Goal: Contribute content: Contribute content

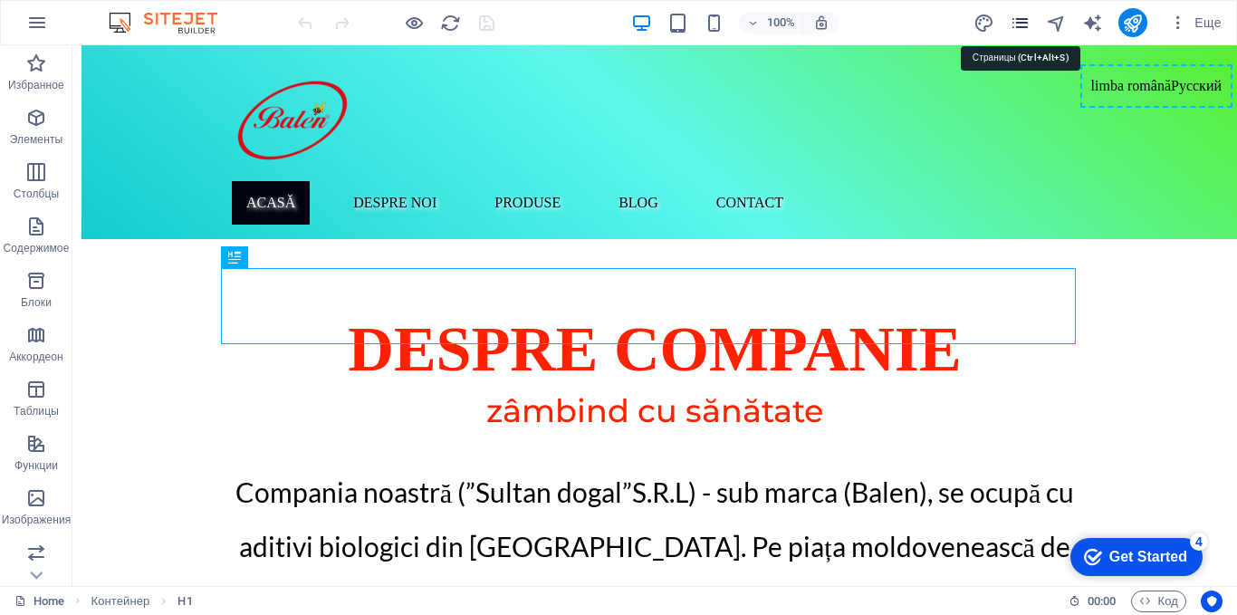
click at [1023, 20] on icon "pages" at bounding box center [1020, 23] width 21 height 21
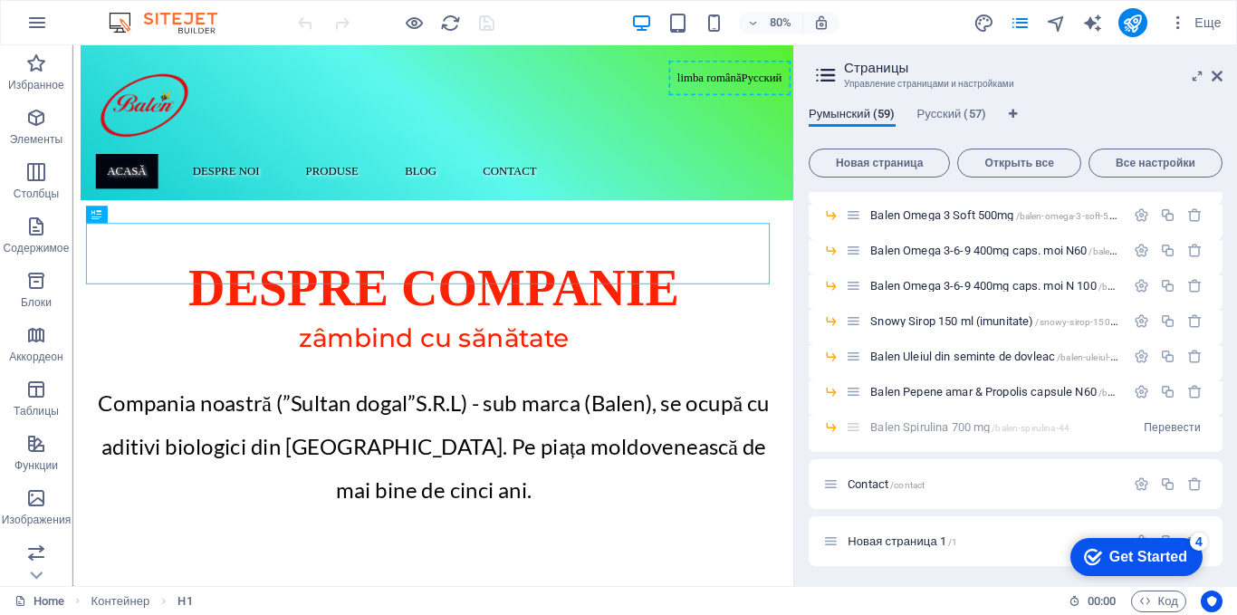
scroll to position [1870, 0]
click at [867, 536] on span "Новая страница 1 /1" at bounding box center [903, 540] width 110 height 14
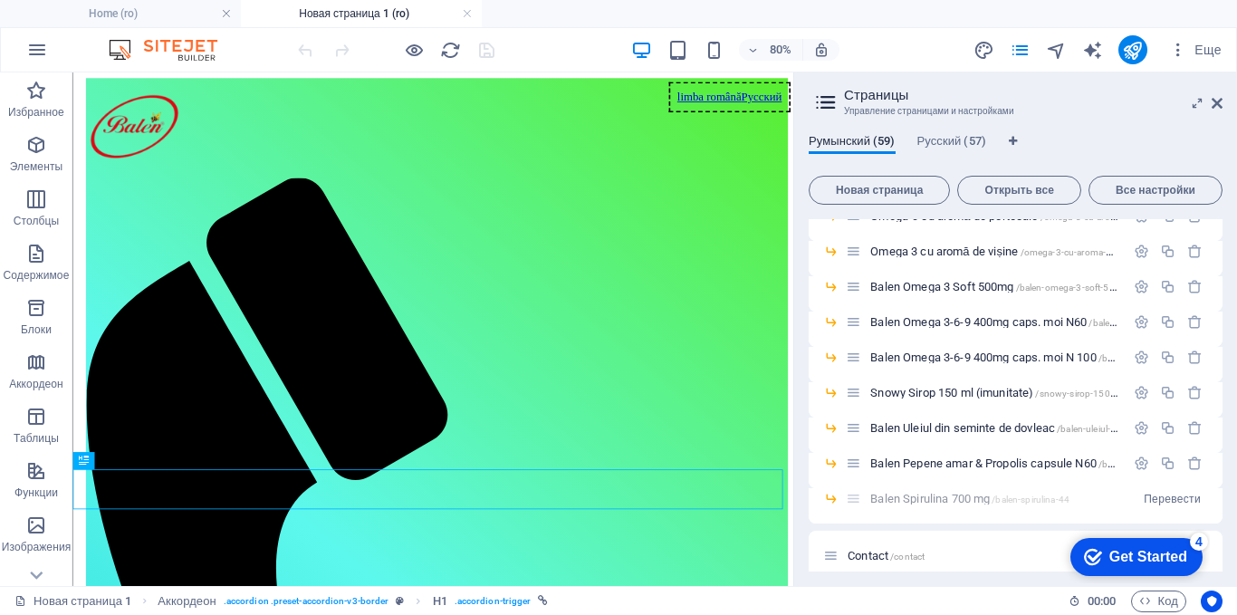
scroll to position [0, 0]
click at [1220, 105] on icon at bounding box center [1217, 103] width 11 height 14
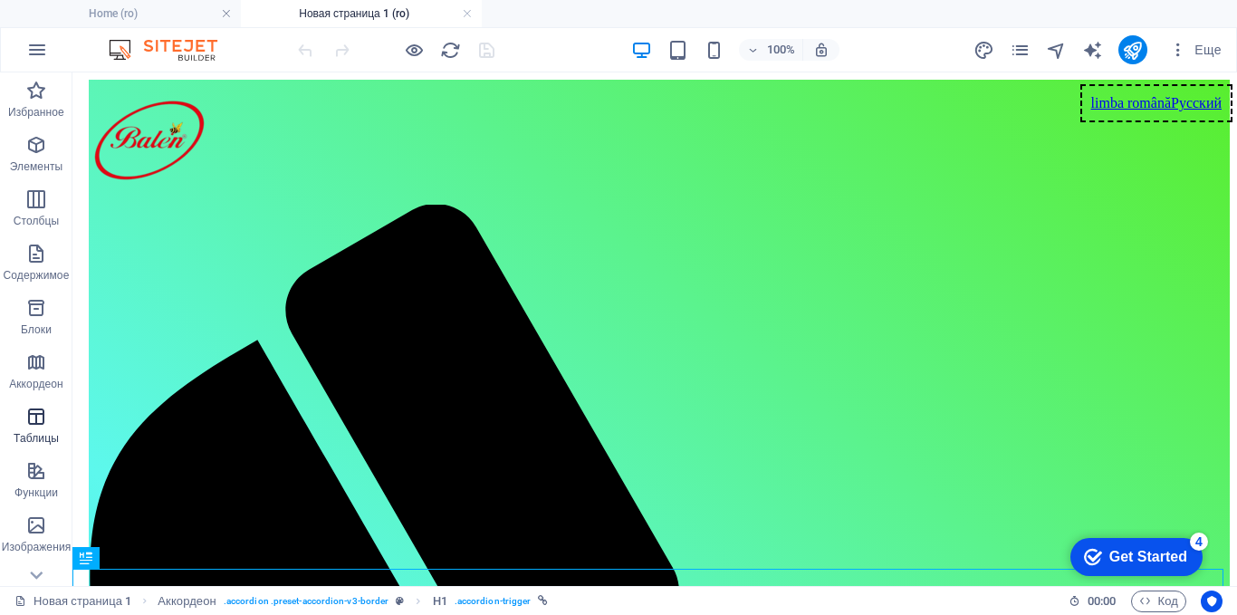
scroll to position [302, 0]
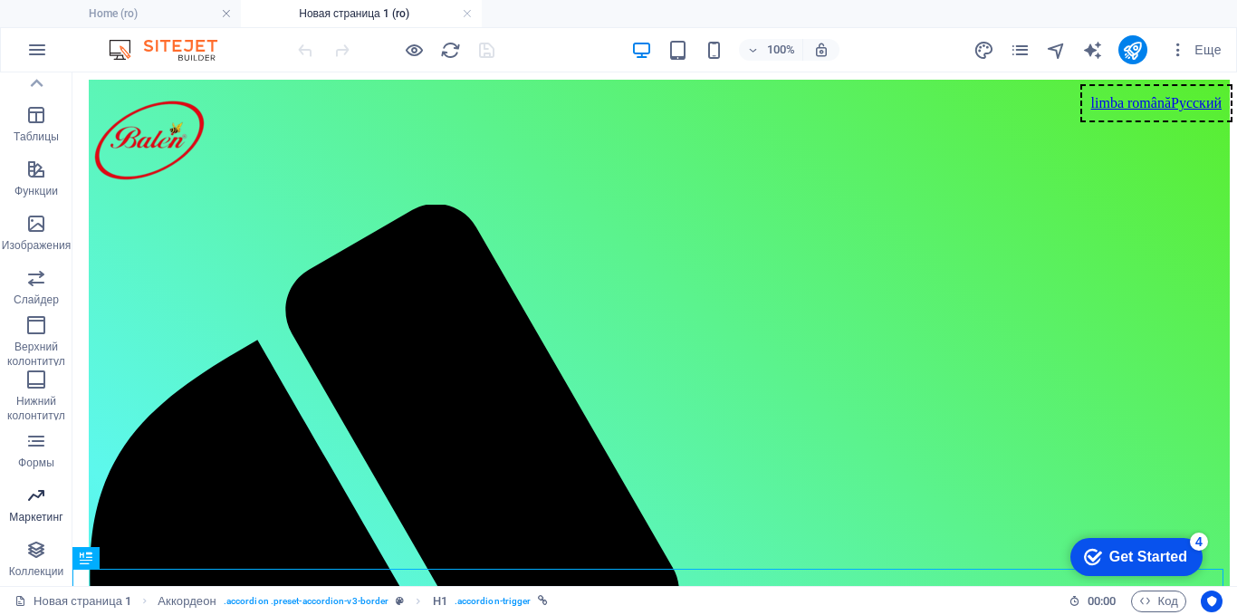
click at [36, 508] on span "Маркетинг" at bounding box center [36, 506] width 72 height 43
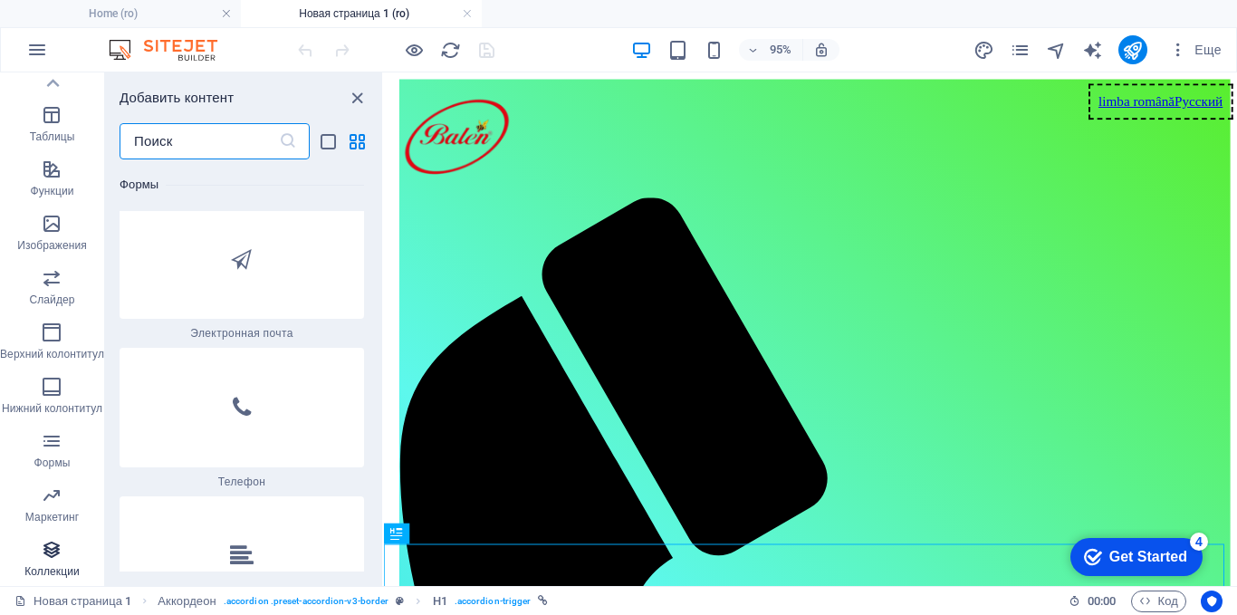
click at [46, 543] on icon "button" at bounding box center [52, 550] width 22 height 22
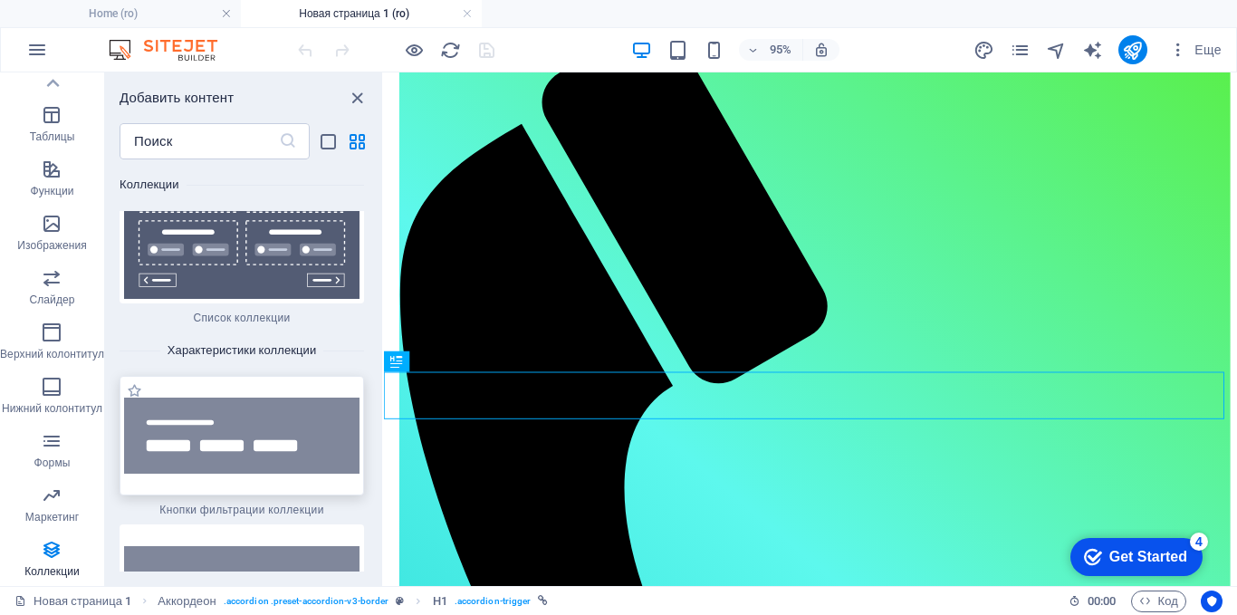
scroll to position [34396, 0]
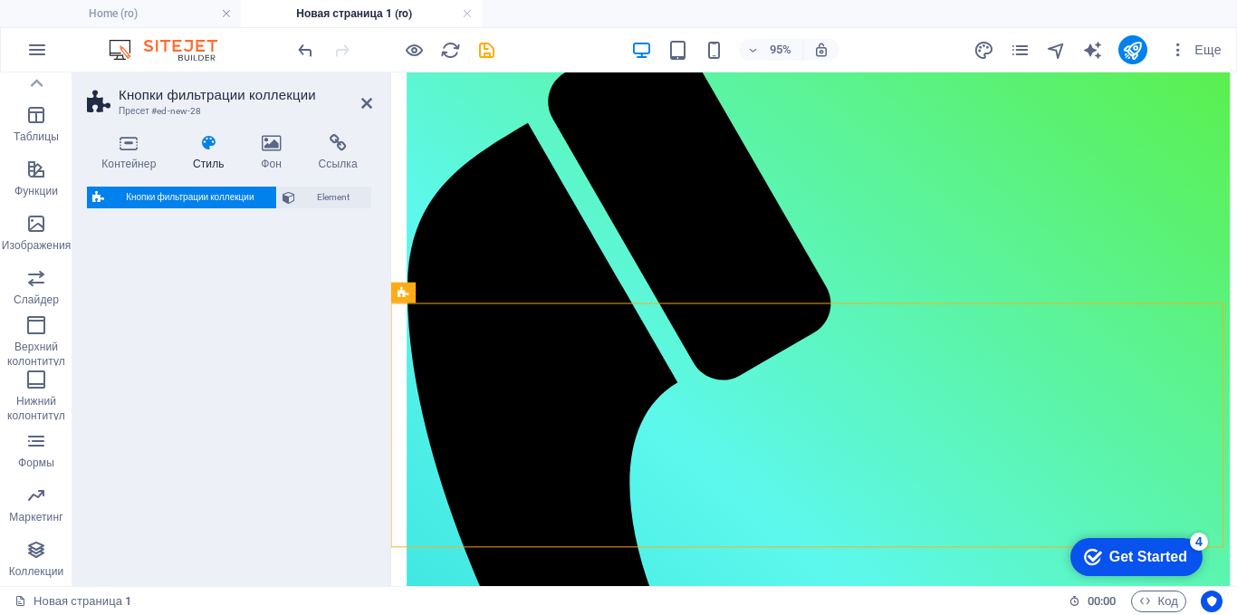
select select "rem"
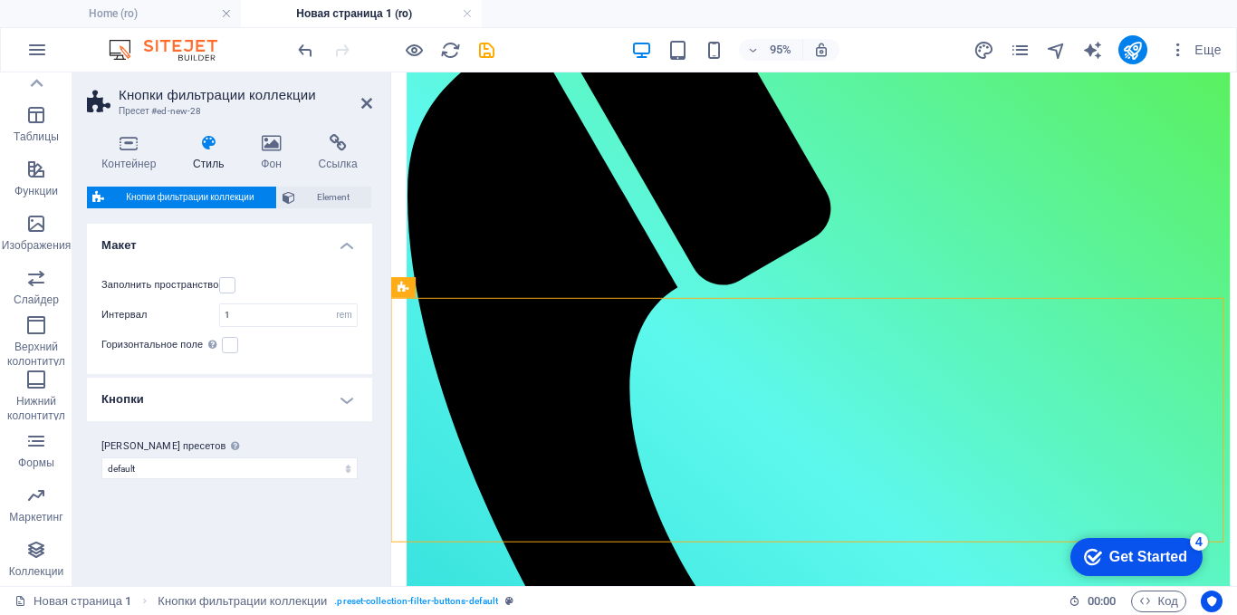
scroll to position [362, 0]
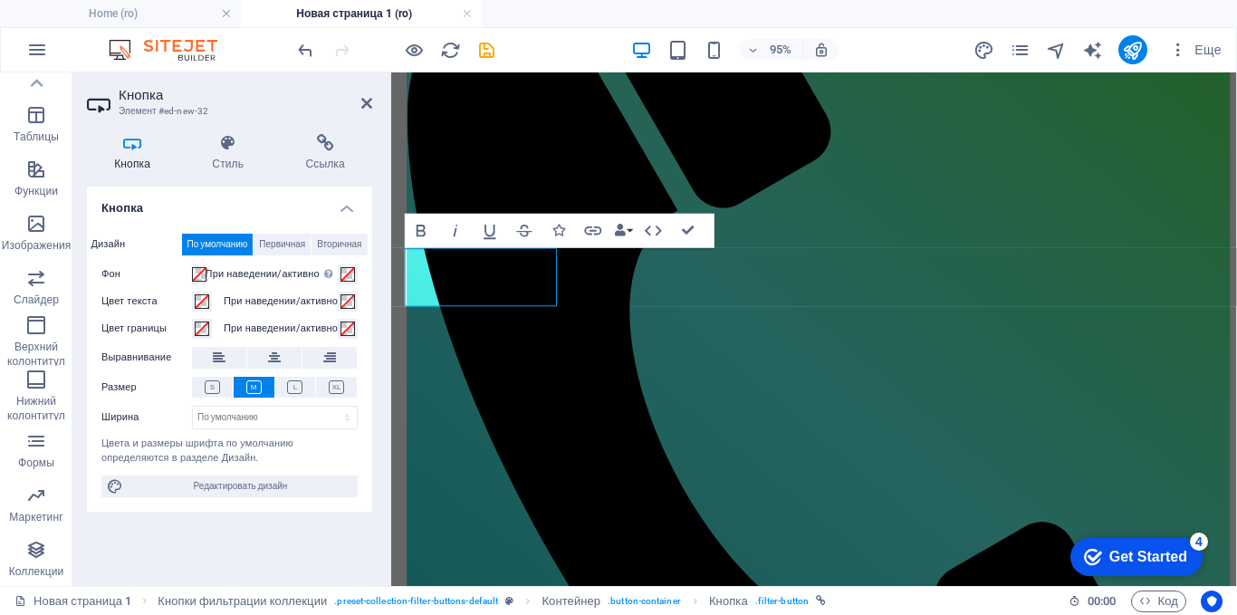
click at [144, 149] on icon at bounding box center [132, 143] width 91 height 18
click at [231, 156] on h4 "Стиль" at bounding box center [231, 153] width 93 height 38
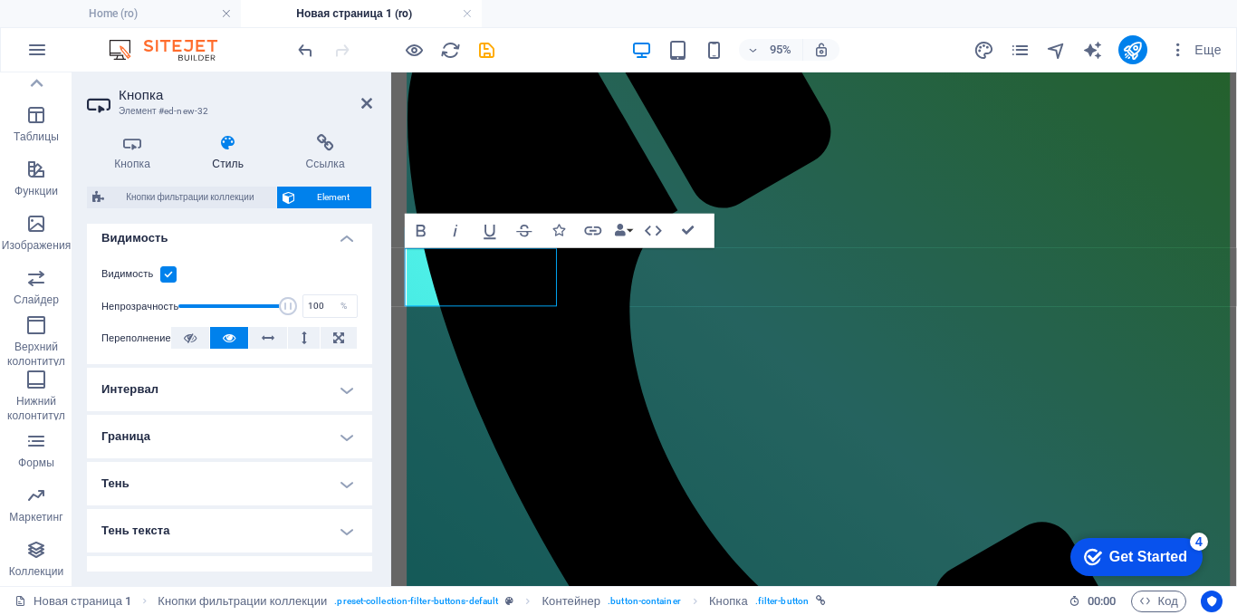
scroll to position [0, 0]
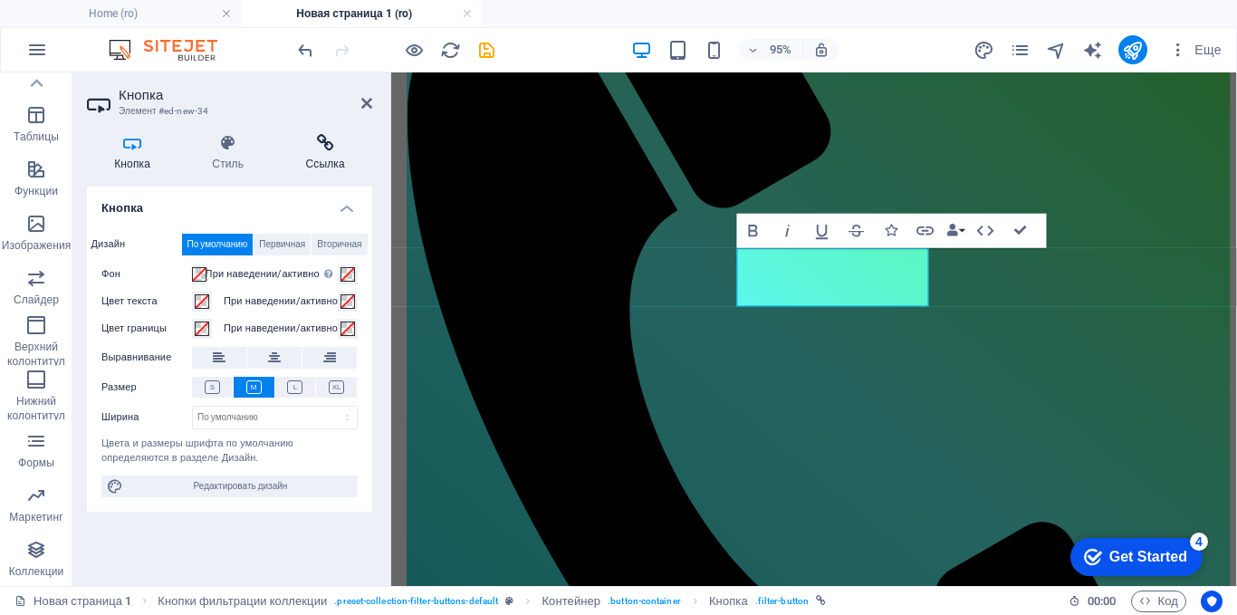
click at [331, 158] on h4 "Ссылка" at bounding box center [325, 153] width 94 height 38
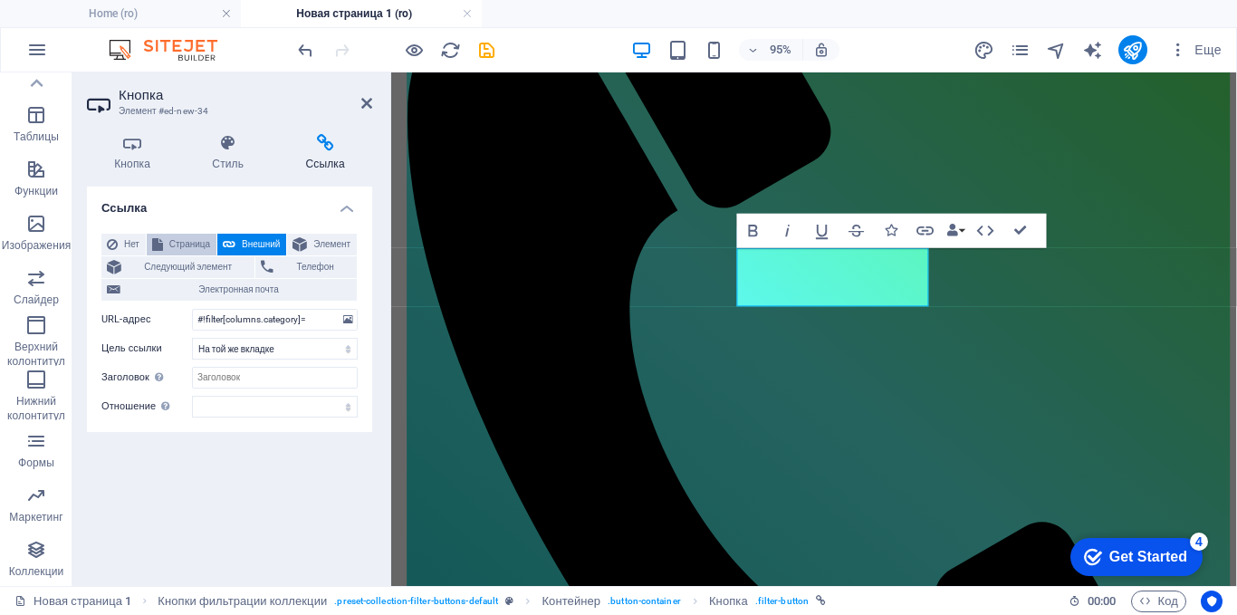
click at [178, 242] on span "Страница" at bounding box center [189, 245] width 43 height 22
select select
click at [338, 315] on select "Home About blog Produse -- Balen Beedrops Lamaie cu Miere -- Balen Beedrops Lem…" at bounding box center [275, 320] width 166 height 22
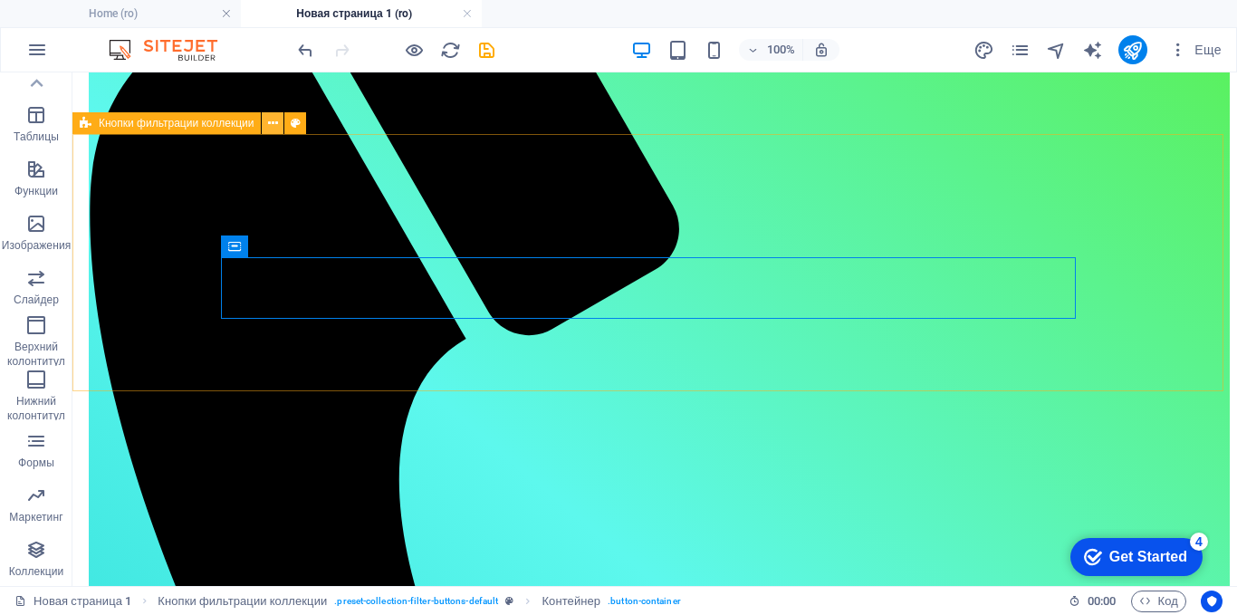
click at [268, 120] on icon at bounding box center [273, 123] width 10 height 19
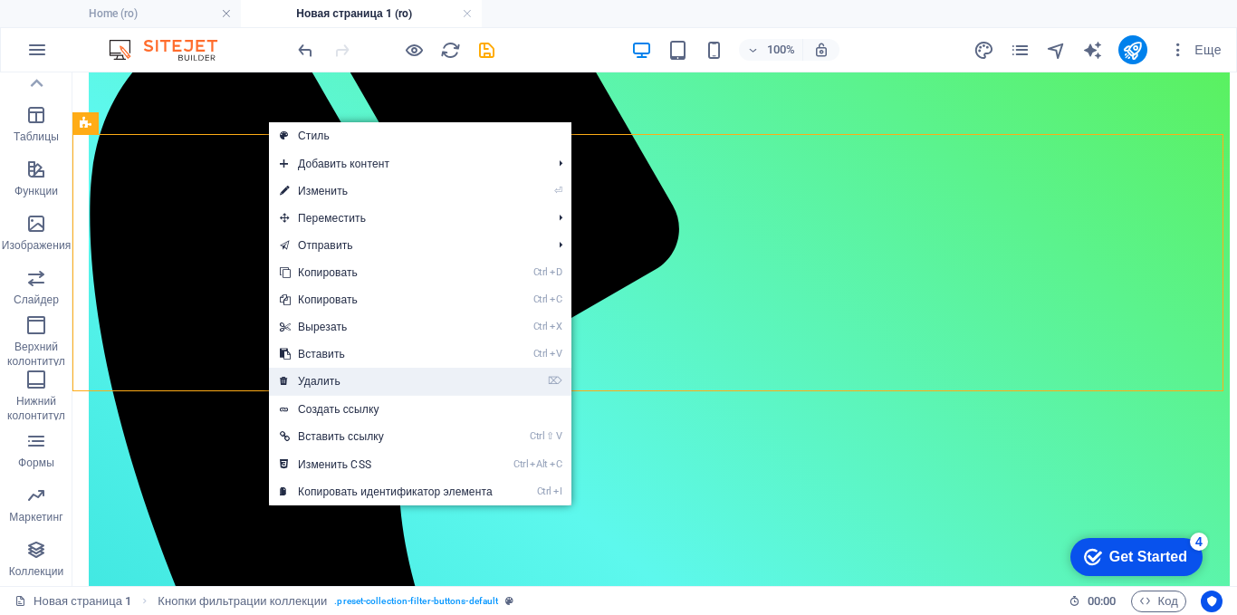
click at [314, 382] on link "⌦ Удалить" at bounding box center [386, 381] width 235 height 27
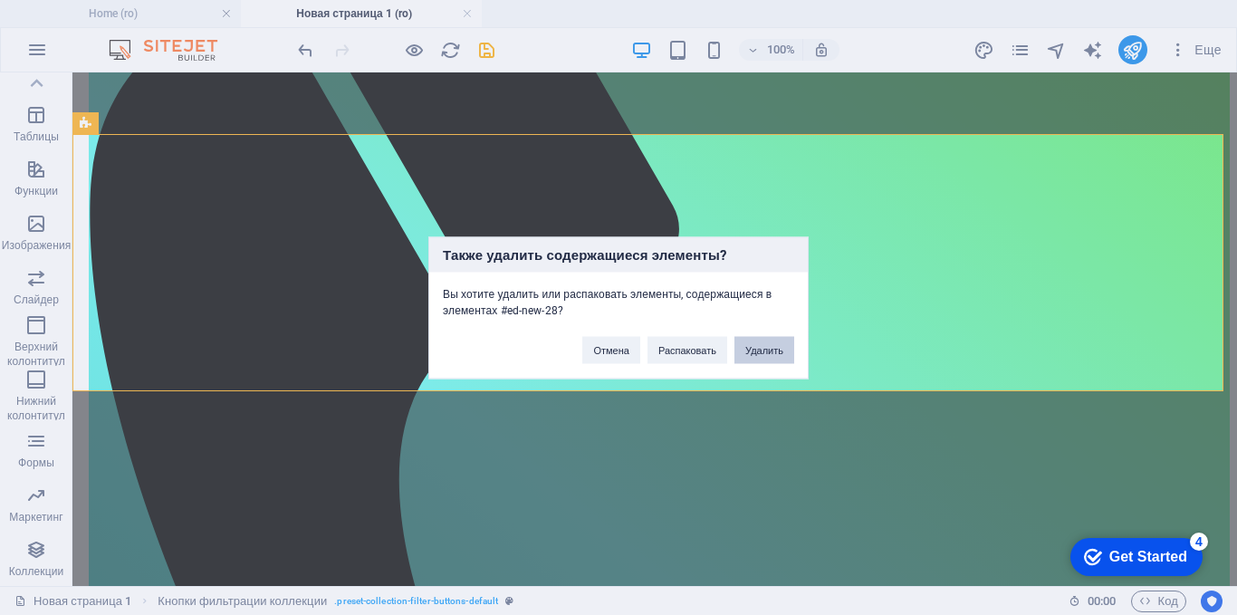
drag, startPoint x: 766, startPoint y: 348, endPoint x: 689, endPoint y: 274, distance: 106.4
click at [766, 348] on button "Удалить" at bounding box center [765, 349] width 60 height 27
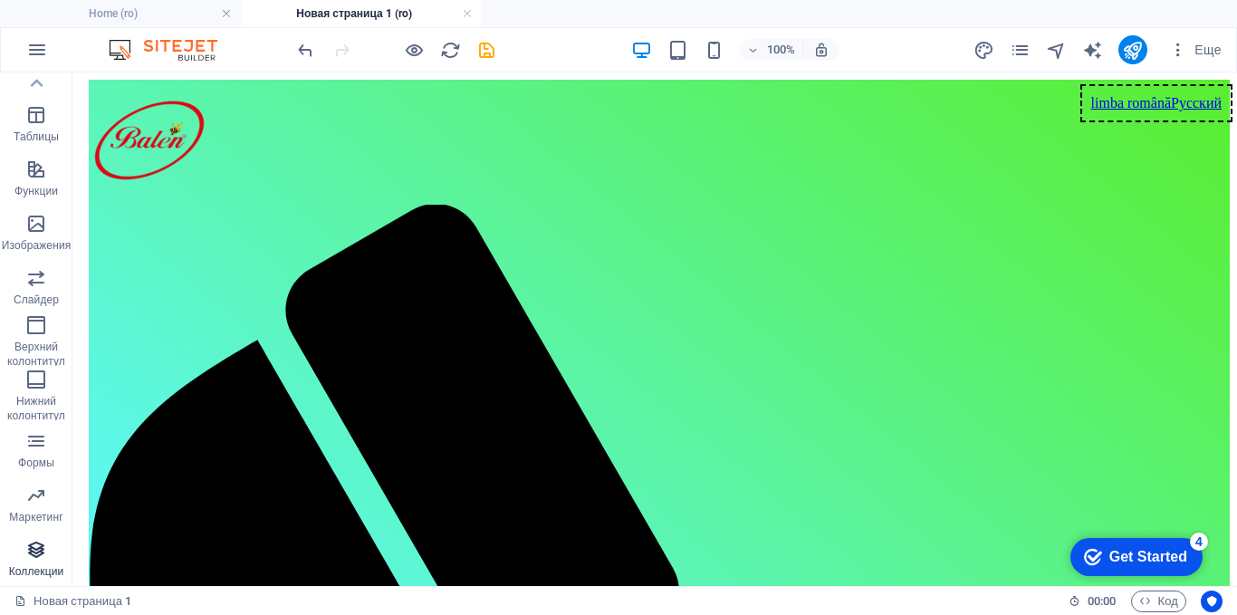
click at [46, 549] on icon "button" at bounding box center [36, 550] width 22 height 22
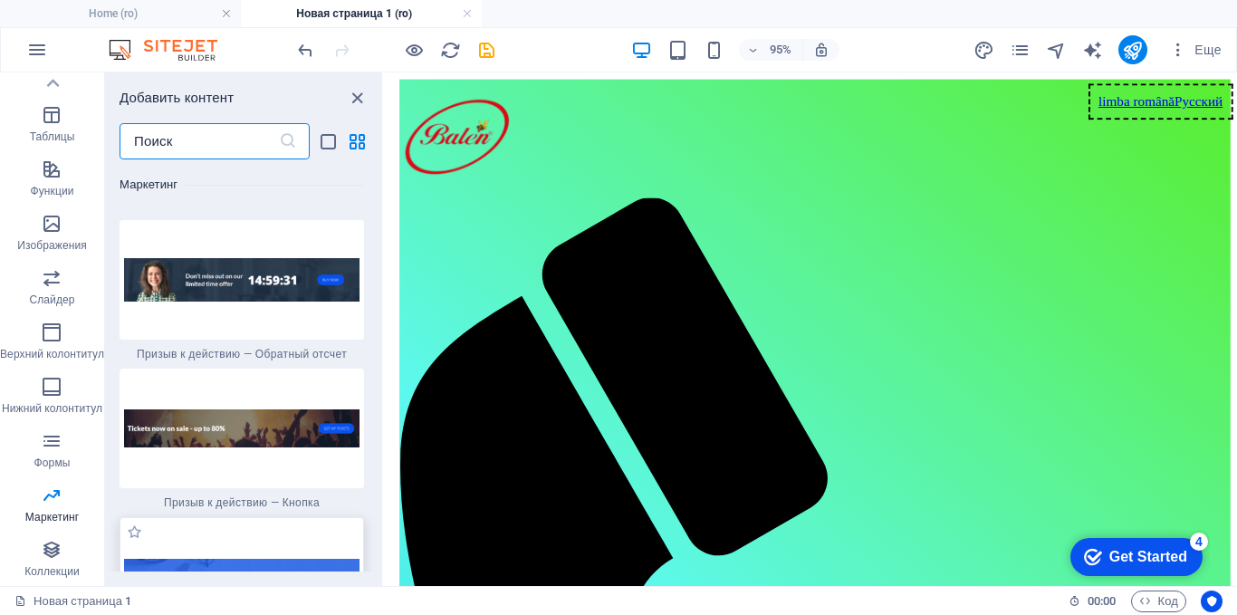
scroll to position [32675, 0]
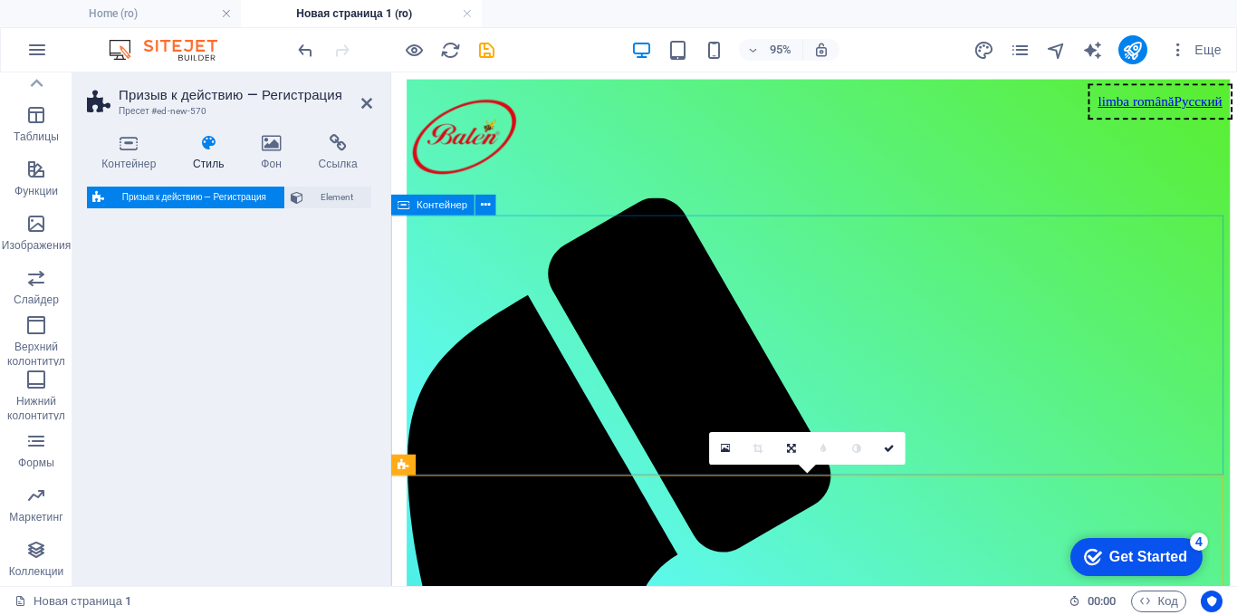
select select "rem"
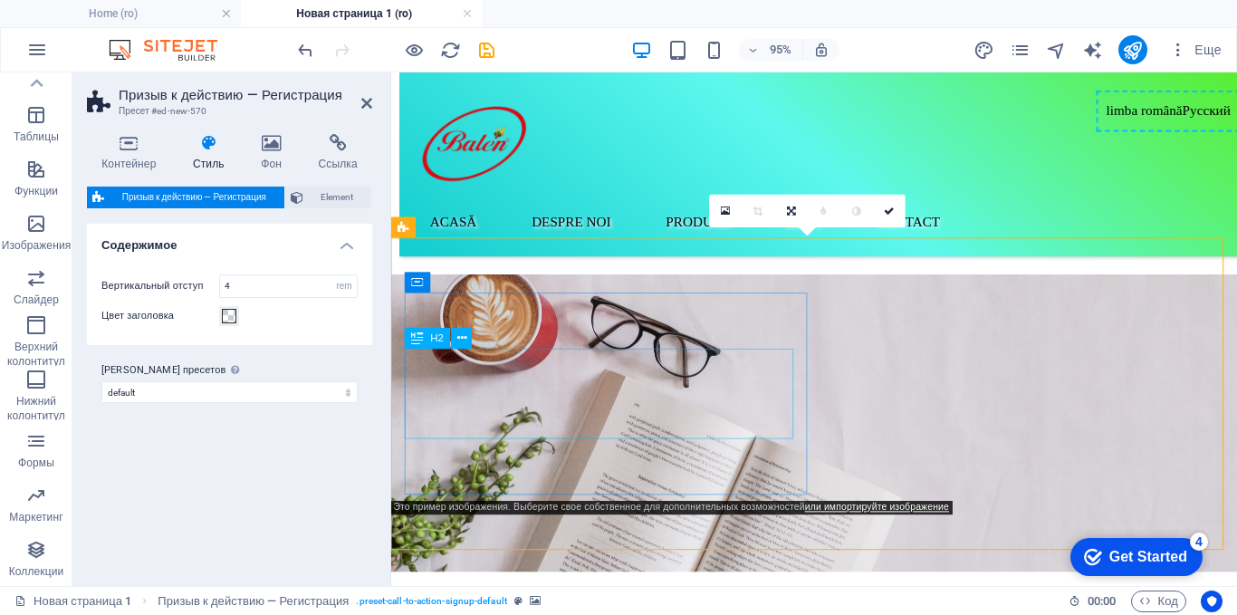
scroll to position [181, 0]
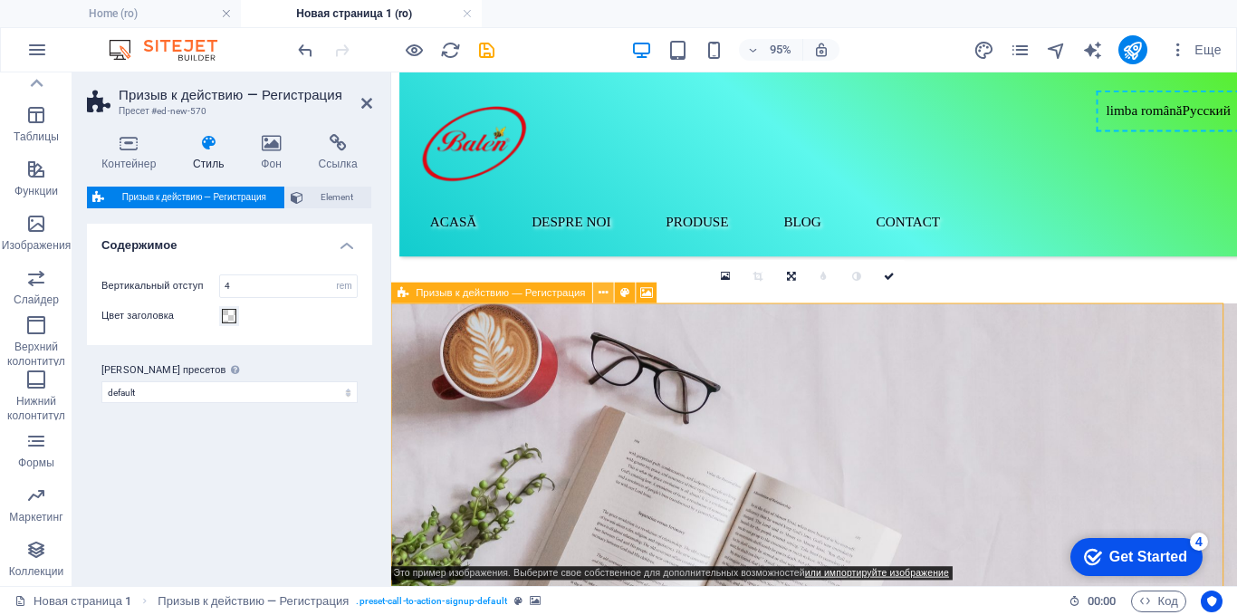
click at [602, 291] on icon at bounding box center [604, 293] width 9 height 18
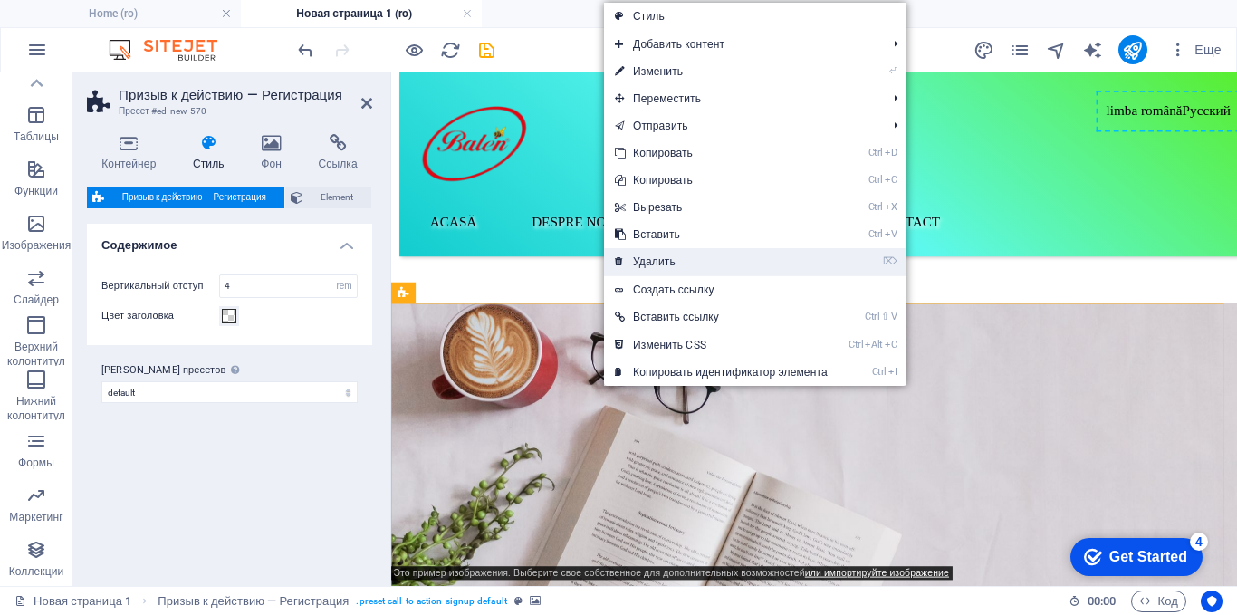
click at [641, 257] on link "⌦ Удалить" at bounding box center [721, 261] width 235 height 27
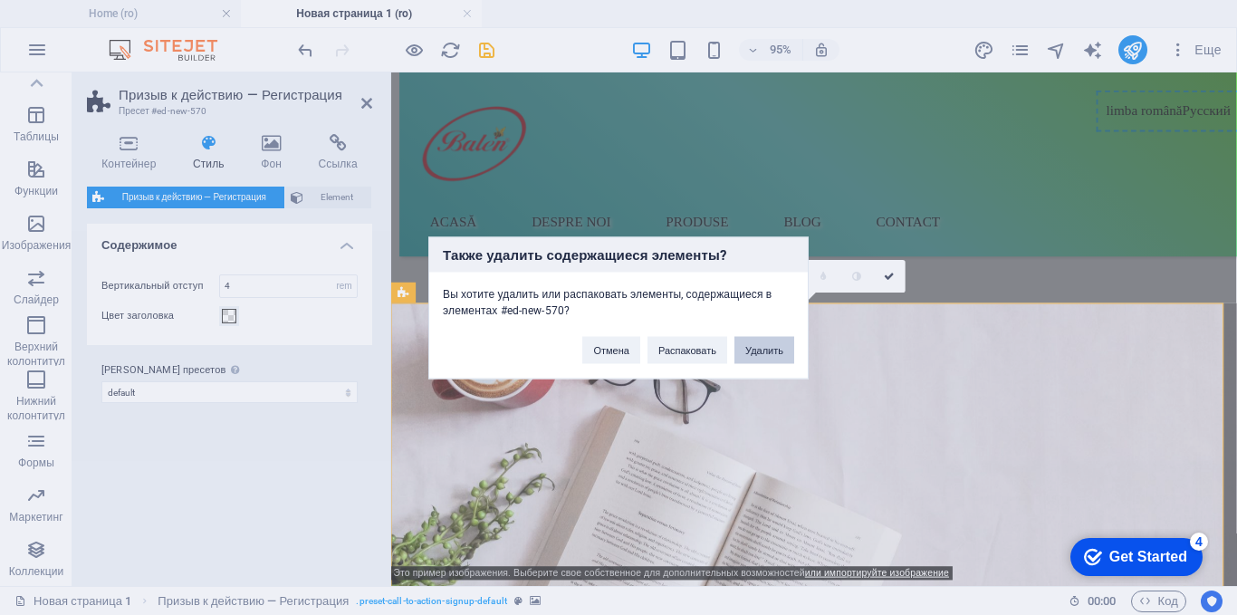
click at [771, 348] on button "Удалить" at bounding box center [765, 349] width 60 height 27
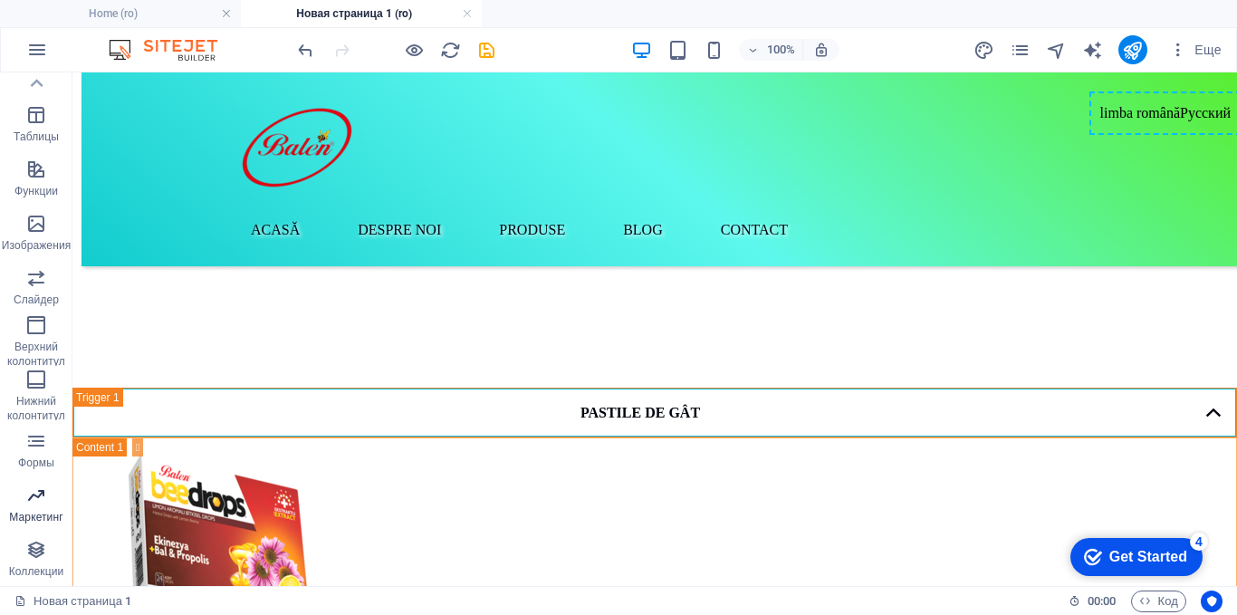
click at [41, 507] on span "Маркетинг" at bounding box center [36, 506] width 72 height 43
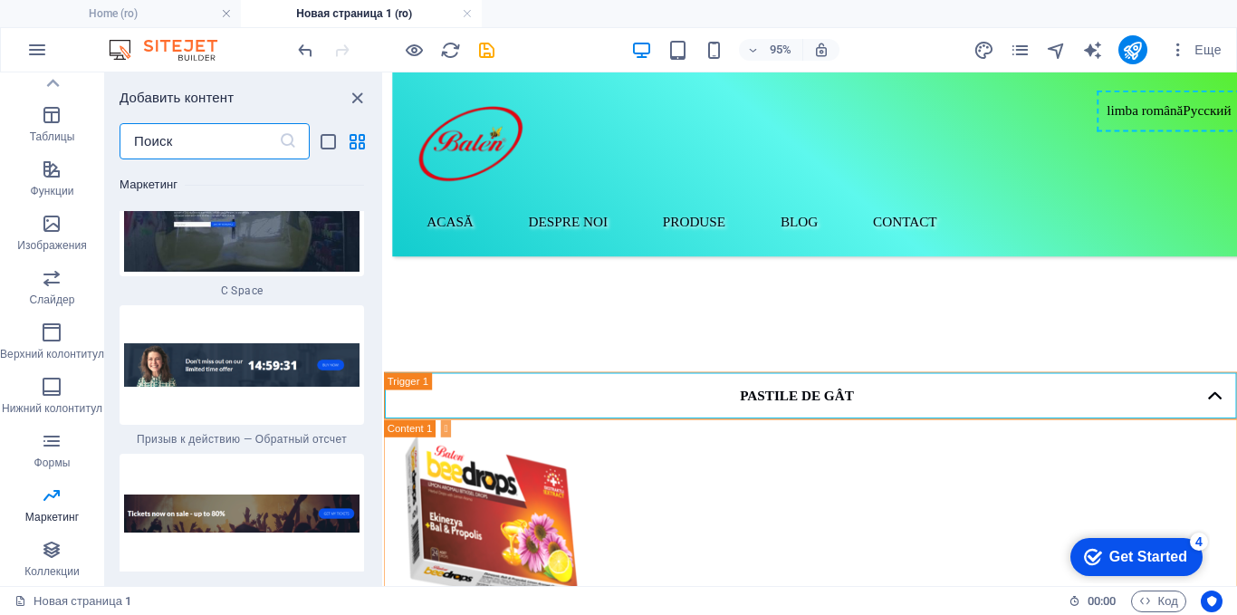
scroll to position [32493, 0]
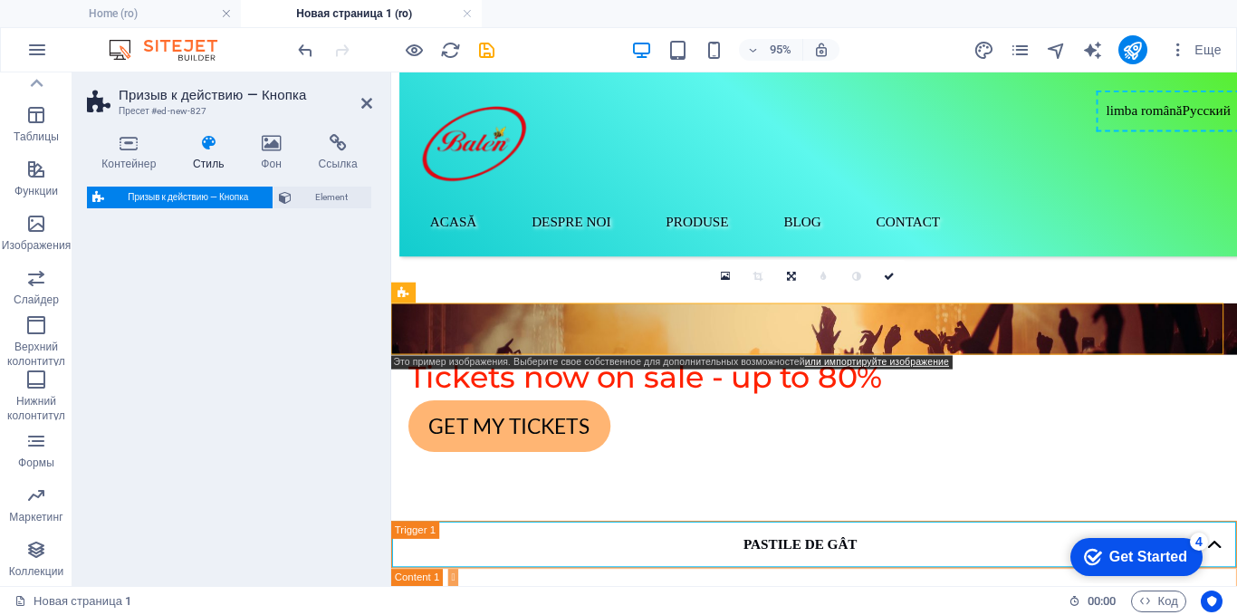
select select "rem"
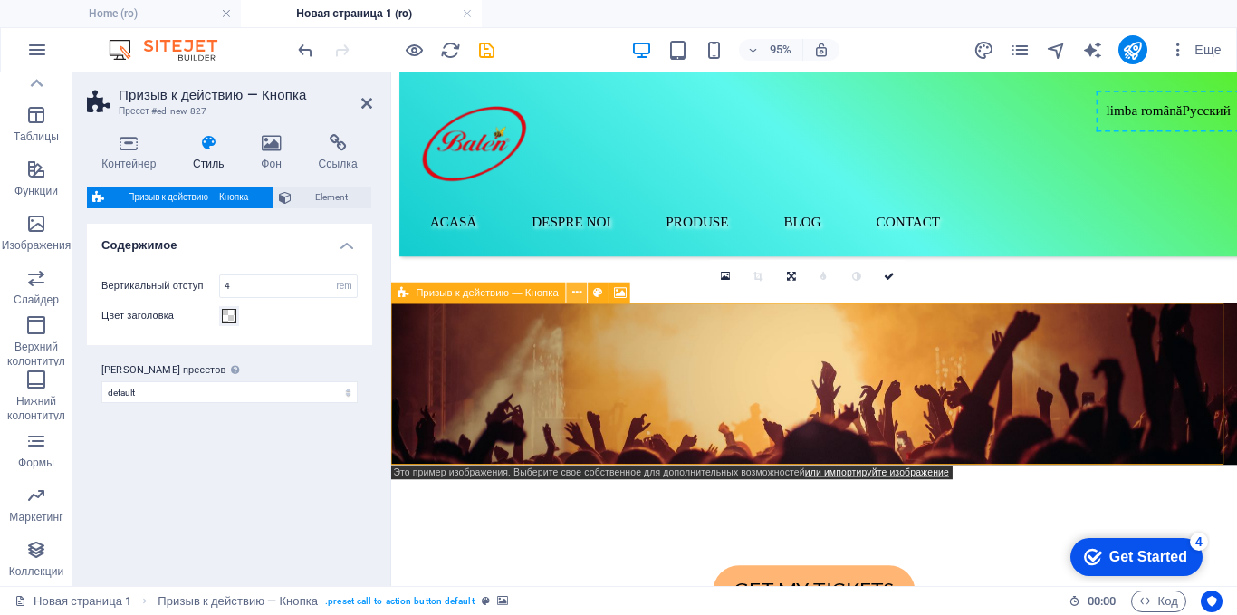
click at [576, 288] on icon at bounding box center [576, 293] width 9 height 18
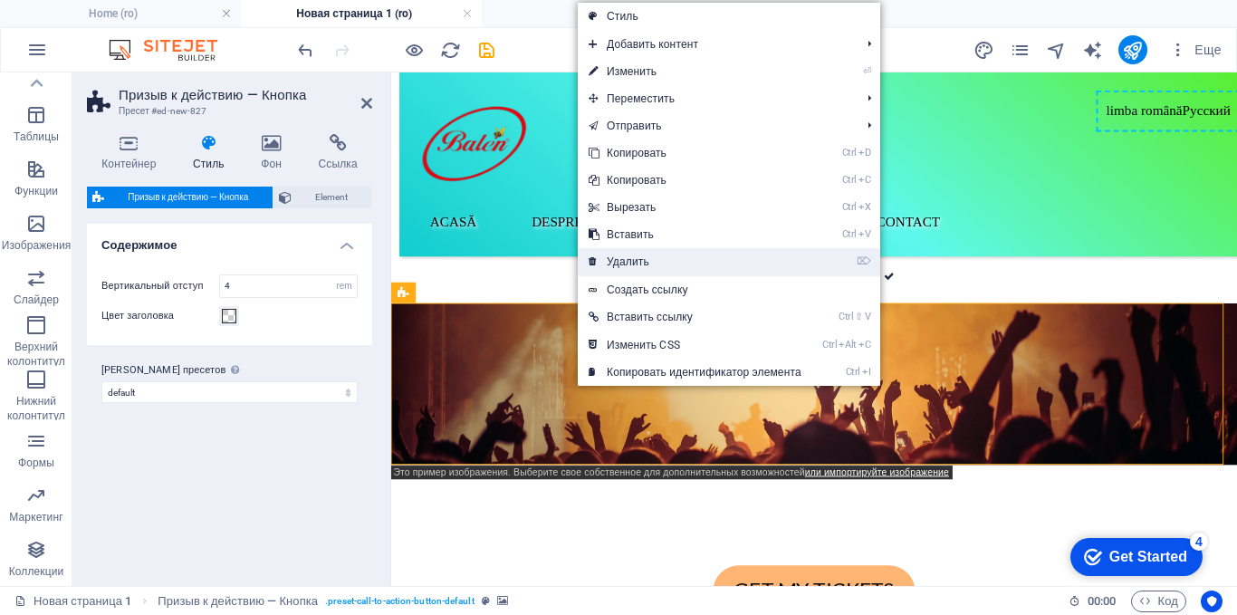
click at [621, 264] on link "⌦ Удалить" at bounding box center [695, 261] width 235 height 27
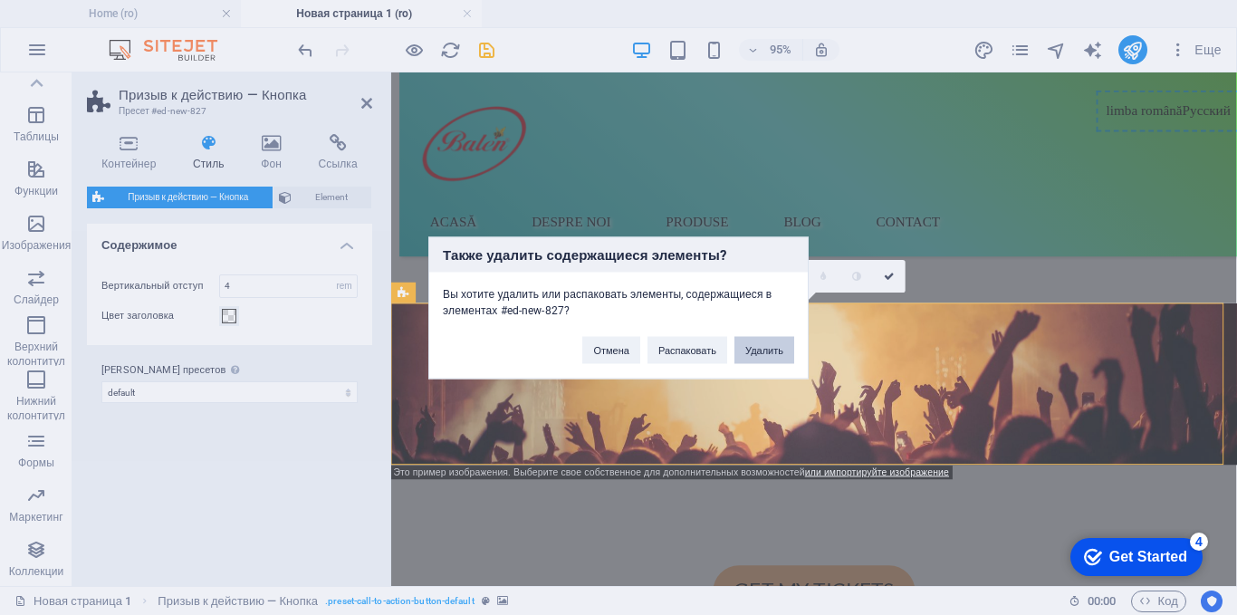
click at [769, 347] on button "Удалить" at bounding box center [765, 349] width 60 height 27
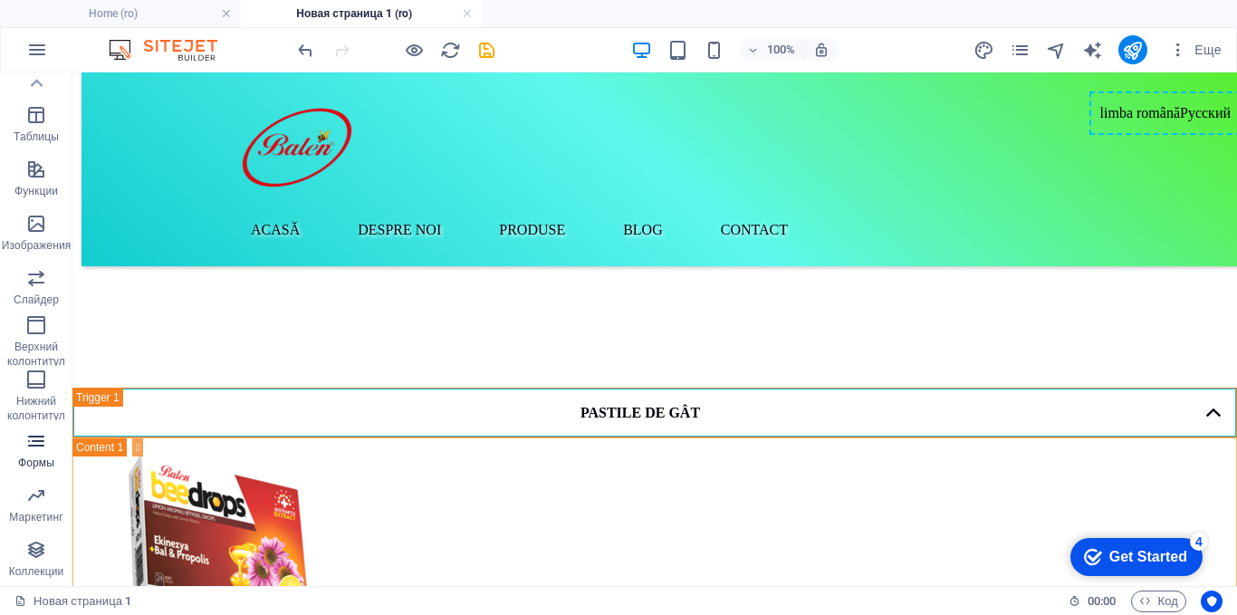
click at [36, 461] on p "Формы" at bounding box center [36, 463] width 36 height 14
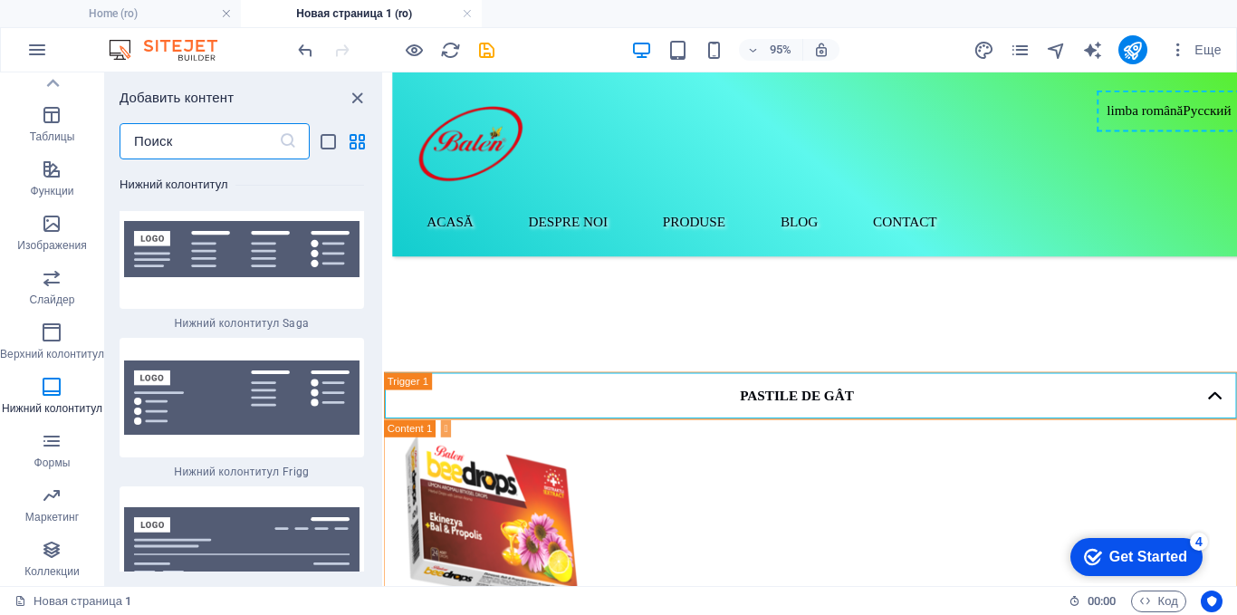
scroll to position [25859, 0]
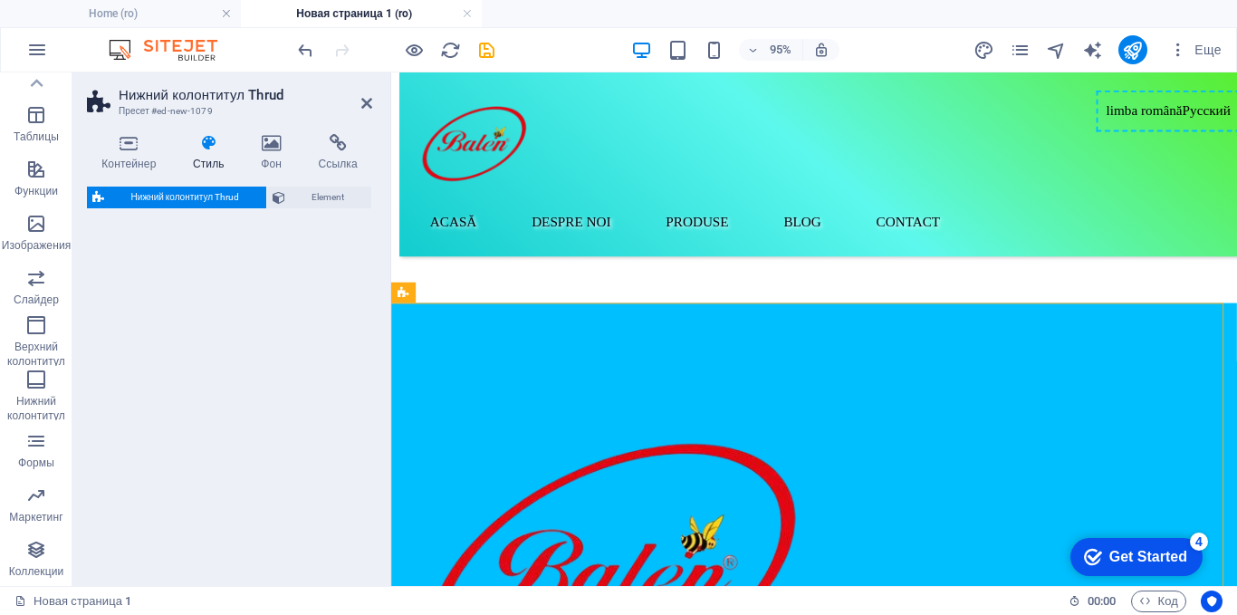
select select "rem"
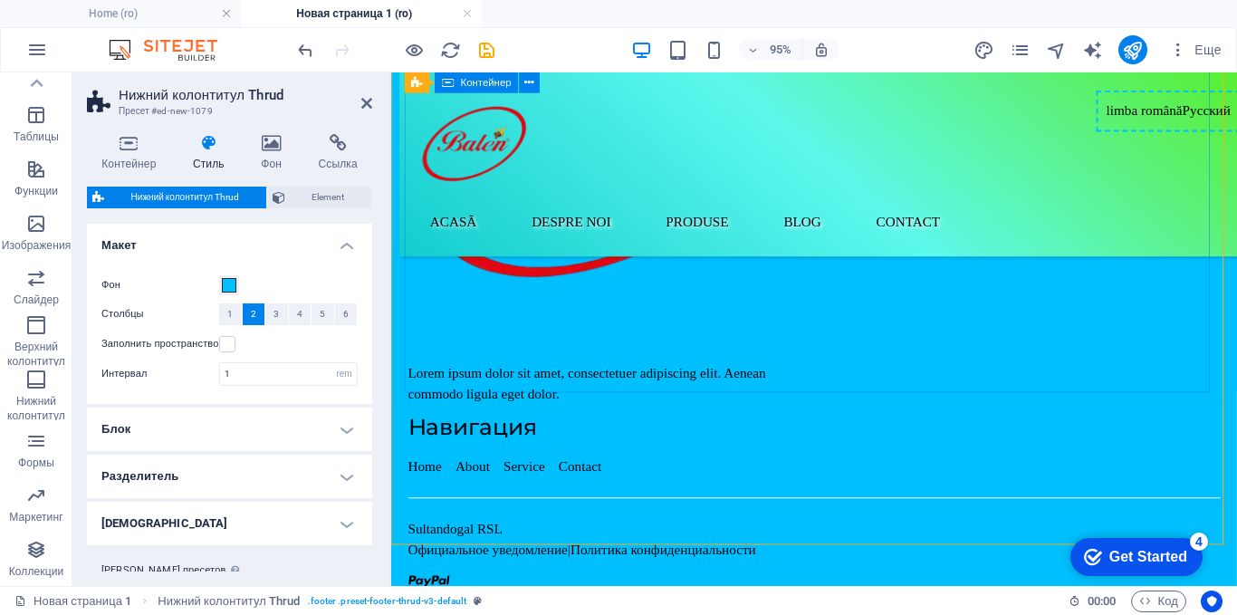
scroll to position [725, 0]
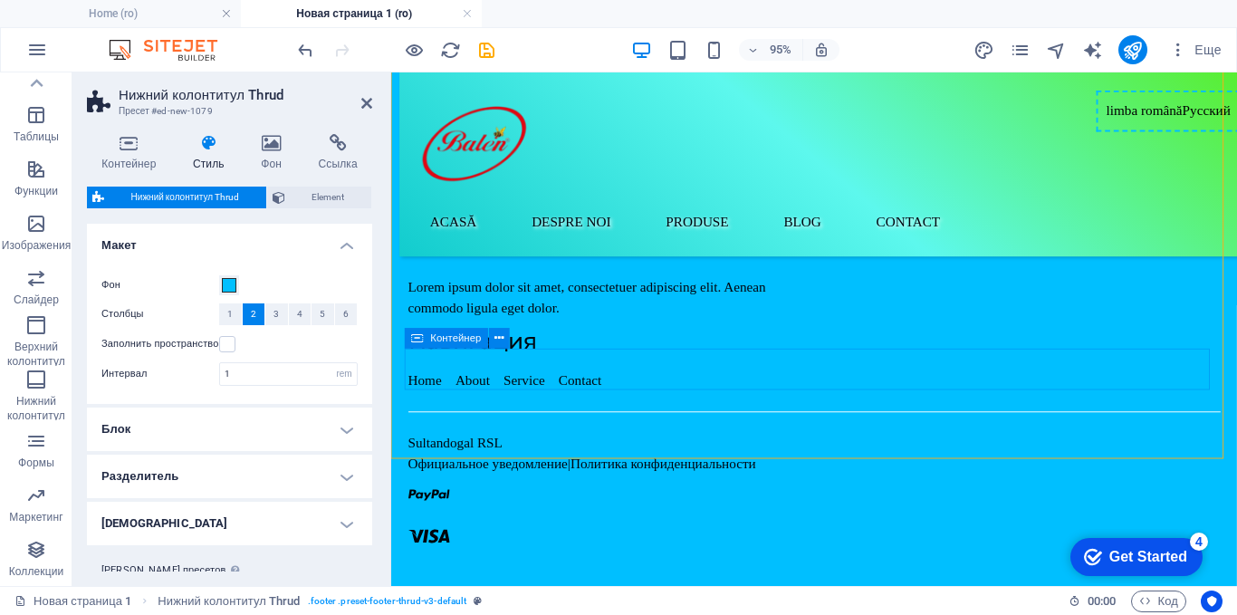
click at [916, 452] on div "Sultandogal RSL Официальное уведомление | Политика конфиденциальности" at bounding box center [836, 517] width 855 height 130
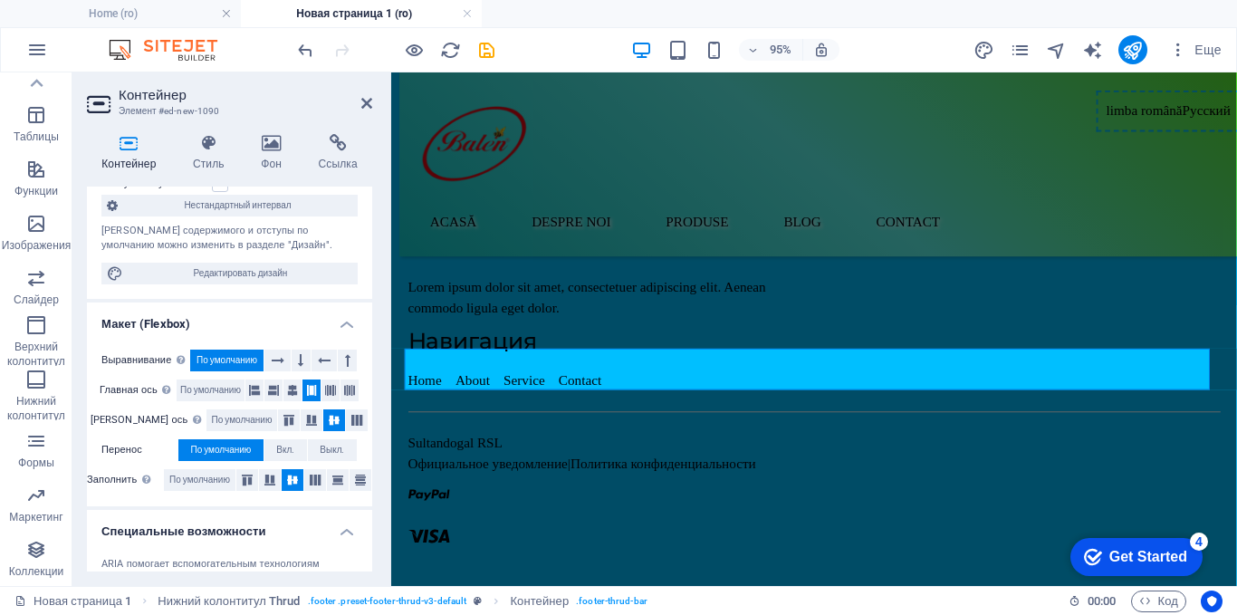
scroll to position [0, 0]
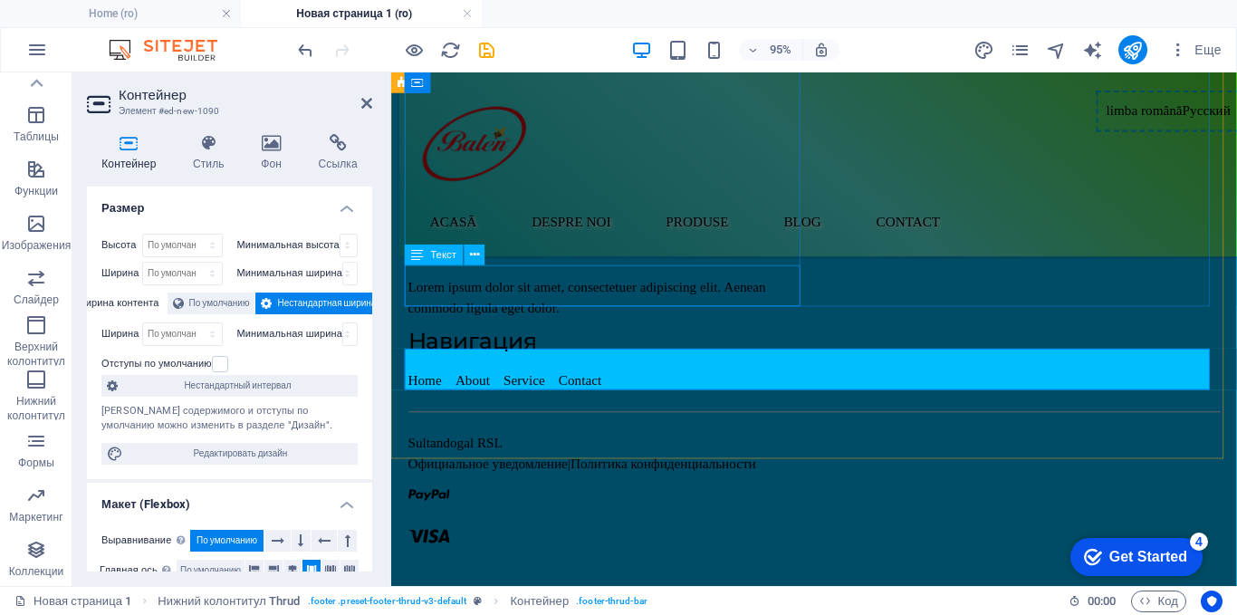
click at [622, 312] on div "Lorem ipsum dolor sit amet, consectetuer adipiscing elit. Aenean commodo ligula…" at bounding box center [619, 309] width 420 height 43
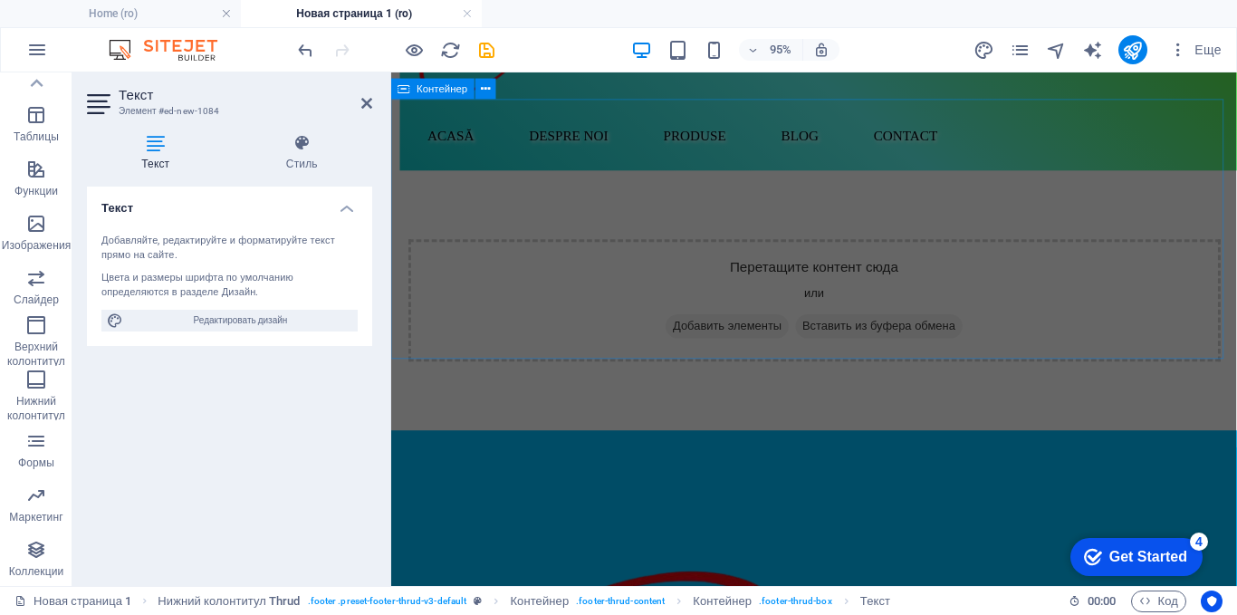
scroll to position [272, 0]
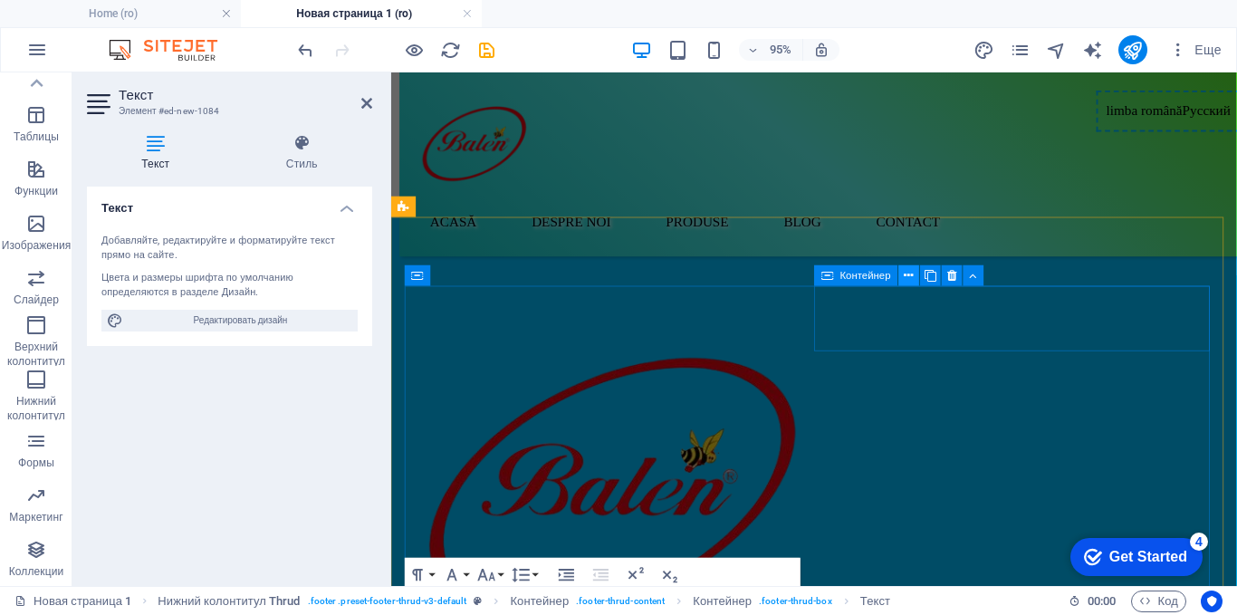
click at [909, 273] on icon at bounding box center [909, 275] width 9 height 18
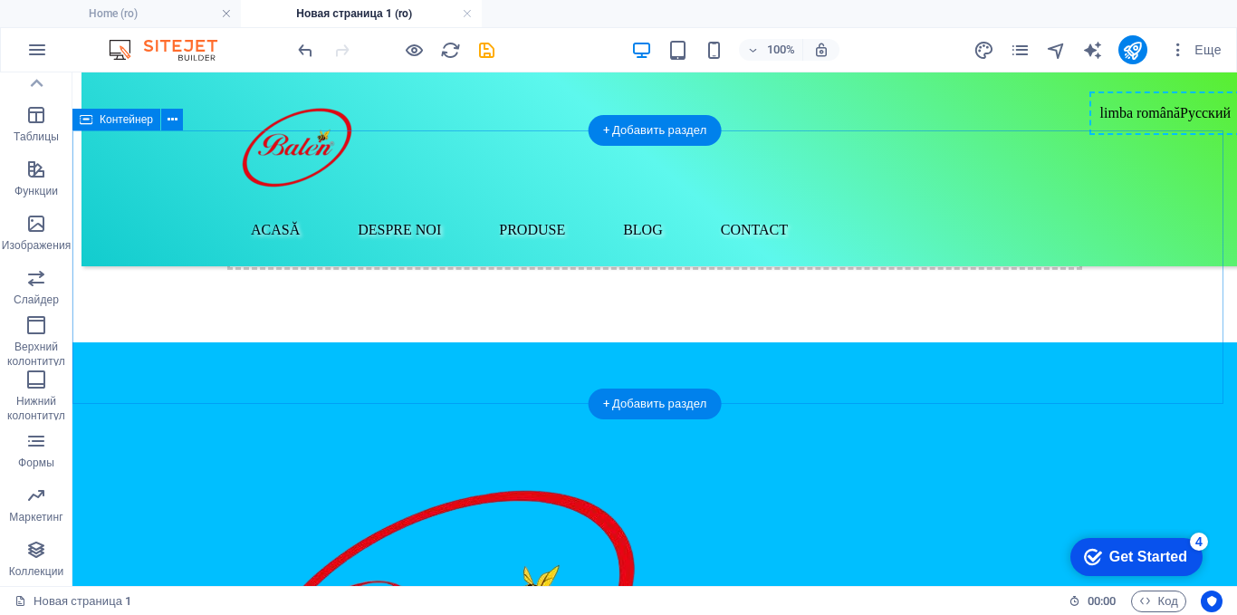
scroll to position [181, 0]
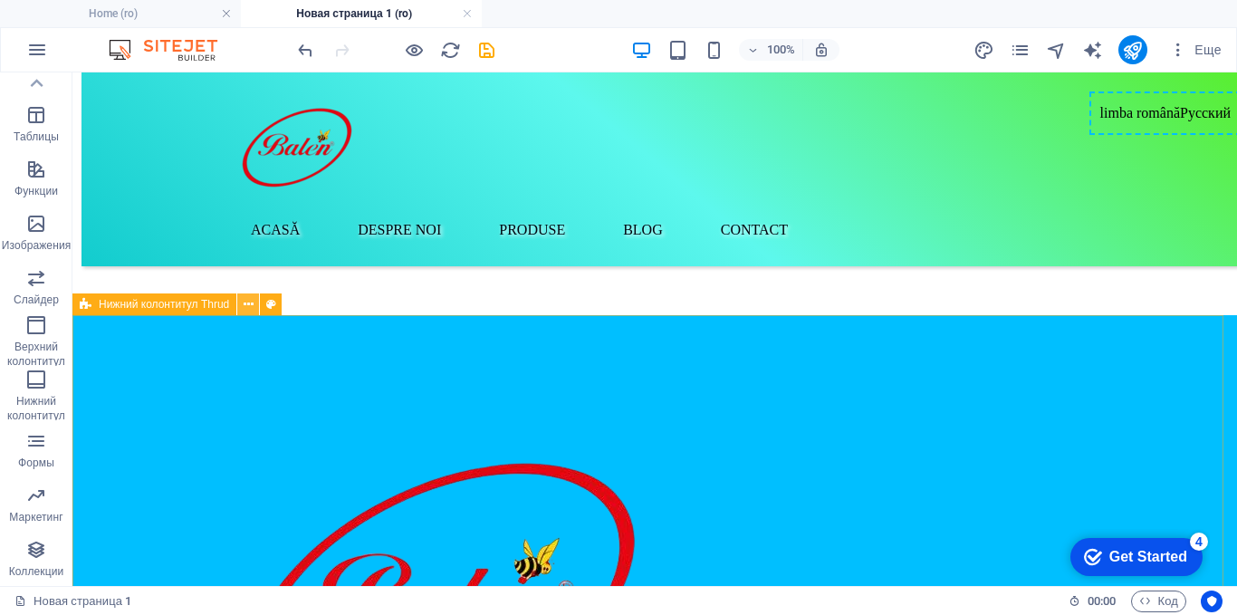
click at [244, 303] on icon at bounding box center [249, 304] width 10 height 19
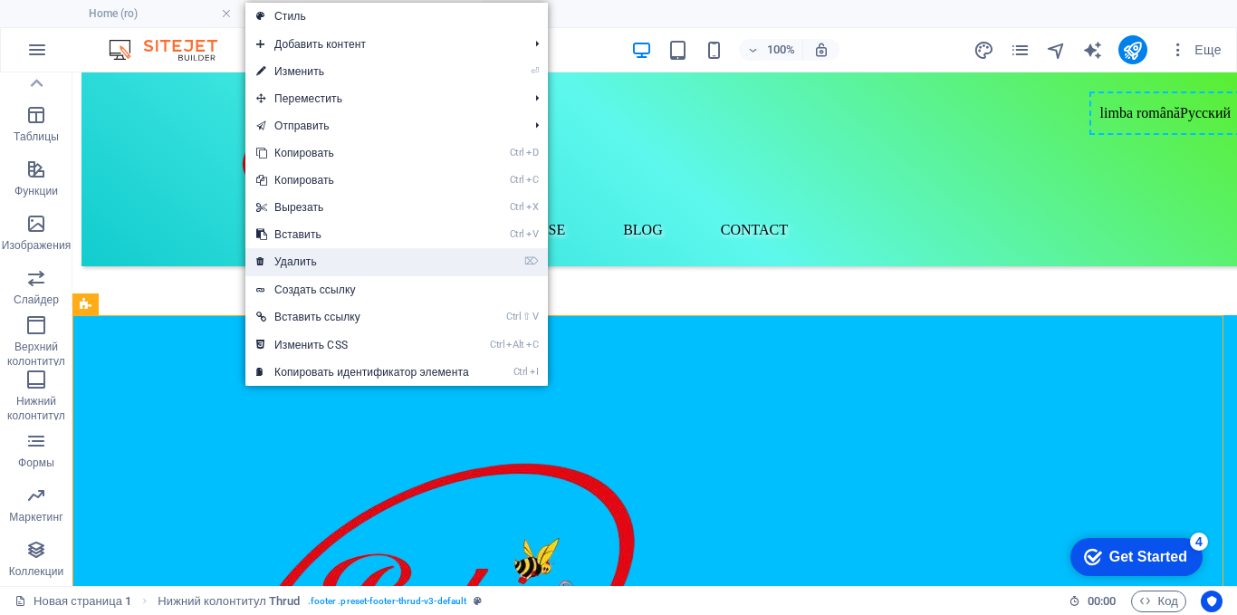
click at [298, 264] on link "⌦ Удалить" at bounding box center [362, 261] width 235 height 27
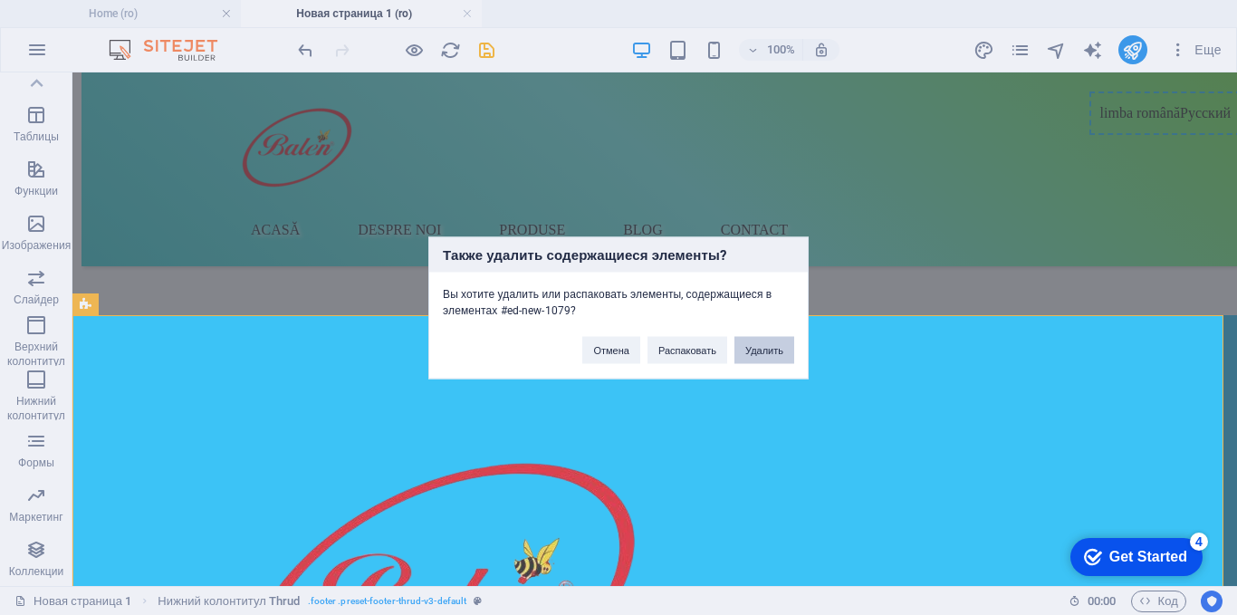
click at [745, 351] on button "Удалить" at bounding box center [765, 349] width 60 height 27
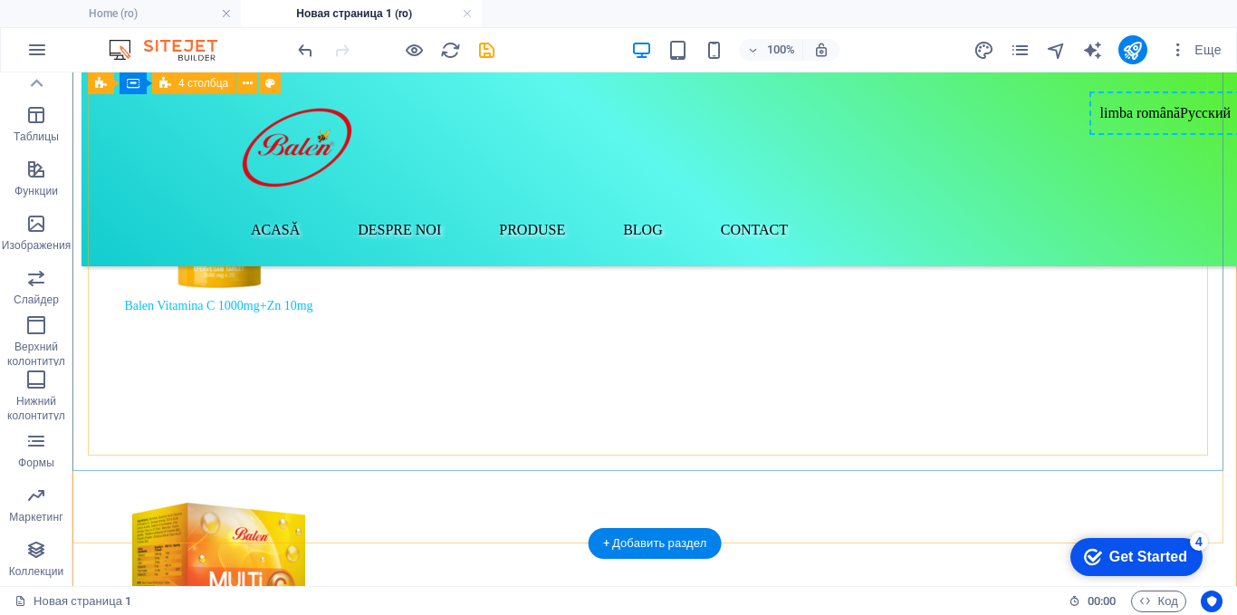
scroll to position [6185, 0]
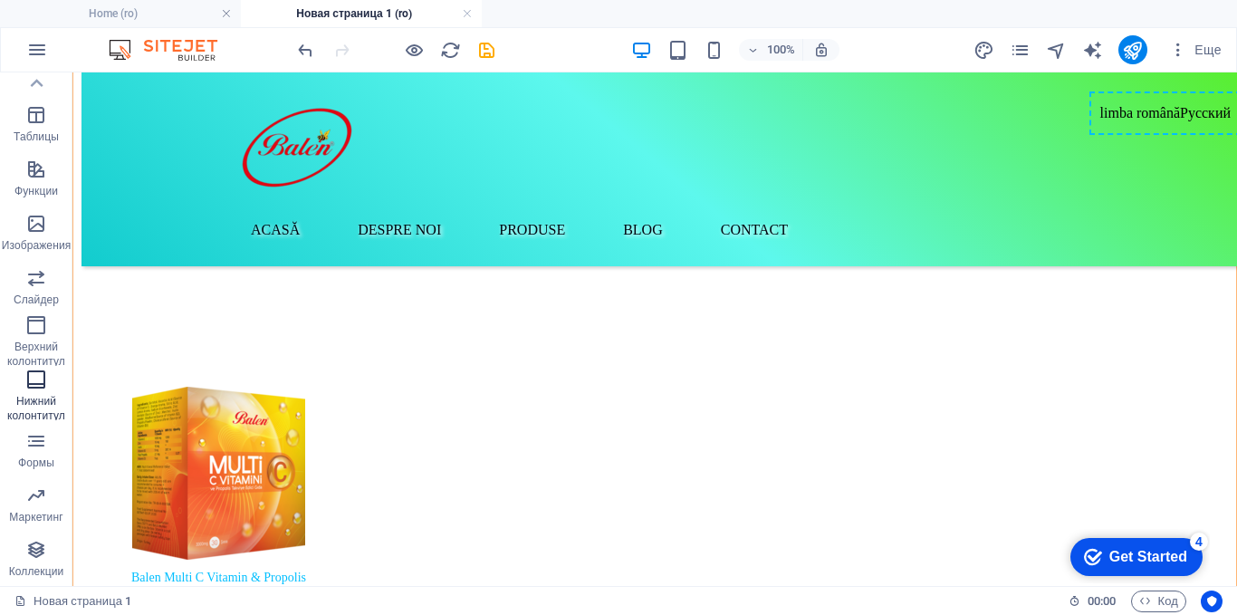
click at [30, 383] on icon "button" at bounding box center [36, 380] width 22 height 22
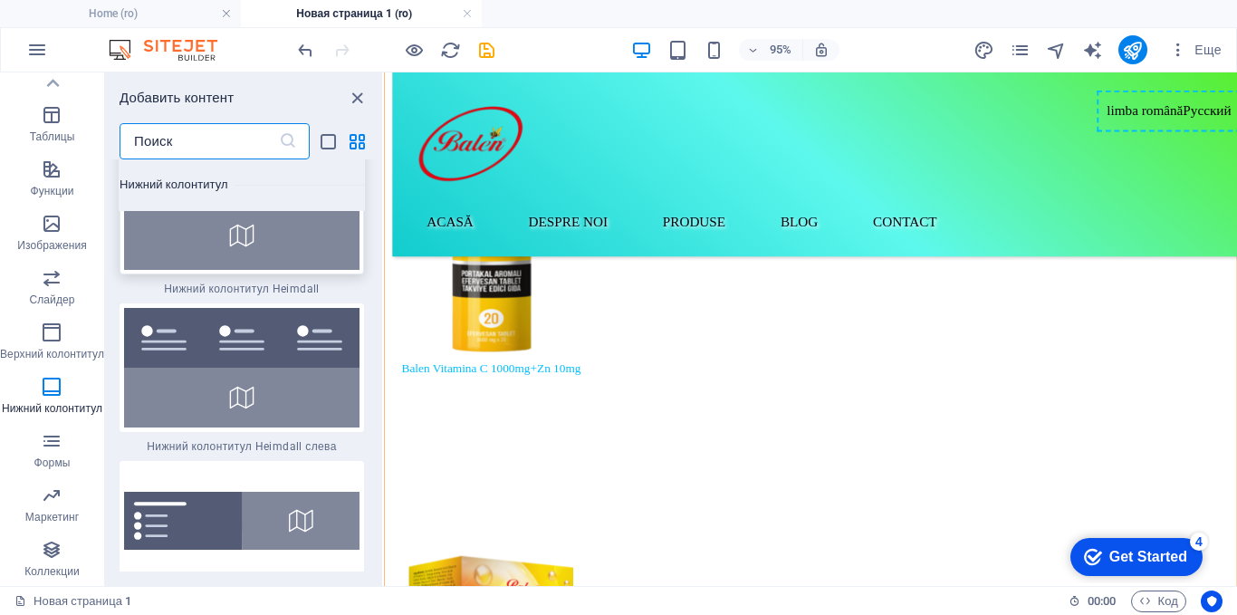
scroll to position [24765, 0]
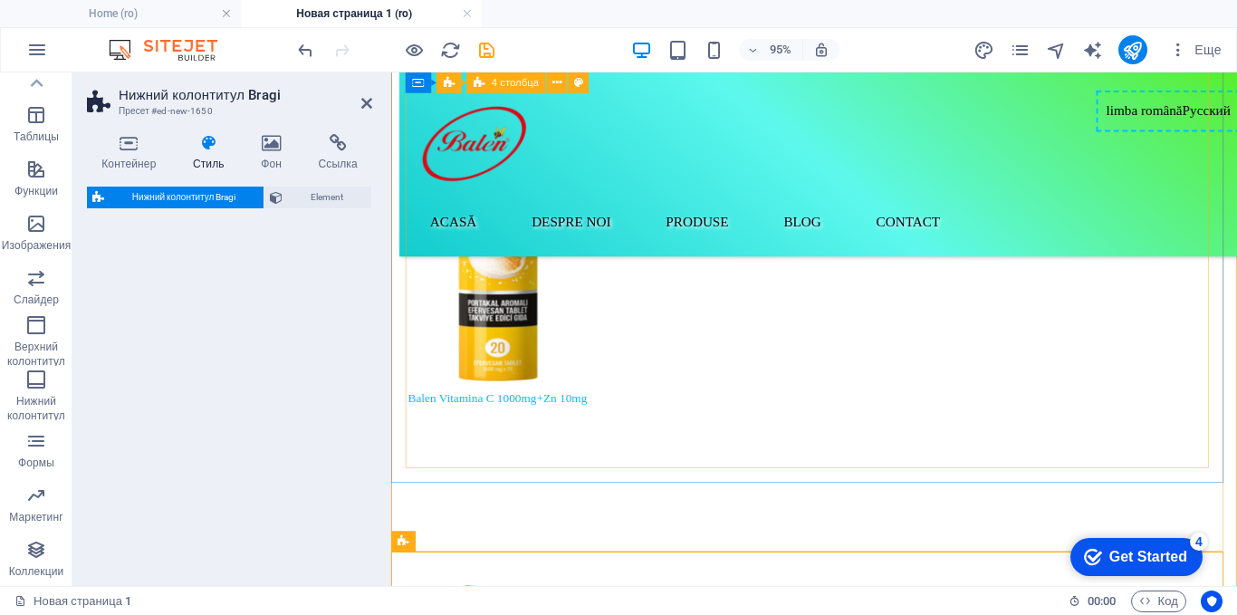
select select "%"
select select "rem"
select select "px"
select select "rem"
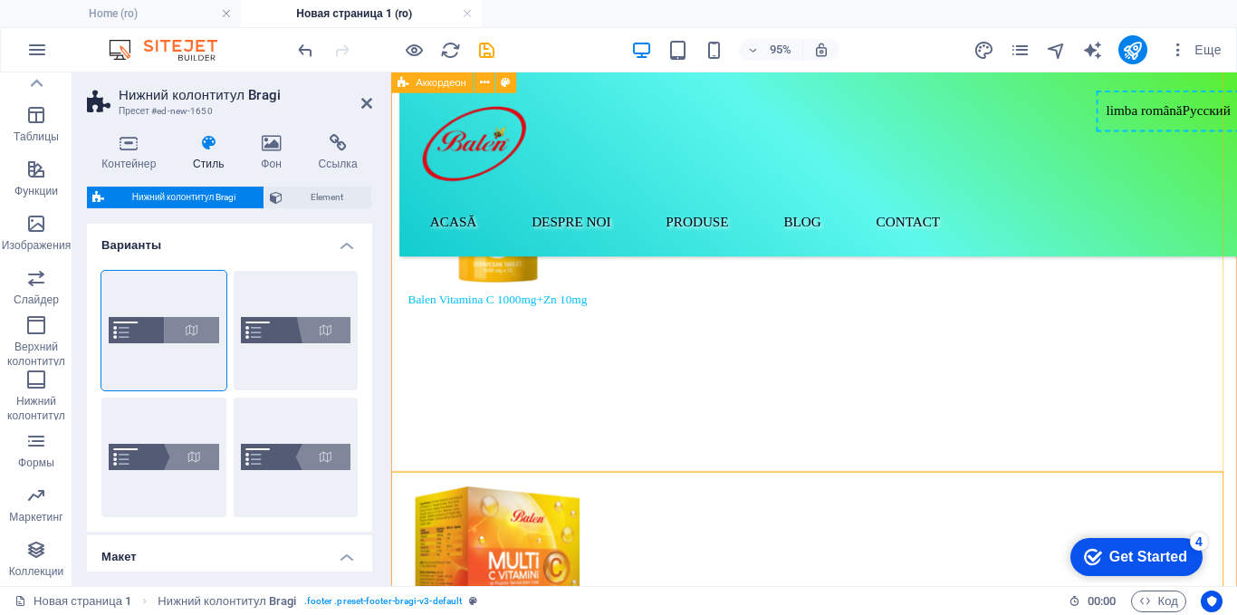
scroll to position [6189, 0]
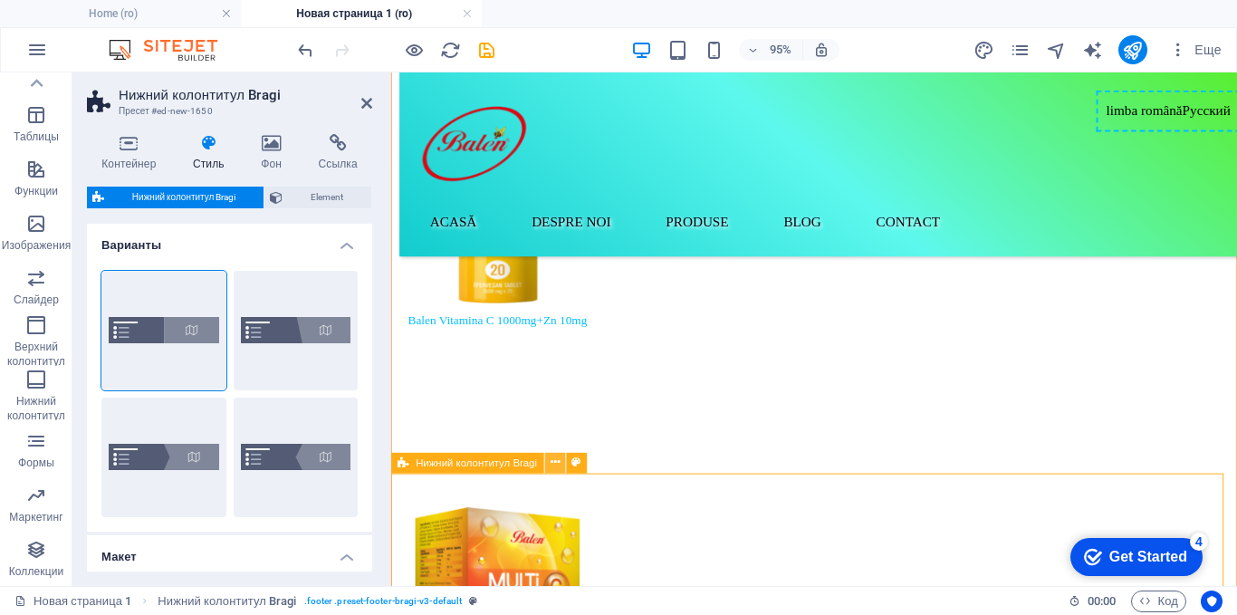
click at [559, 465] on icon at bounding box center [555, 463] width 9 height 18
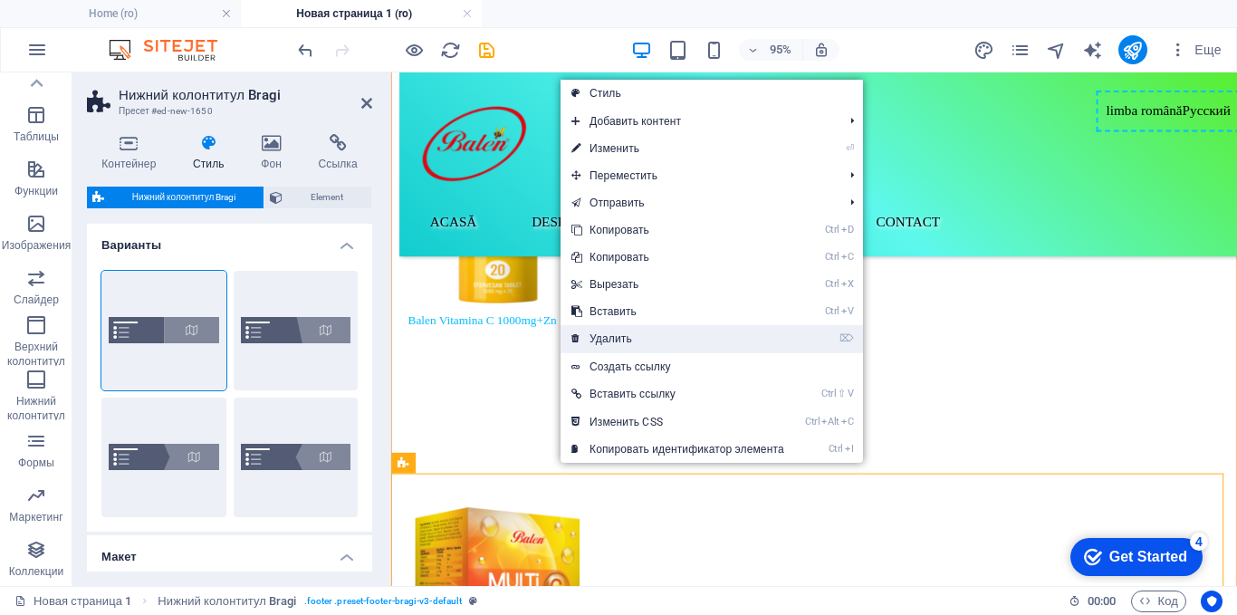
click at [601, 333] on link "⌦ Удалить" at bounding box center [678, 338] width 235 height 27
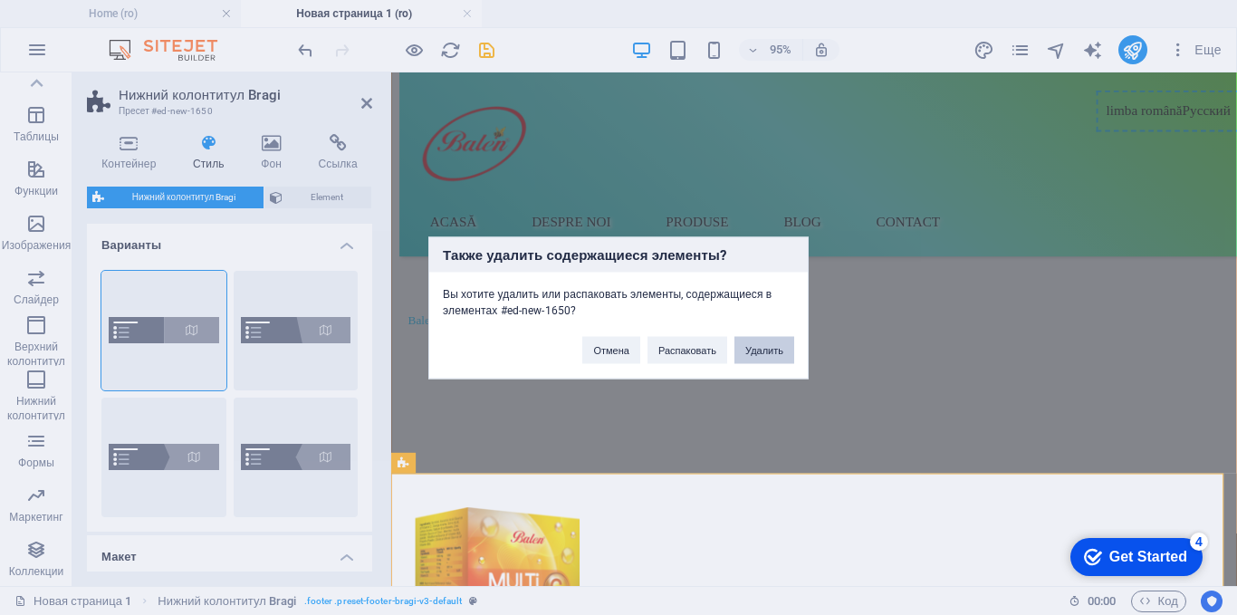
click at [769, 351] on button "Удалить" at bounding box center [765, 349] width 60 height 27
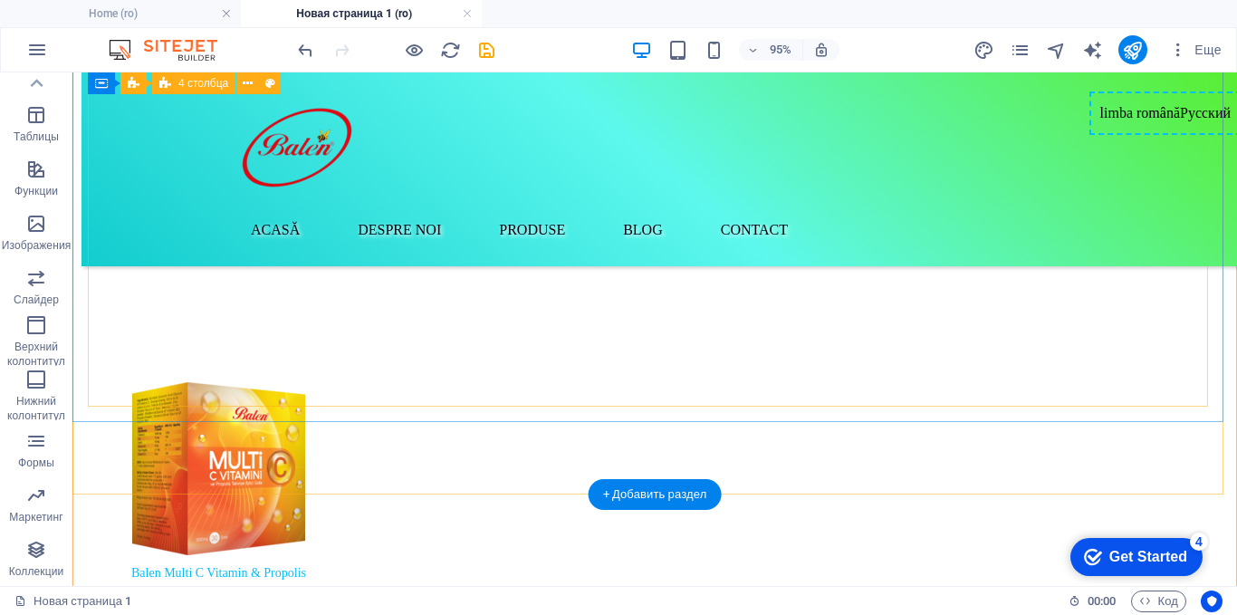
scroll to position [6118, 0]
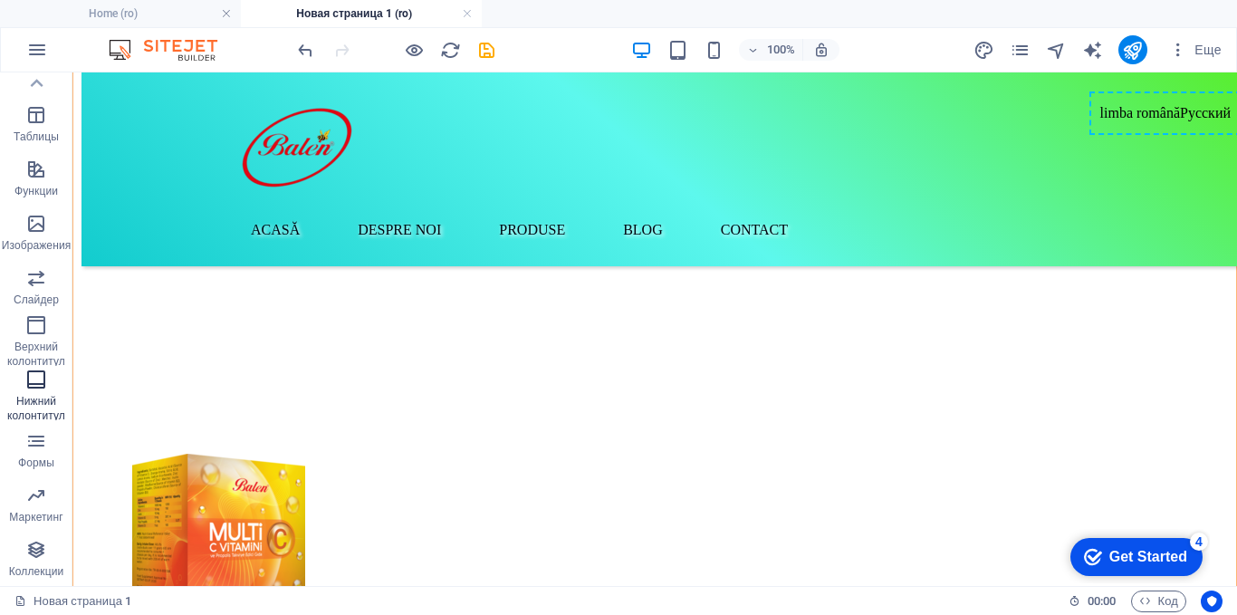
click at [46, 389] on icon "button" at bounding box center [36, 380] width 22 height 22
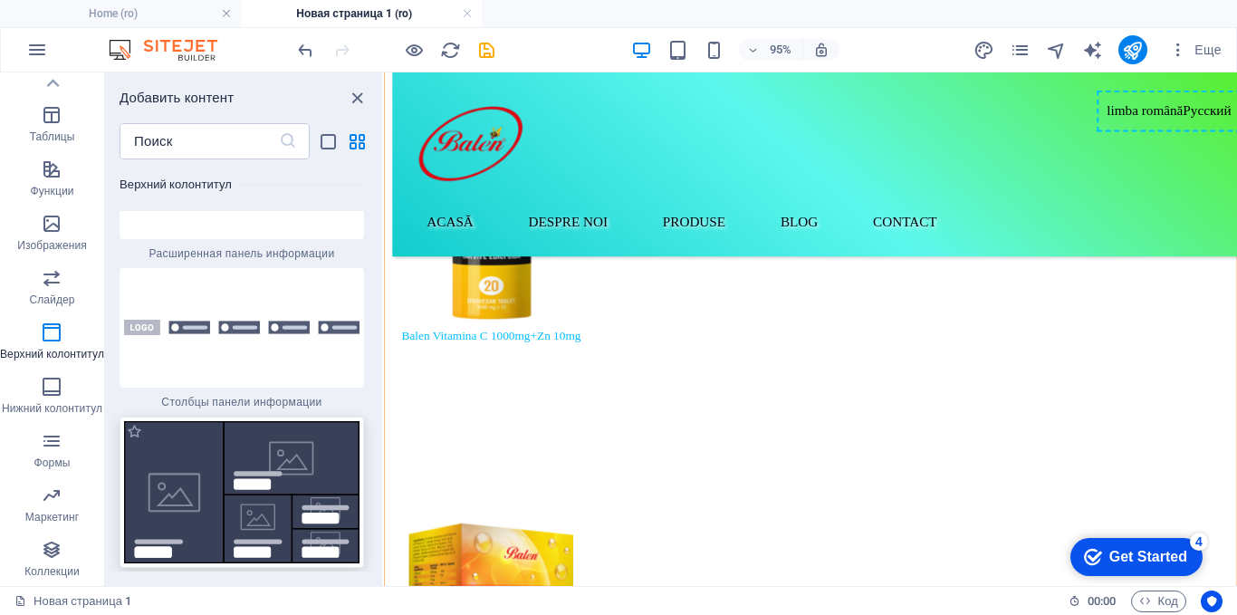
scroll to position [6146, 0]
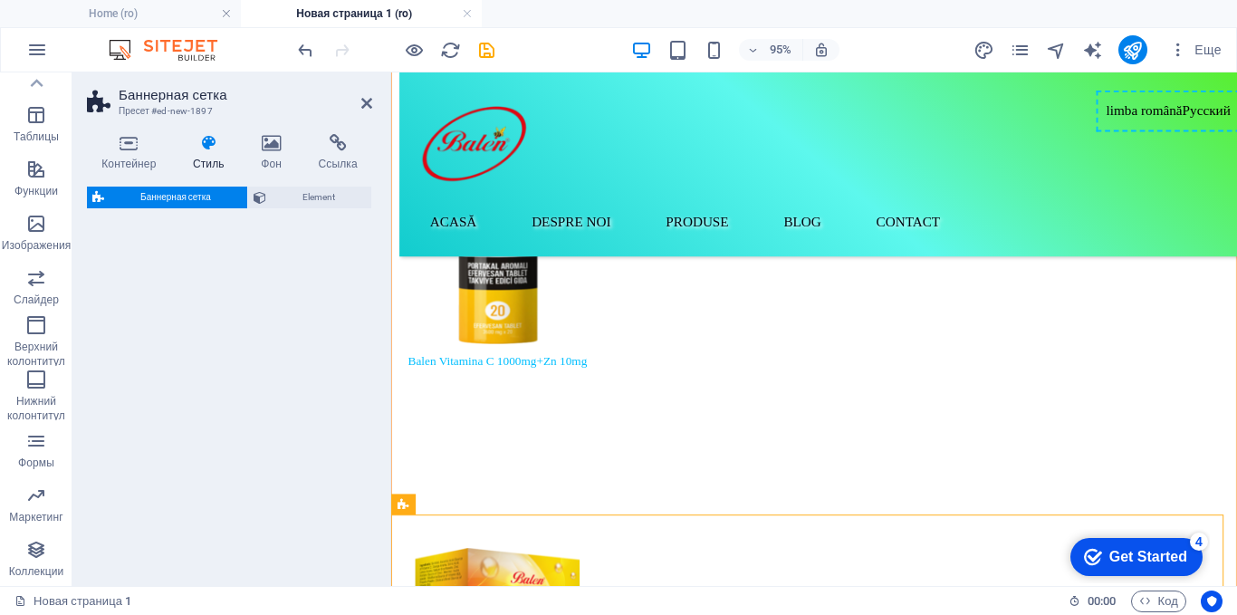
select select "vh"
select select "rem"
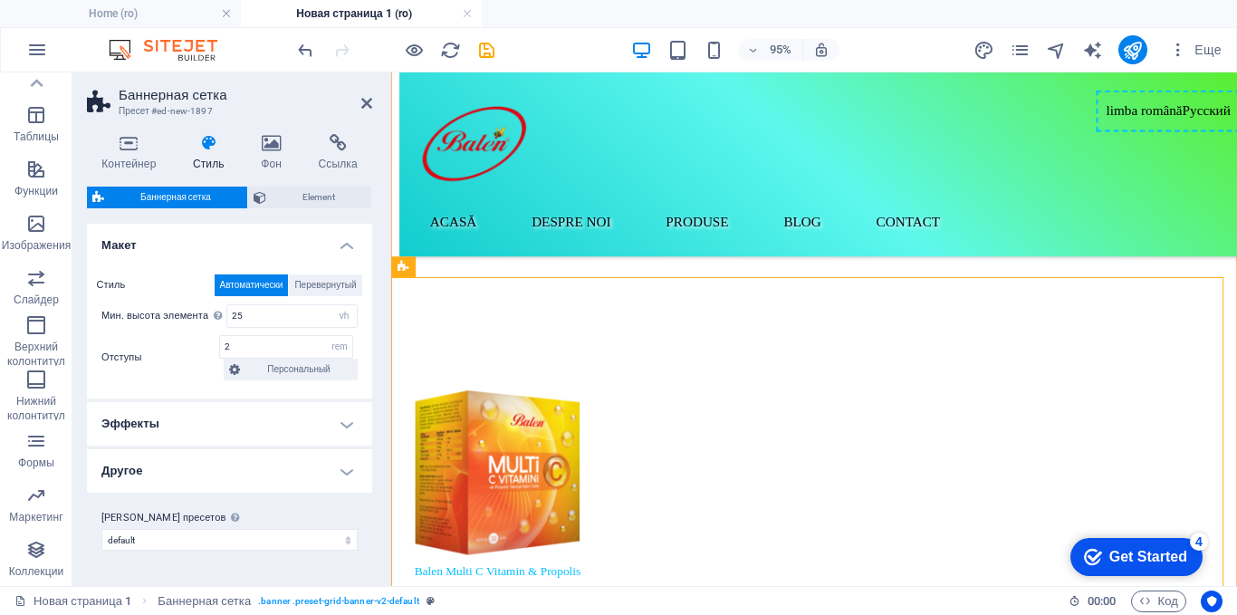
scroll to position [6226, 0]
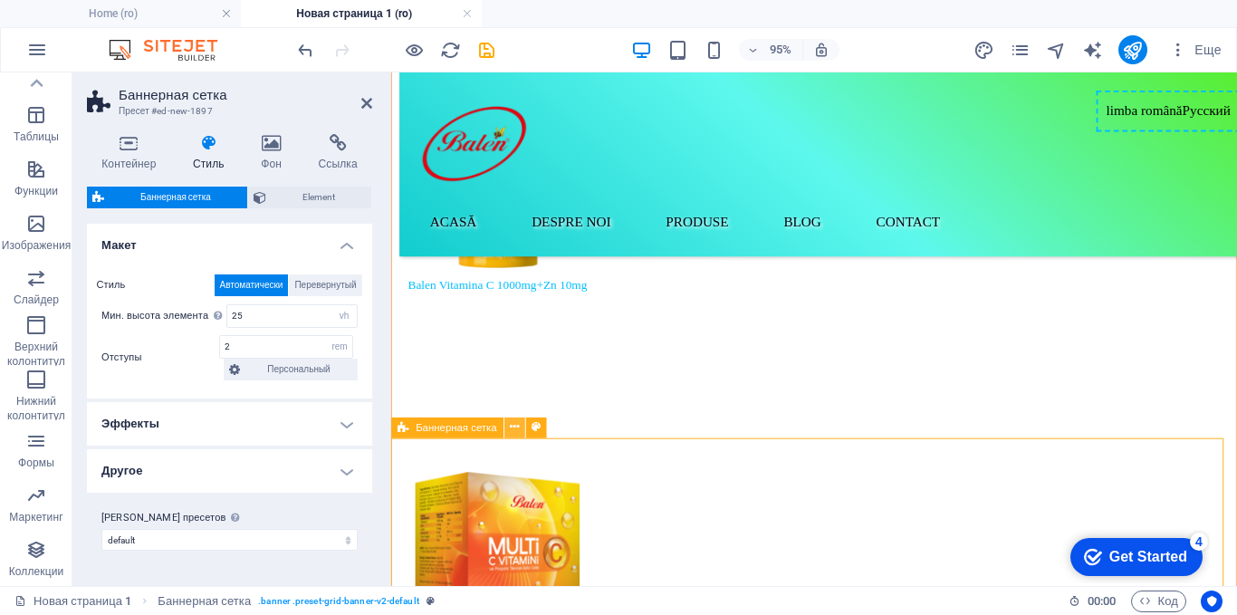
click at [518, 427] on icon at bounding box center [515, 427] width 9 height 18
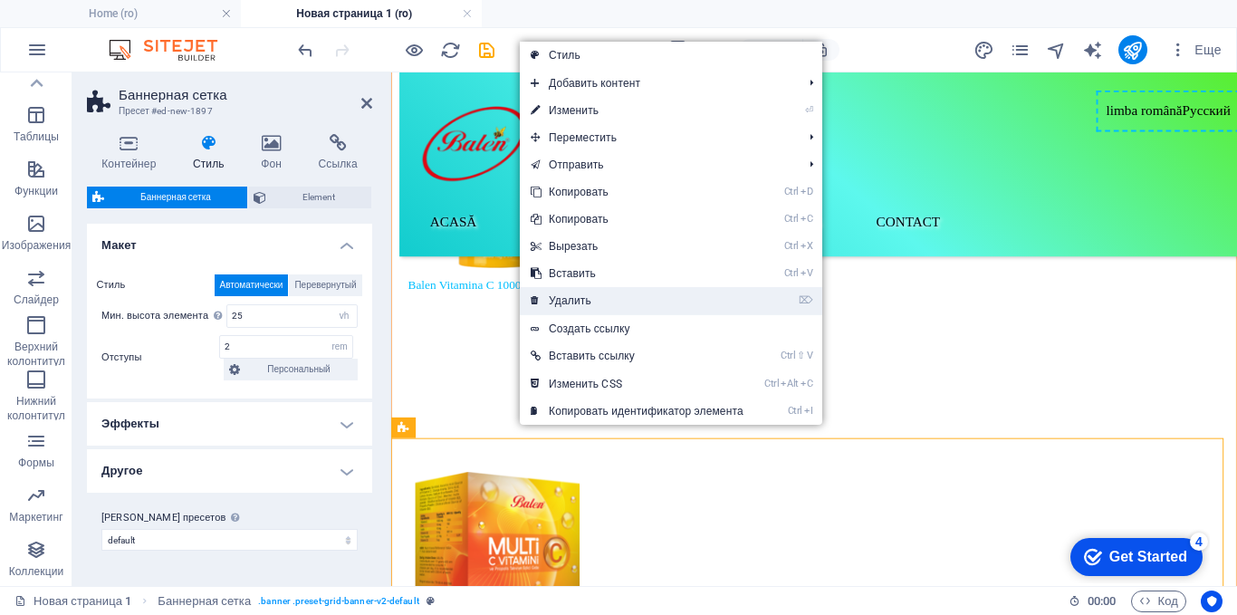
click at [602, 304] on link "⌦ Удалить" at bounding box center [637, 300] width 235 height 27
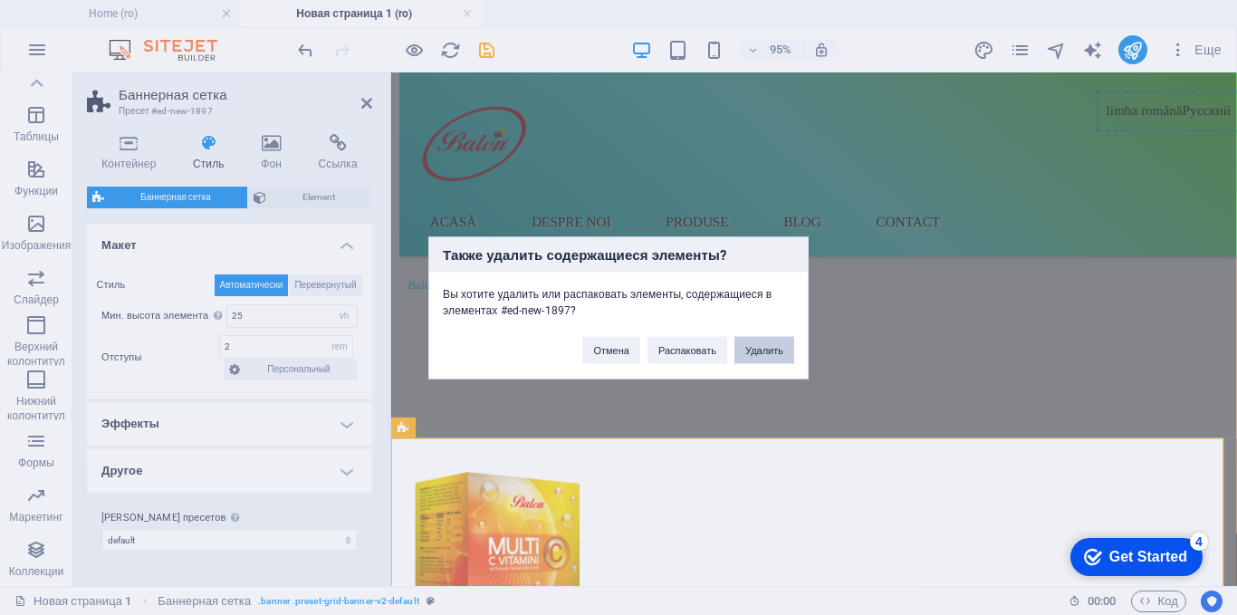
click at [764, 342] on button "Удалить" at bounding box center [765, 349] width 60 height 27
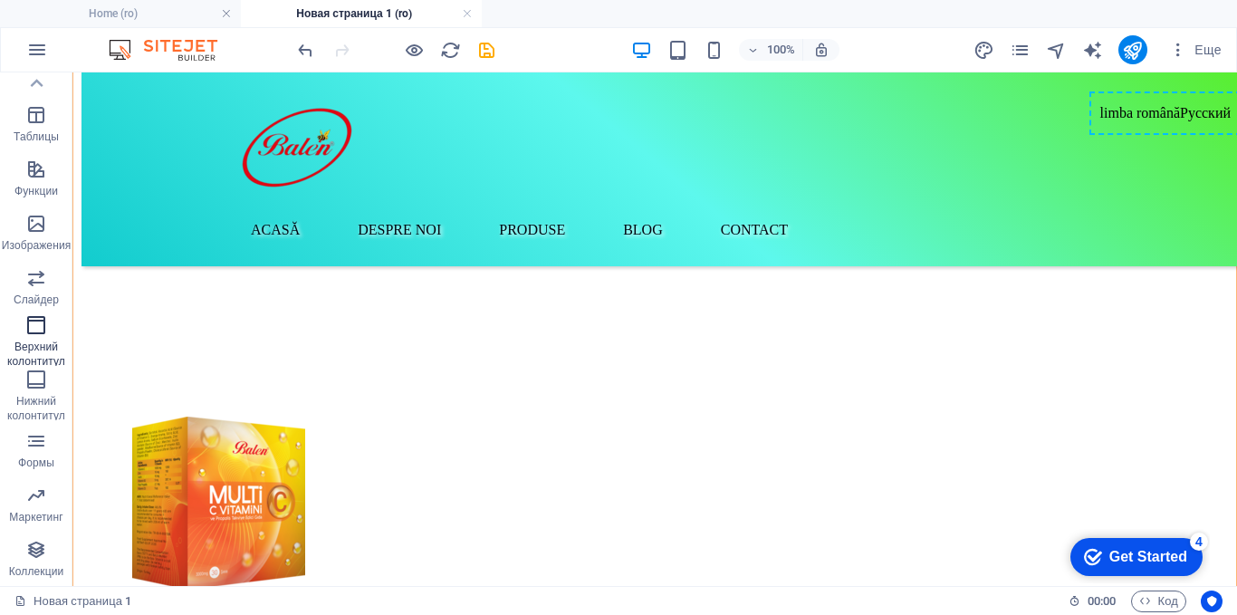
click at [38, 321] on icon "button" at bounding box center [36, 325] width 22 height 22
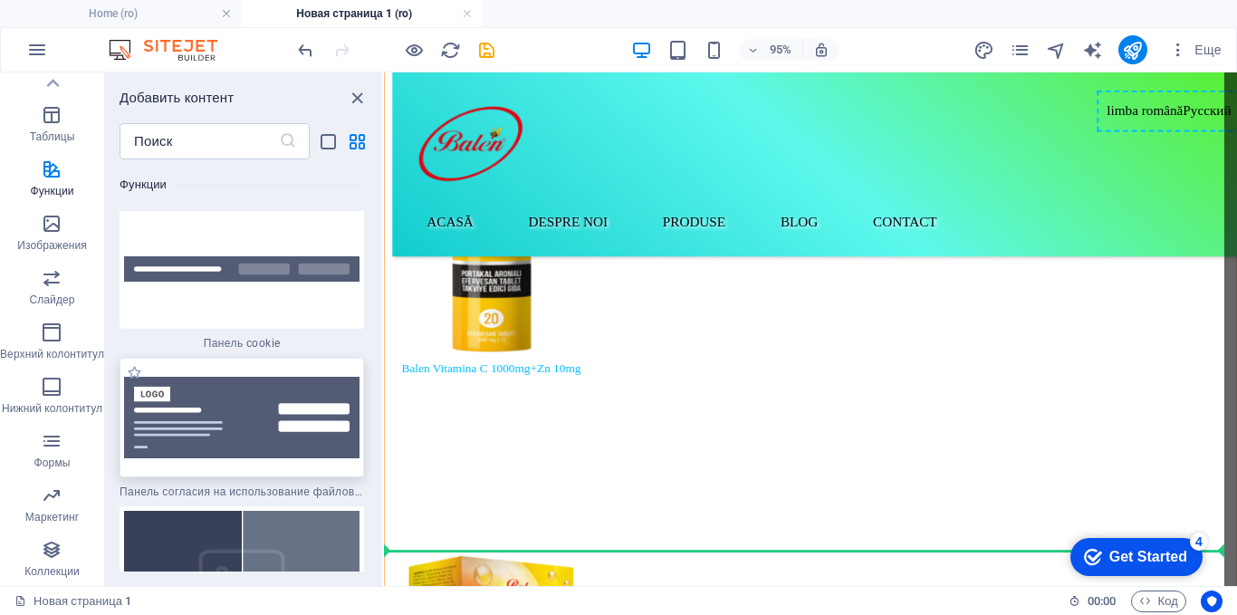
scroll to position [6128, 0]
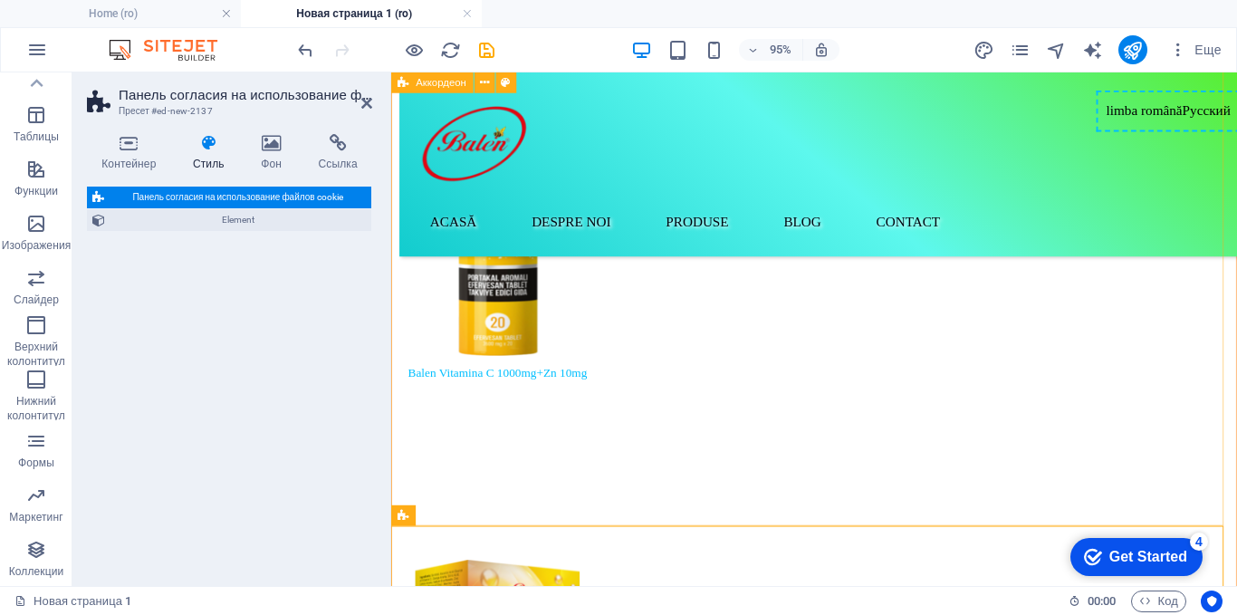
select select "rem"
select select "px"
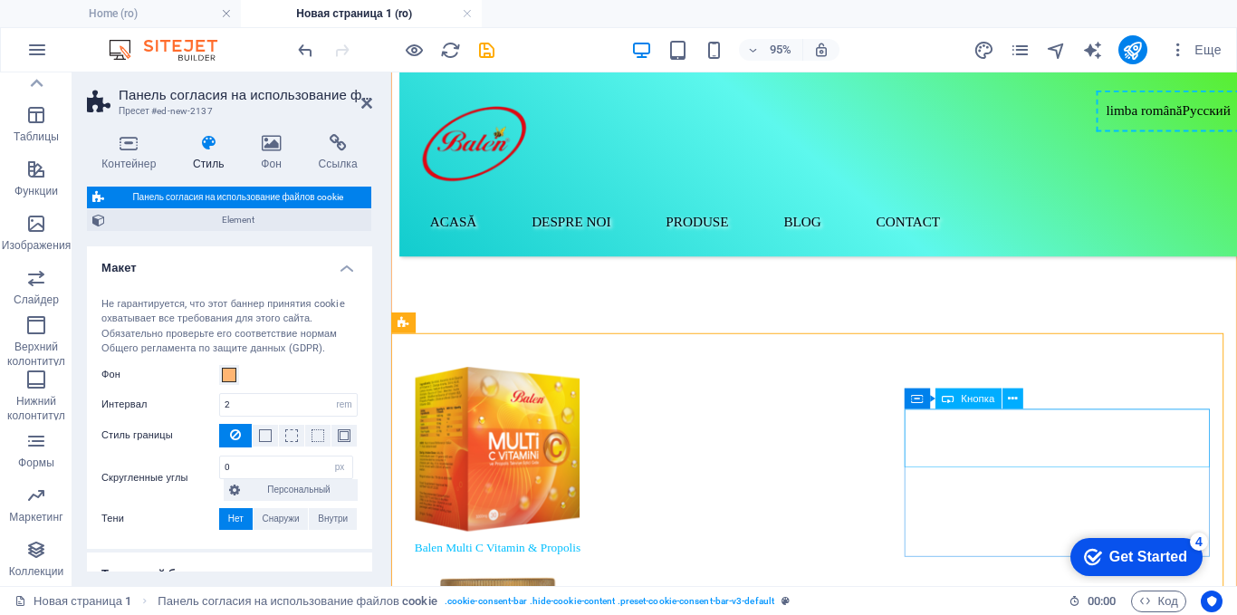
scroll to position [6273, 0]
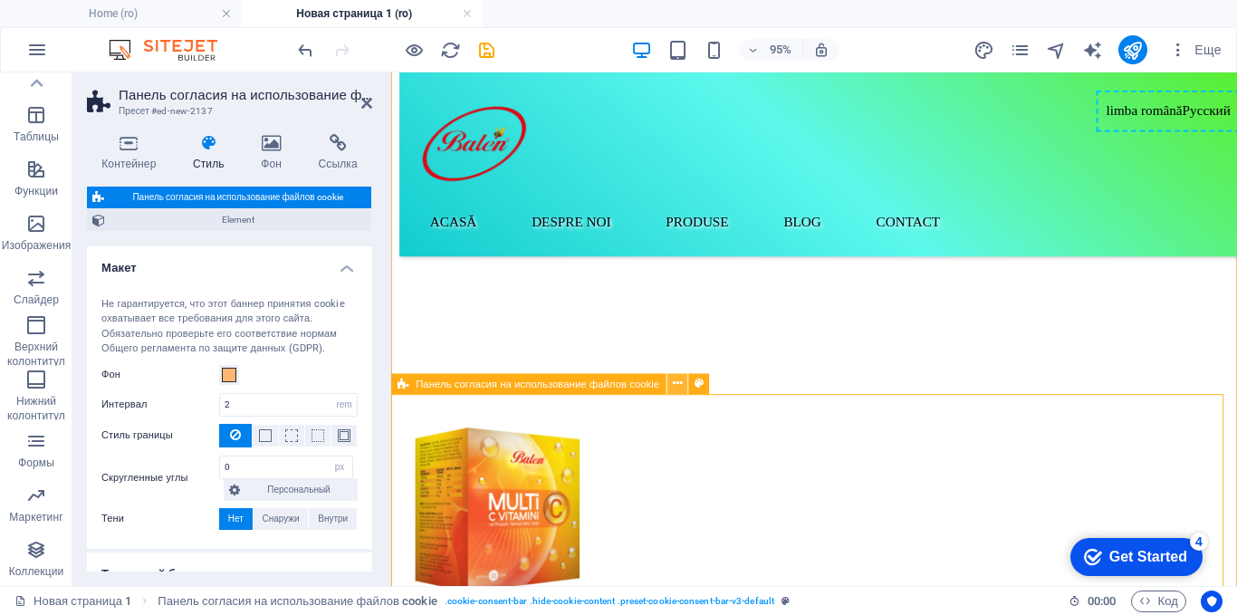
click at [680, 380] on icon at bounding box center [677, 384] width 9 height 18
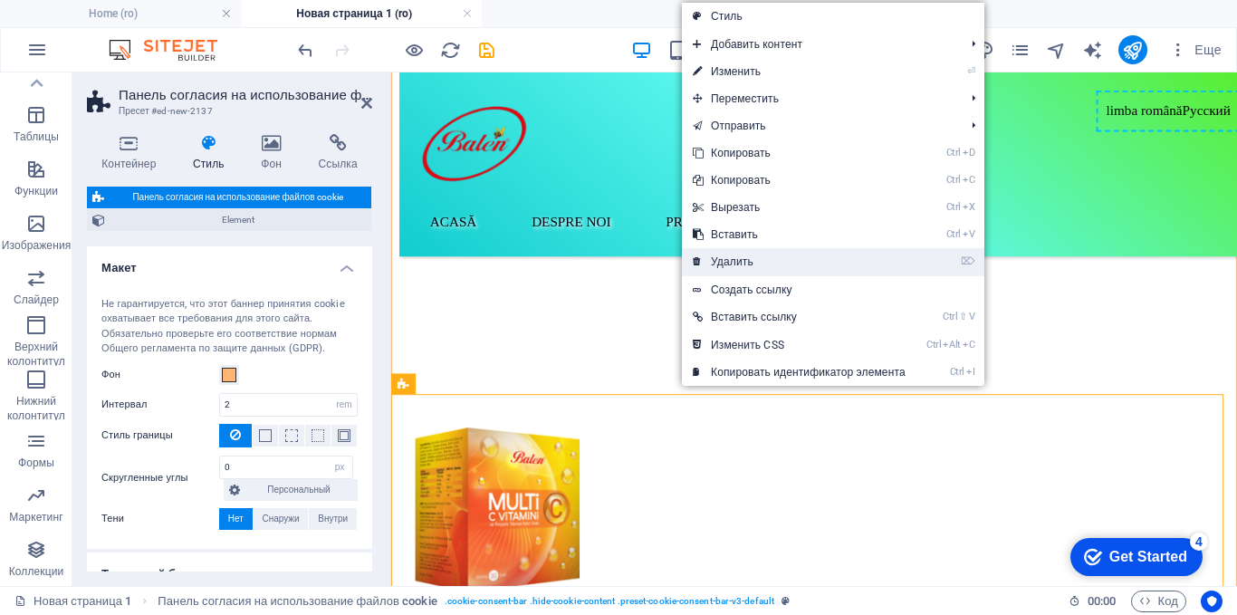
click at [726, 267] on link "⌦ Удалить" at bounding box center [799, 261] width 235 height 27
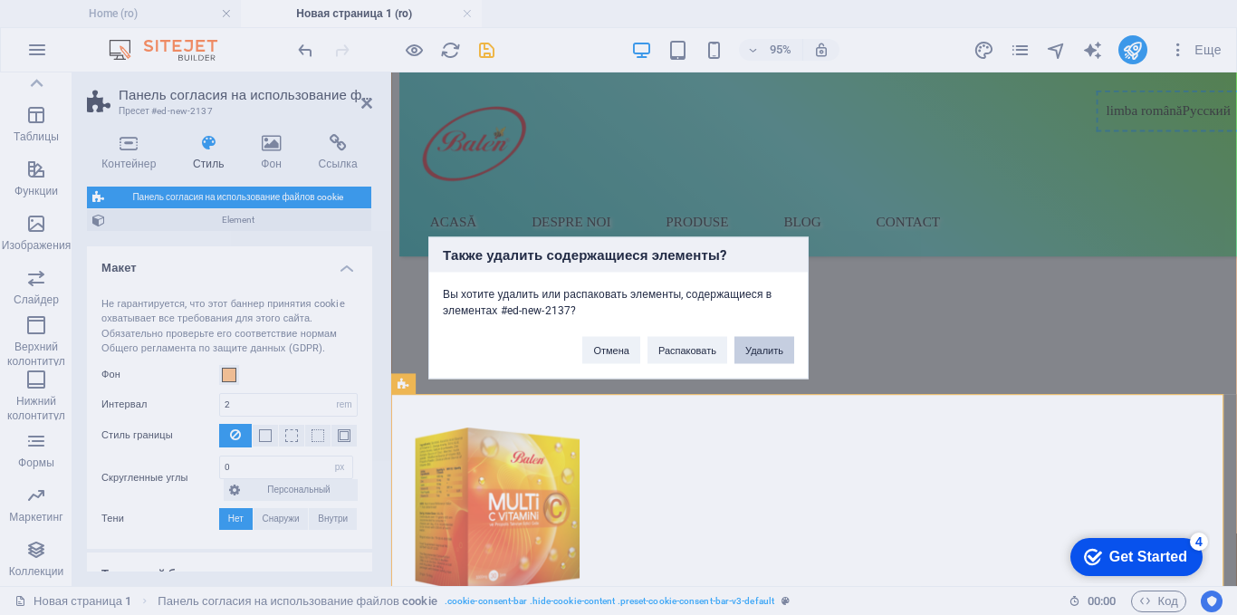
click at [767, 356] on button "Удалить" at bounding box center [765, 349] width 60 height 27
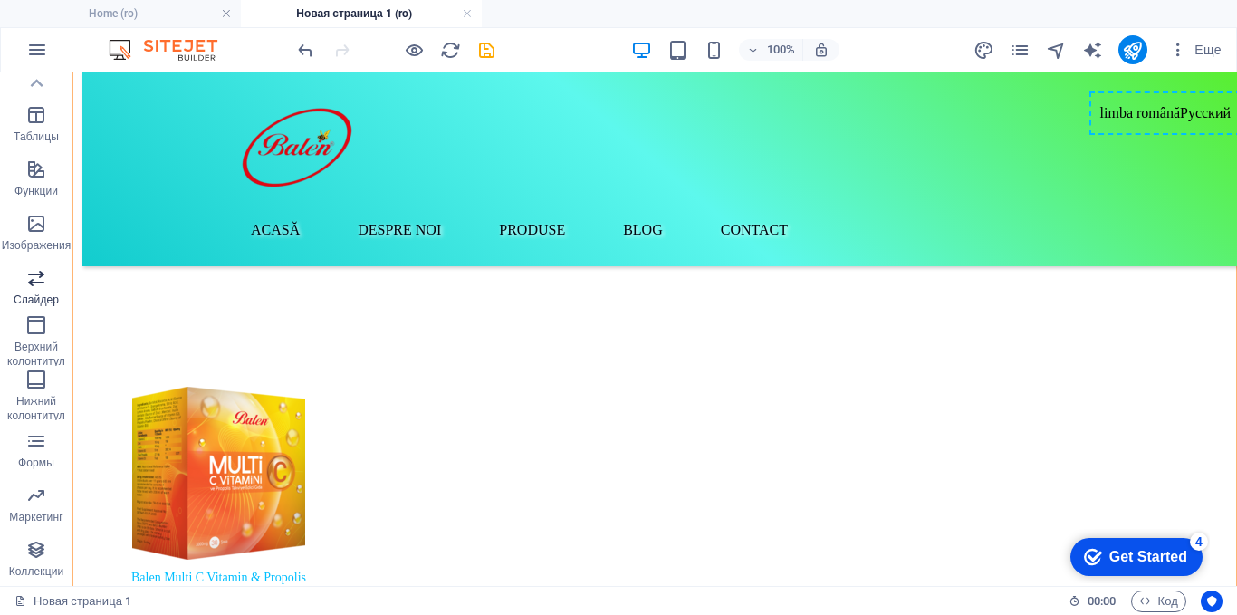
click at [38, 286] on icon "button" at bounding box center [36, 278] width 22 height 22
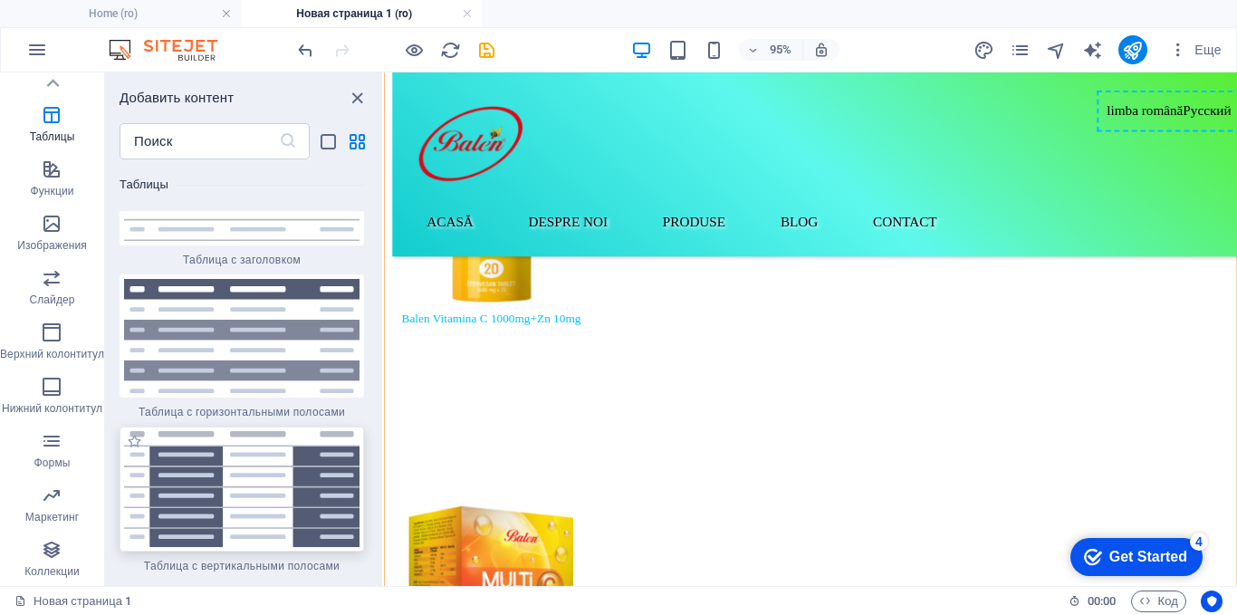
scroll to position [6178, 0]
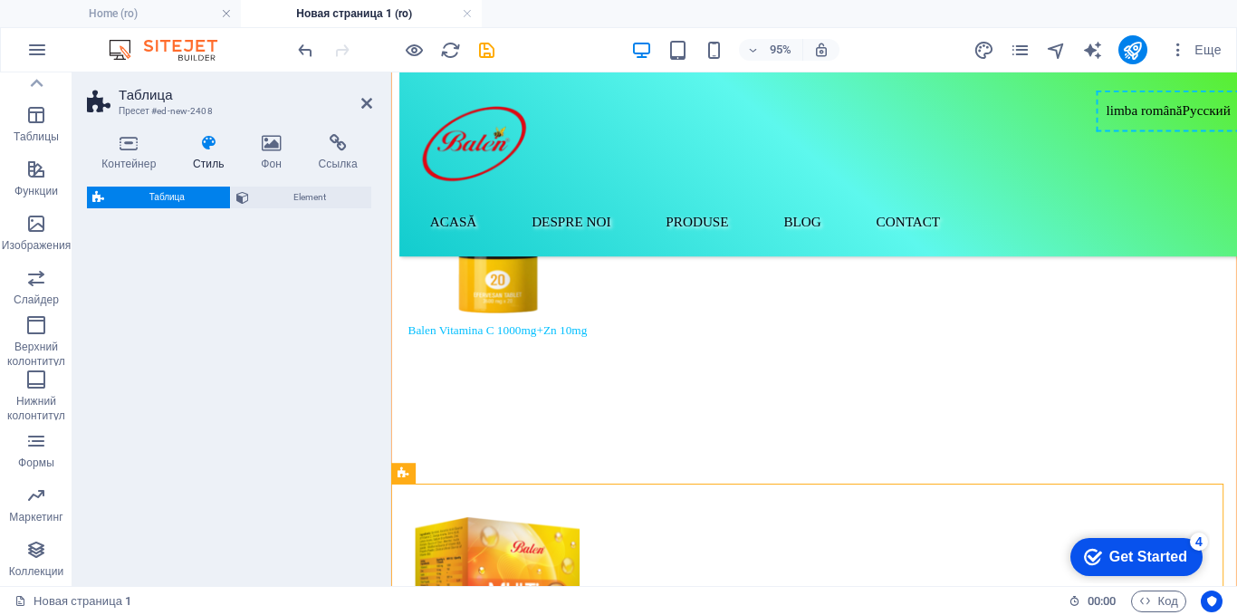
select select "preset-table-v3-stripes-cell"
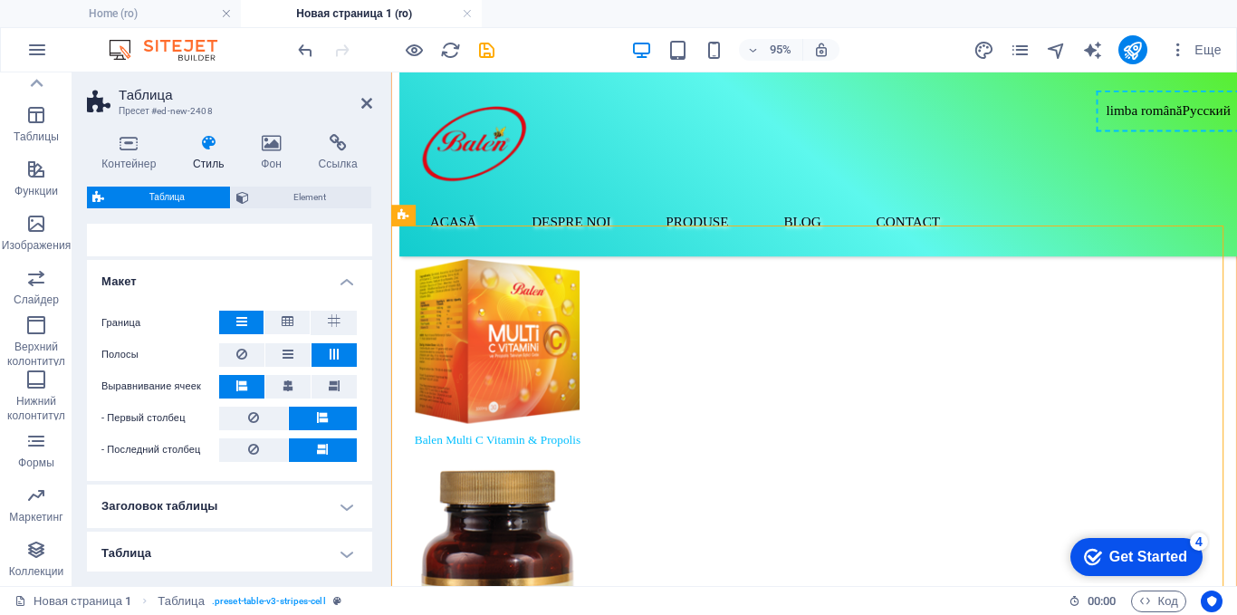
scroll to position [0, 0]
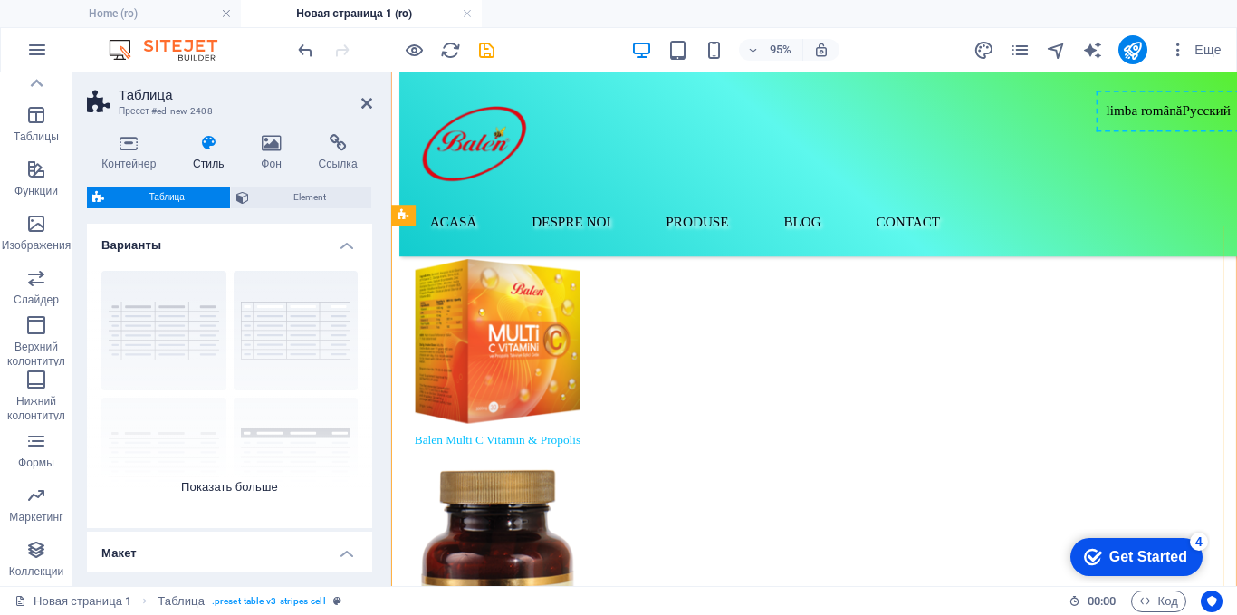
click at [244, 486] on div "сетка с рамкой По умолчанию с заголовком с горизонтальными... с вертикальными п…" at bounding box center [229, 392] width 285 height 272
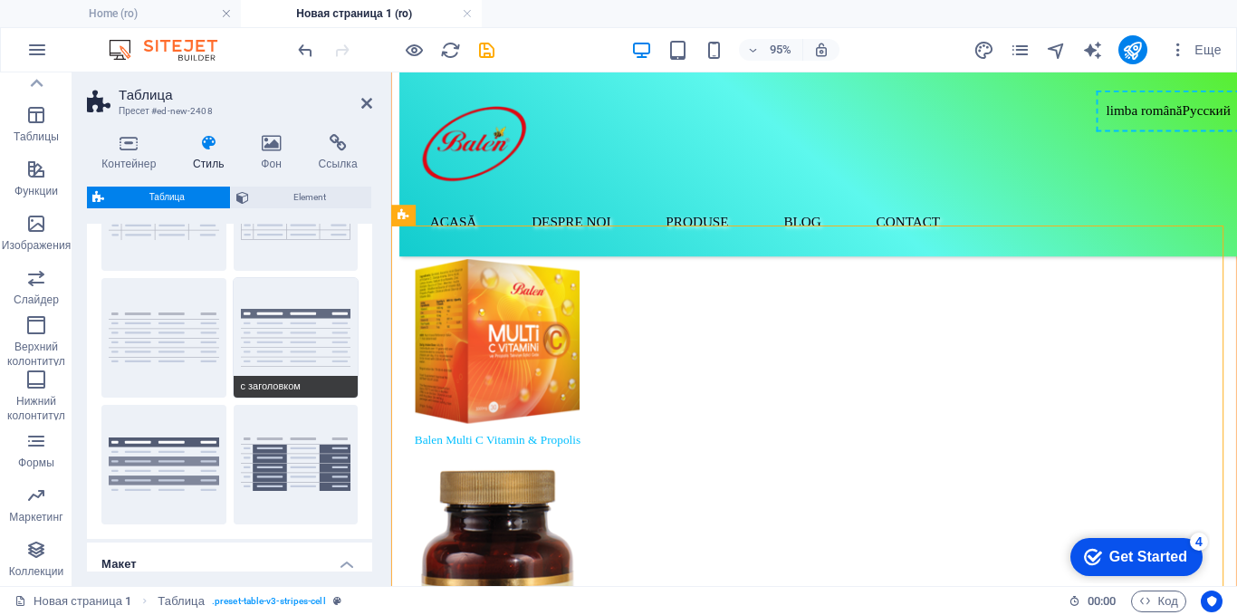
scroll to position [181, 0]
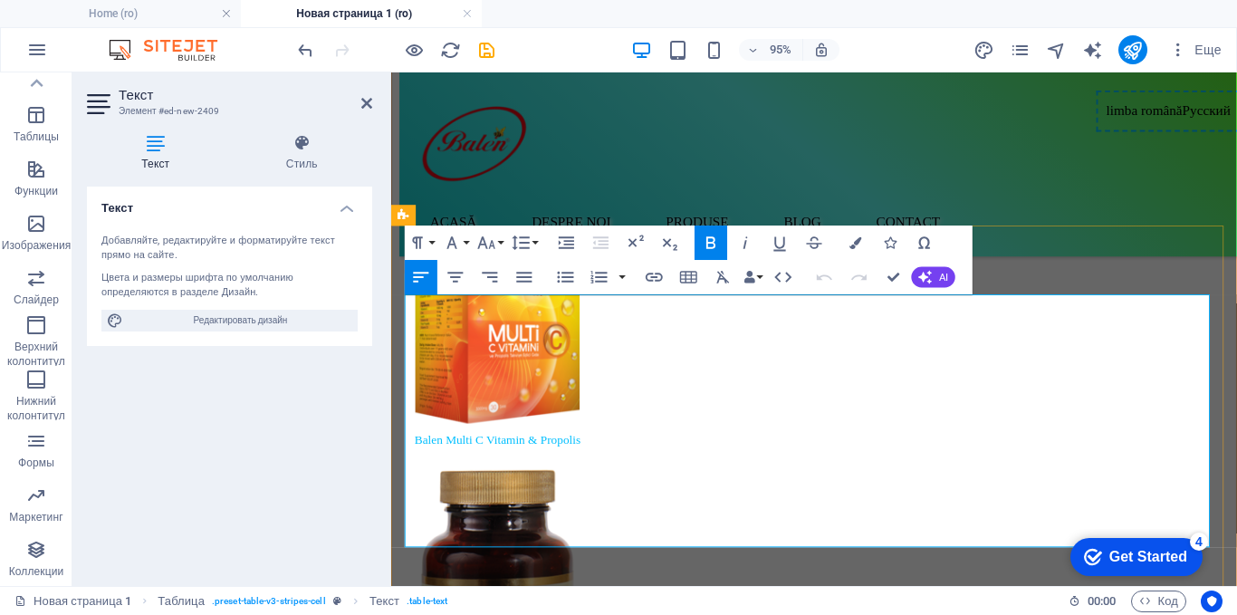
drag, startPoint x: 569, startPoint y: 334, endPoint x: 501, endPoint y: 312, distance: 71.6
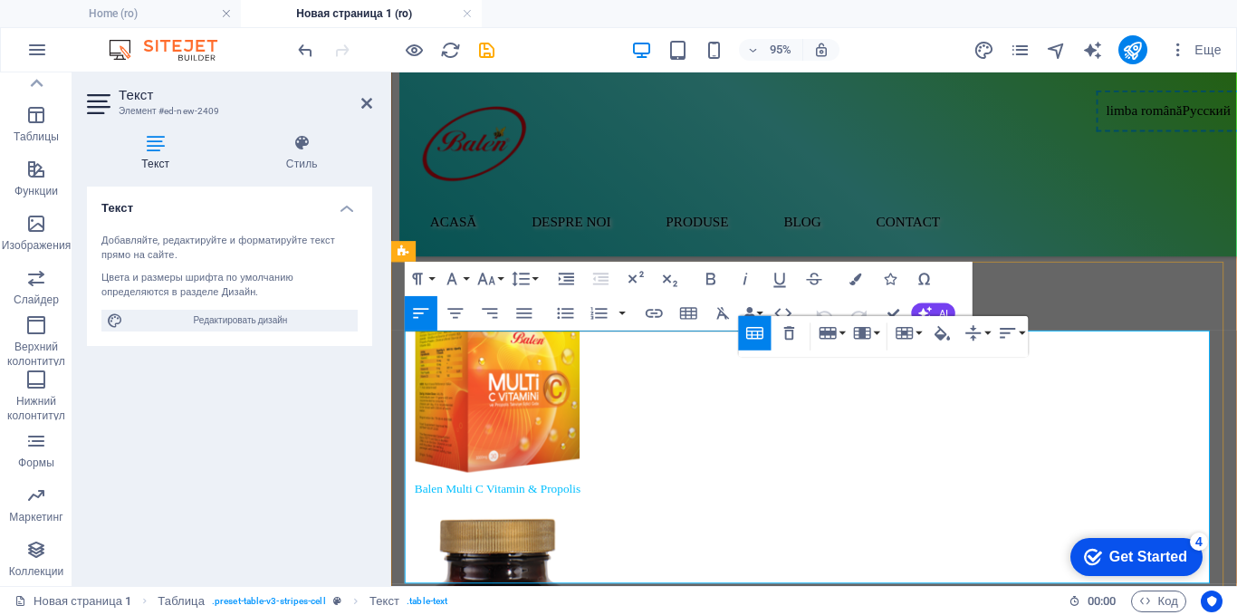
scroll to position [6360, 0]
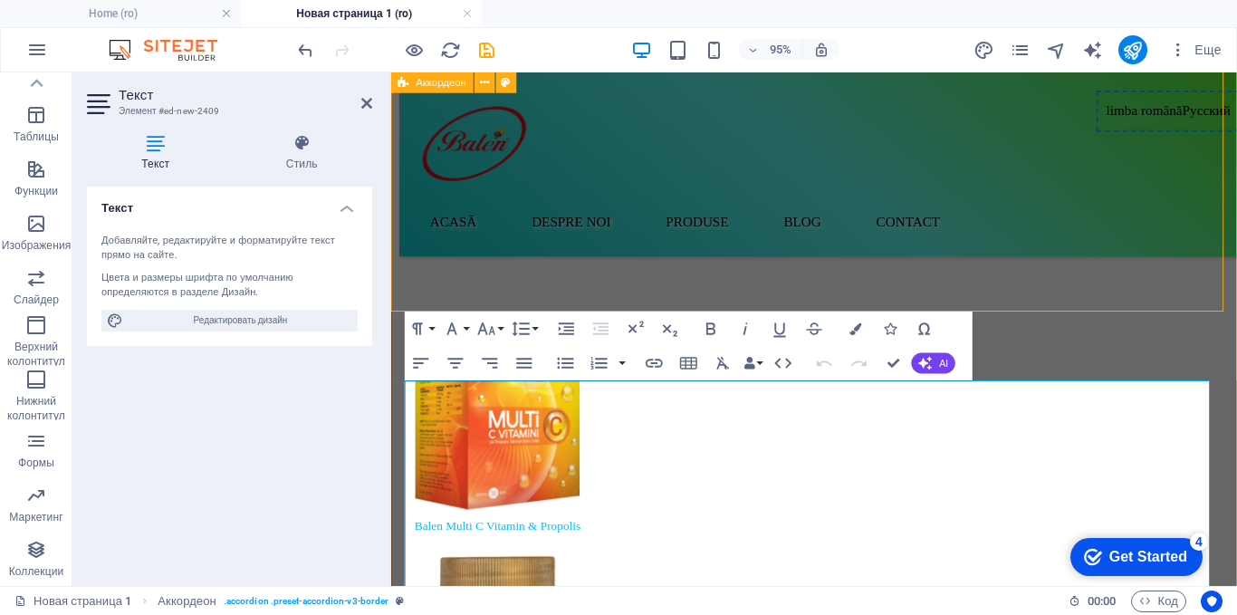
scroll to position [6288, 0]
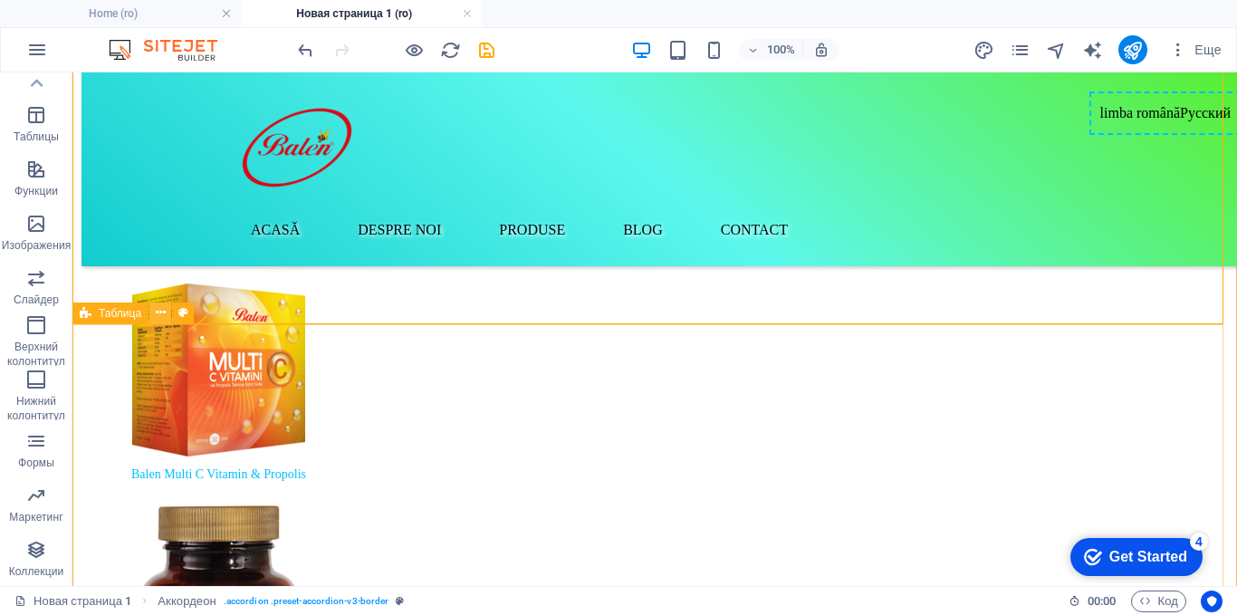
click at [159, 313] on icon at bounding box center [161, 312] width 10 height 19
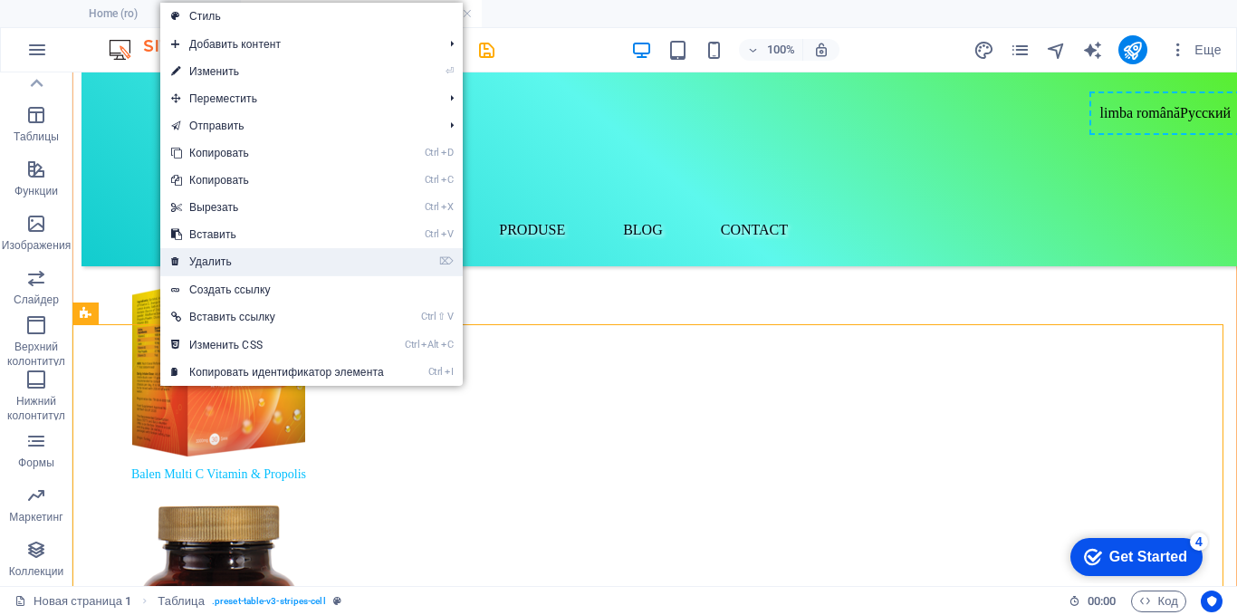
click at [207, 268] on link "⌦ Удалить" at bounding box center [277, 261] width 235 height 27
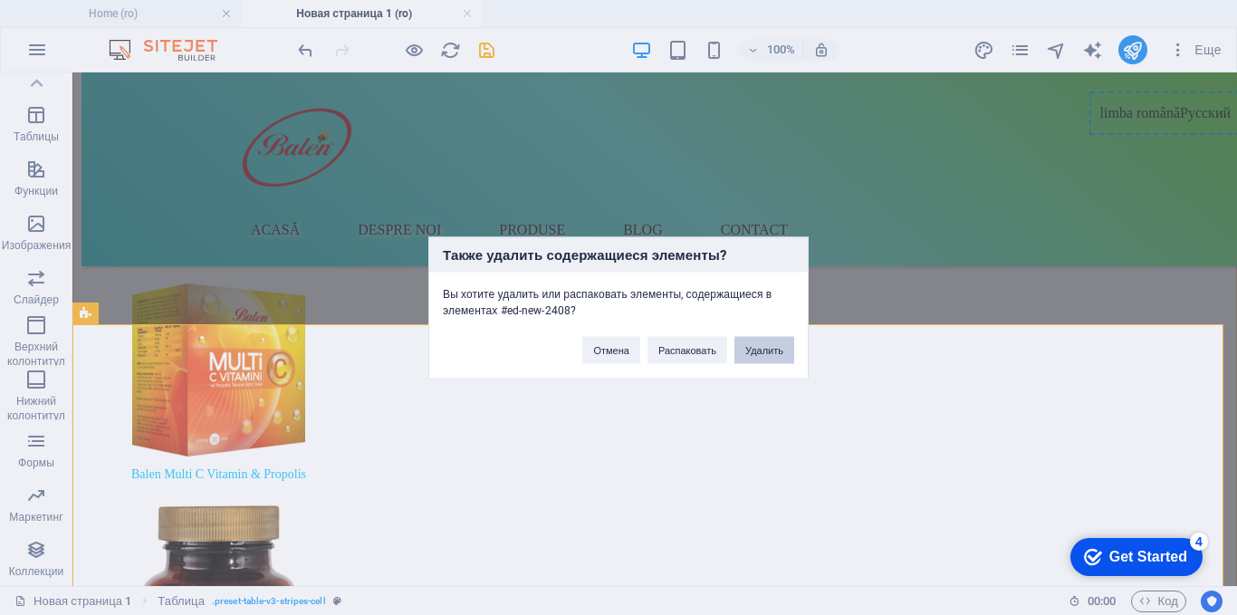
click at [766, 353] on button "Удалить" at bounding box center [765, 349] width 60 height 27
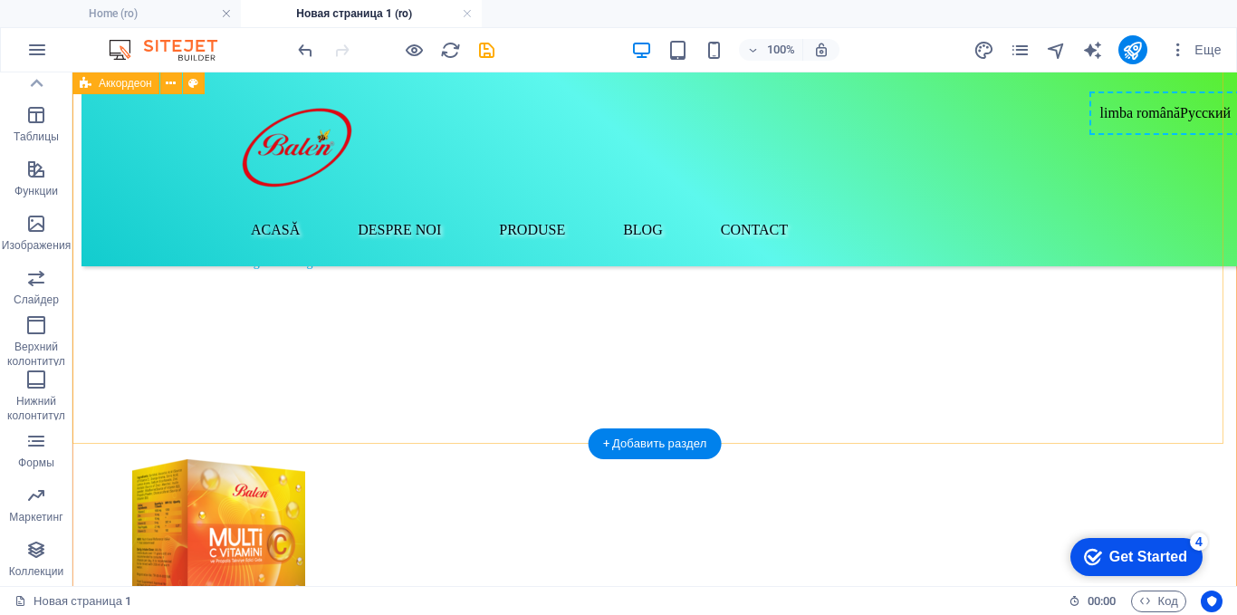
scroll to position [6094, 0]
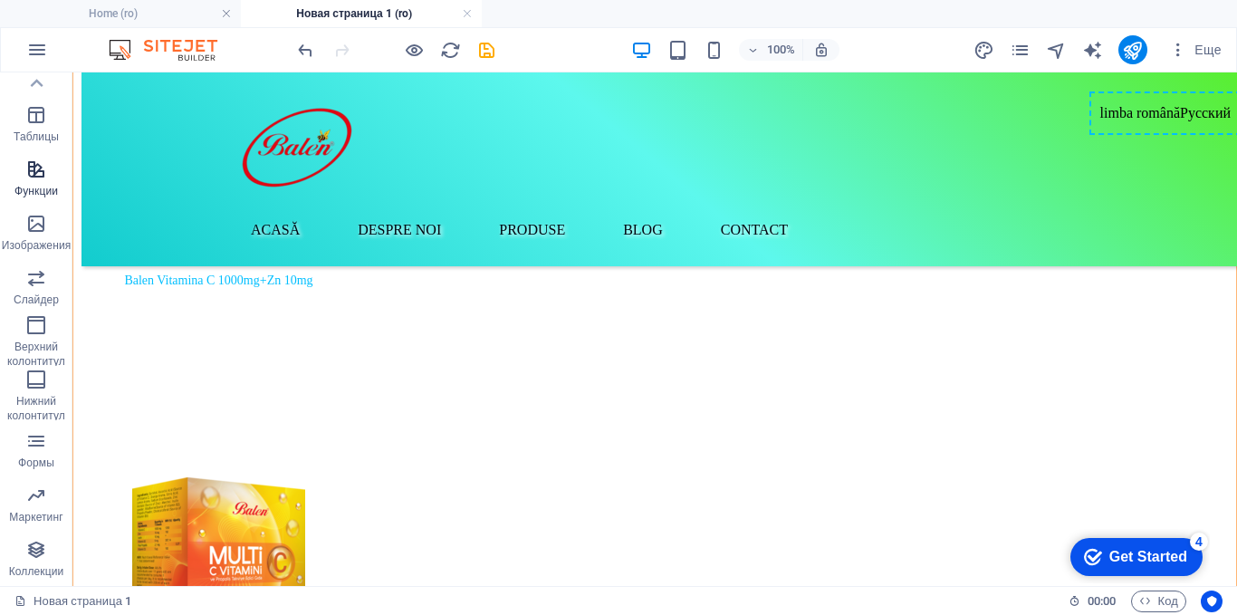
click at [31, 171] on icon "button" at bounding box center [36, 170] width 22 height 22
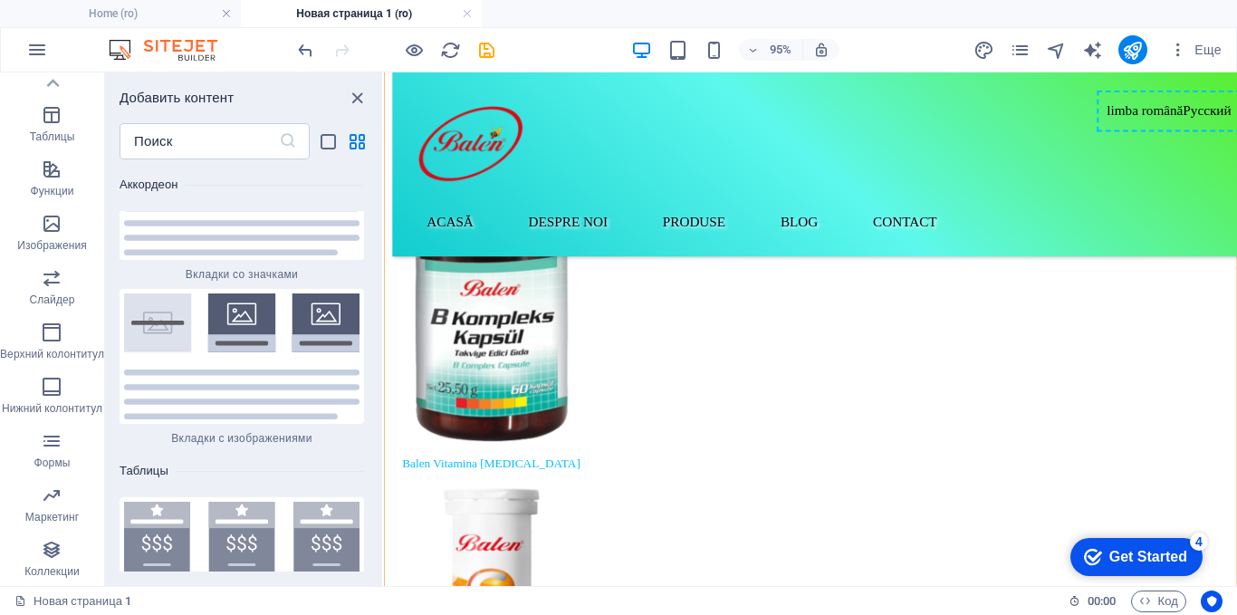
scroll to position [11850, 0]
click at [1016, 47] on icon "pages" at bounding box center [1020, 50] width 21 height 21
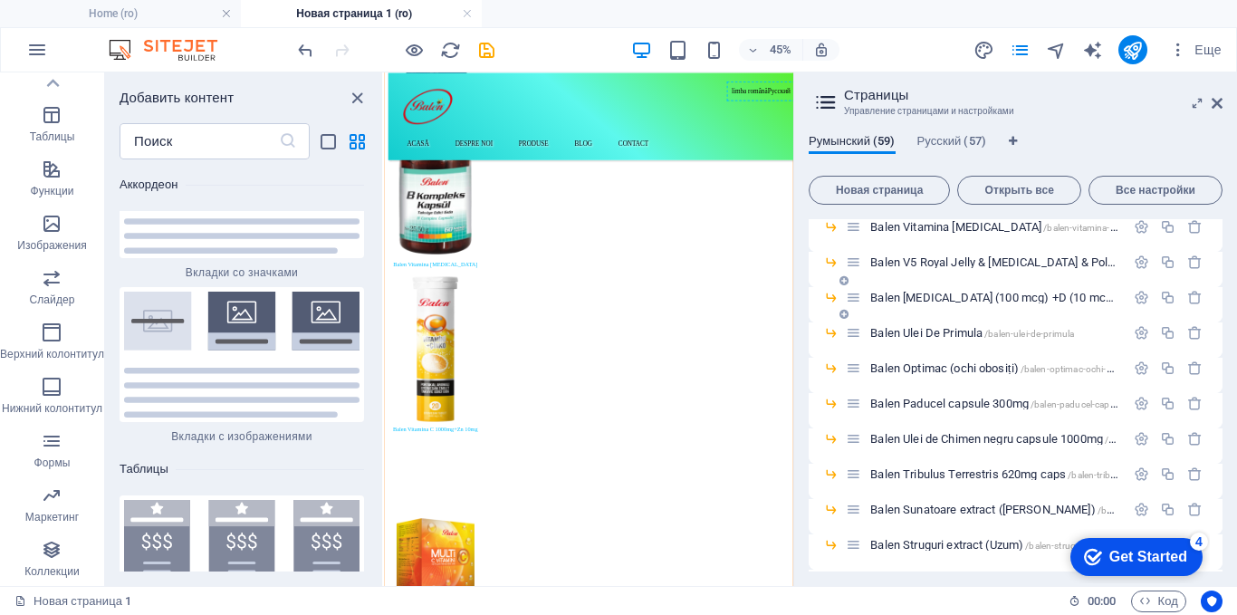
scroll to position [1087, 0]
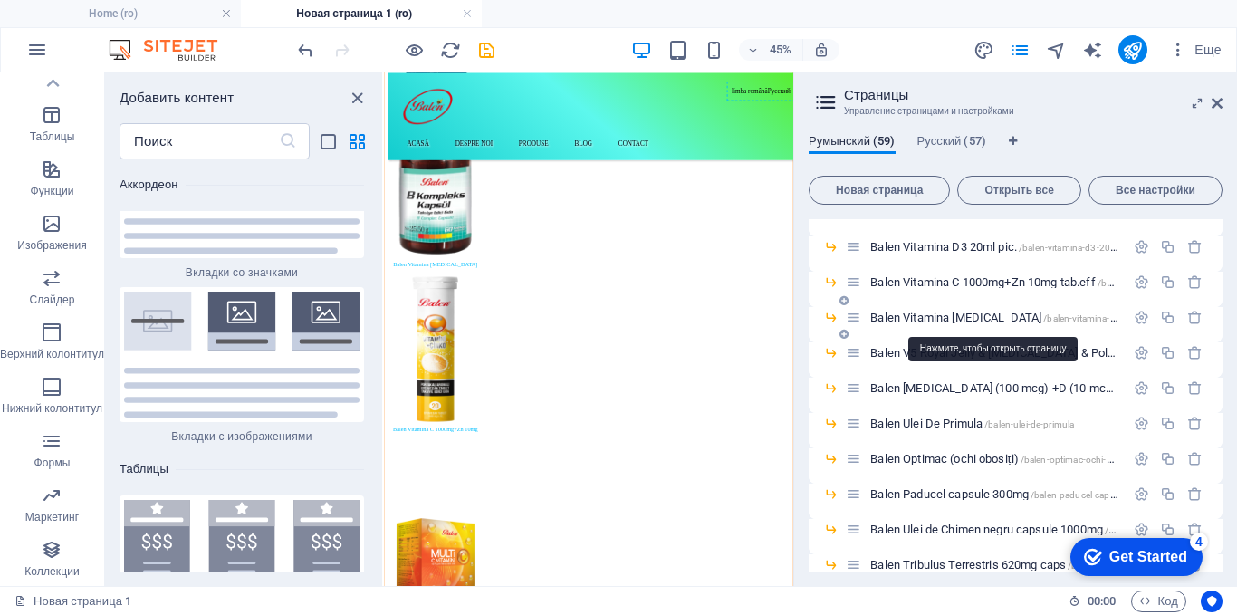
click at [951, 316] on span "Balen Vitamina [MEDICAL_DATA] /balen-vitamina-[MEDICAL_DATA]" at bounding box center [1027, 318] width 314 height 14
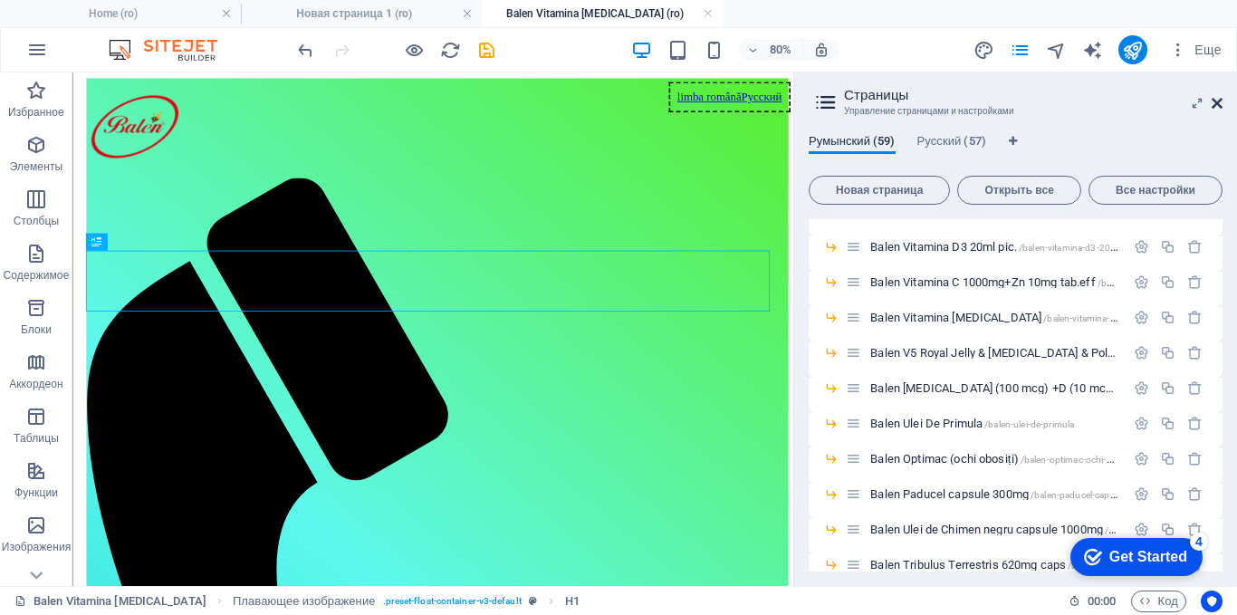
scroll to position [0, 0]
click at [1216, 102] on icon at bounding box center [1217, 103] width 11 height 14
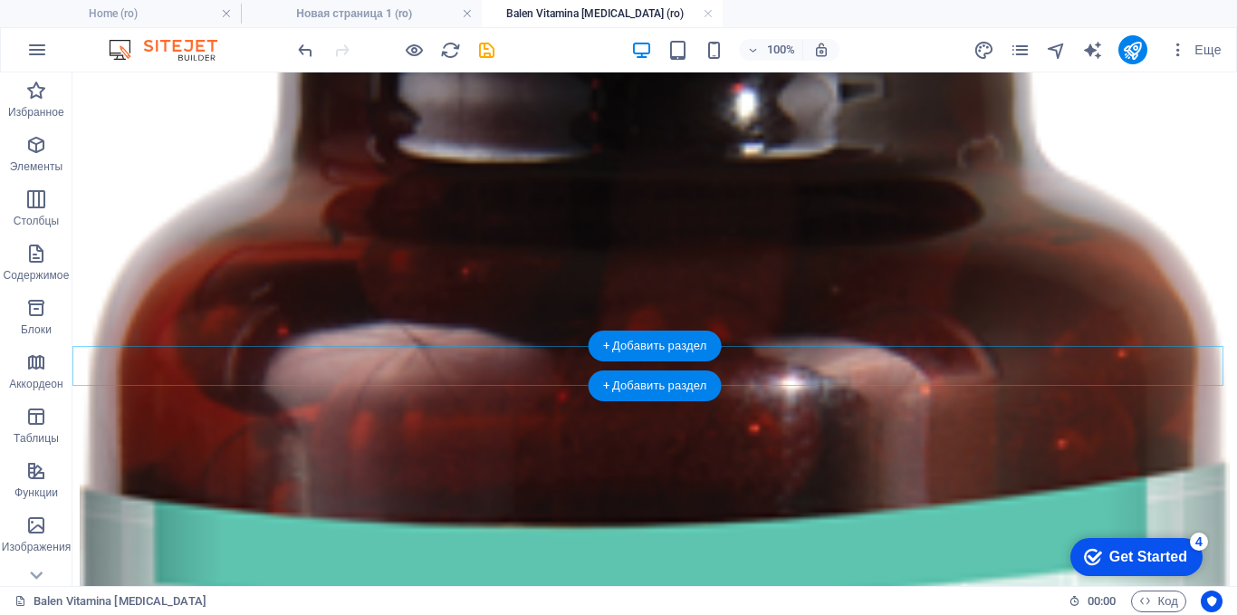
scroll to position [2139, 0]
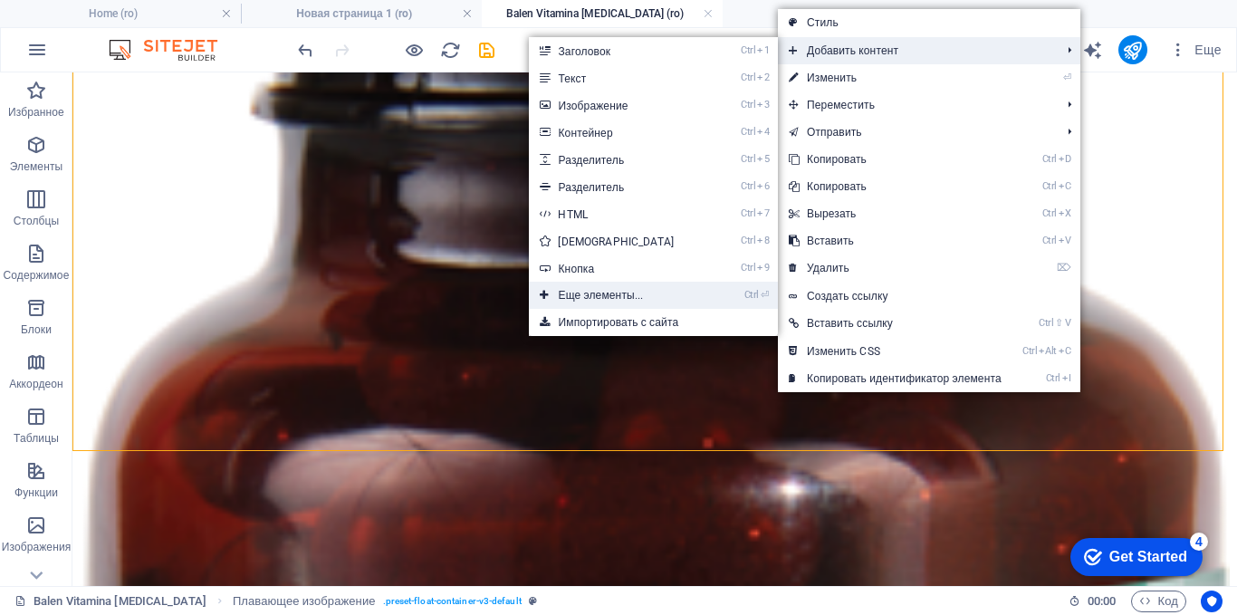
click at [620, 291] on link "Ctrl ⏎ Еще элементы..." at bounding box center [619, 295] width 181 height 27
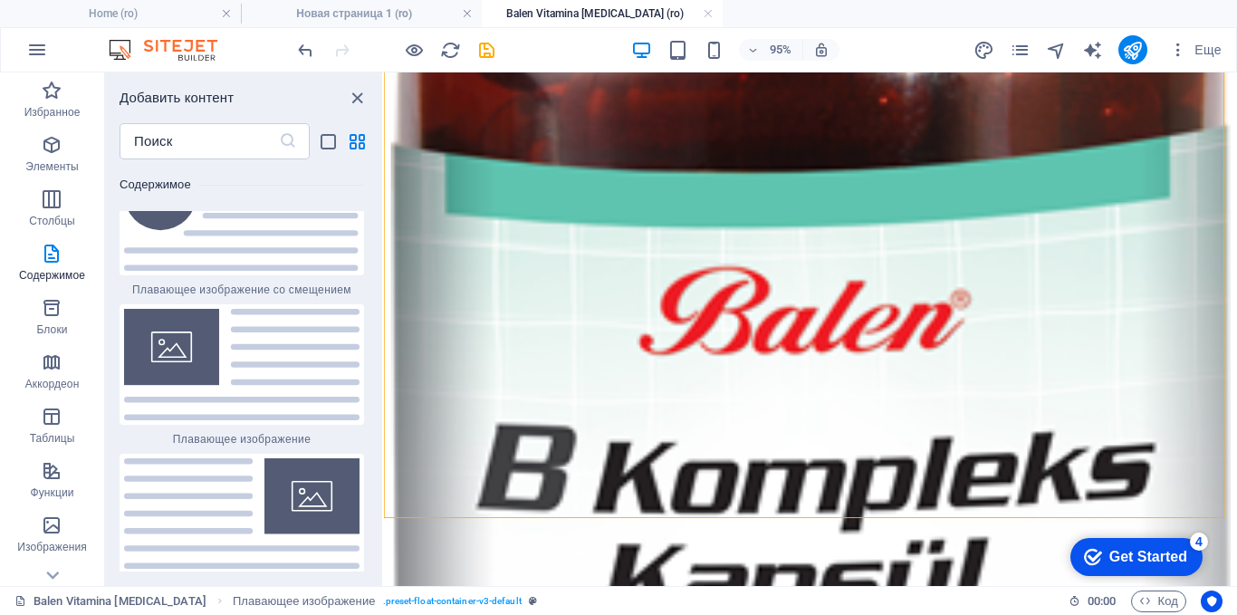
scroll to position [7769, 0]
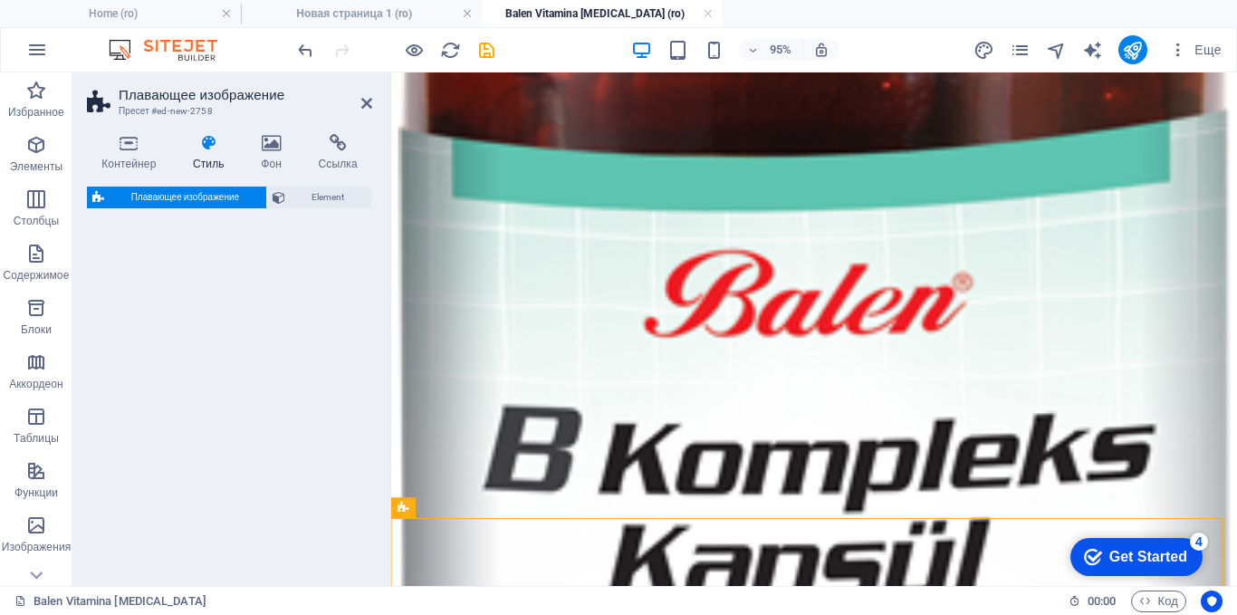
select select "%"
select select "rem"
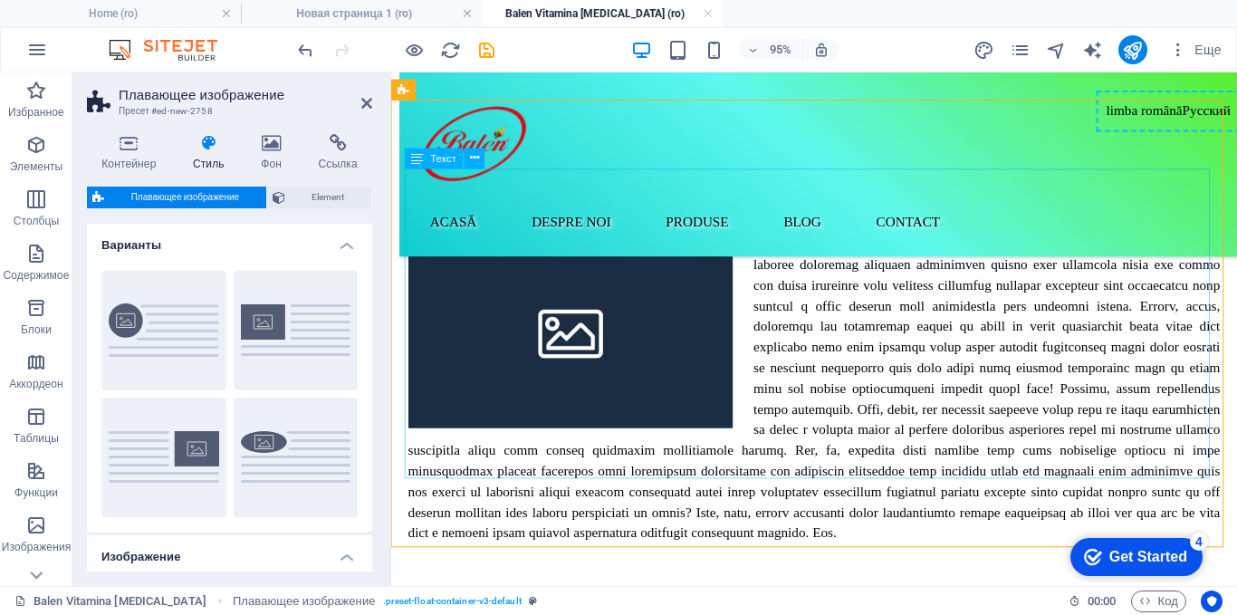
scroll to position [2320, 0]
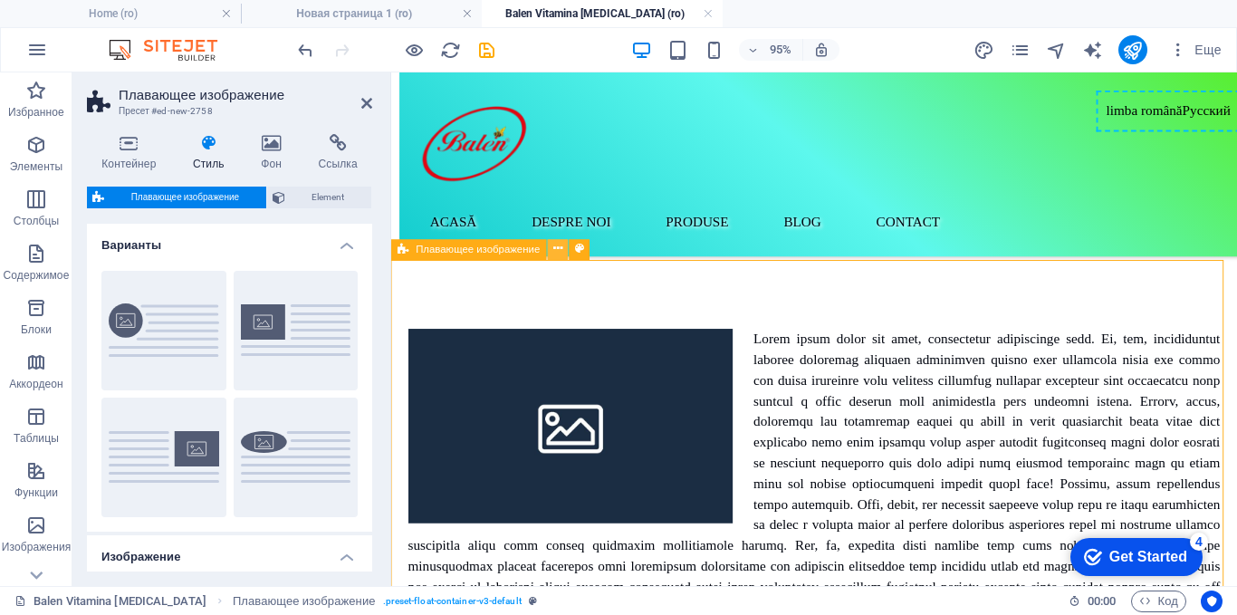
click at [560, 248] on icon at bounding box center [557, 250] width 9 height 18
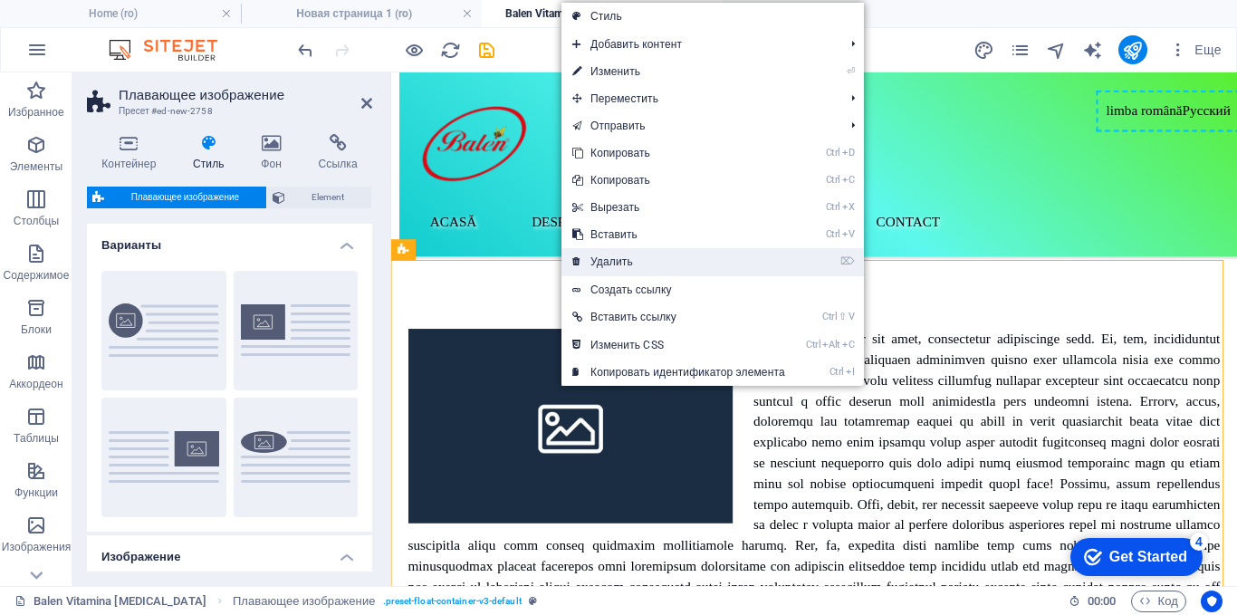
click at [646, 258] on link "⌦ Удалить" at bounding box center [679, 261] width 235 height 27
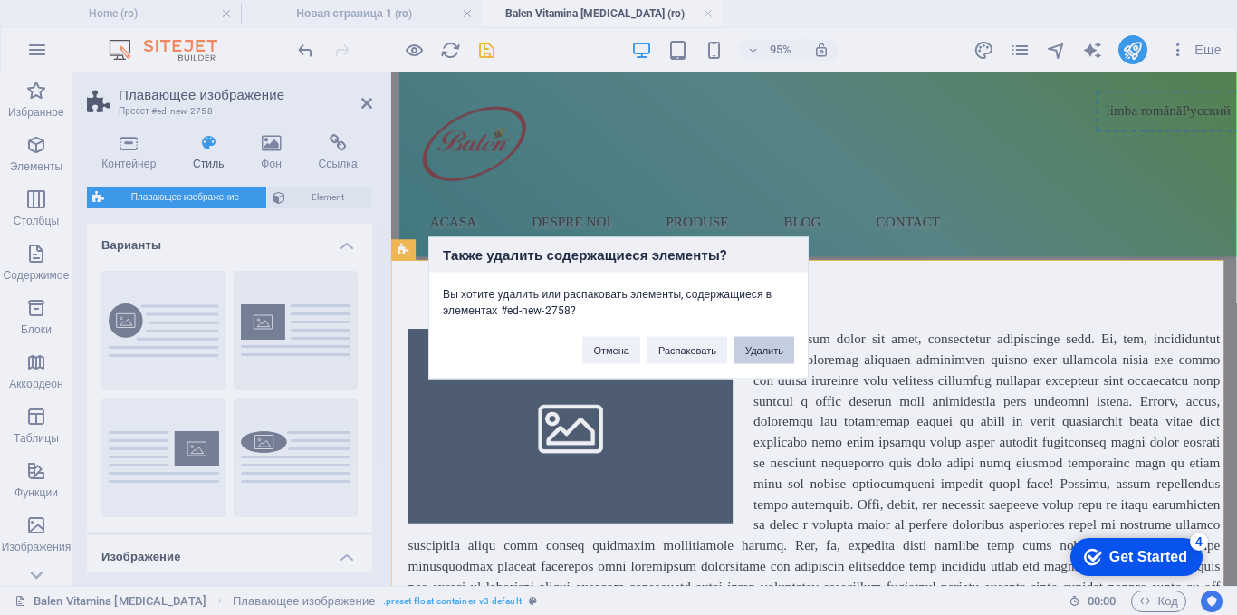
click at [758, 344] on button "Удалить" at bounding box center [765, 349] width 60 height 27
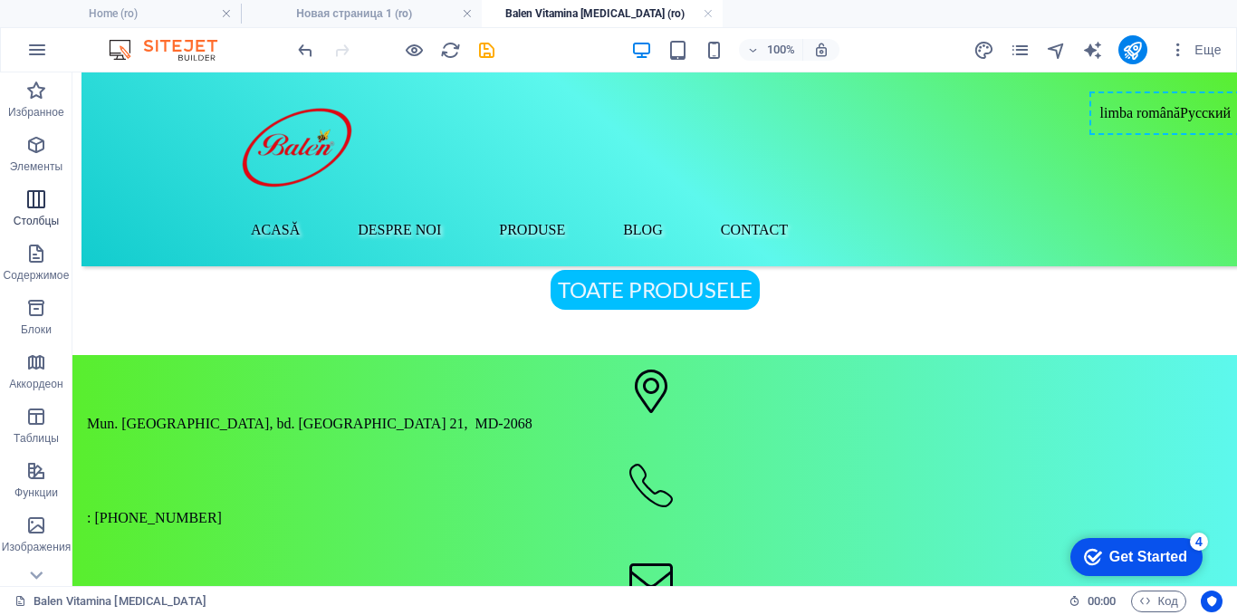
click at [33, 203] on icon "button" at bounding box center [36, 199] width 22 height 22
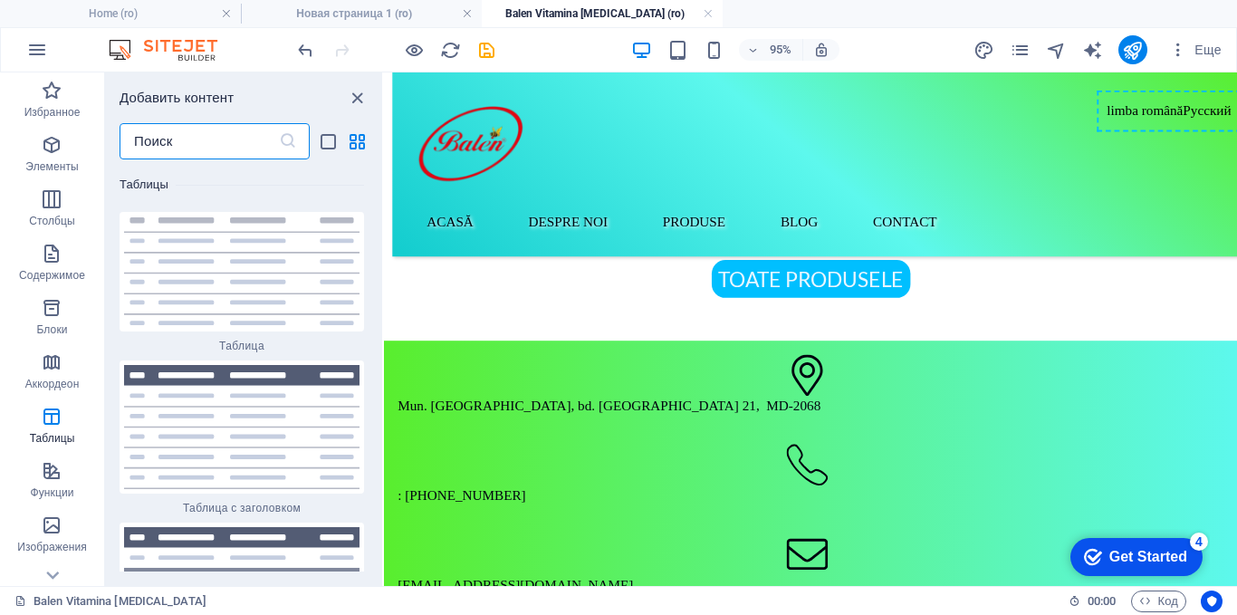
scroll to position [13190, 0]
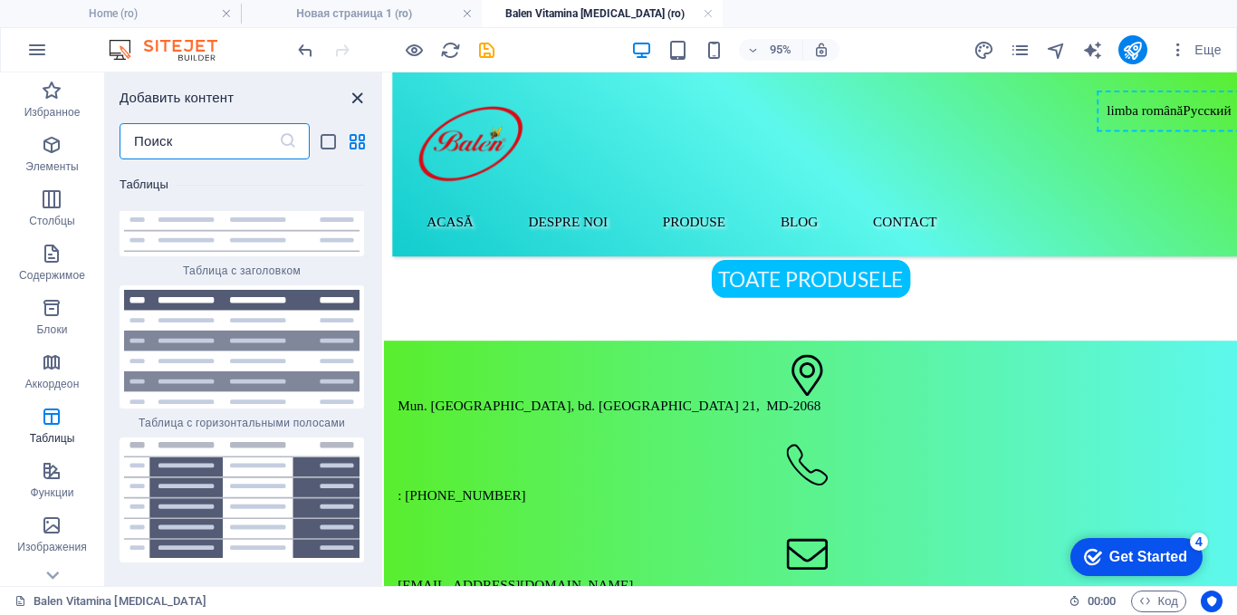
click at [356, 96] on icon "close panel" at bounding box center [357, 98] width 21 height 21
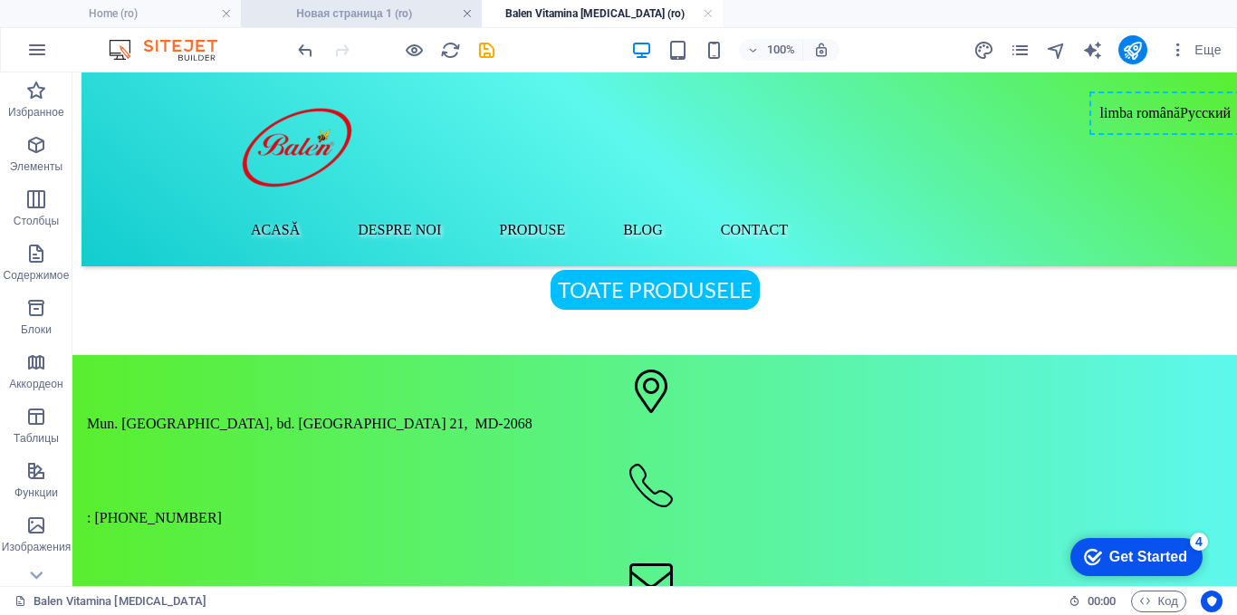
click at [465, 12] on link at bounding box center [467, 13] width 11 height 17
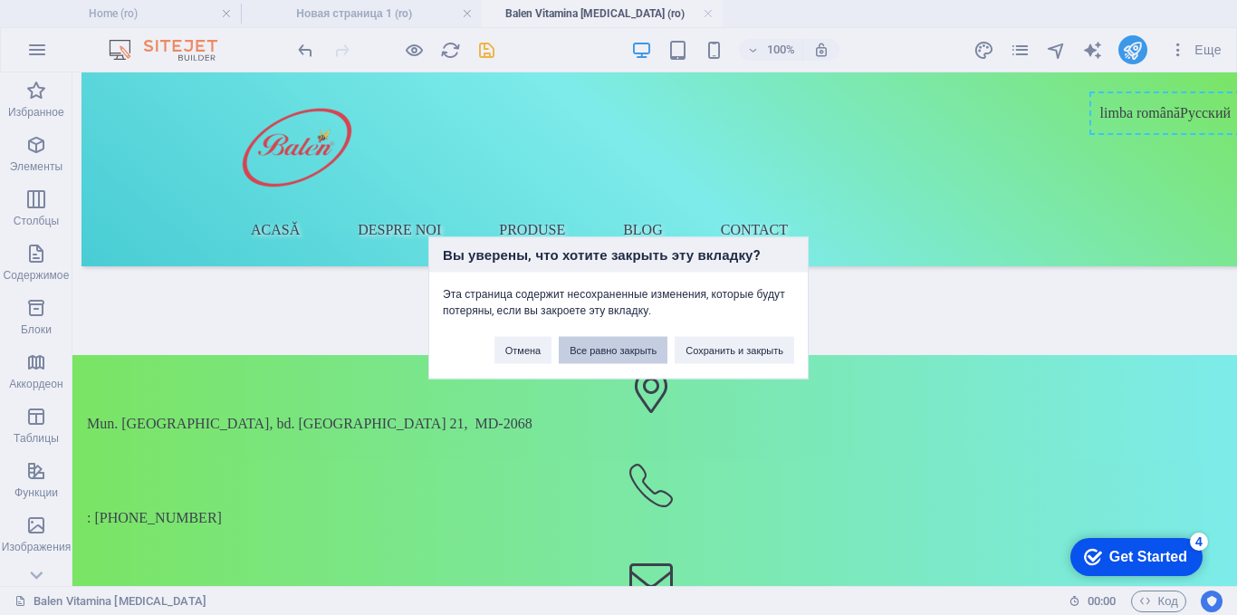
click at [579, 345] on button "Все равно закрыть" at bounding box center [613, 349] width 109 height 27
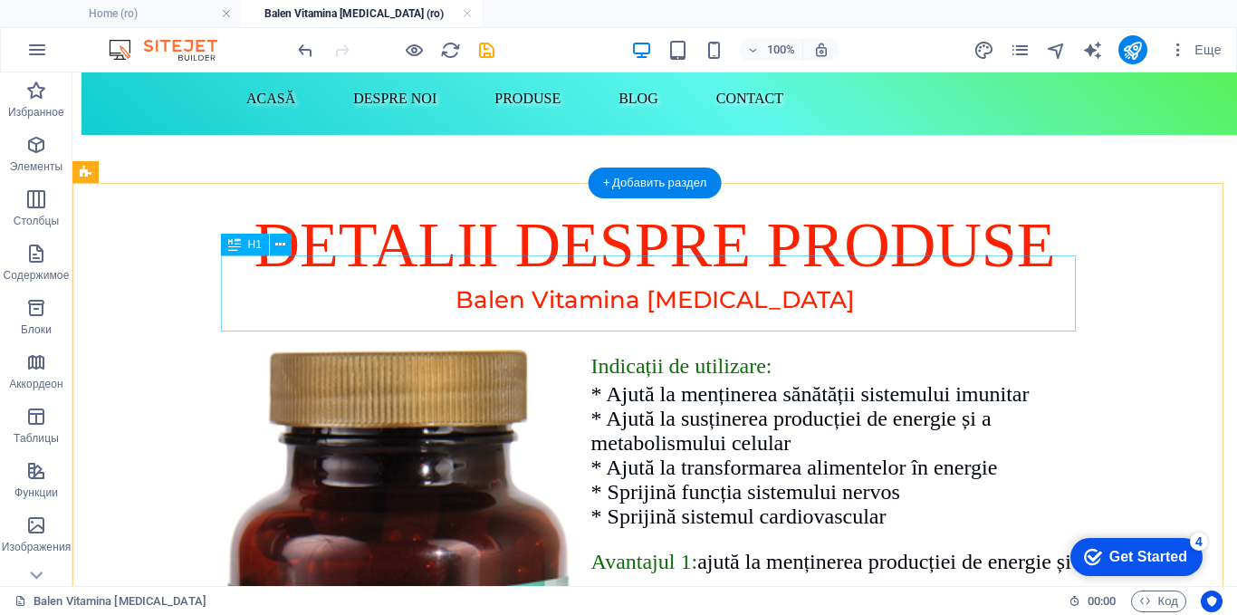
scroll to position [0, 0]
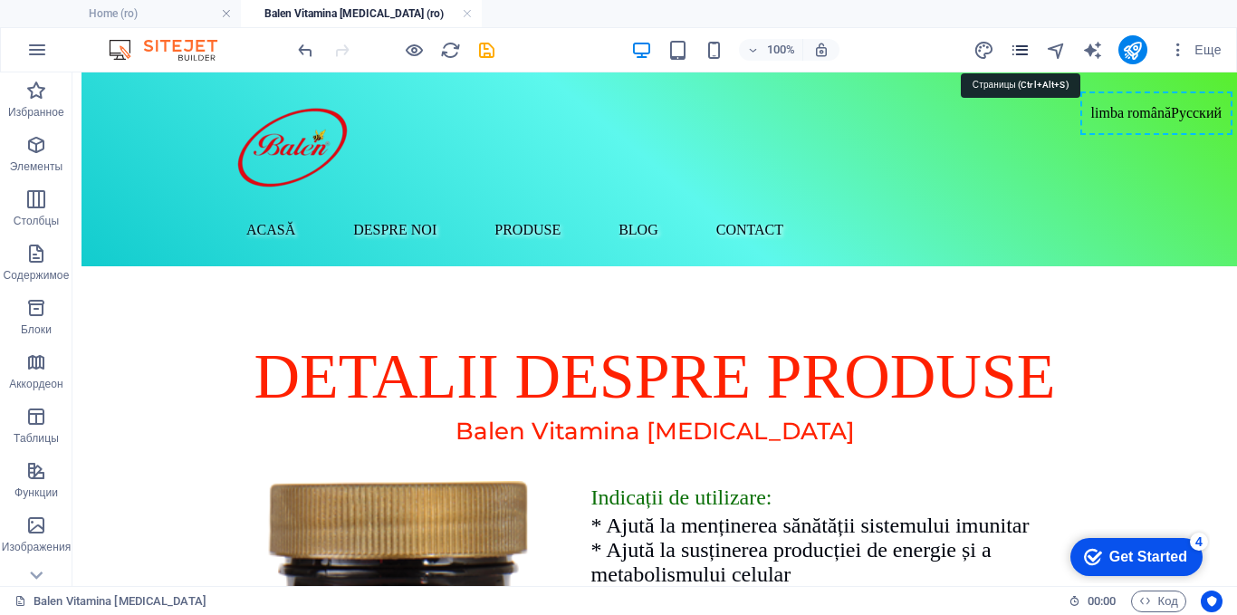
click at [1021, 47] on icon "pages" at bounding box center [1020, 50] width 21 height 21
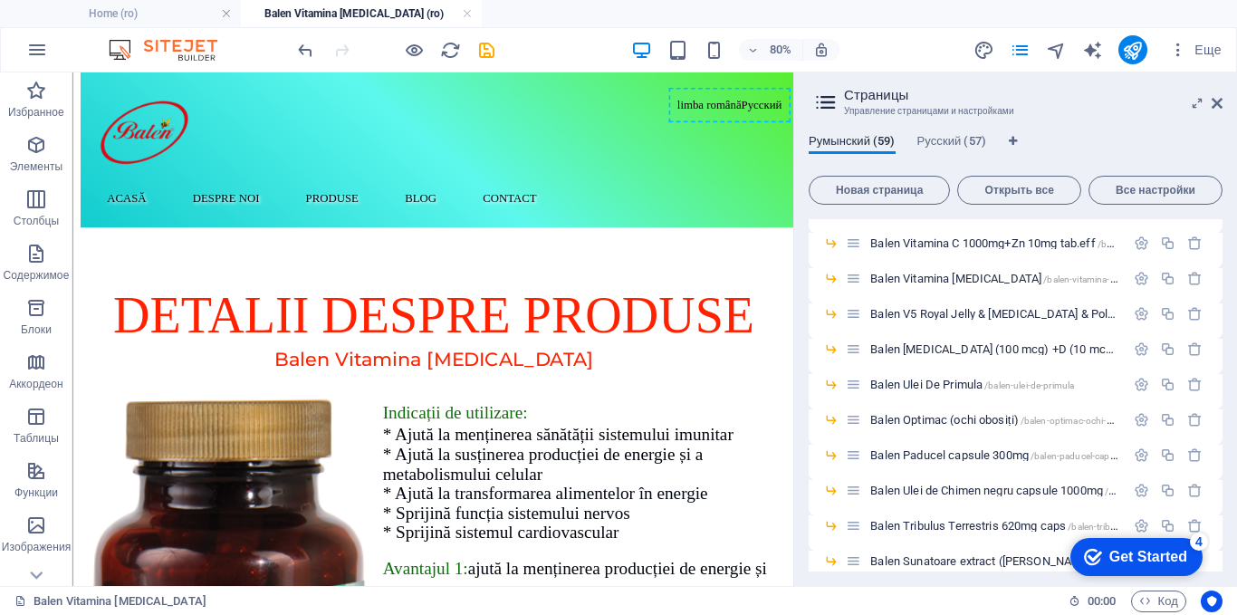
scroll to position [1087, 0]
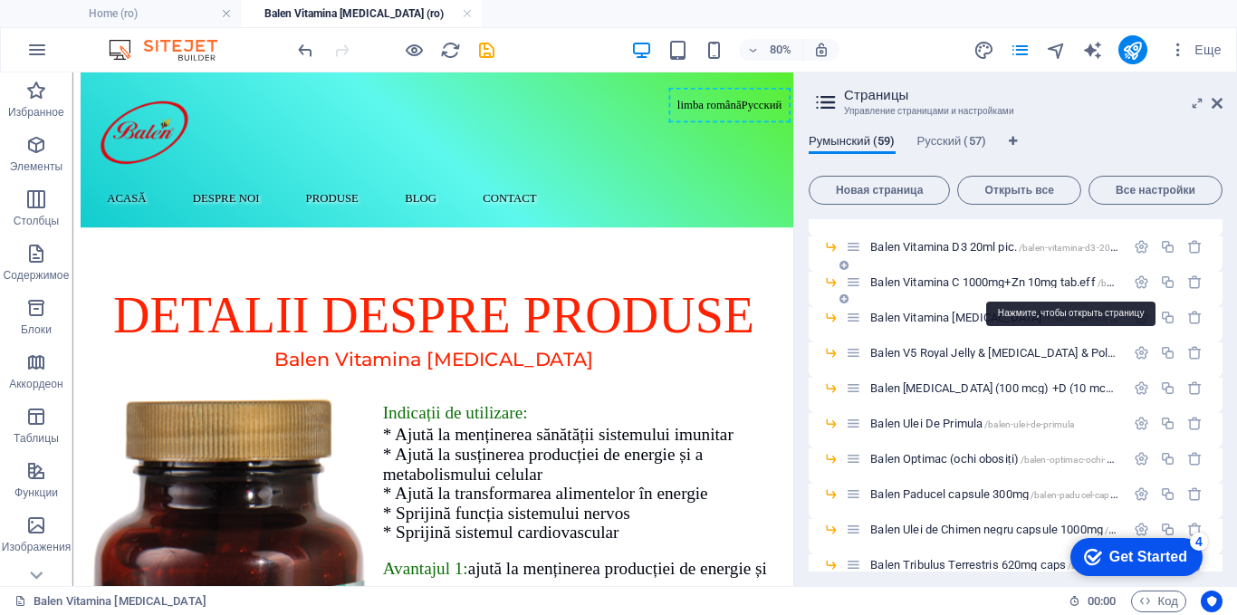
click at [928, 279] on span "Balen Vitamina C 1000mg+Zn 10mg tab.eff /balen-vitamina-c-1000mg-zn-10mg-tab-eff" at bounding box center [1073, 282] width 407 height 14
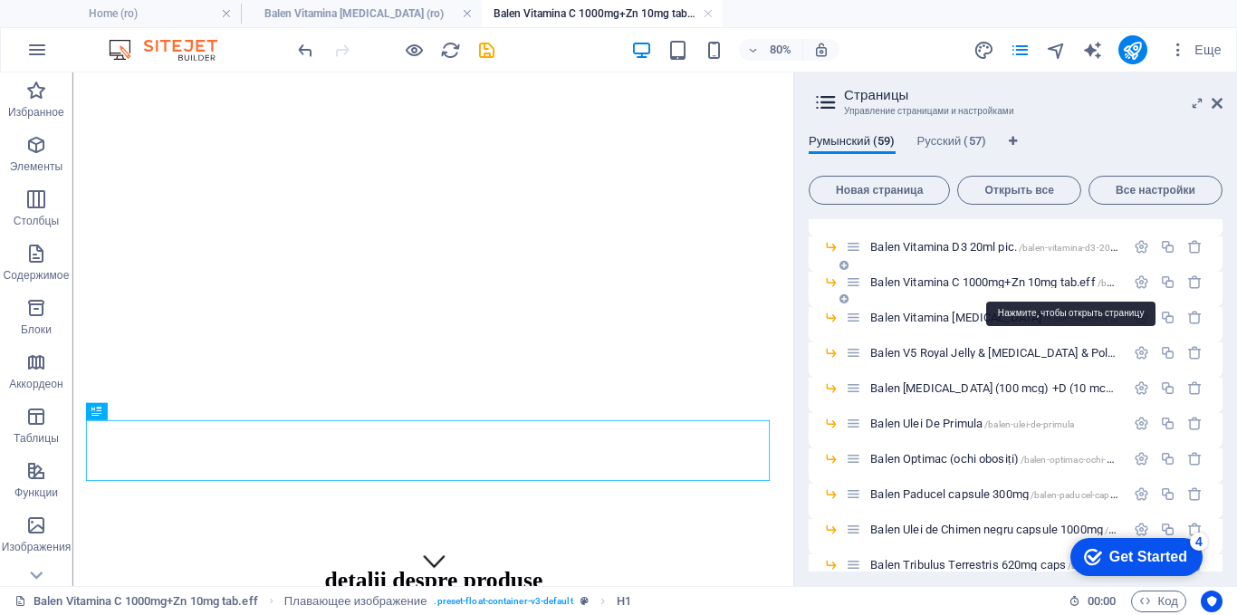
scroll to position [0, 0]
click at [1220, 99] on icon at bounding box center [1217, 103] width 11 height 14
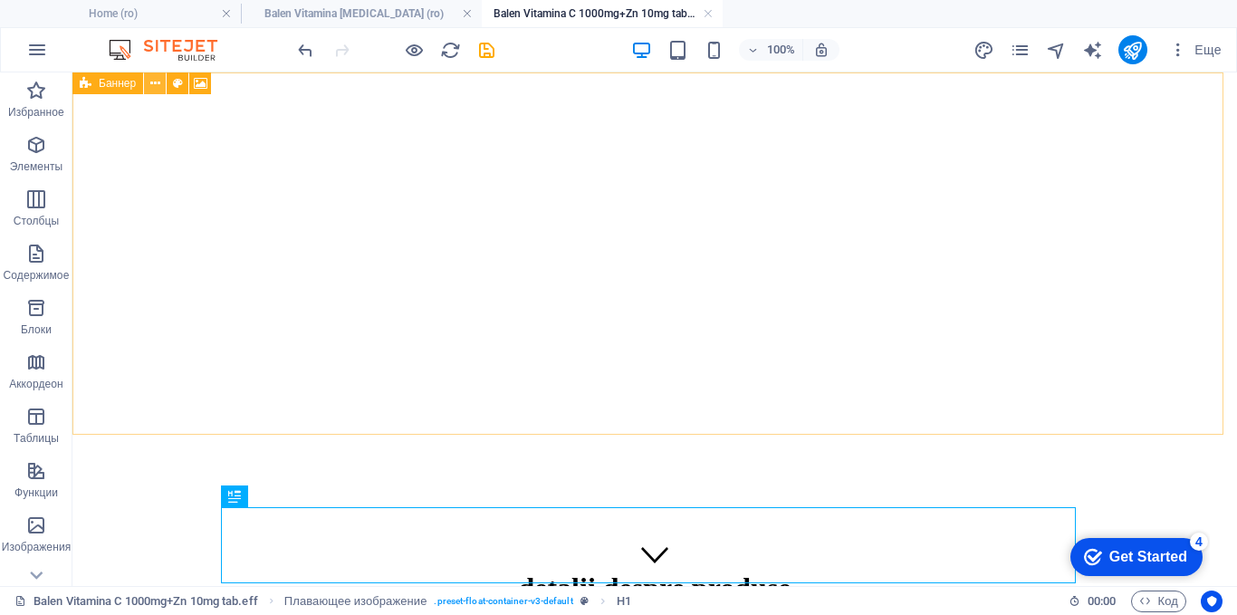
click at [157, 81] on icon at bounding box center [155, 83] width 10 height 19
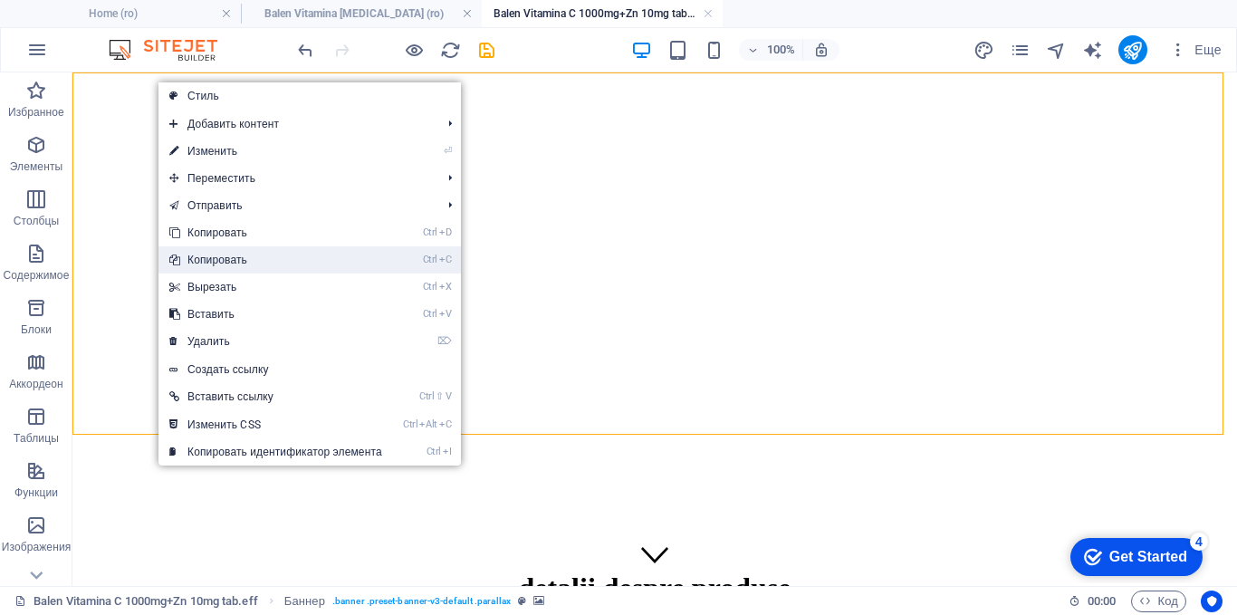
click at [186, 255] on link "Ctrl C Копировать" at bounding box center [276, 259] width 235 height 27
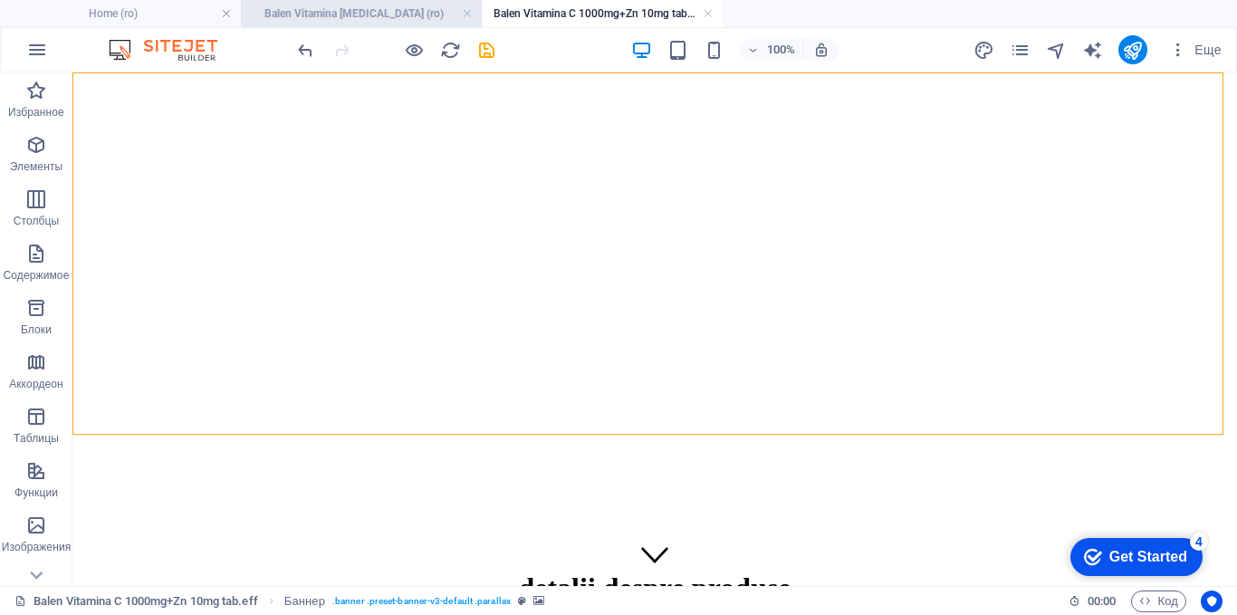
click at [326, 12] on h4 "Balen Vitamina [MEDICAL_DATA] (ro)" at bounding box center [361, 14] width 241 height 20
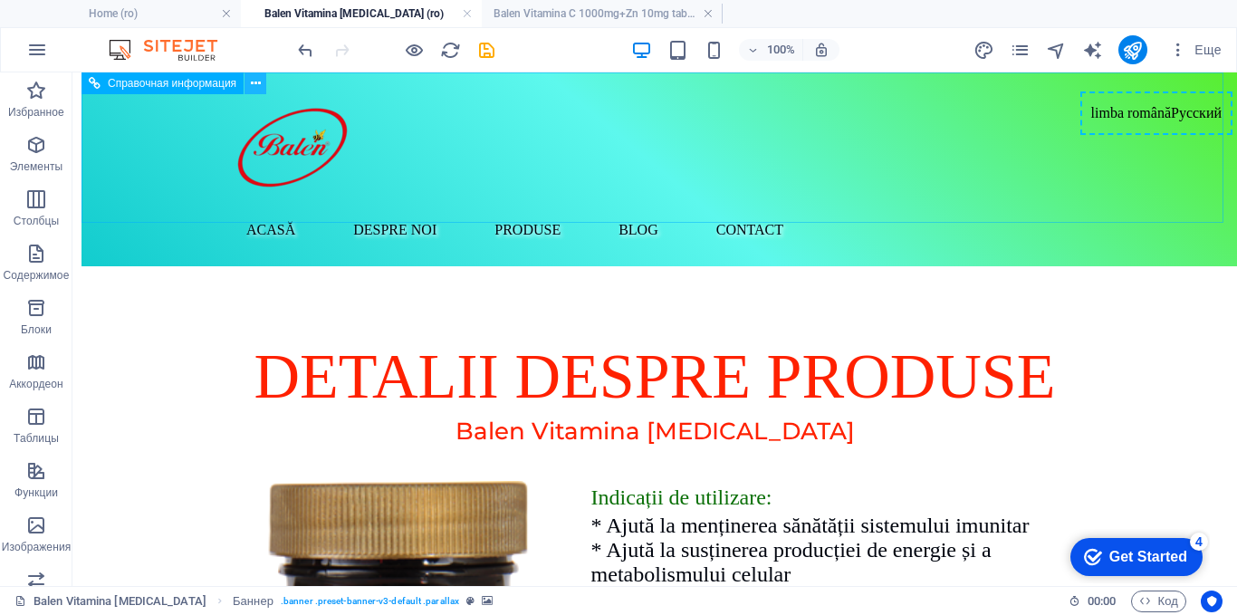
click at [260, 78] on icon at bounding box center [256, 83] width 10 height 19
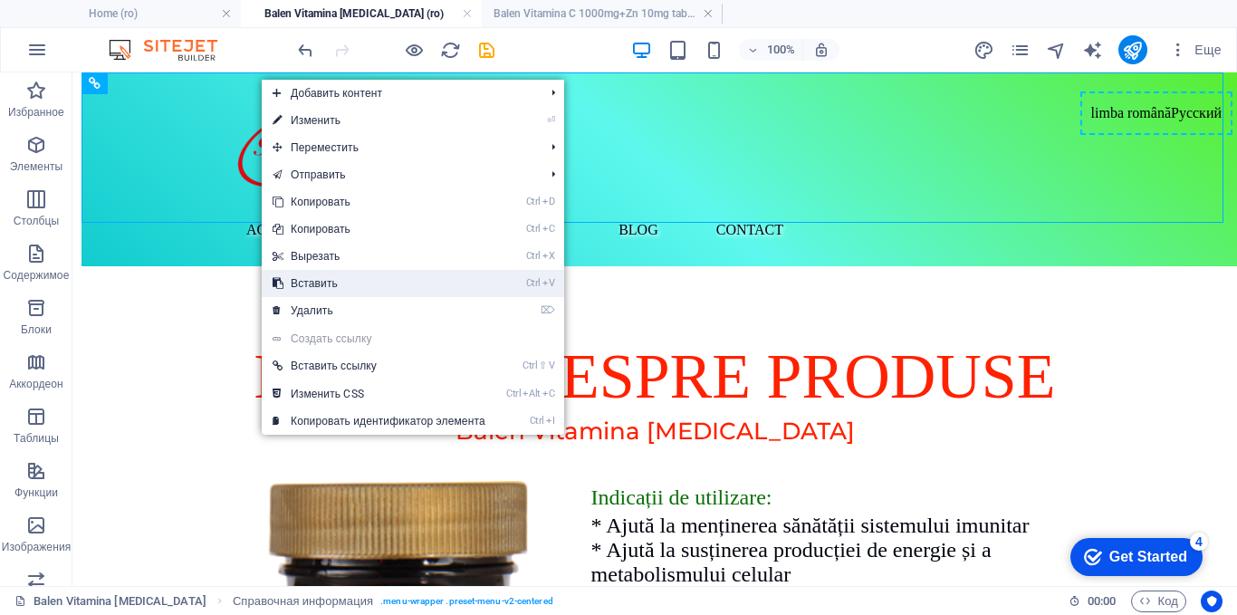
click at [287, 274] on link "Ctrl V Вставить" at bounding box center [379, 283] width 235 height 27
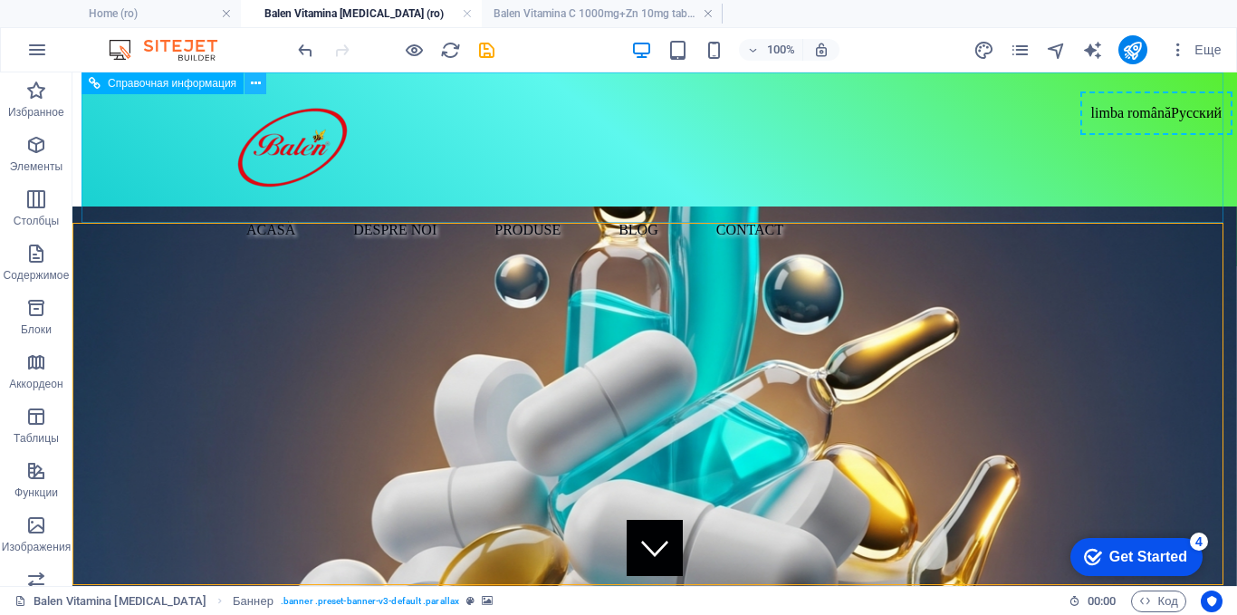
click at [248, 80] on button at bounding box center [256, 83] width 22 height 22
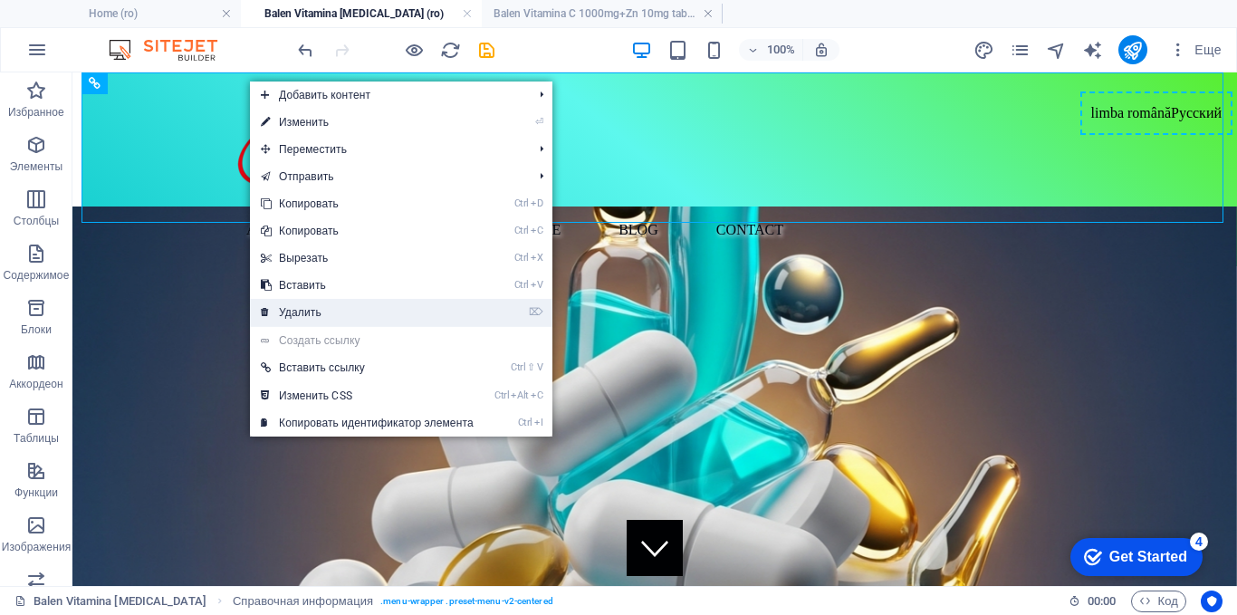
click at [288, 307] on link "⌦ Удалить" at bounding box center [367, 312] width 235 height 27
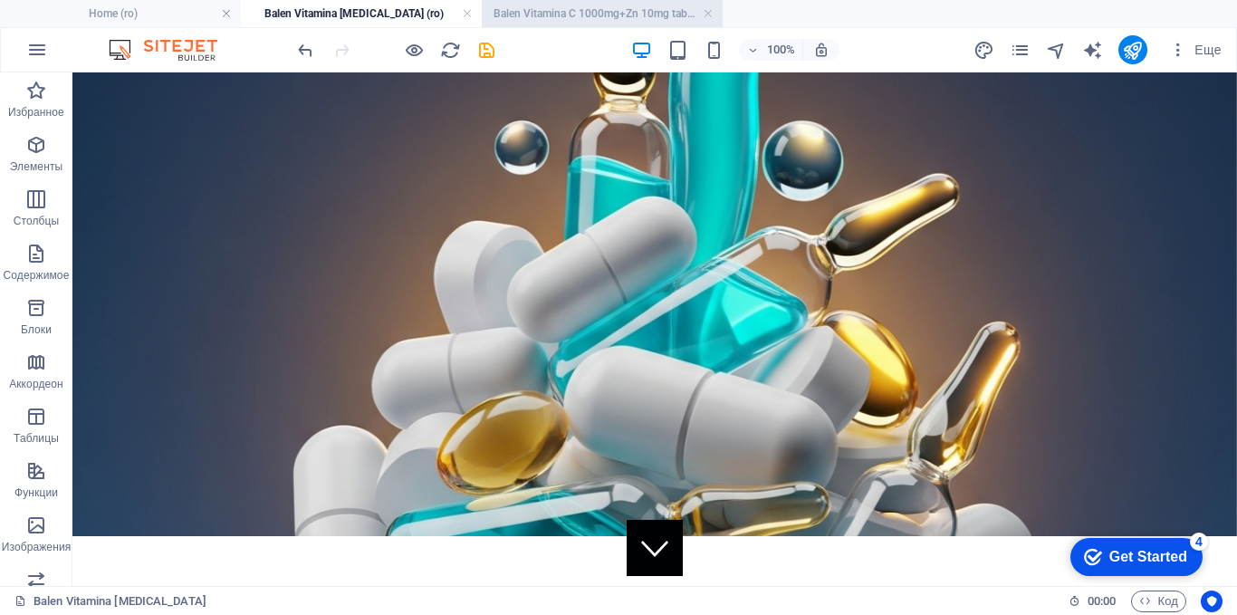
click at [556, 15] on h4 "Balen Vitamina C 1000mg+Zn 10mg tab.eff (ro)" at bounding box center [602, 14] width 241 height 20
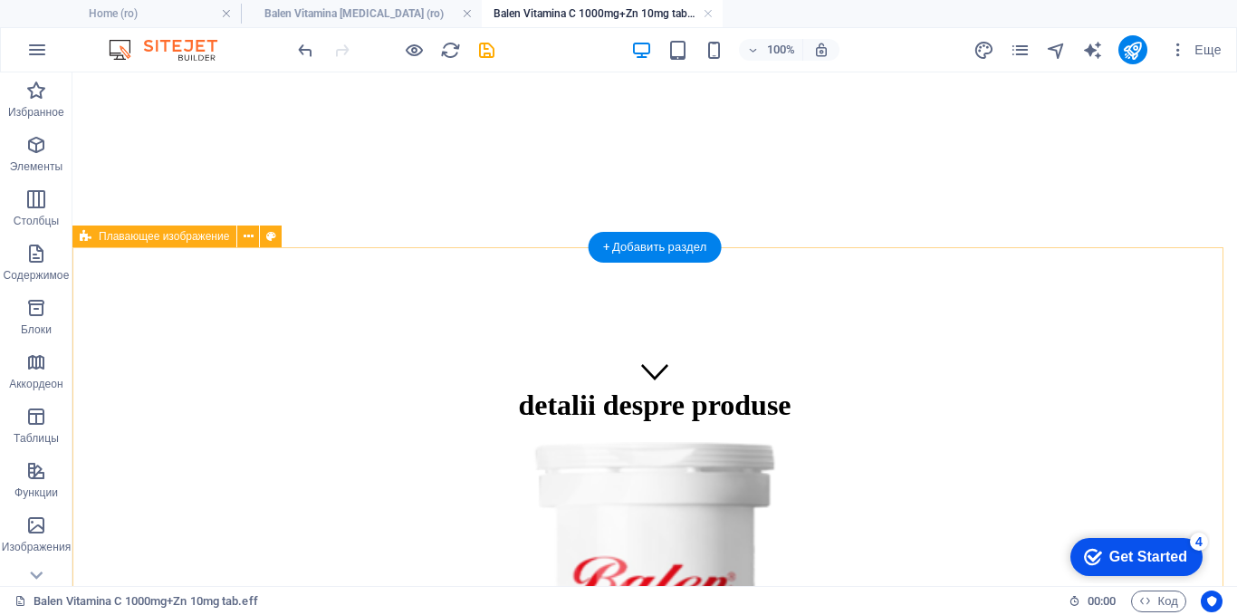
scroll to position [181, 0]
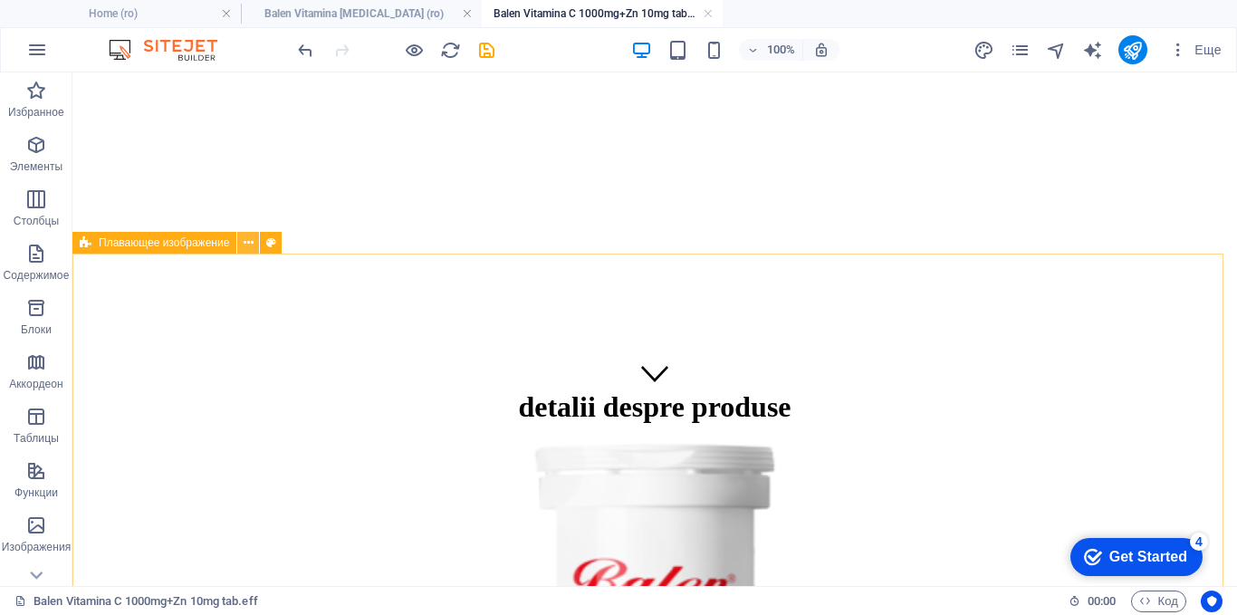
click at [249, 240] on icon at bounding box center [249, 243] width 10 height 19
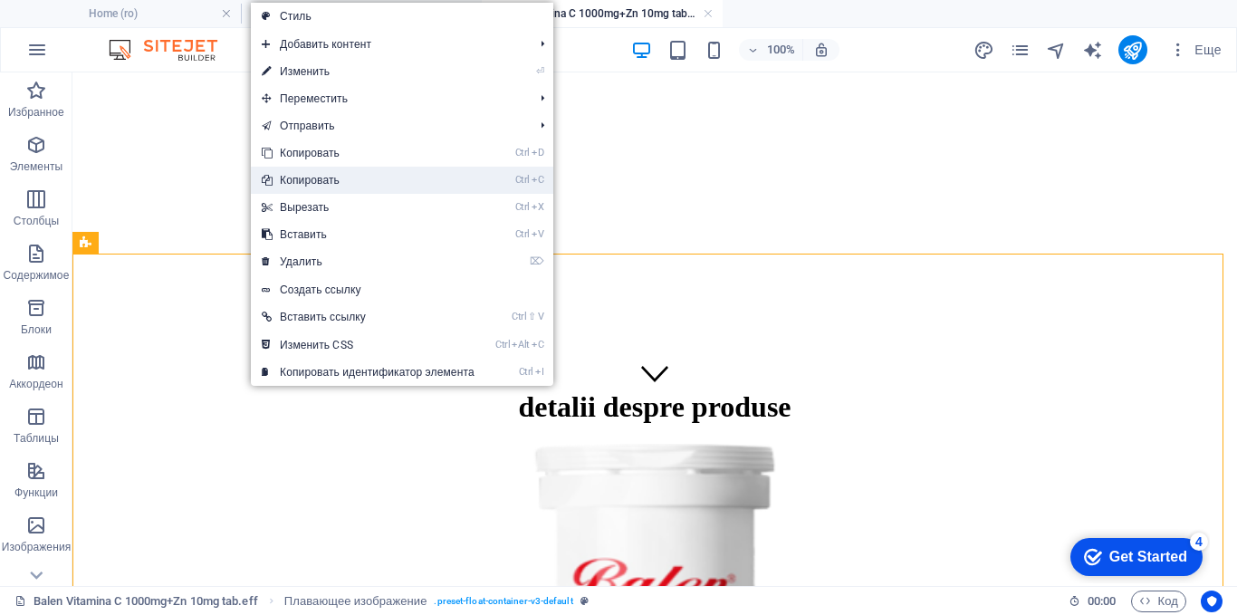
click at [292, 184] on link "Ctrl C Копировать" at bounding box center [368, 180] width 235 height 27
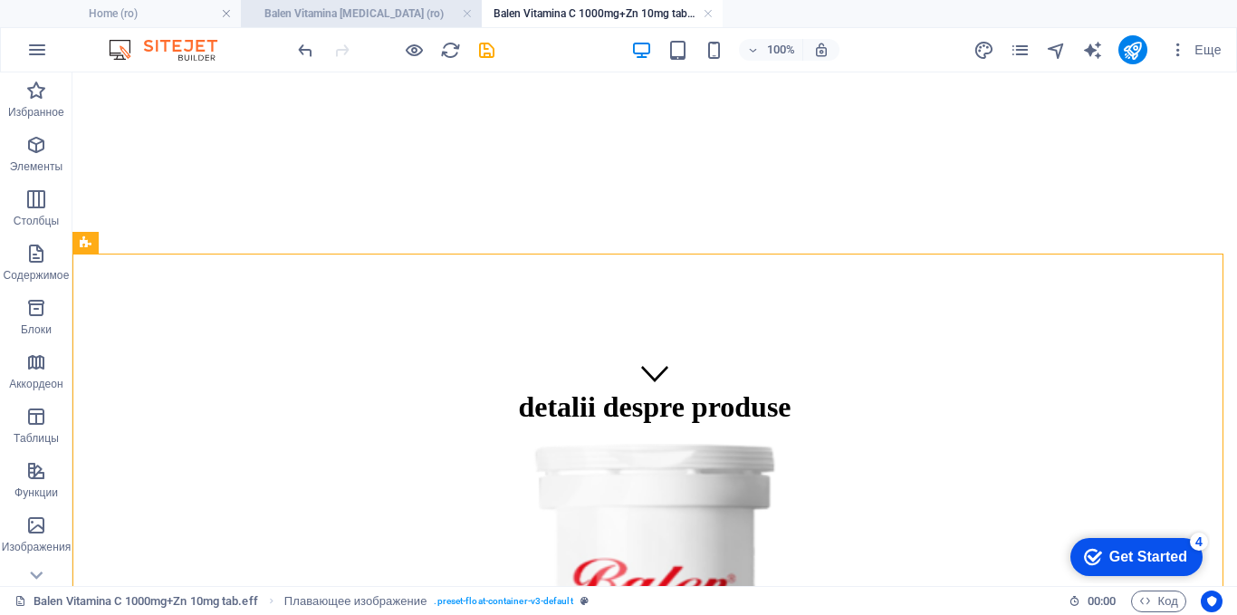
click at [398, 10] on h4 "Balen Vitamina [MEDICAL_DATA] (ro)" at bounding box center [361, 14] width 241 height 20
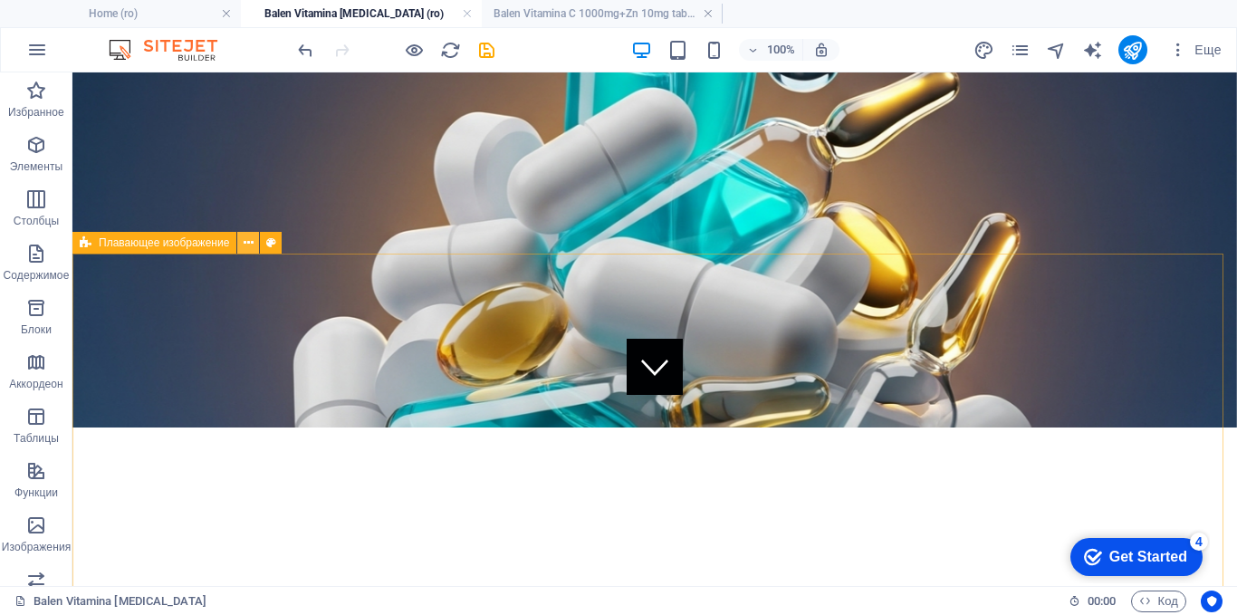
click at [247, 241] on icon at bounding box center [249, 243] width 10 height 19
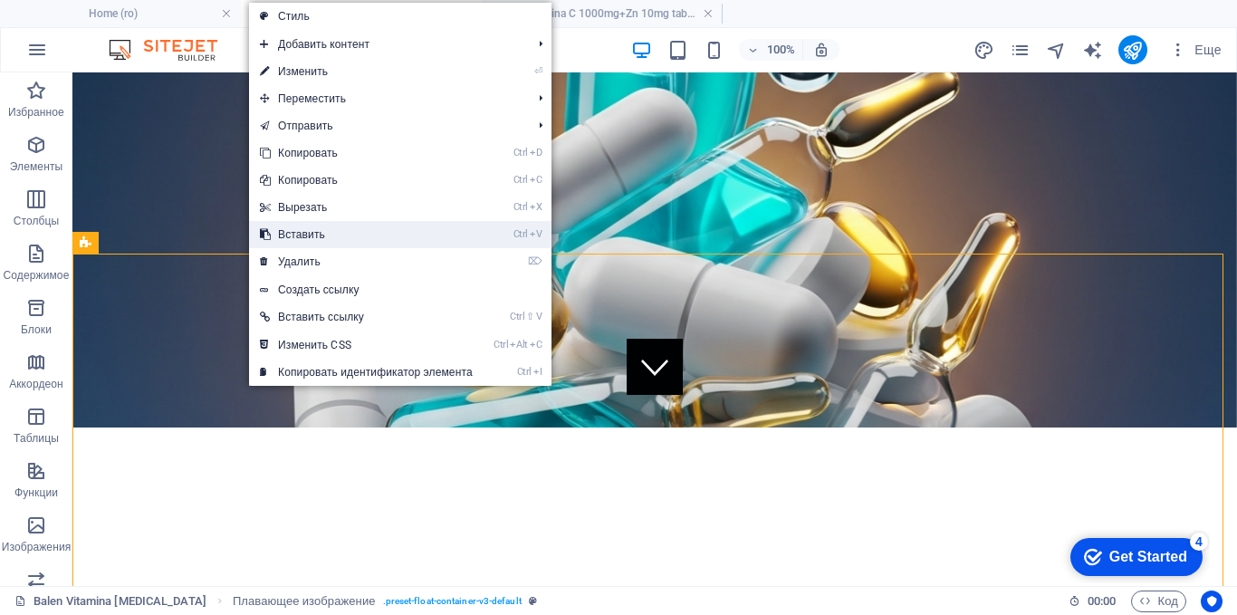
click at [284, 238] on link "Ctrl V Вставить" at bounding box center [366, 234] width 235 height 27
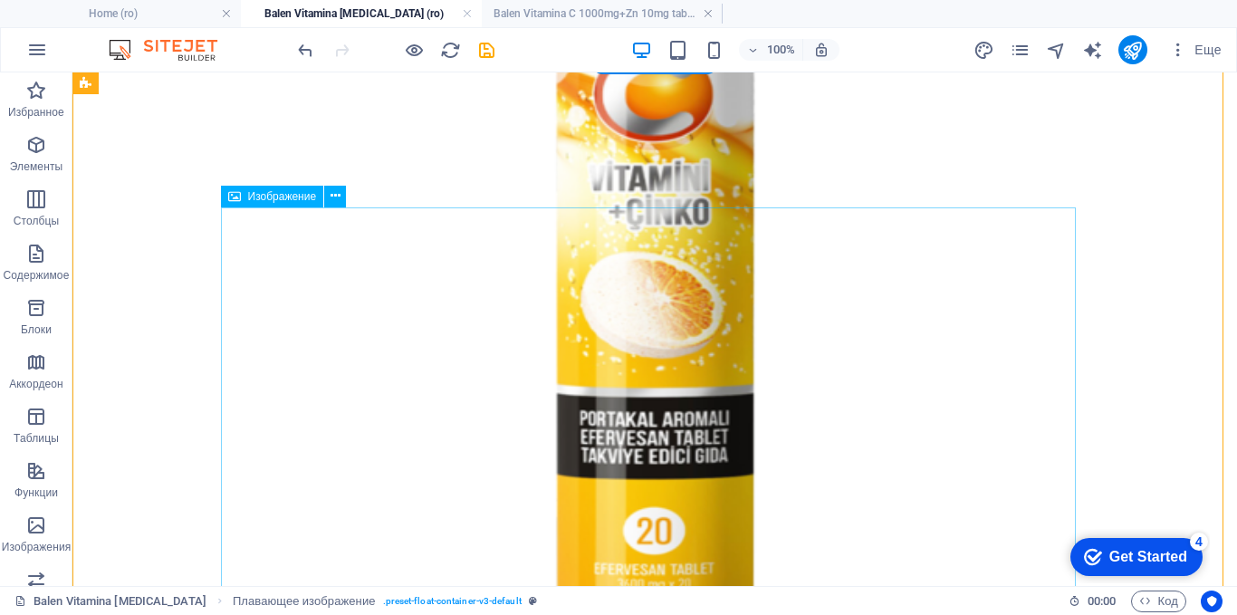
scroll to position [4012, 0]
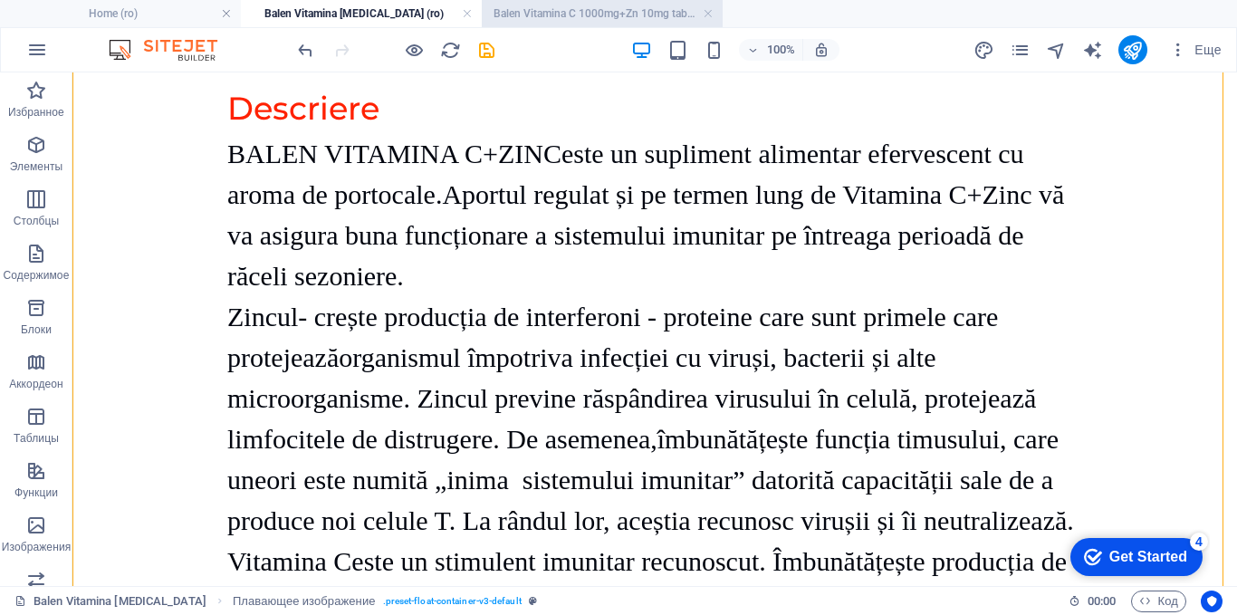
click at [608, 14] on h4 "Balen Vitamina C 1000mg+Zn 10mg tab.eff (ro)" at bounding box center [602, 14] width 241 height 20
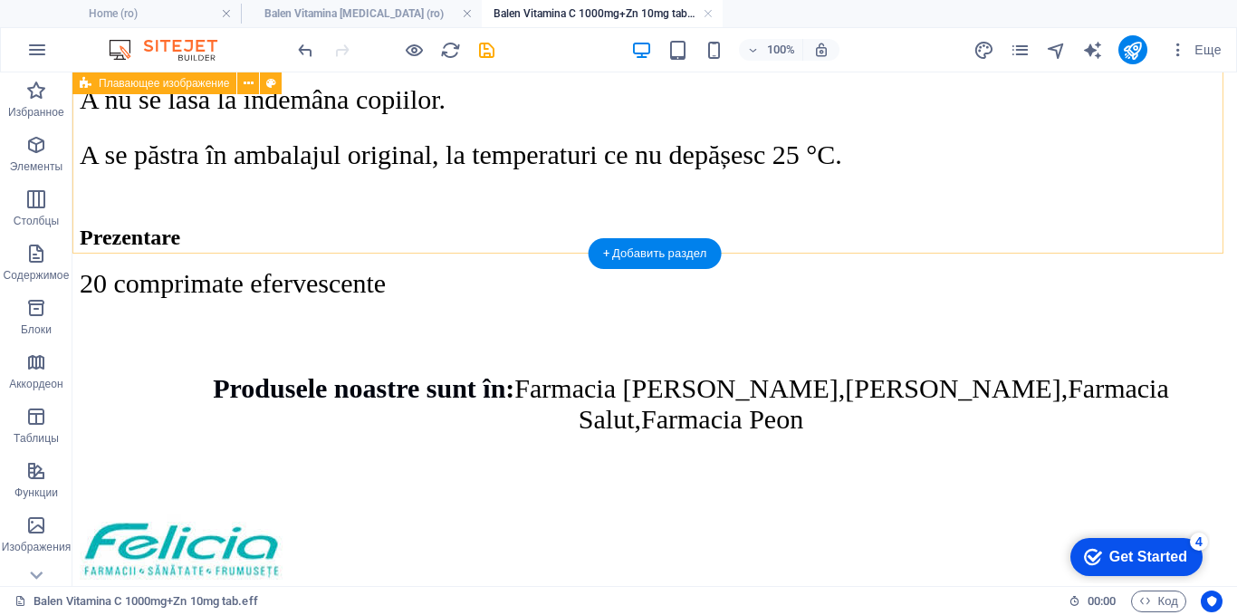
scroll to position [3261, 0]
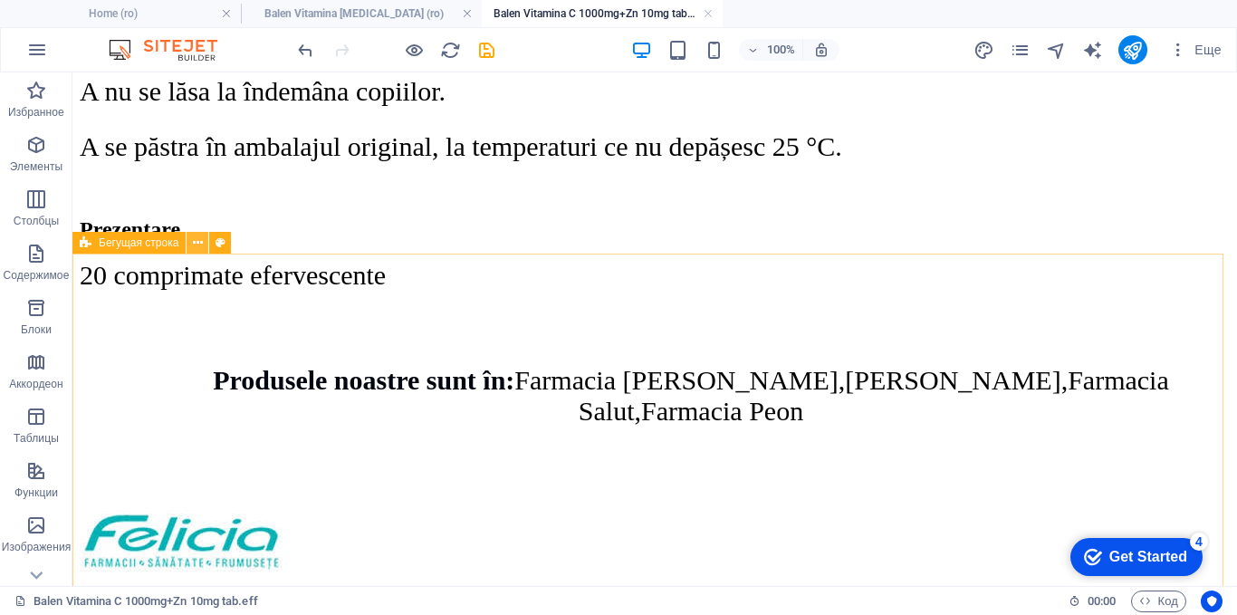
click at [195, 242] on icon at bounding box center [198, 243] width 10 height 19
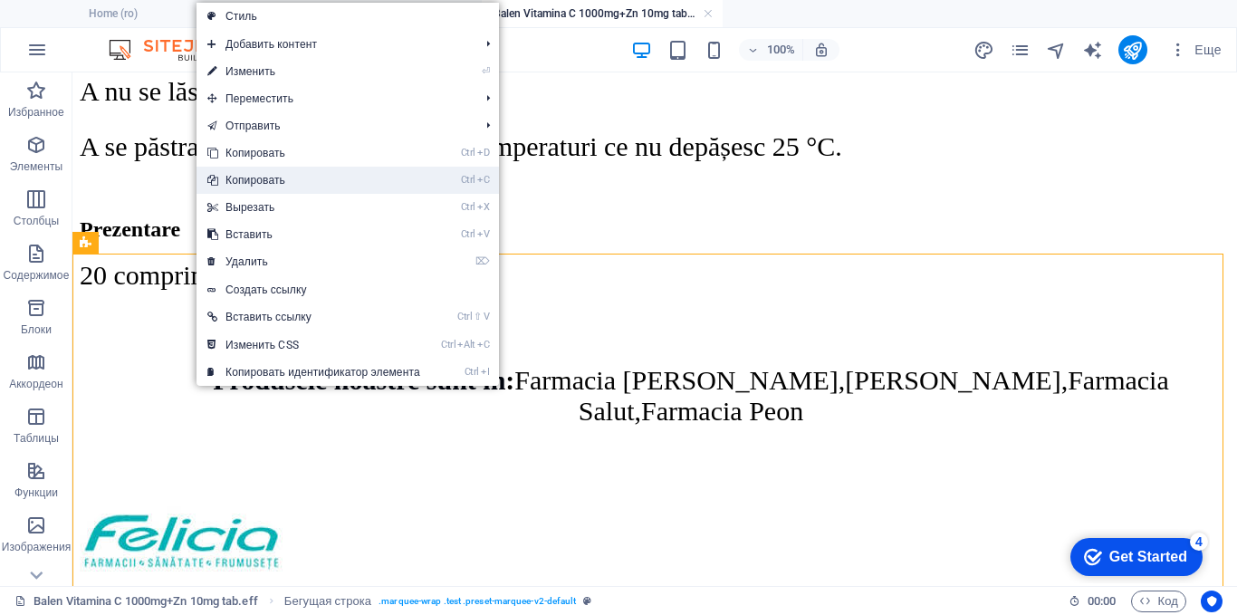
click at [245, 181] on link "Ctrl C Копировать" at bounding box center [314, 180] width 235 height 27
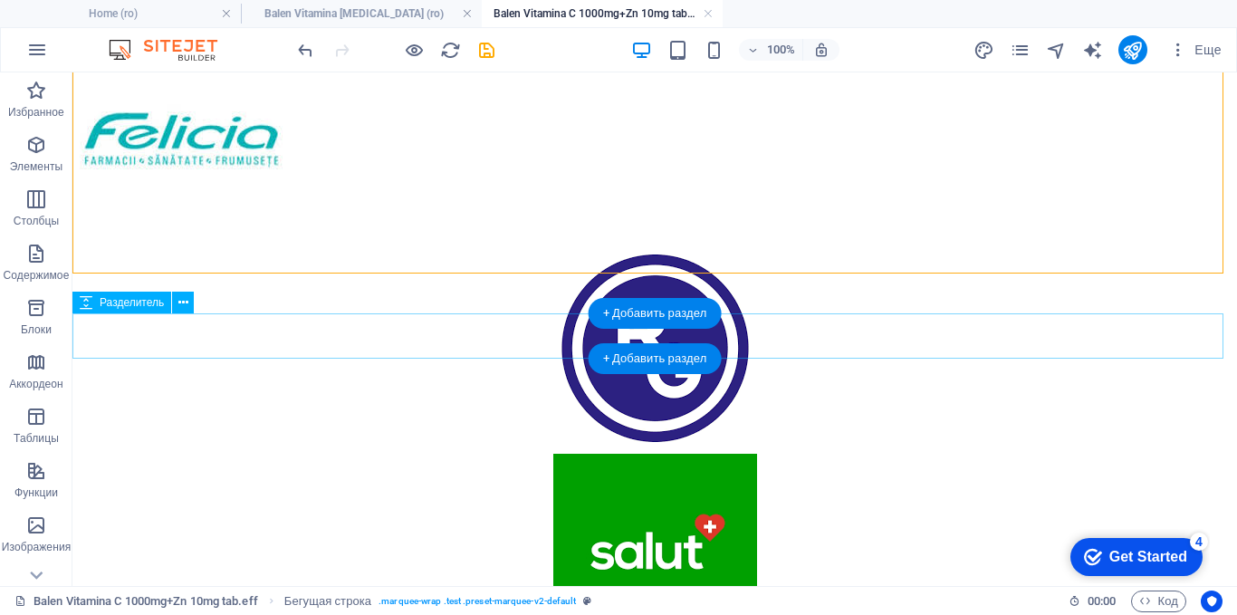
scroll to position [3210, 0]
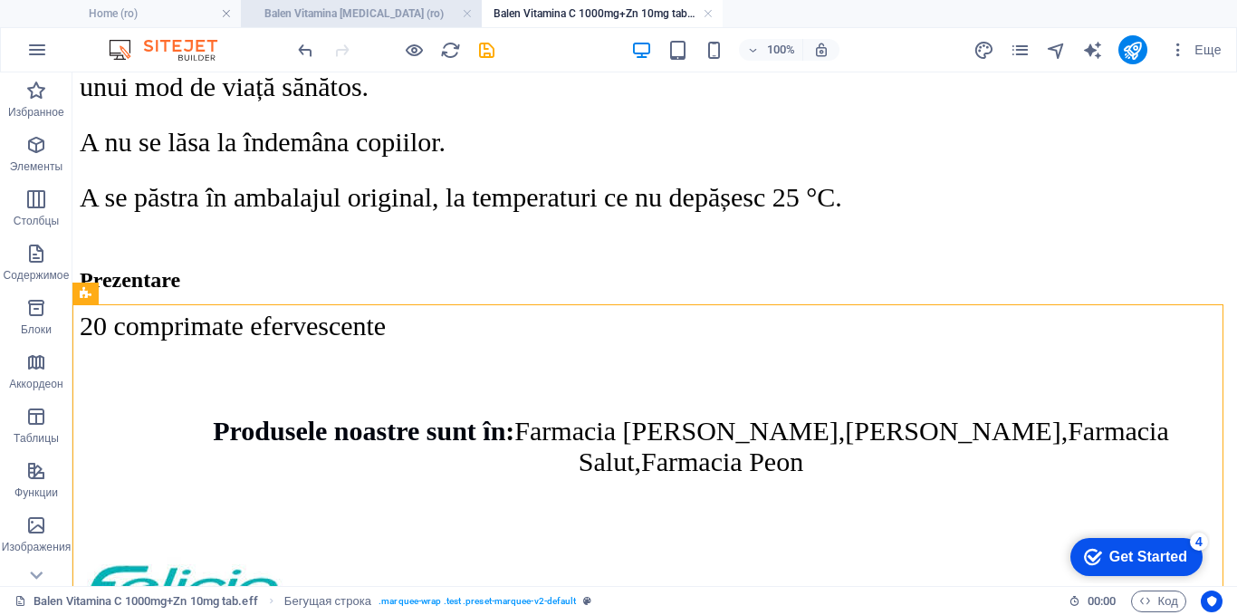
click at [364, 9] on h4 "Balen Vitamina [MEDICAL_DATA] (ro)" at bounding box center [361, 14] width 241 height 20
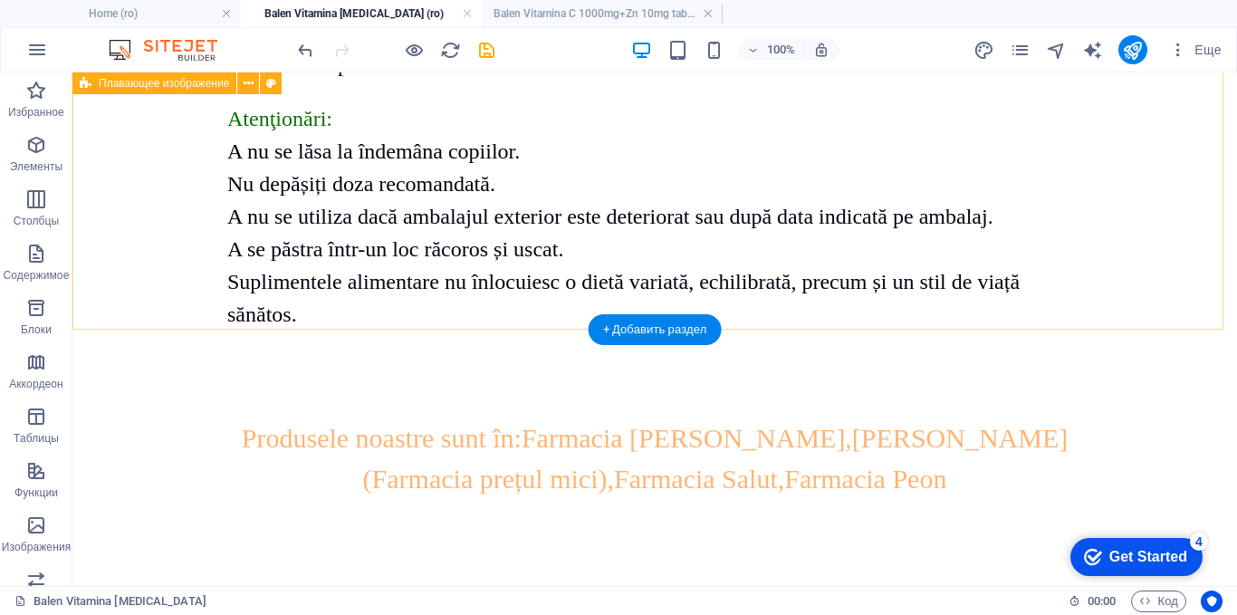
scroll to position [2472, 0]
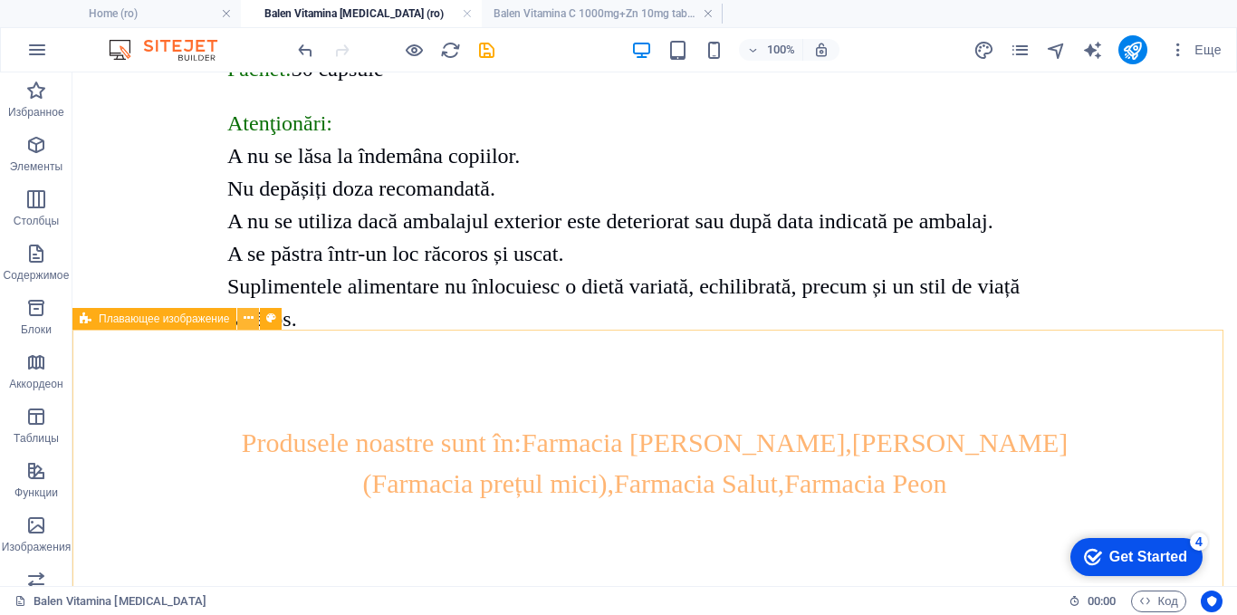
click at [244, 320] on icon at bounding box center [249, 318] width 10 height 19
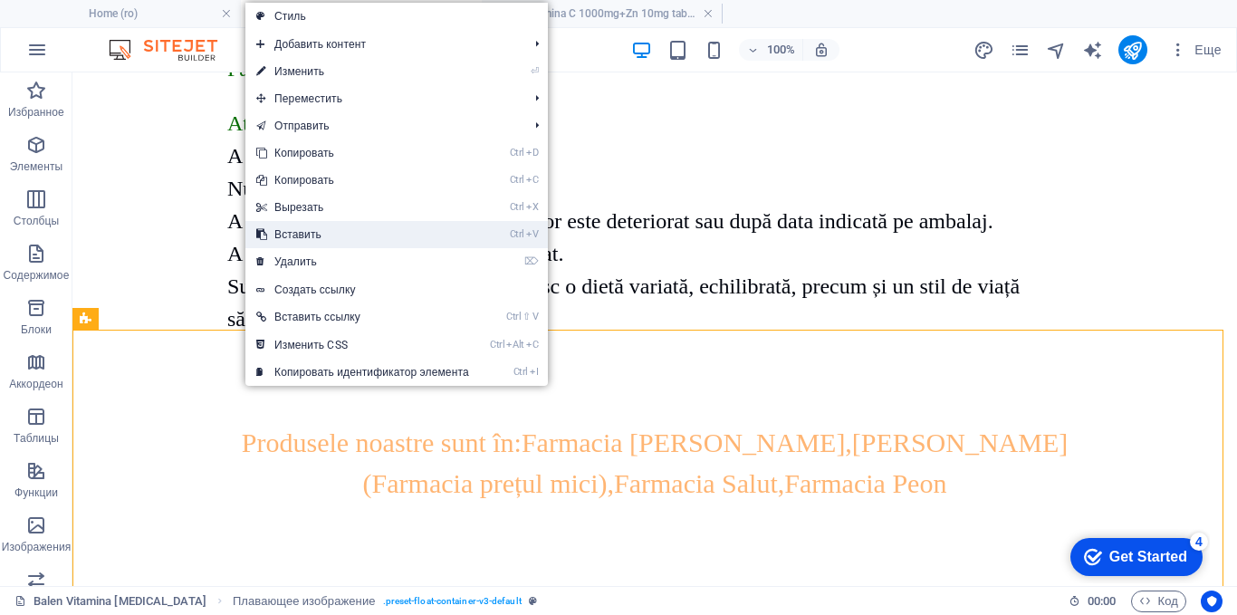
click at [284, 237] on link "Ctrl V Вставить" at bounding box center [362, 234] width 235 height 27
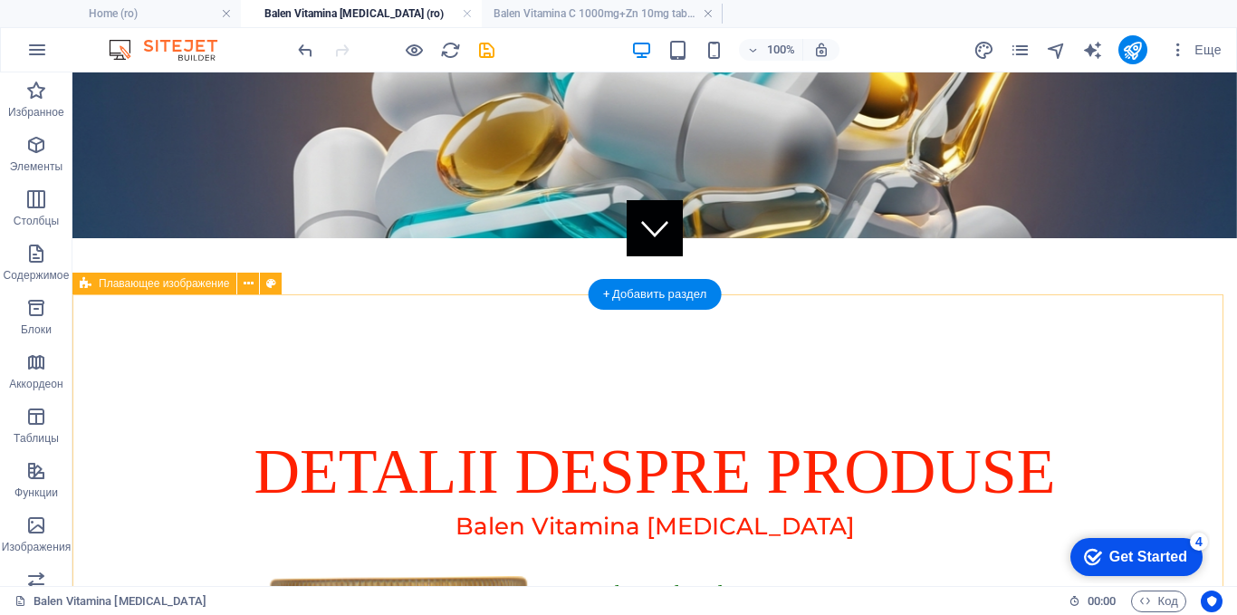
scroll to position [54, 0]
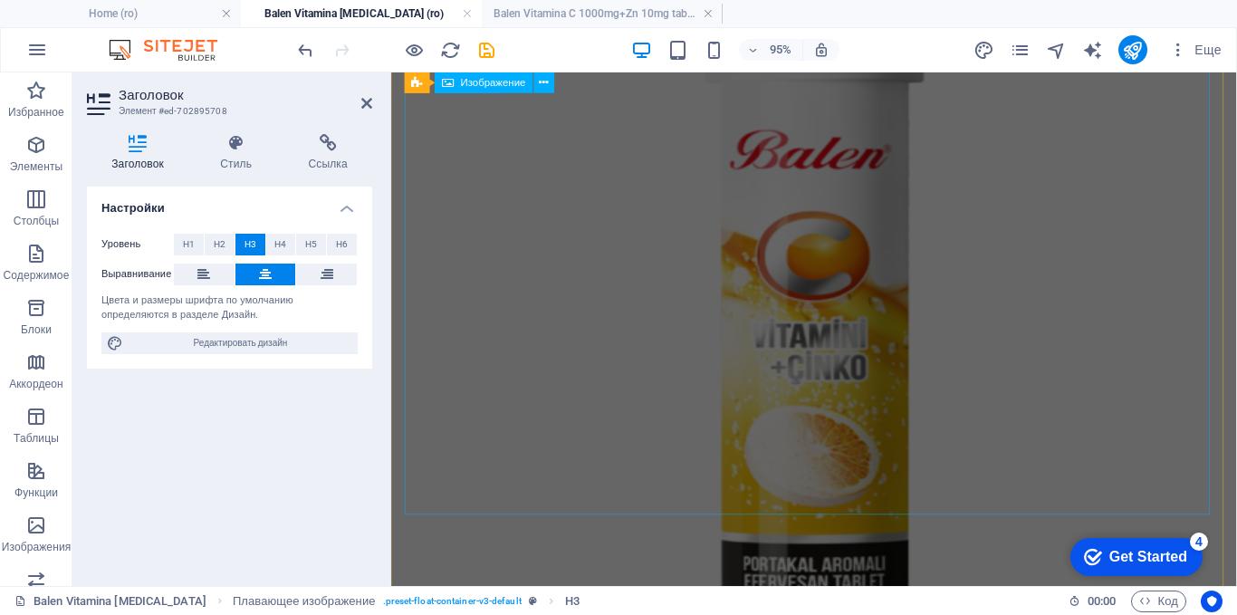
scroll to position [3406, 0]
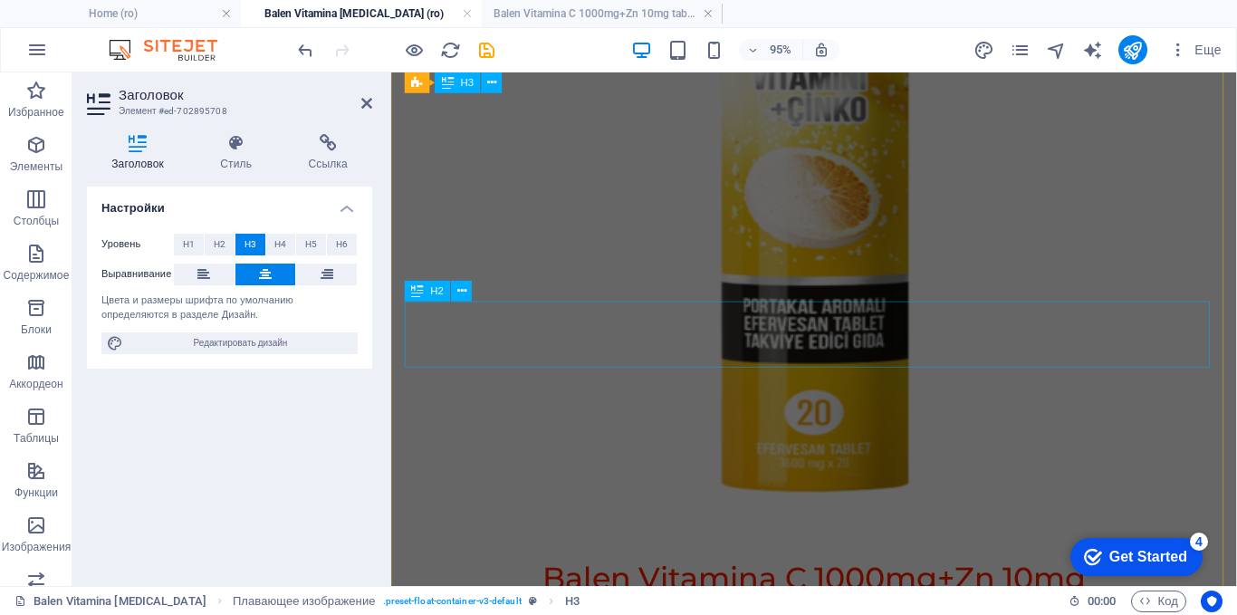
click at [782, 560] on div "​ Balen Vitamina C 1000mg+Zn 10mg" at bounding box center [836, 595] width 855 height 70
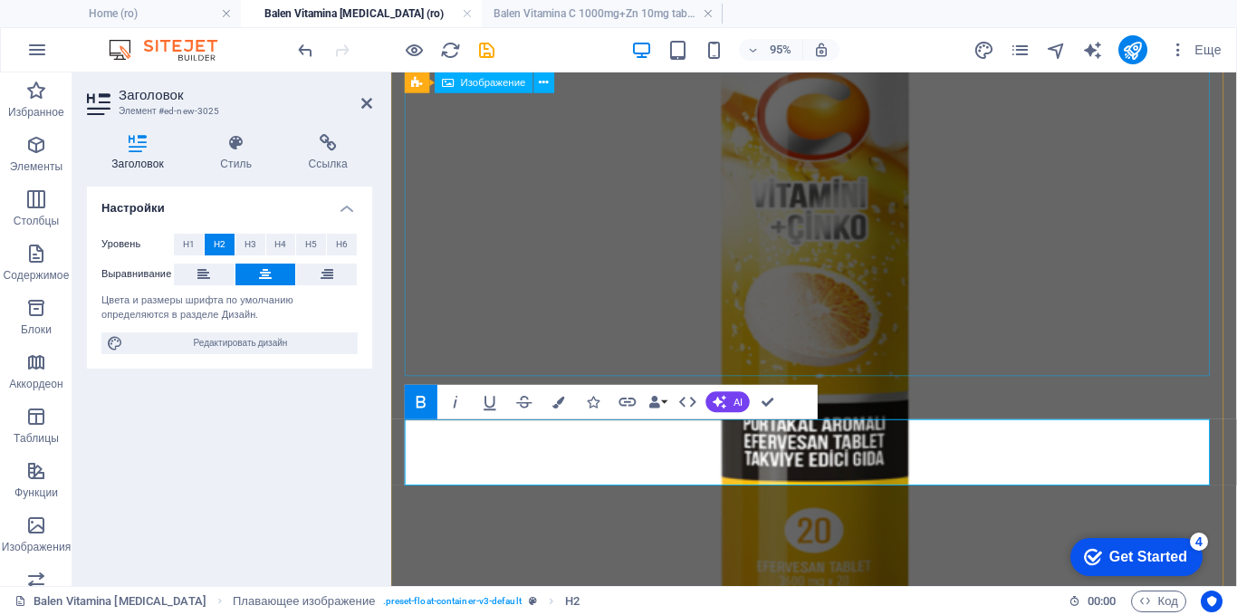
scroll to position [3219, 0]
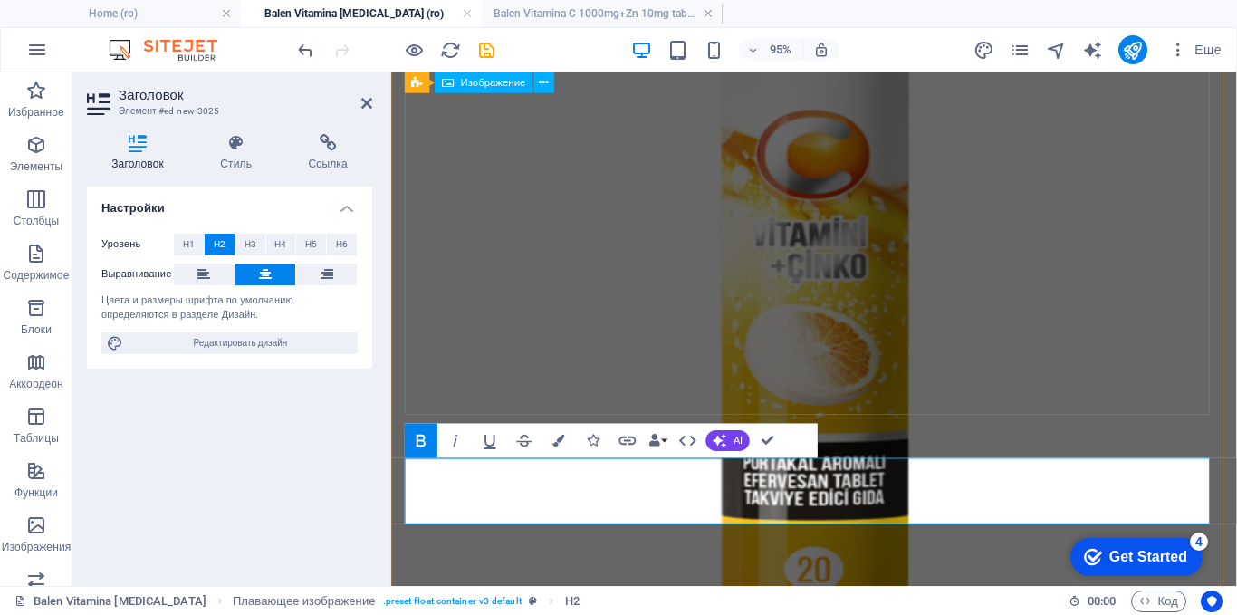
click at [789, 252] on figure at bounding box center [836, 295] width 855 height 768
select select "px"
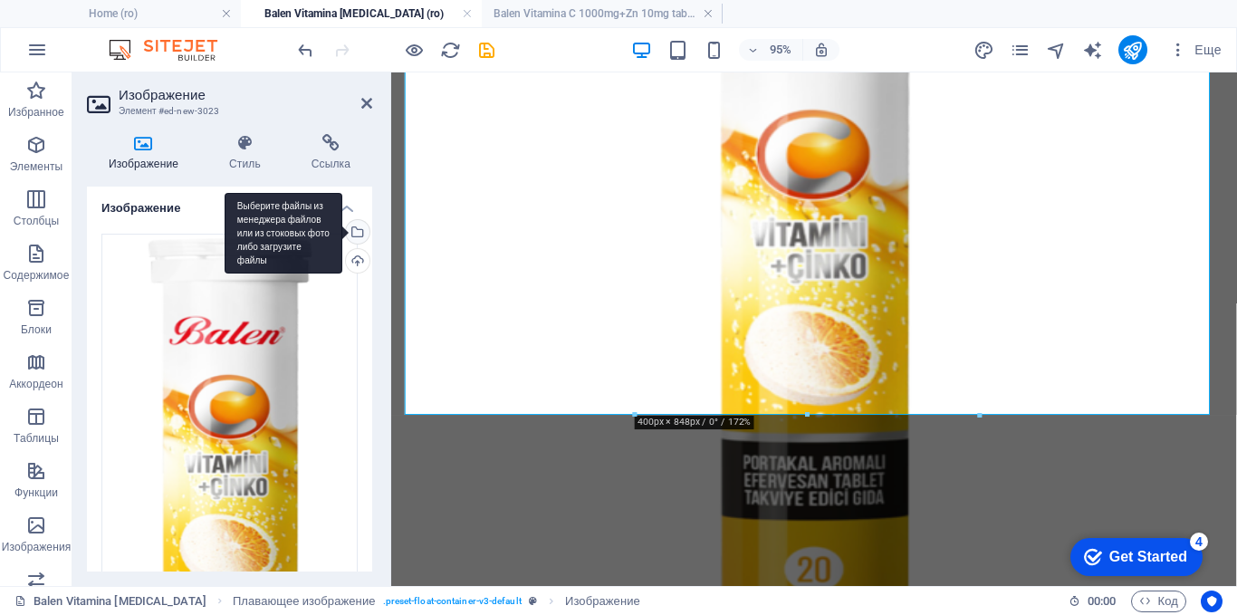
click at [353, 236] on div "Выберите файлы из менеджера файлов или из стоковых фото либо загрузите файлы" at bounding box center [355, 233] width 27 height 27
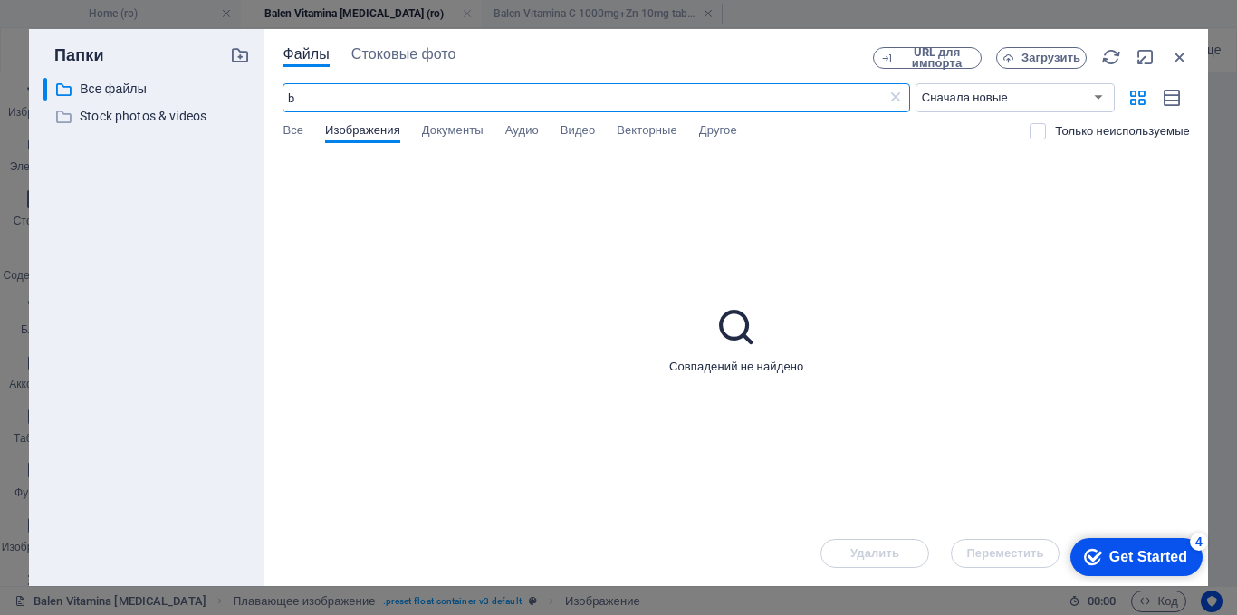
type input "b"
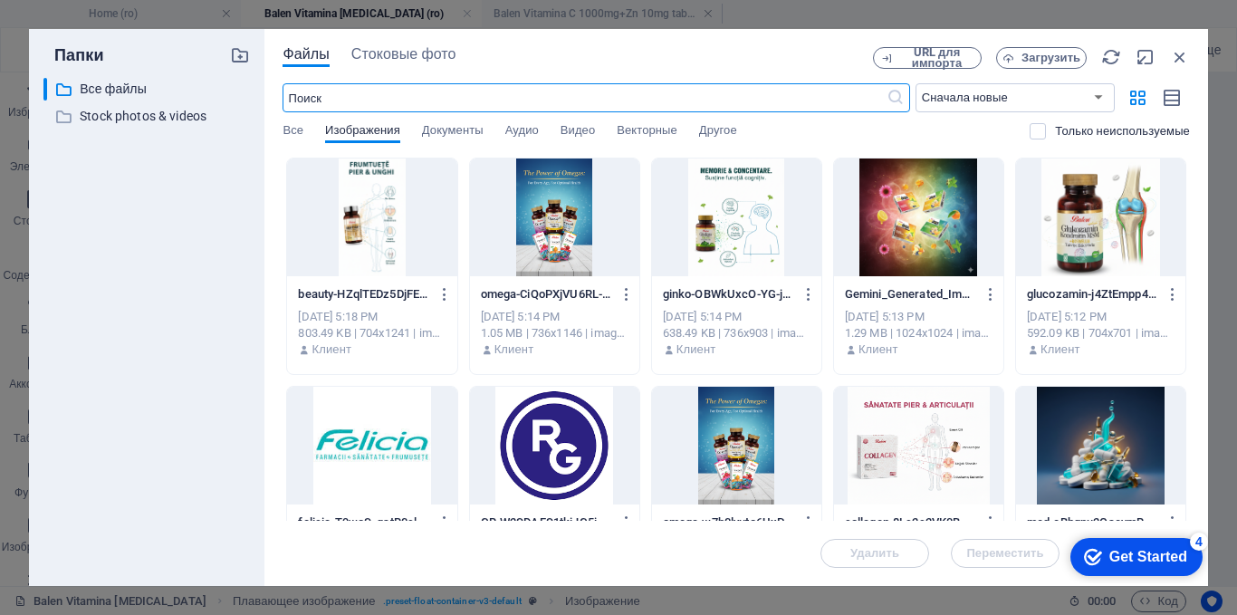
type input "n"
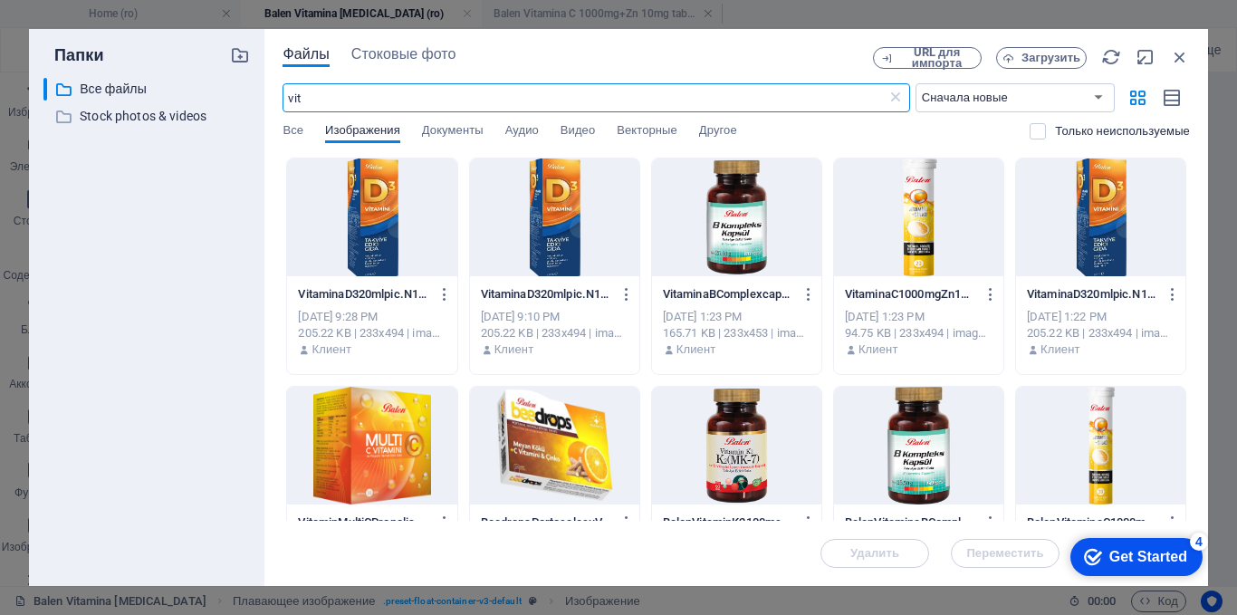
type input "vit"
click at [750, 207] on div at bounding box center [736, 218] width 169 height 118
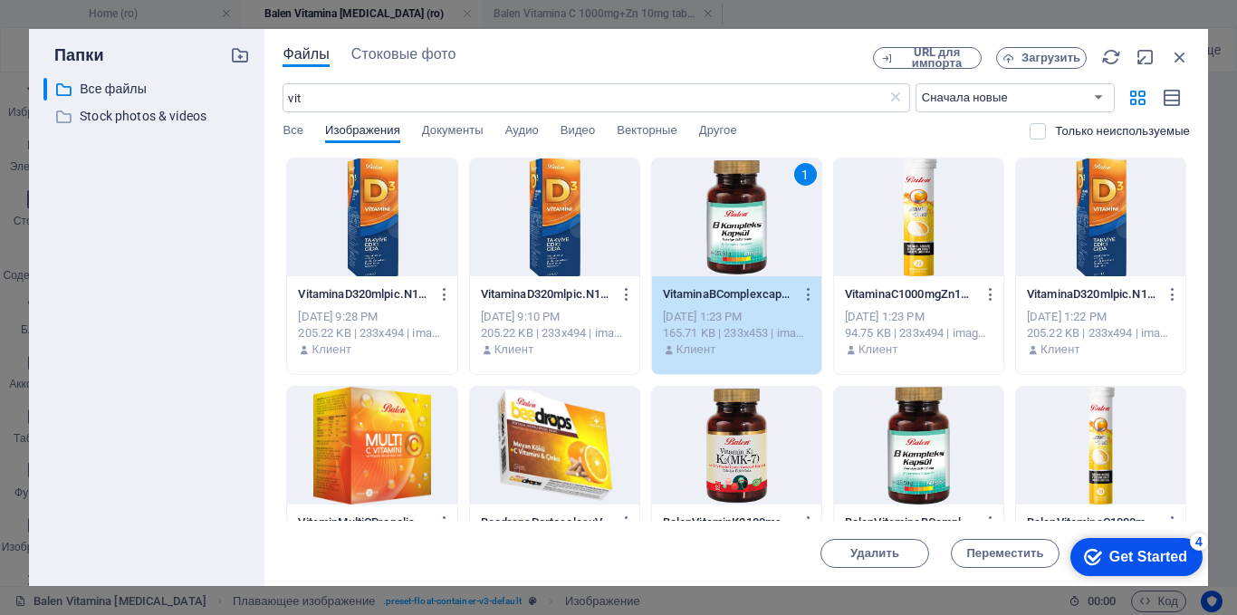
click at [750, 207] on div "1" at bounding box center [736, 218] width 169 height 118
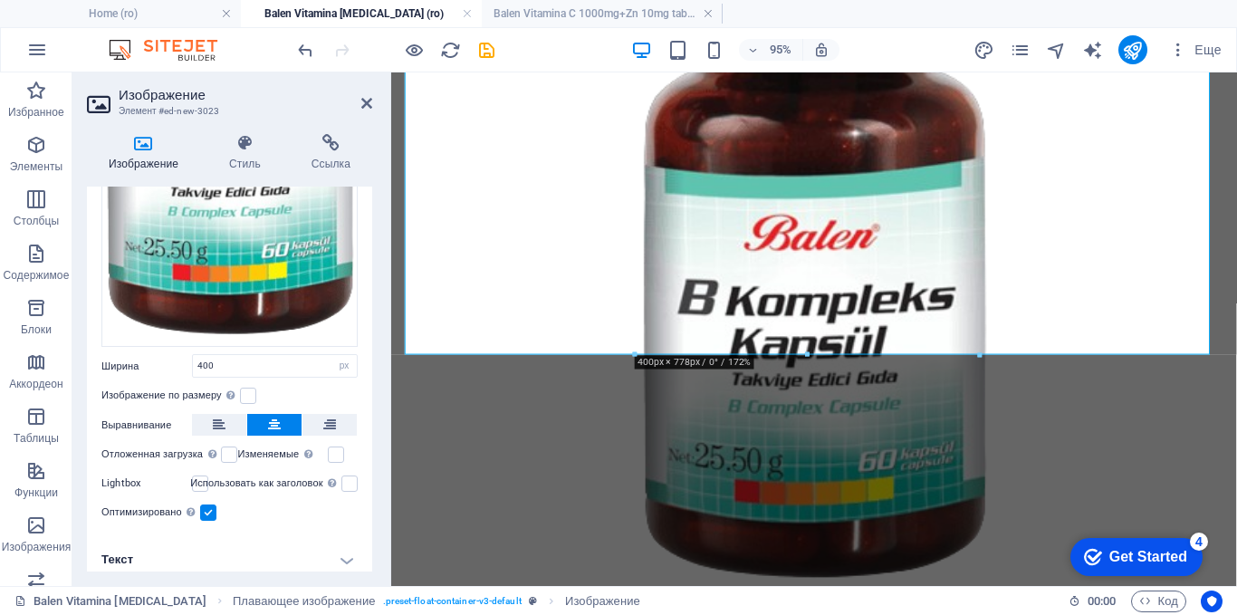
scroll to position [380, 0]
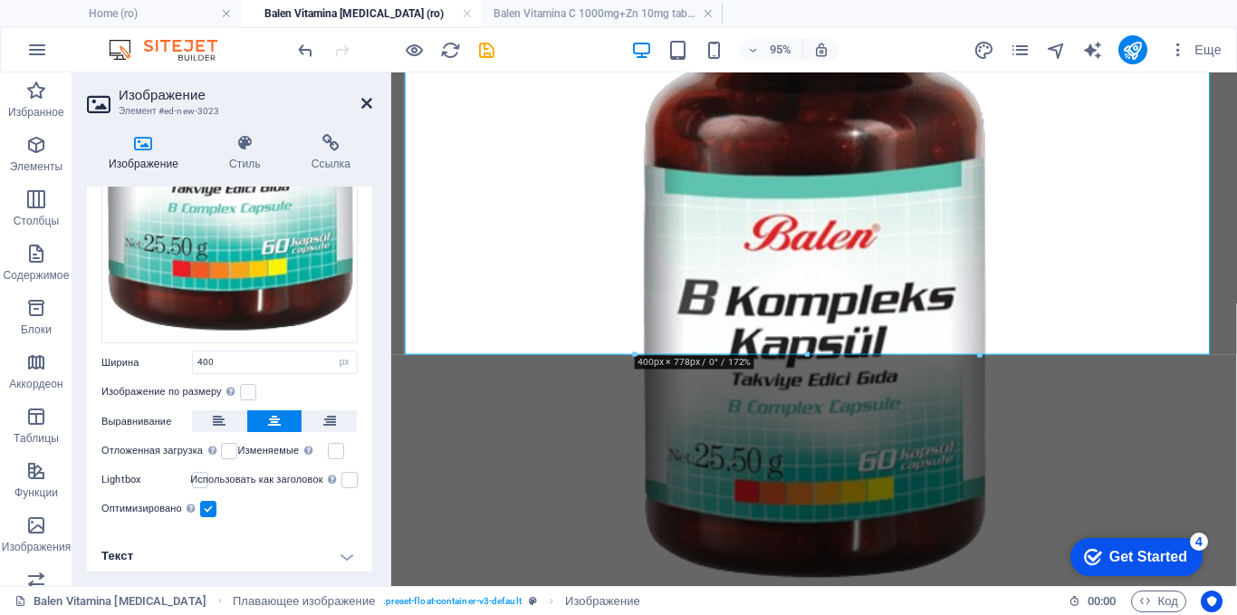
click at [368, 102] on icon at bounding box center [366, 103] width 11 height 14
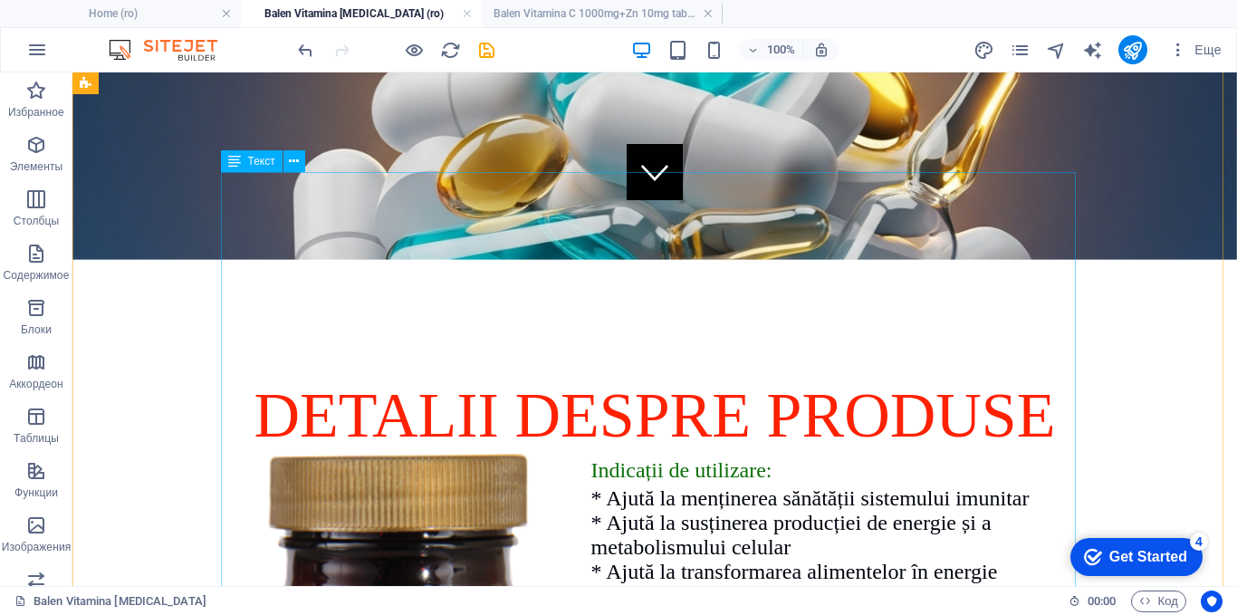
scroll to position [230, 0]
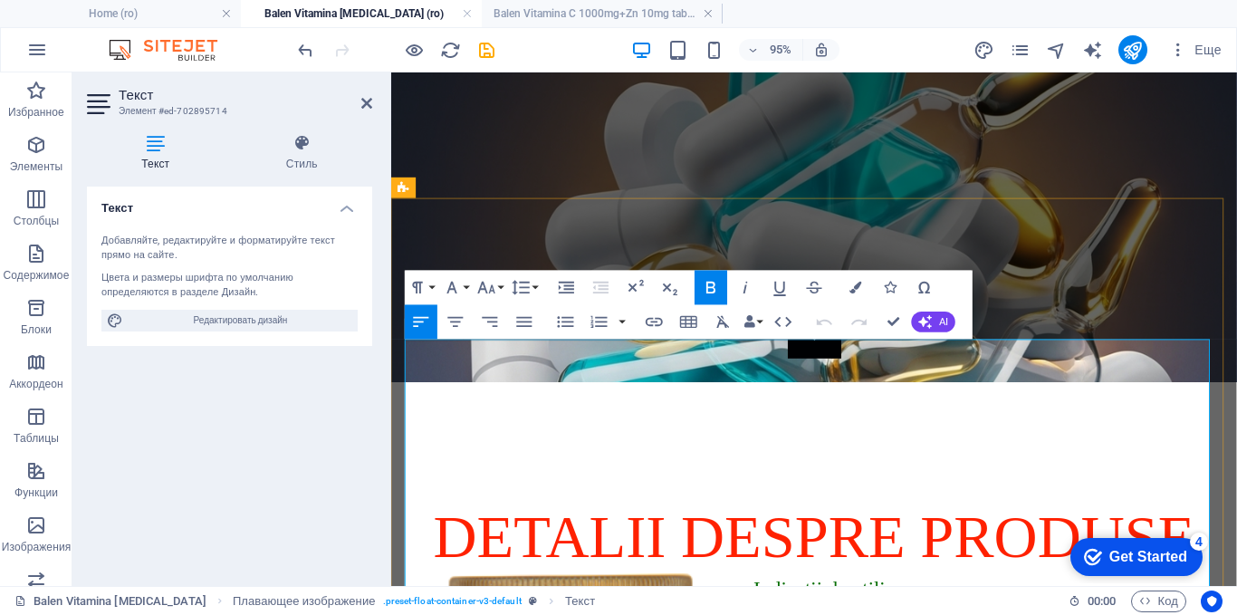
drag, startPoint x: 1072, startPoint y: 518, endPoint x: 771, endPoint y: 408, distance: 321.2
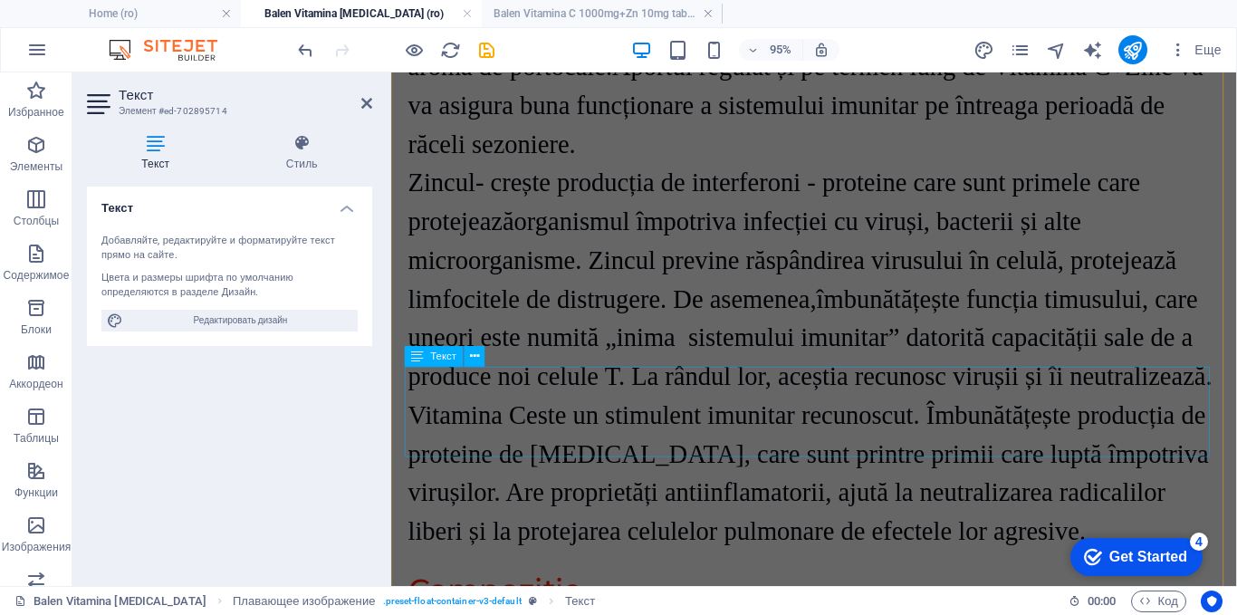
scroll to position [4306, 0]
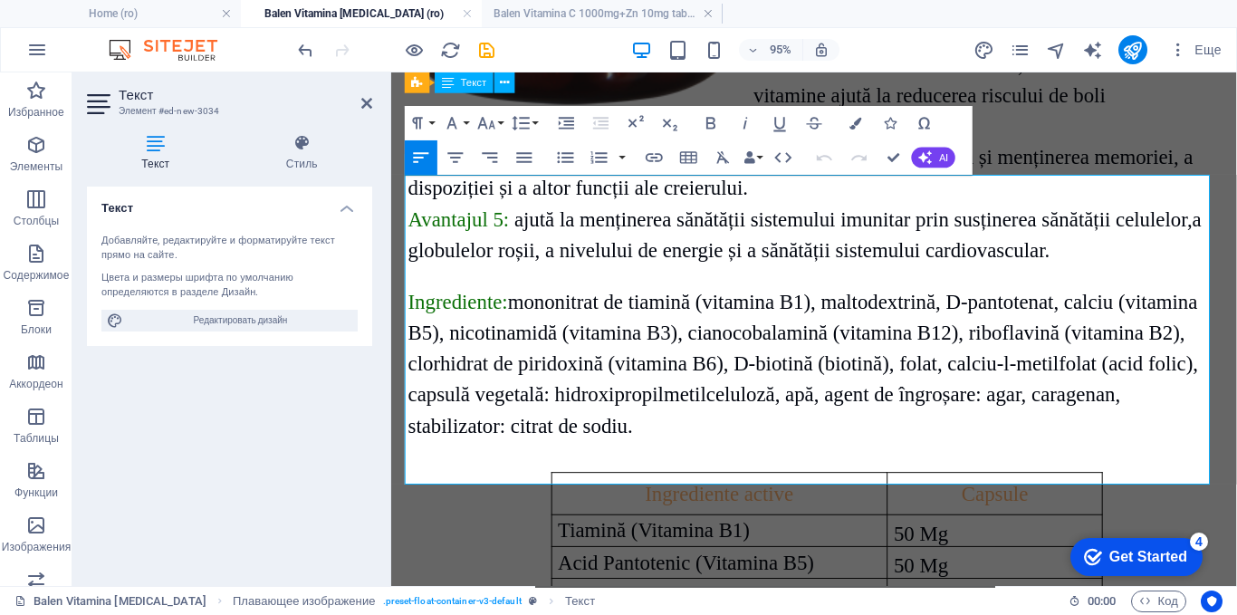
scroll to position [4321, 0]
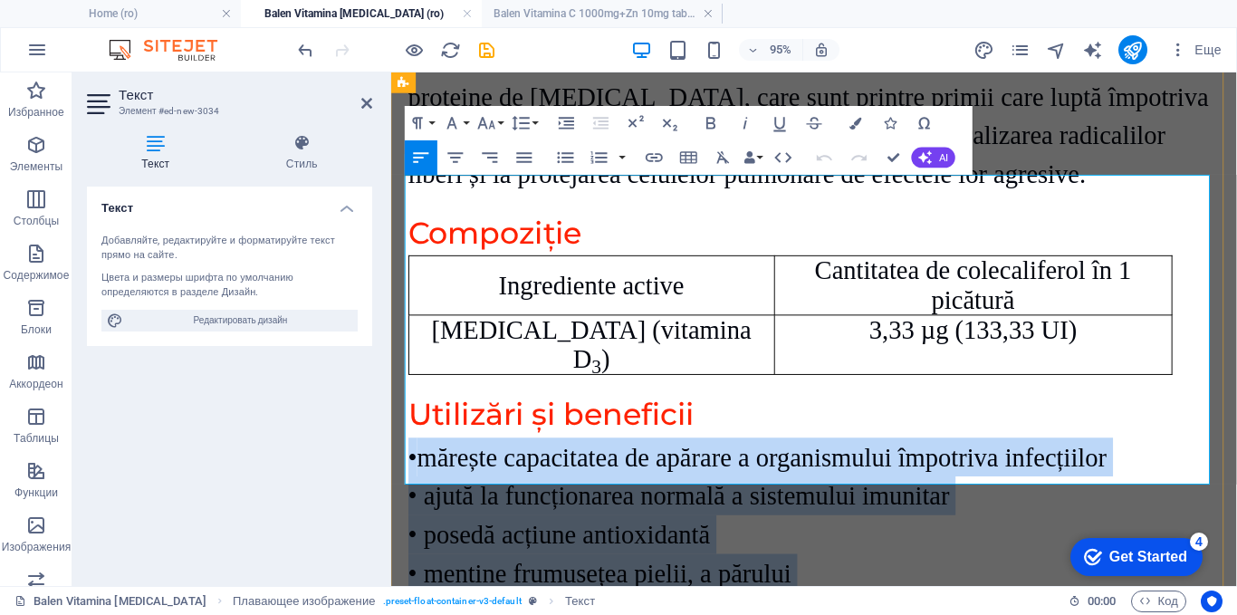
drag, startPoint x: 677, startPoint y: 485, endPoint x: 405, endPoint y: 207, distance: 388.8
click at [409, 457] on div "• mărește capacitatea de apărare a organismului împotriva infecțiilor • ajută l…" at bounding box center [836, 620] width 855 height 326
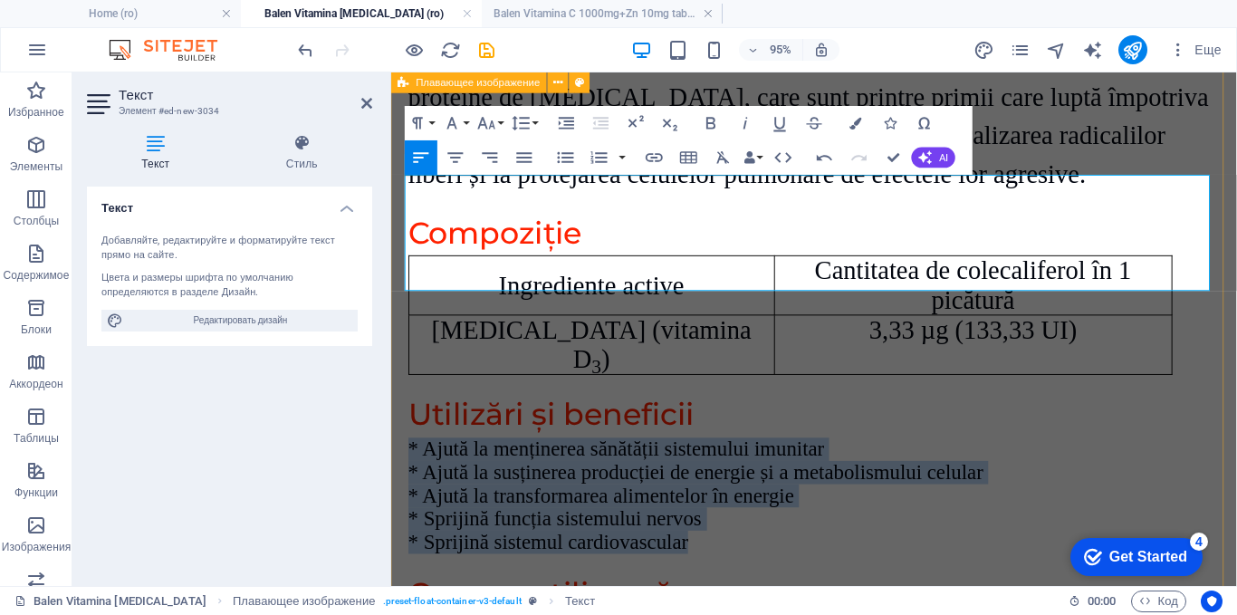
drag, startPoint x: 725, startPoint y: 295, endPoint x: 395, endPoint y: 182, distance: 348.6
click at [395, 182] on div "detalii despre produse ​ Balen Vitamina [MEDICAL_DATA] Descriere BALEN VITAMINA…" at bounding box center [836, 38] width 890 height 2884
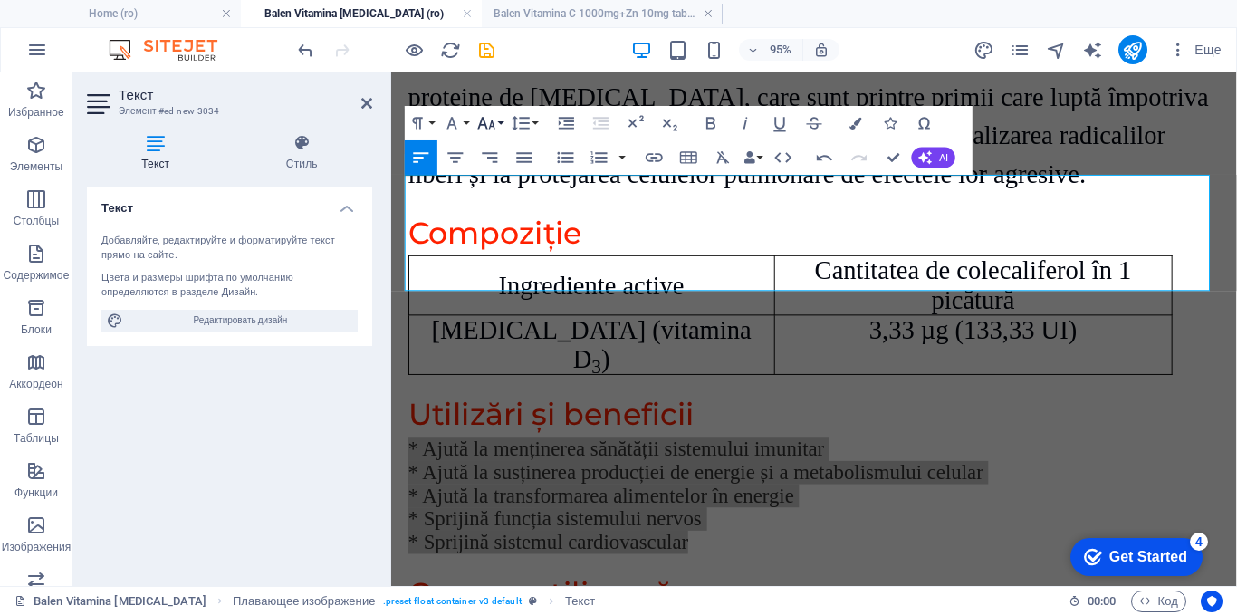
click at [483, 121] on icon "button" at bounding box center [486, 122] width 21 height 21
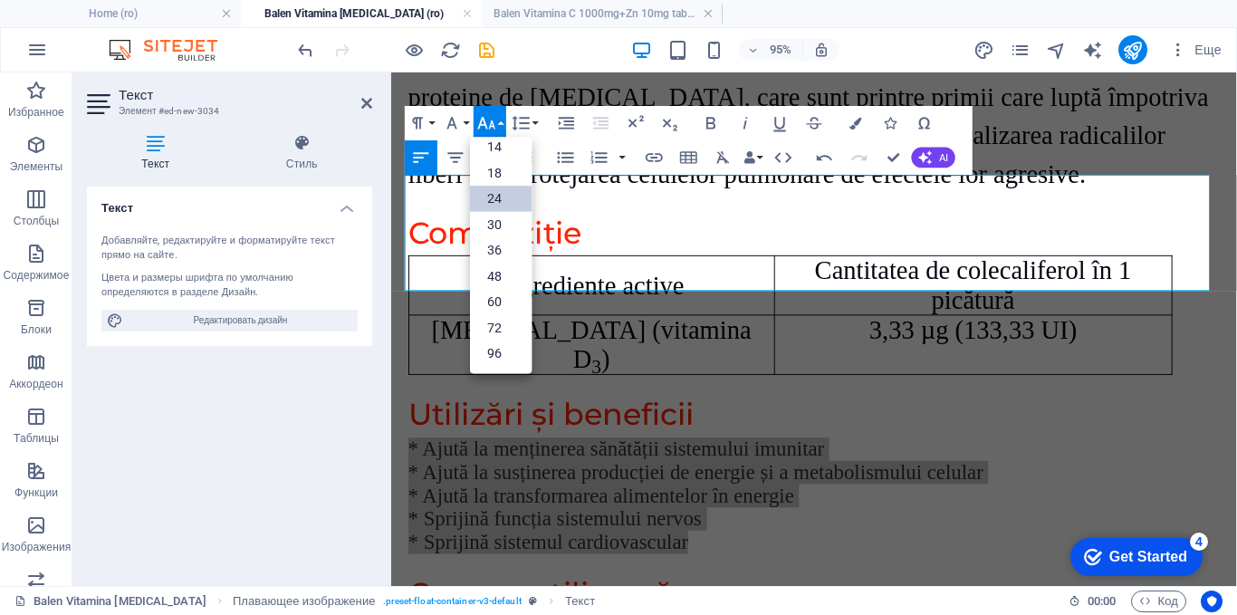
scroll to position [146, 0]
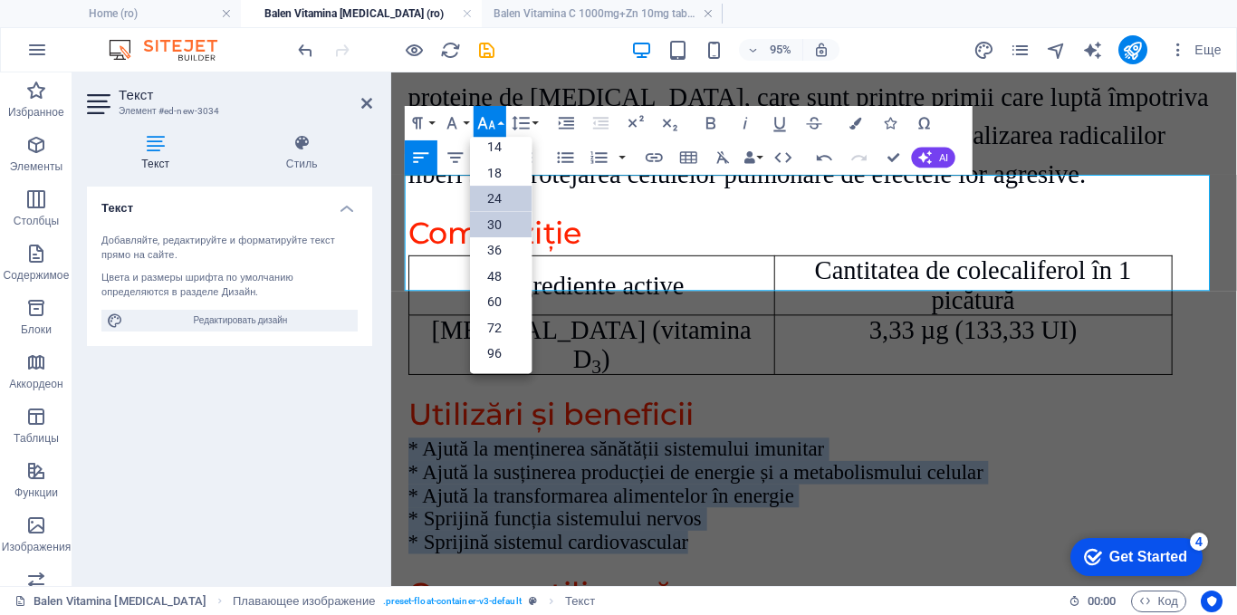
click at [492, 220] on link "30" at bounding box center [501, 224] width 62 height 25
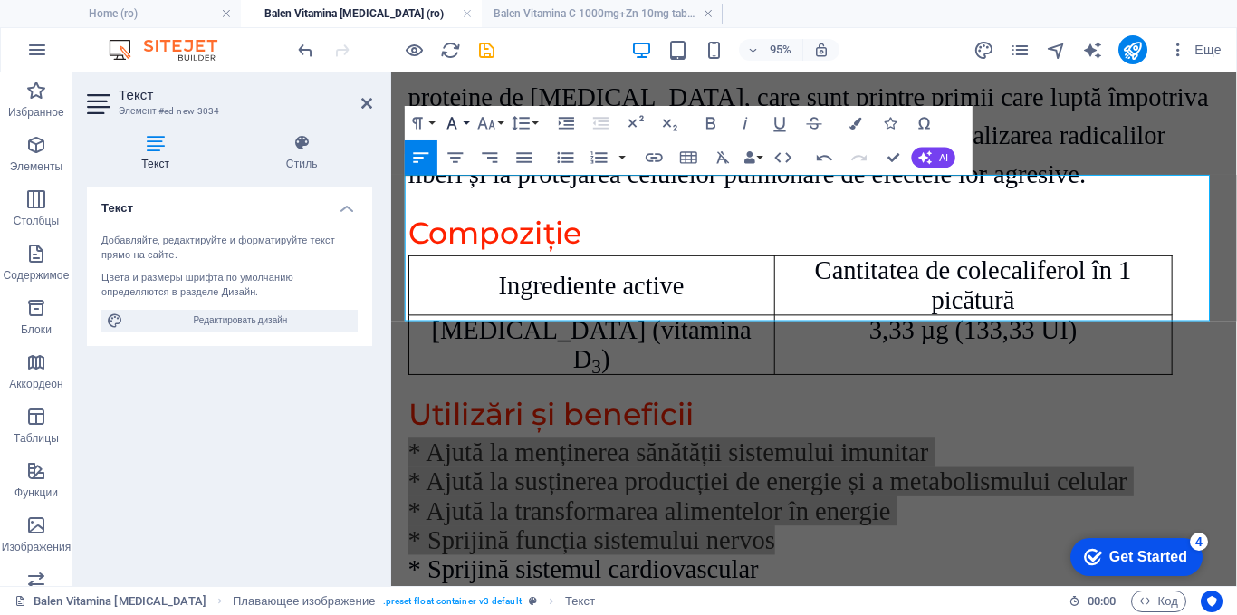
click at [460, 122] on icon "button" at bounding box center [452, 122] width 21 height 21
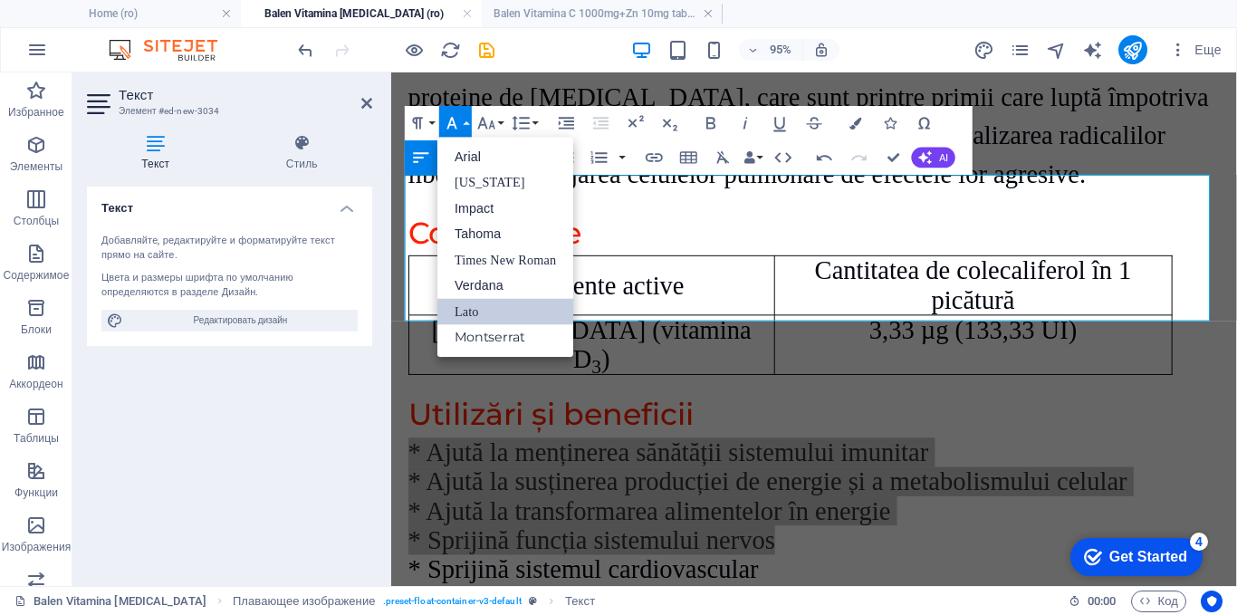
scroll to position [0, 0]
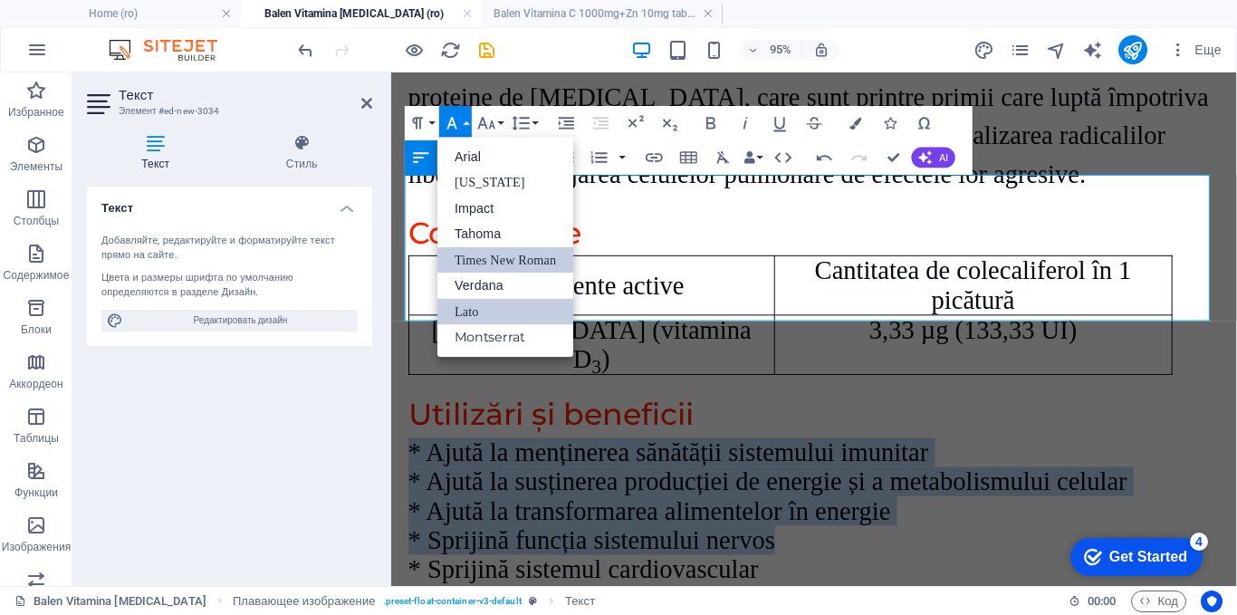
click at [480, 252] on link "Times New Roman" at bounding box center [505, 260] width 136 height 26
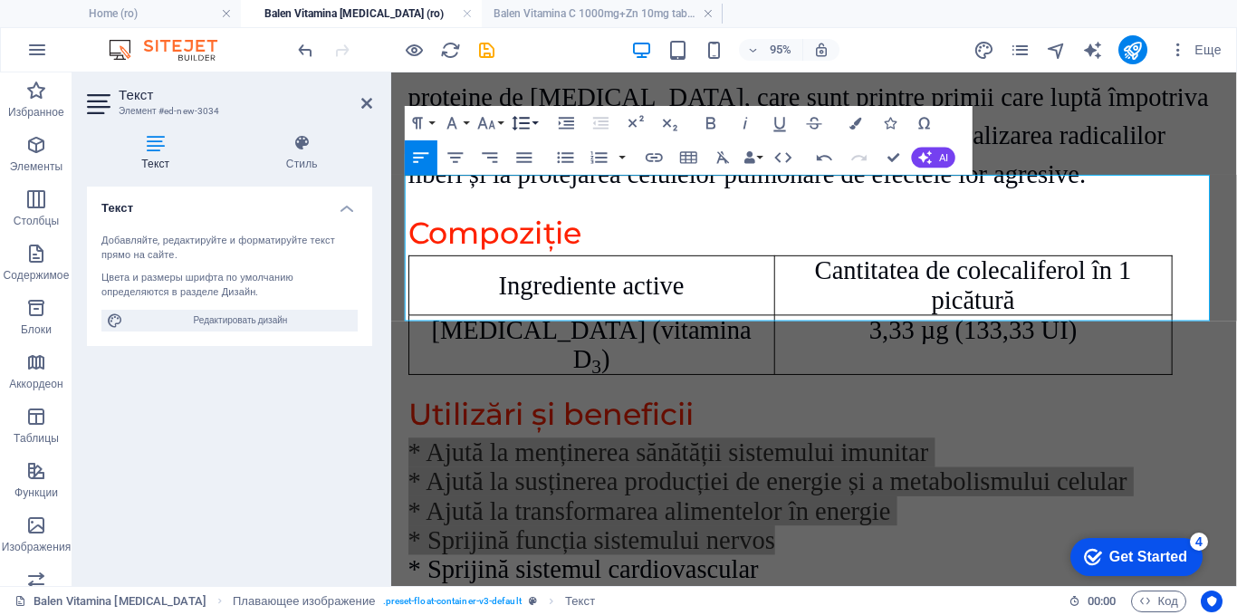
click at [531, 116] on icon "button" at bounding box center [521, 122] width 21 height 21
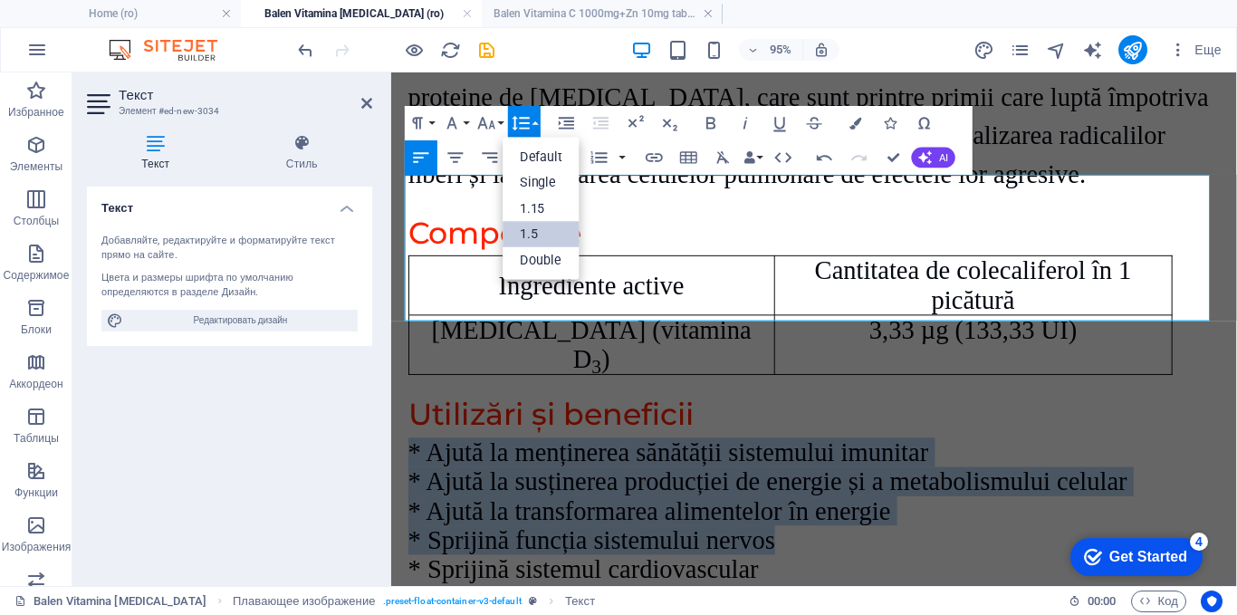
click at [530, 226] on link "1.5" at bounding box center [542, 234] width 77 height 26
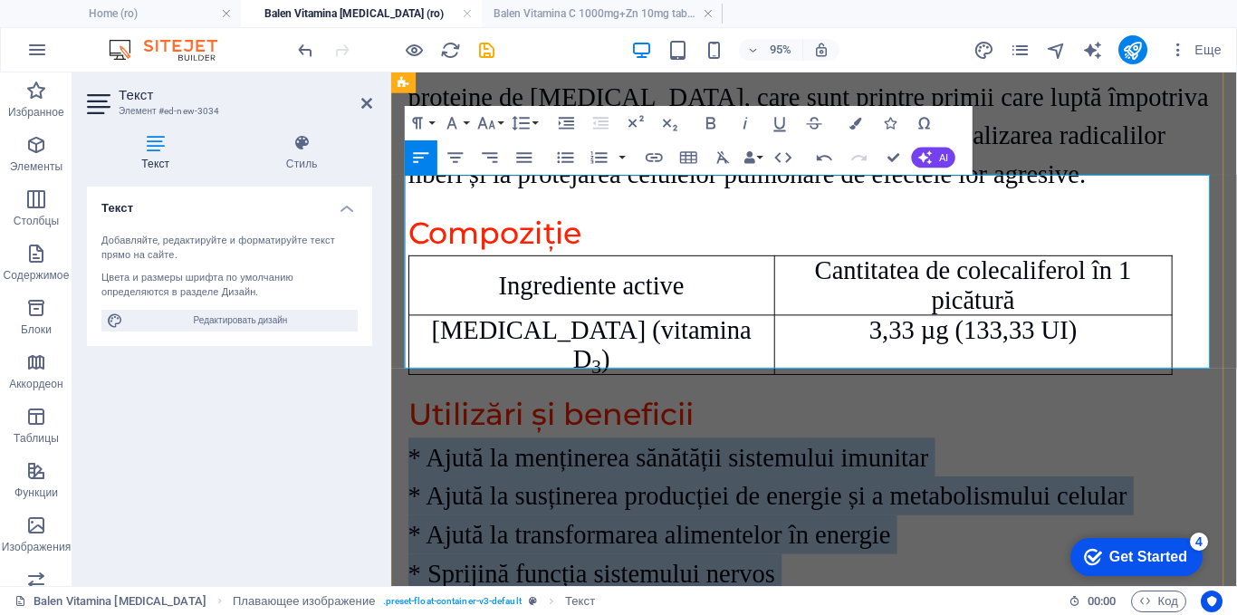
click at [832, 580] on p "* Sprijină funcția sistemului nervos" at bounding box center [836, 600] width 855 height 41
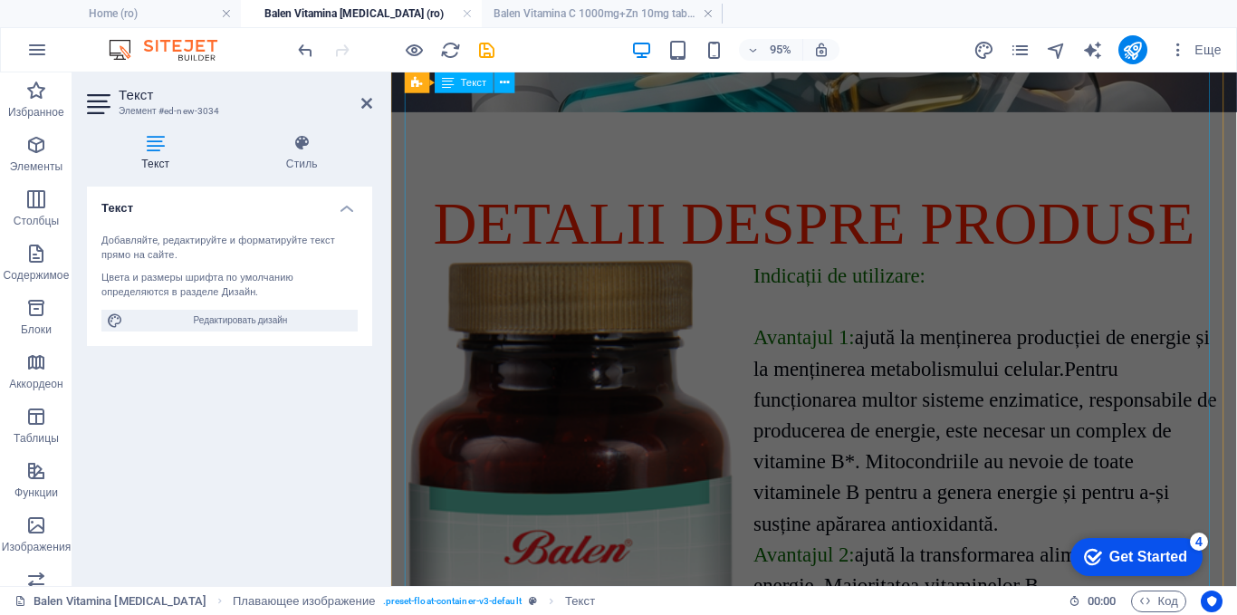
scroll to position [335, 0]
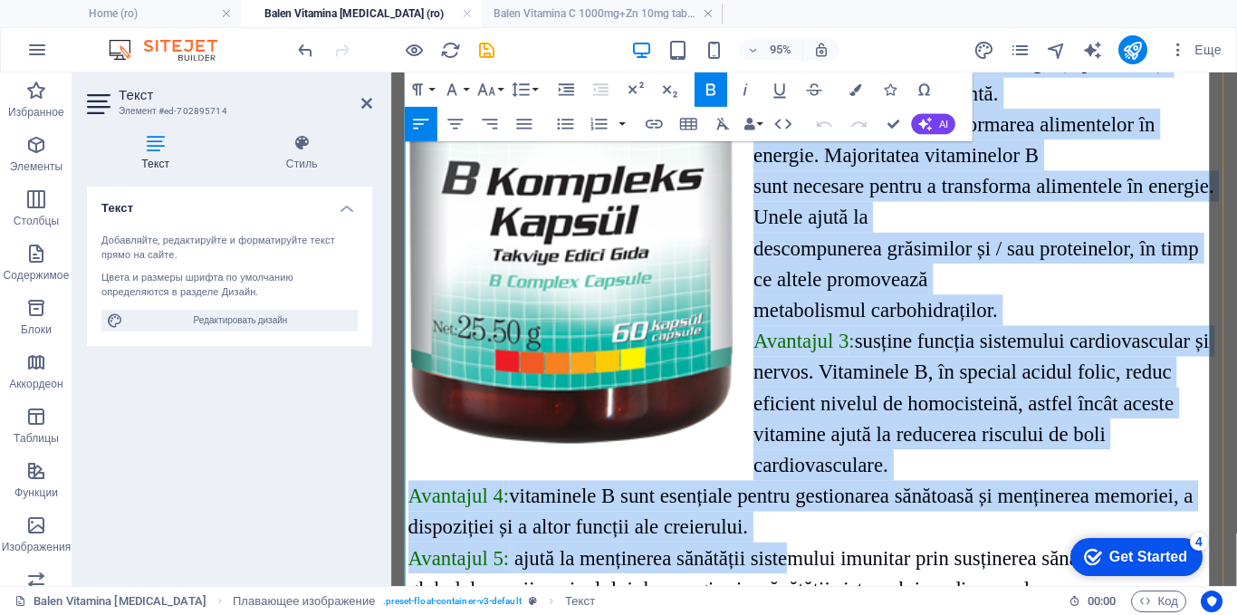
scroll to position [976, 0]
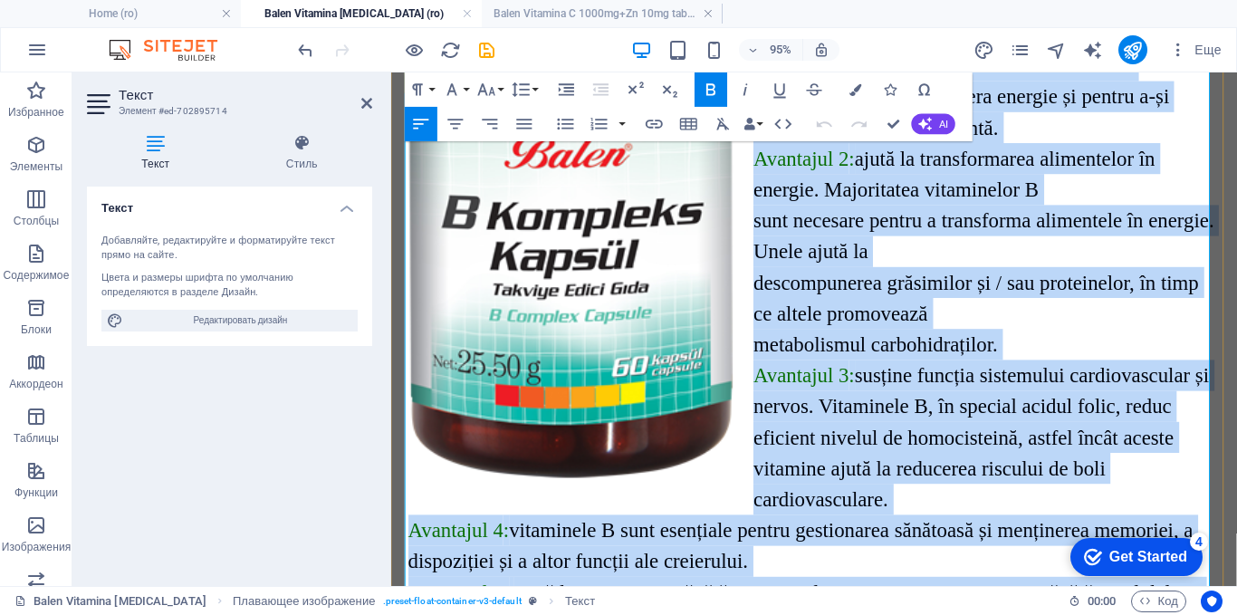
drag, startPoint x: 770, startPoint y: 321, endPoint x: 1111, endPoint y: 403, distance: 351.3
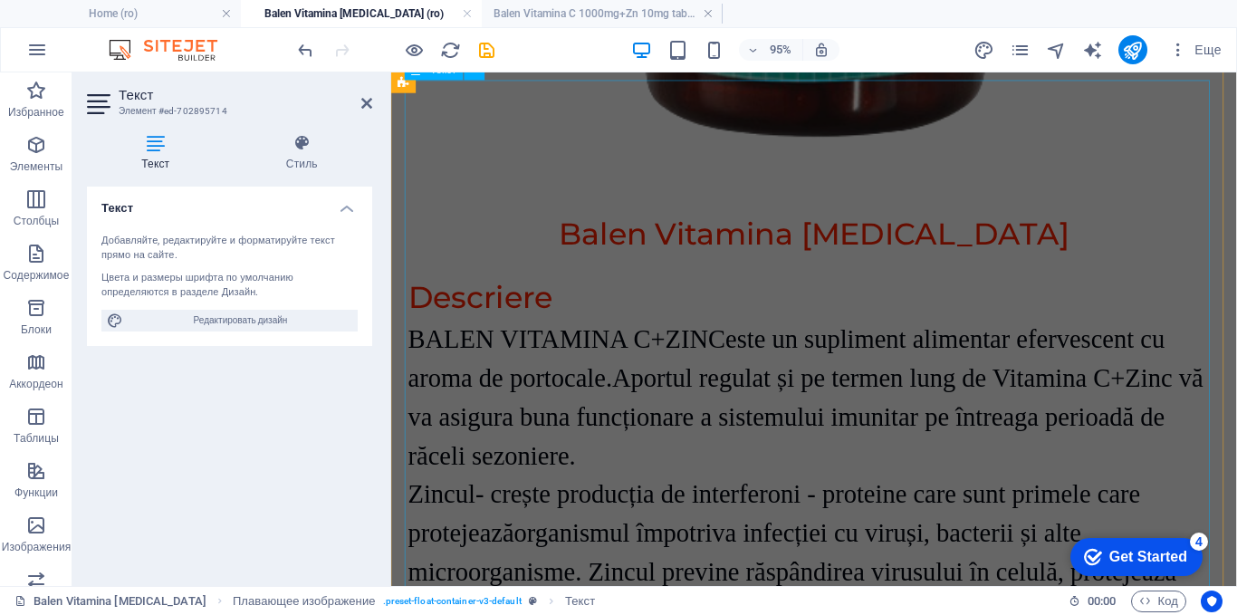
scroll to position [3056, 0]
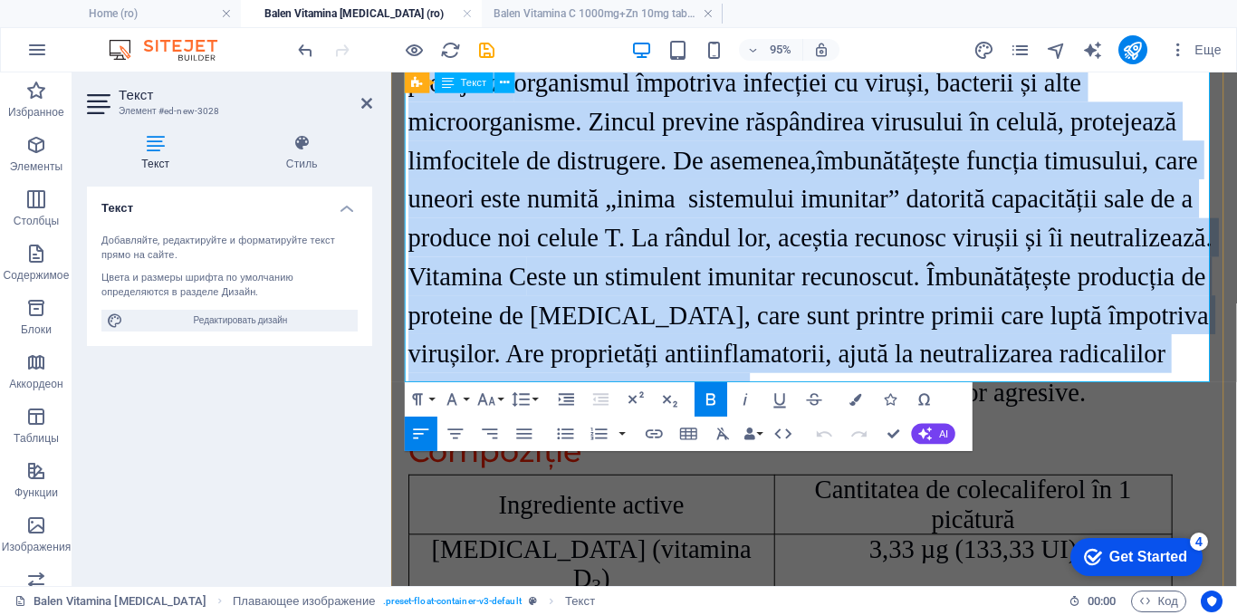
scroll to position [3714, 0]
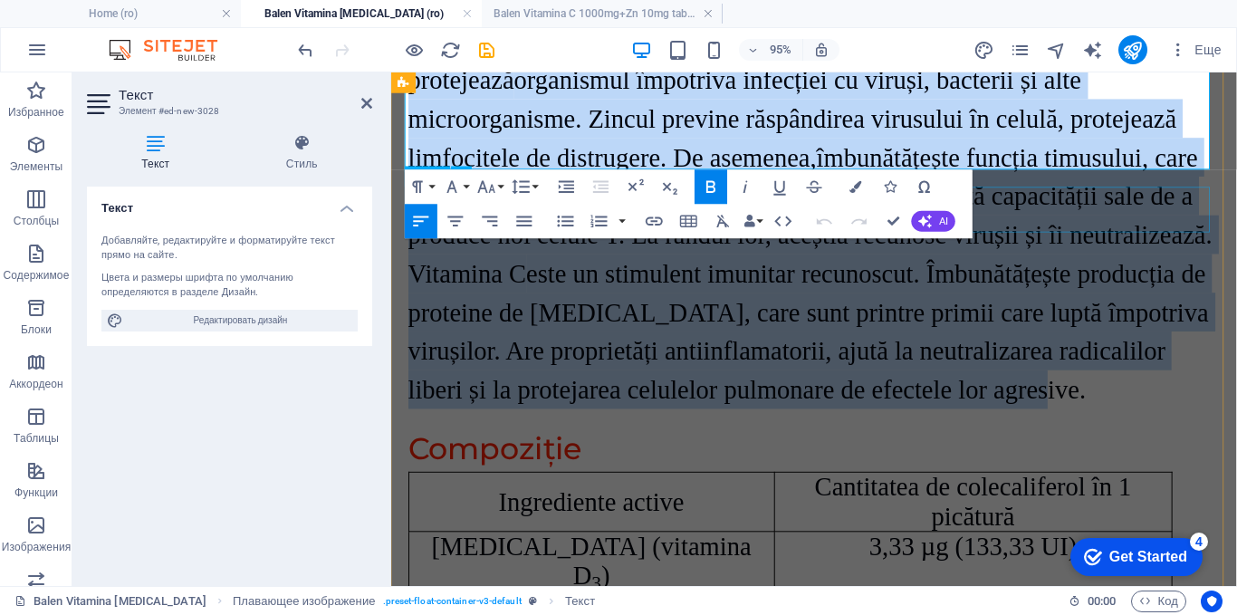
drag, startPoint x: 414, startPoint y: 255, endPoint x: 1168, endPoint y: 214, distance: 754.7
click at [1168, 215] on div "detalii despre produse ​ Balen Vitamina [MEDICAL_DATA] Descriere BALEN VITAMINA…" at bounding box center [837, 306] width 884 height 2966
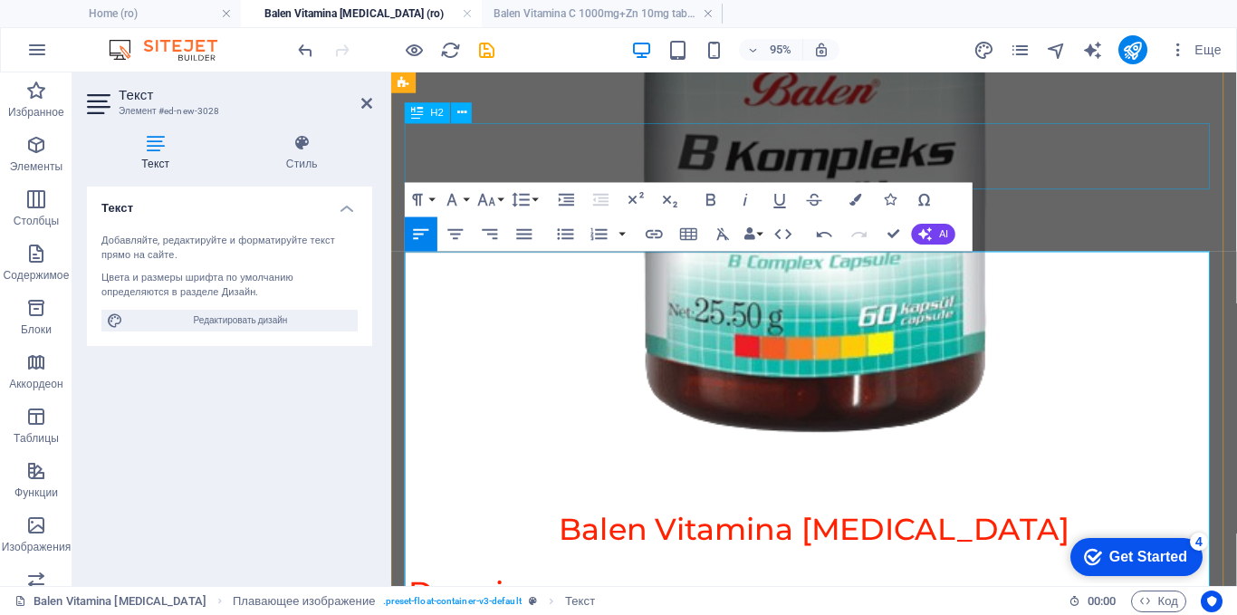
scroll to position [2899, 0]
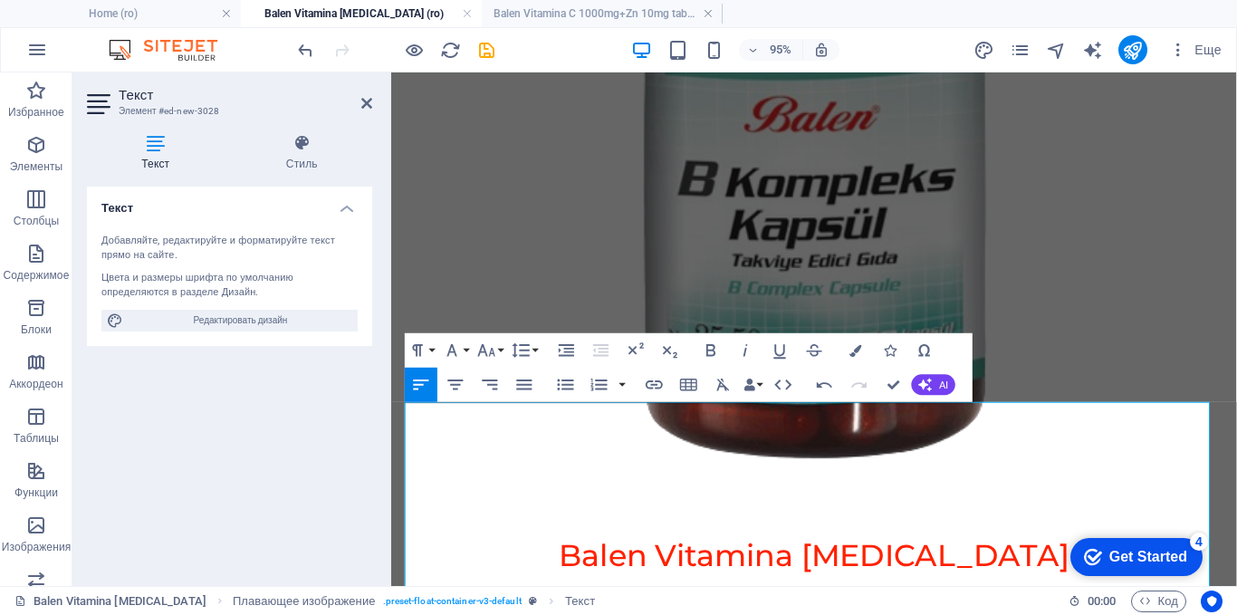
drag, startPoint x: 1120, startPoint y: 349, endPoint x: 385, endPoint y: 374, distance: 735.9
click at [391, 374] on html "detalii despre produse Indicații de utilizare: Ingrediente : mononitrat de tiam…" at bounding box center [836, 587] width 890 height 6827
click at [487, 349] on icon "button" at bounding box center [486, 351] width 21 height 21
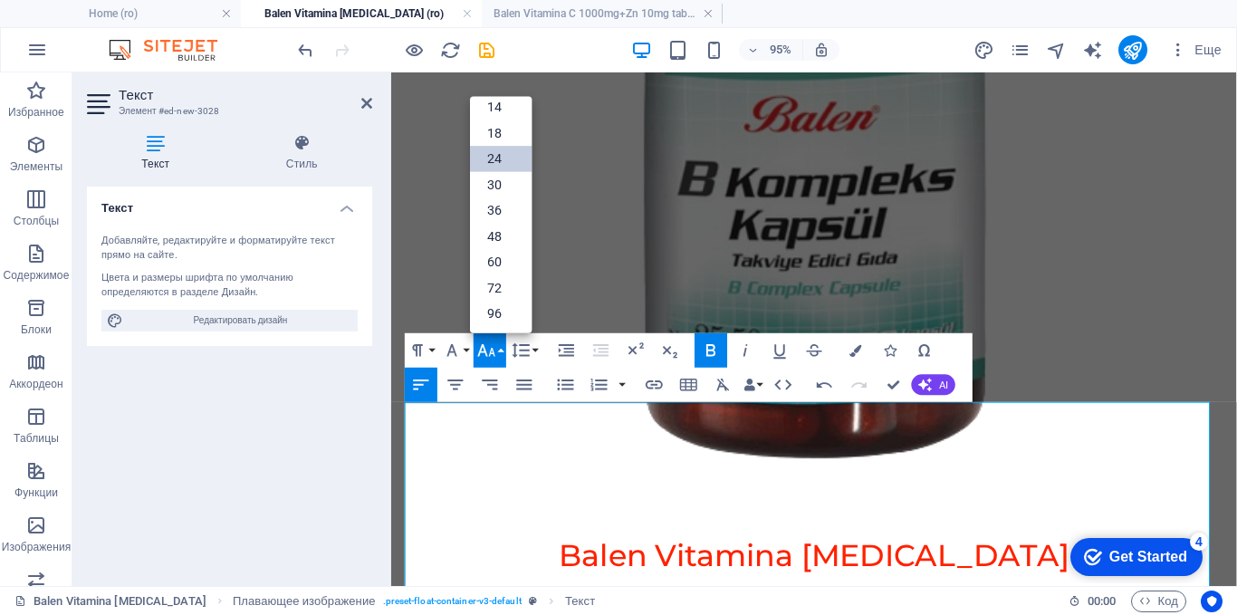
scroll to position [146, 0]
click at [486, 185] on link "30" at bounding box center [501, 185] width 62 height 26
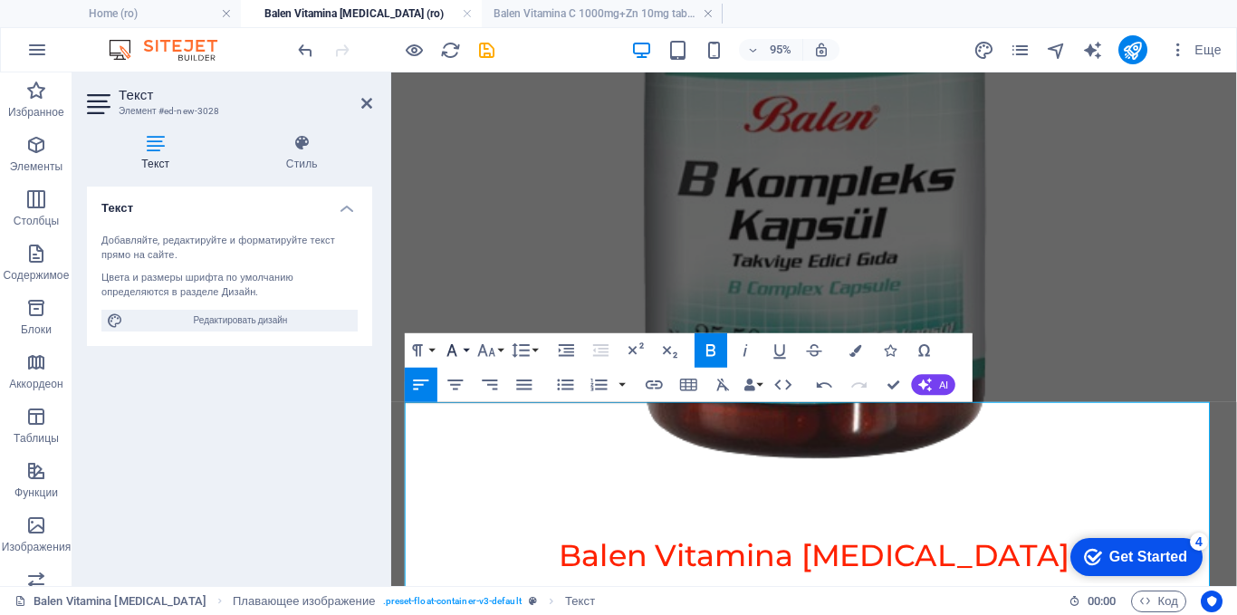
click at [468, 348] on button "Font Family" at bounding box center [455, 350] width 33 height 34
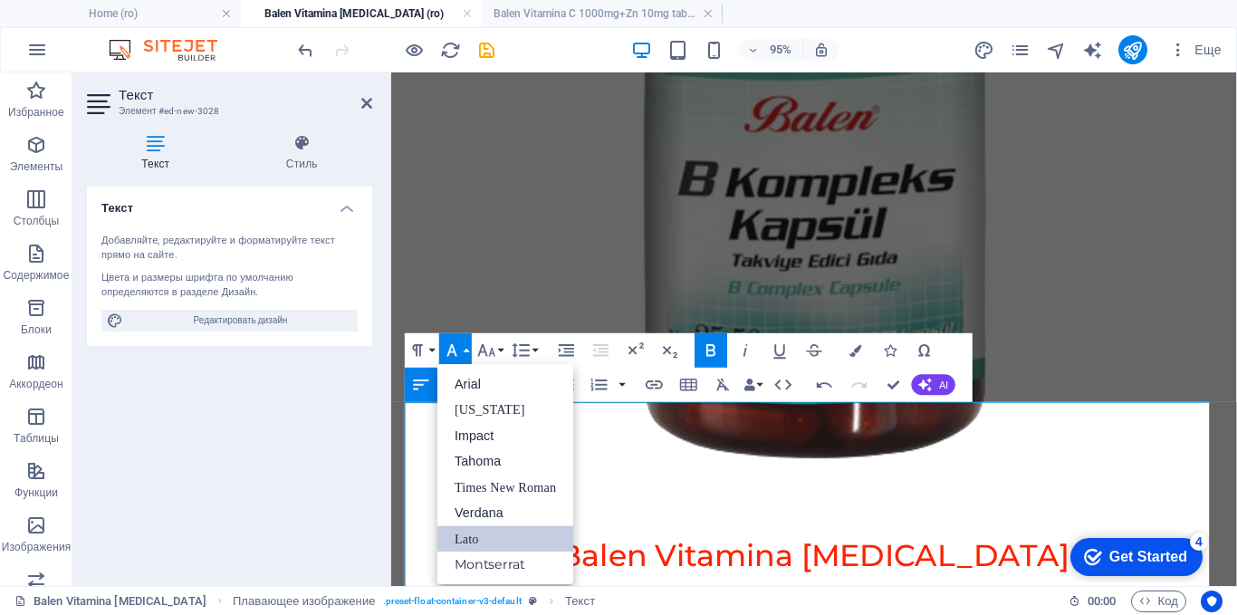
scroll to position [0, 0]
click at [506, 483] on link "Times New Roman" at bounding box center [505, 488] width 136 height 26
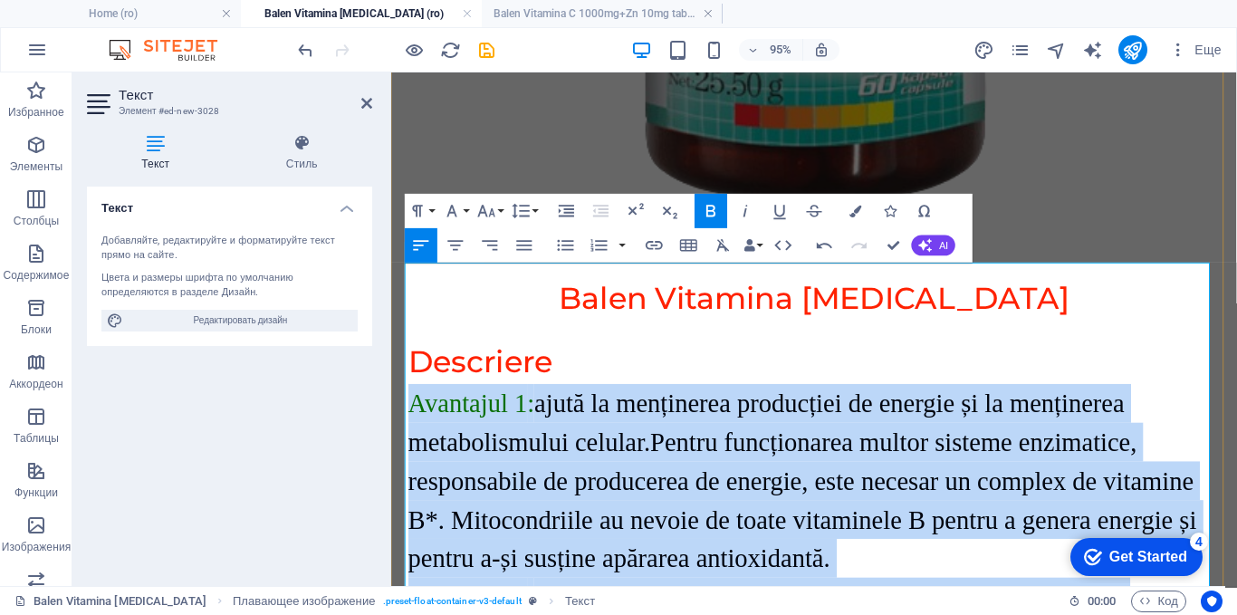
scroll to position [3170, 0]
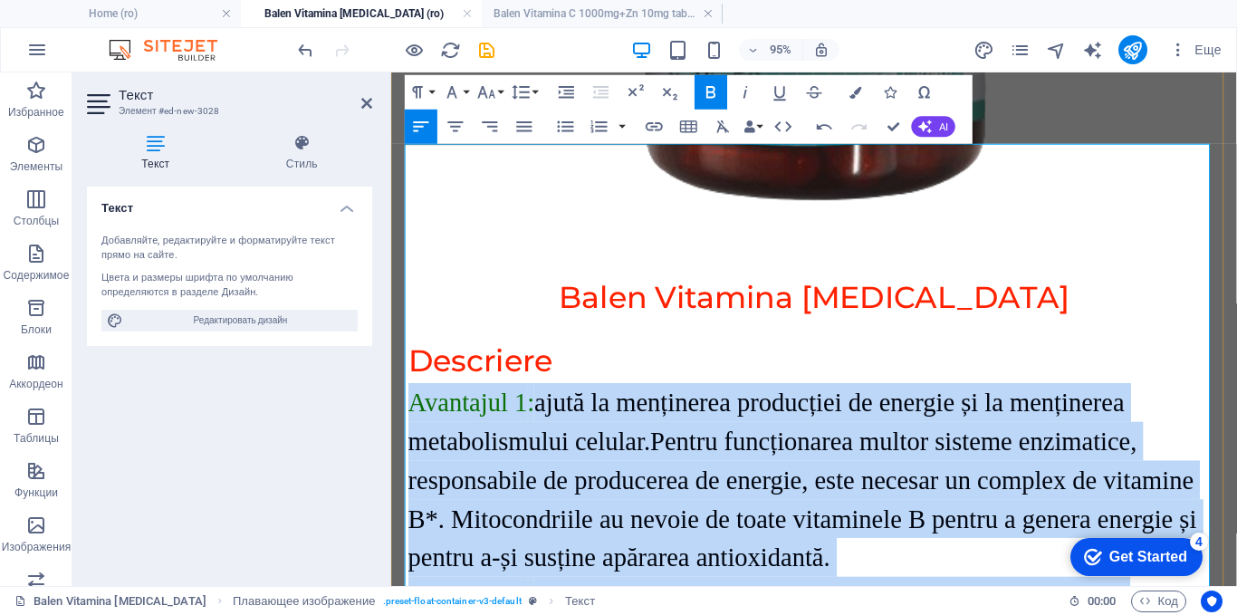
click at [859, 399] on p "Avantajul 1 : ajută la menținerea producției de energie și la menținerea metabo…" at bounding box center [836, 501] width 855 height 204
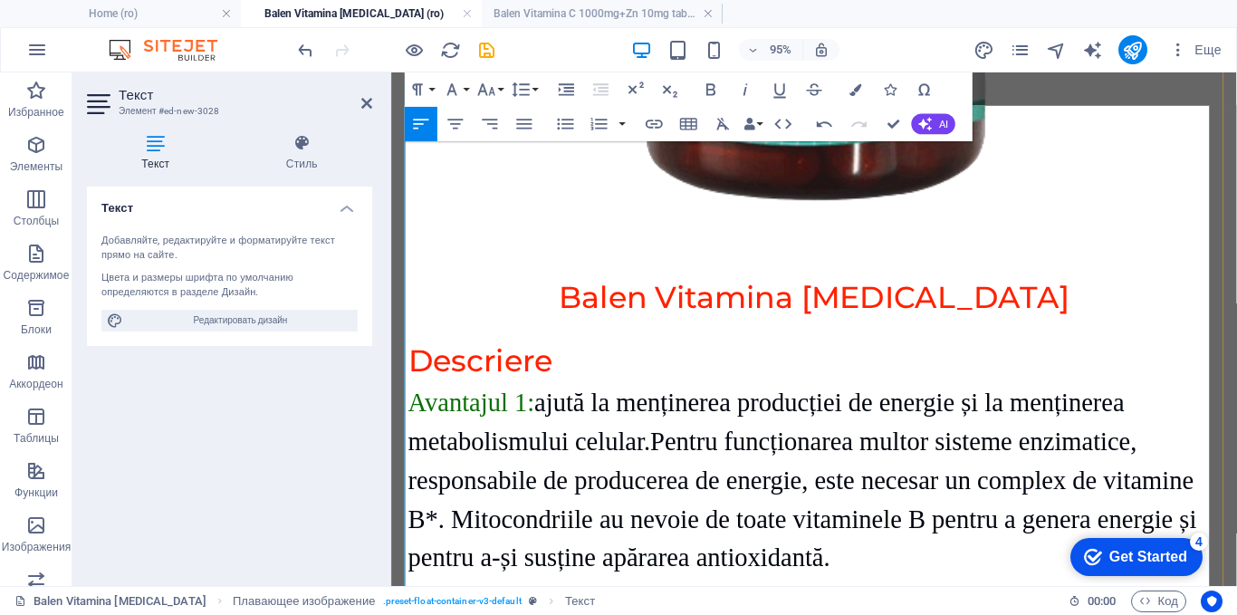
scroll to position [3211, 0]
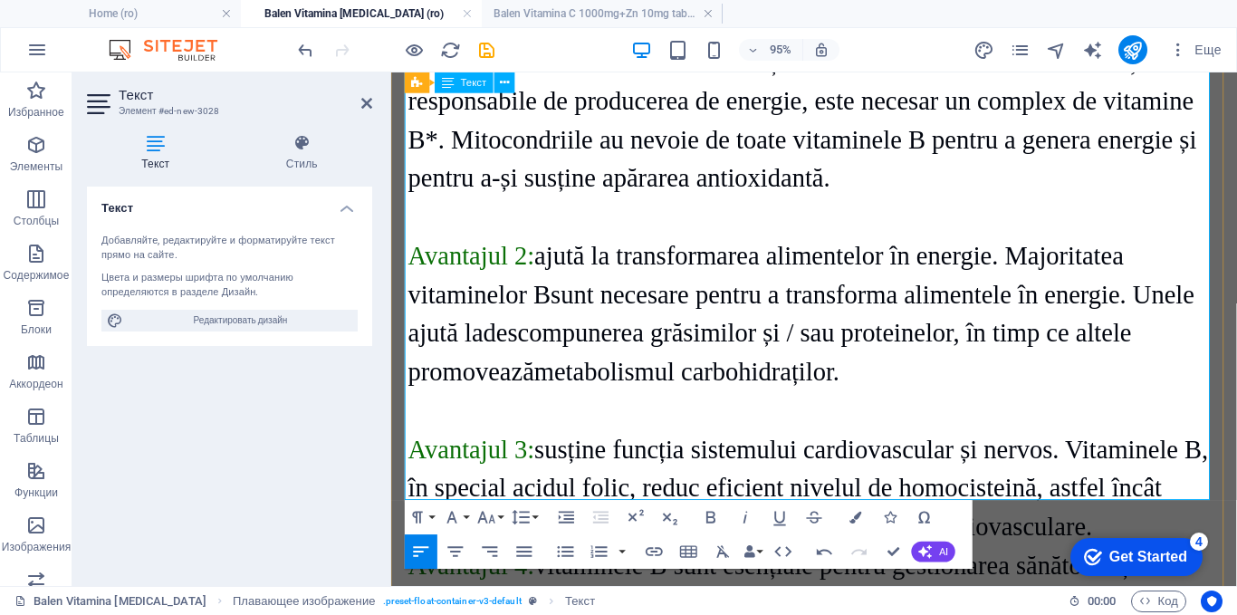
scroll to position [3573, 0]
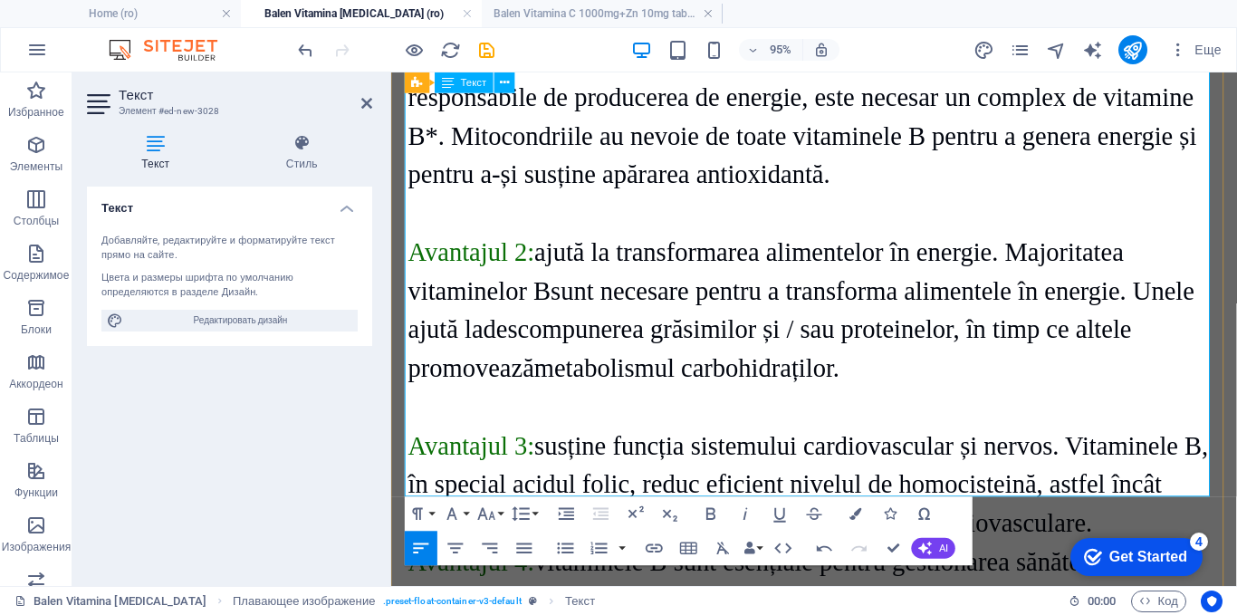
click at [1143, 445] on p "Avantajul 3 : susține funcția sistemului cardiovascular și nervos. Vitaminele B…" at bounding box center [836, 506] width 855 height 122
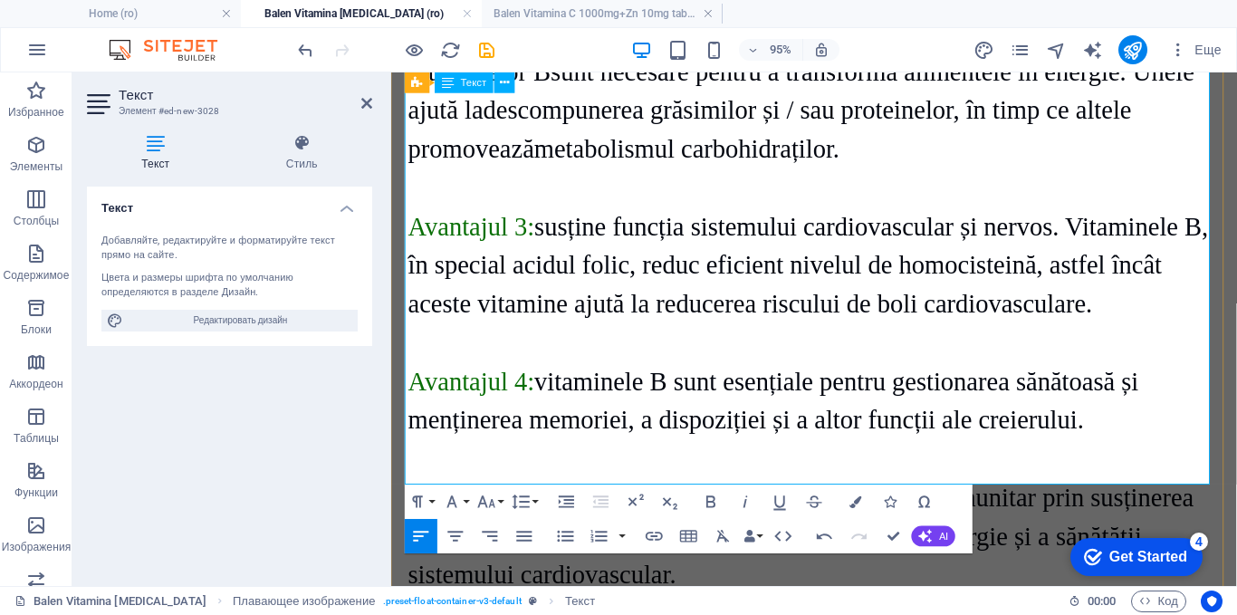
scroll to position [3845, 0]
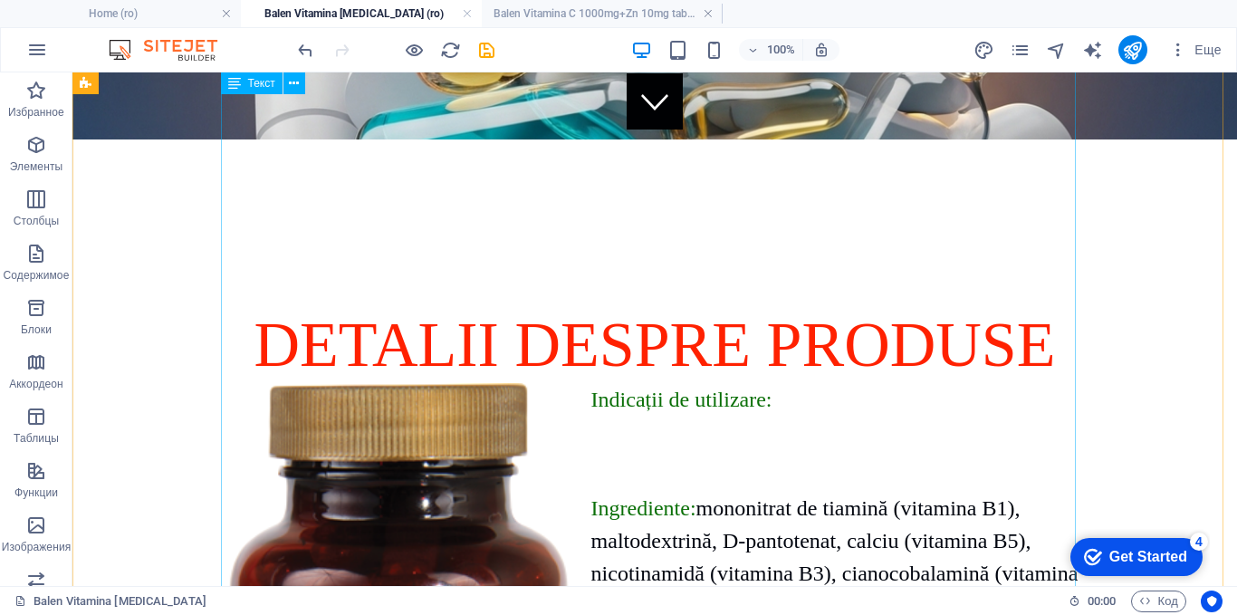
scroll to position [409, 0]
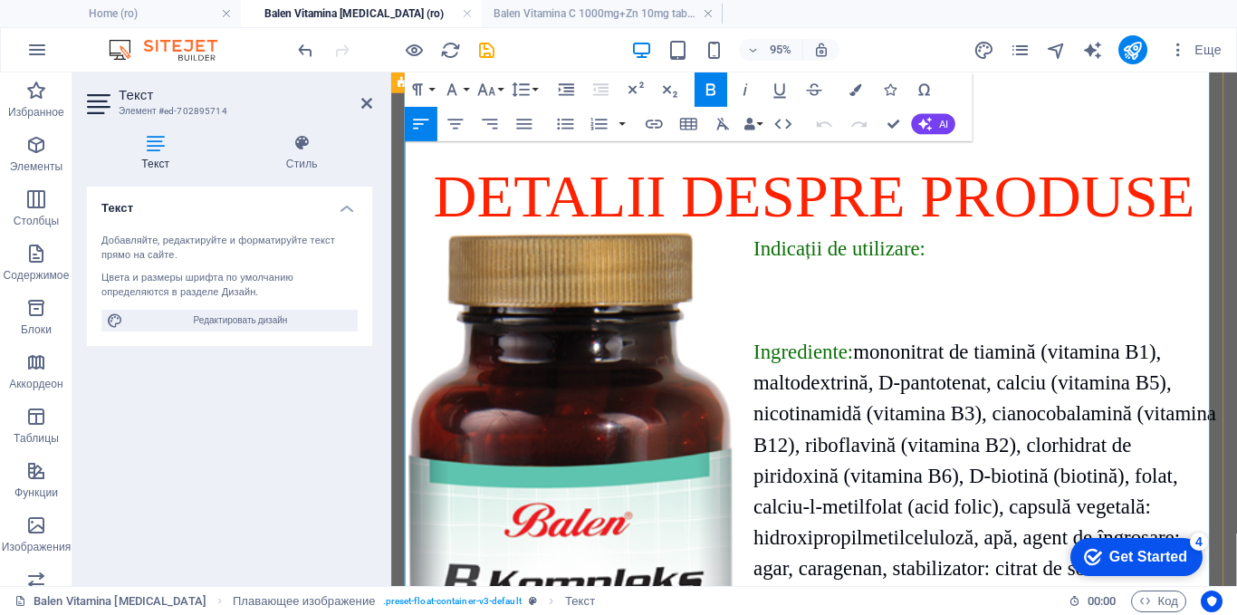
scroll to position [590, 0]
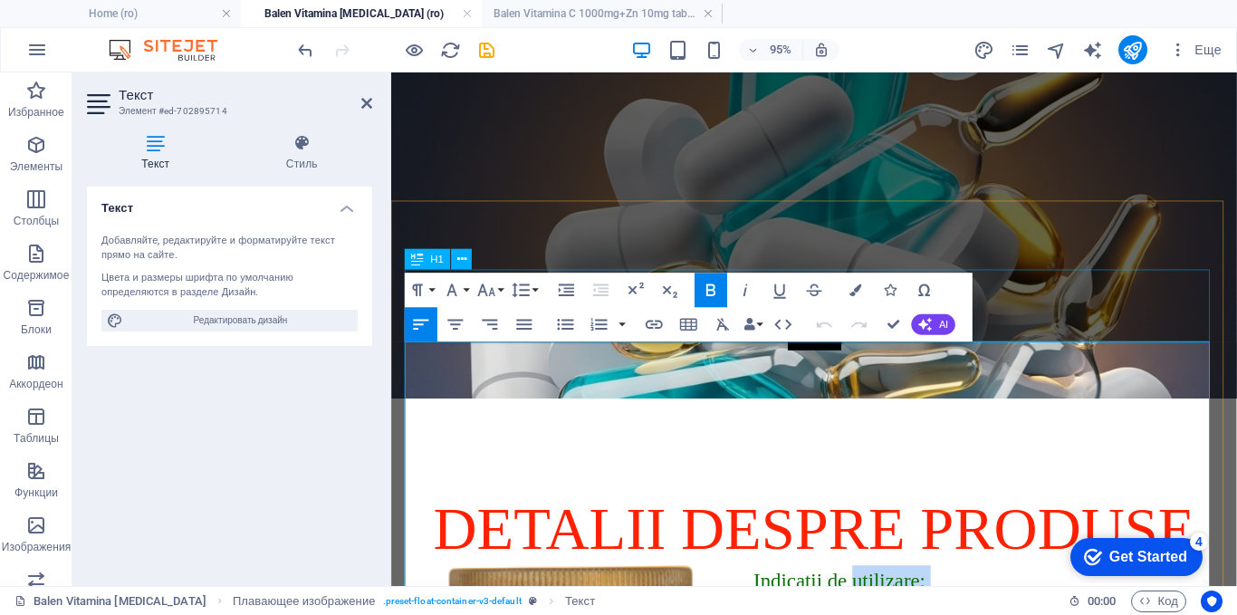
scroll to position [227, 0]
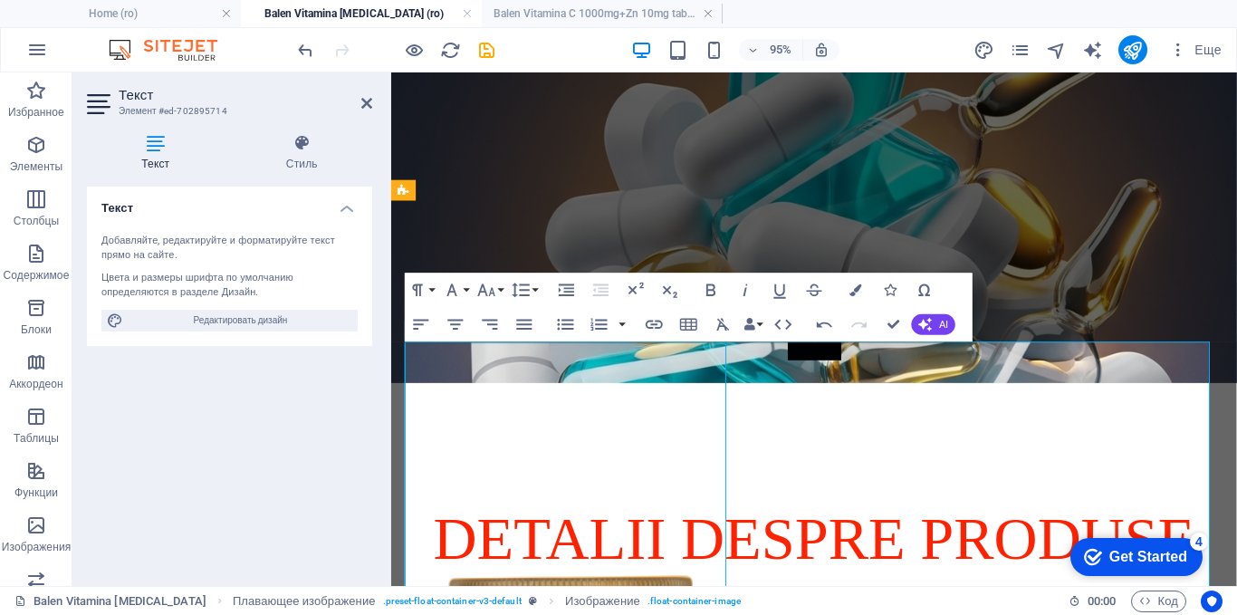
select select "%"
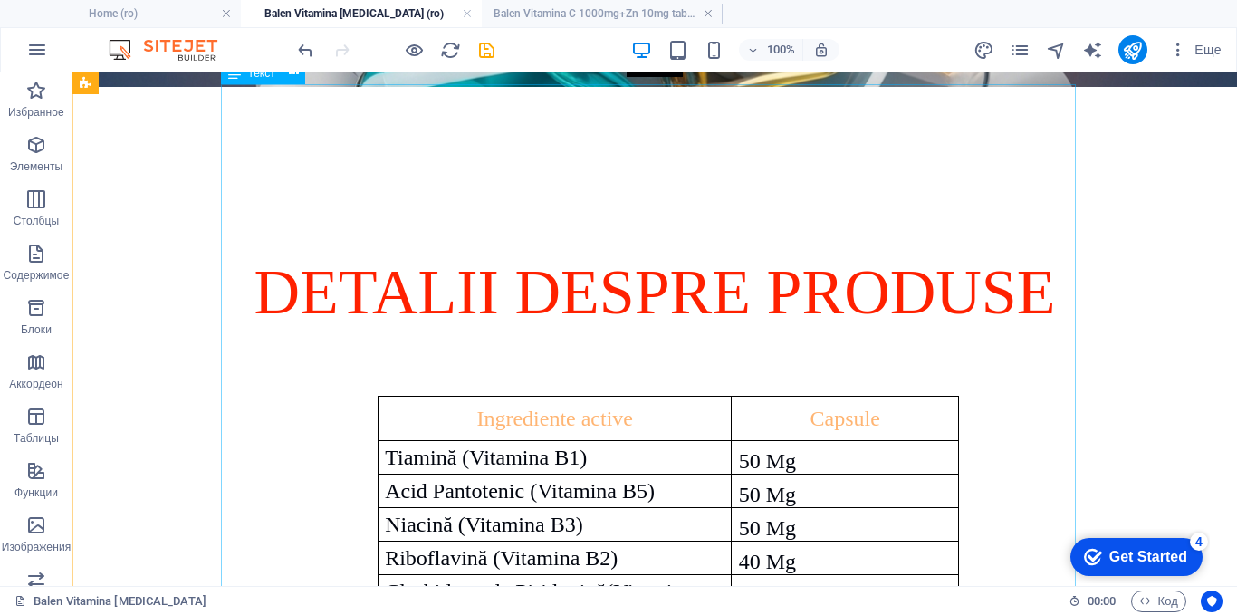
scroll to position [771, 0]
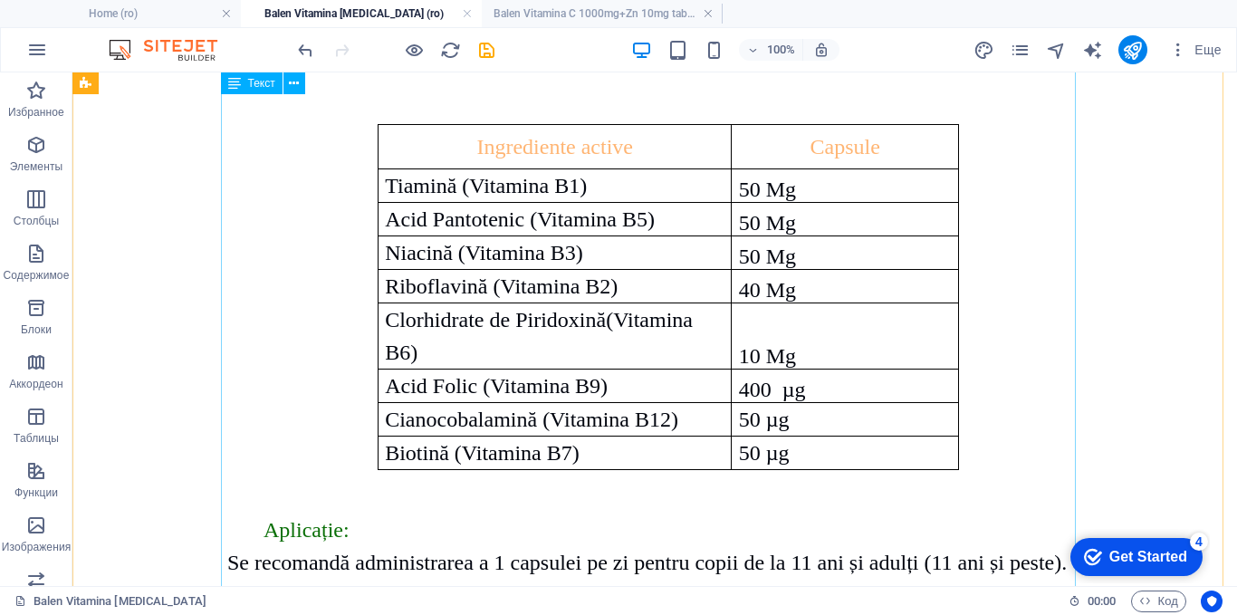
click at [415, 315] on div "Ingrediente active Capsule Tiamină (Vitamina B1) 50 Mg Acid Pantotenic (Vitamin…" at bounding box center [654, 582] width 855 height 1047
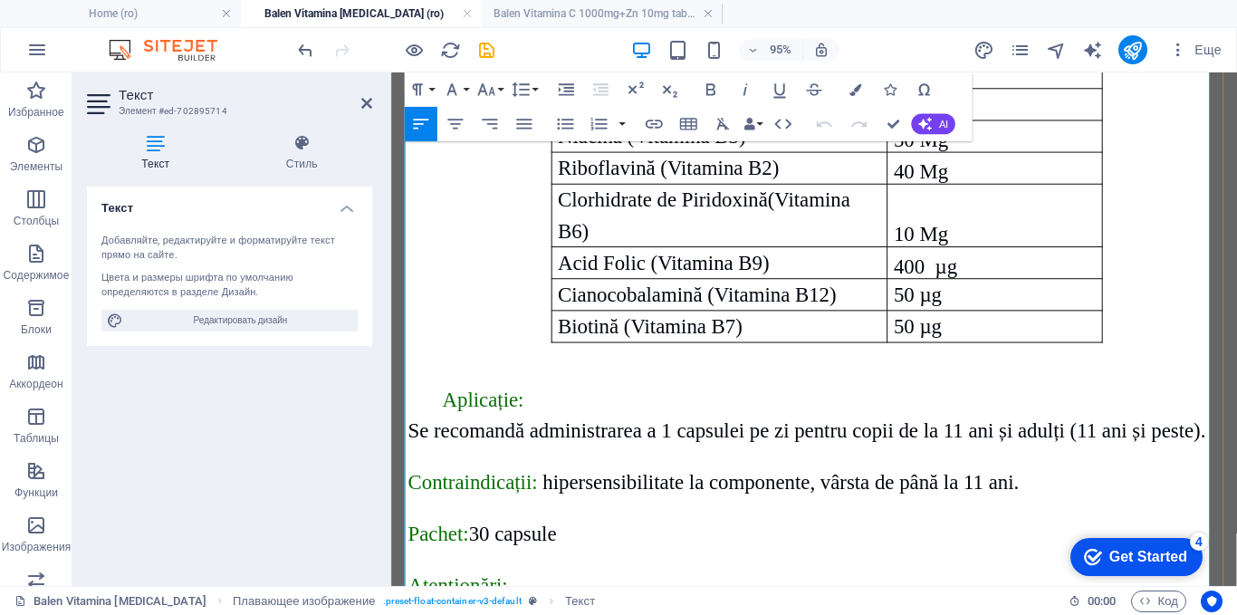
scroll to position [784, 0]
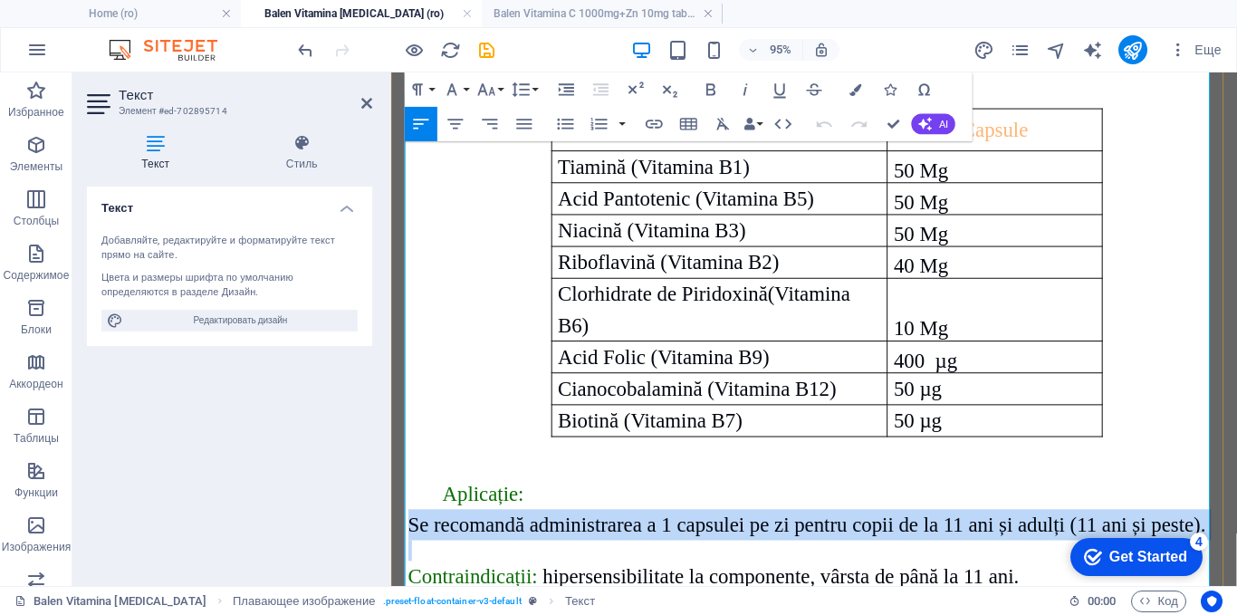
drag, startPoint x: 406, startPoint y: 302, endPoint x: 1245, endPoint y: 320, distance: 839.0
click at [1236, 320] on div "Ingrediente active Capsule Tiamină (Vitamina B1) 50 Mg Acid Pantotenic (Vitamin…" at bounding box center [836, 568] width 855 height 1047
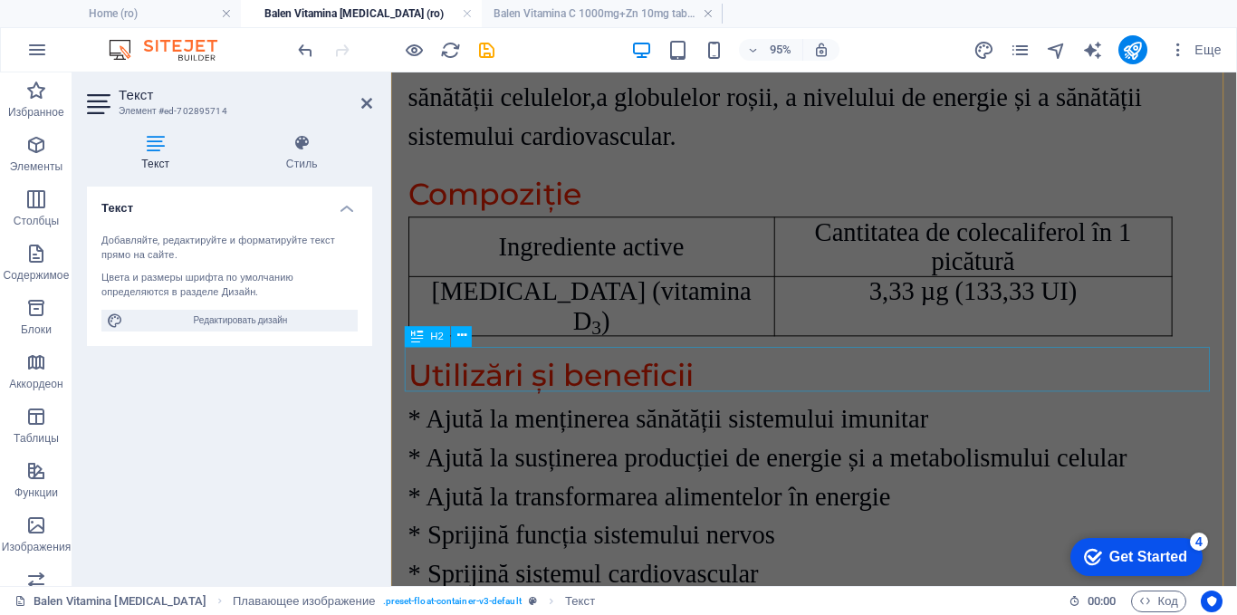
scroll to position [3683, 0]
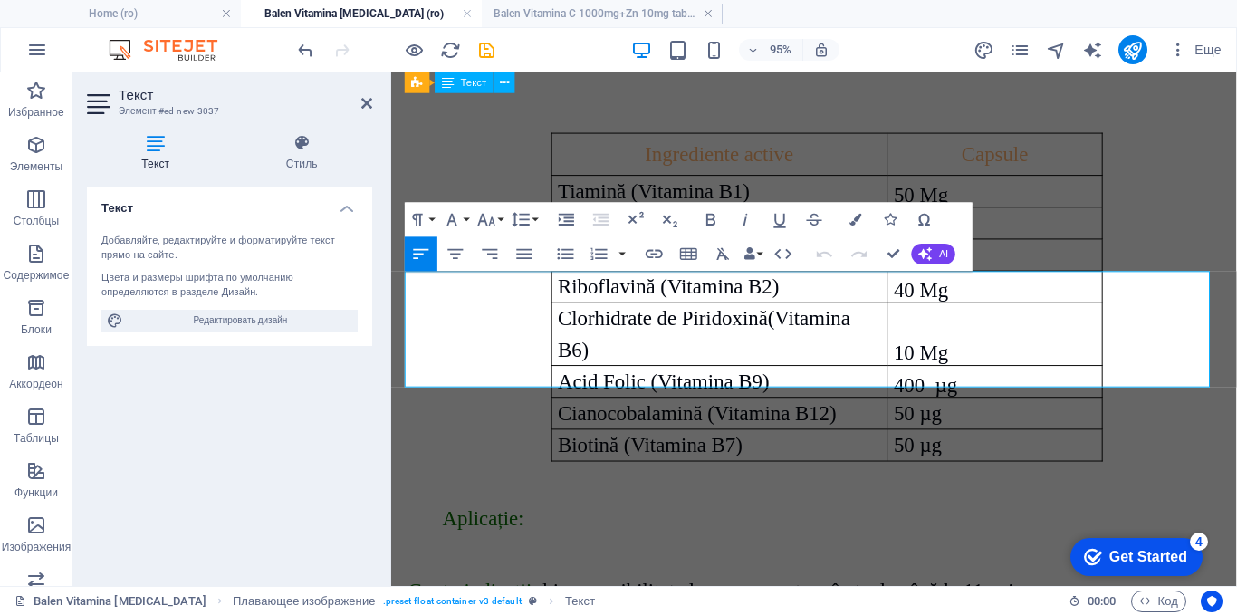
scroll to position [3719, 0]
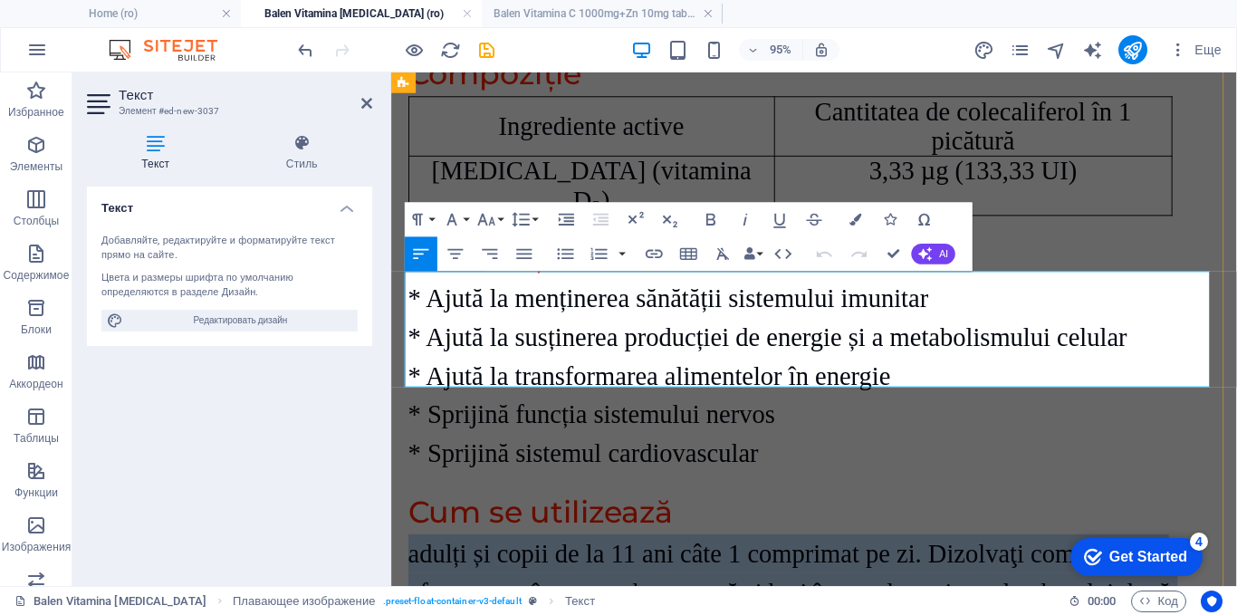
drag, startPoint x: 475, startPoint y: 379, endPoint x: 410, endPoint y: 311, distance: 93.5
click at [410, 559] on p "adulți și copii de la 11 ani câte 1 comprimat pe zi. Dizolvaţi comprimatul efer…" at bounding box center [836, 620] width 855 height 122
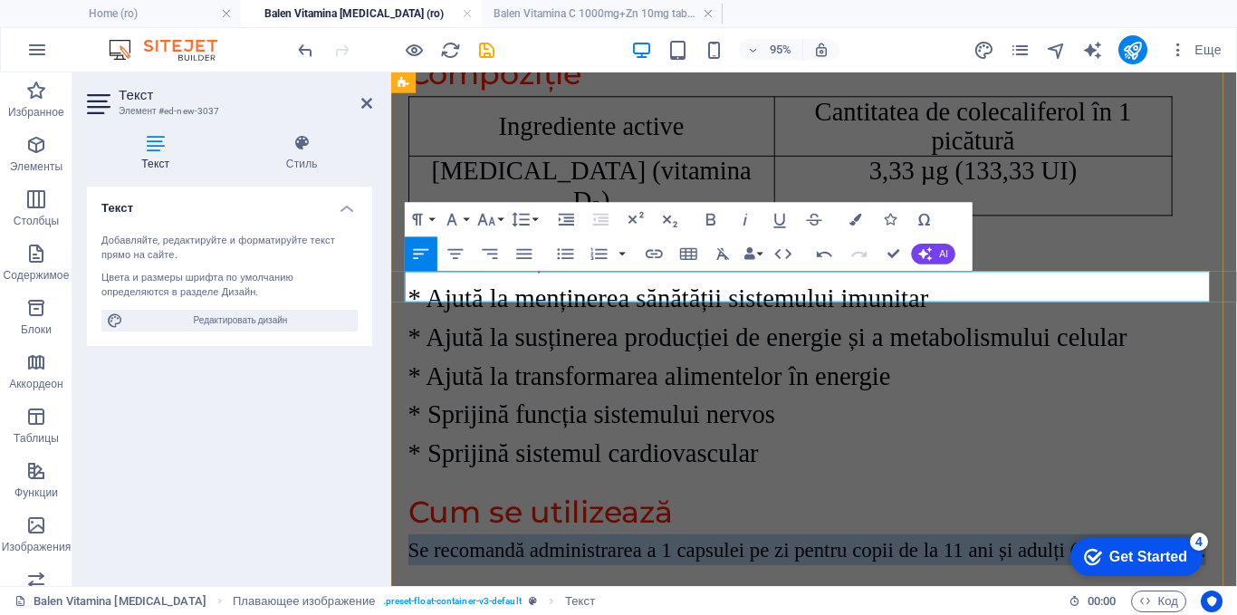
drag, startPoint x: 1245, startPoint y: 305, endPoint x: 418, endPoint y: 312, distance: 827.0
click at [409, 559] on p "Se recomandă administrarea a 1 capsulei pe zi pentru copii de la 11 ani și adul…" at bounding box center [836, 575] width 855 height 33
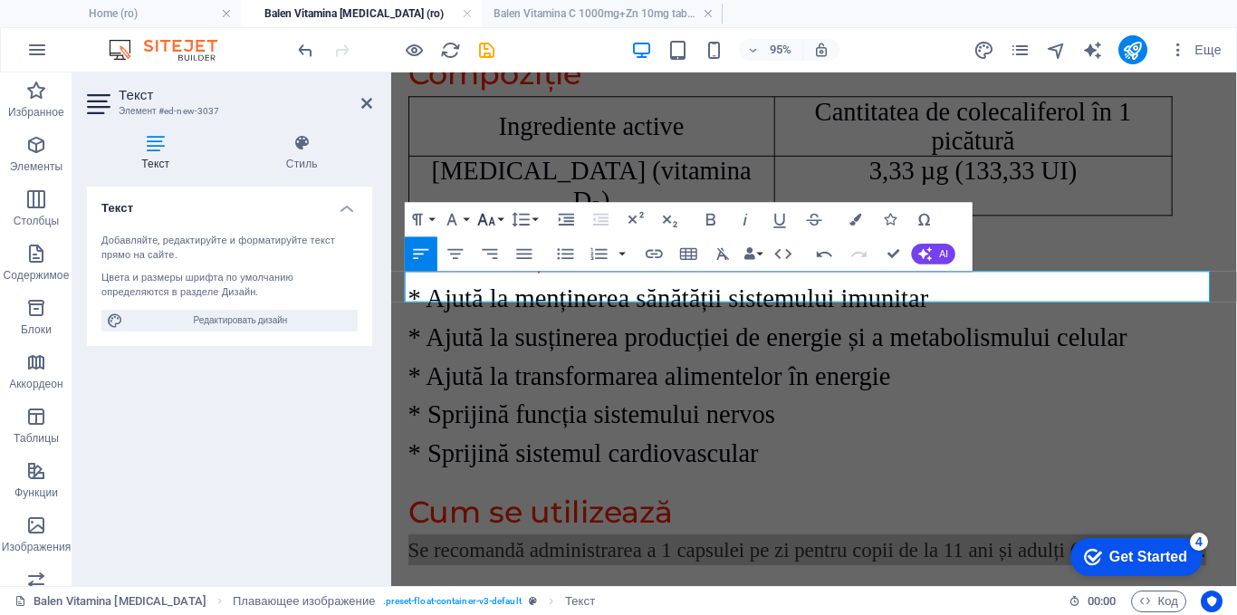
click at [497, 216] on button "Font Size" at bounding box center [490, 220] width 33 height 34
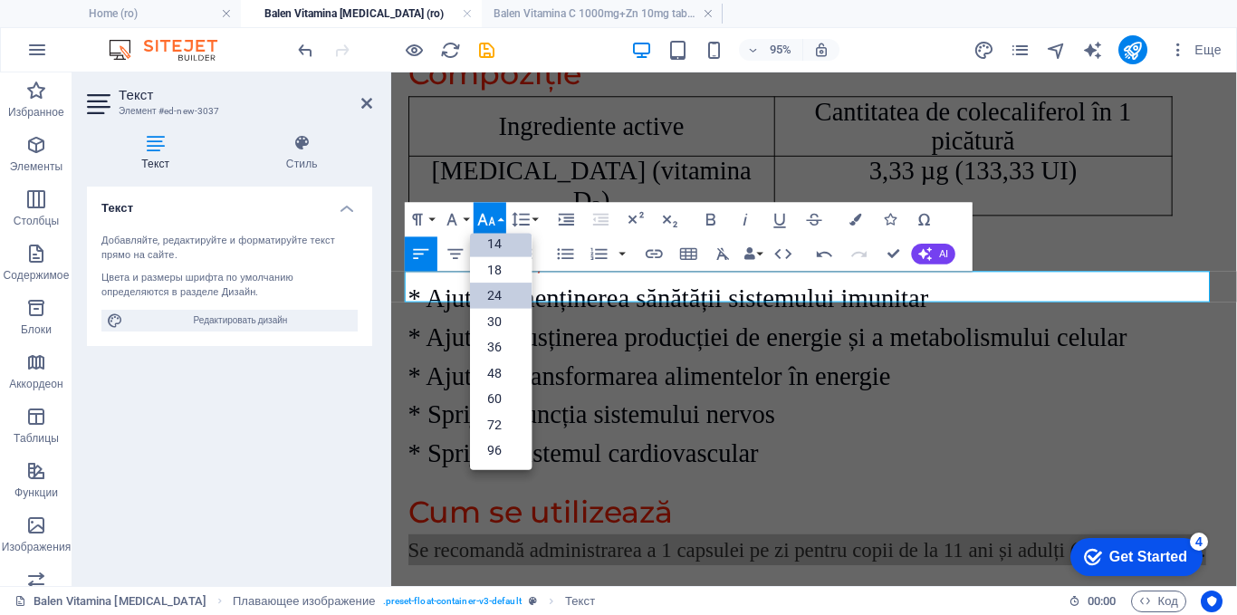
scroll to position [146, 0]
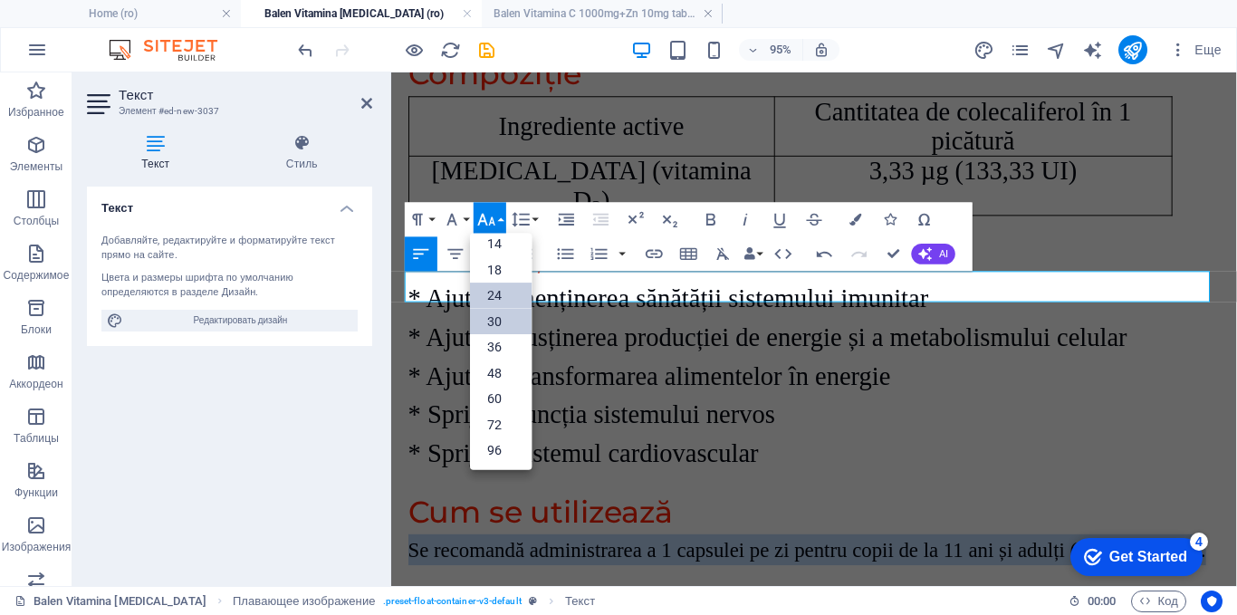
click at [486, 315] on link "30" at bounding box center [501, 321] width 62 height 26
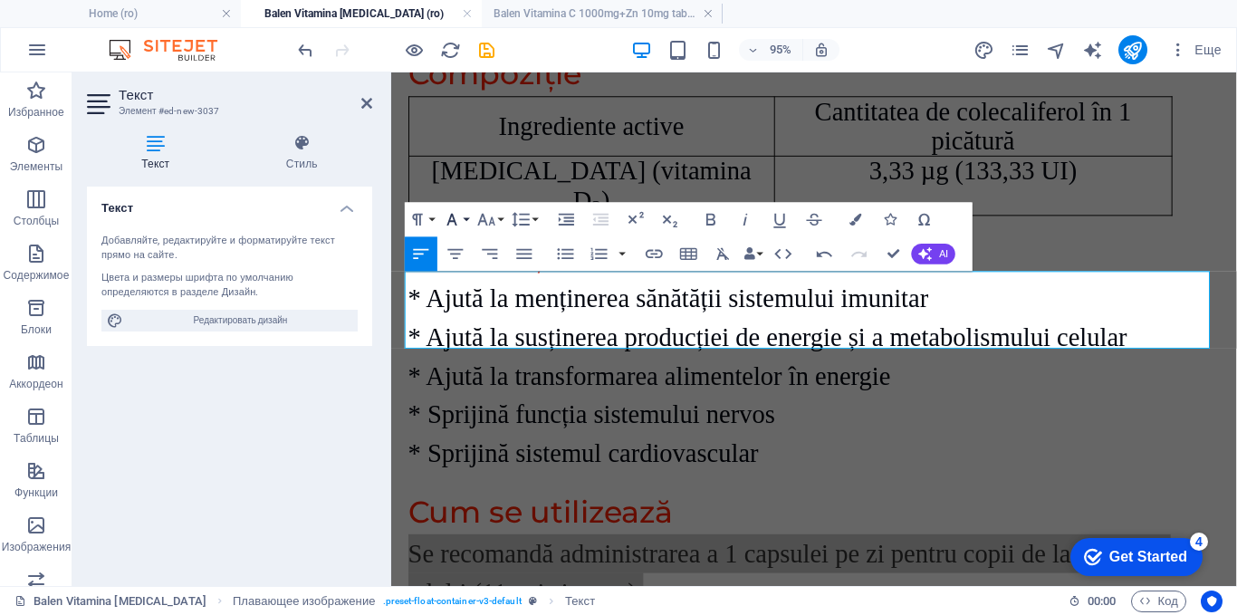
click at [458, 216] on icon "button" at bounding box center [452, 219] width 21 height 21
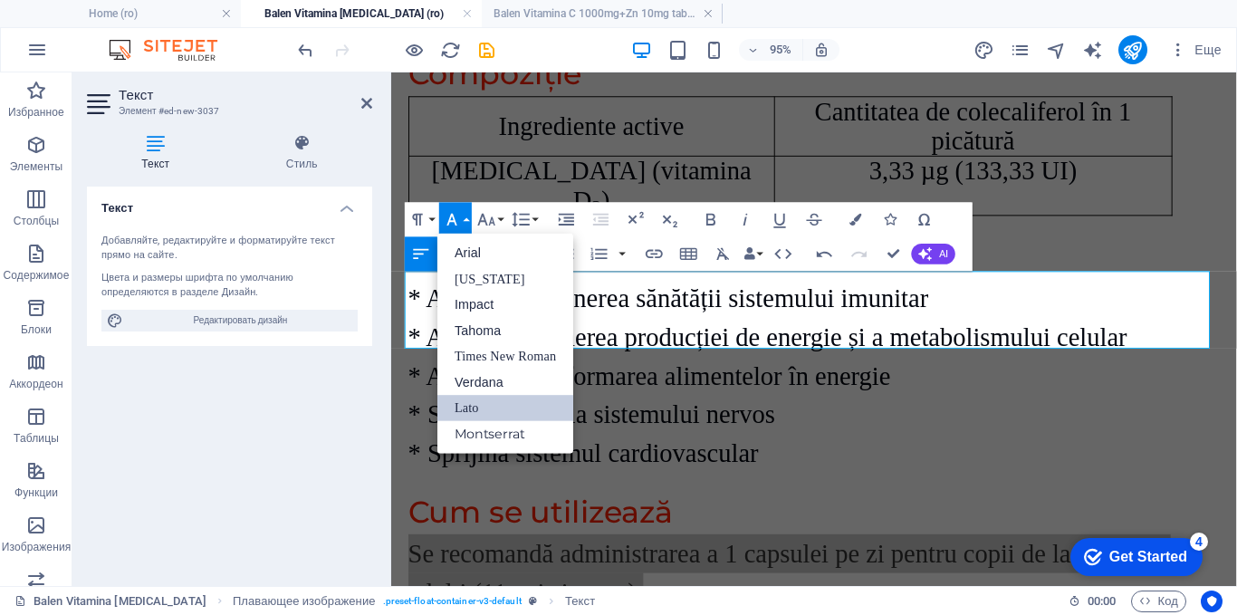
scroll to position [0, 0]
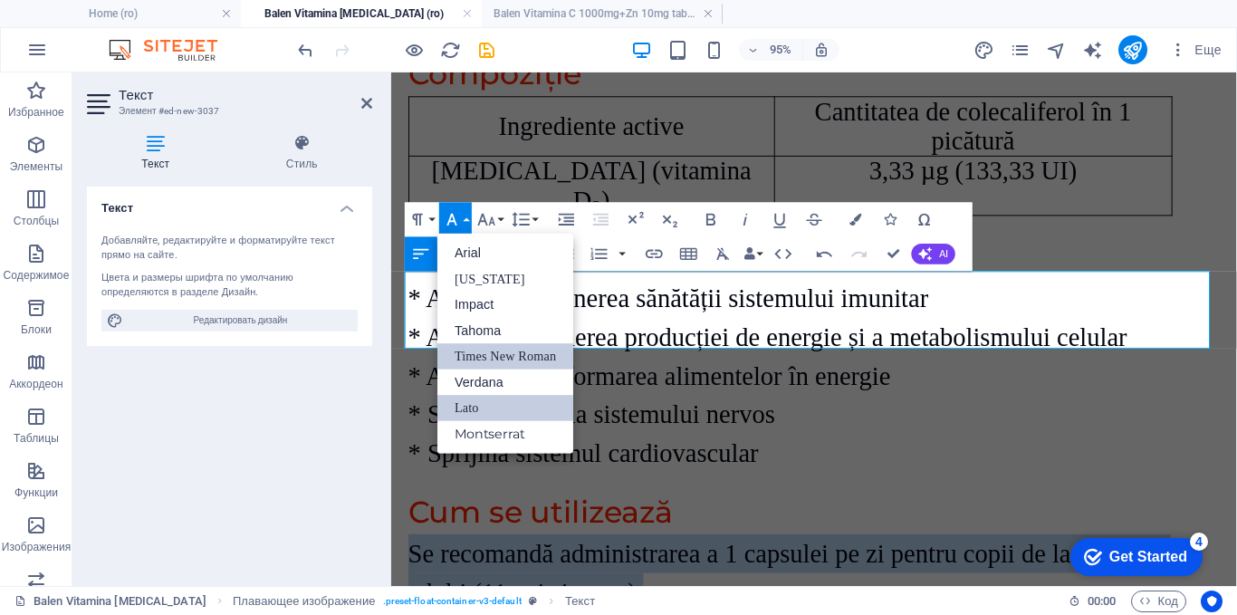
click at [474, 345] on link "Times New Roman" at bounding box center [505, 356] width 136 height 26
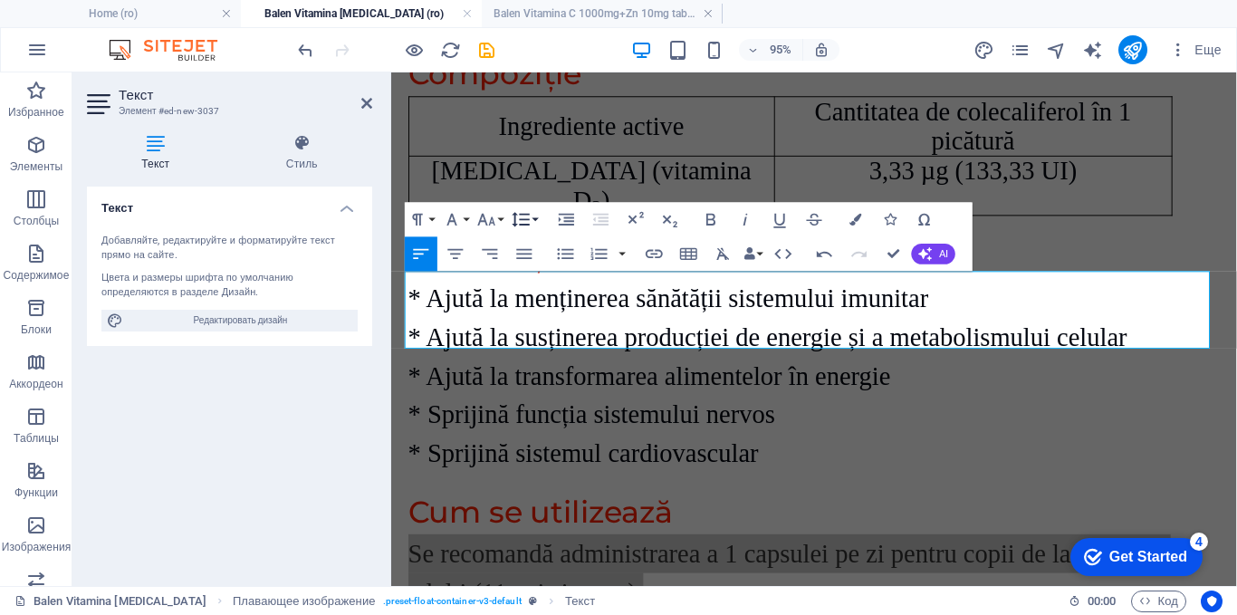
click at [525, 219] on icon "button" at bounding box center [521, 220] width 17 height 14
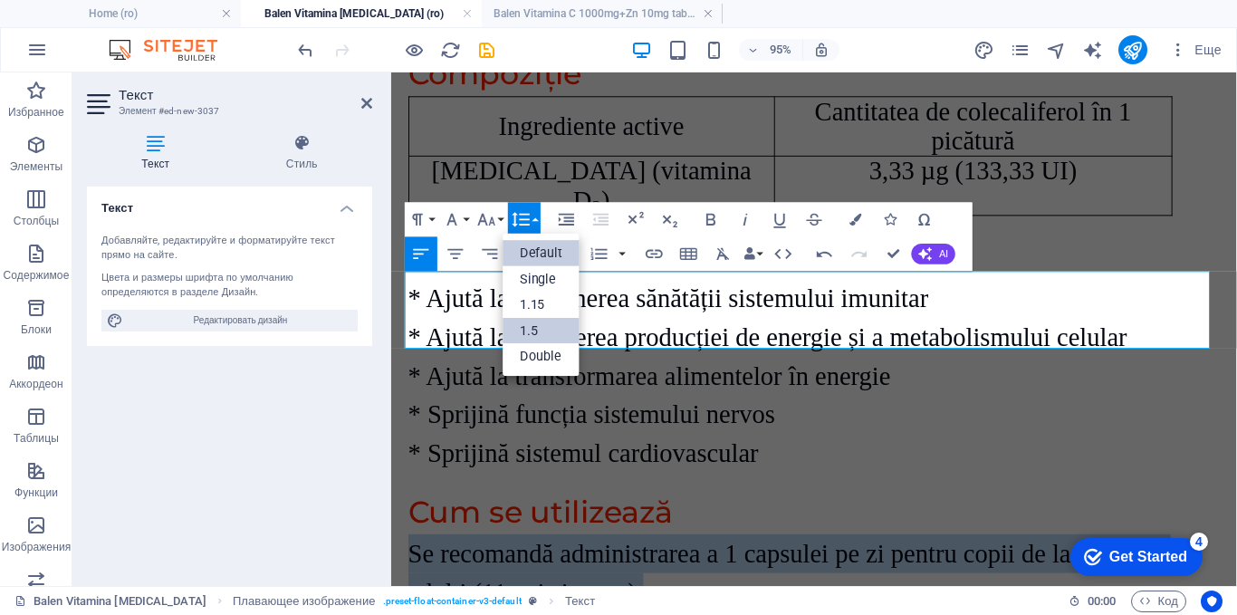
click at [530, 329] on link "1.5" at bounding box center [542, 331] width 77 height 26
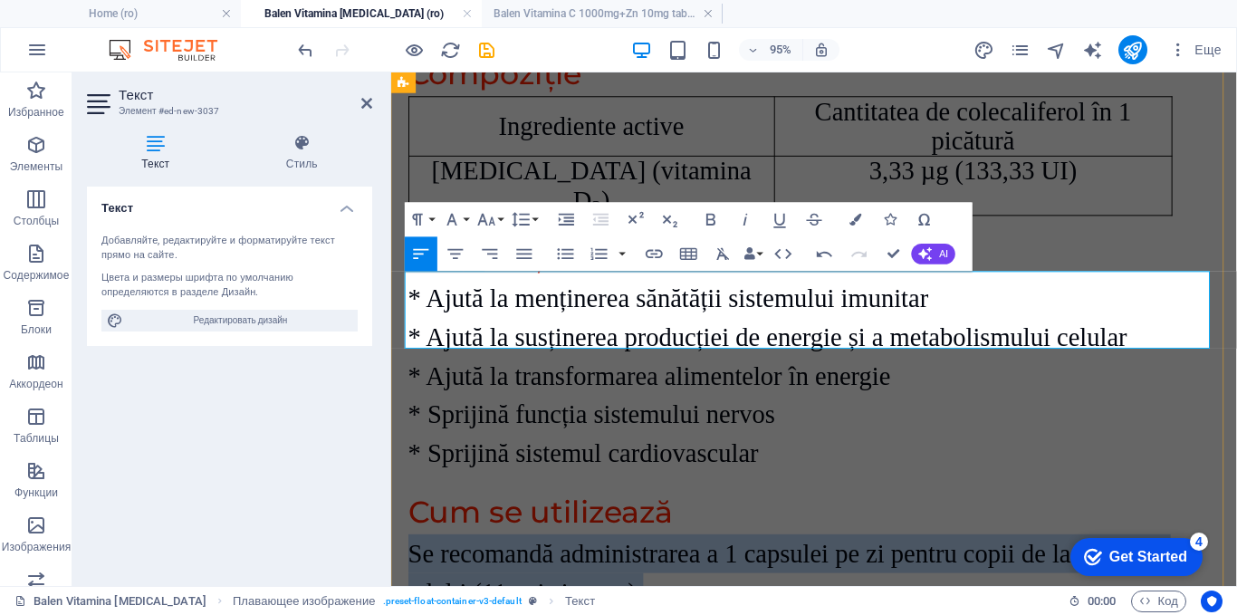
click at [707, 559] on p "Se recomandă administrarea a 1 capsulei pe zi pentru copii de la 11 ani și adul…" at bounding box center [836, 600] width 855 height 82
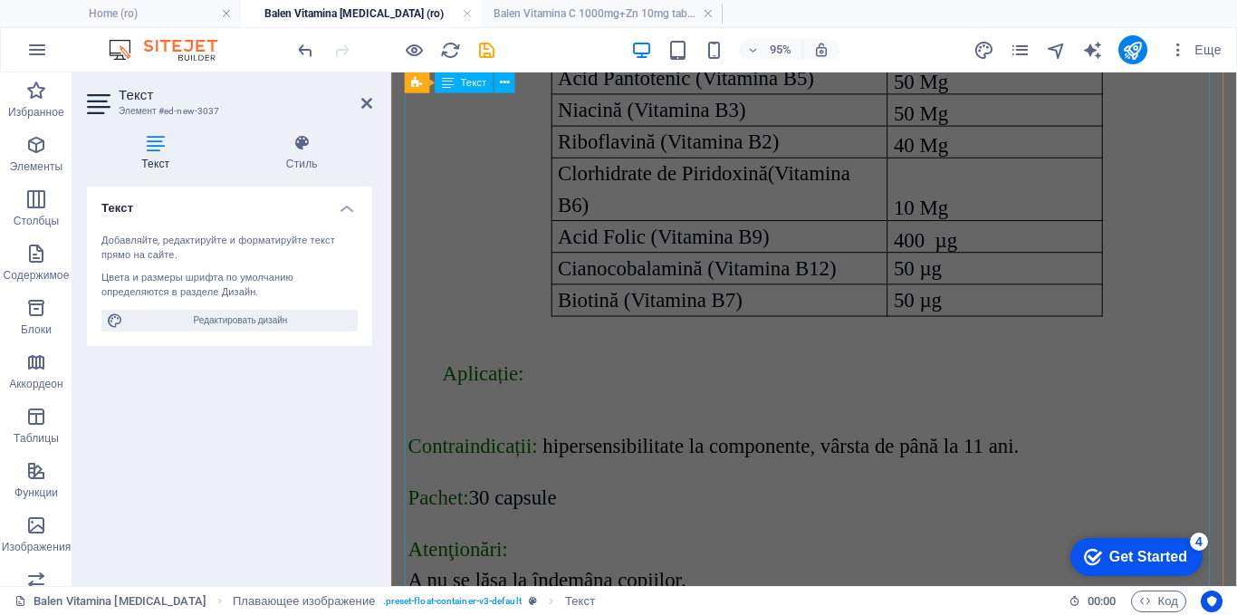
click at [707, 339] on div "Ingrediente active Capsule Tiamină (Vitamina B1) 50 Mg Acid Pantotenic (Vitamin…" at bounding box center [836, 436] width 855 height 1036
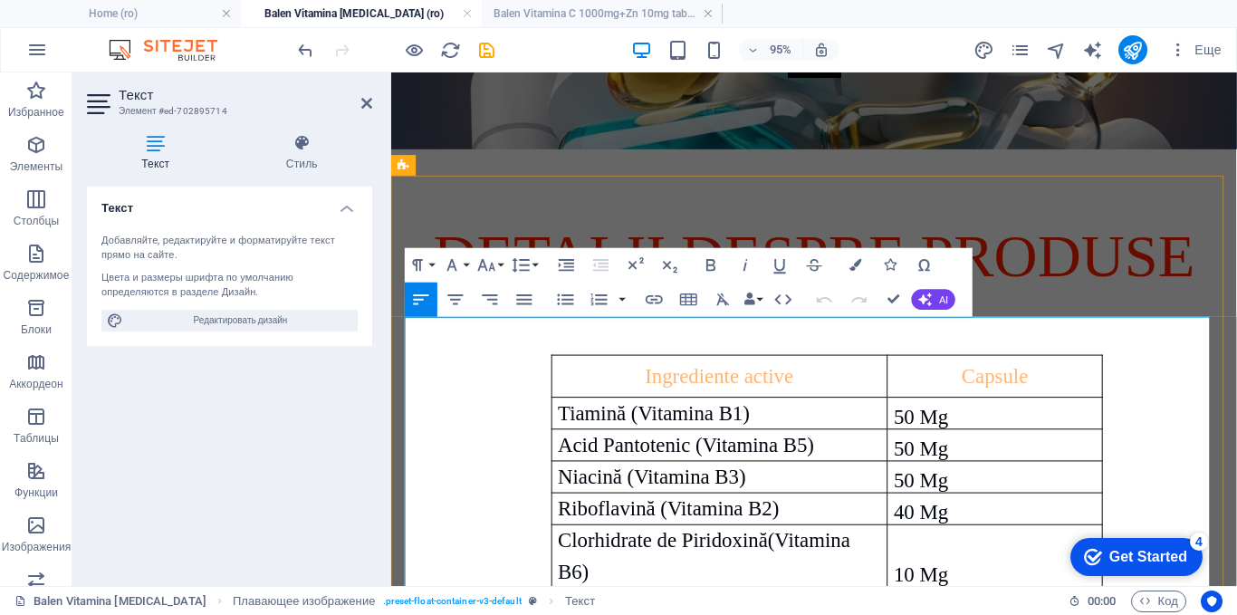
scroll to position [784, 0]
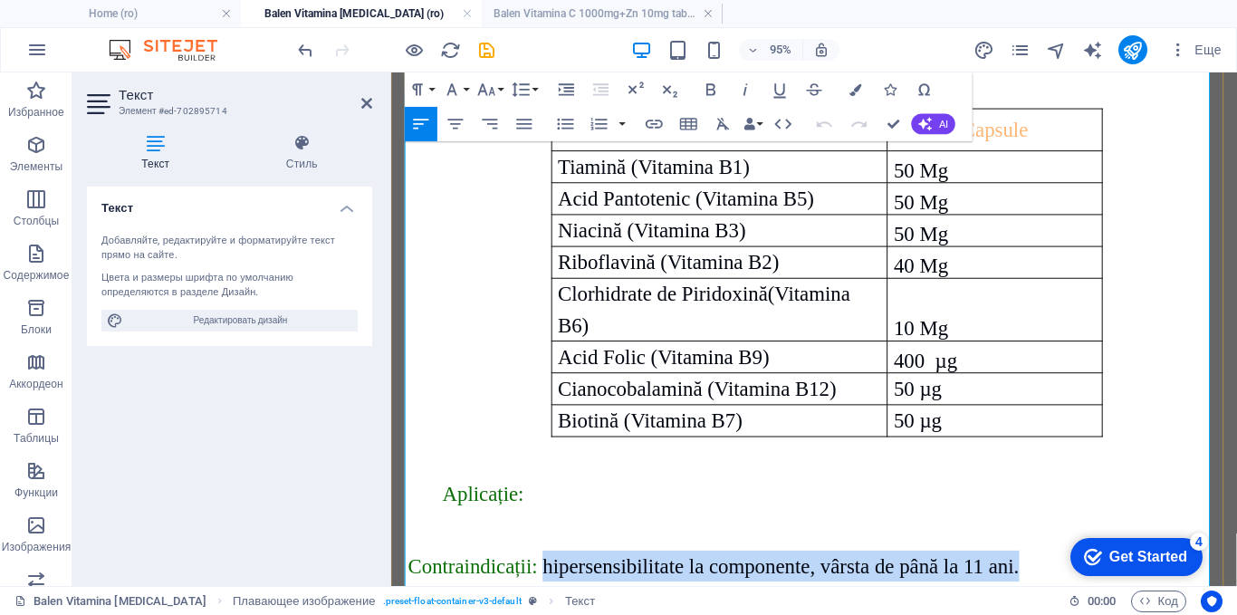
drag, startPoint x: 1072, startPoint y: 345, endPoint x: 547, endPoint y: 342, distance: 524.5
click at [547, 576] on p "Contraindicații: hipersensibilitate la componente, vârsta de până la 11 ani." at bounding box center [836, 592] width 855 height 33
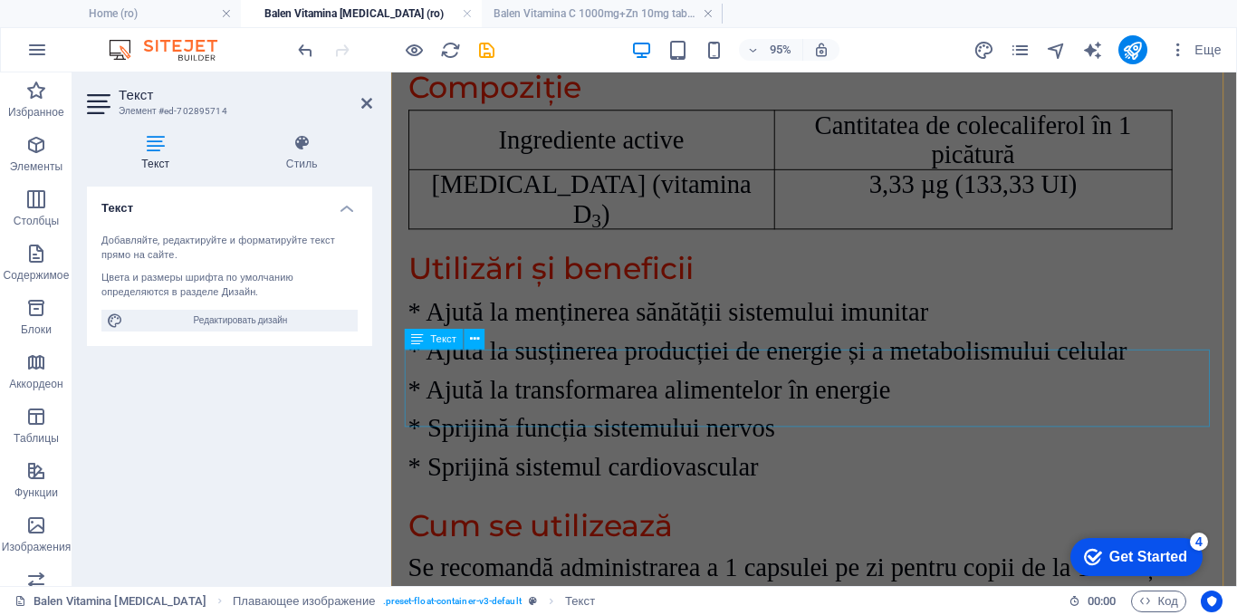
scroll to position [3955, 0]
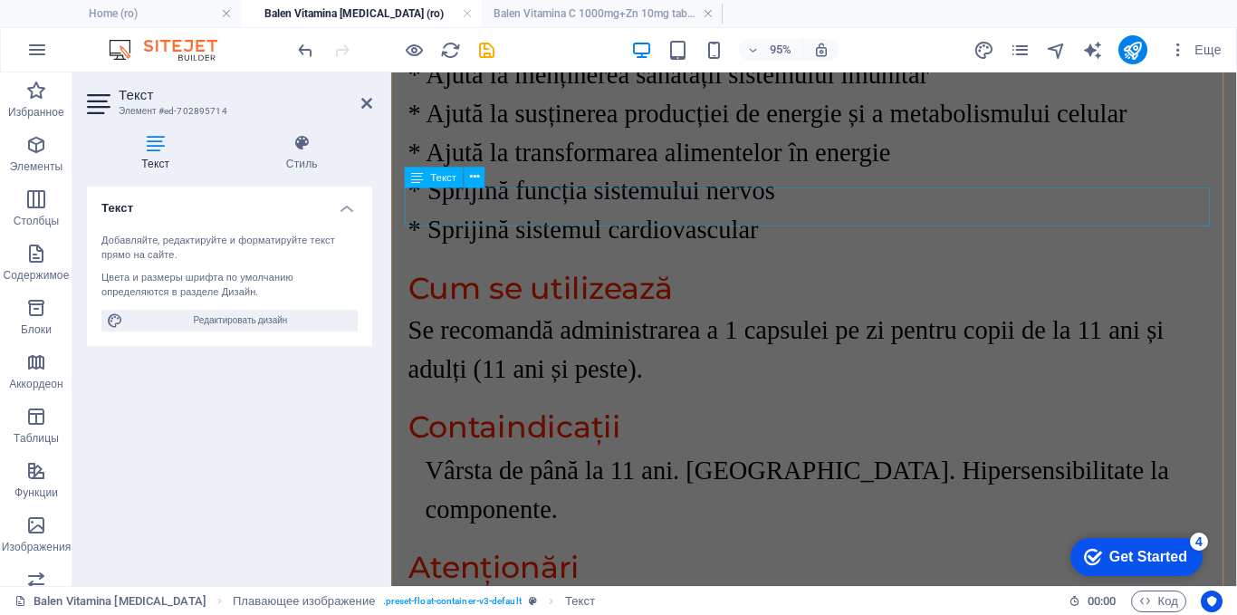
click at [613, 471] on div "Vârsta de până la 11 ani. [GEOGRAPHIC_DATA]. Hipersensibilitate la componente." at bounding box center [836, 512] width 855 height 82
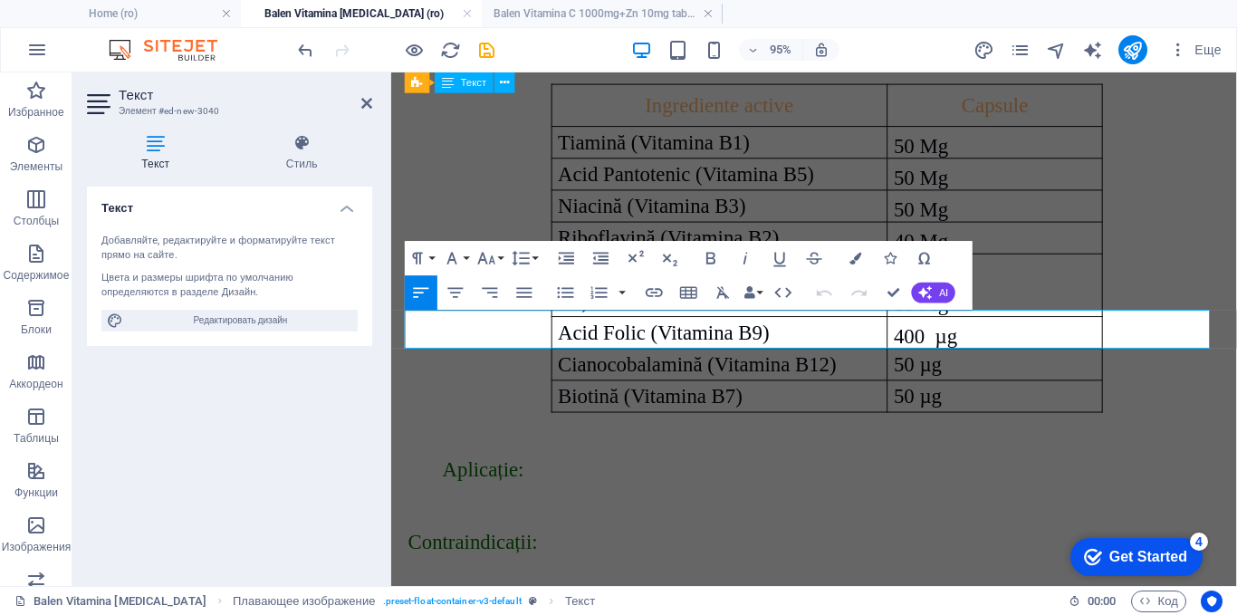
scroll to position [3826, 0]
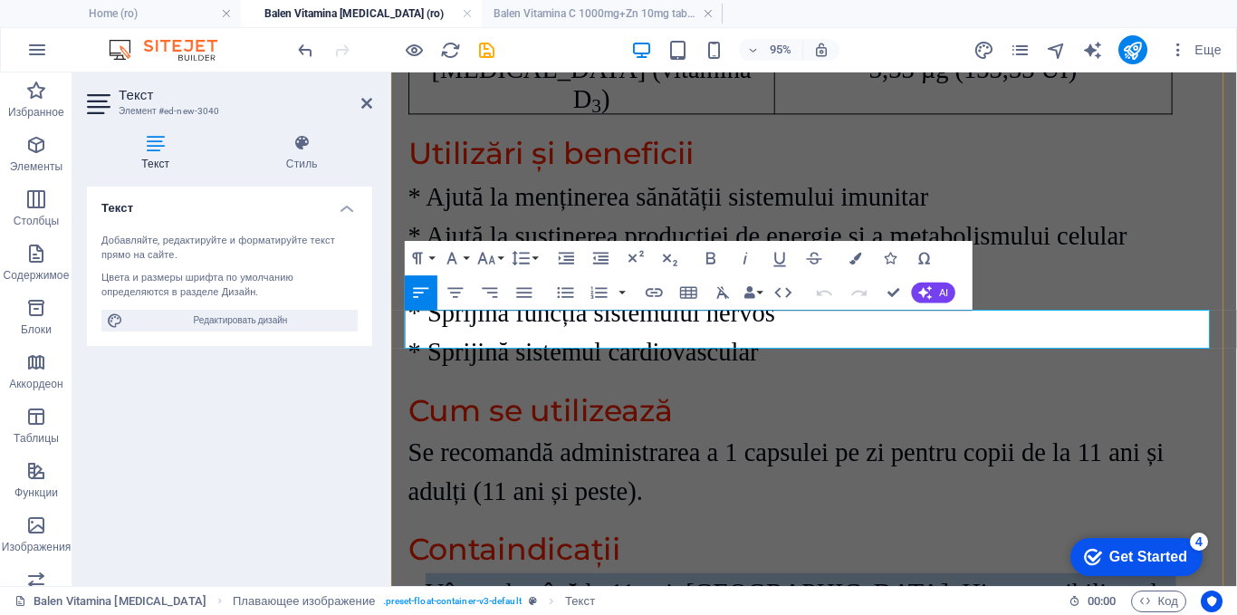
drag, startPoint x: 1173, startPoint y: 342, endPoint x: 421, endPoint y: 342, distance: 751.8
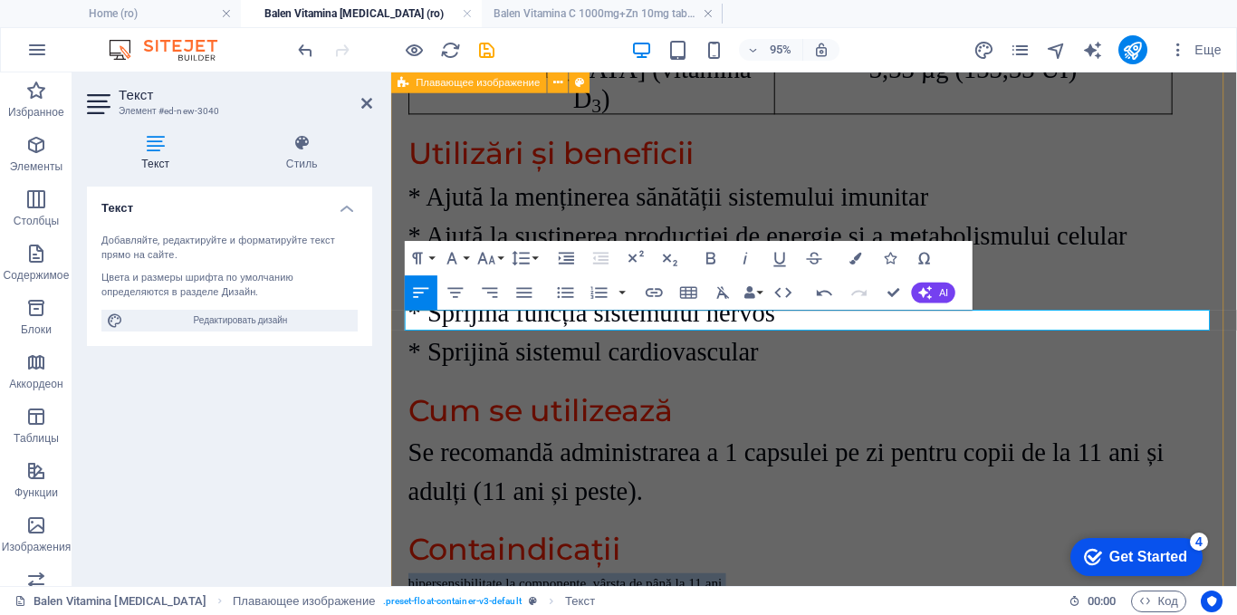
drag, startPoint x: 748, startPoint y: 333, endPoint x: 402, endPoint y: 335, distance: 346.0
click at [489, 256] on icon "button" at bounding box center [486, 257] width 21 height 21
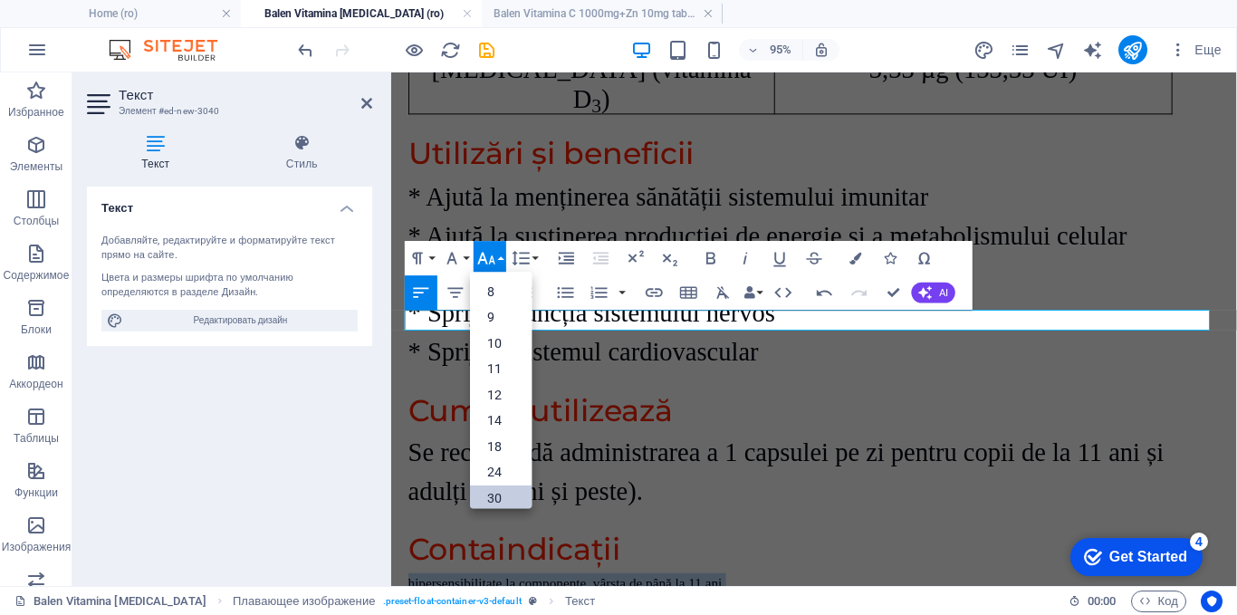
click at [503, 494] on link "30" at bounding box center [501, 499] width 62 height 26
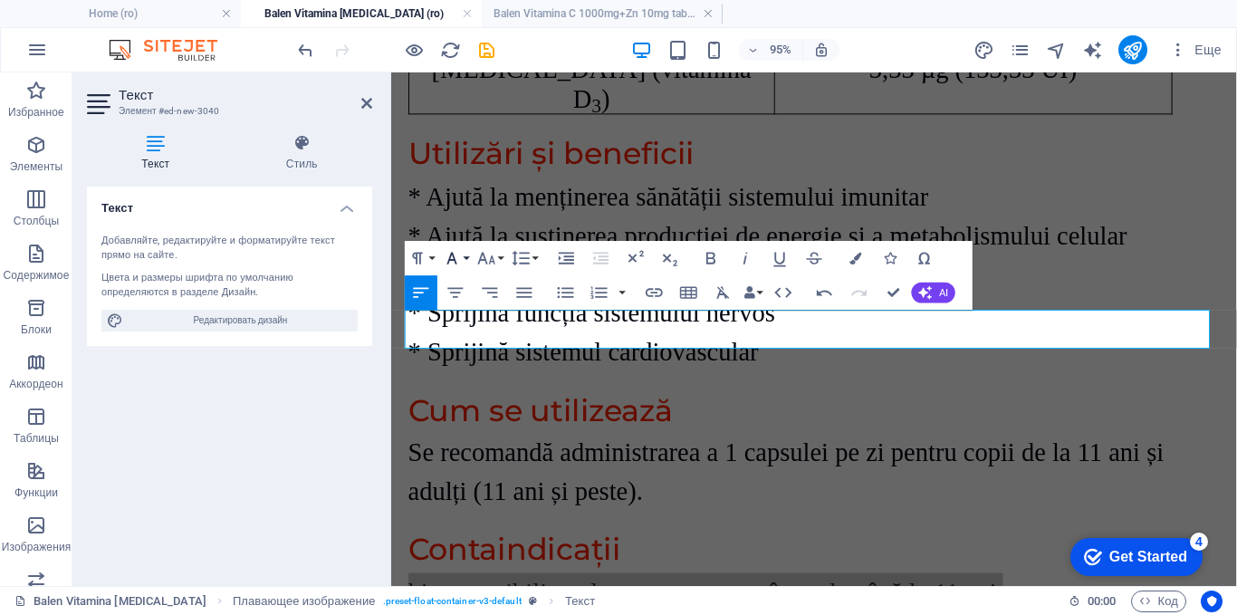
click at [465, 252] on button "Font Family" at bounding box center [455, 258] width 33 height 34
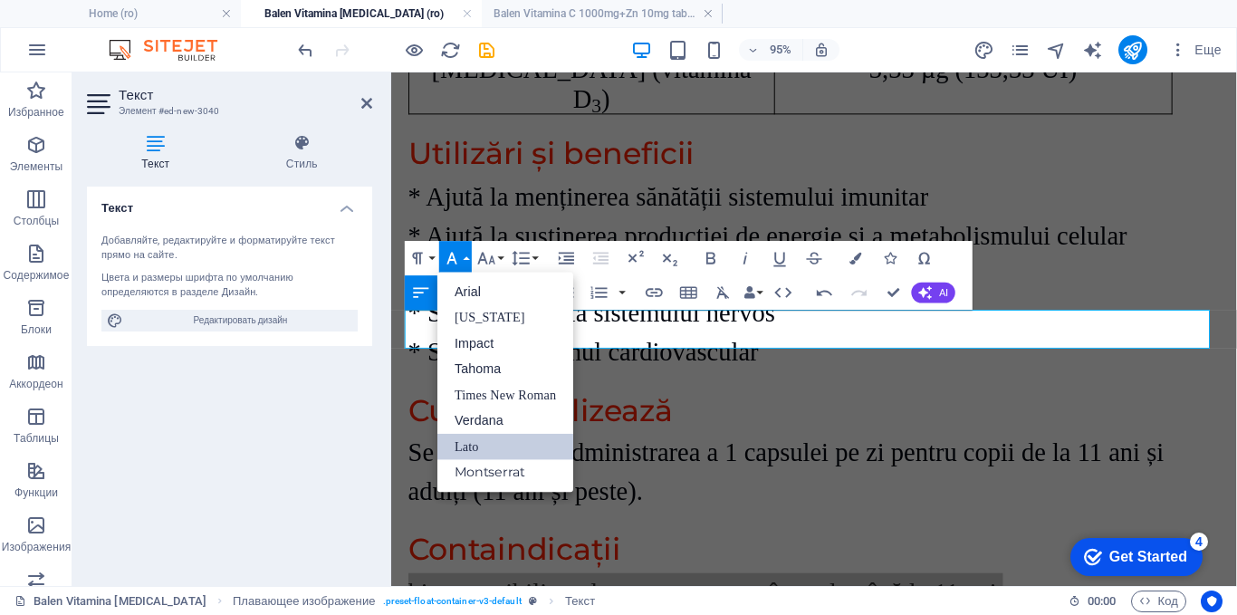
scroll to position [0, 0]
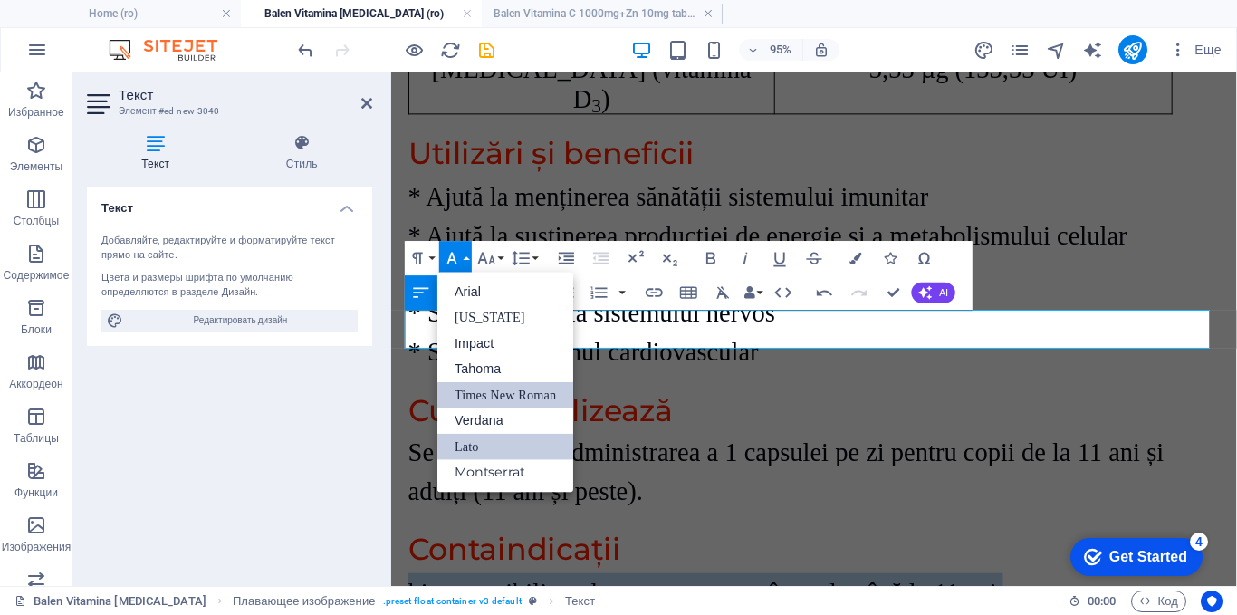
click at [498, 389] on link "Times New Roman" at bounding box center [505, 395] width 136 height 26
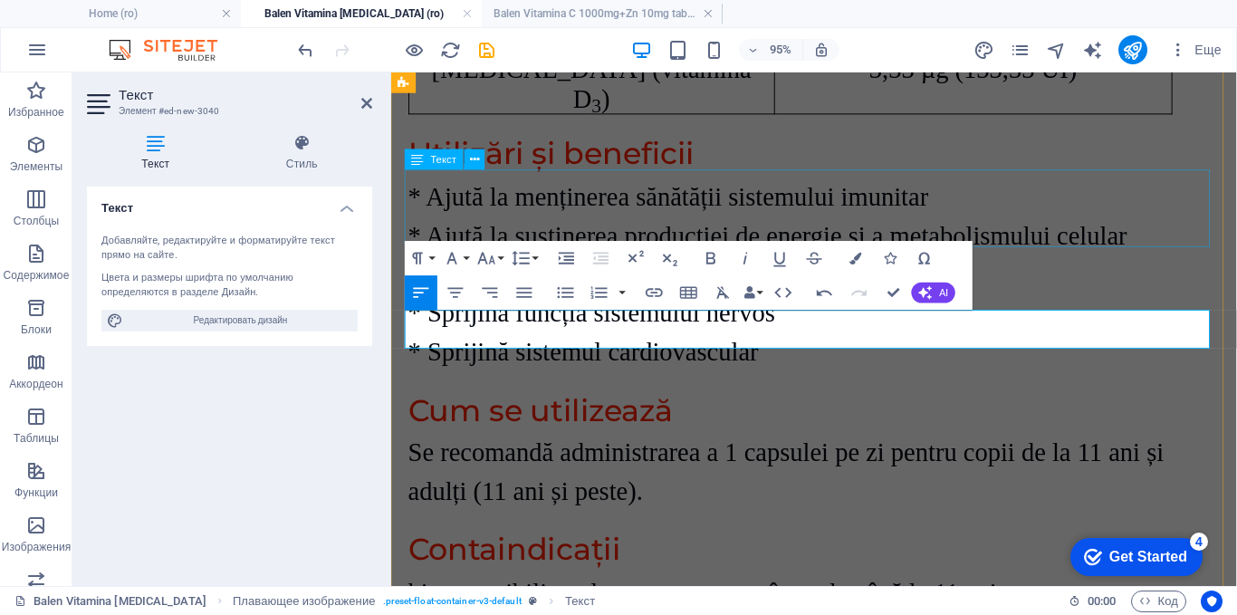
click at [811, 452] on div "Se recomandă administrarea a 1 capsulei pe zi pentru copii de la 11 ani și adul…" at bounding box center [836, 493] width 855 height 82
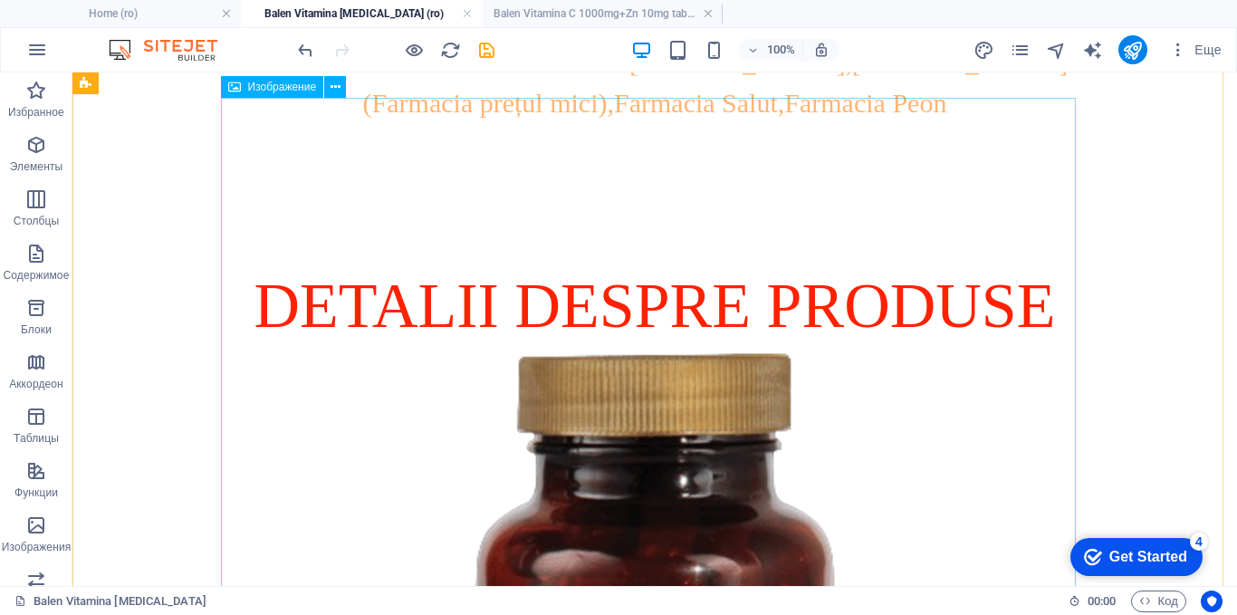
scroll to position [1109, 0]
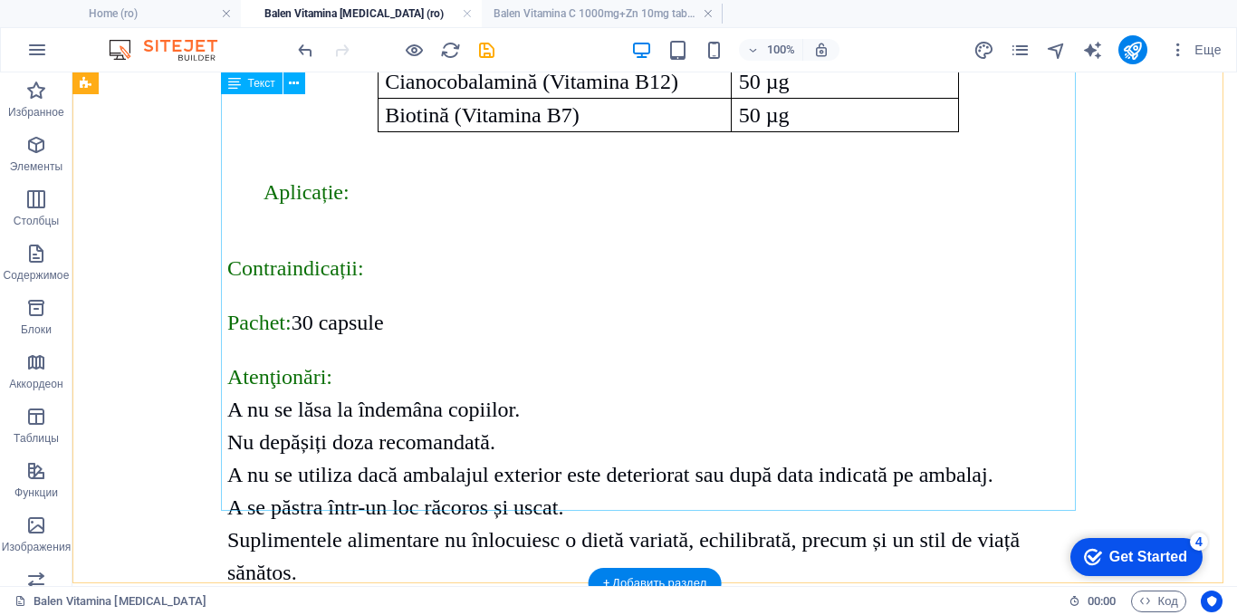
click at [545, 273] on div "Ingrediente active Capsule Tiamină (Vitamina B1) 50 Mg Acid Pantotenic (Vitamin…" at bounding box center [654, 239] width 855 height 1036
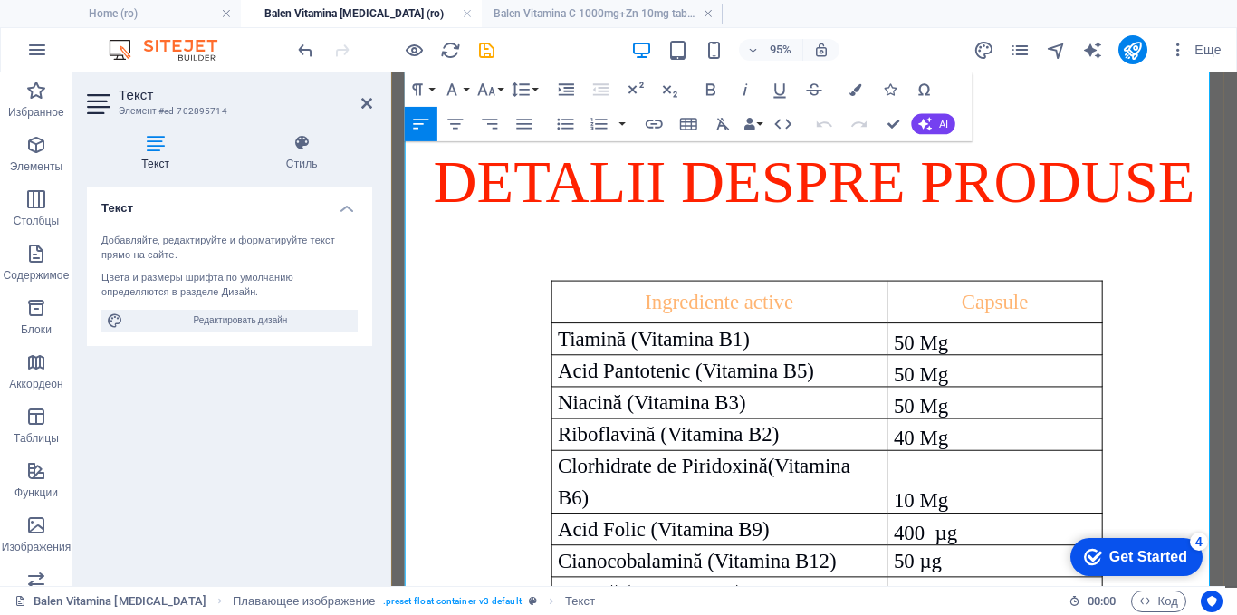
scroll to position [966, 0]
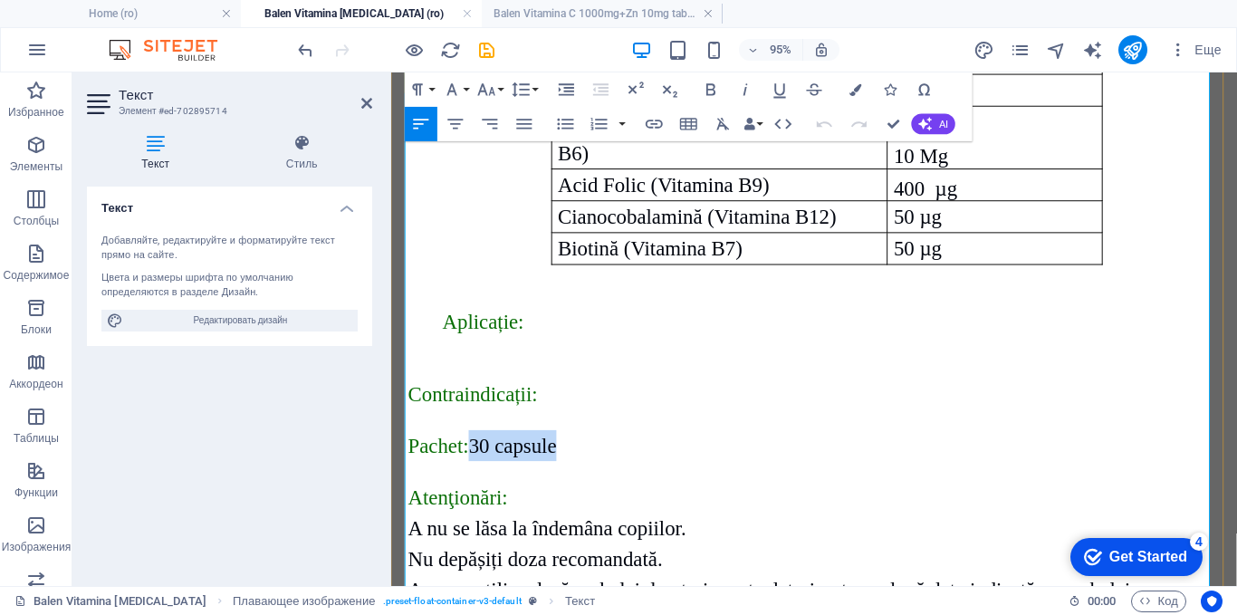
drag, startPoint x: 568, startPoint y: 225, endPoint x: 478, endPoint y: 223, distance: 89.7
click at [478, 449] on p "Pachet : 30 capsule" at bounding box center [836, 465] width 855 height 33
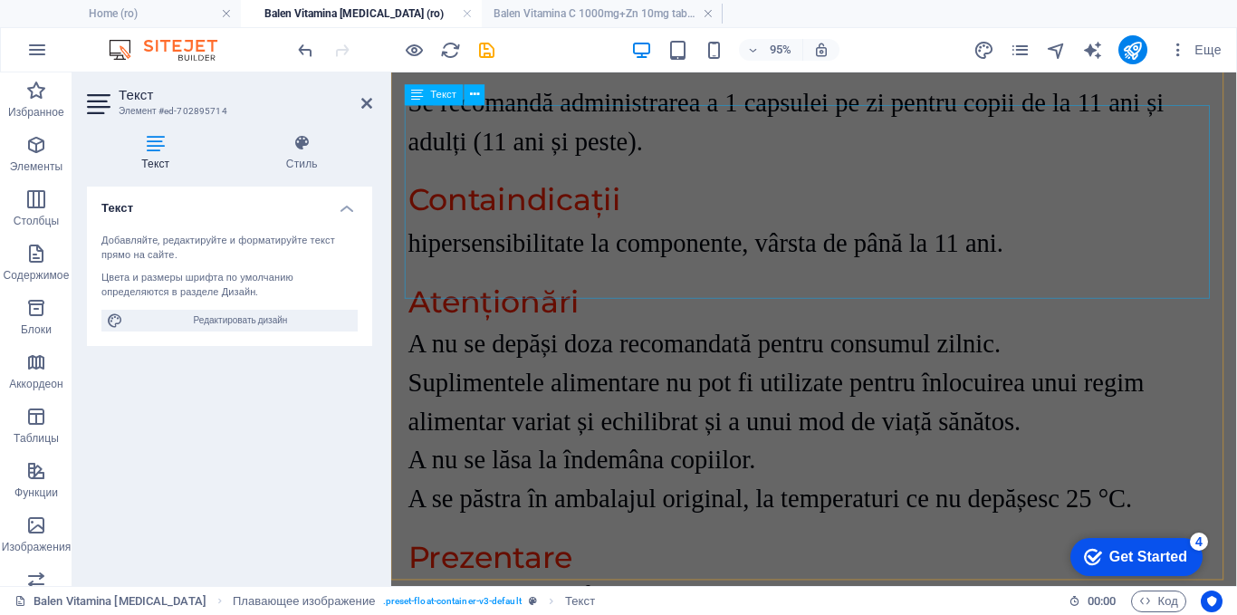
scroll to position [4226, 0]
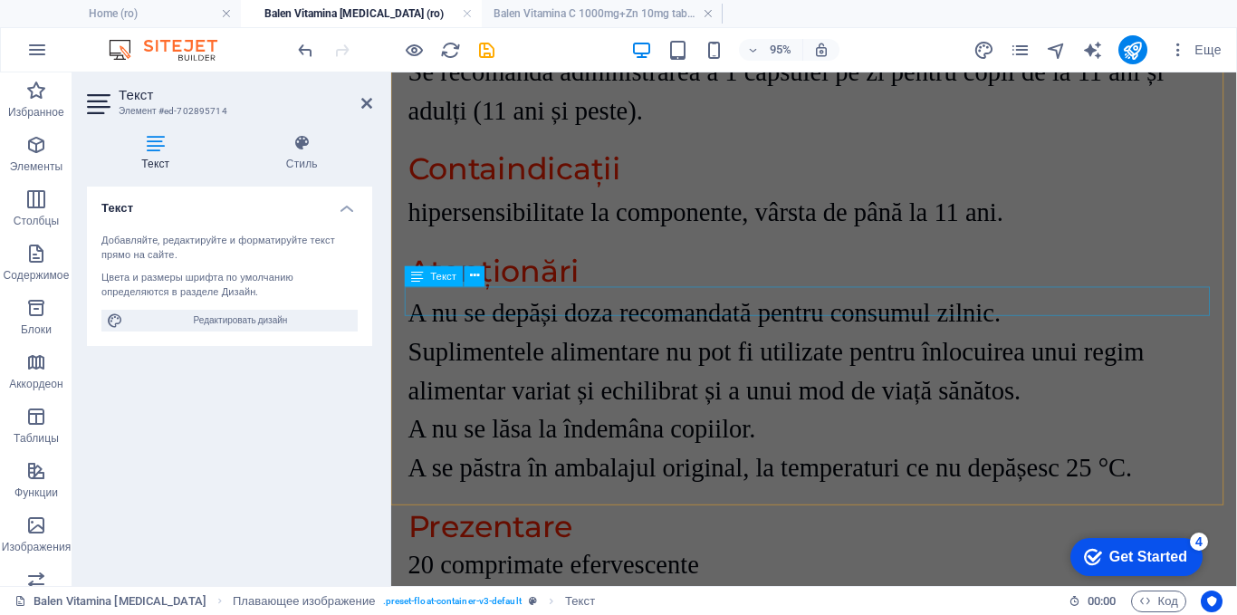
click at [577, 575] on div "20 comprimate efervescente" at bounding box center [836, 590] width 855 height 31
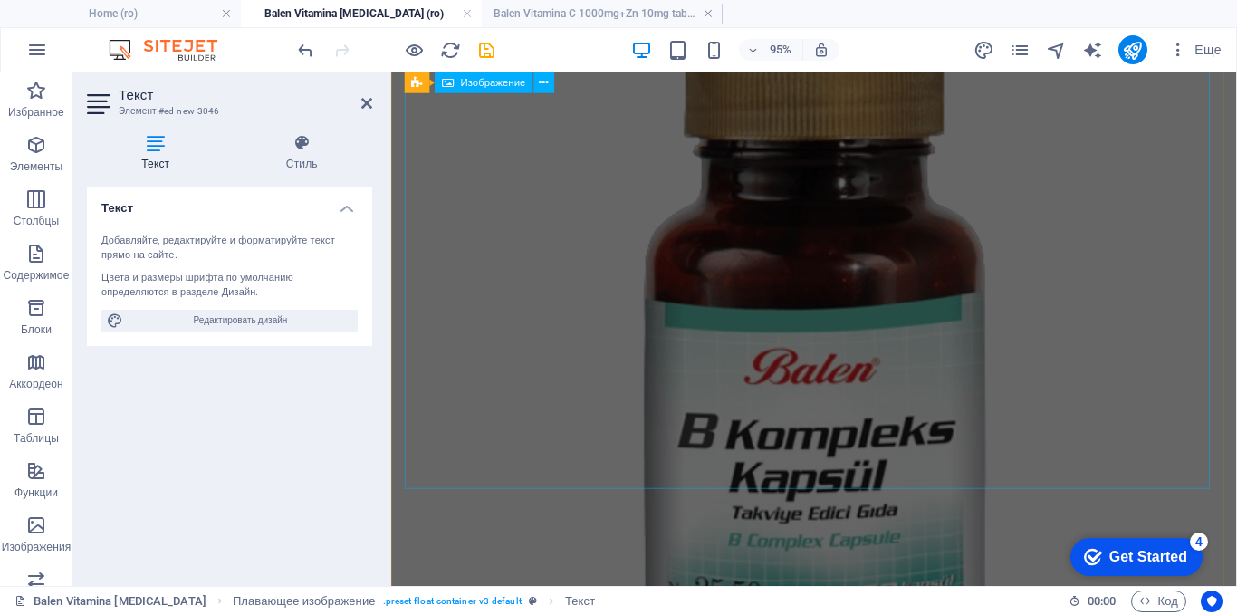
scroll to position [4197, 0]
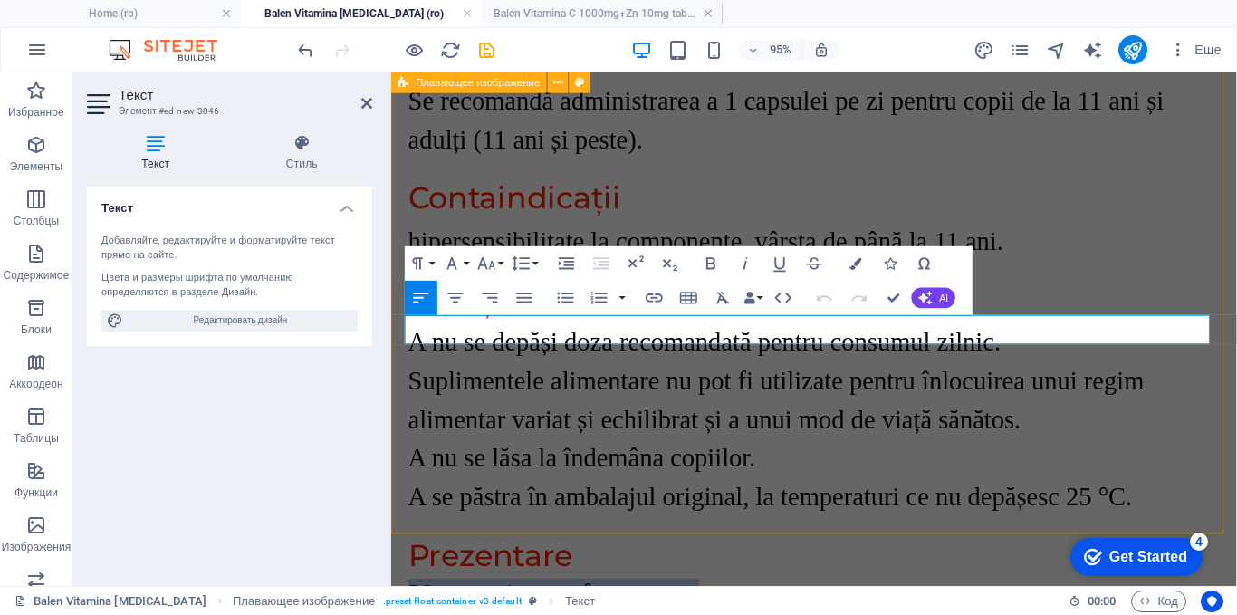
drag, startPoint x: 728, startPoint y: 349, endPoint x: 393, endPoint y: 341, distance: 335.2
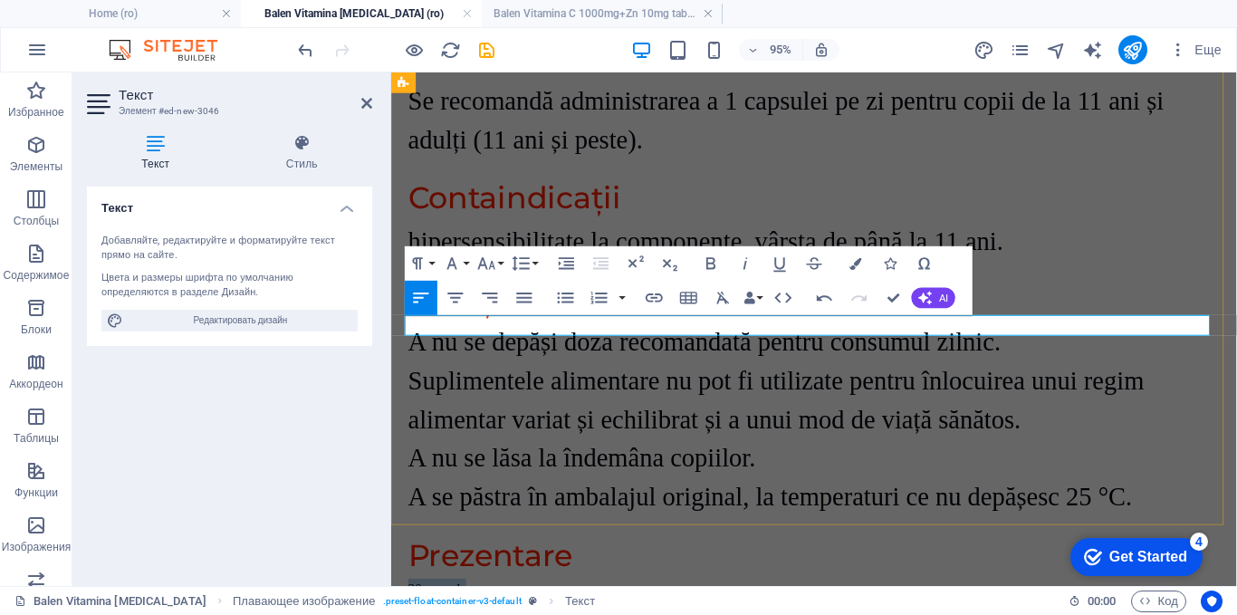
drag, startPoint x: 522, startPoint y: 336, endPoint x: 407, endPoint y: 337, distance: 115.0
click at [409, 605] on p "30 capsule" at bounding box center [836, 616] width 855 height 22
click at [459, 258] on icon "button" at bounding box center [452, 263] width 21 height 21
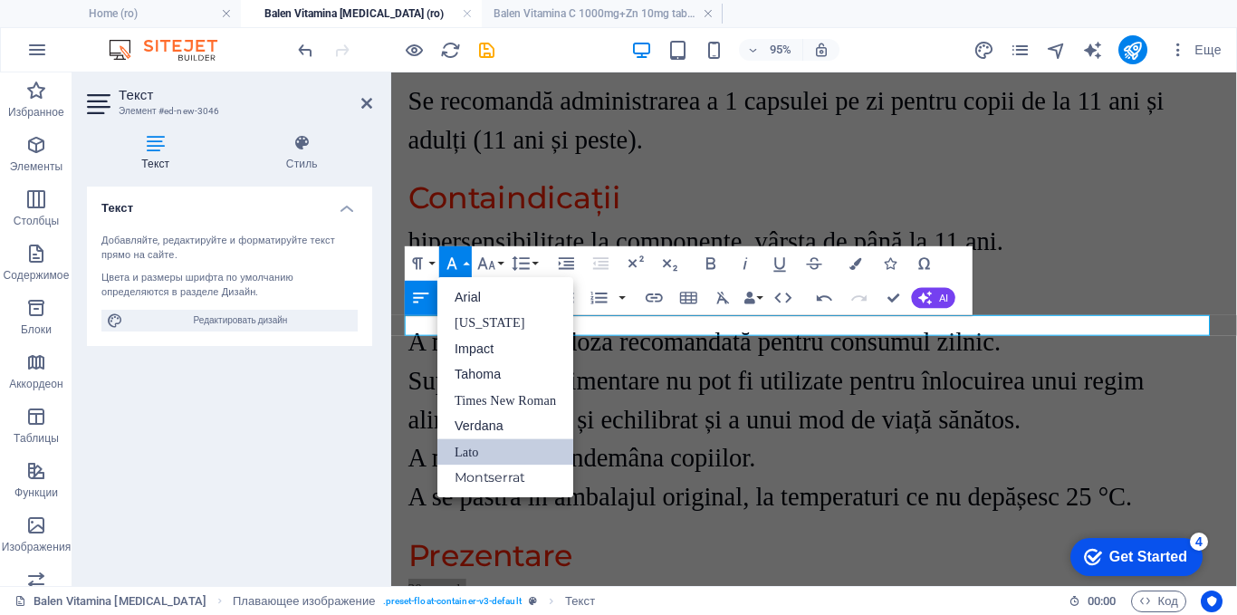
scroll to position [0, 0]
click at [474, 394] on link "Times New Roman" at bounding box center [505, 400] width 136 height 26
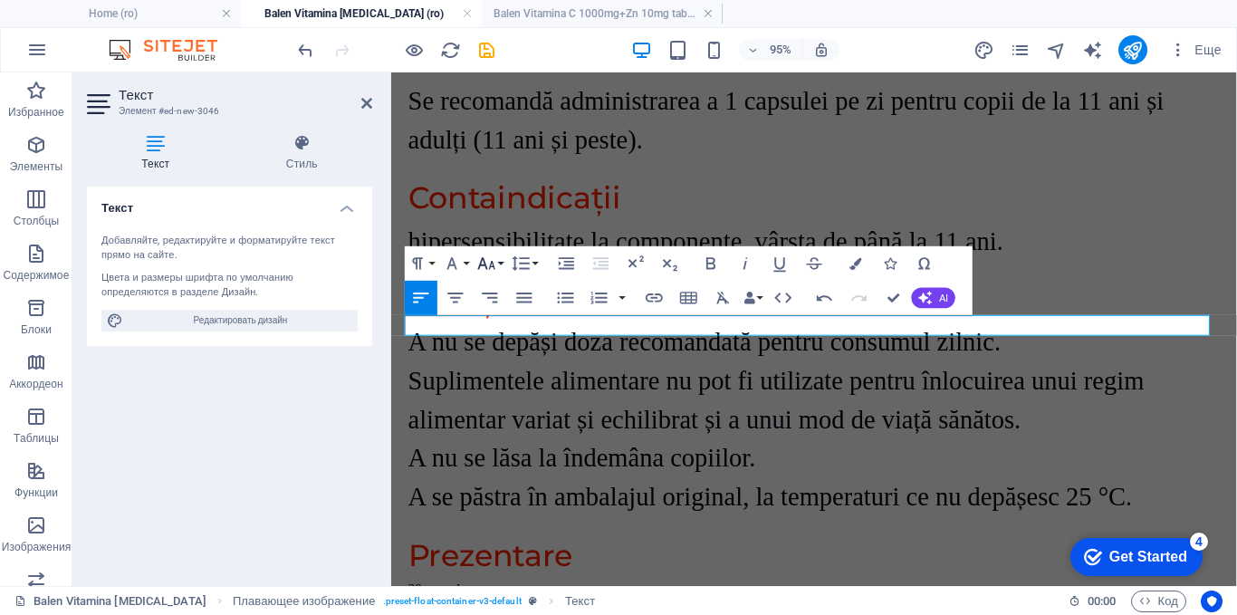
click at [489, 263] on icon "button" at bounding box center [486, 263] width 21 height 21
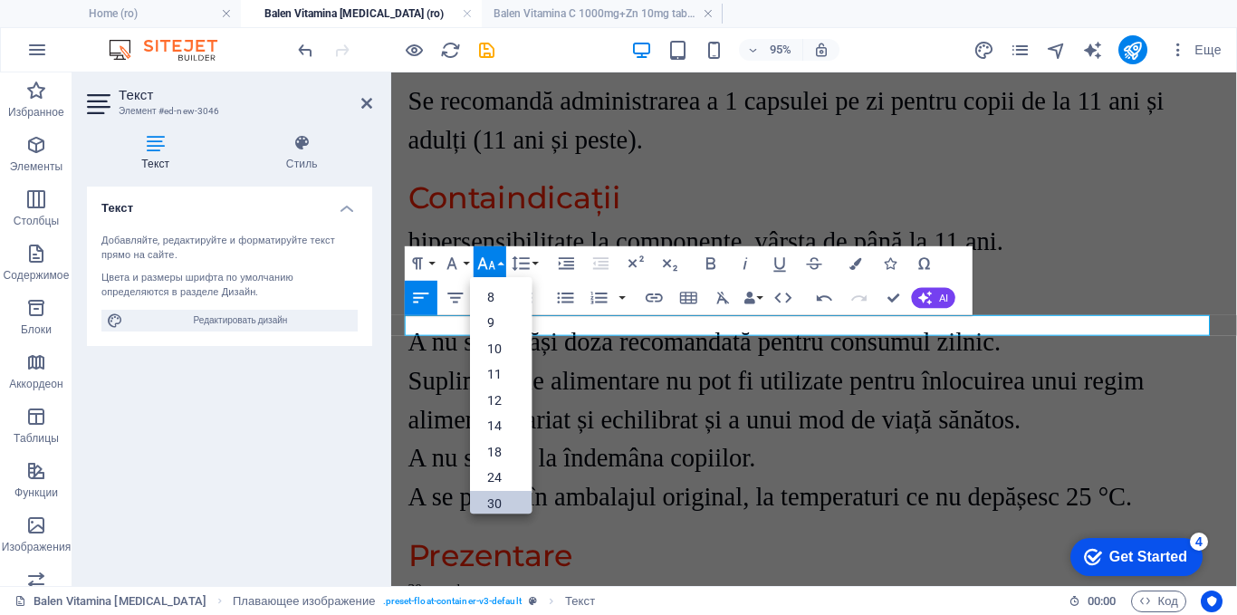
click at [497, 505] on link "30" at bounding box center [501, 503] width 62 height 26
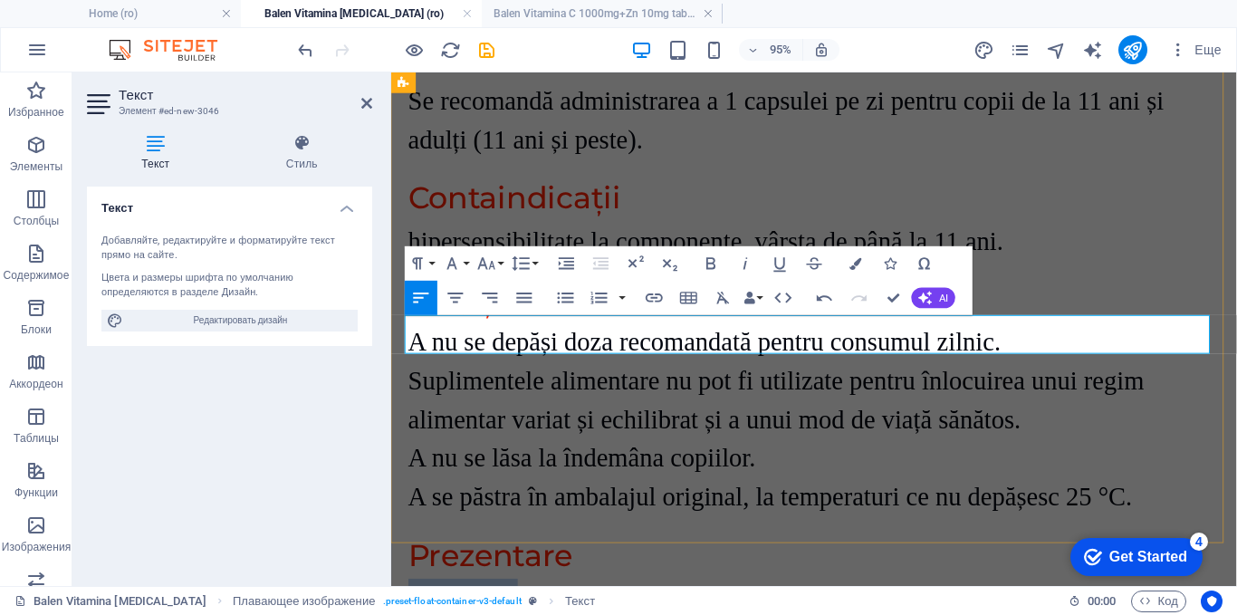
click at [601, 605] on p "30 capsule" at bounding box center [836, 625] width 855 height 41
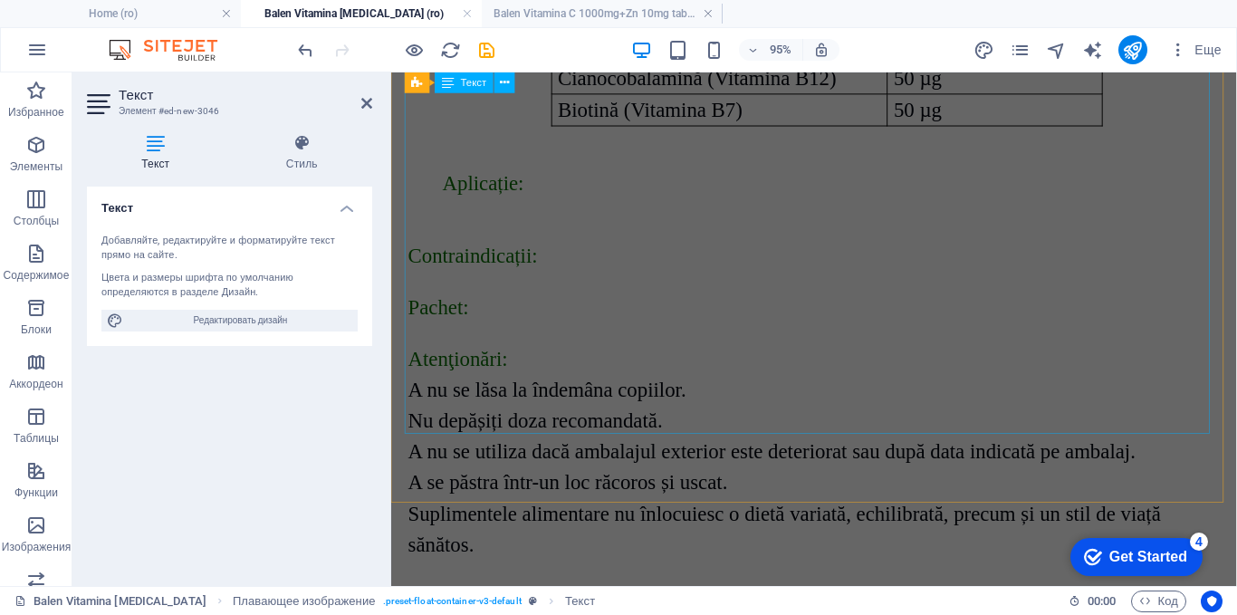
scroll to position [936, 0]
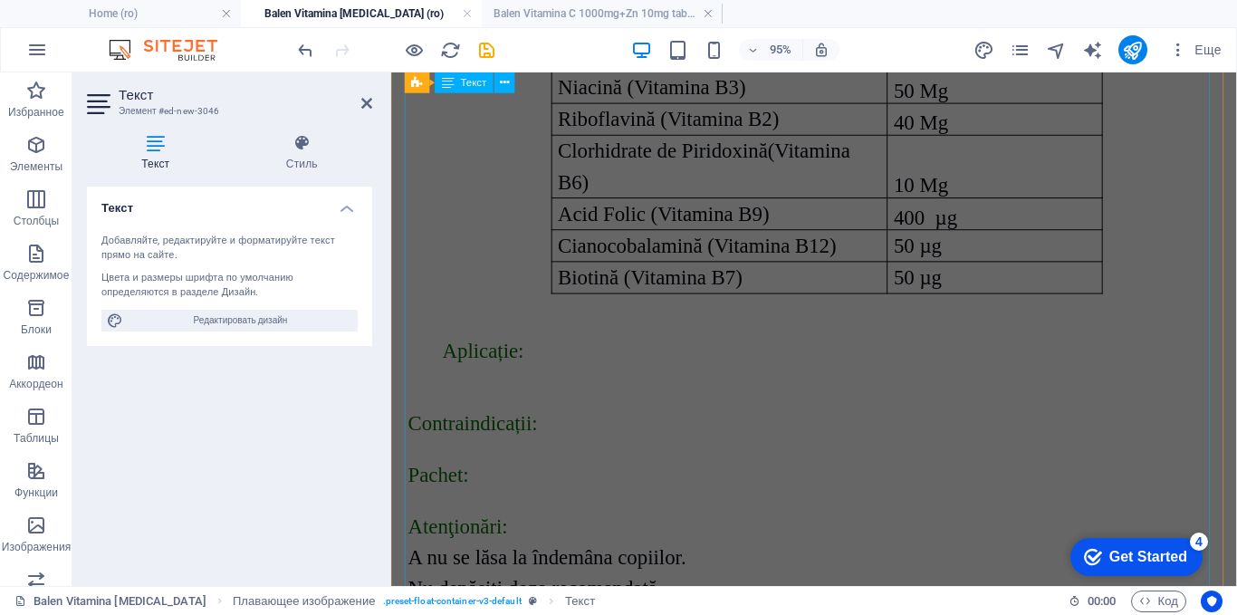
click at [703, 378] on div "Ingrediente active Capsule Tiamină (Vitamina B1) 50 Mg Acid Pantotenic (Vitamin…" at bounding box center [836, 412] width 855 height 1036
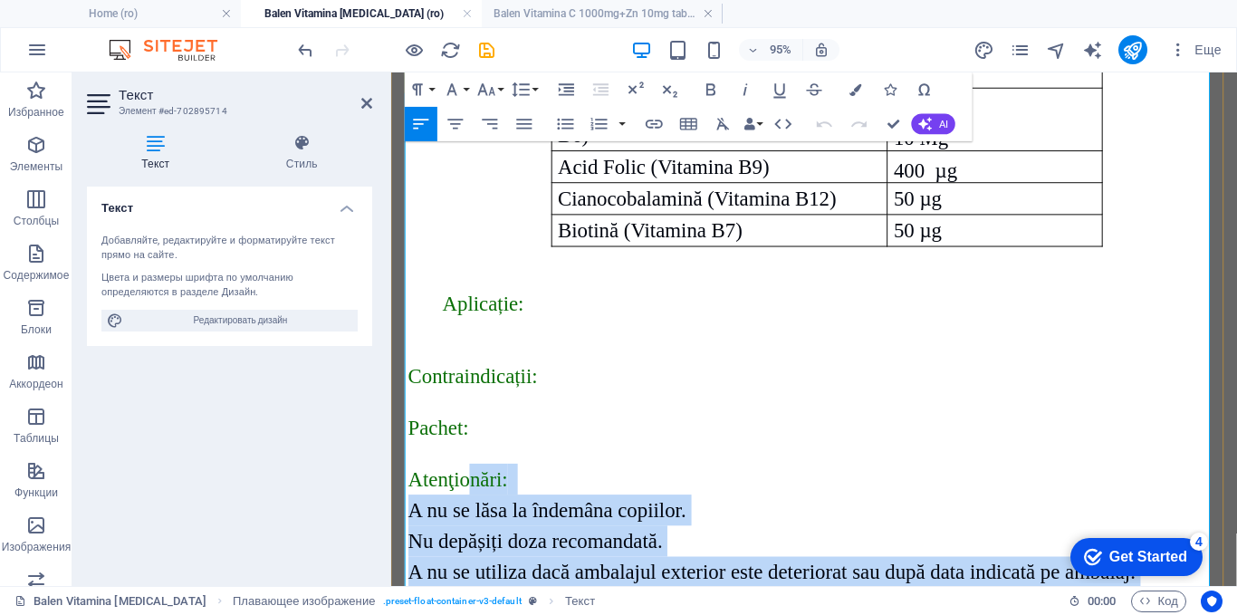
scroll to position [966, 0]
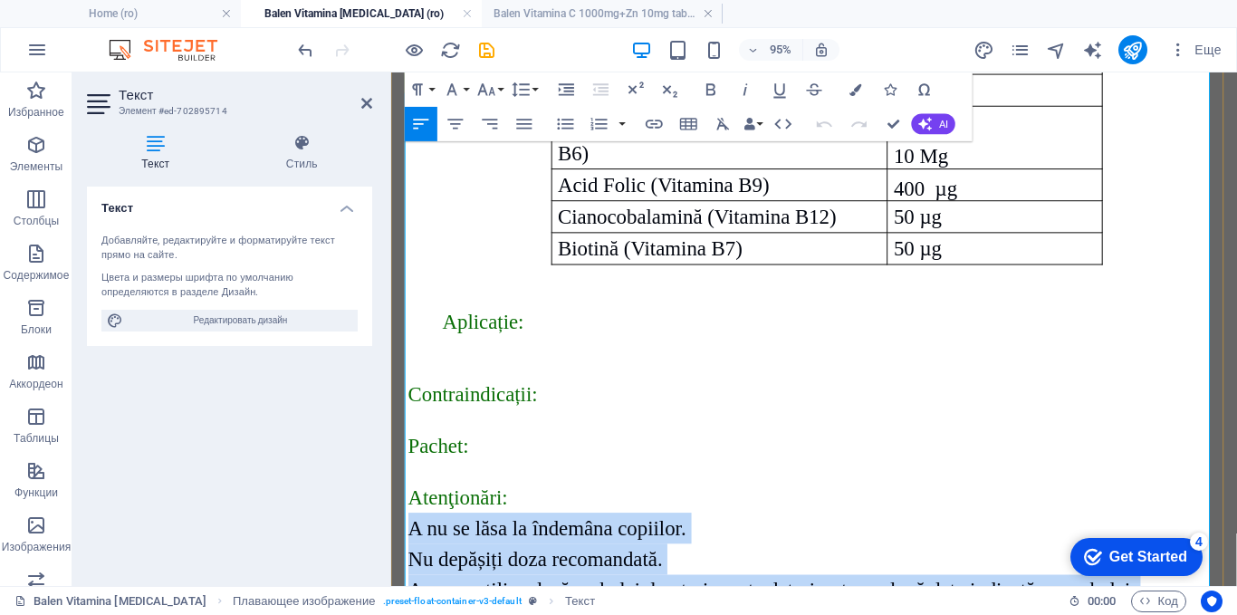
drag, startPoint x: 495, startPoint y: 283, endPoint x: 409, endPoint y: 299, distance: 88.5
click at [409, 299] on div "Ingrediente active Capsule Tiamină (Vitamina B1) 50 Mg Acid Pantotenic (Vitamin…" at bounding box center [836, 382] width 855 height 1036
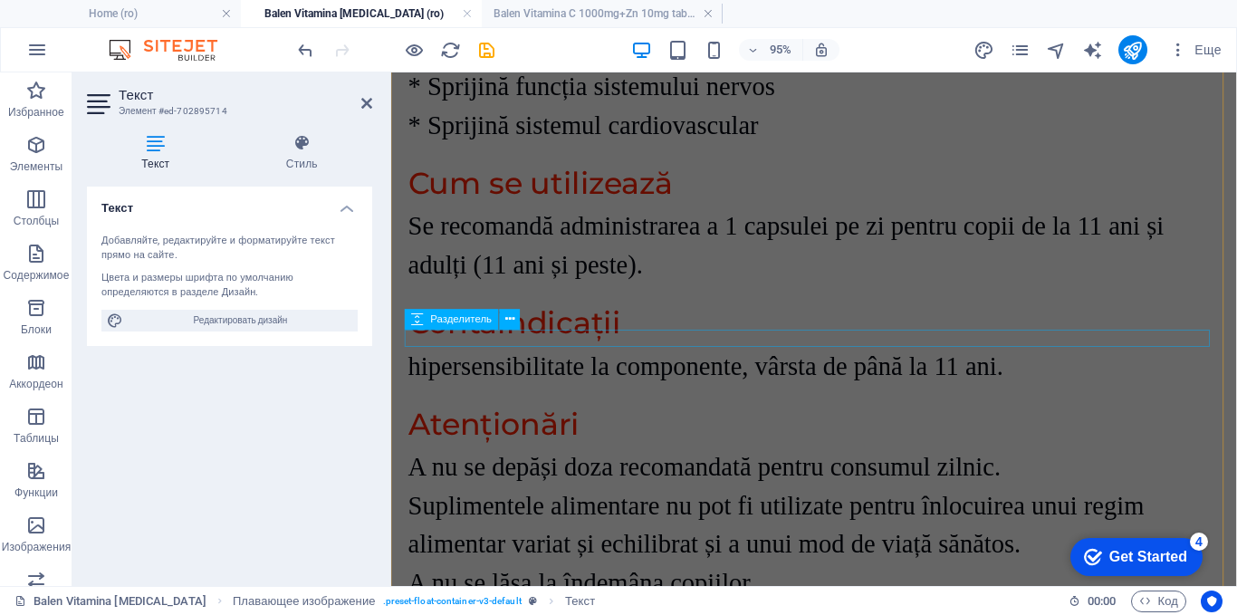
scroll to position [3683, 0]
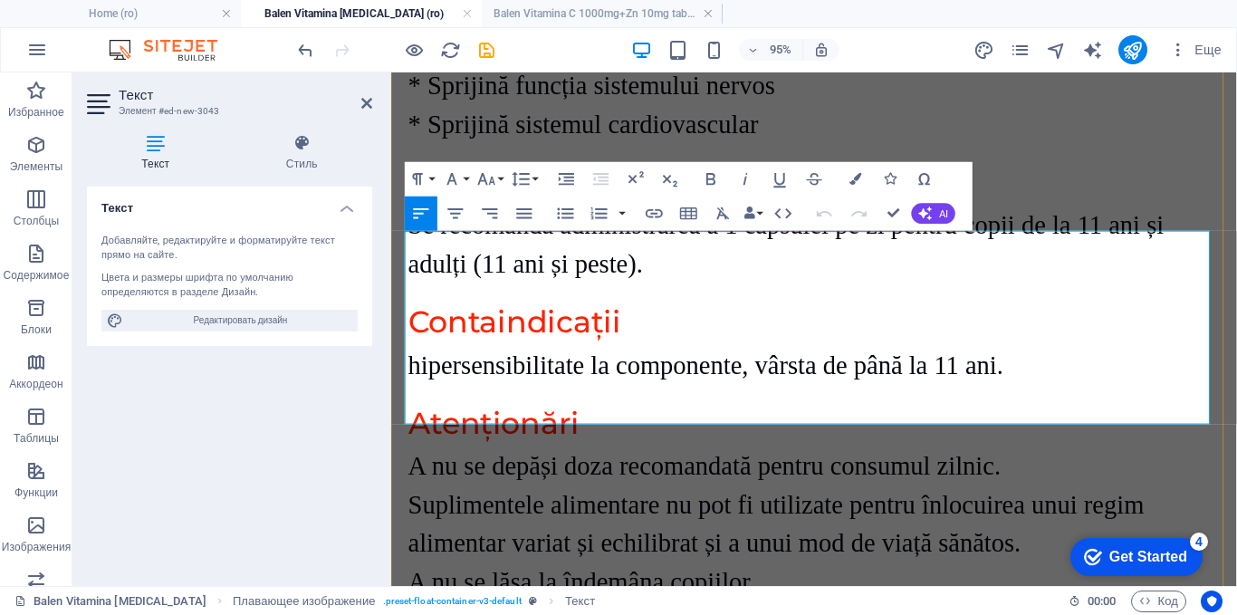
scroll to position [3930, 0]
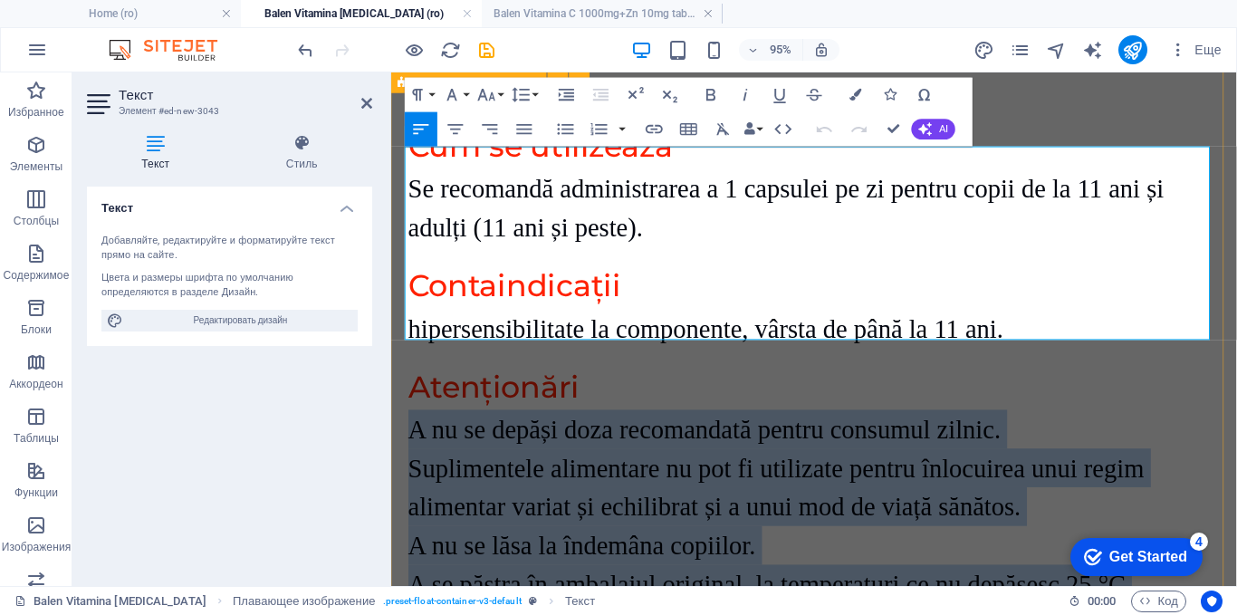
drag, startPoint x: 1185, startPoint y: 332, endPoint x: 403, endPoint y: 167, distance: 799.1
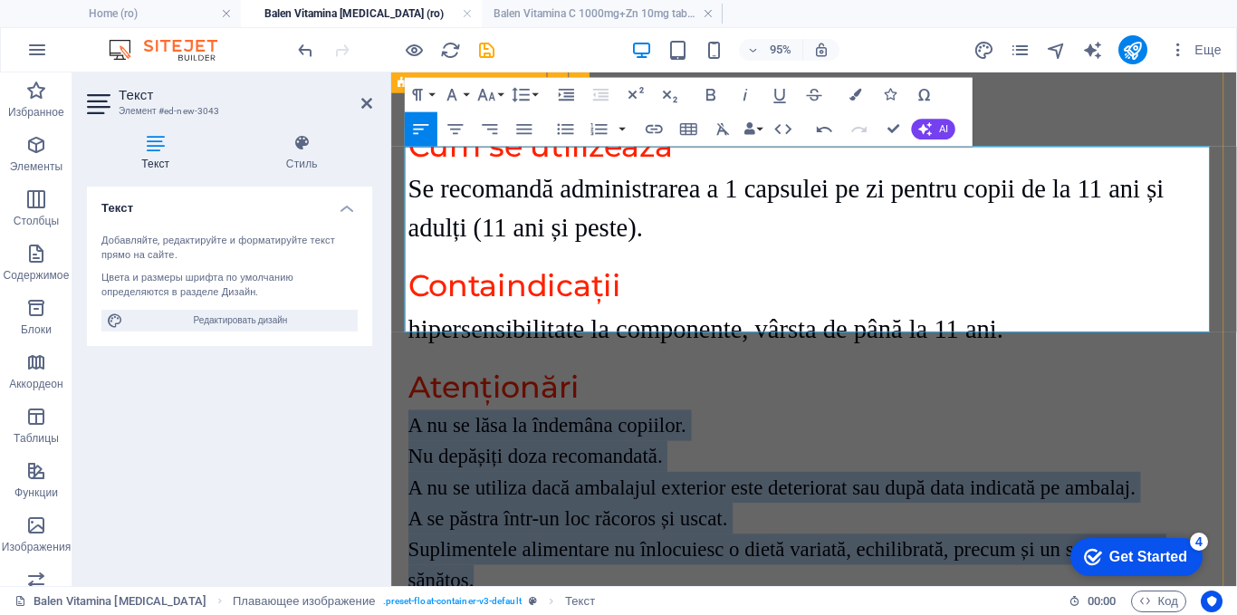
drag, startPoint x: 511, startPoint y: 329, endPoint x: 400, endPoint y: 169, distance: 194.0
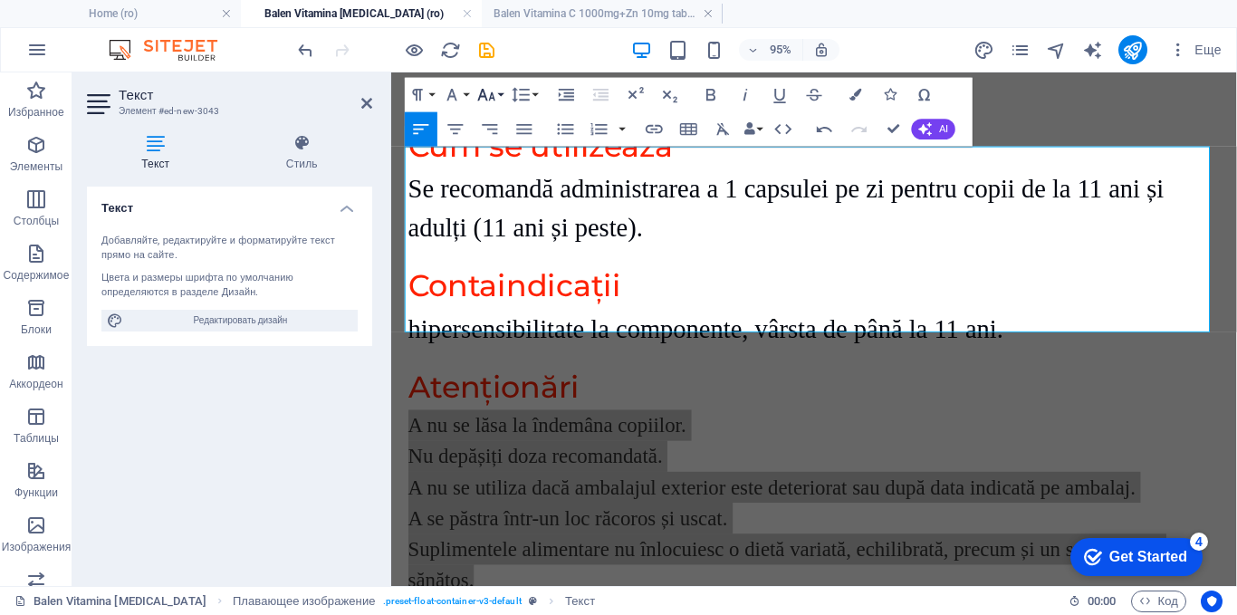
click at [487, 97] on icon "button" at bounding box center [486, 94] width 21 height 21
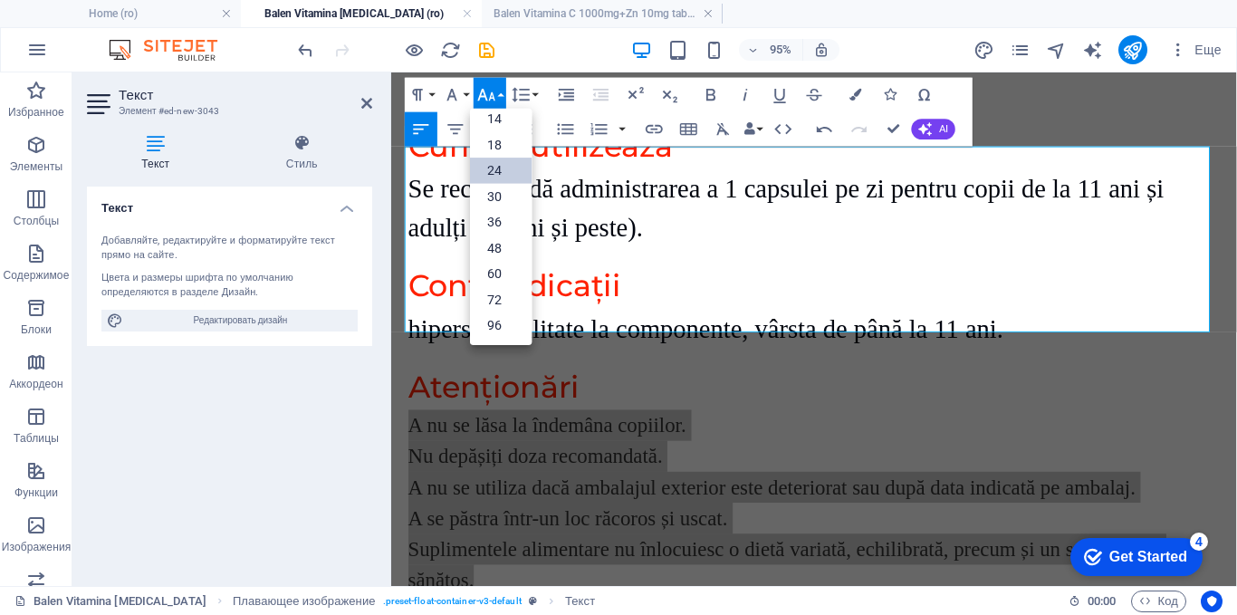
scroll to position [146, 0]
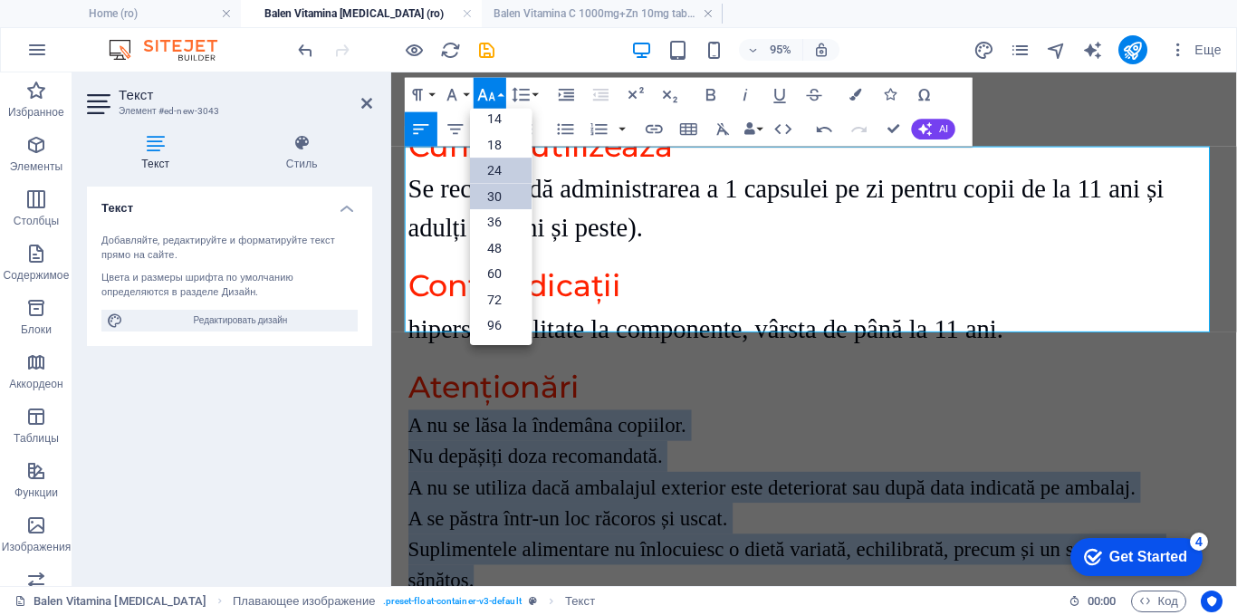
click at [493, 195] on link "30" at bounding box center [501, 197] width 62 height 26
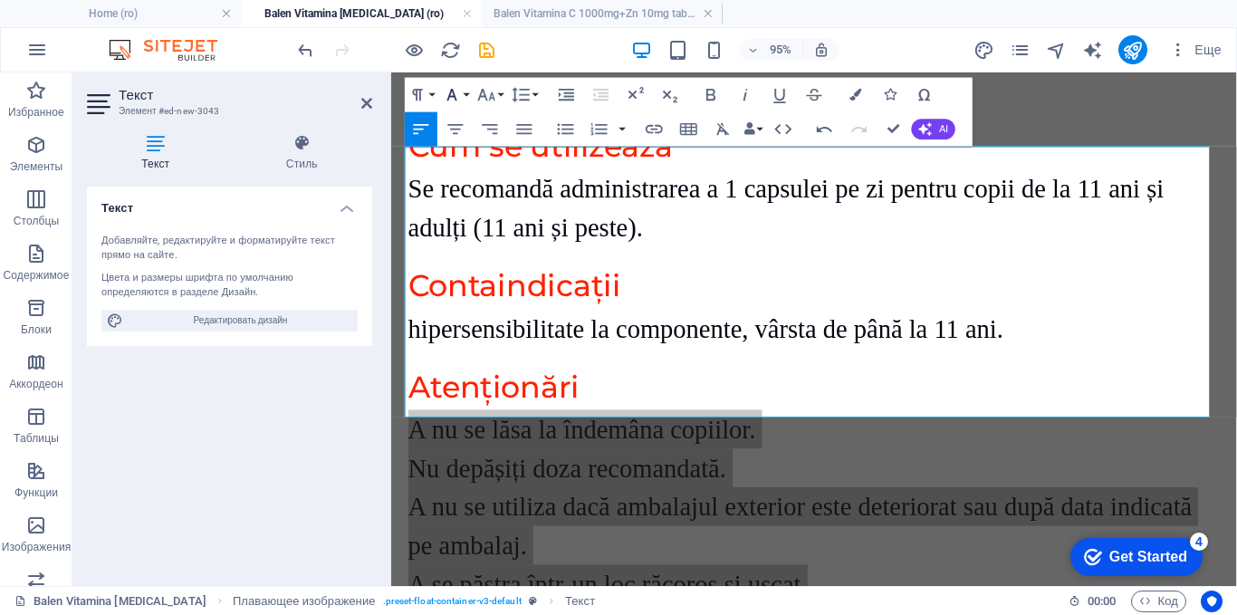
click at [461, 93] on icon "button" at bounding box center [452, 94] width 21 height 21
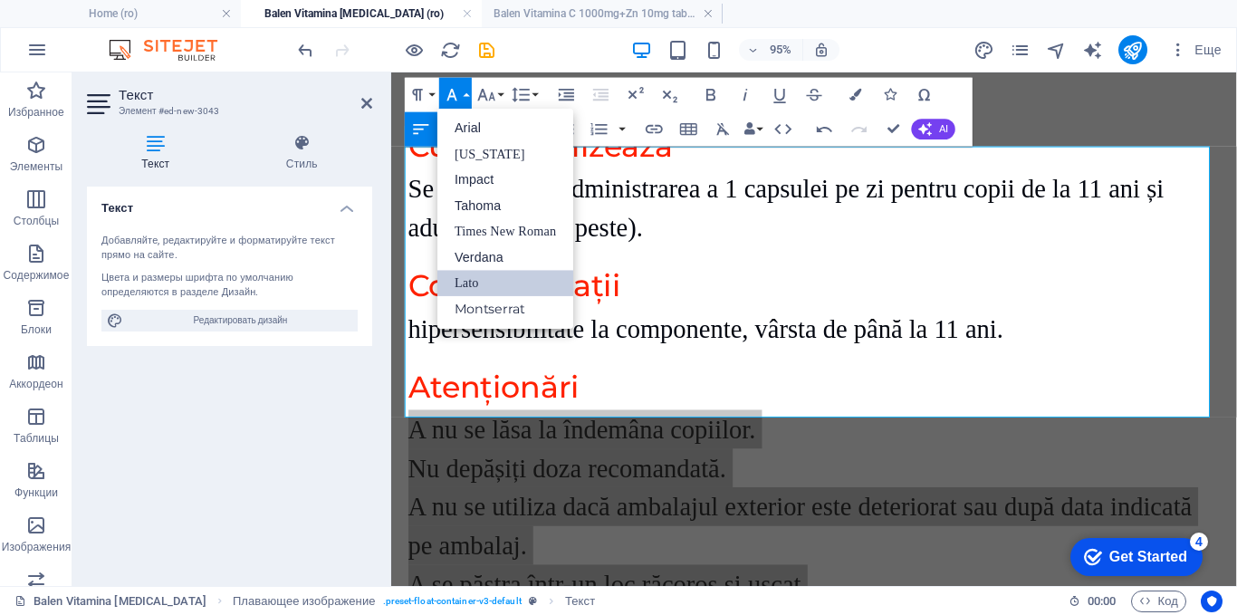
scroll to position [0, 0]
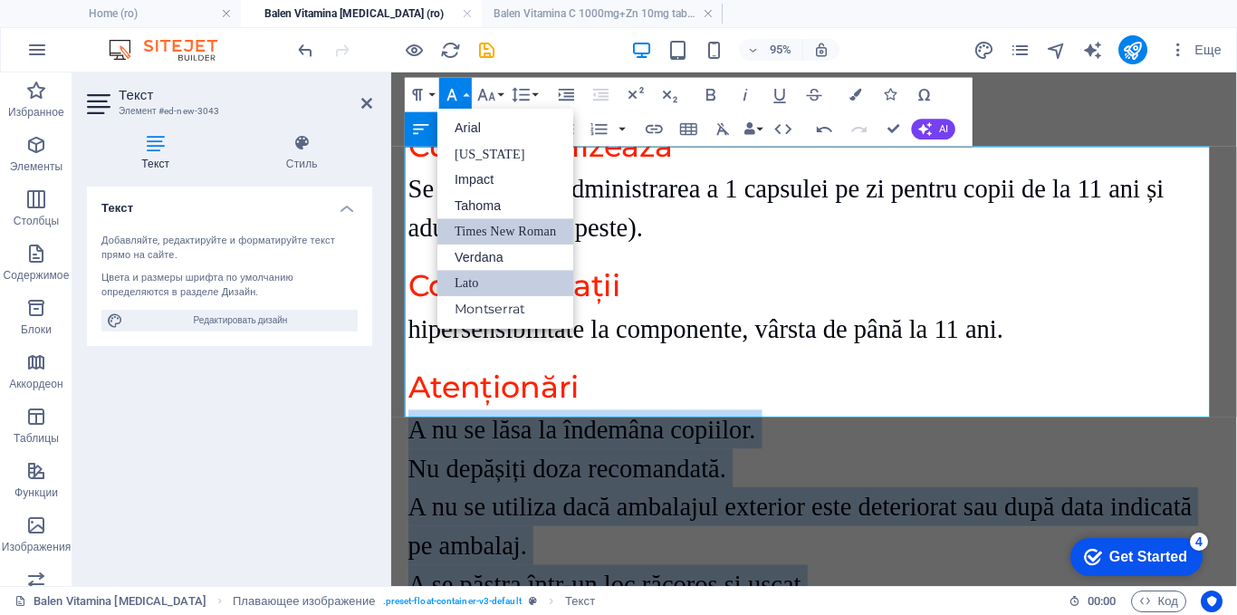
click at [481, 230] on link "Times New Roman" at bounding box center [505, 232] width 136 height 26
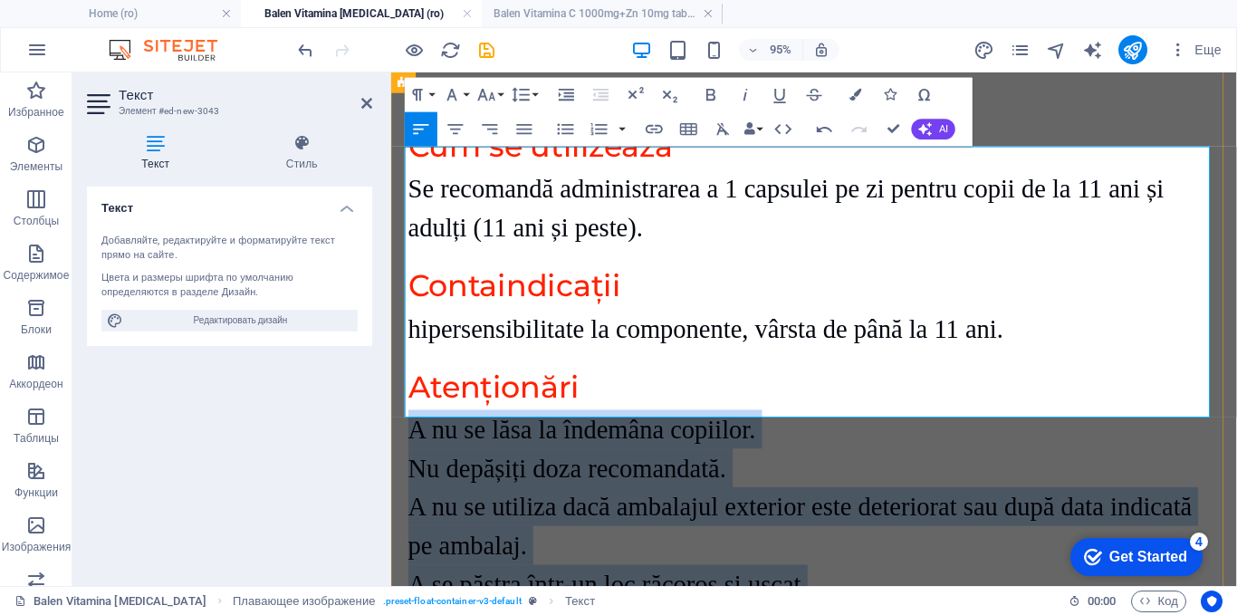
click at [558, 509] on p "A nu se utiliza dacă ambalajul exterior este deteriorat sau după data indicată …" at bounding box center [836, 550] width 855 height 82
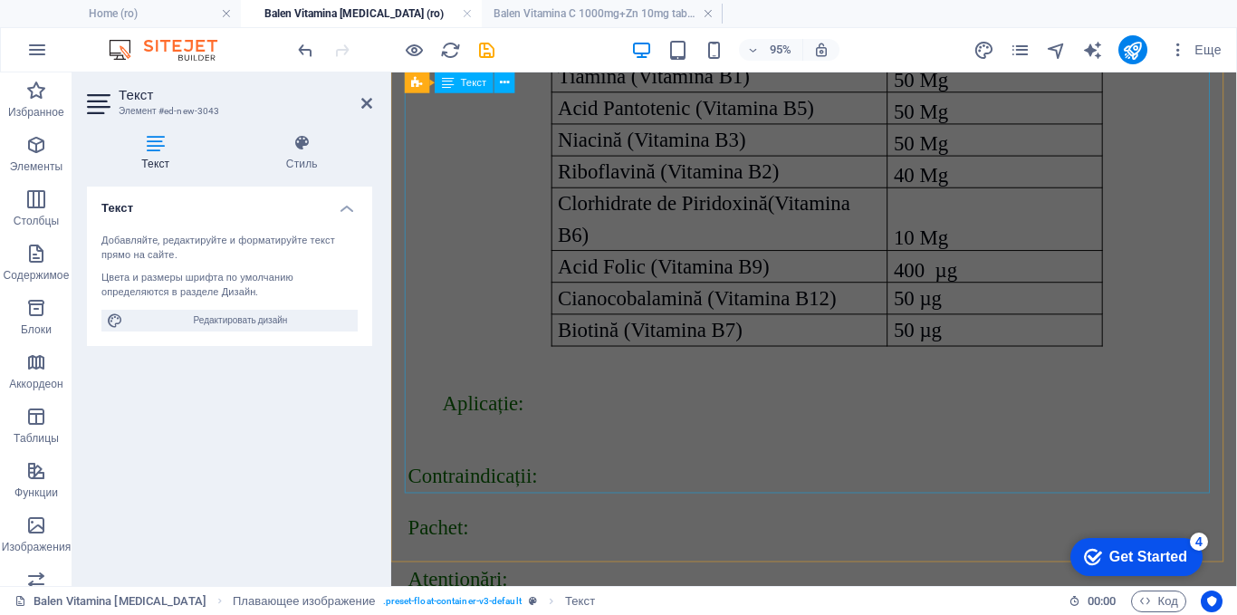
scroll to position [579, 0]
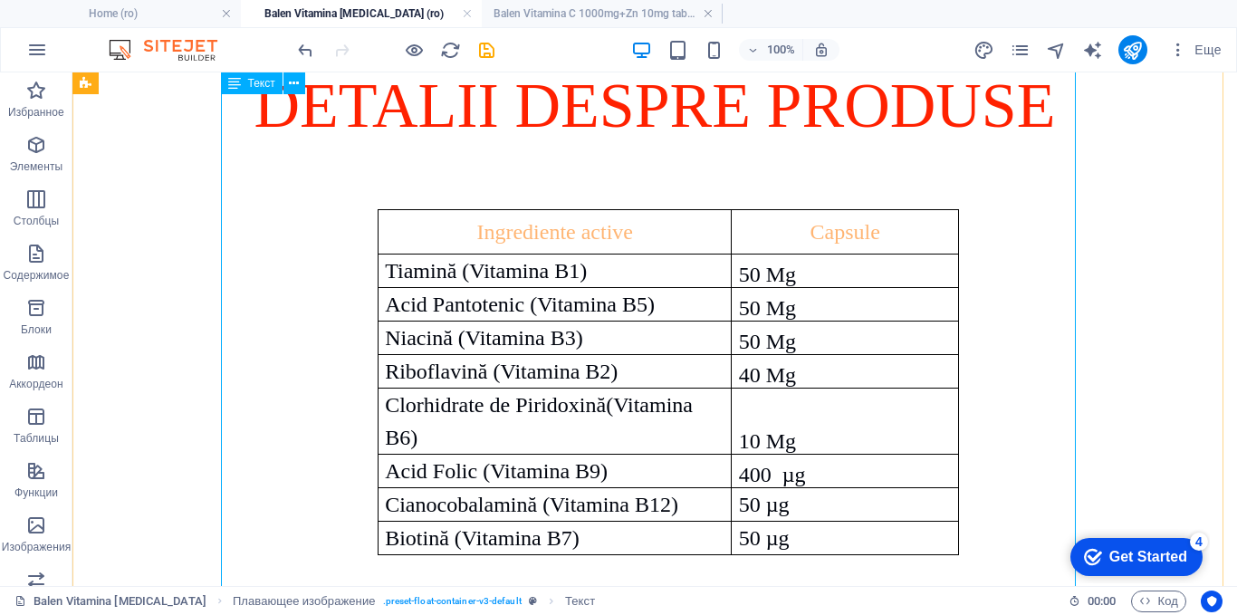
scroll to position [323, 0]
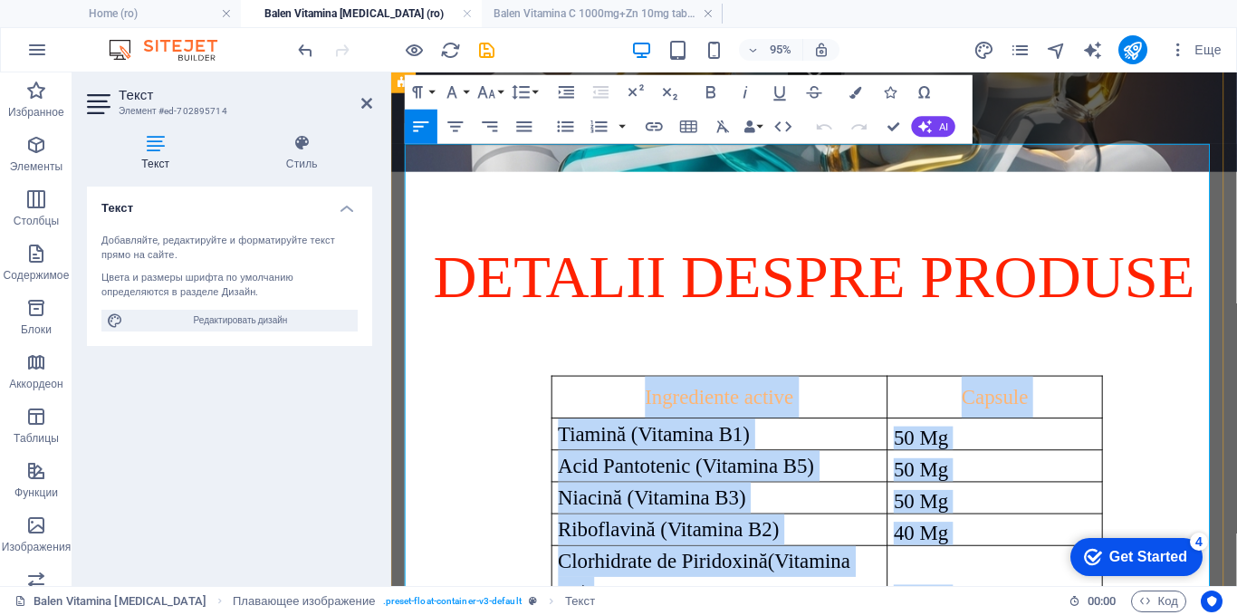
scroll to position [505, 0]
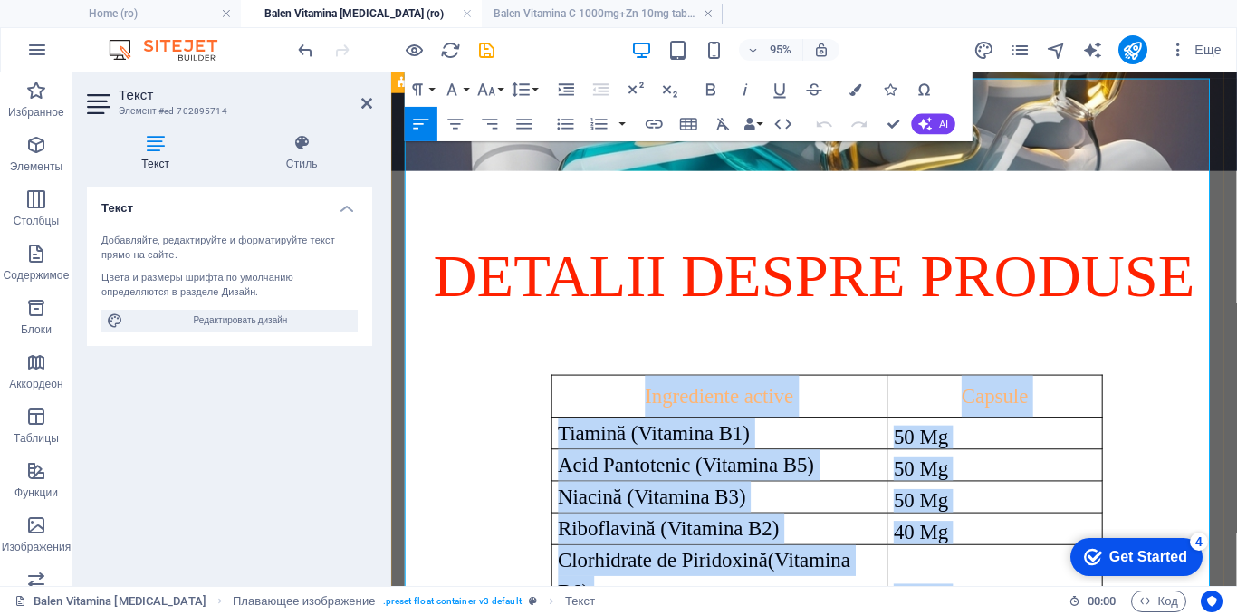
drag, startPoint x: 729, startPoint y: 312, endPoint x: 976, endPoint y: 511, distance: 317.6
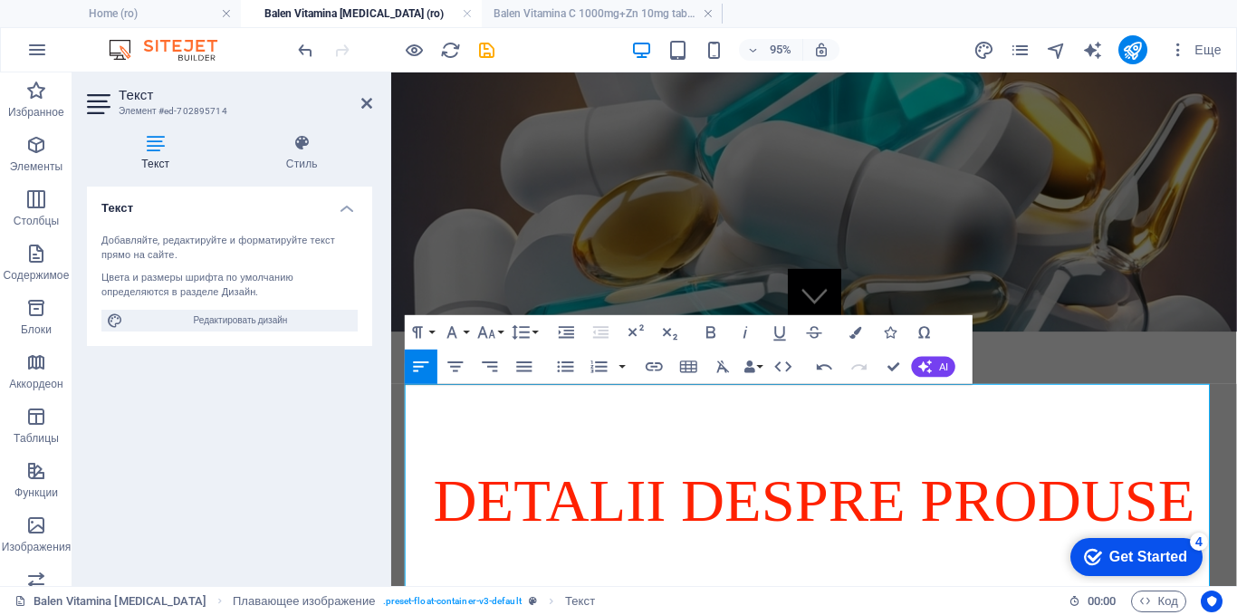
scroll to position [0, 0]
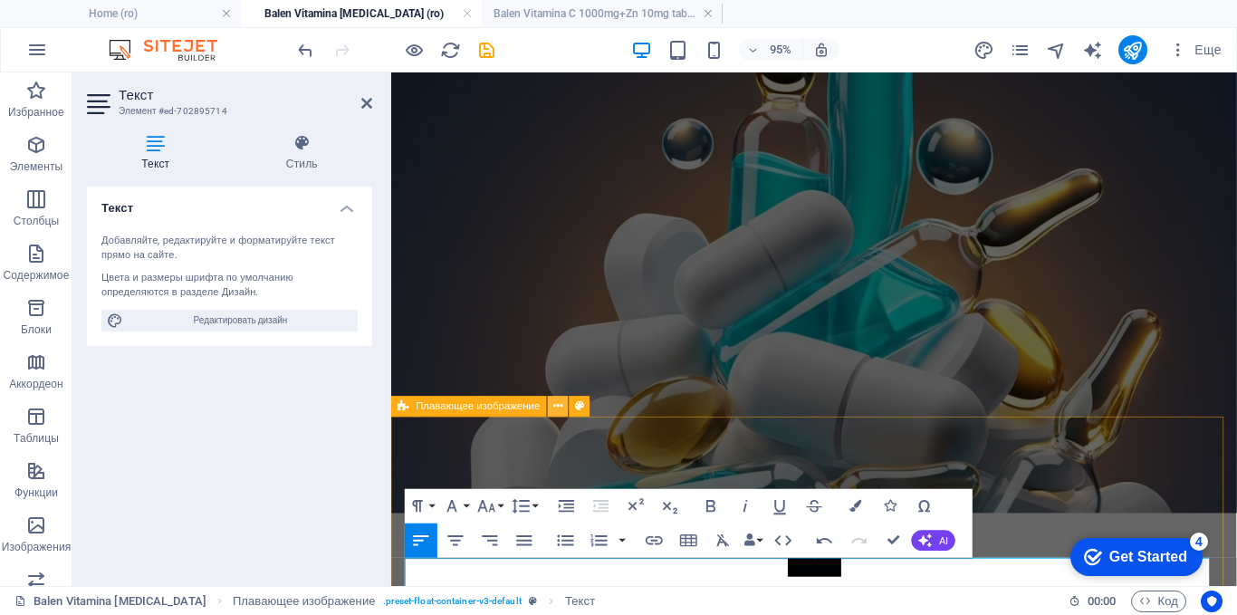
click at [561, 405] on icon at bounding box center [557, 407] width 9 height 18
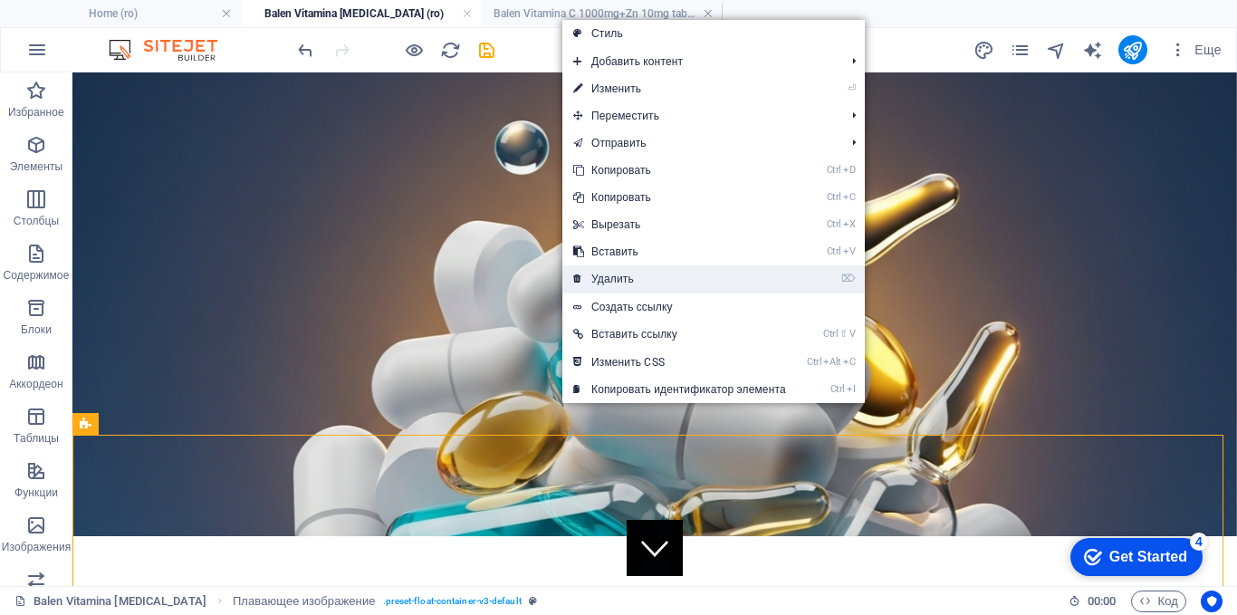
click at [599, 284] on link "⌦ Удалить" at bounding box center [679, 278] width 235 height 27
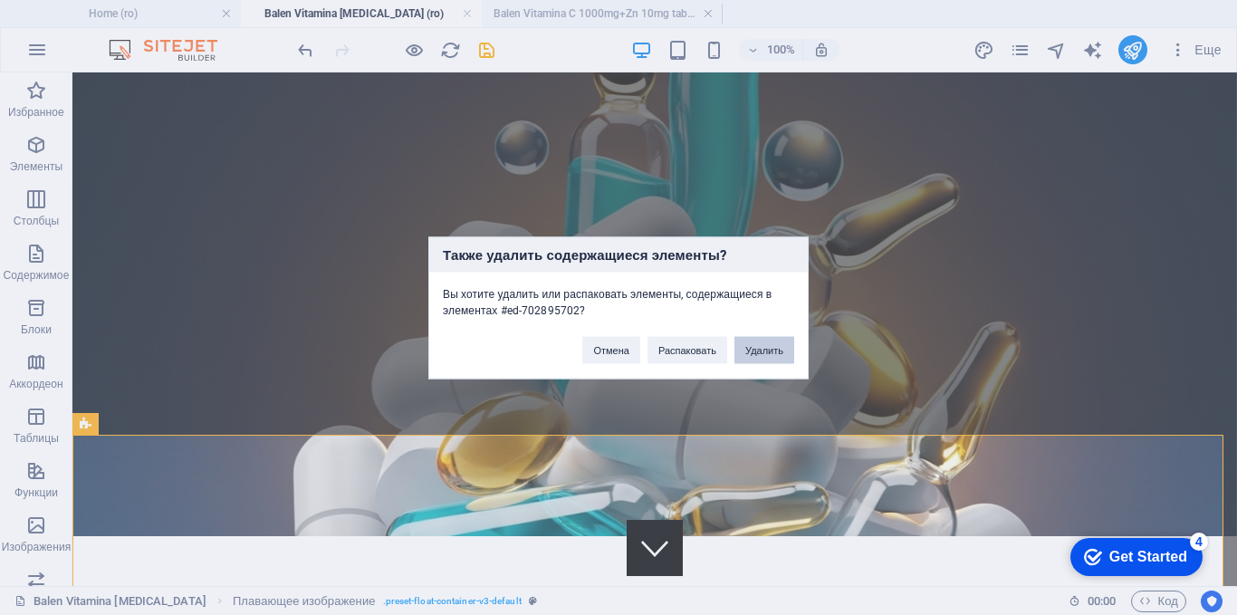
click at [760, 350] on button "Удалить" at bounding box center [765, 349] width 60 height 27
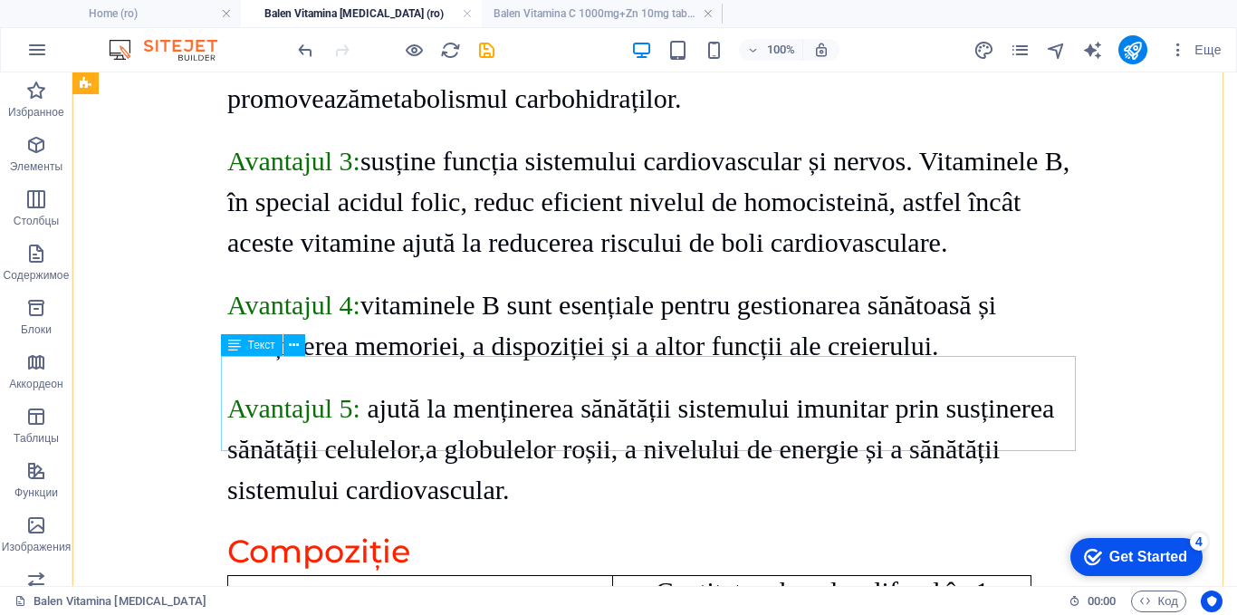
scroll to position [2083, 0]
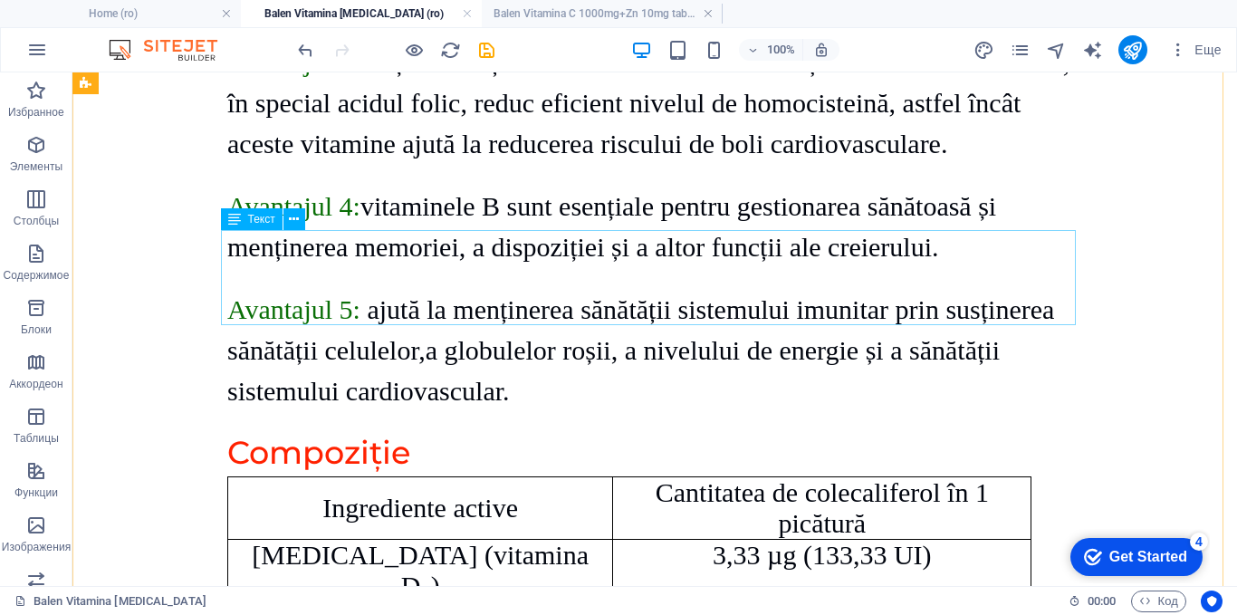
click at [607, 476] on div "Ingrediente active Cantitatea de colecaliferol în 1 picătură Colecalciferol (vi…" at bounding box center [654, 539] width 855 height 126
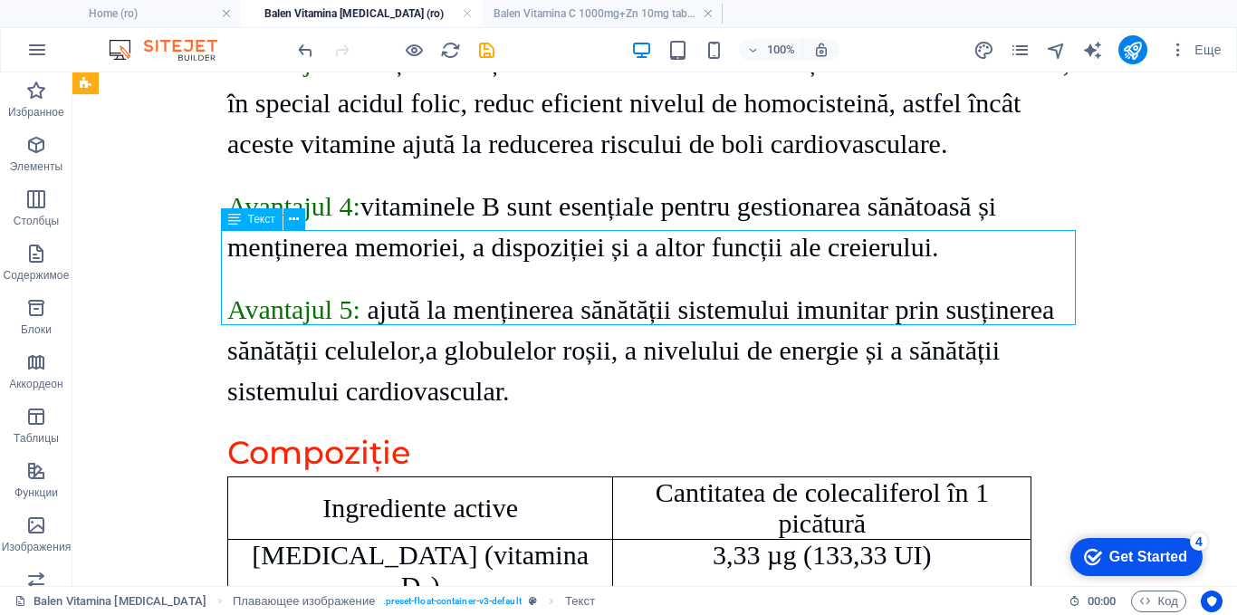
click at [585, 476] on div "Ingrediente active Cantitatea de colecaliferol în 1 picătură Colecalciferol (vi…" at bounding box center [654, 539] width 855 height 126
drag, startPoint x: 585, startPoint y: 255, endPoint x: 276, endPoint y: 264, distance: 309.0
click at [585, 476] on div "Ingrediente active Cantitatea de colecaliferol în 1 picătură Colecalciferol (vi…" at bounding box center [654, 539] width 855 height 126
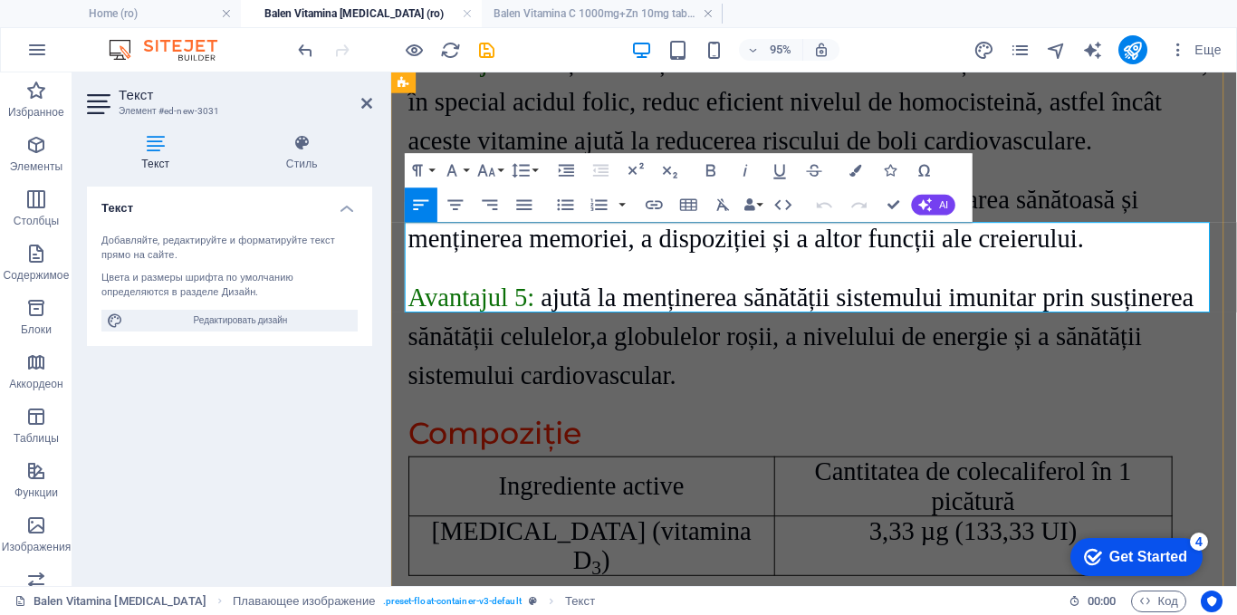
click at [750, 493] on p "Ingrediente active" at bounding box center [602, 508] width 371 height 31
click at [505, 183] on icon "button" at bounding box center [501, 184] width 10 height 14
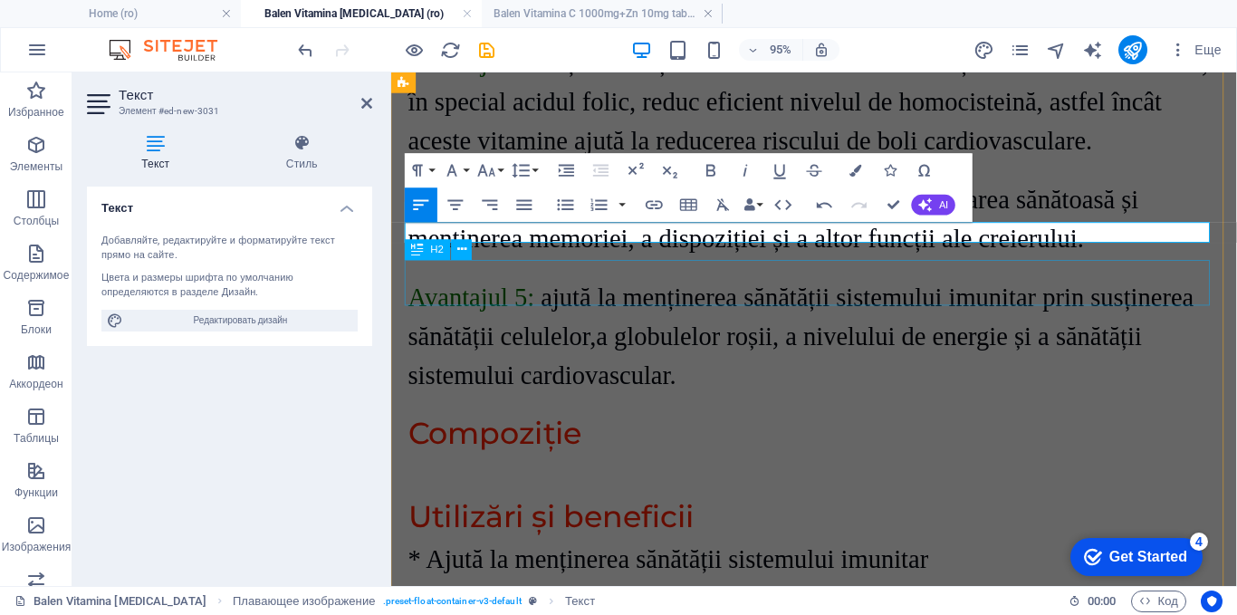
click at [1083, 516] on div "Utilizări și beneficii" at bounding box center [836, 540] width 855 height 48
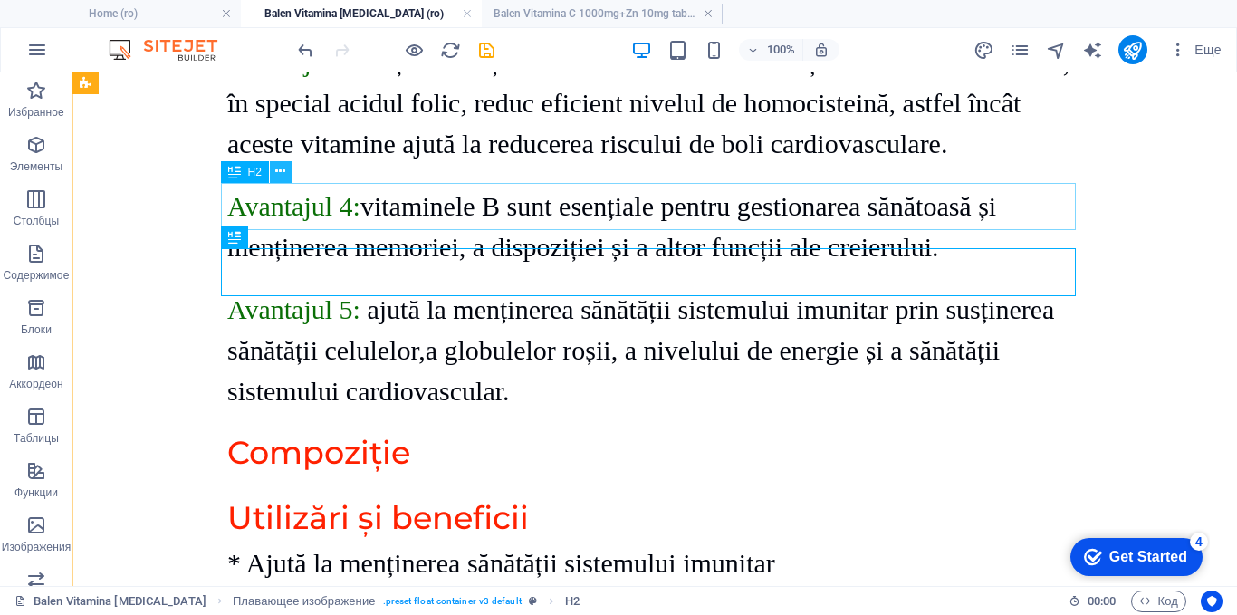
click at [284, 171] on icon at bounding box center [280, 171] width 10 height 19
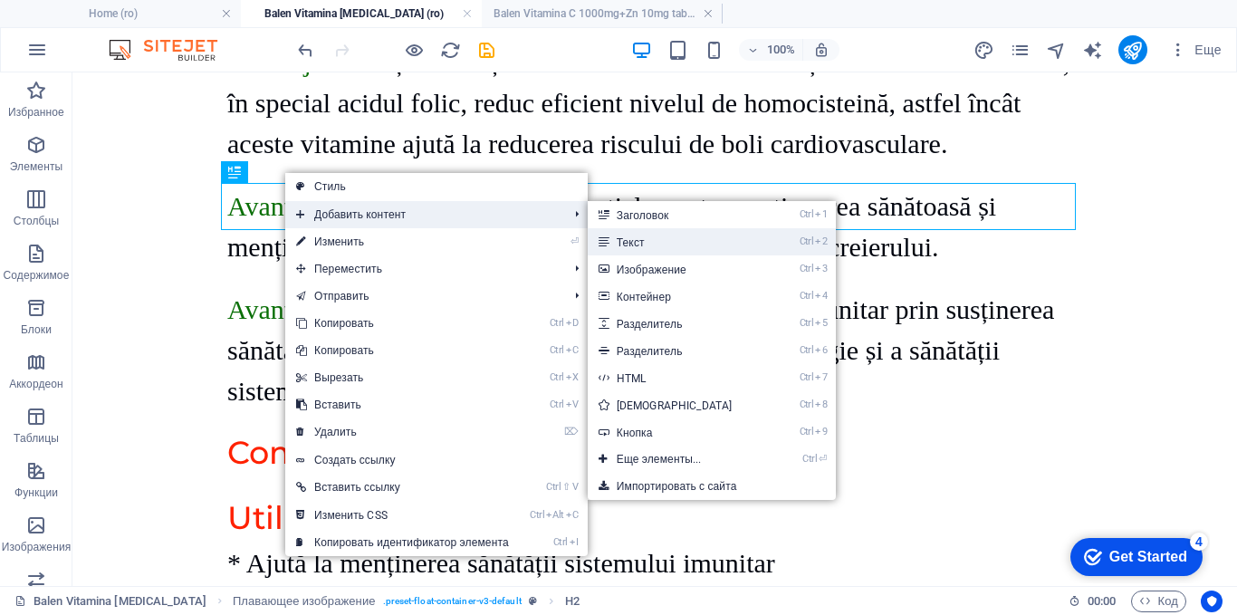
click at [653, 238] on link "Ctrl 2 Текст" at bounding box center [678, 241] width 181 height 27
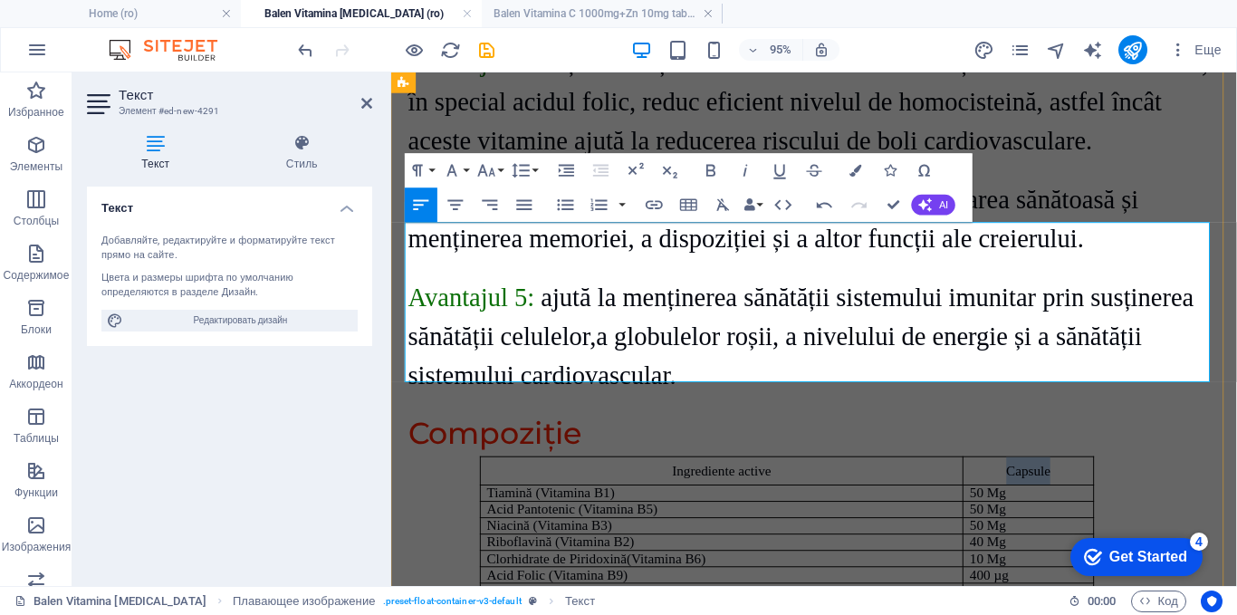
drag, startPoint x: 1094, startPoint y: 247, endPoint x: 1038, endPoint y: 250, distance: 56.2
click at [1038, 477] on p "Capsule" at bounding box center [1061, 491] width 123 height 29
click at [493, 170] on icon "button" at bounding box center [486, 171] width 17 height 12
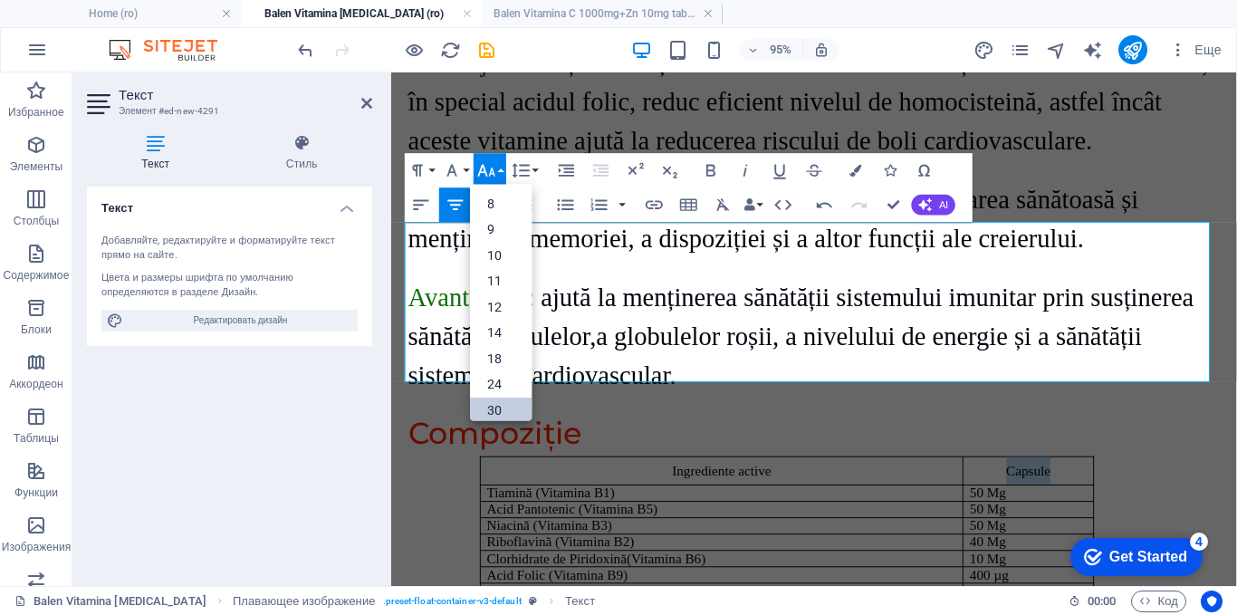
click at [492, 410] on link "30" at bounding box center [501, 411] width 62 height 26
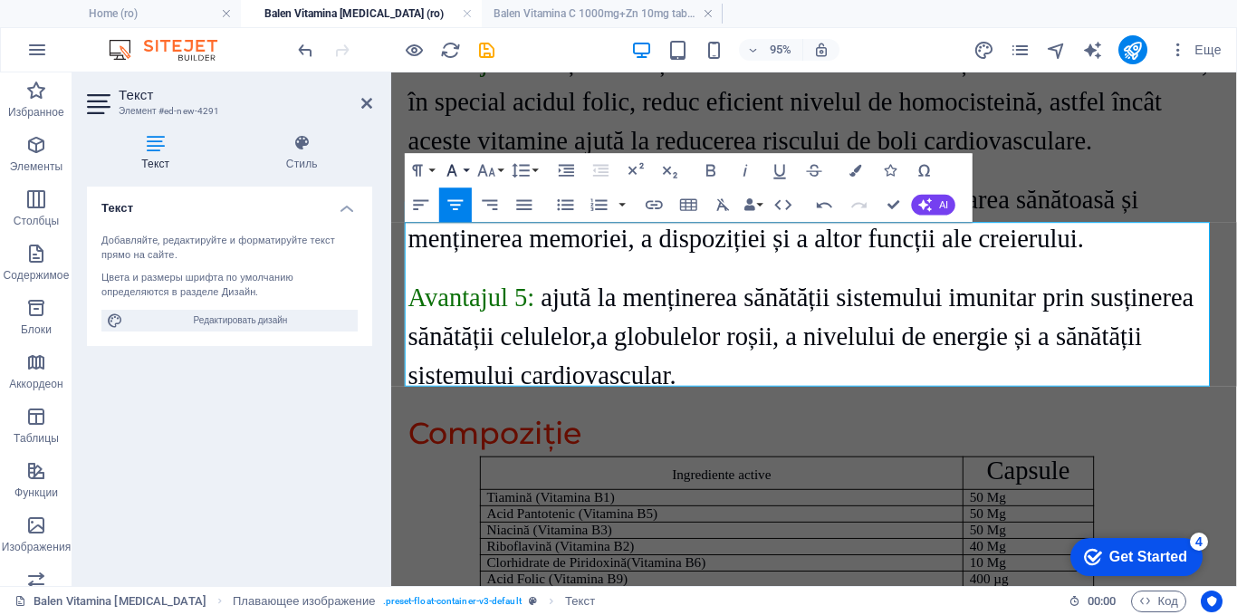
click at [454, 171] on icon "button" at bounding box center [452, 171] width 10 height 12
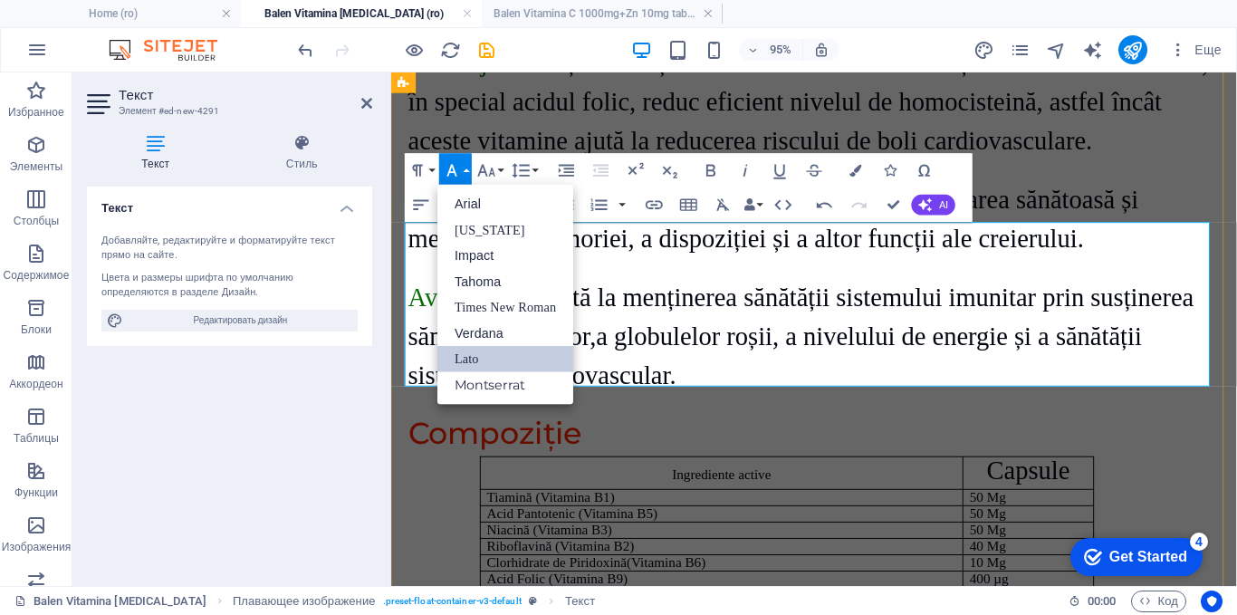
scroll to position [0, 0]
click at [454, 305] on link "Times New Roman" at bounding box center [505, 307] width 136 height 26
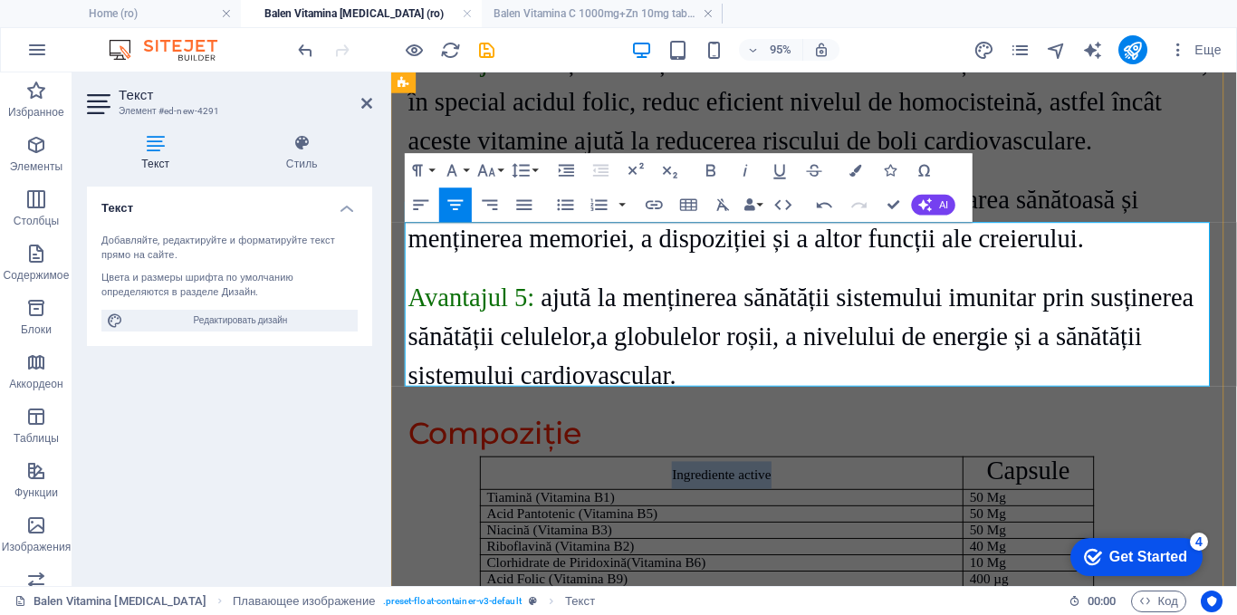
drag, startPoint x: 803, startPoint y: 248, endPoint x: 678, endPoint y: 253, distance: 125.1
click at [678, 482] on p "Ingrediente active" at bounding box center [739, 496] width 495 height 29
click at [493, 172] on icon "button" at bounding box center [486, 171] width 17 height 12
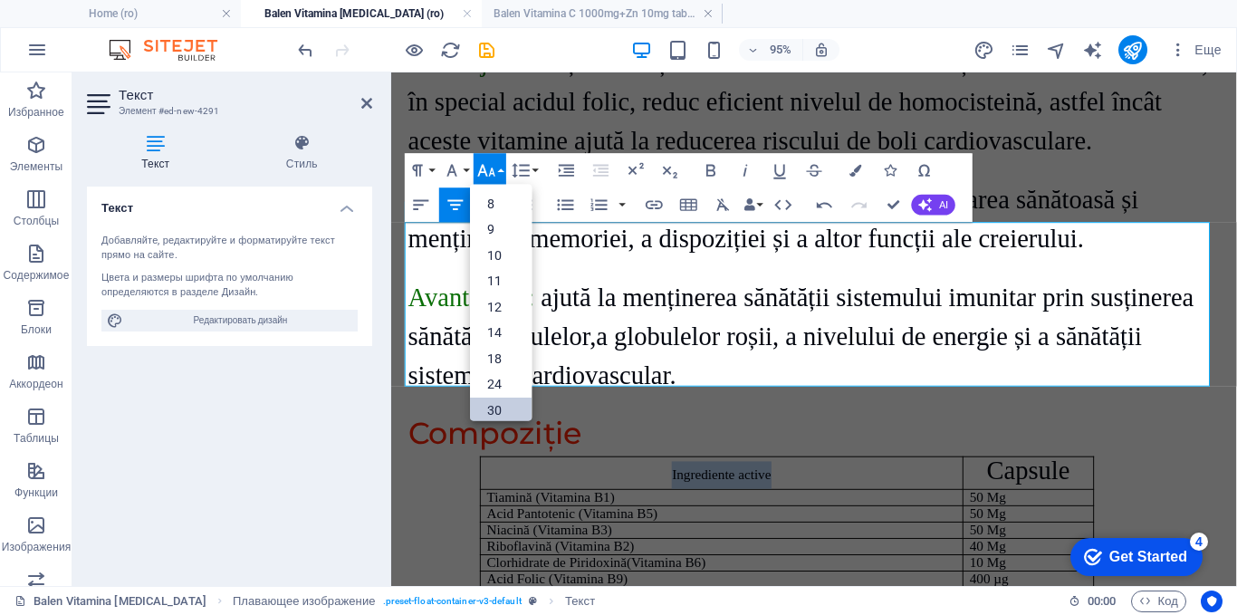
click at [495, 405] on link "30" at bounding box center [501, 411] width 62 height 26
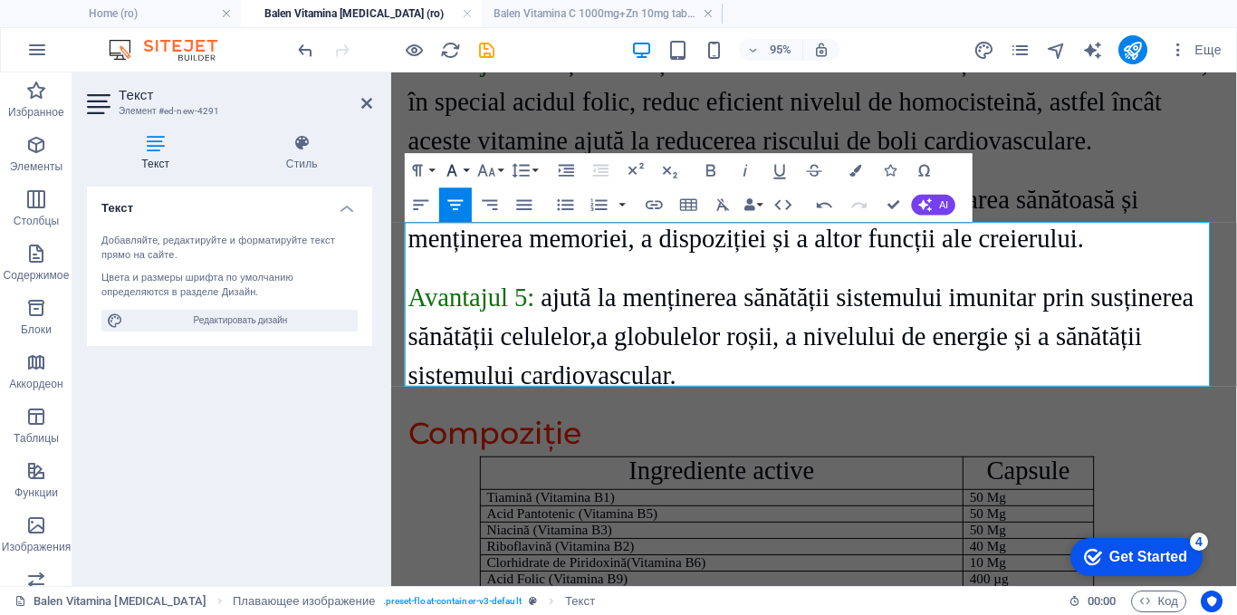
click at [458, 167] on icon "button" at bounding box center [452, 170] width 21 height 21
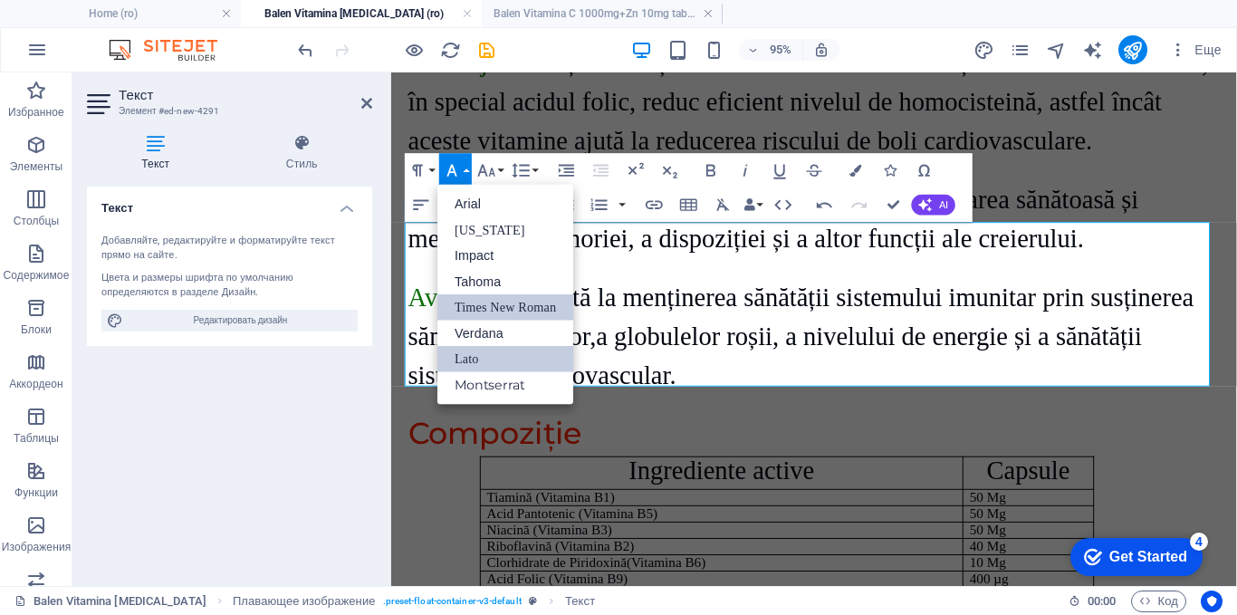
click at [480, 304] on link "Times New Roman" at bounding box center [505, 307] width 136 height 26
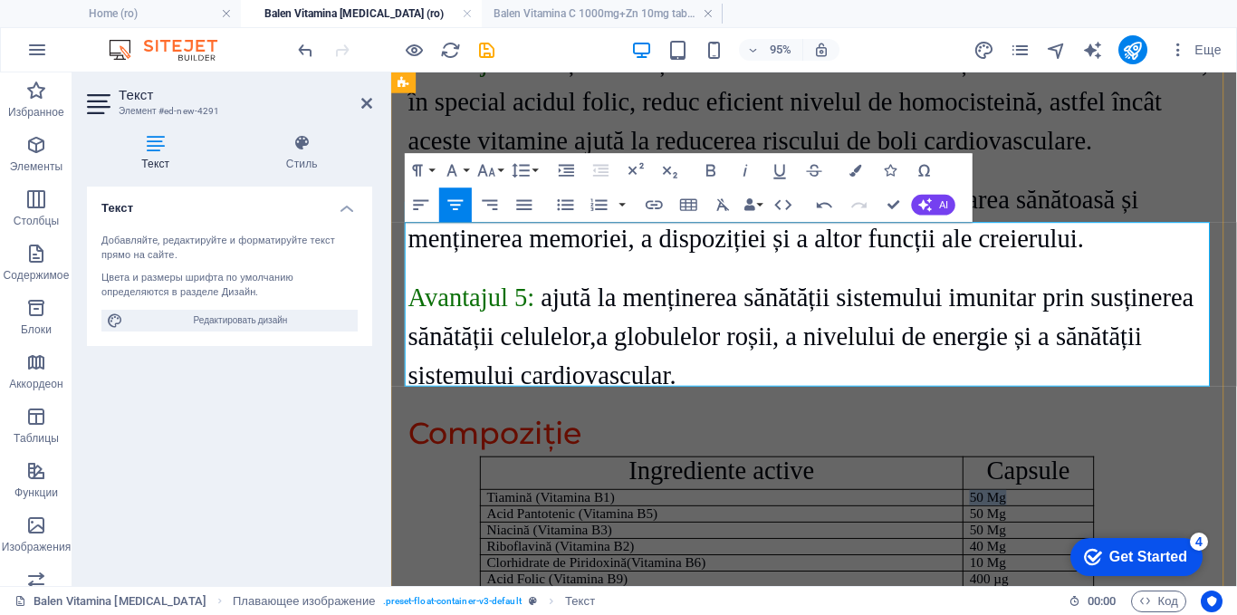
drag, startPoint x: 1045, startPoint y: 274, endPoint x: 993, endPoint y: 273, distance: 52.5
click at [994, 512] on td "50 Mg" at bounding box center [1063, 520] width 138 height 17
click at [520, 163] on icon "button" at bounding box center [521, 170] width 21 height 21
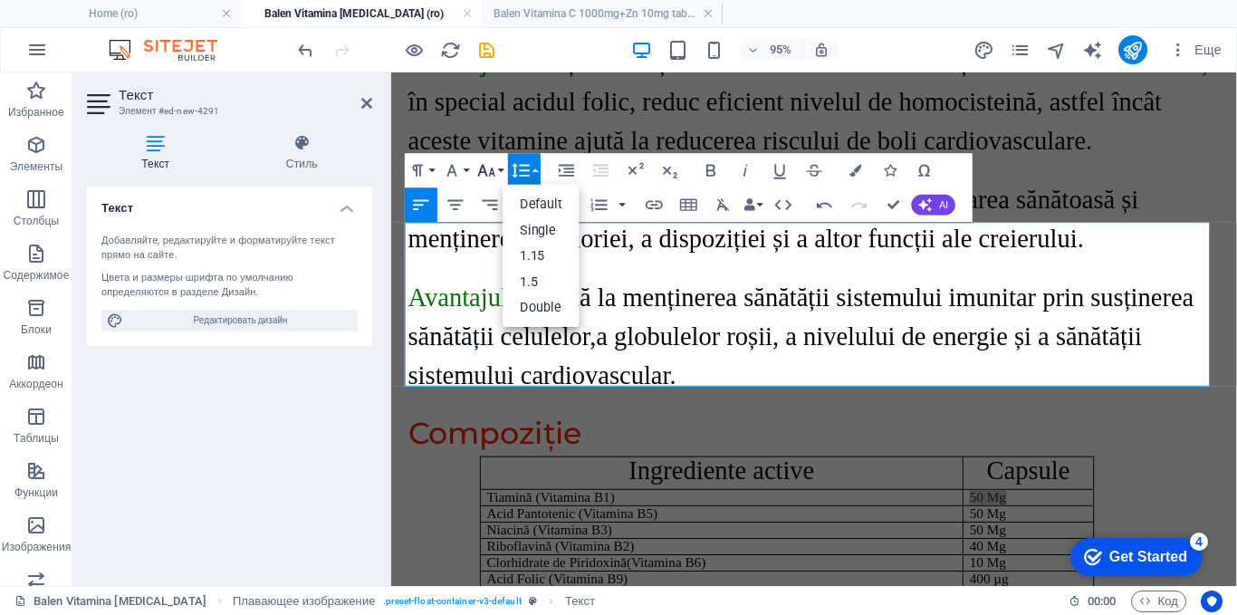
click at [486, 161] on icon "button" at bounding box center [486, 170] width 21 height 21
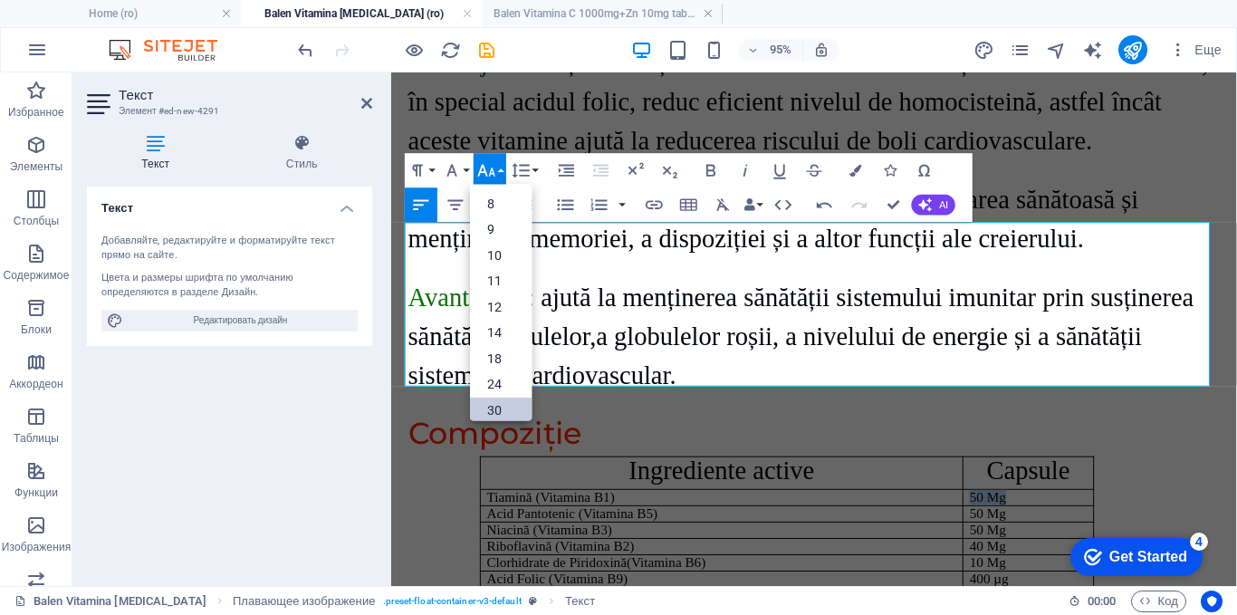
click at [495, 409] on link "30" at bounding box center [501, 411] width 62 height 26
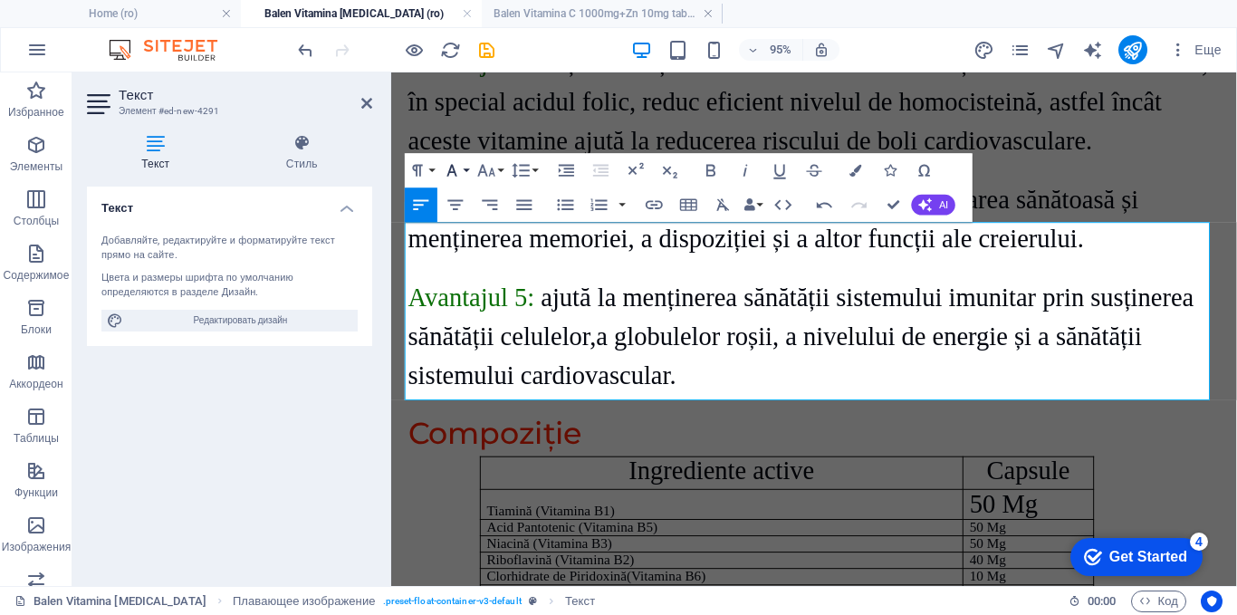
click at [450, 169] on icon "button" at bounding box center [452, 171] width 10 height 12
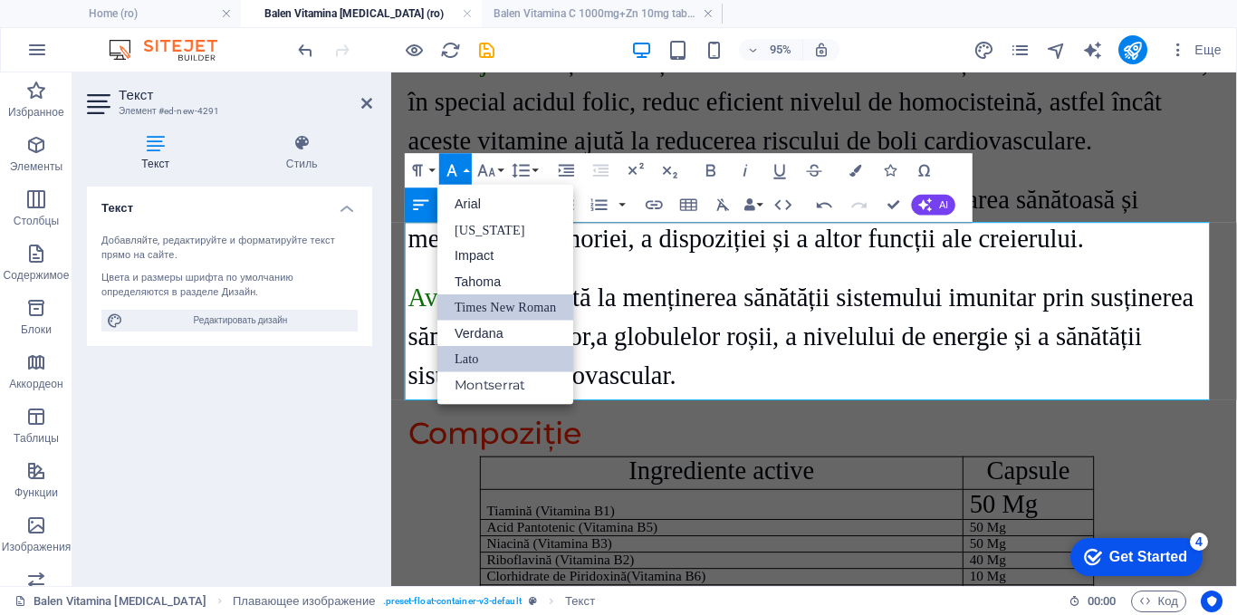
click at [496, 305] on link "Times New Roman" at bounding box center [505, 307] width 136 height 26
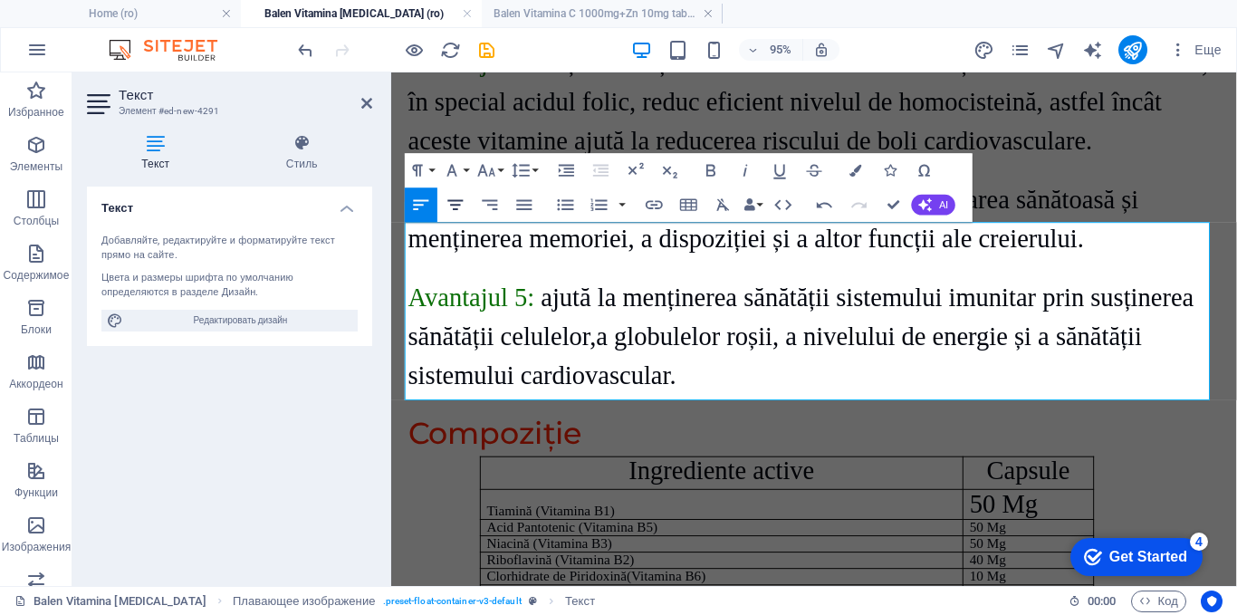
click at [461, 204] on icon "button" at bounding box center [456, 205] width 21 height 21
drag, startPoint x: 1039, startPoint y: 304, endPoint x: 1001, endPoint y: 303, distance: 38.1
click at [1001, 543] on p "50 Mg" at bounding box center [1061, 551] width 123 height 16
click at [1042, 543] on p "50 Mg" at bounding box center [1061, 551] width 123 height 16
drag, startPoint x: 1042, startPoint y: 306, endPoint x: 996, endPoint y: 306, distance: 45.3
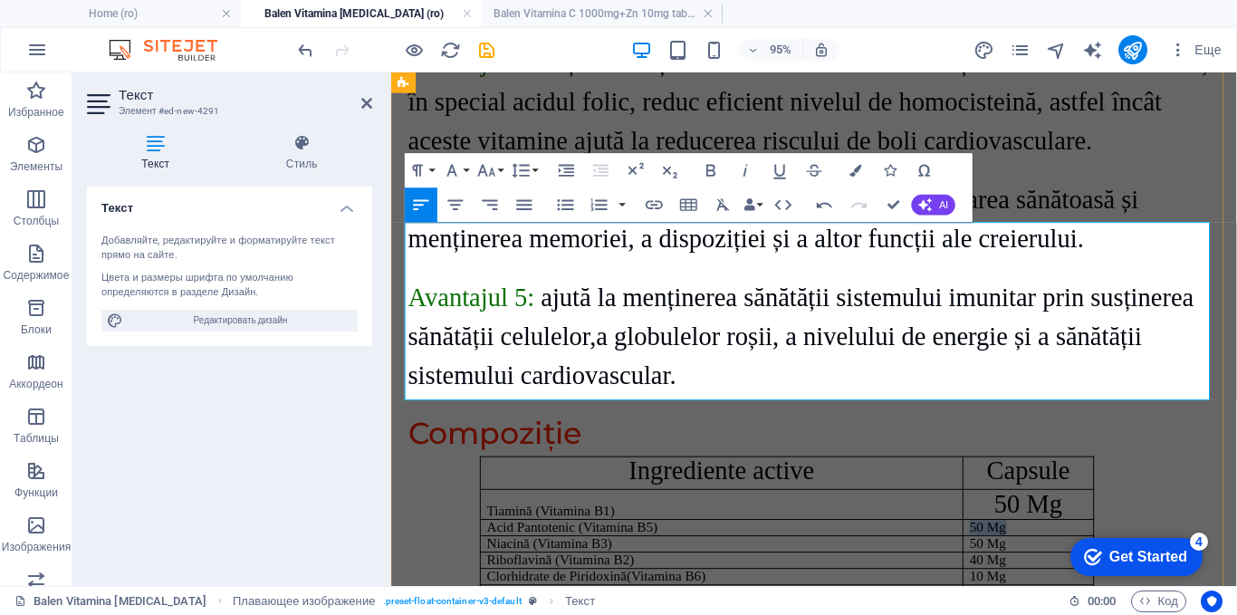
click at [1000, 543] on p "50 Mg" at bounding box center [1061, 551] width 123 height 16
click at [486, 171] on icon "button" at bounding box center [486, 170] width 21 height 21
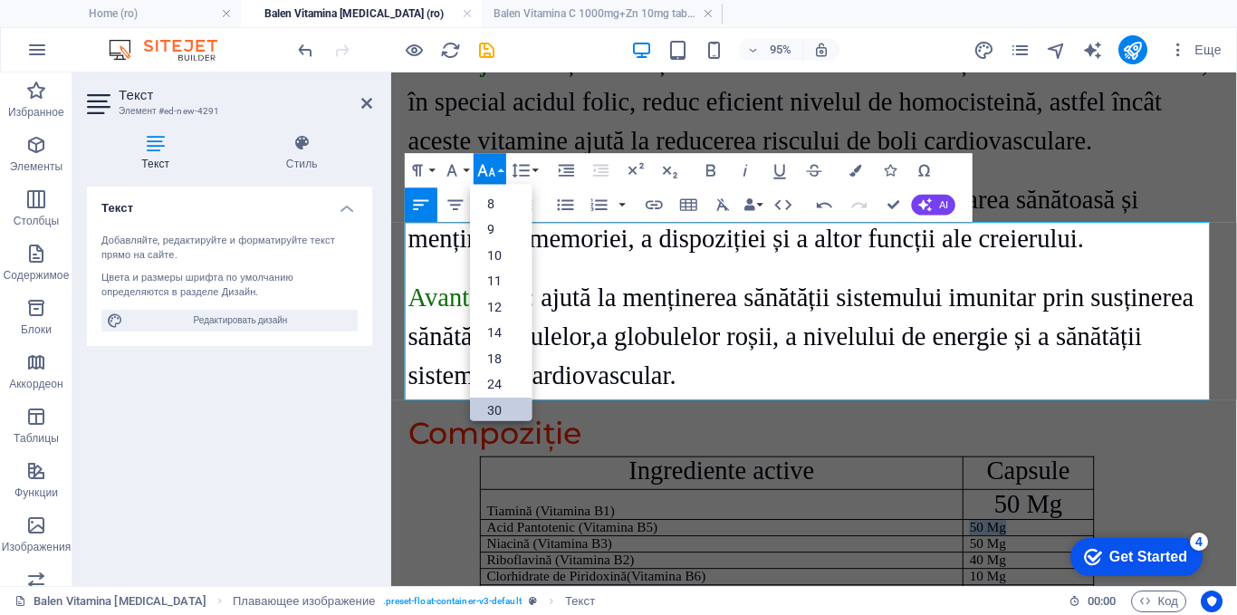
click at [498, 409] on link "30" at bounding box center [501, 411] width 62 height 26
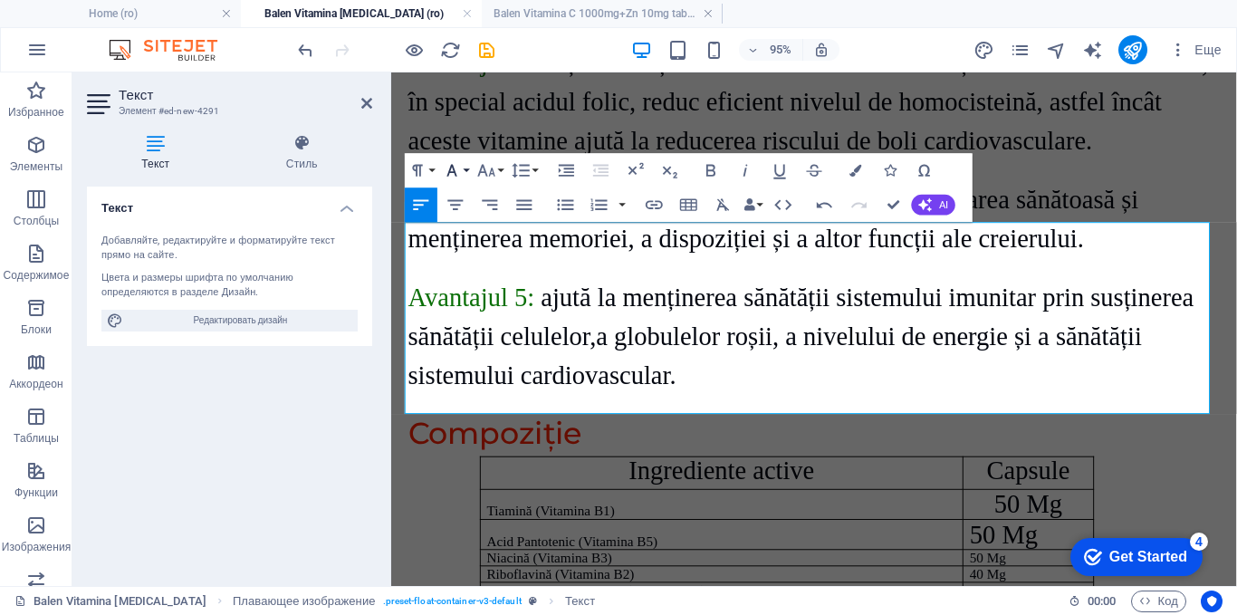
click at [460, 165] on icon "button" at bounding box center [452, 170] width 21 height 21
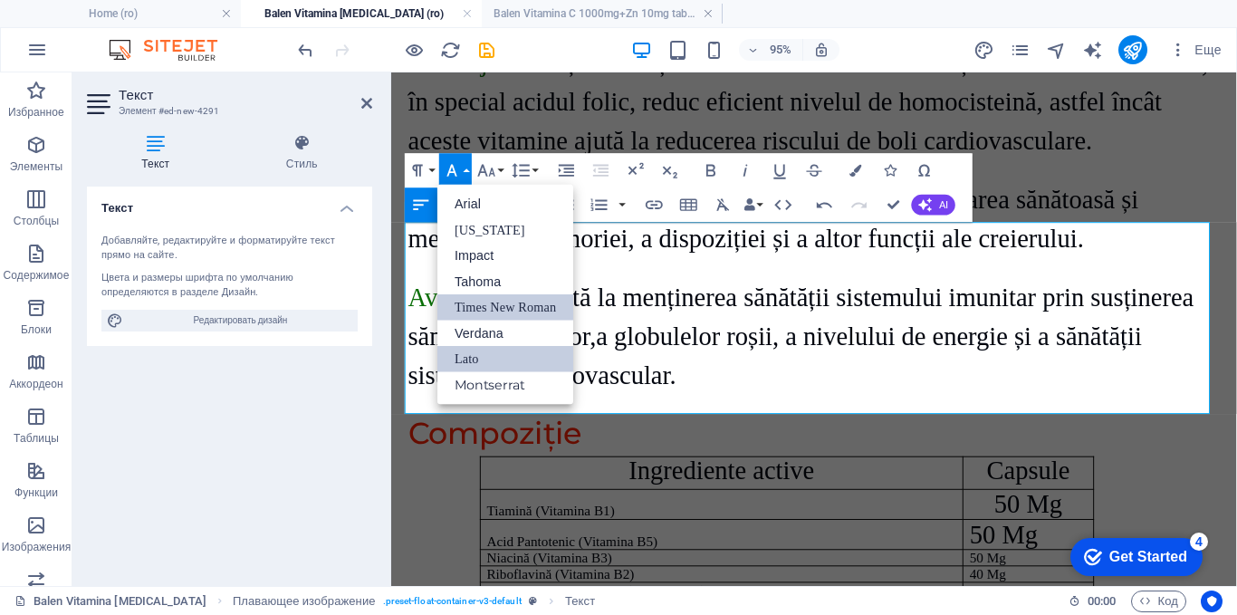
click at [466, 302] on link "Times New Roman" at bounding box center [505, 307] width 136 height 26
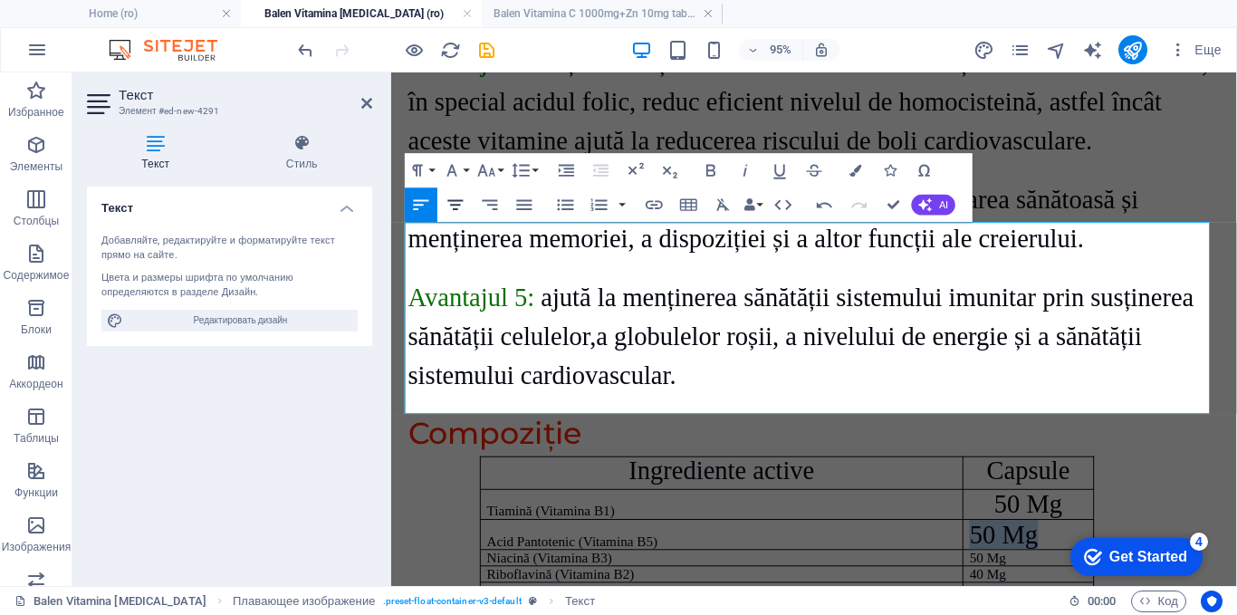
click at [448, 204] on icon "button" at bounding box center [456, 205] width 21 height 21
drag, startPoint x: 1038, startPoint y: 336, endPoint x: 995, endPoint y: 337, distance: 42.6
click at [995, 575] on td "50 Mg" at bounding box center [1063, 583] width 138 height 17
click at [497, 168] on button "Font Size" at bounding box center [490, 170] width 33 height 34
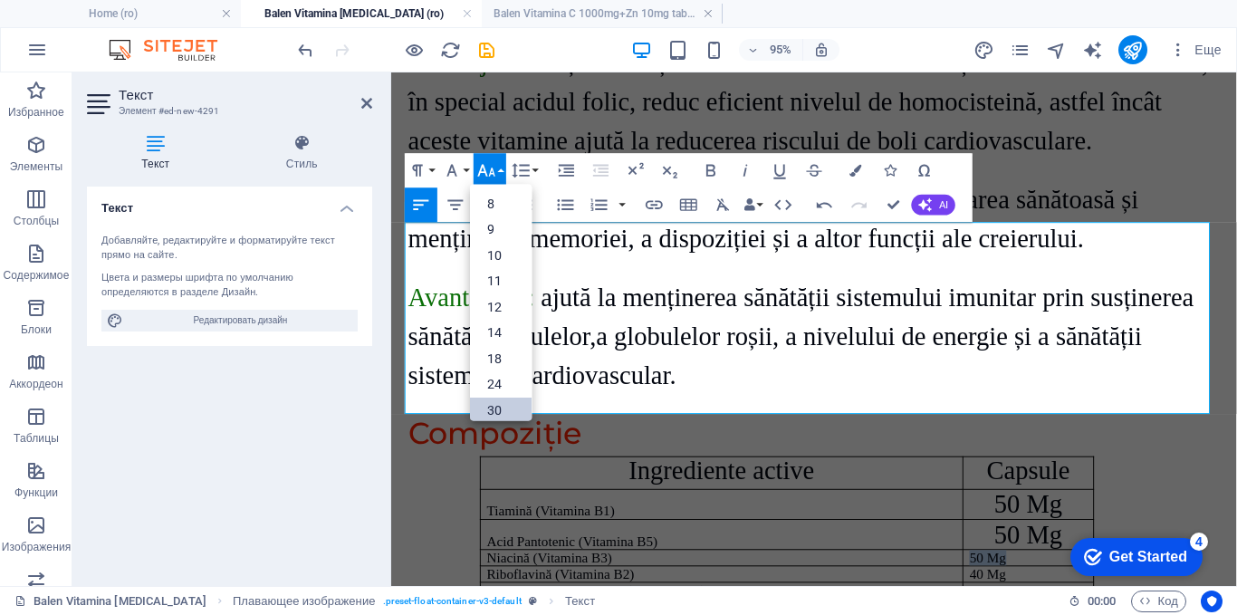
click at [486, 409] on link "30" at bounding box center [501, 411] width 62 height 26
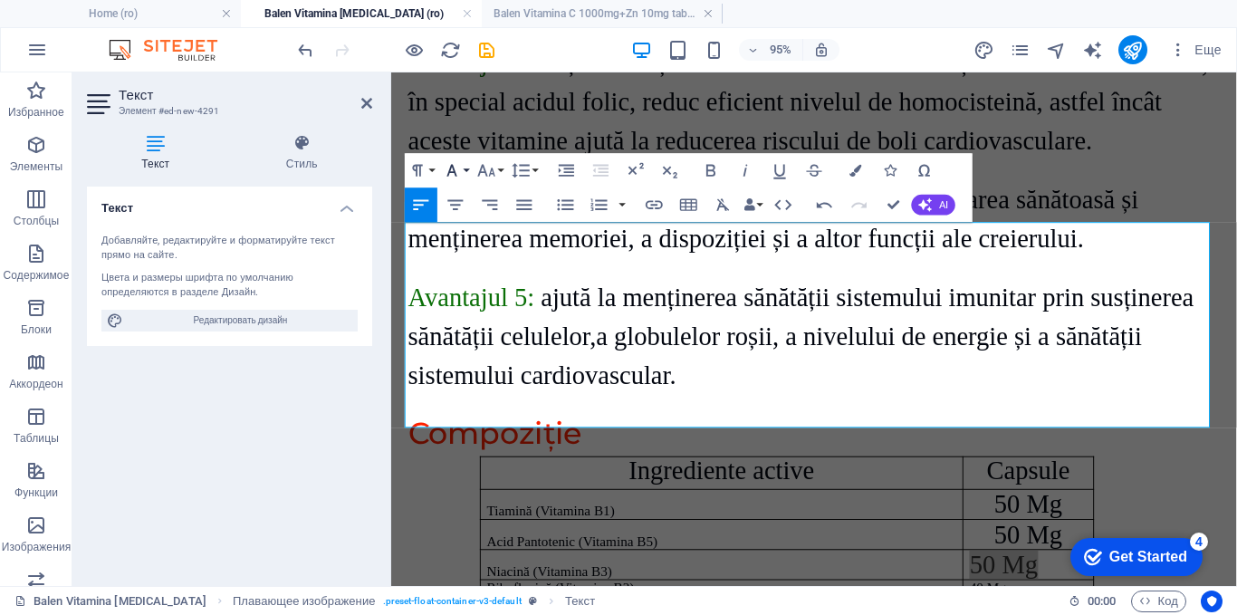
click at [453, 170] on icon "button" at bounding box center [452, 170] width 21 height 21
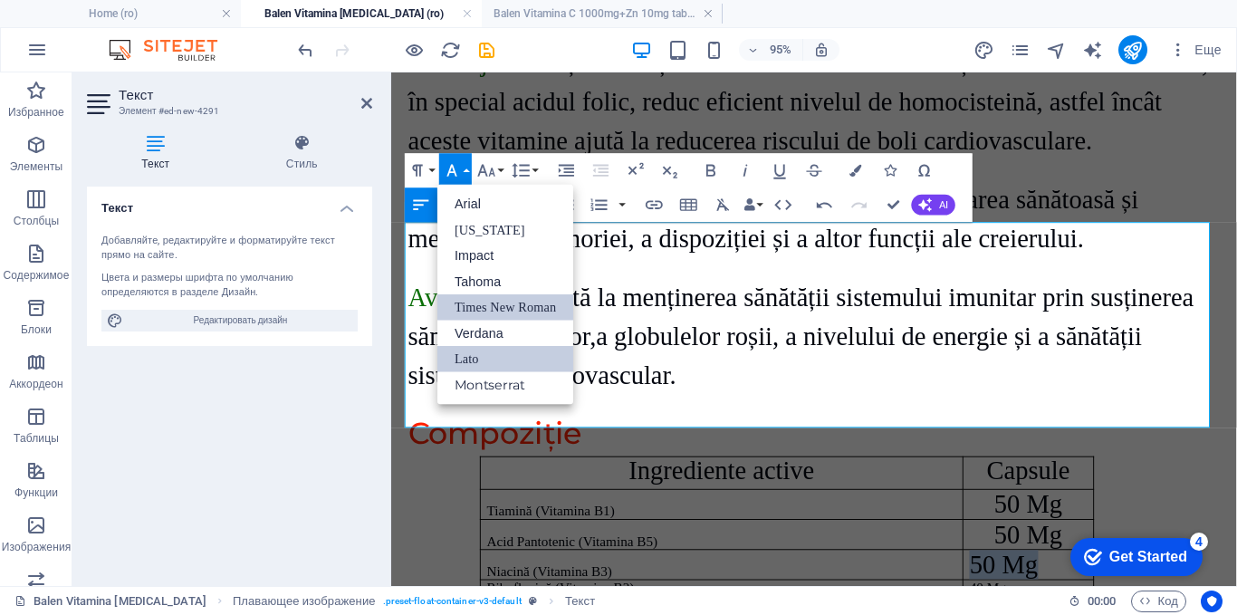
click at [472, 301] on link "Times New Roman" at bounding box center [505, 307] width 136 height 26
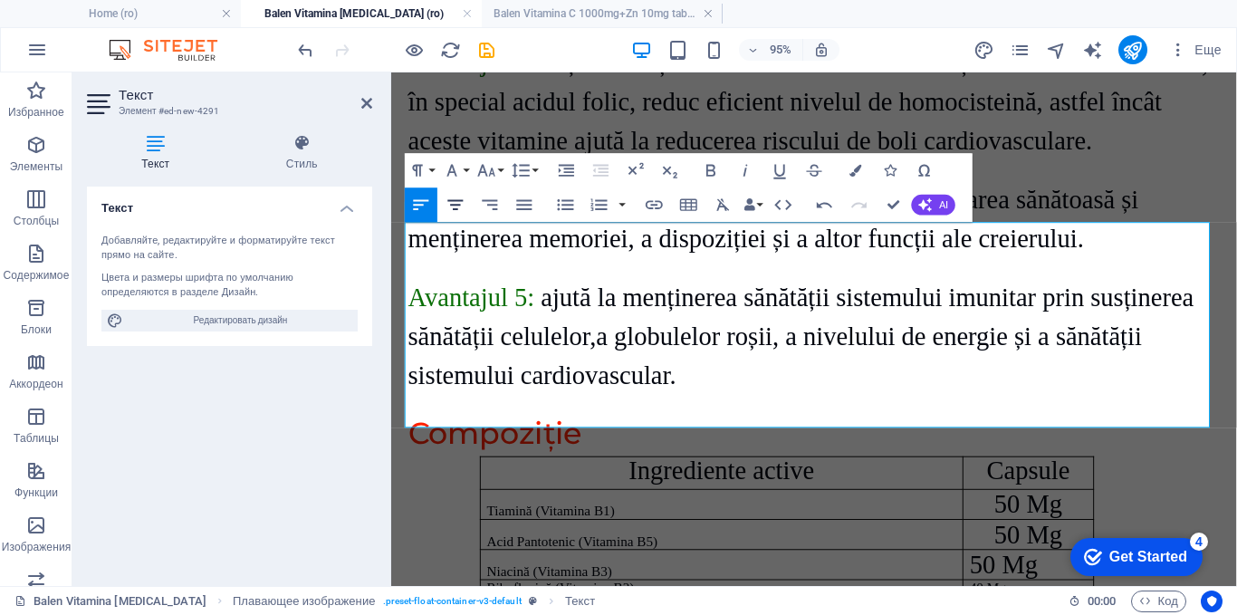
click at [460, 207] on icon "button" at bounding box center [456, 205] width 21 height 21
drag, startPoint x: 1064, startPoint y: 365, endPoint x: 997, endPoint y: 363, distance: 67.1
click at [1000, 607] on p "40 Mg" at bounding box center [1061, 615] width 123 height 16
click at [479, 172] on icon "button" at bounding box center [486, 170] width 21 height 21
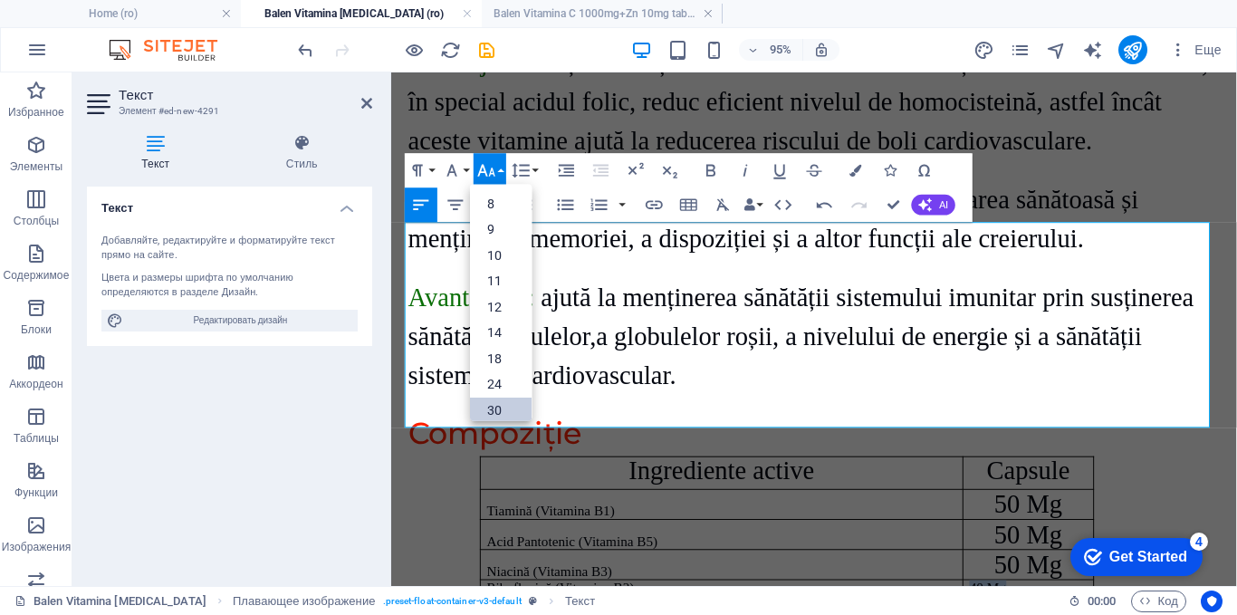
click at [495, 404] on link "30" at bounding box center [501, 411] width 62 height 26
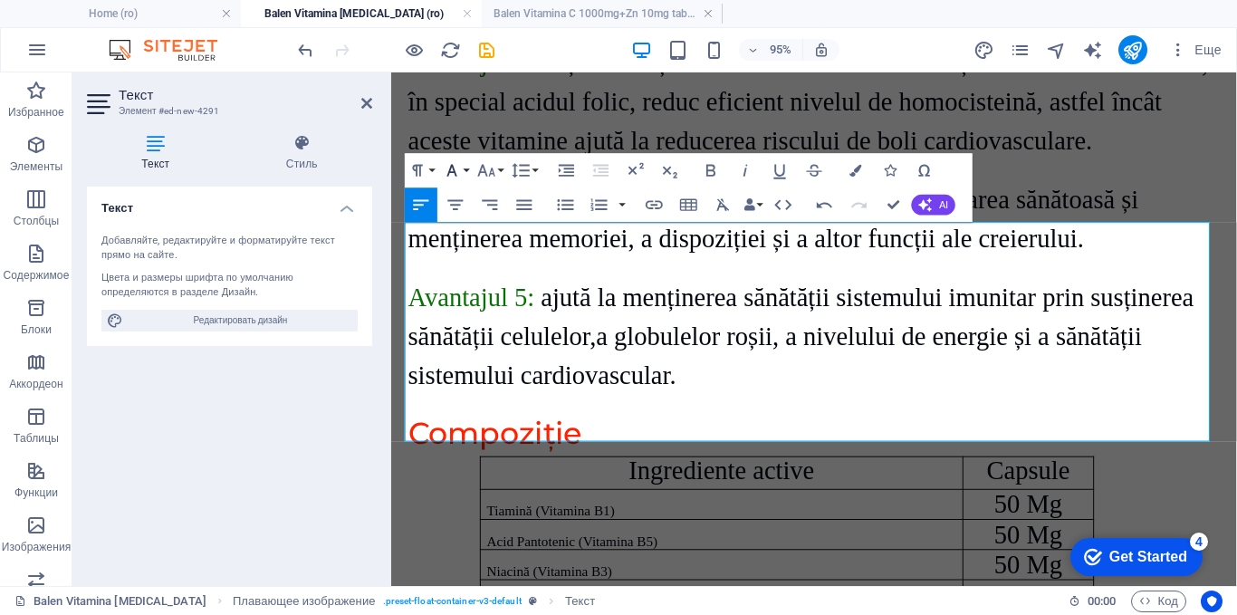
click at [461, 171] on icon "button" at bounding box center [452, 170] width 21 height 21
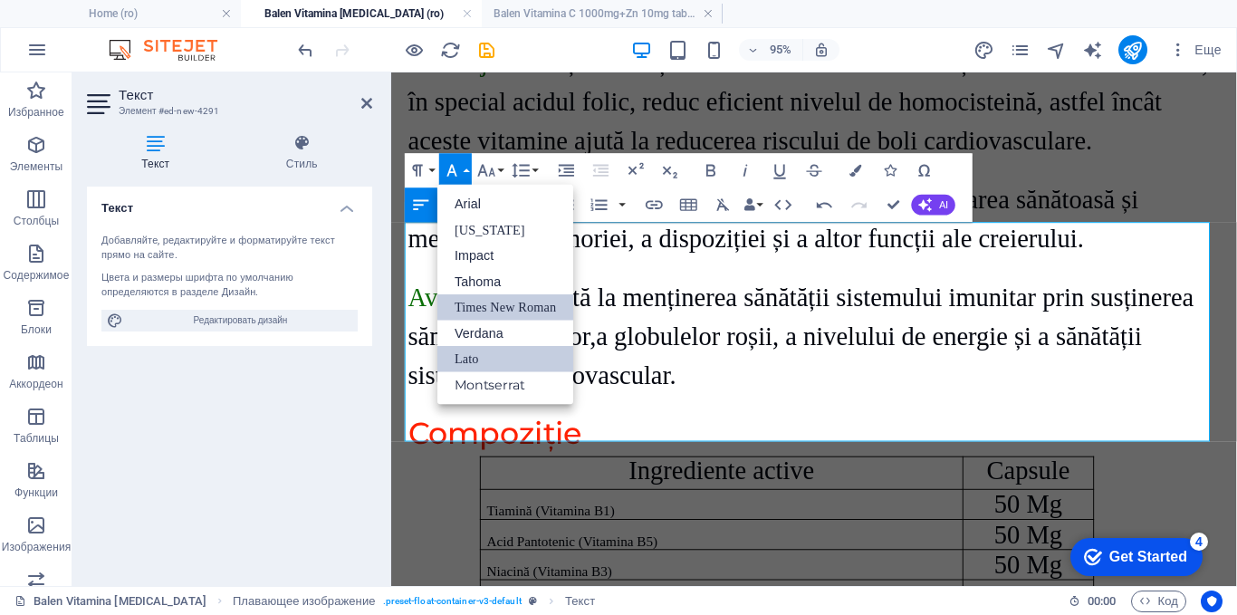
click at [464, 301] on link "Times New Roman" at bounding box center [505, 307] width 136 height 26
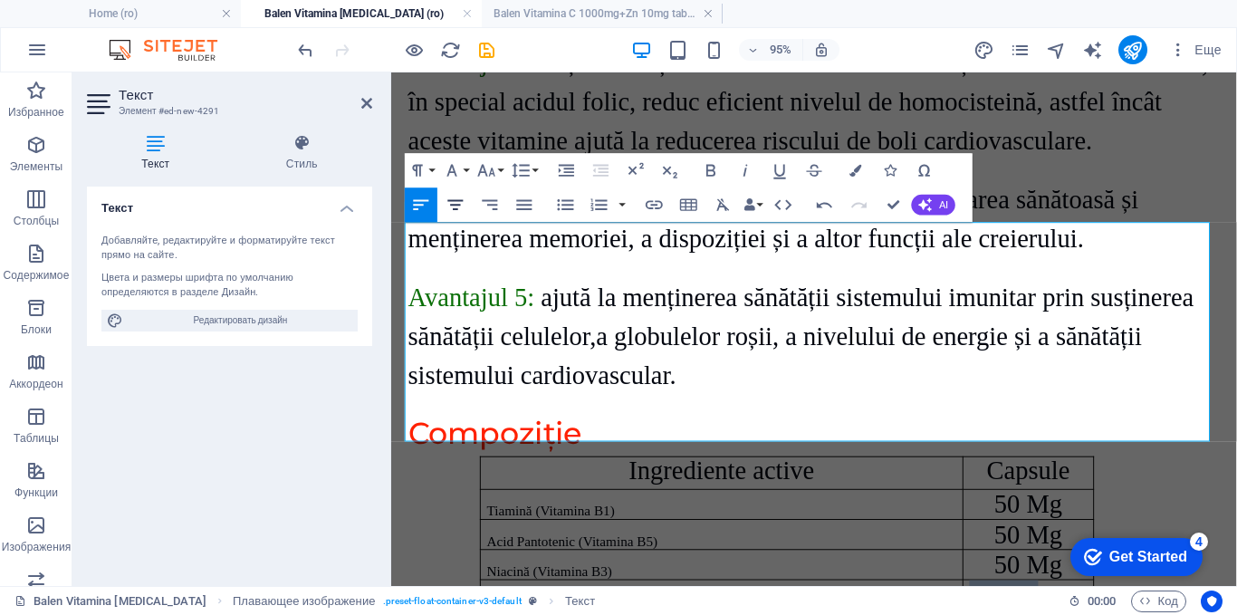
click at [457, 209] on icon "button" at bounding box center [455, 205] width 15 height 10
drag, startPoint x: 1034, startPoint y: 398, endPoint x: 841, endPoint y: 306, distance: 212.7
click at [495, 168] on icon "button" at bounding box center [486, 170] width 21 height 21
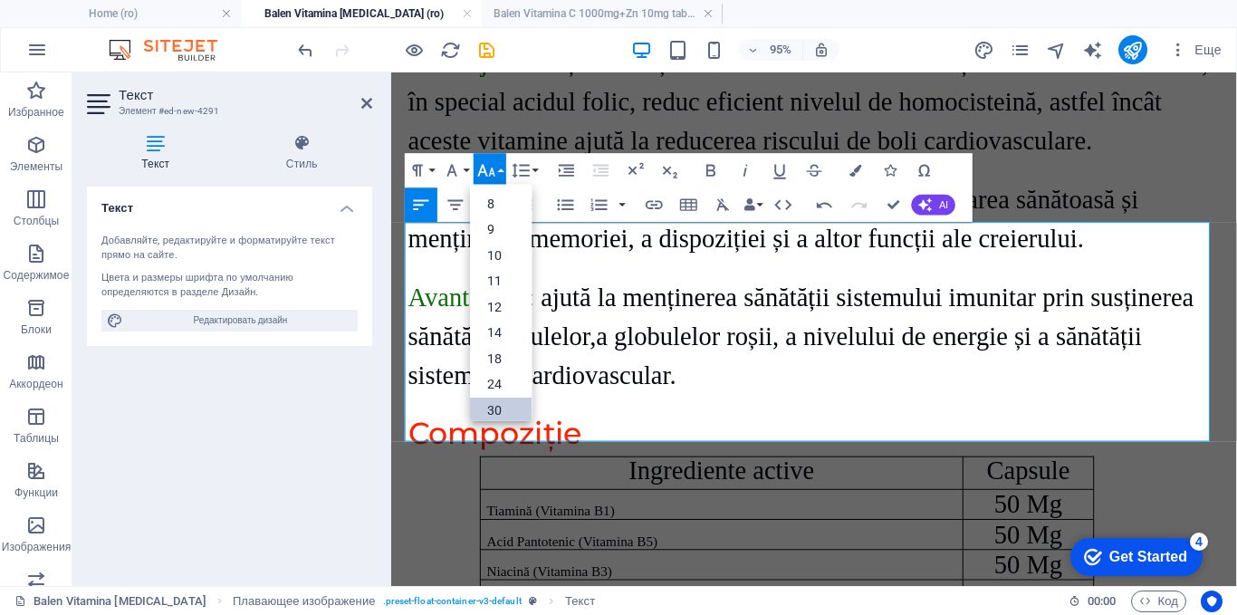
click at [495, 399] on link "30" at bounding box center [501, 411] width 62 height 26
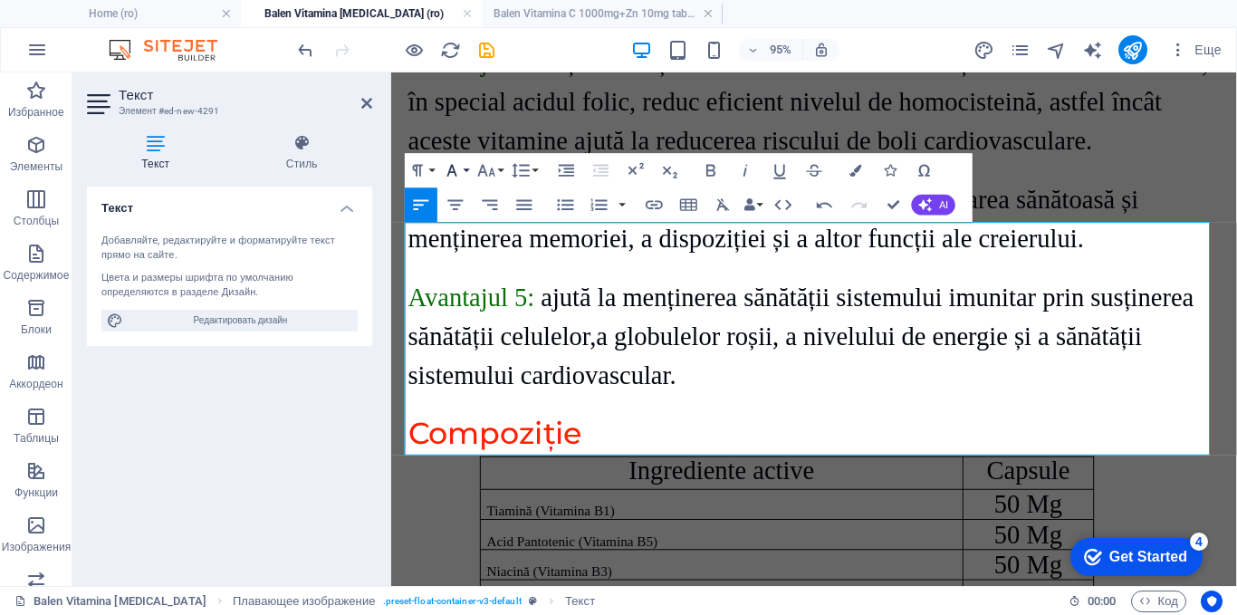
click at [454, 164] on icon "button" at bounding box center [452, 170] width 21 height 21
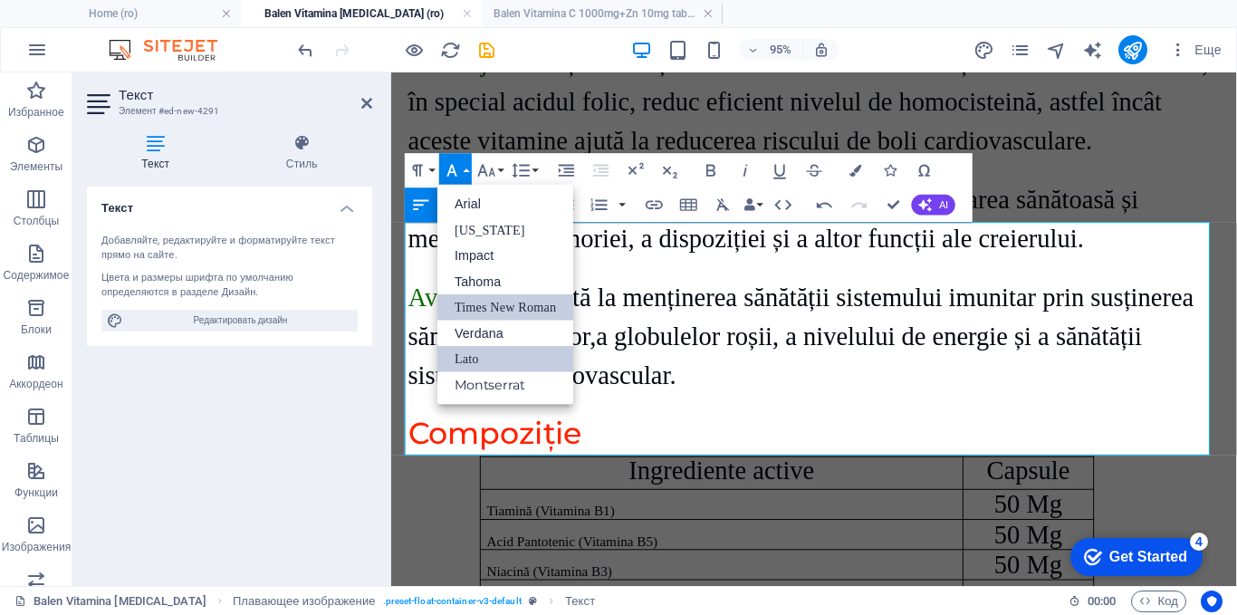
click at [467, 302] on link "Times New Roman" at bounding box center [505, 307] width 136 height 26
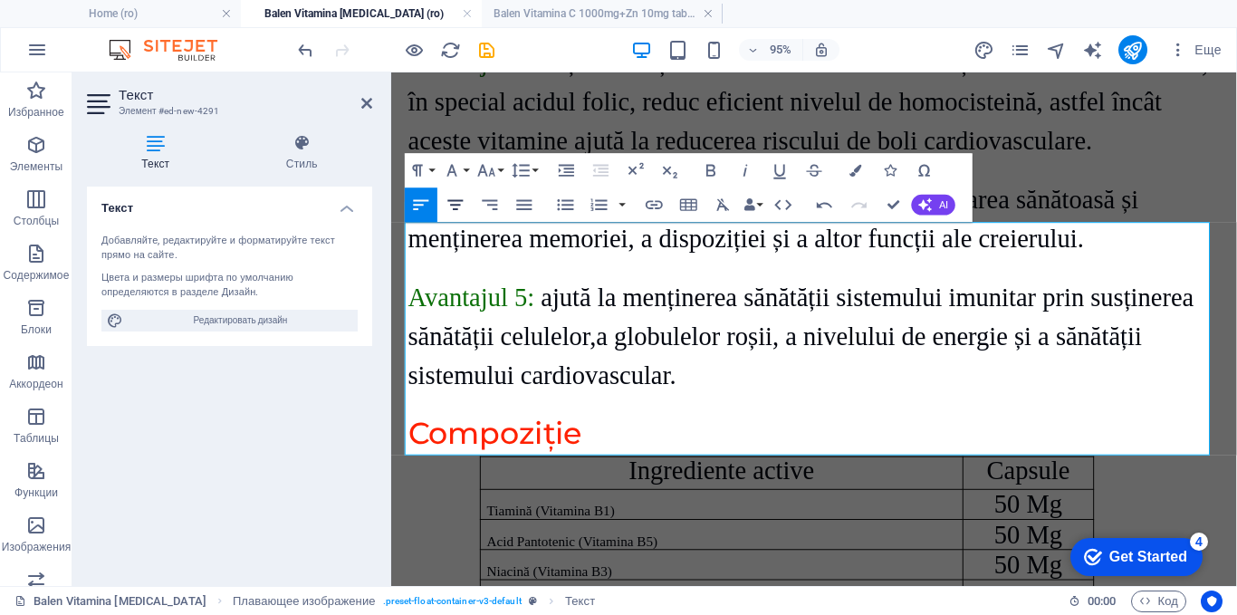
click at [454, 201] on icon "button" at bounding box center [455, 205] width 15 height 10
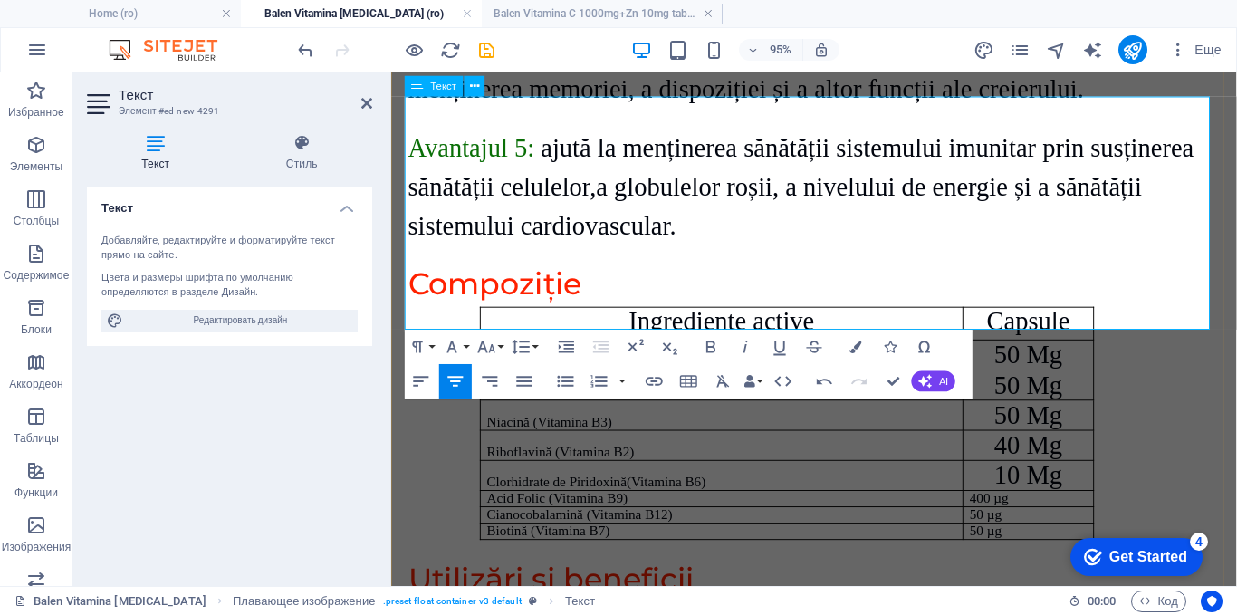
scroll to position [2264, 0]
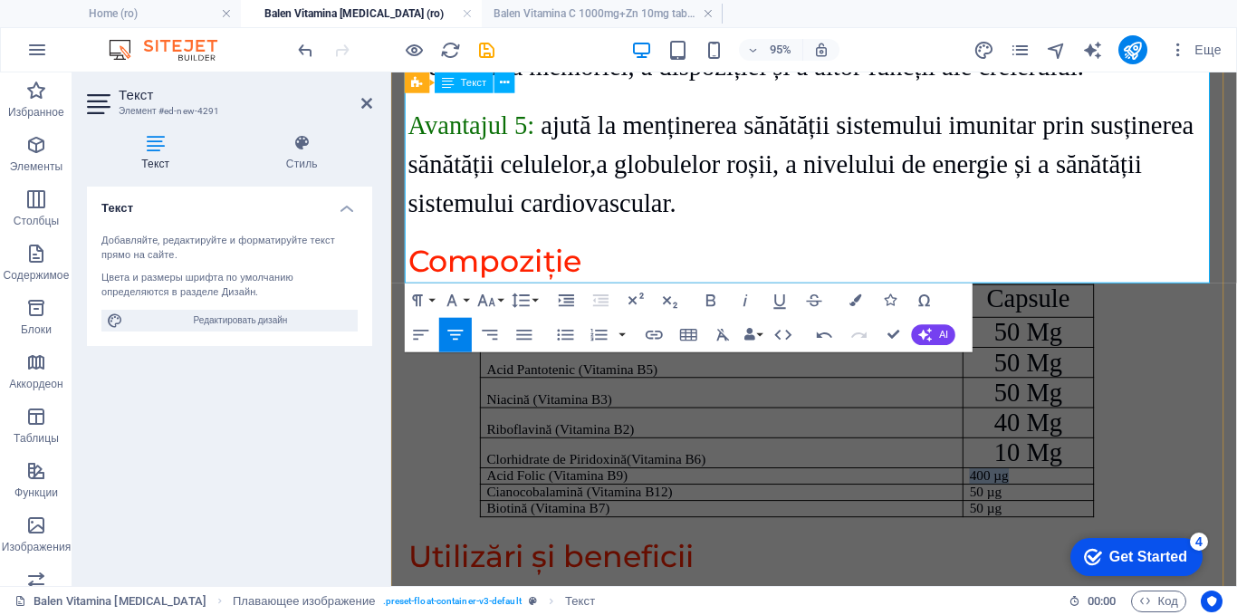
drag, startPoint x: 1043, startPoint y: 255, endPoint x: 999, endPoint y: 257, distance: 43.6
click at [1000, 489] on p "400 µg" at bounding box center [1061, 497] width 123 height 16
click at [495, 294] on icon "button" at bounding box center [486, 301] width 21 height 21
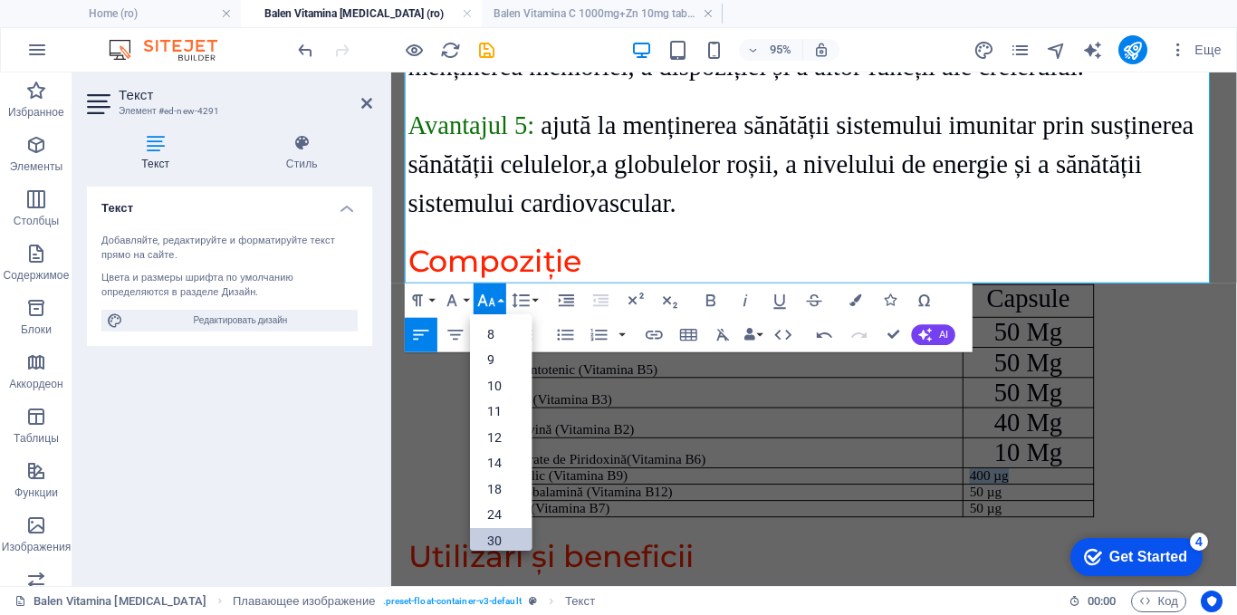
click at [490, 542] on link "30" at bounding box center [501, 541] width 62 height 26
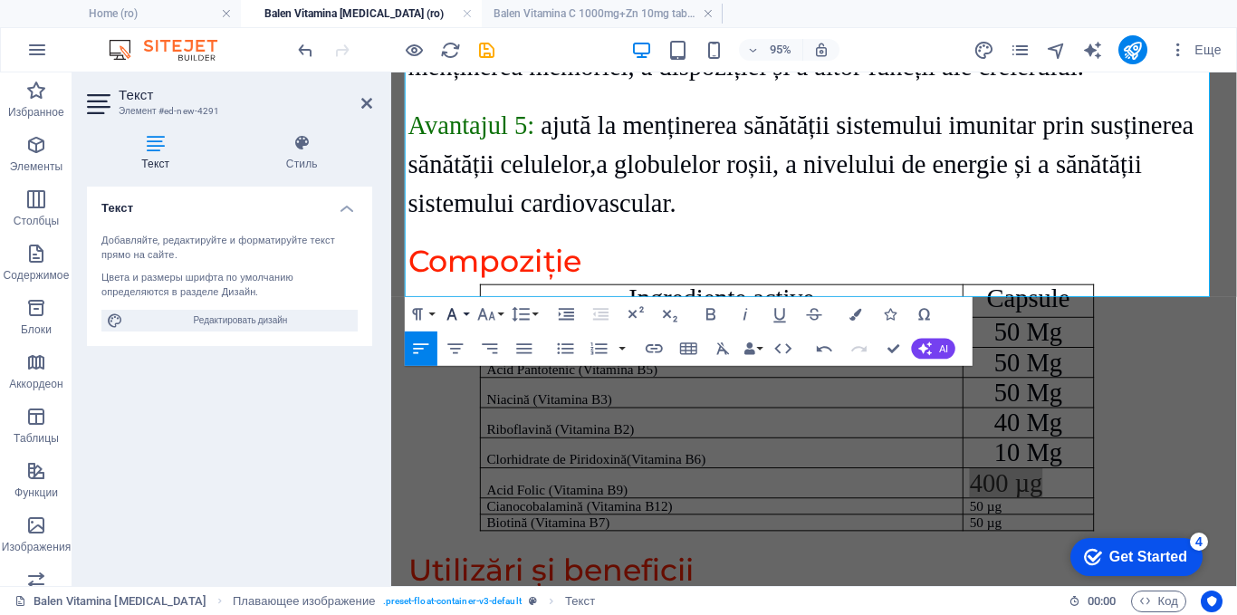
click at [460, 310] on icon "button" at bounding box center [452, 314] width 21 height 21
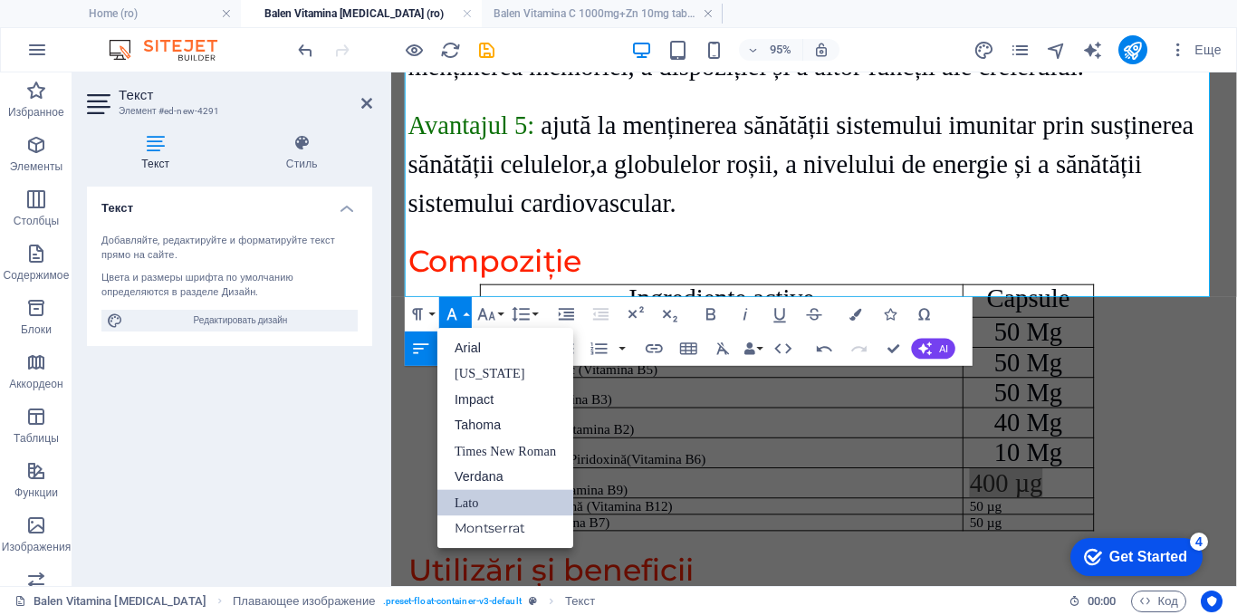
scroll to position [0, 0]
click at [488, 447] on link "Times New Roman" at bounding box center [505, 451] width 136 height 26
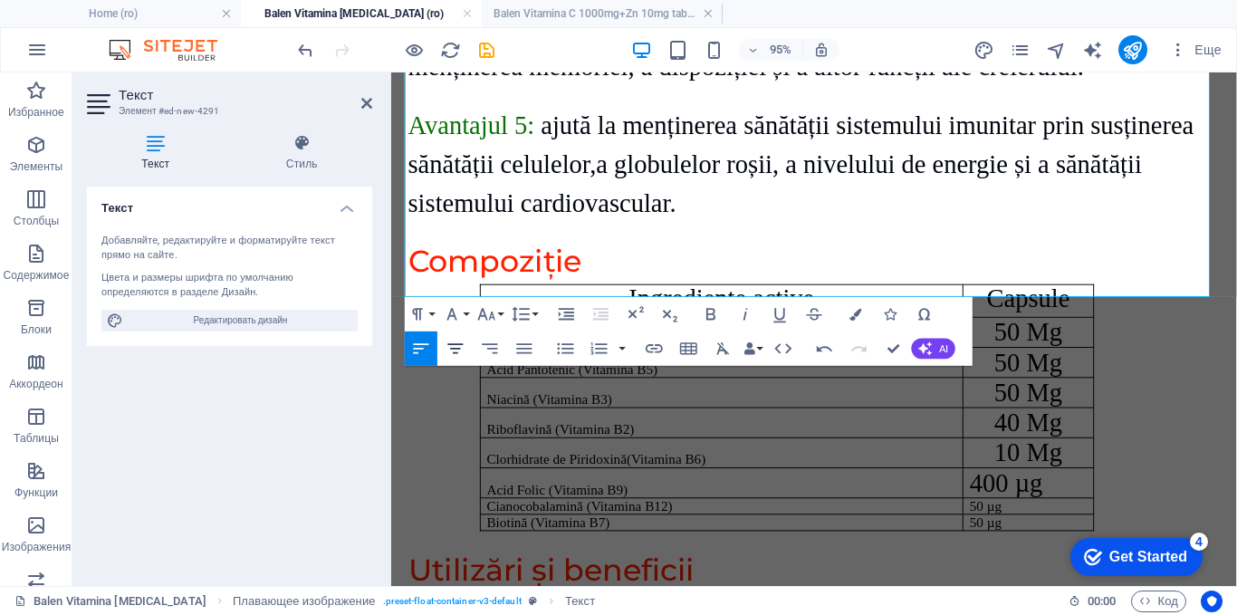
click at [458, 345] on icon "button" at bounding box center [455, 348] width 15 height 10
click at [1029, 521] on p "50 µg" at bounding box center [1061, 529] width 123 height 16
click at [1045, 489] on span "400 µg" at bounding box center [1062, 504] width 77 height 30
drag, startPoint x: 1034, startPoint y: 285, endPoint x: 999, endPoint y: 286, distance: 35.3
click at [1000, 521] on p "50 µg" at bounding box center [1061, 529] width 123 height 16
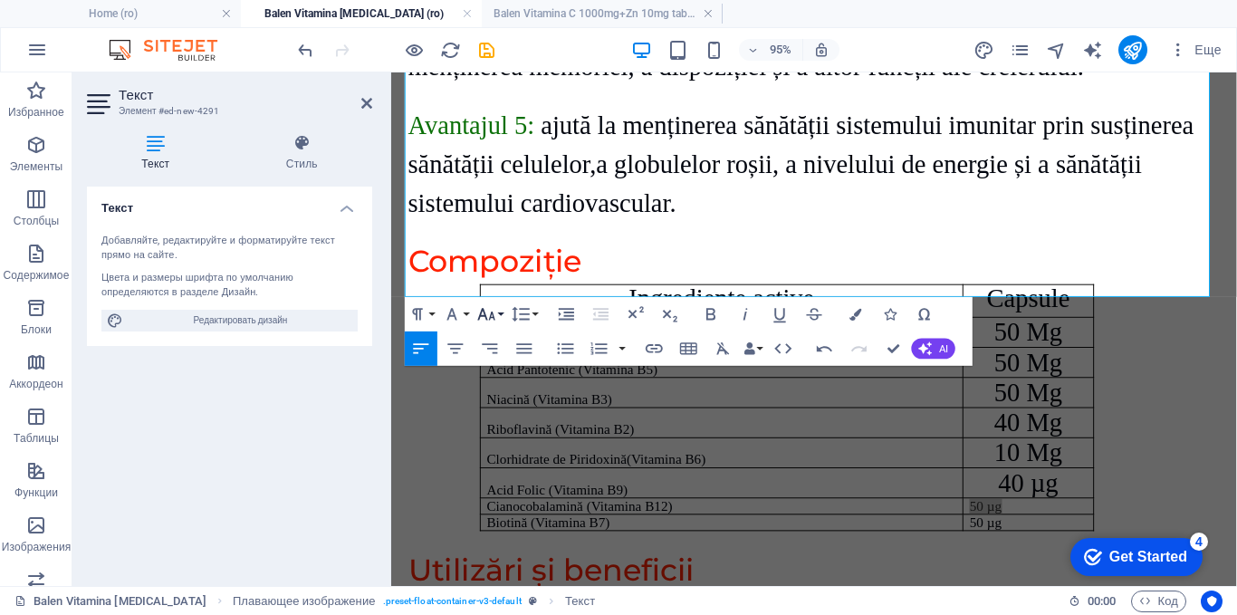
click at [498, 316] on button "Font Size" at bounding box center [490, 314] width 33 height 34
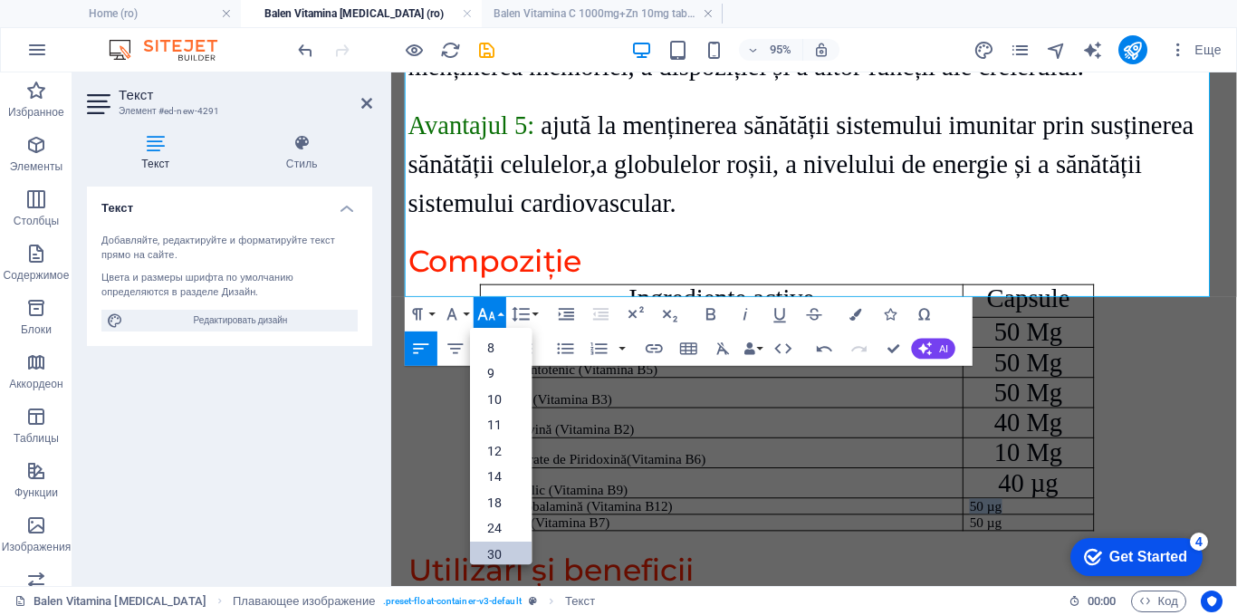
click at [487, 551] on link "30" at bounding box center [501, 555] width 62 height 26
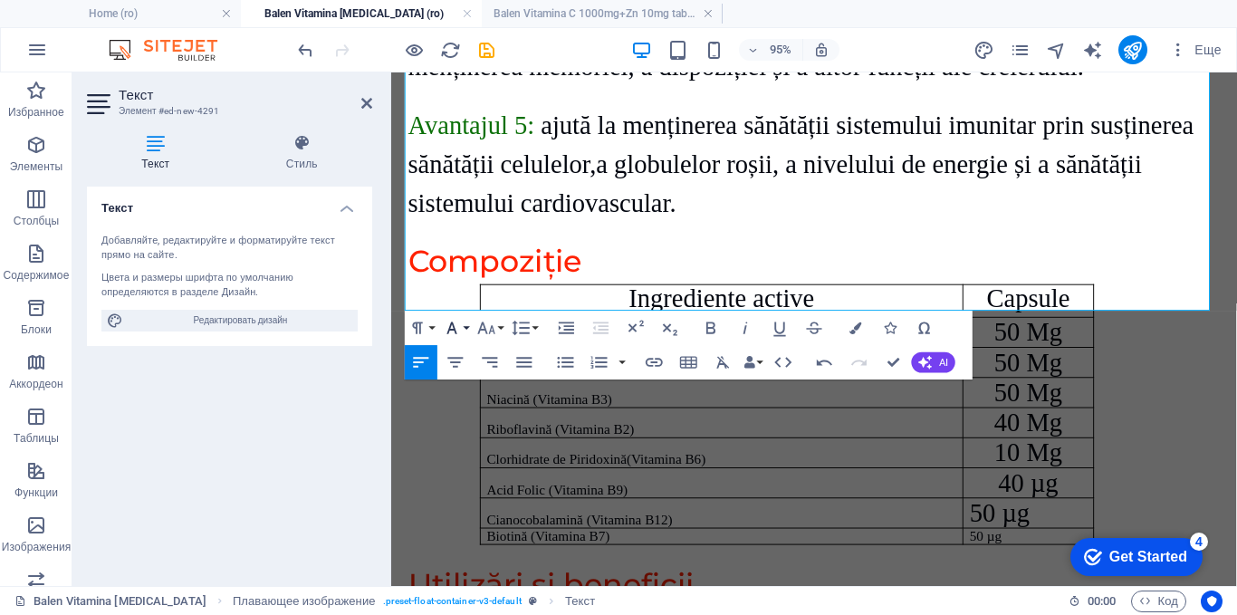
click at [463, 323] on button "Font Family" at bounding box center [455, 328] width 33 height 34
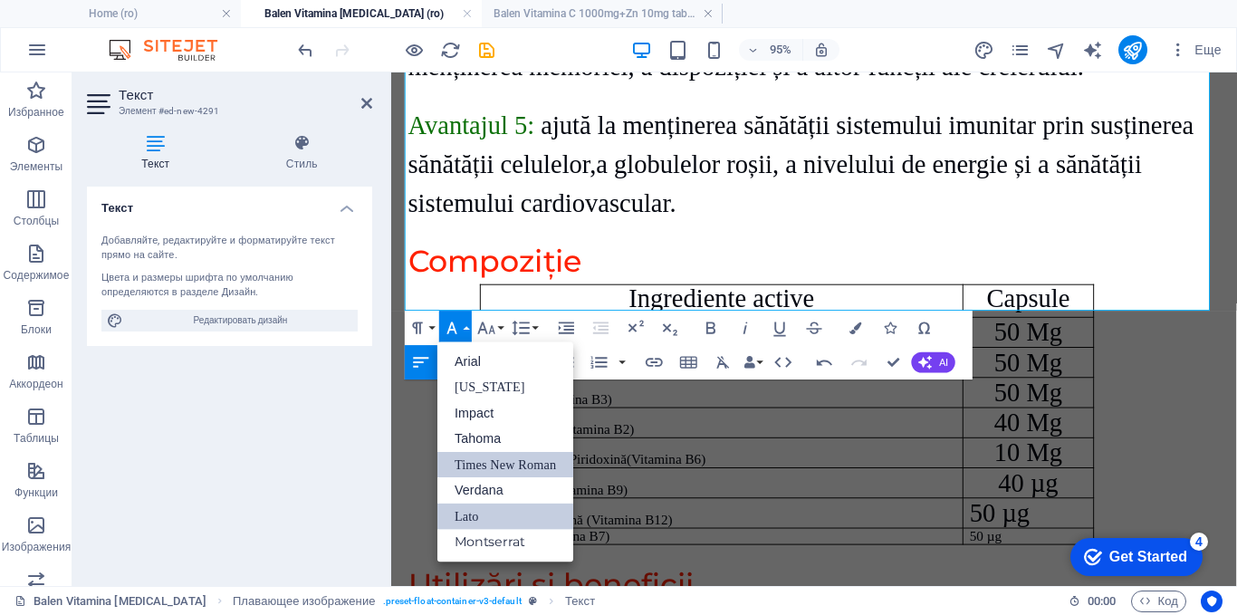
click at [469, 459] on link "Times New Roman" at bounding box center [505, 465] width 136 height 26
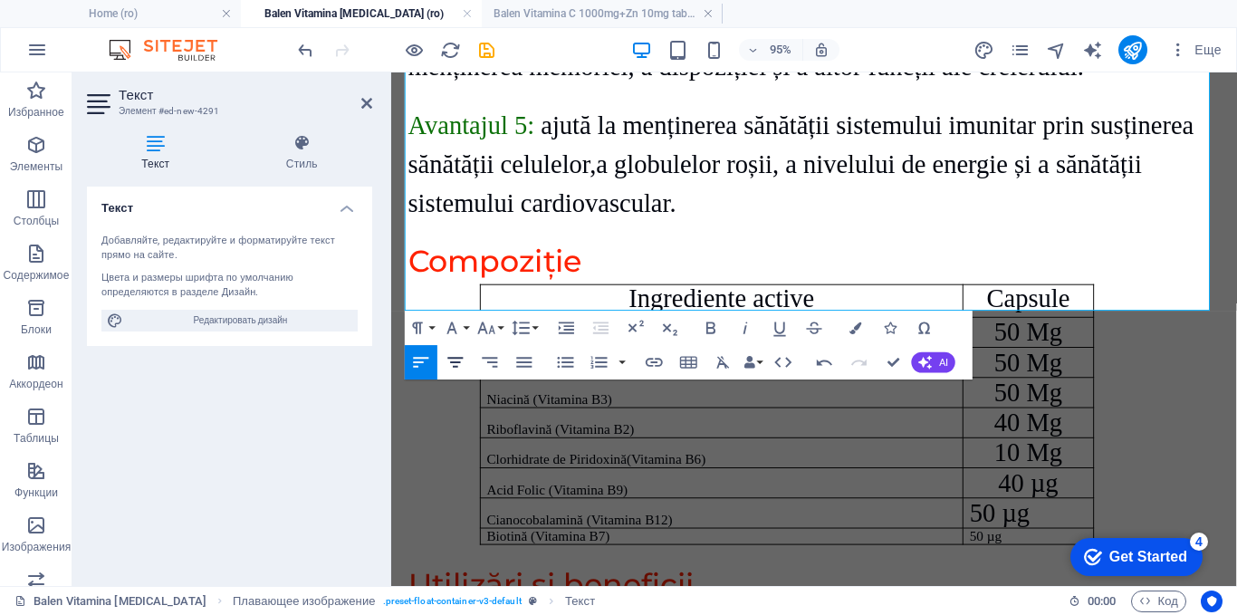
click at [455, 360] on icon "button" at bounding box center [456, 362] width 21 height 21
drag, startPoint x: 1040, startPoint y: 312, endPoint x: 997, endPoint y: 313, distance: 42.6
click at [1000, 553] on p "50 µg" at bounding box center [1061, 561] width 123 height 16
click at [492, 329] on icon "button" at bounding box center [486, 328] width 21 height 21
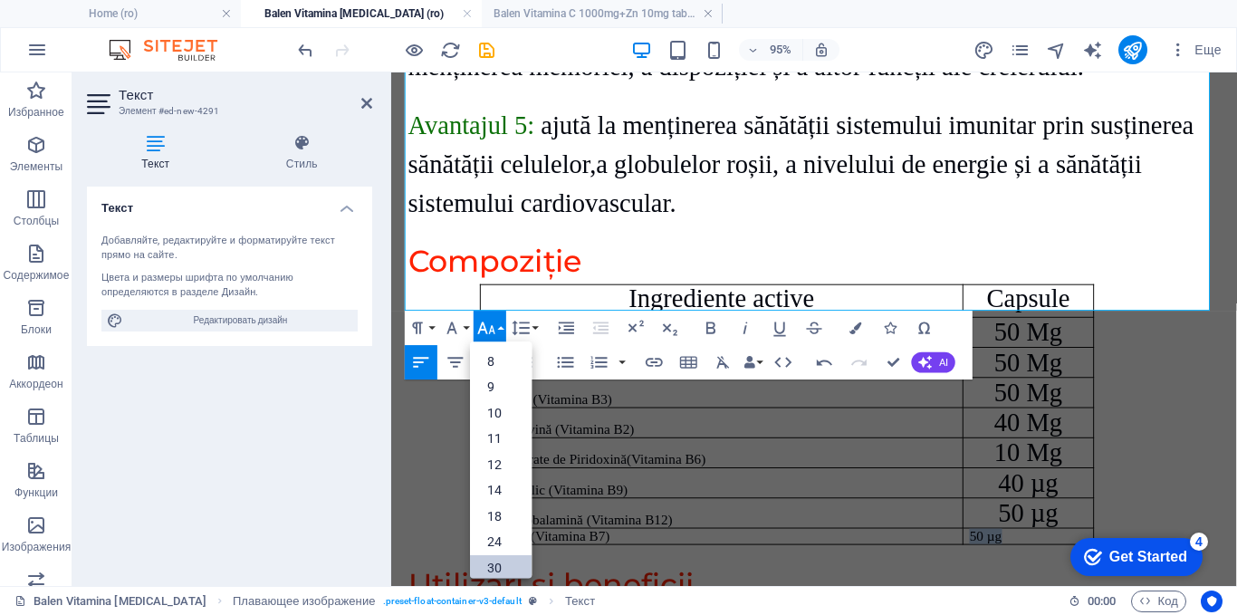
click at [491, 563] on link "30" at bounding box center [501, 568] width 62 height 26
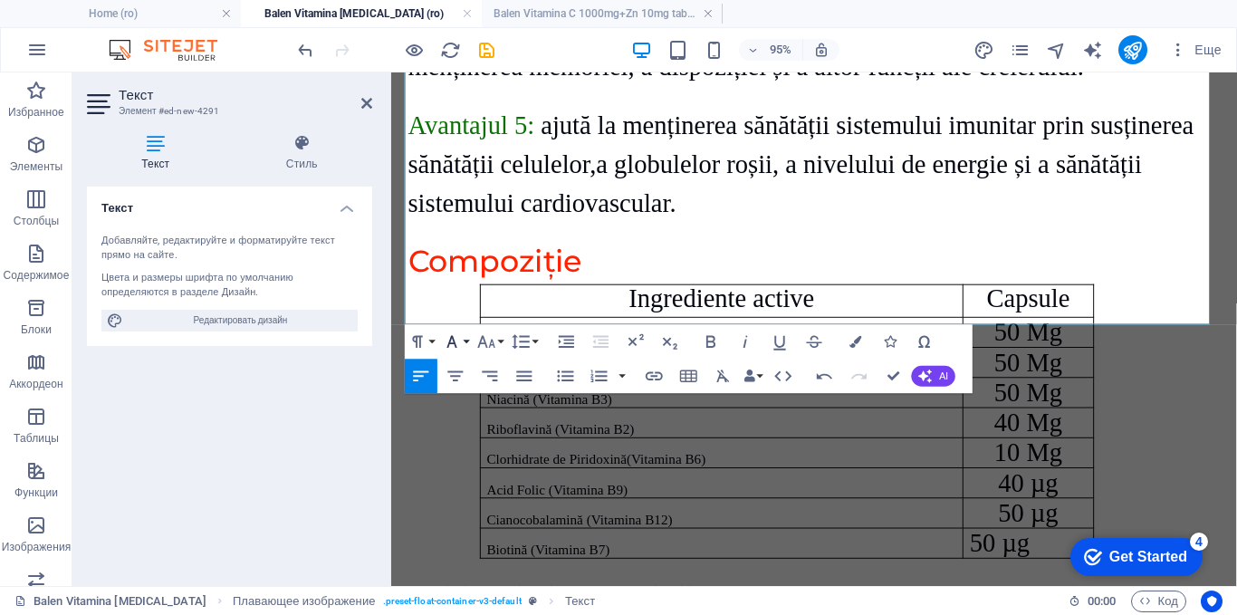
click at [456, 339] on icon "button" at bounding box center [452, 342] width 21 height 21
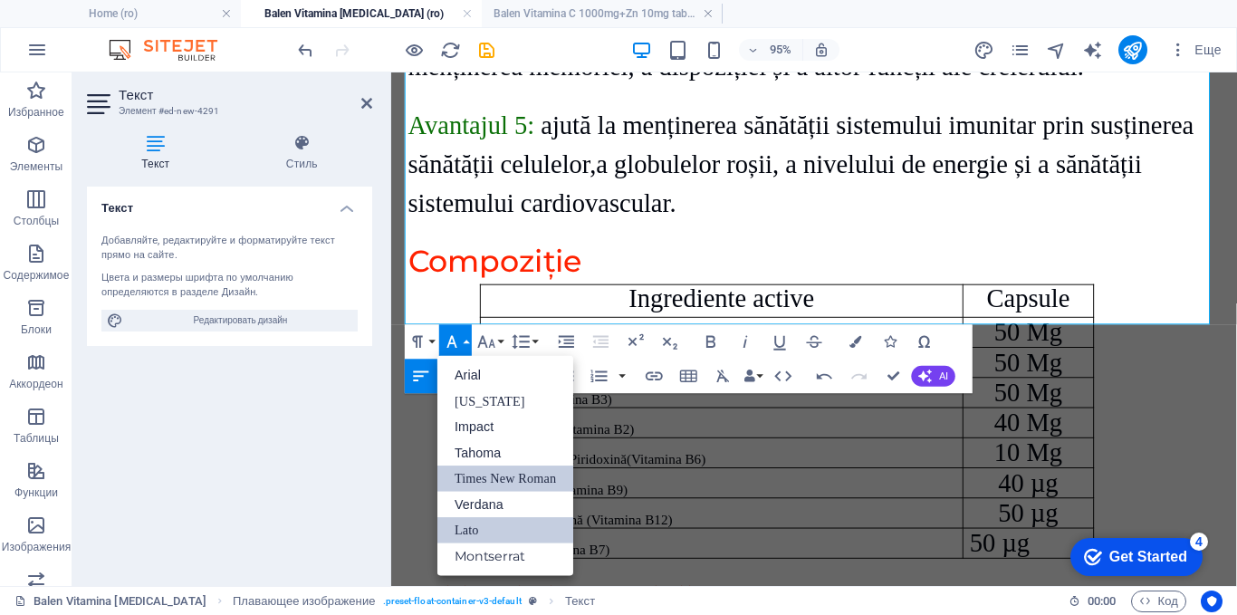
click at [486, 476] on link "Times New Roman" at bounding box center [505, 479] width 136 height 26
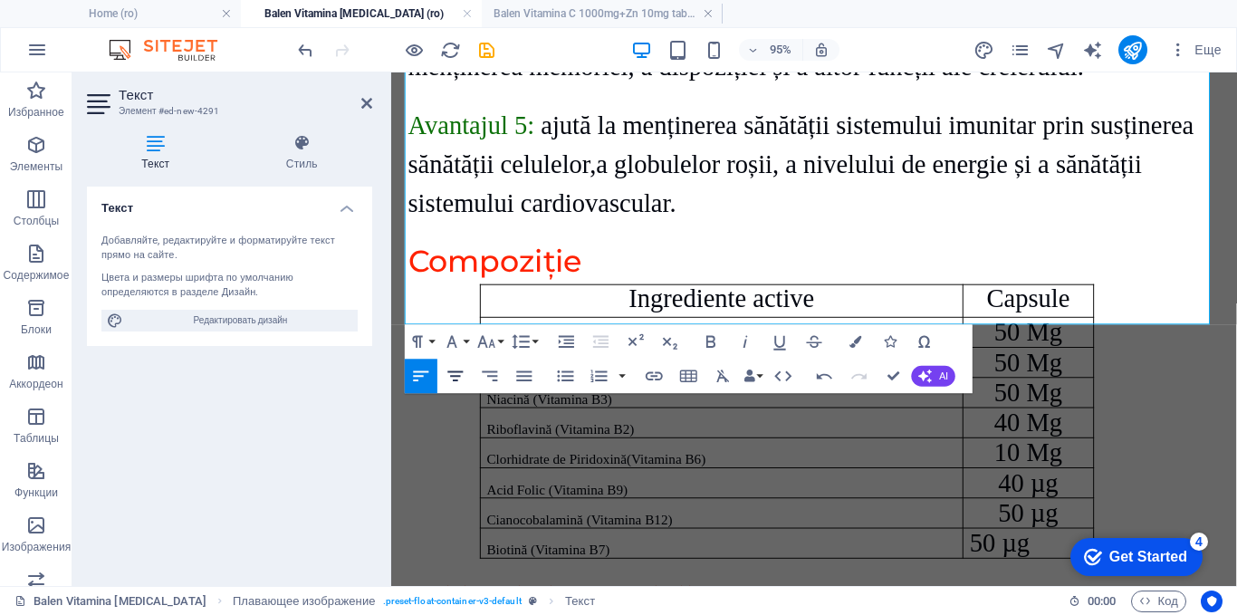
click at [457, 370] on icon "button" at bounding box center [456, 376] width 21 height 21
click at [1046, 489] on span "40 µg" at bounding box center [1062, 504] width 63 height 30
drag, startPoint x: 668, startPoint y: 319, endPoint x: 492, endPoint y: 322, distance: 175.8
click at [492, 553] on td "Biotină (Vitamina B7)" at bounding box center [739, 569] width 508 height 32
click at [494, 345] on icon "button" at bounding box center [486, 342] width 17 height 12
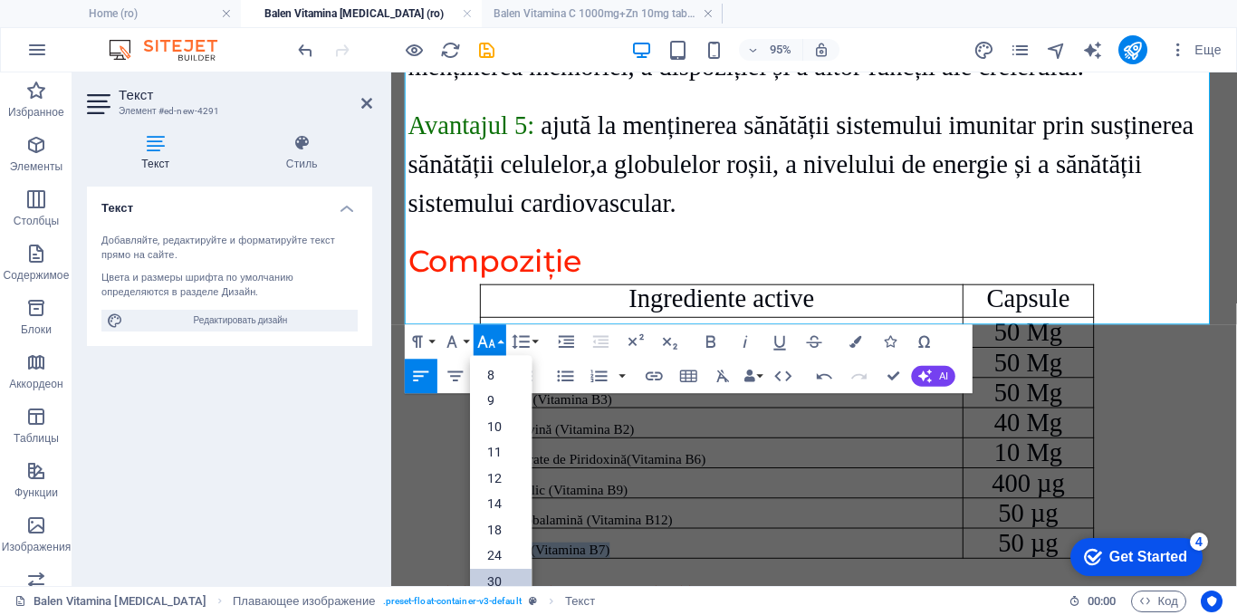
click at [490, 573] on link "30" at bounding box center [501, 582] width 62 height 26
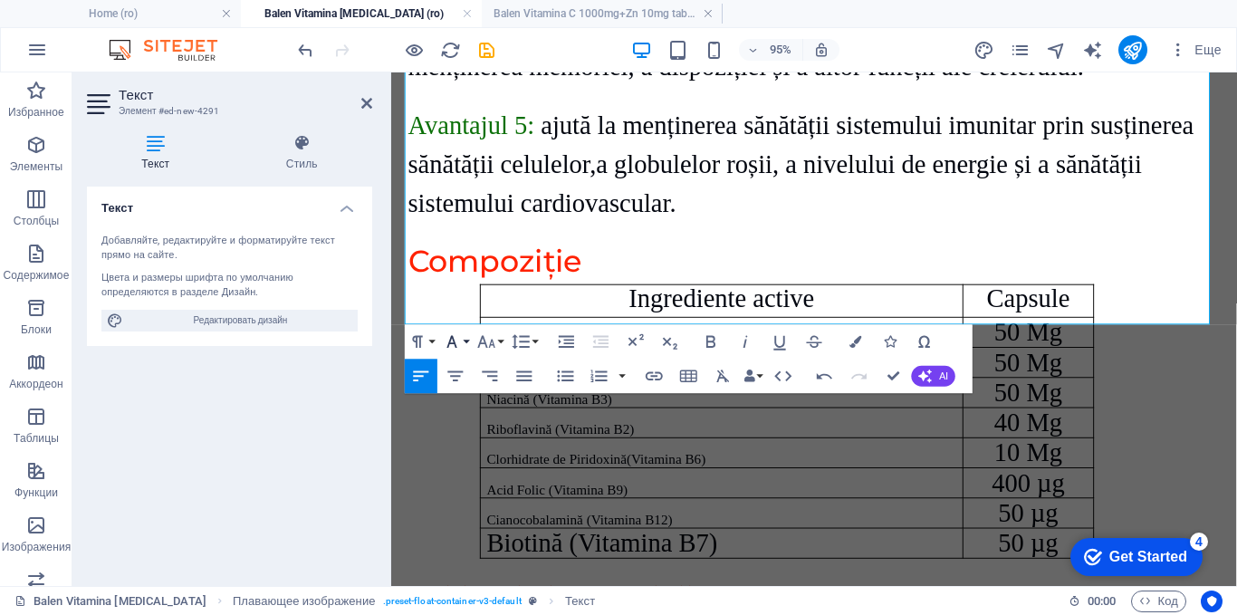
click at [460, 338] on icon "button" at bounding box center [452, 342] width 21 height 21
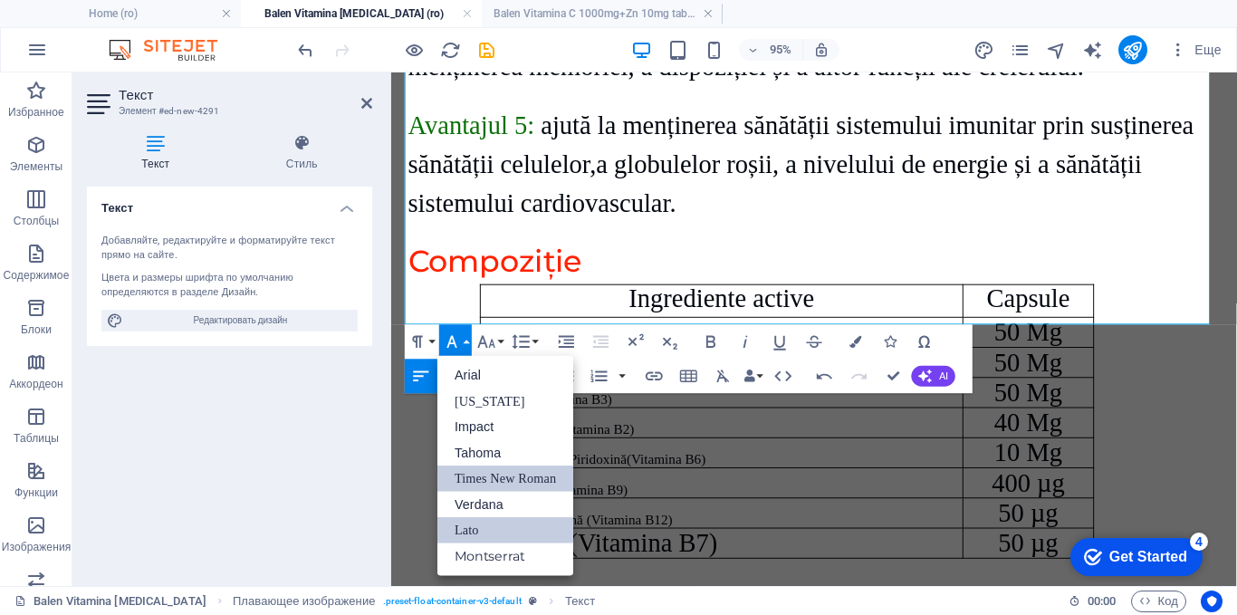
click at [466, 476] on link "Times New Roman" at bounding box center [505, 479] width 136 height 26
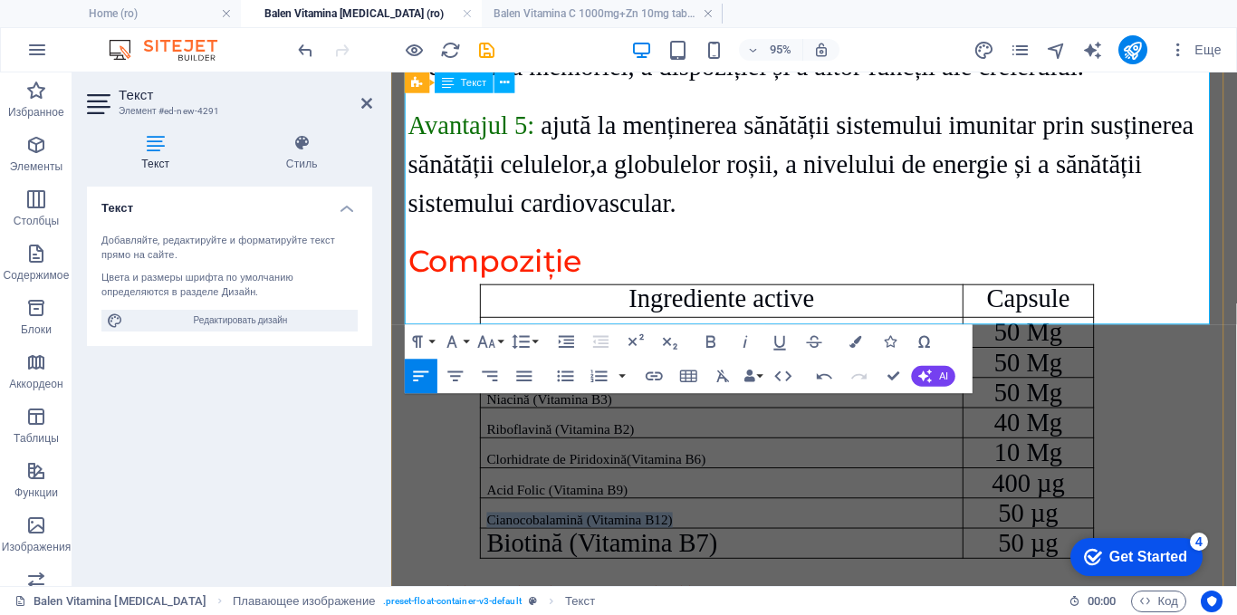
drag, startPoint x: 705, startPoint y: 293, endPoint x: 486, endPoint y: 289, distance: 218.3
click at [486, 521] on td "Cianocobalamină (Vitamina B12)" at bounding box center [739, 537] width 508 height 32
click at [490, 339] on icon "button" at bounding box center [486, 342] width 21 height 21
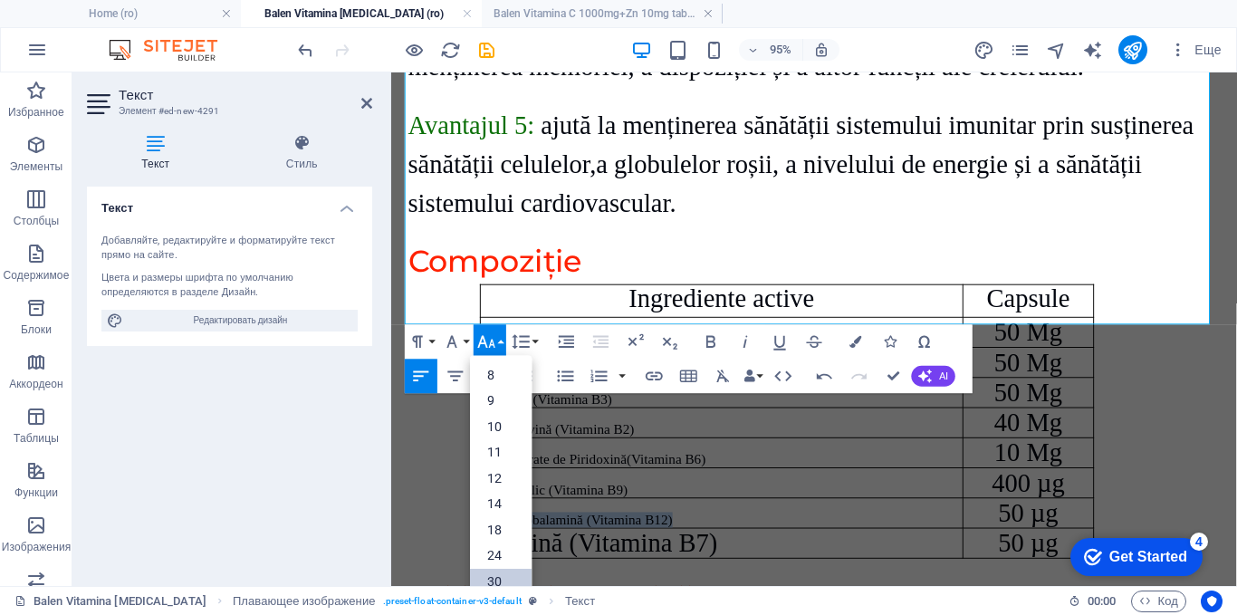
click at [490, 572] on link "30" at bounding box center [501, 582] width 62 height 26
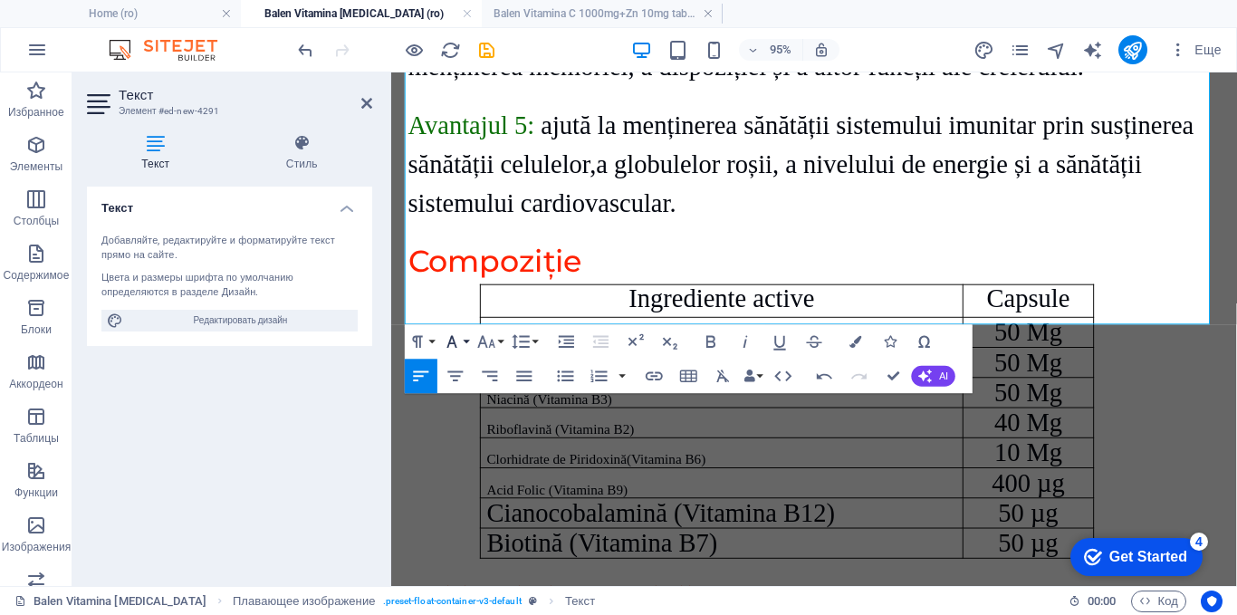
click at [457, 341] on icon "button" at bounding box center [452, 342] width 21 height 21
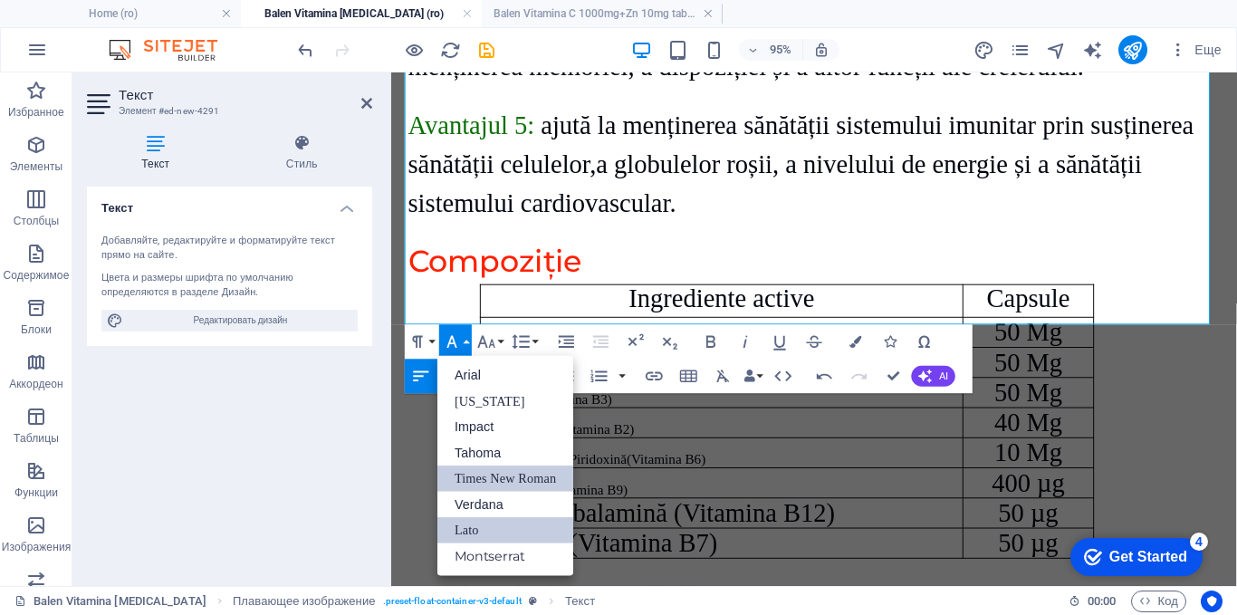
click at [479, 476] on link "Times New Roman" at bounding box center [505, 479] width 136 height 26
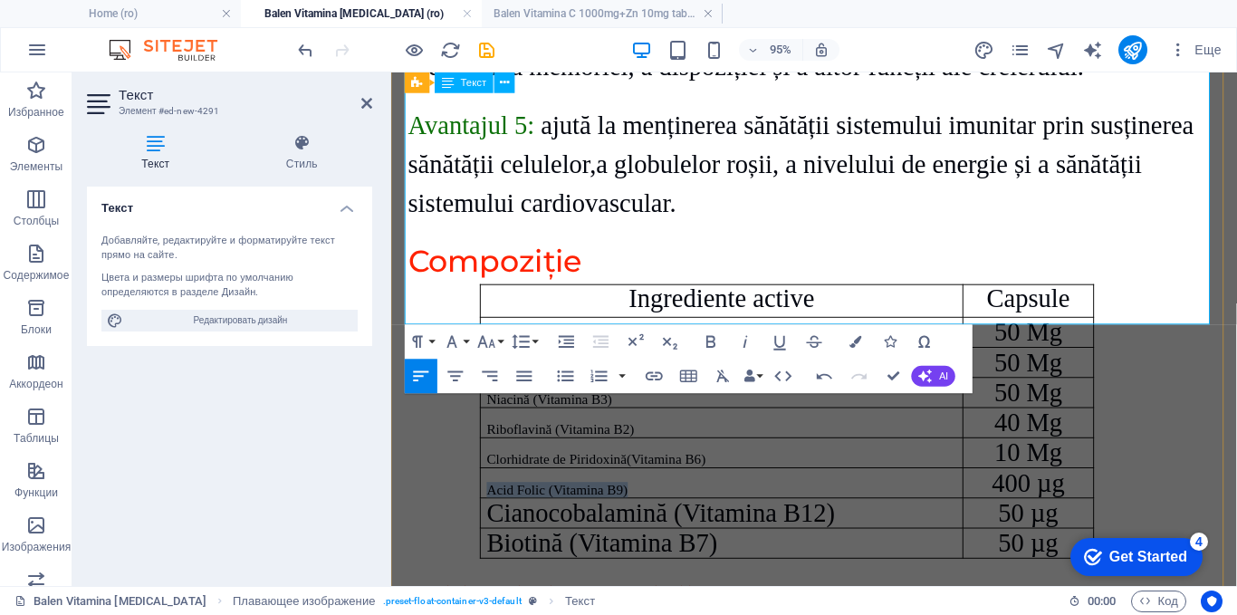
drag, startPoint x: 659, startPoint y: 266, endPoint x: 487, endPoint y: 263, distance: 172.1
click at [487, 489] on td "Acid Folic (Vitamina B9)" at bounding box center [739, 505] width 508 height 32
click at [480, 347] on icon "button" at bounding box center [486, 342] width 21 height 21
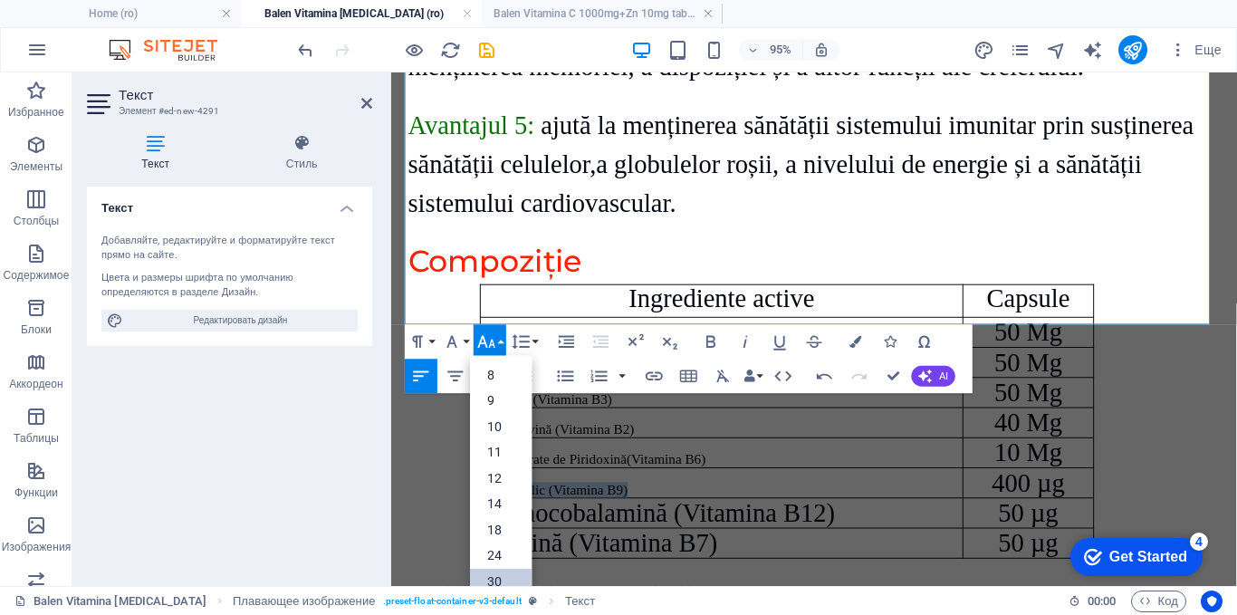
click at [494, 575] on link "30" at bounding box center [501, 582] width 62 height 26
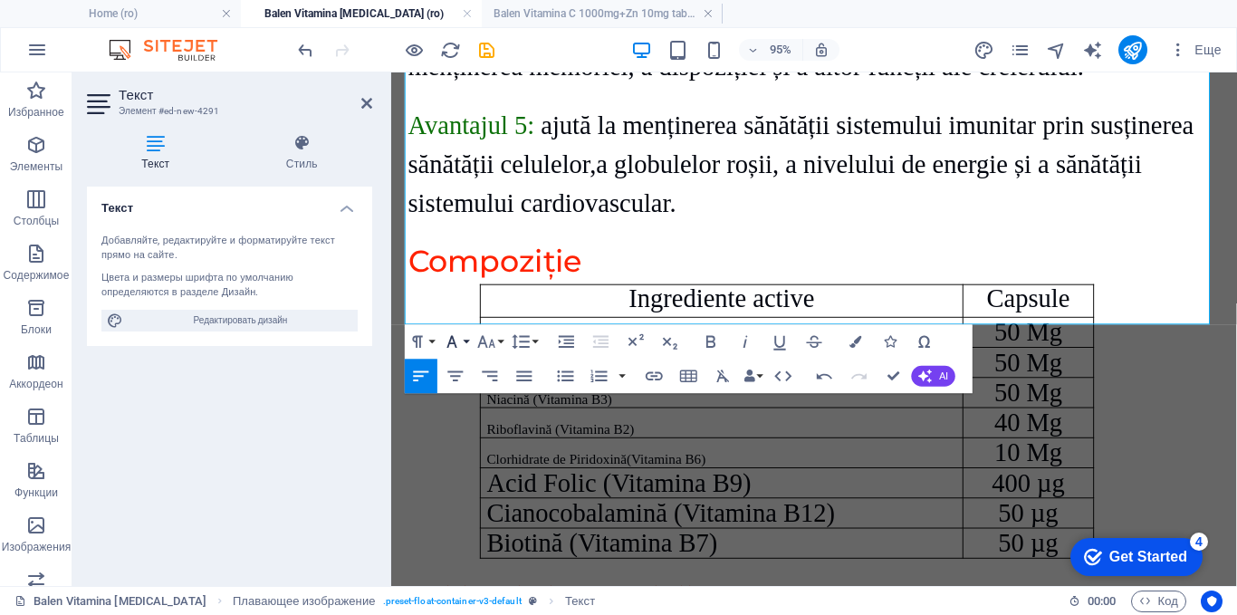
click at [453, 336] on icon "button" at bounding box center [452, 342] width 10 height 12
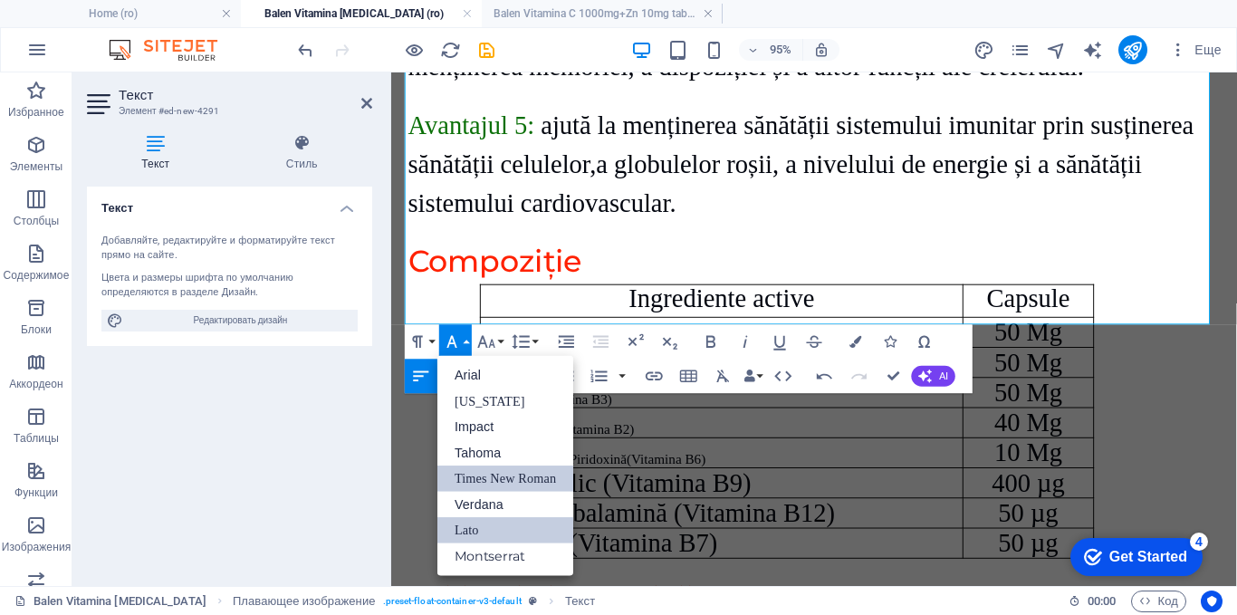
click at [475, 476] on link "Times New Roman" at bounding box center [505, 479] width 136 height 26
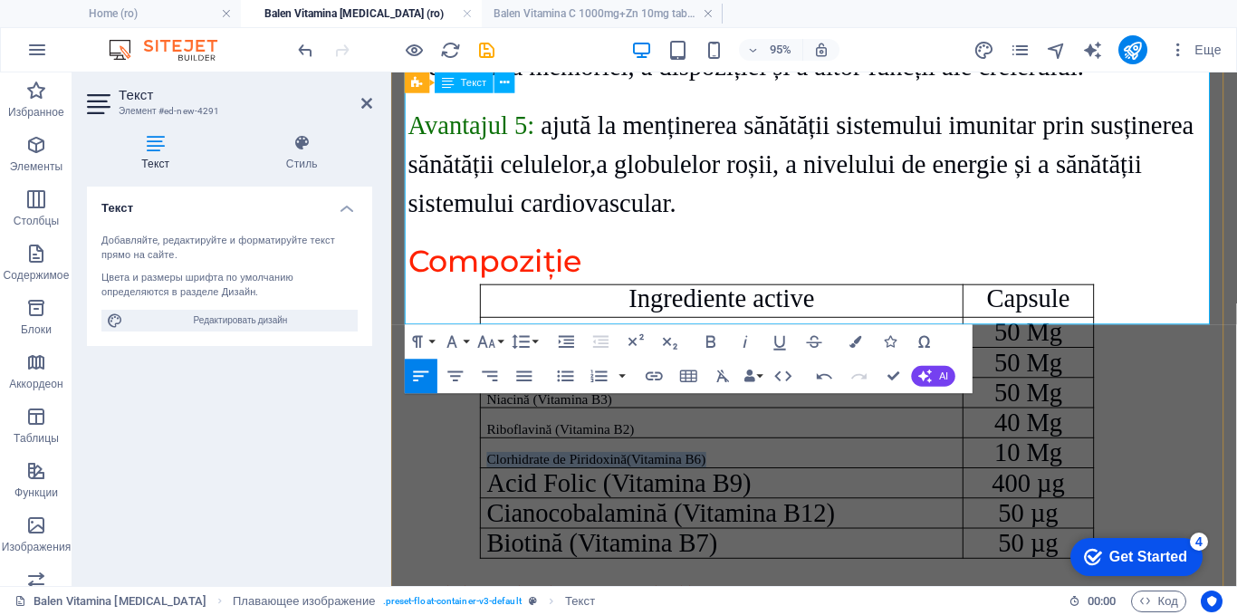
drag, startPoint x: 739, startPoint y: 224, endPoint x: 490, endPoint y: 228, distance: 249.1
click at [490, 457] on td "Clorhidrate de Piridoxină(Vitamina B6)" at bounding box center [739, 473] width 508 height 32
click at [484, 343] on icon "button" at bounding box center [486, 342] width 17 height 12
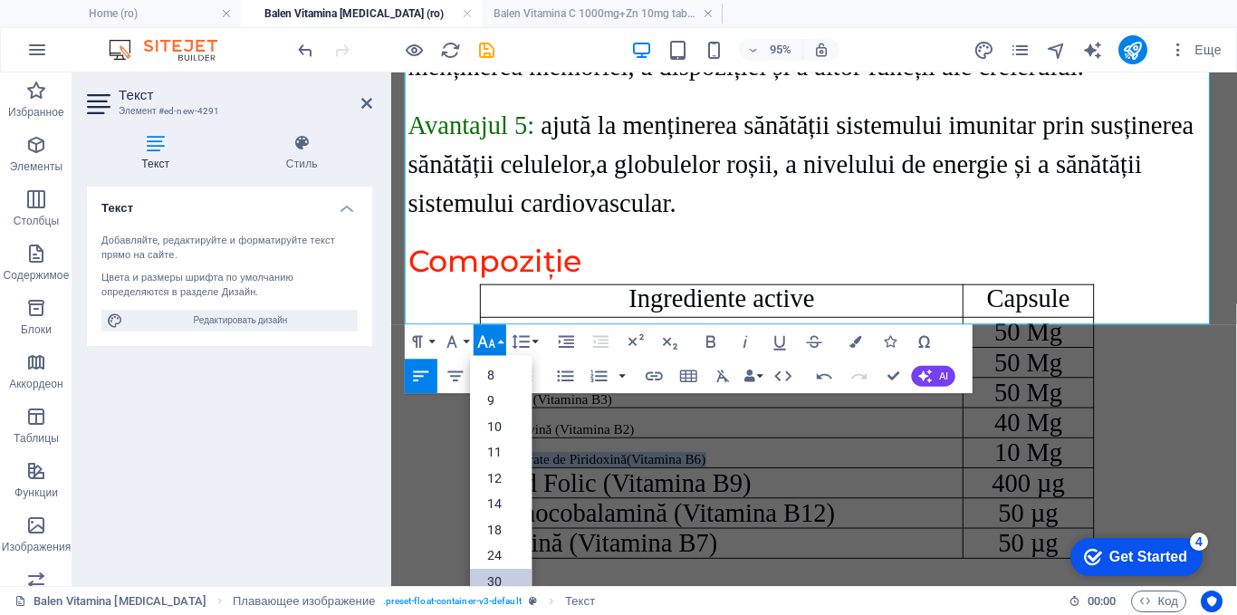
click at [494, 582] on link "30" at bounding box center [501, 582] width 62 height 26
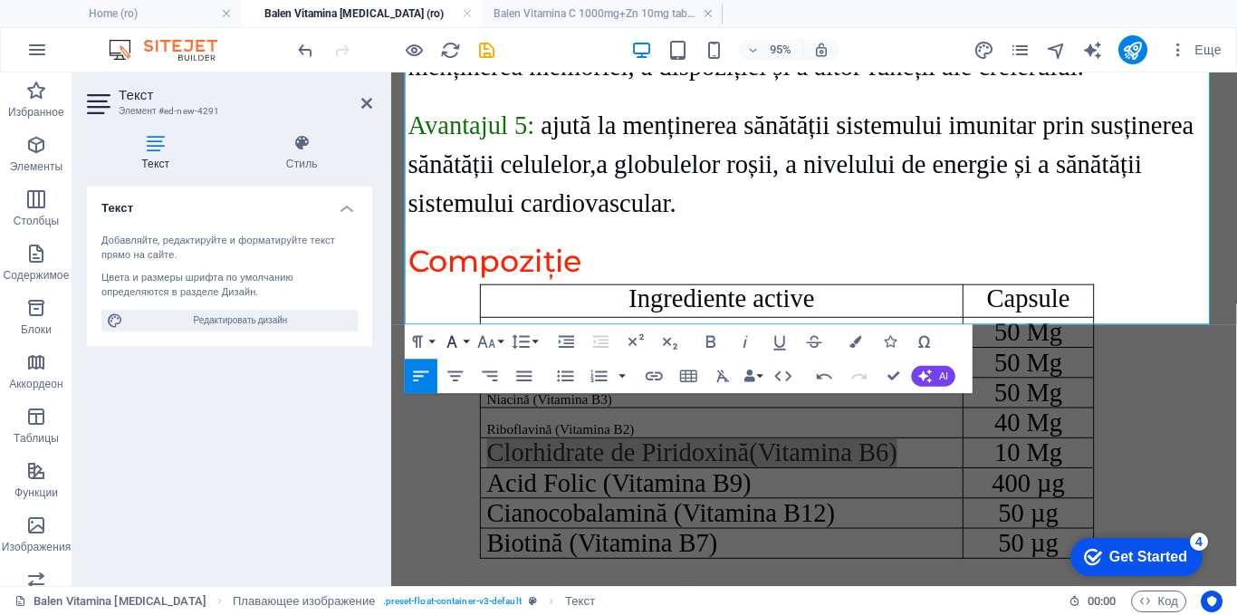
click at [457, 341] on icon "button" at bounding box center [452, 342] width 21 height 21
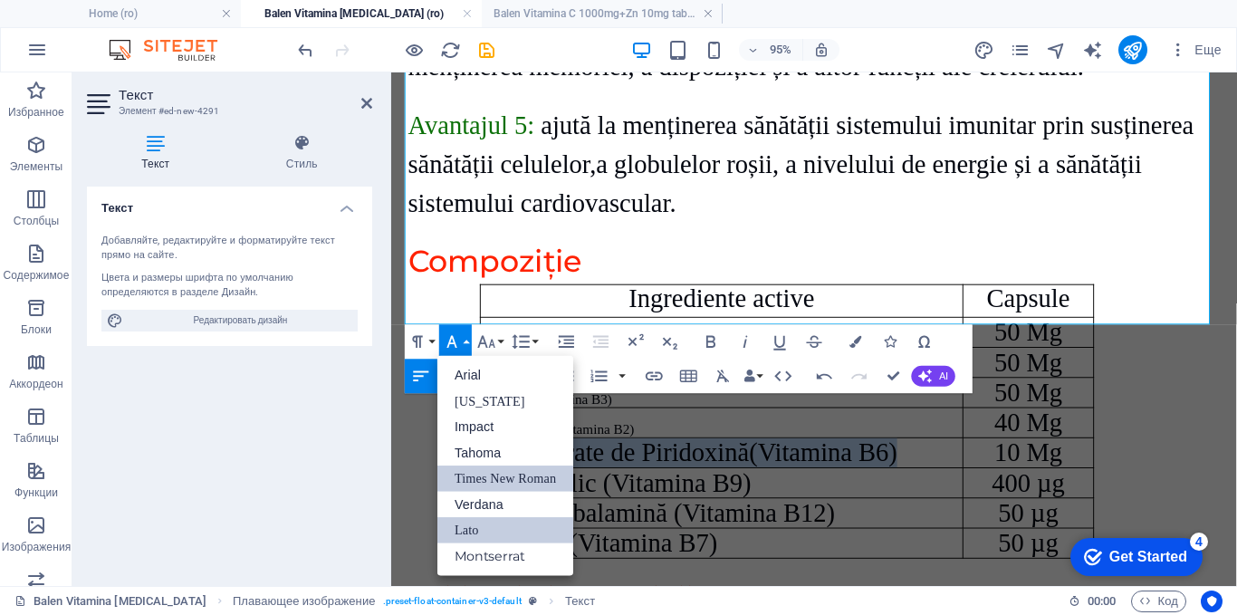
click at [489, 479] on link "Times New Roman" at bounding box center [505, 479] width 136 height 26
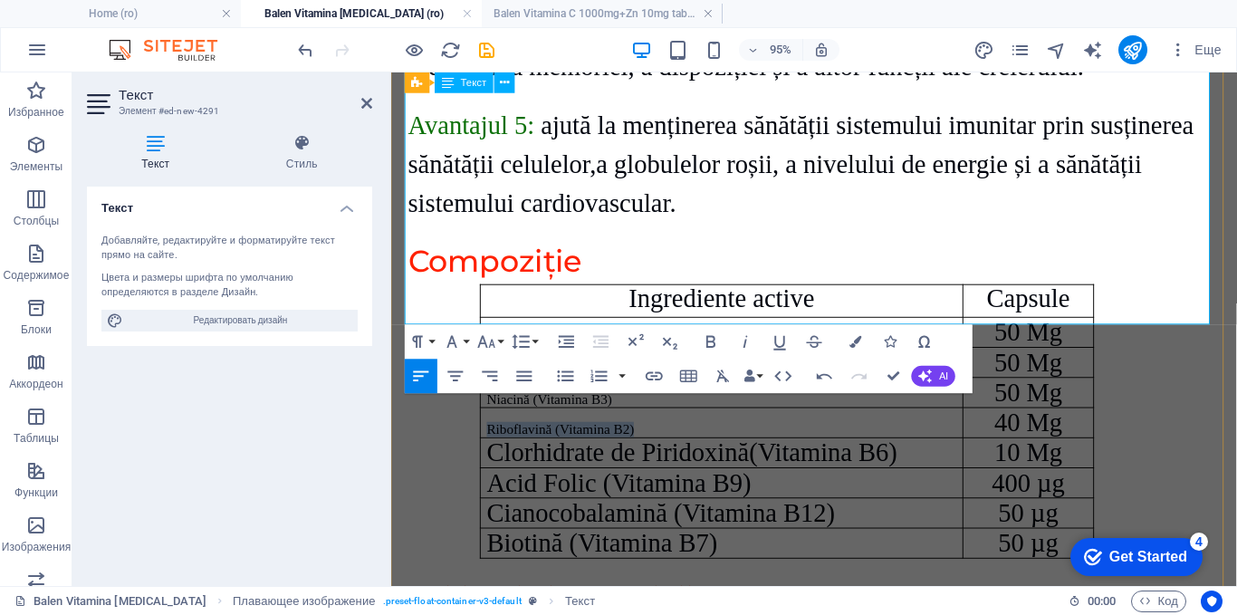
drag, startPoint x: 686, startPoint y: 195, endPoint x: 486, endPoint y: 196, distance: 200.2
click at [486, 426] on td "Riboflavină (Vitamina B2)" at bounding box center [739, 442] width 508 height 32
click at [486, 338] on icon "button" at bounding box center [486, 342] width 21 height 21
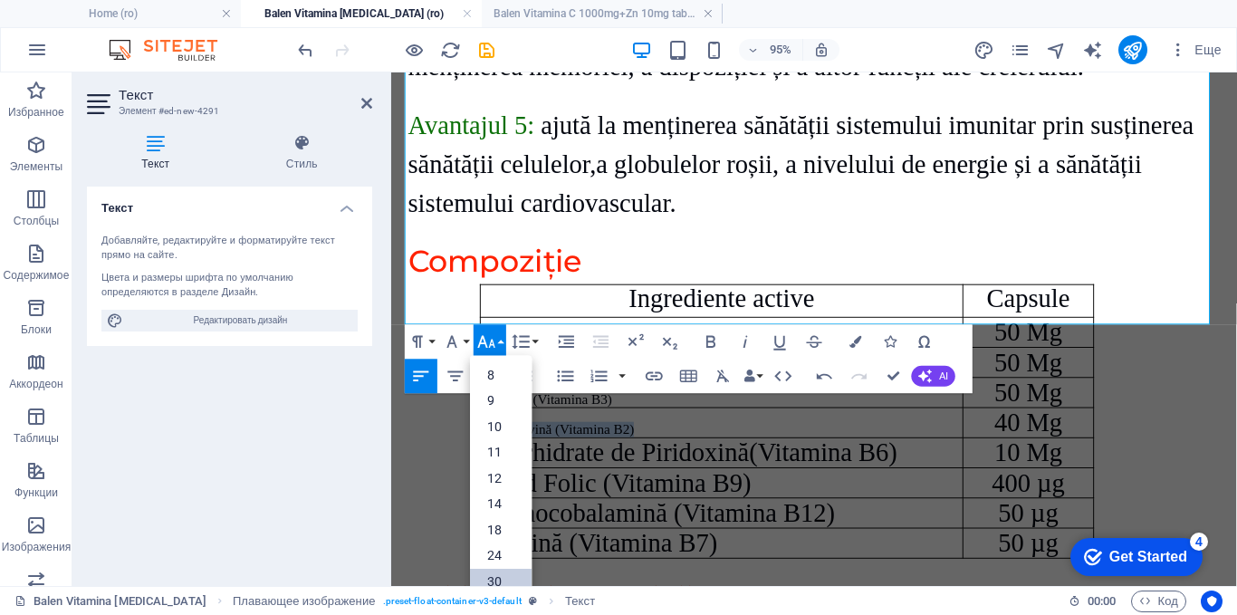
click at [495, 572] on link "30" at bounding box center [501, 582] width 62 height 26
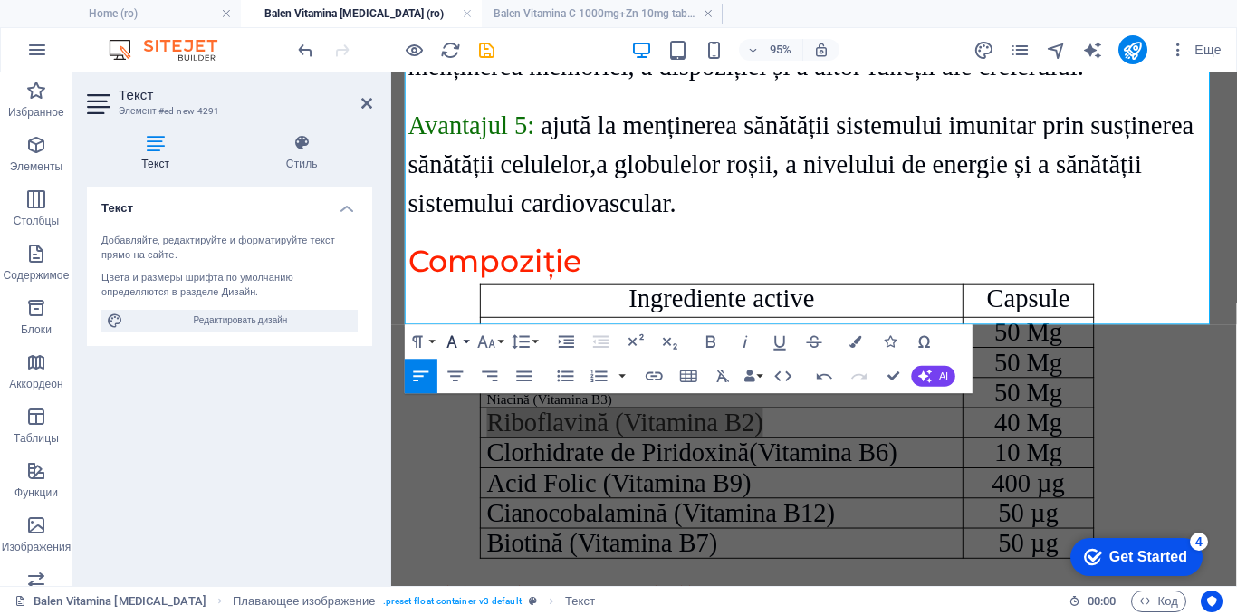
click at [463, 337] on button "Font Family" at bounding box center [455, 342] width 33 height 34
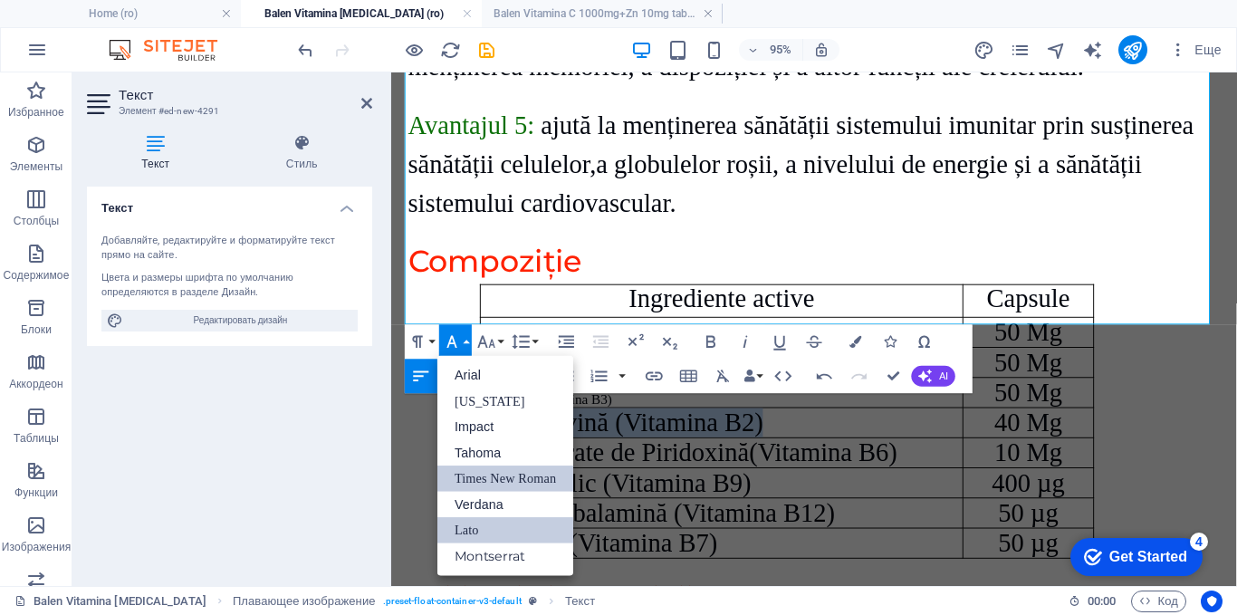
click at [460, 473] on link "Times New Roman" at bounding box center [505, 479] width 136 height 26
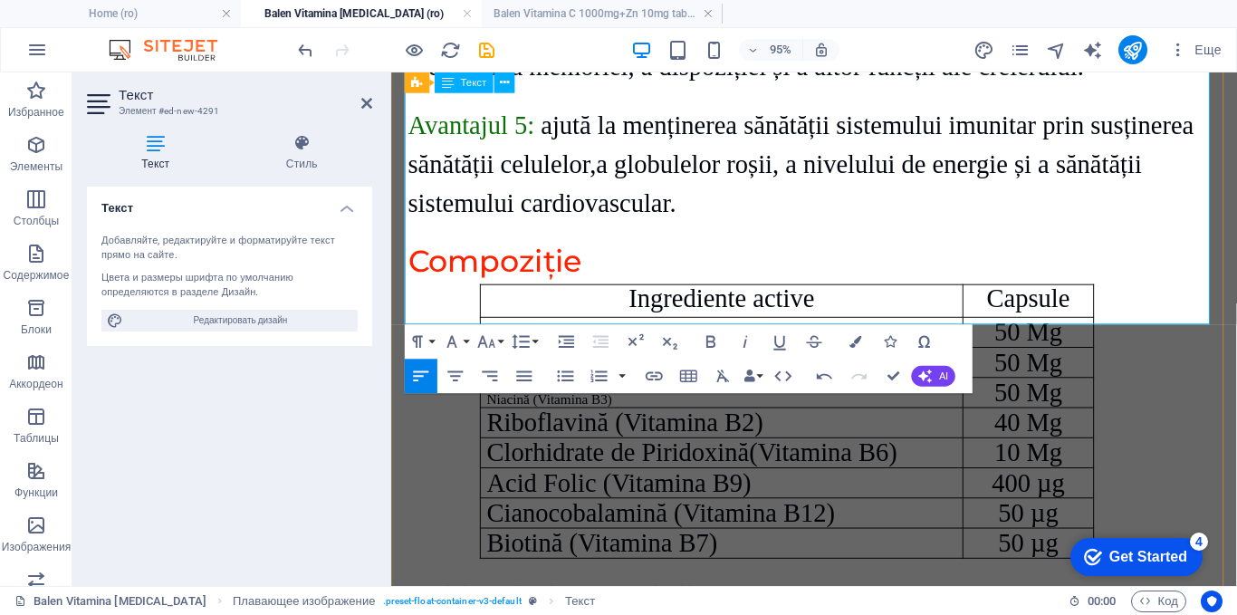
scroll to position [2174, 0]
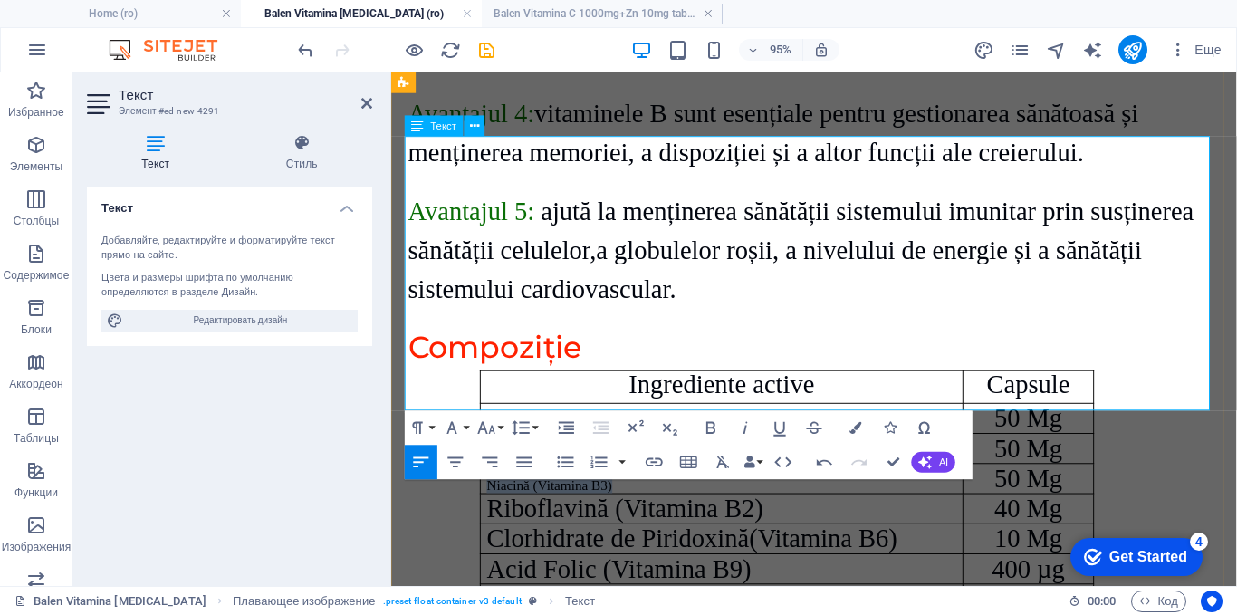
drag, startPoint x: 626, startPoint y: 257, endPoint x: 483, endPoint y: 255, distance: 143.1
click at [485, 485] on td "Niacină (Vitamina B3)" at bounding box center [739, 501] width 508 height 32
click at [497, 424] on button "Font Size" at bounding box center [490, 428] width 33 height 34
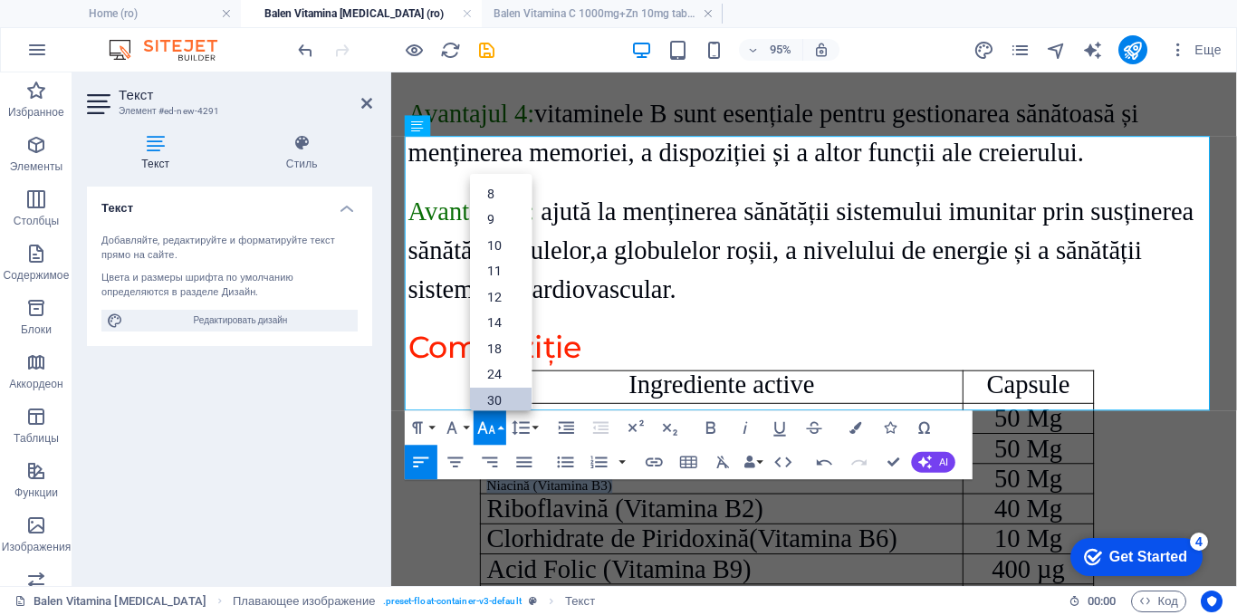
click at [488, 397] on link "30" at bounding box center [501, 401] width 62 height 26
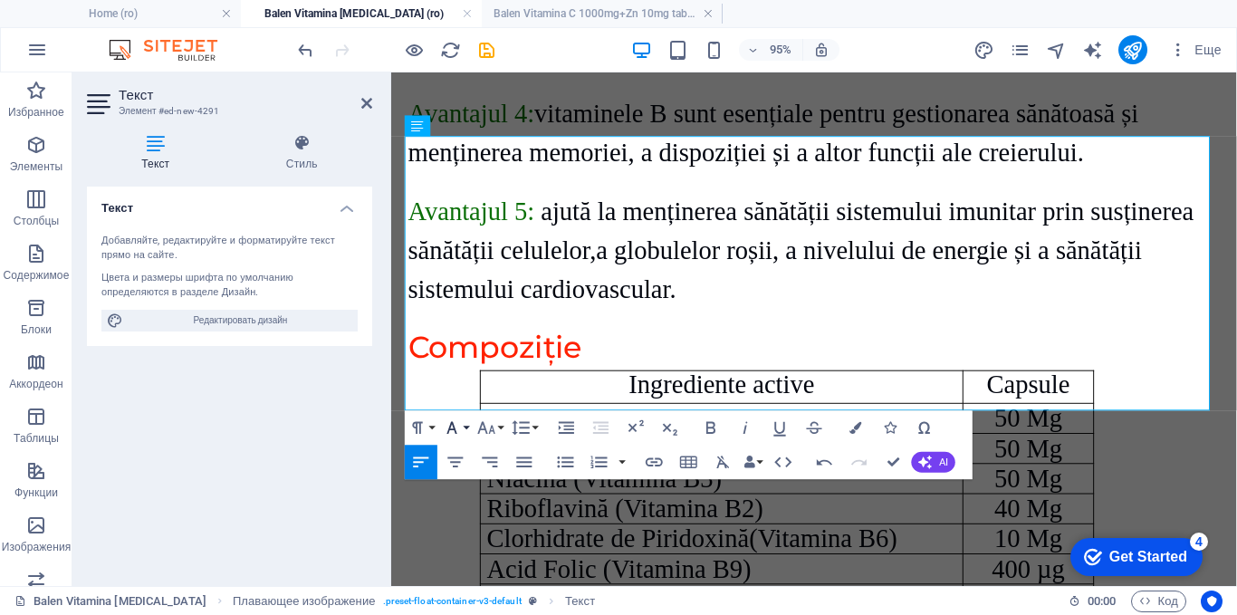
click at [460, 424] on icon "button" at bounding box center [452, 428] width 21 height 21
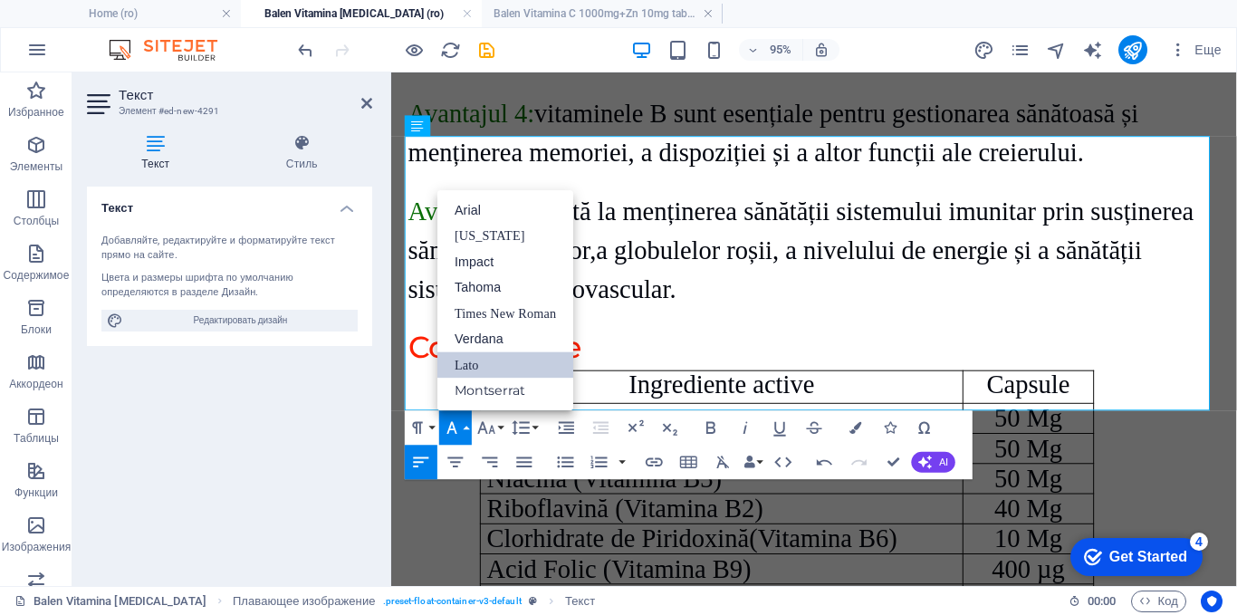
scroll to position [0, 0]
click at [495, 311] on link "Times New Roman" at bounding box center [505, 314] width 136 height 26
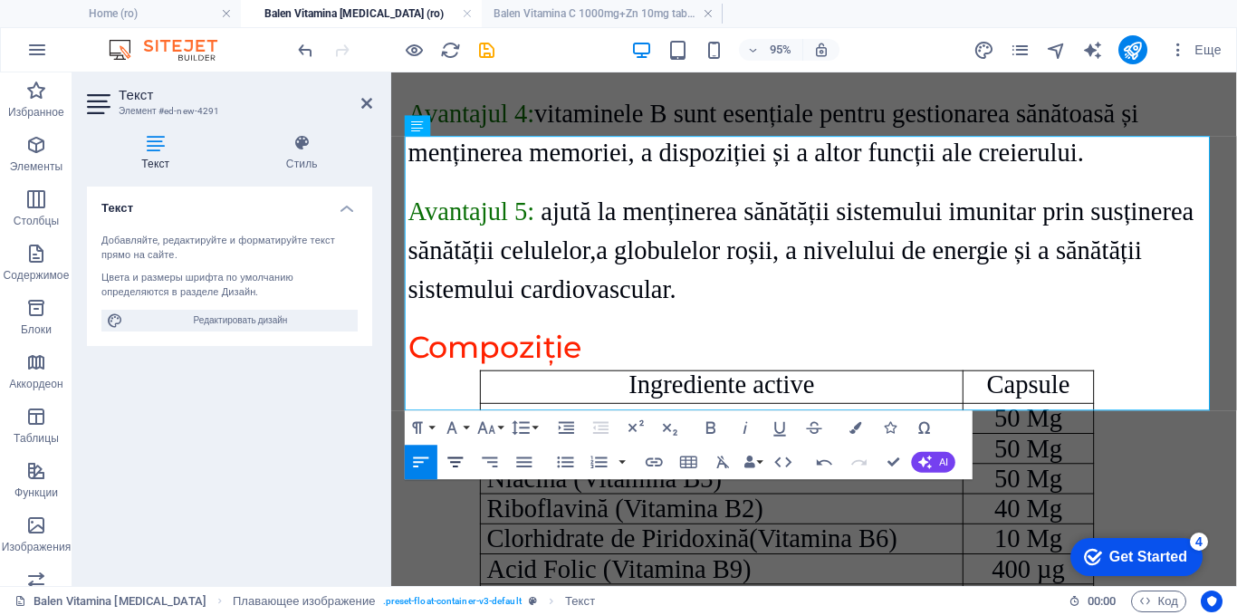
click at [455, 459] on icon "button" at bounding box center [456, 462] width 21 height 21
click at [425, 462] on icon "button" at bounding box center [421, 462] width 21 height 21
drag, startPoint x: 682, startPoint y: 226, endPoint x: 491, endPoint y: 233, distance: 191.2
click at [492, 467] on p "Acid Pantotenic (Vitamina B5)" at bounding box center [739, 475] width 495 height 16
click at [487, 426] on icon "button" at bounding box center [486, 428] width 21 height 21
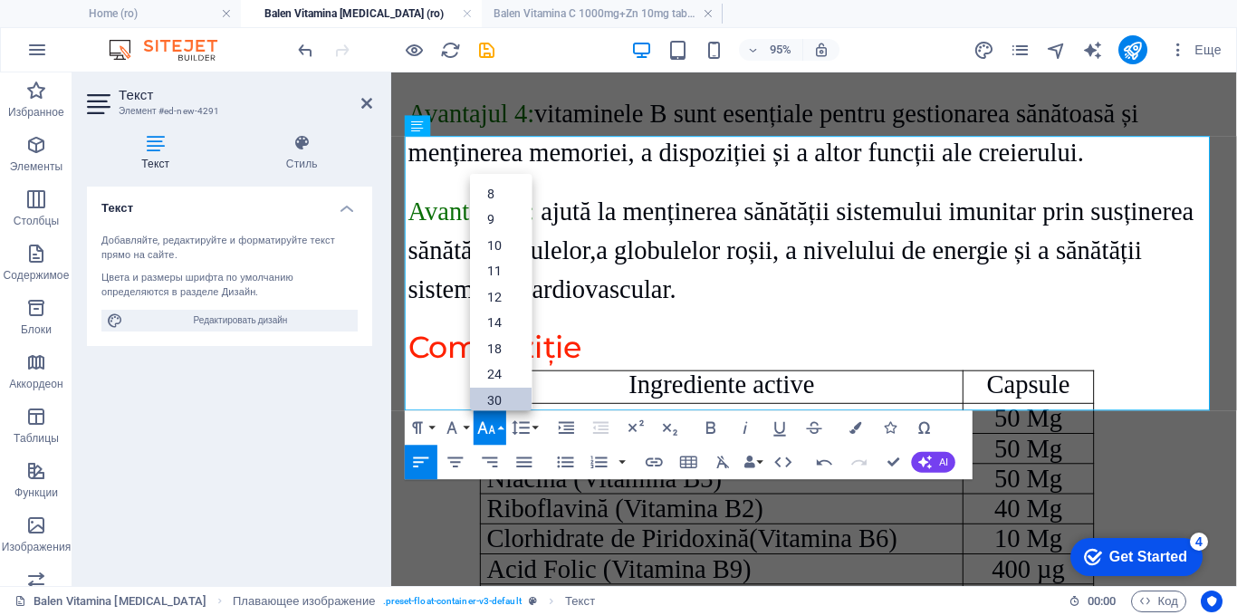
click at [489, 396] on link "30" at bounding box center [501, 401] width 62 height 26
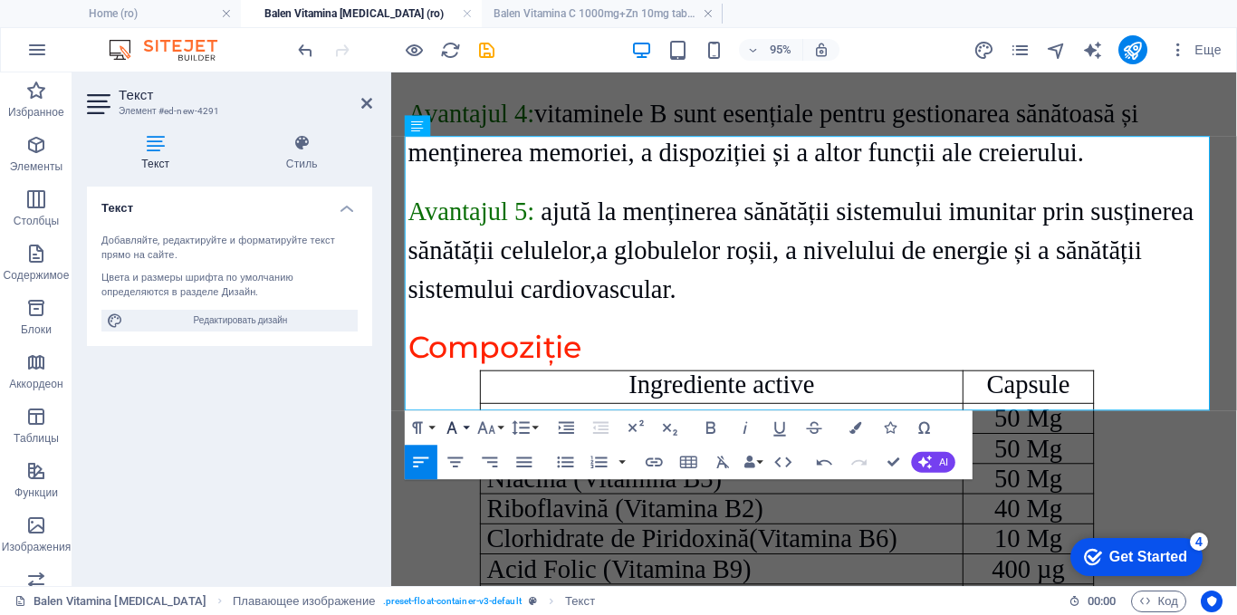
click at [469, 429] on button "Font Family" at bounding box center [455, 428] width 33 height 34
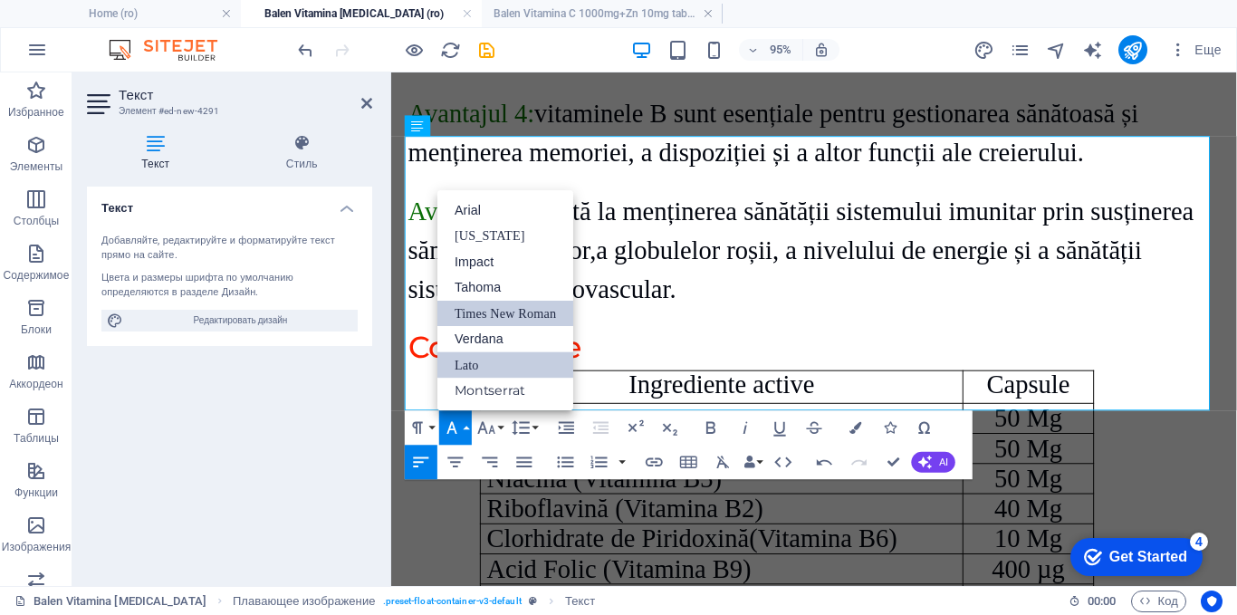
click at [478, 312] on link "Times New Roman" at bounding box center [505, 314] width 136 height 26
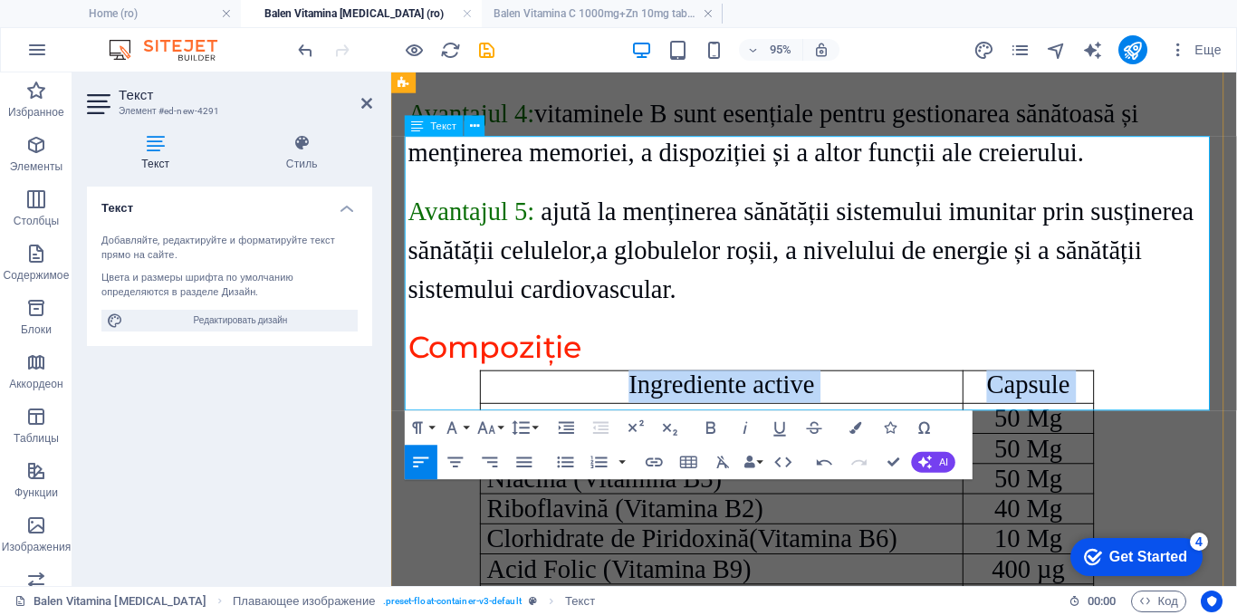
drag, startPoint x: 641, startPoint y: 185, endPoint x: 479, endPoint y: 202, distance: 163.0
click at [479, 386] on div "Ingrediente active Capsule Tiamină (Vitamina B1) 50 Mg Acid Pantotenic (Vitamin…" at bounding box center [836, 530] width 855 height 289
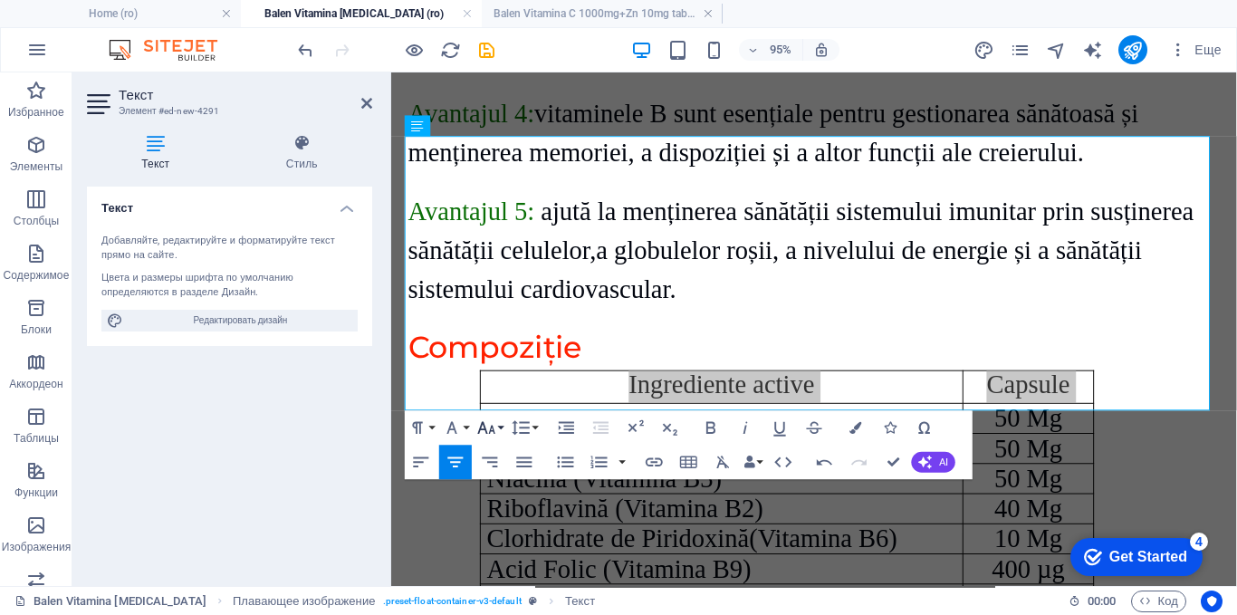
click at [496, 422] on icon "button" at bounding box center [486, 428] width 21 height 21
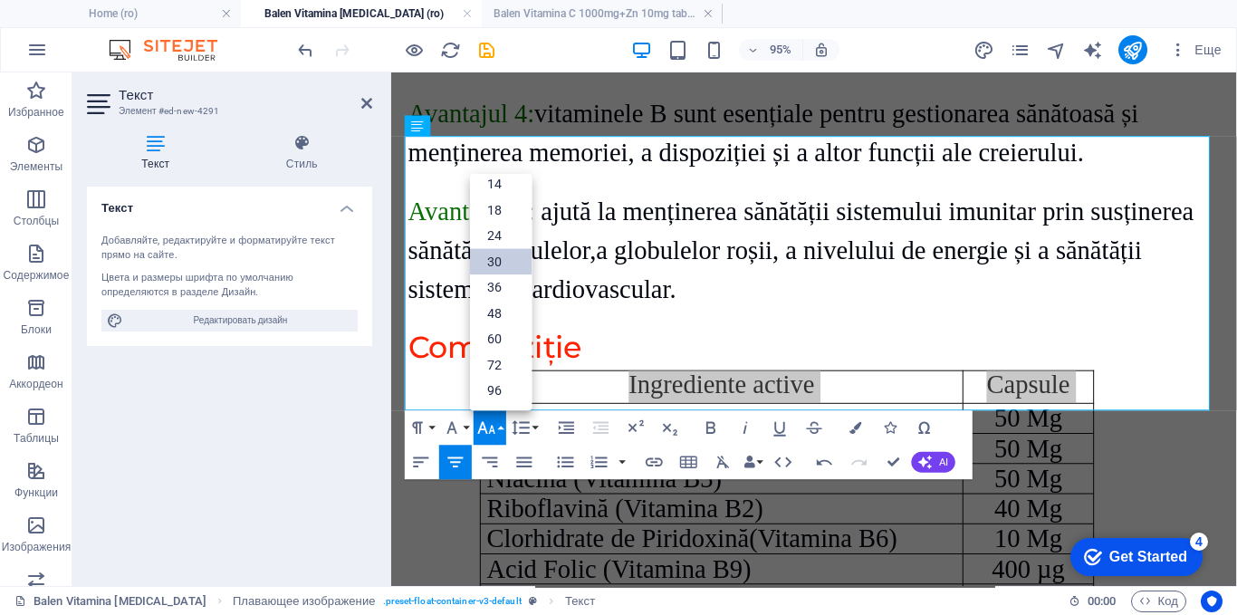
scroll to position [146, 0]
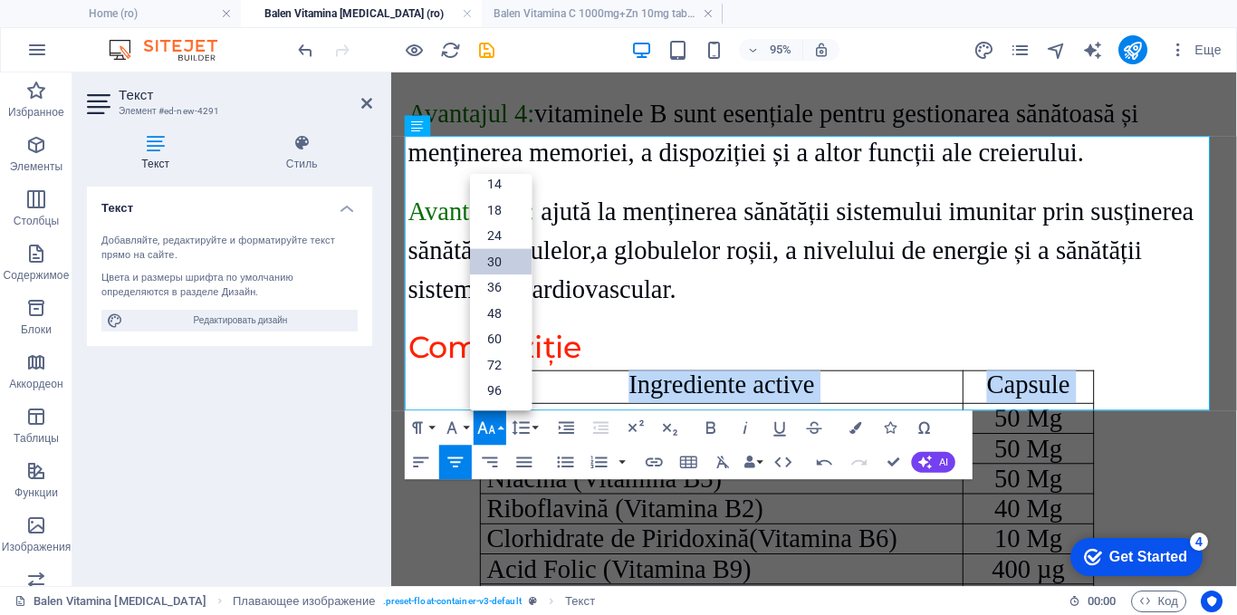
click at [503, 261] on link "30" at bounding box center [501, 262] width 62 height 26
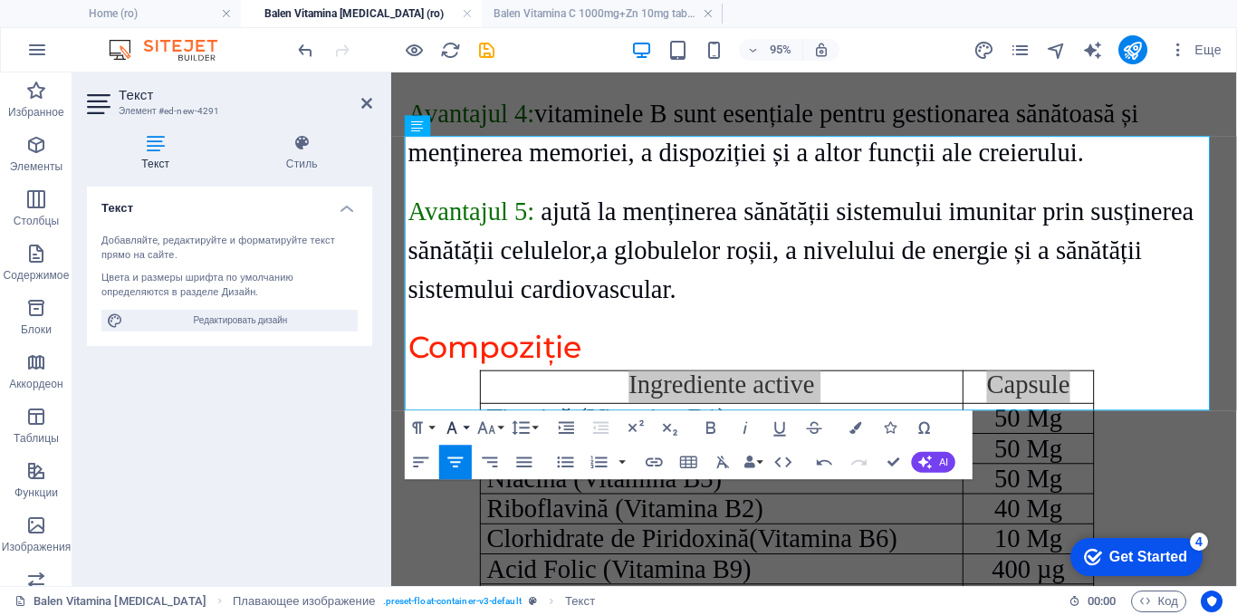
click at [454, 424] on icon "button" at bounding box center [452, 428] width 21 height 21
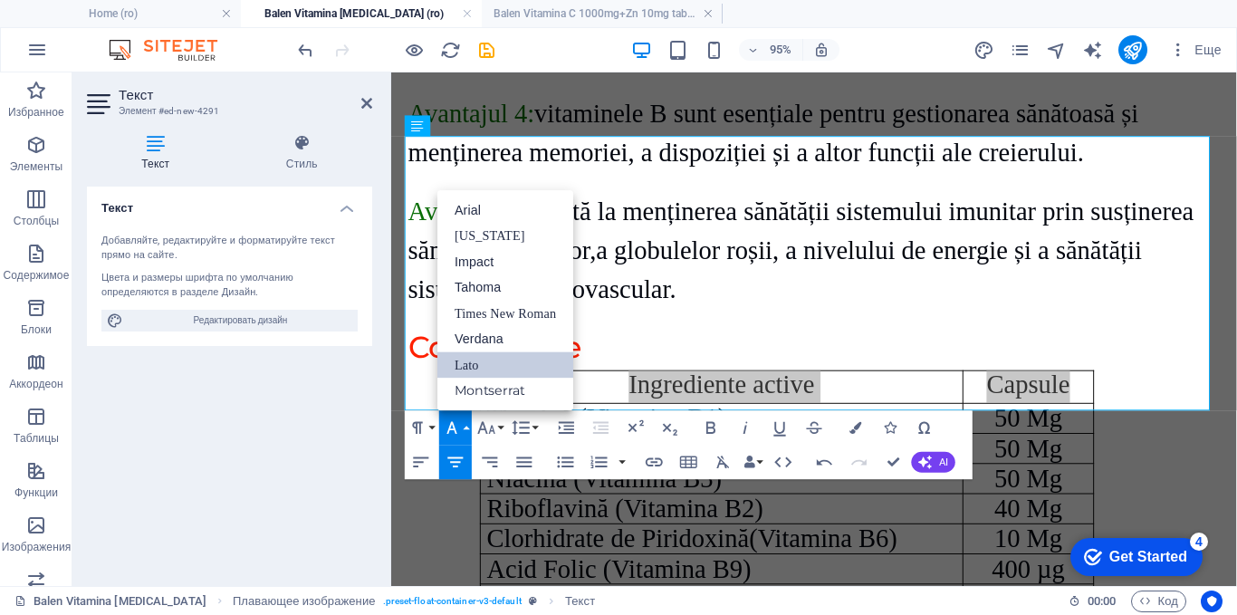
scroll to position [0, 0]
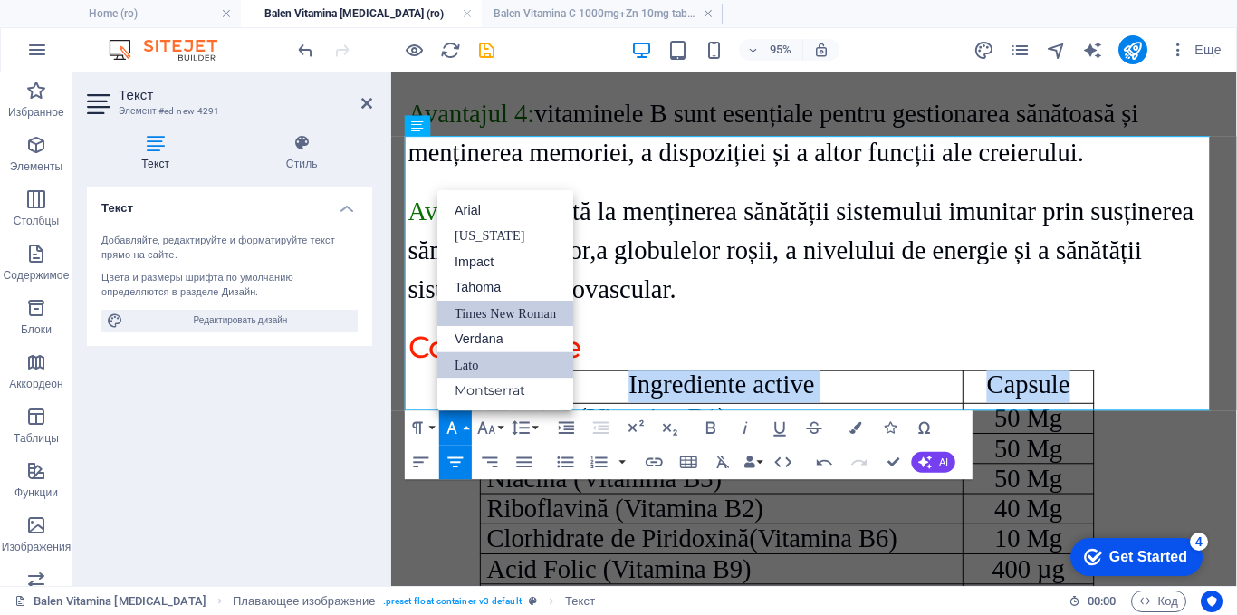
click at [470, 308] on link "Times New Roman" at bounding box center [505, 314] width 136 height 26
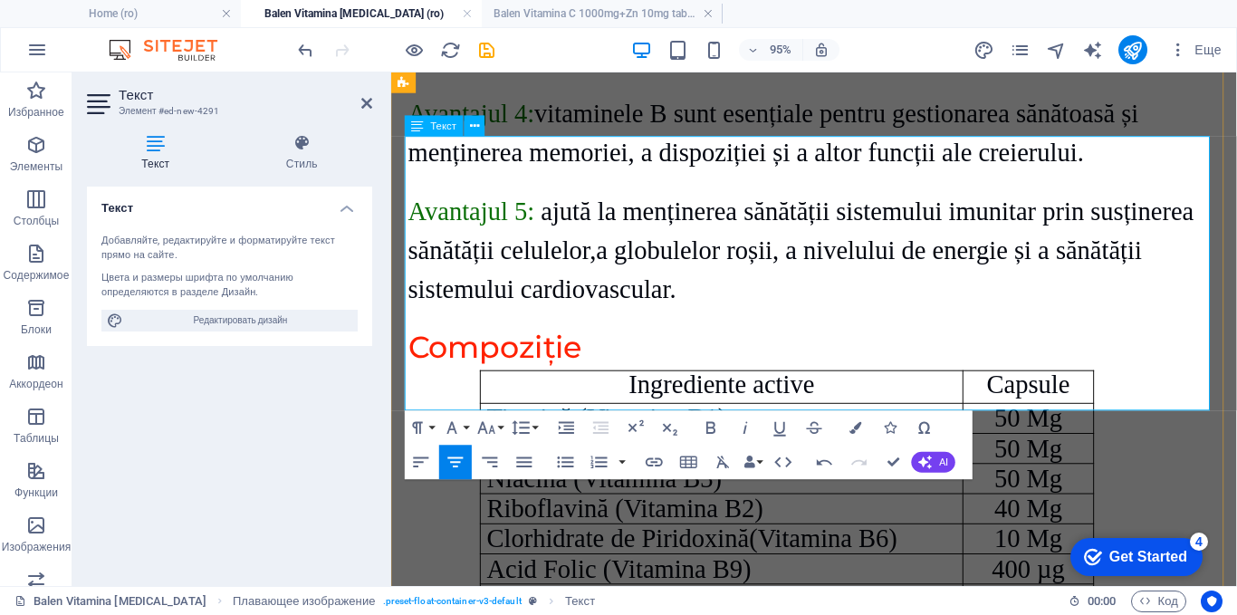
click at [642, 516] on span "Riboflavină (Vitamina B2)" at bounding box center [637, 531] width 291 height 30
click at [1226, 386] on div "Ingrediente active Capsule Tiamină (Vitamina B1) 50 Mg Acid Pantotenic (Vitamin…" at bounding box center [836, 530] width 855 height 289
click at [946, 421] on p "Tiamină (Vitamina B1)" at bounding box center [739, 436] width 495 height 31
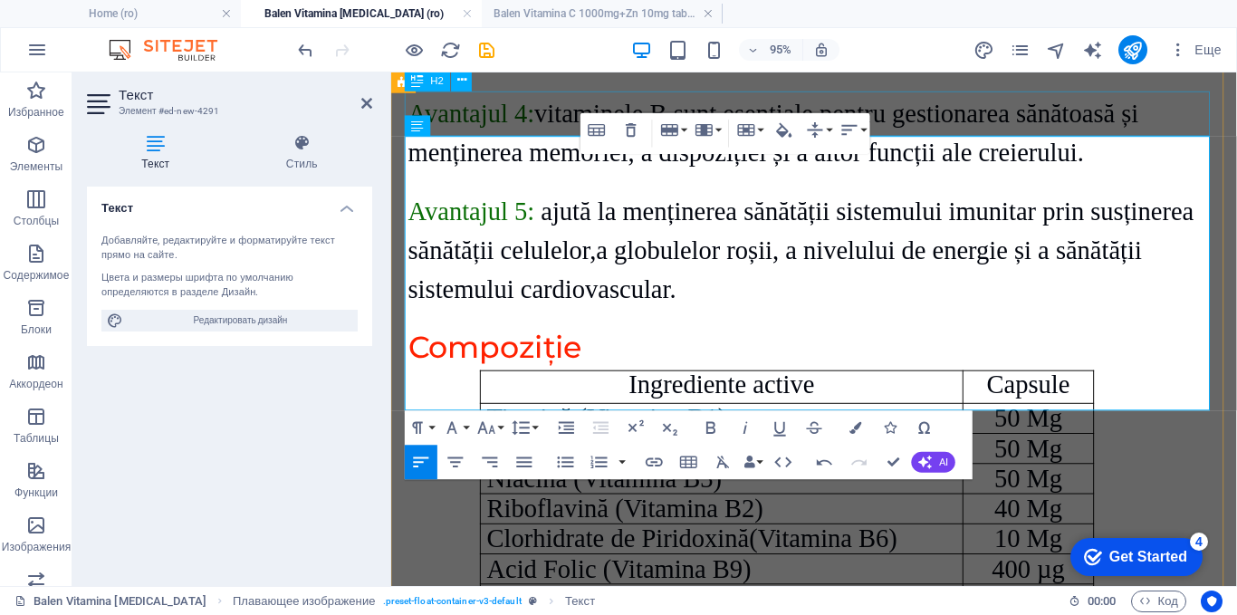
click at [1040, 339] on div "Compoziție" at bounding box center [836, 363] width 855 height 48
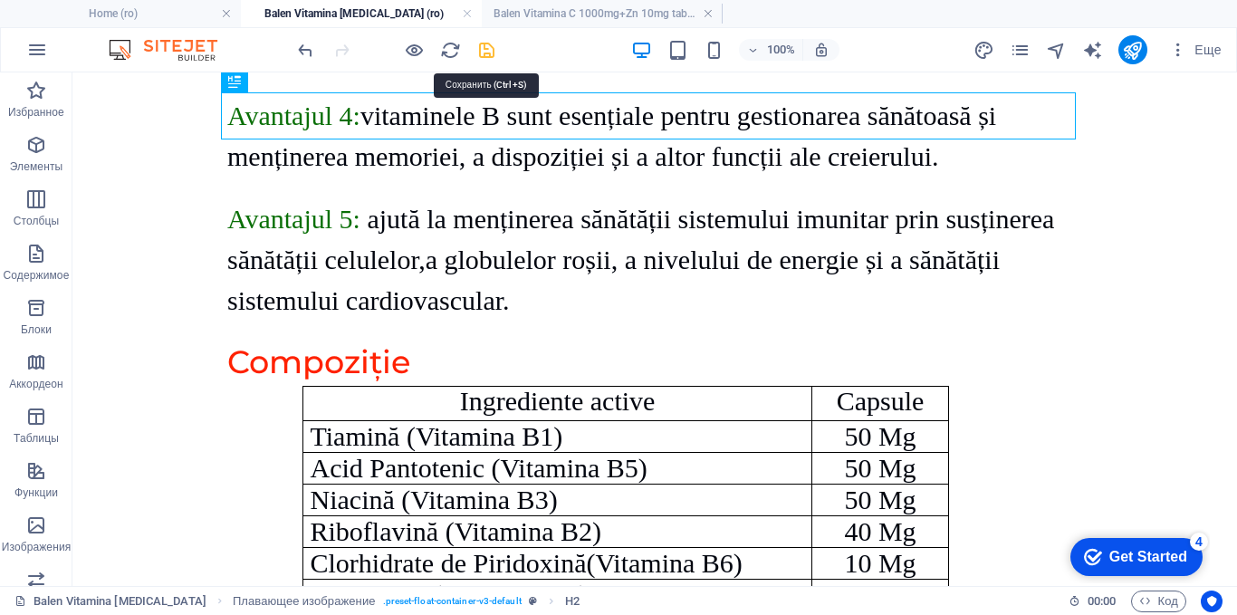
click at [485, 47] on icon "save" at bounding box center [486, 50] width 21 height 21
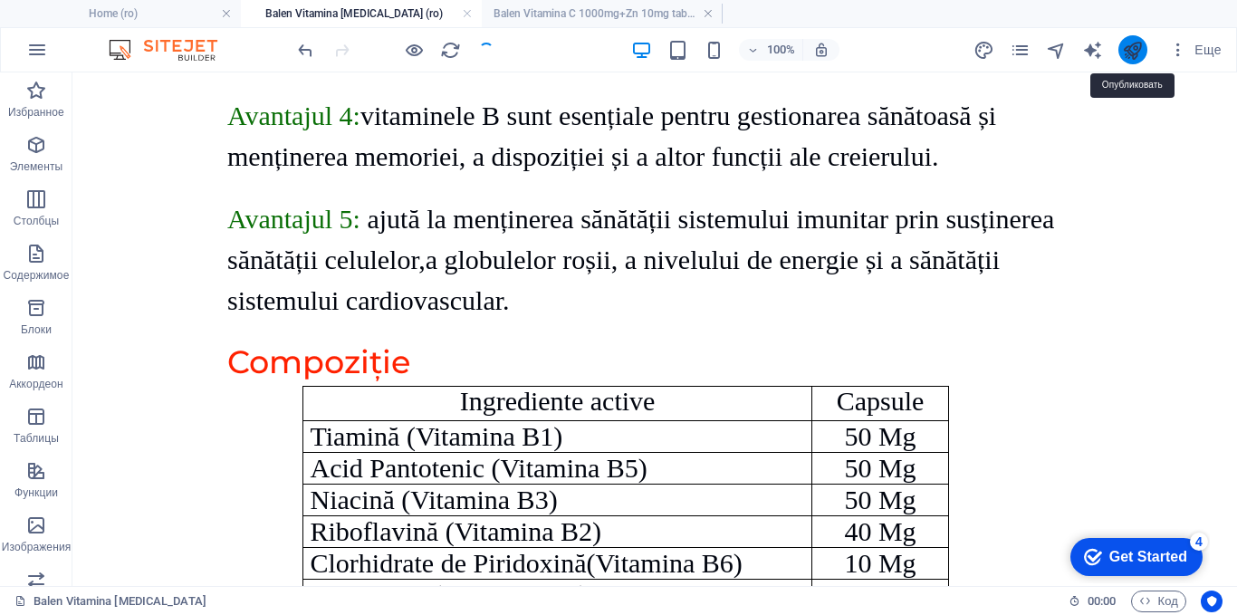
click at [1137, 49] on icon "publish" at bounding box center [1132, 50] width 21 height 21
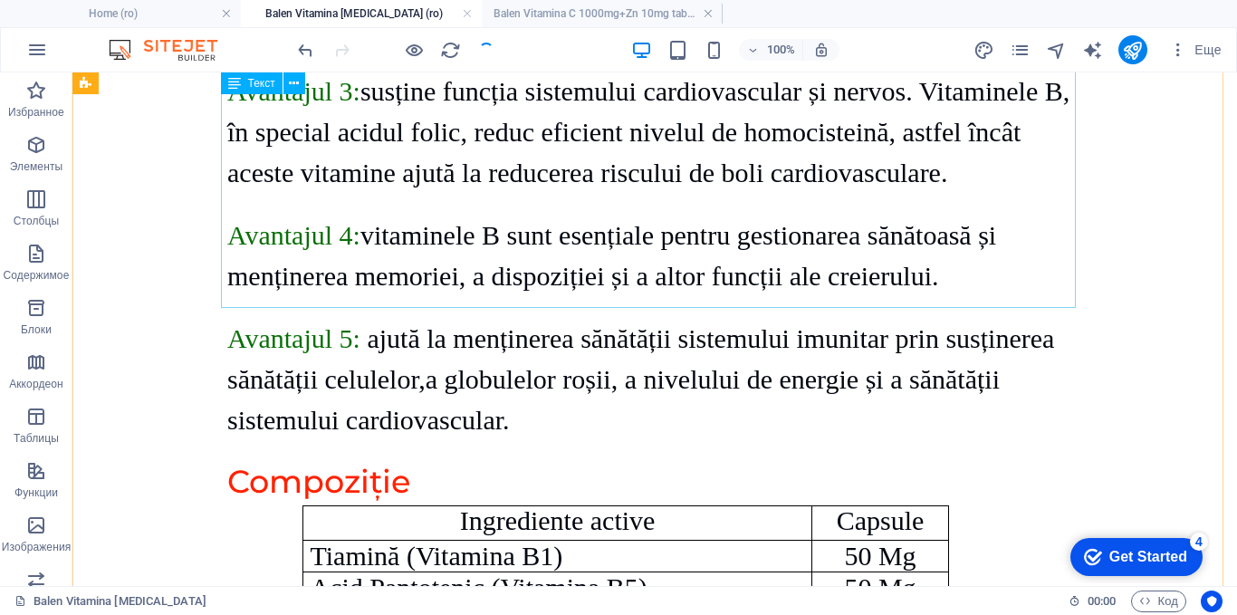
scroll to position [2355, 0]
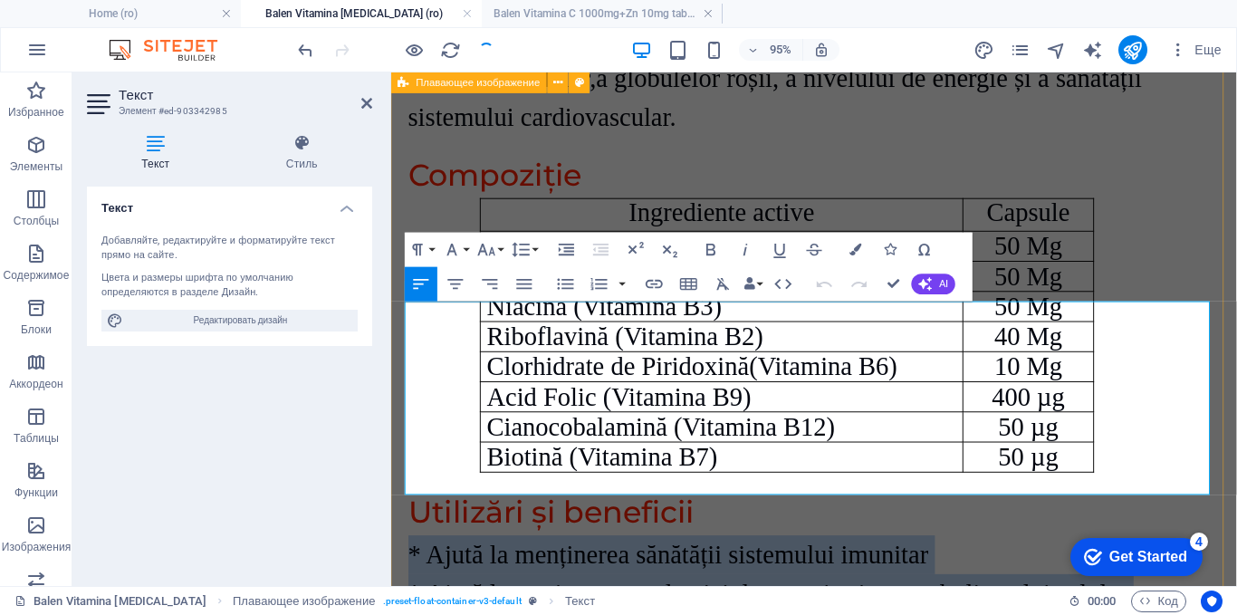
drag, startPoint x: 783, startPoint y: 496, endPoint x: 403, endPoint y: 342, distance: 409.6
click at [403, 342] on div "detalii despre produse ​ Balen Vitamina B Complex Descriere Avantajul 1 : ajută…" at bounding box center [836, 0] width 890 height 3348
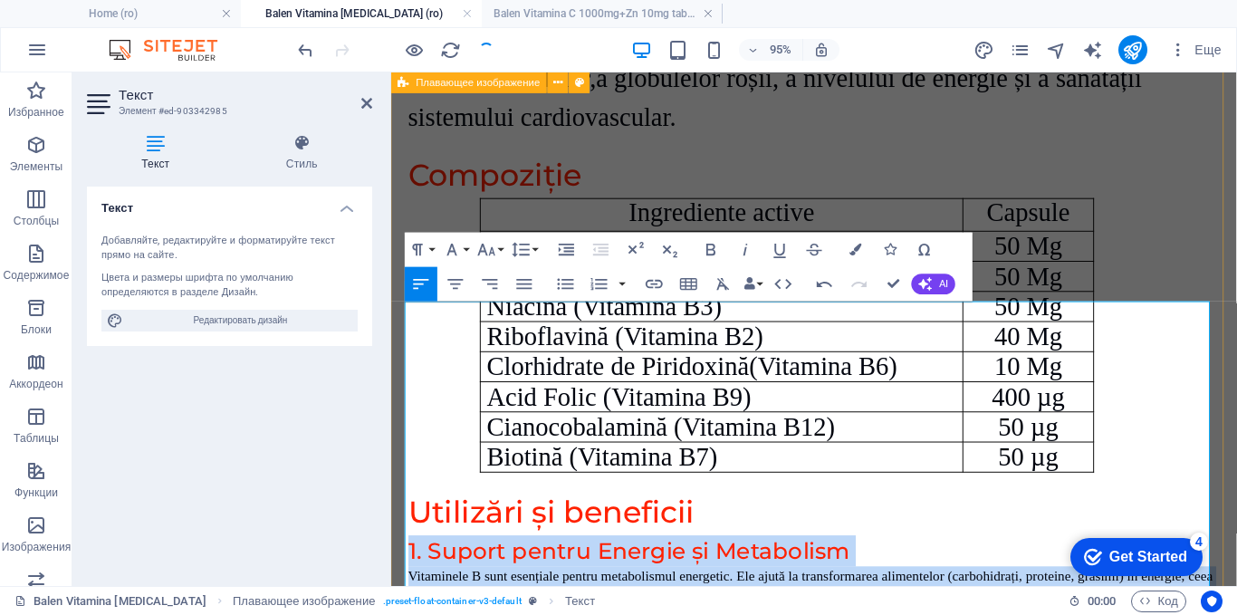
drag, startPoint x: 775, startPoint y: 411, endPoint x: 396, endPoint y: 329, distance: 388.4
click at [397, 330] on div "detalii despre produse ​ Balen Vitamina B Complex Descriere Avantajul 1 : ajută…" at bounding box center [836, 89] width 890 height 3526
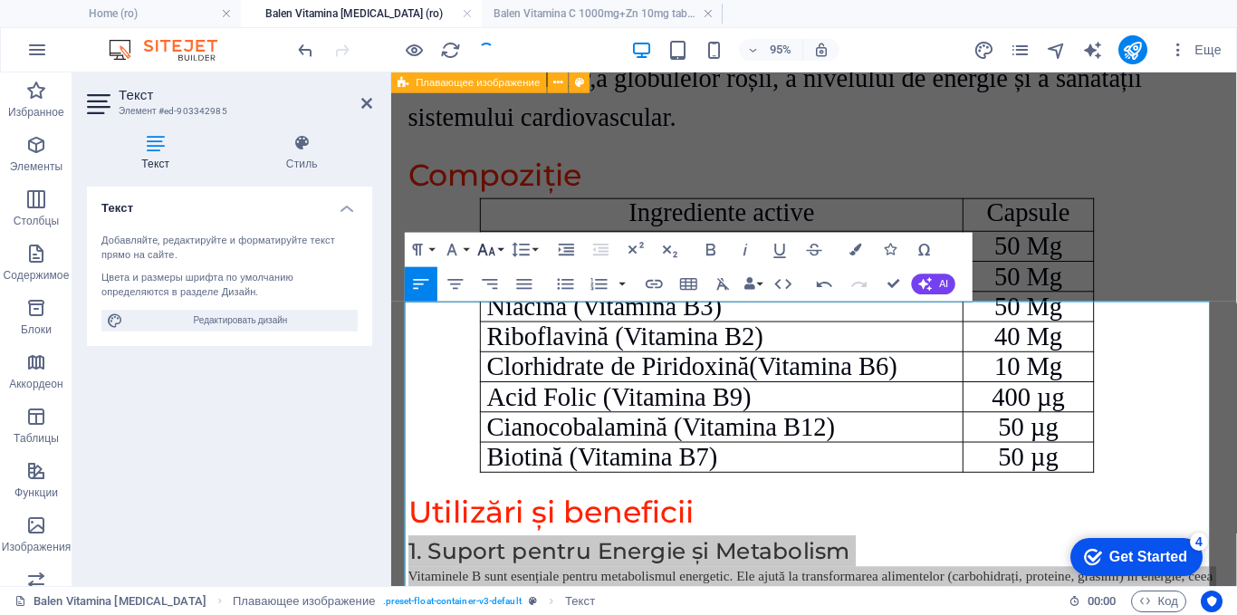
click at [480, 250] on icon "button" at bounding box center [486, 250] width 17 height 12
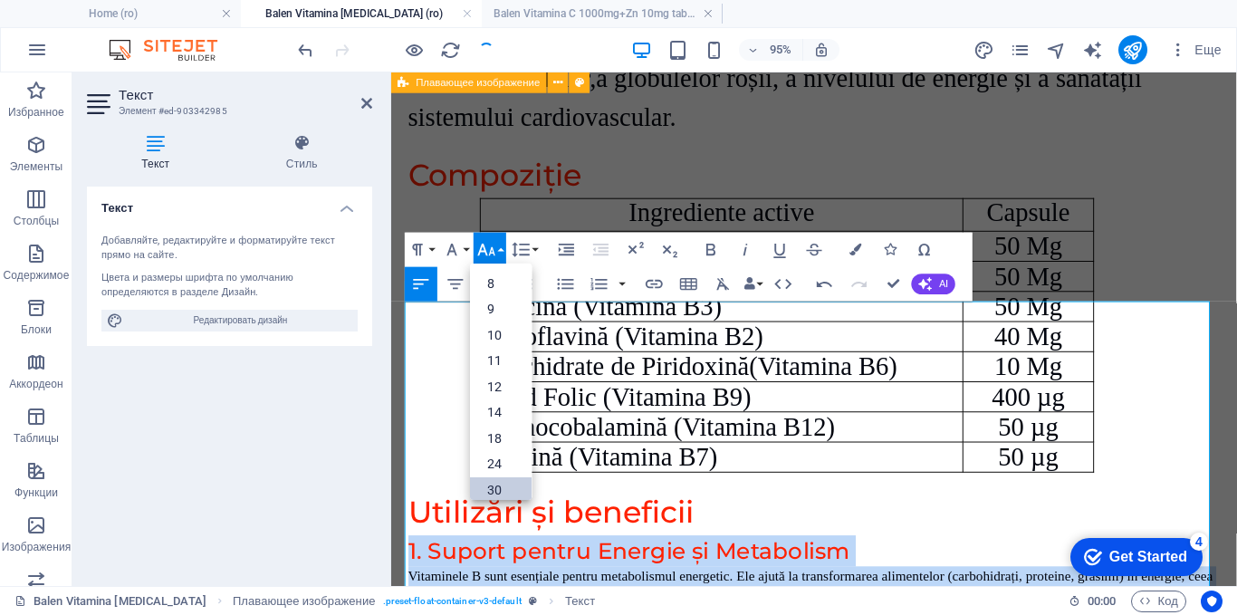
click at [495, 483] on link "30" at bounding box center [501, 489] width 62 height 26
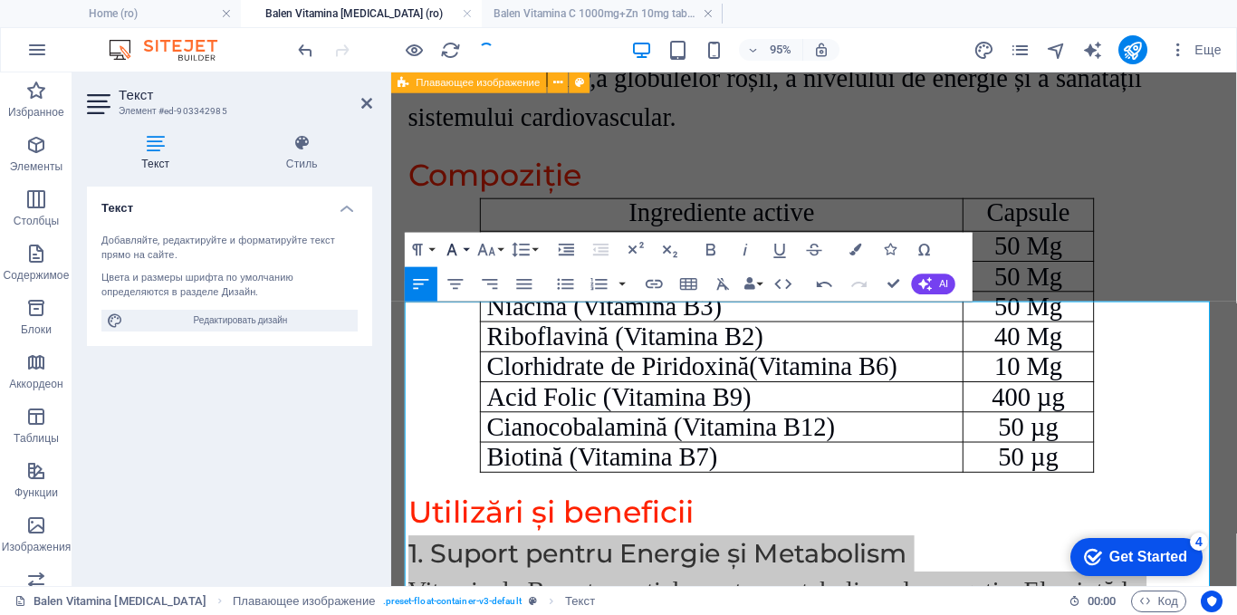
click at [450, 245] on icon "button" at bounding box center [452, 249] width 21 height 21
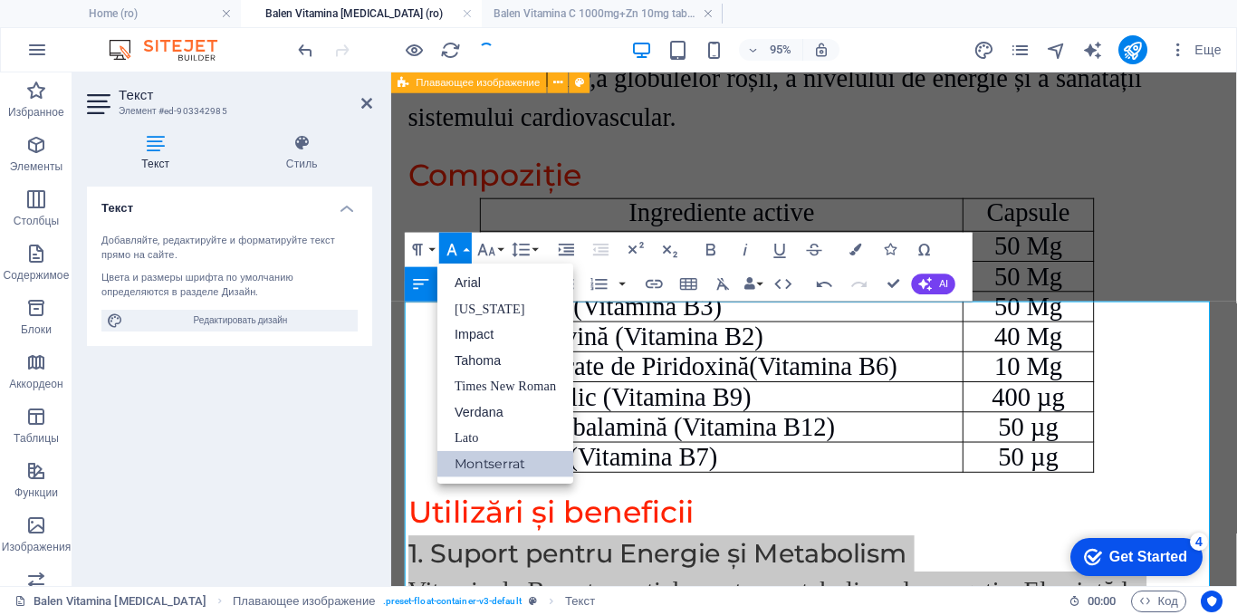
scroll to position [0, 0]
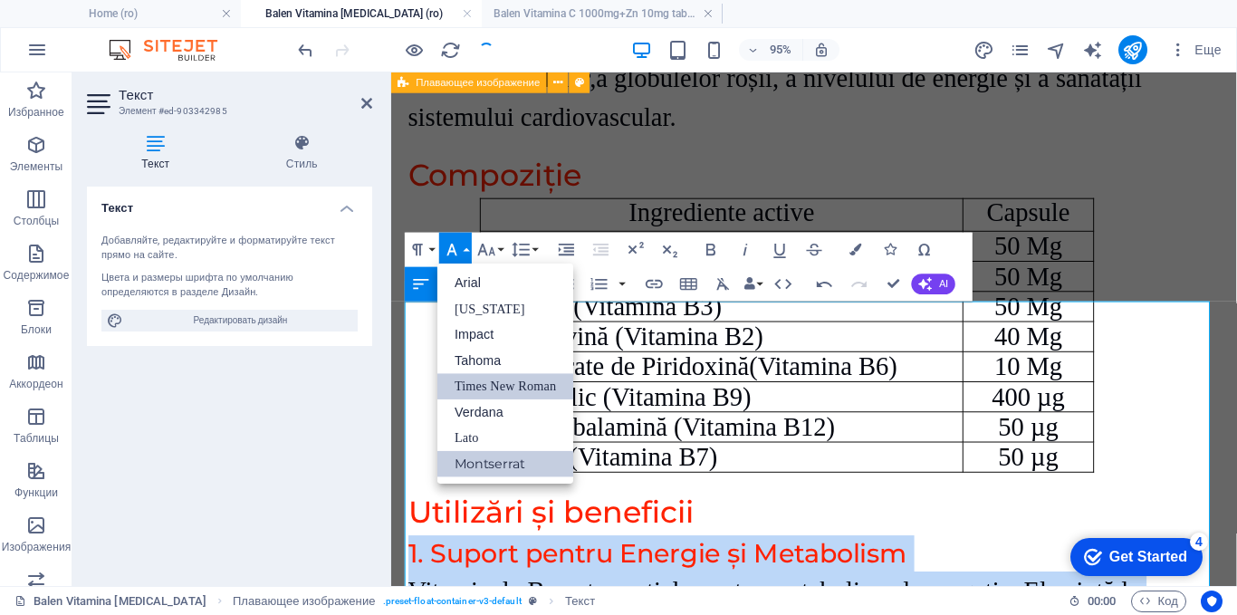
click at [474, 383] on link "Times New Roman" at bounding box center [505, 386] width 136 height 26
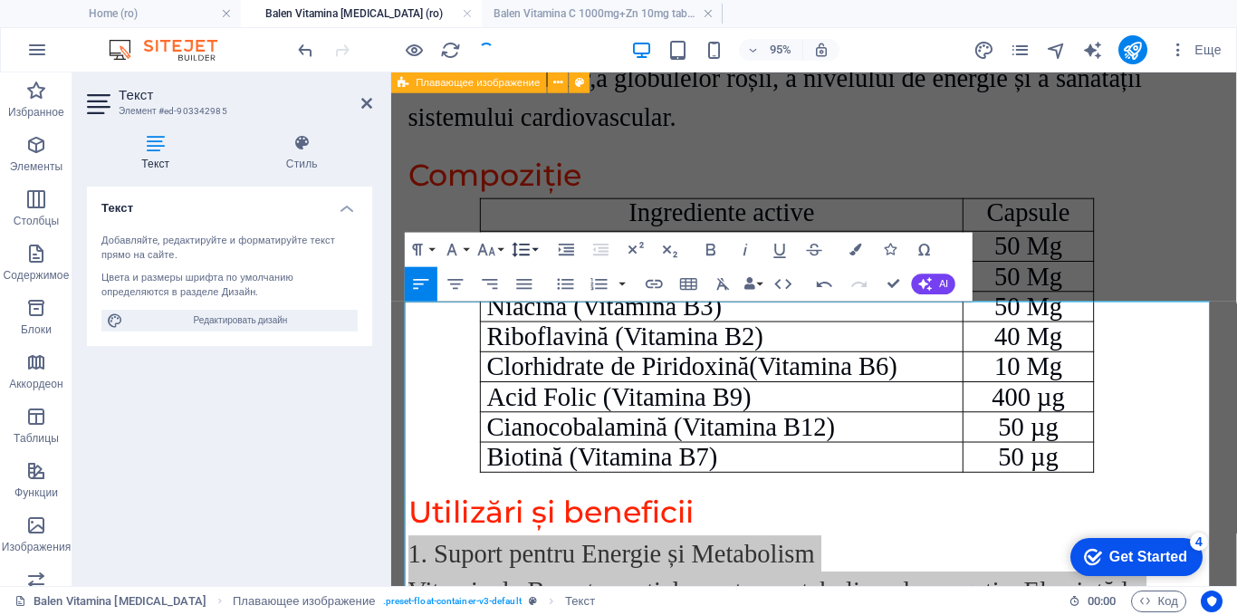
click at [533, 242] on button "Line Height" at bounding box center [524, 249] width 33 height 34
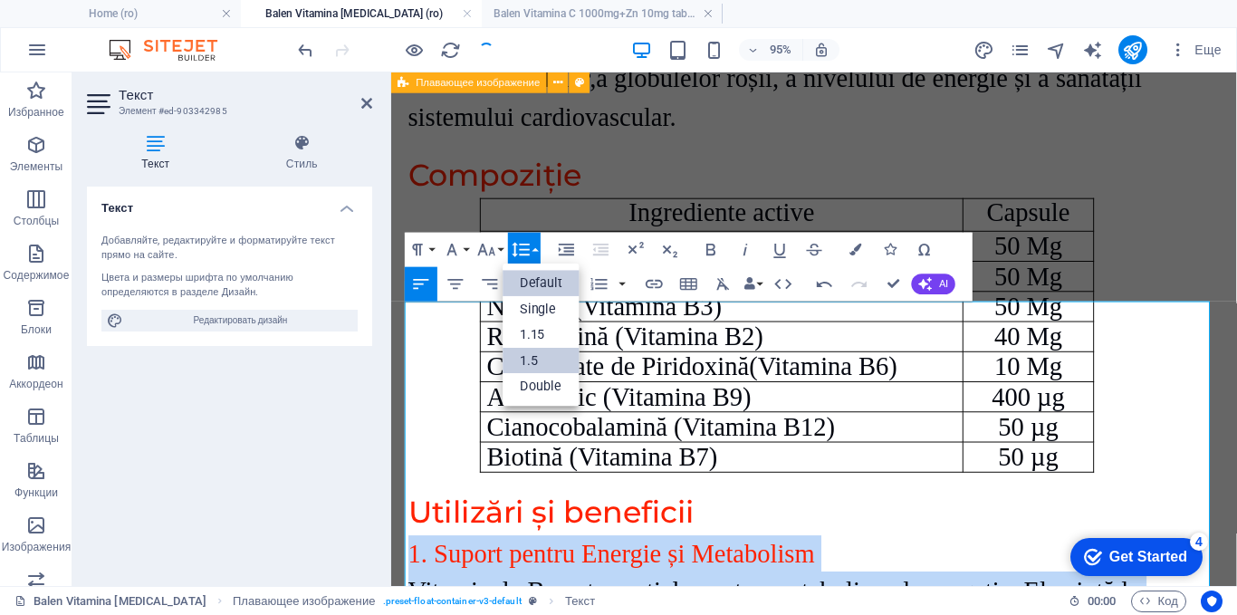
click at [524, 362] on link "1.5" at bounding box center [542, 361] width 77 height 26
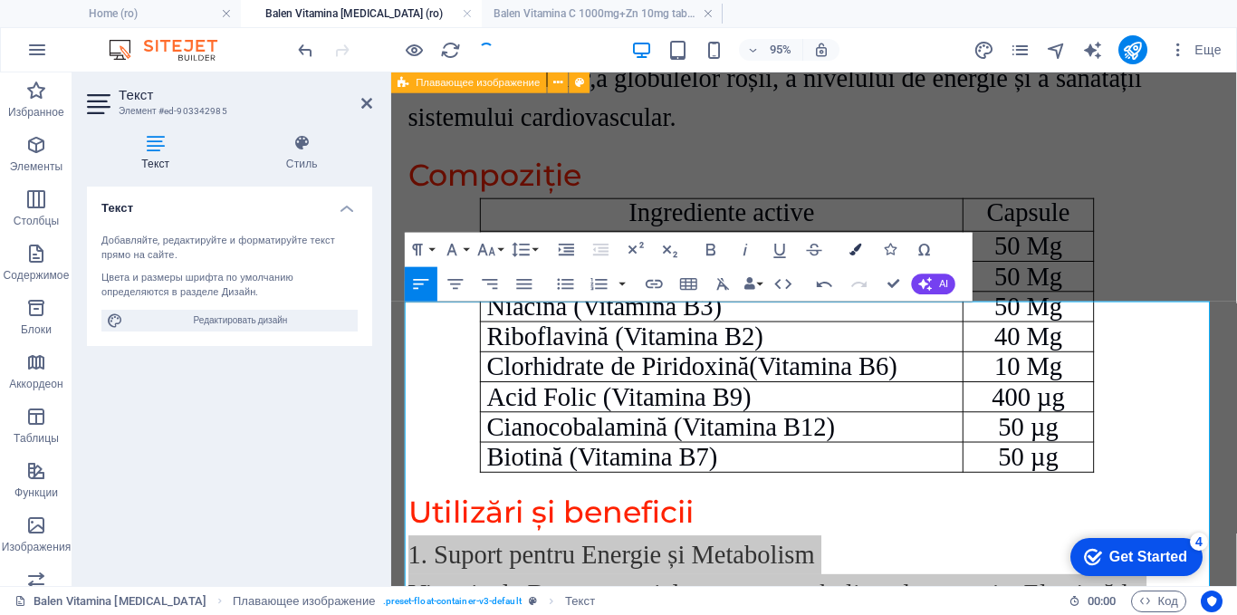
click at [851, 250] on icon "button" at bounding box center [856, 250] width 12 height 12
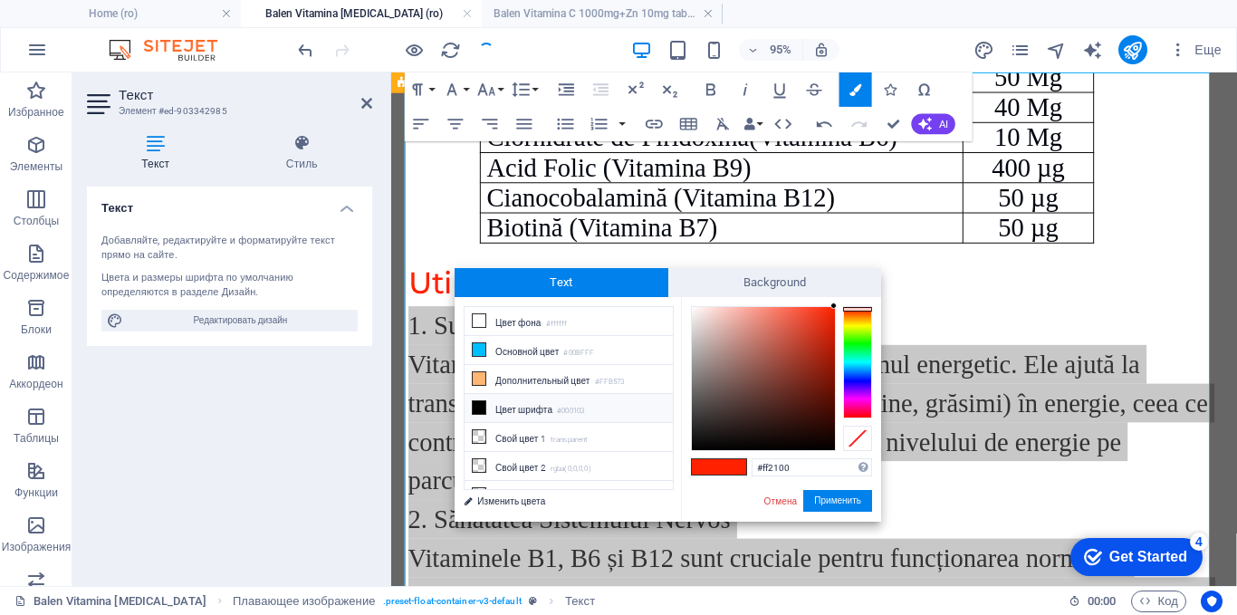
click at [531, 405] on li "Цвет шрифта #000103" at bounding box center [569, 408] width 208 height 29
type input "#000103"
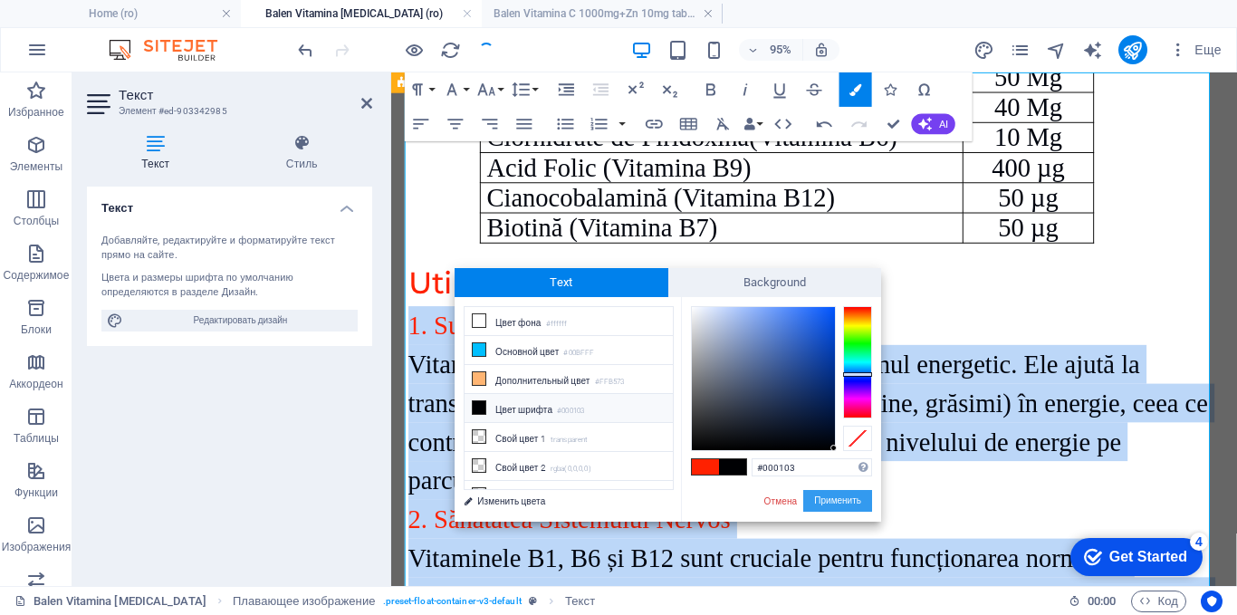
click at [823, 495] on button "Применить" at bounding box center [837, 501] width 69 height 22
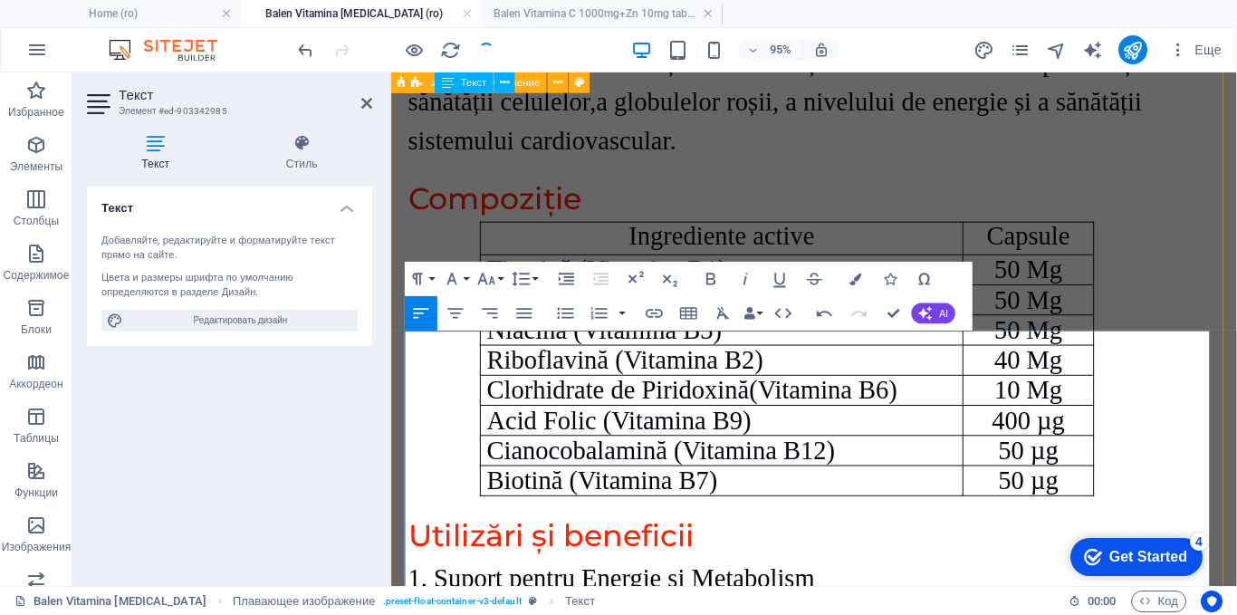
scroll to position [2324, 0]
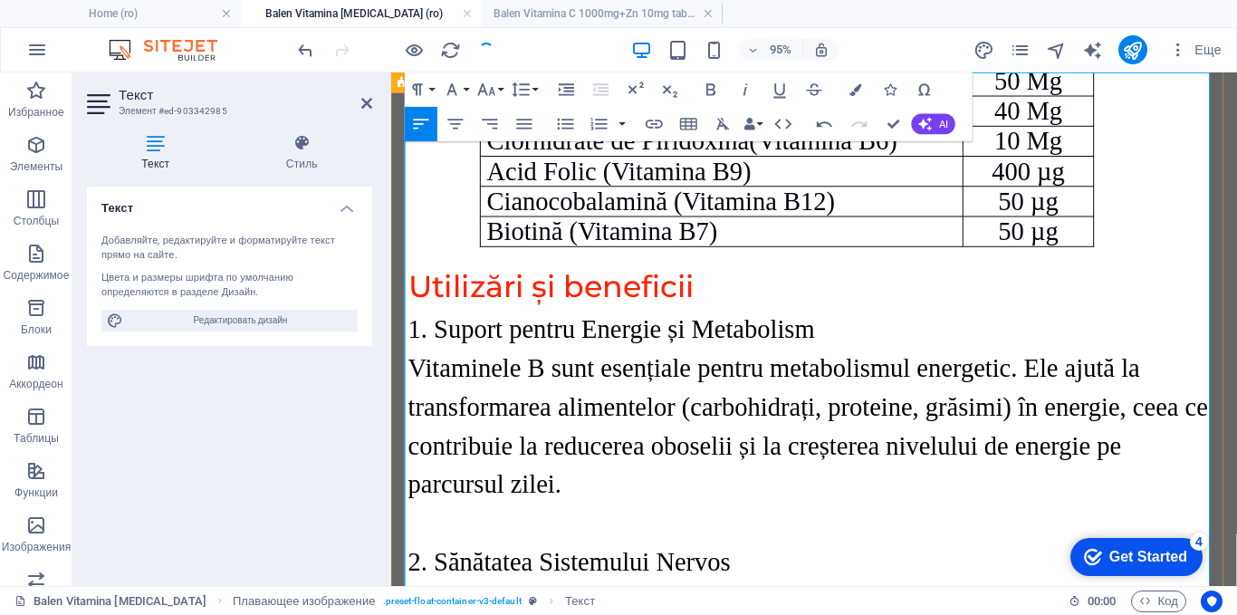
scroll to position [2596, 0]
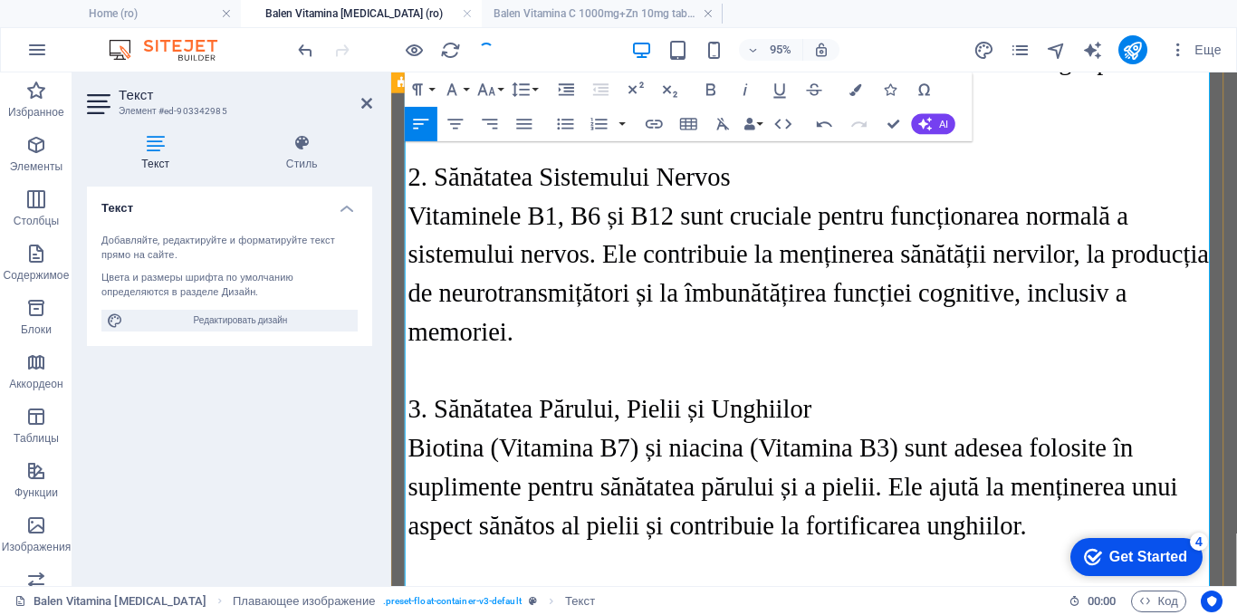
scroll to position [3139, 0]
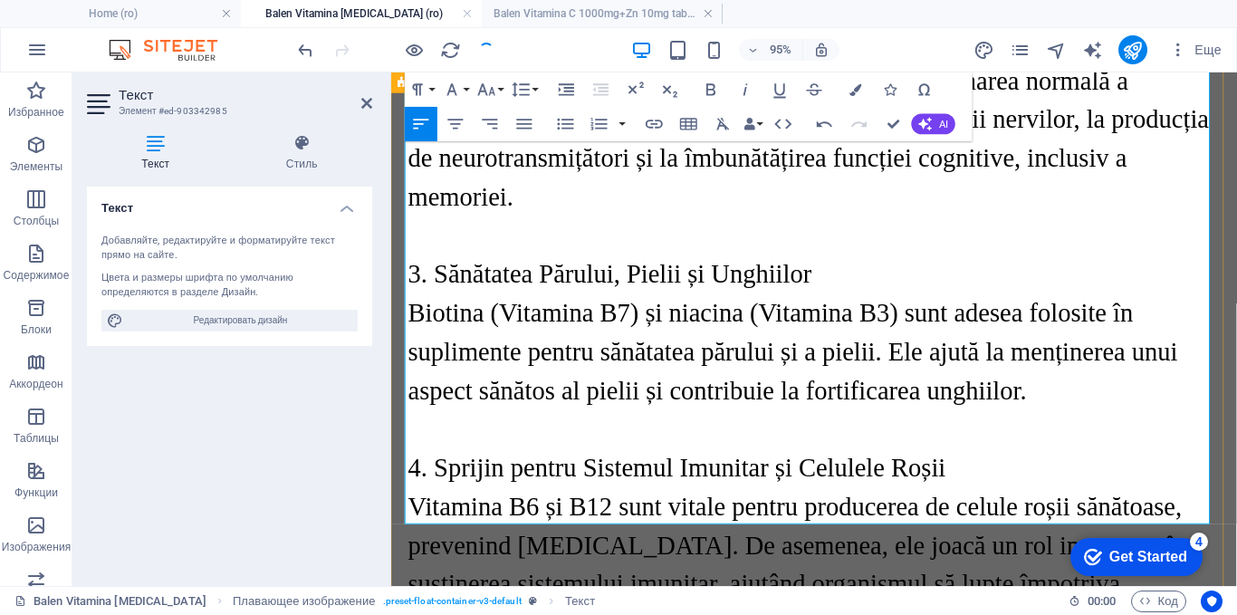
click at [1178, 509] on p "Vitamina B6 și B12 sunt vitale pentru producerea de celule roșii sănătoase, pre…" at bounding box center [836, 590] width 855 height 163
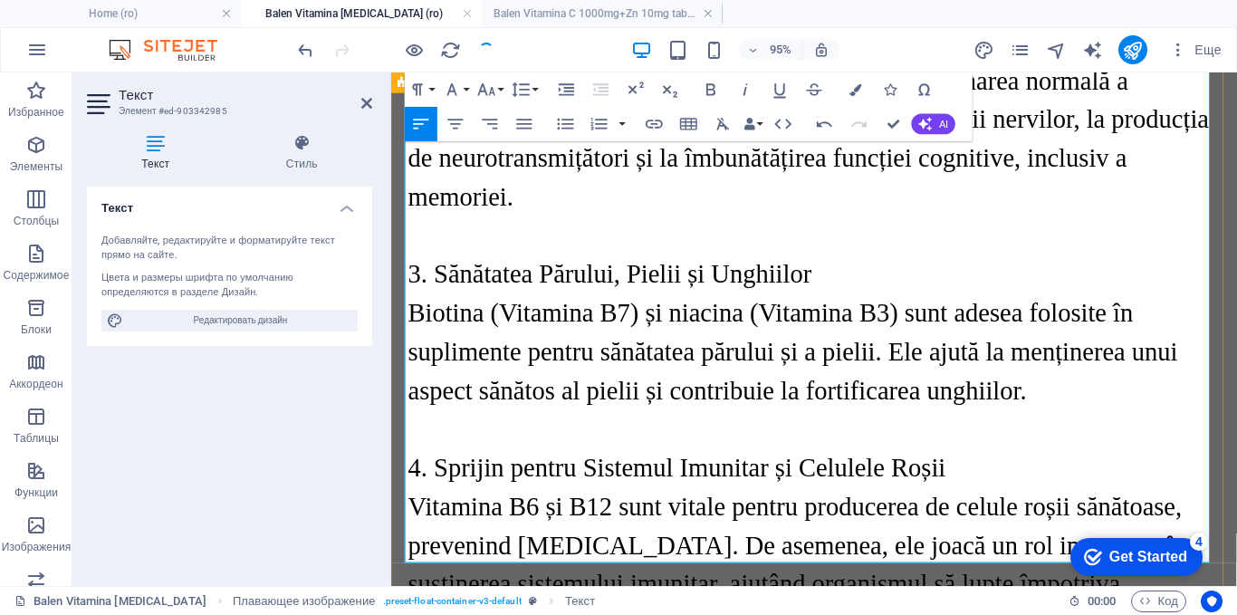
scroll to position [3411, 0]
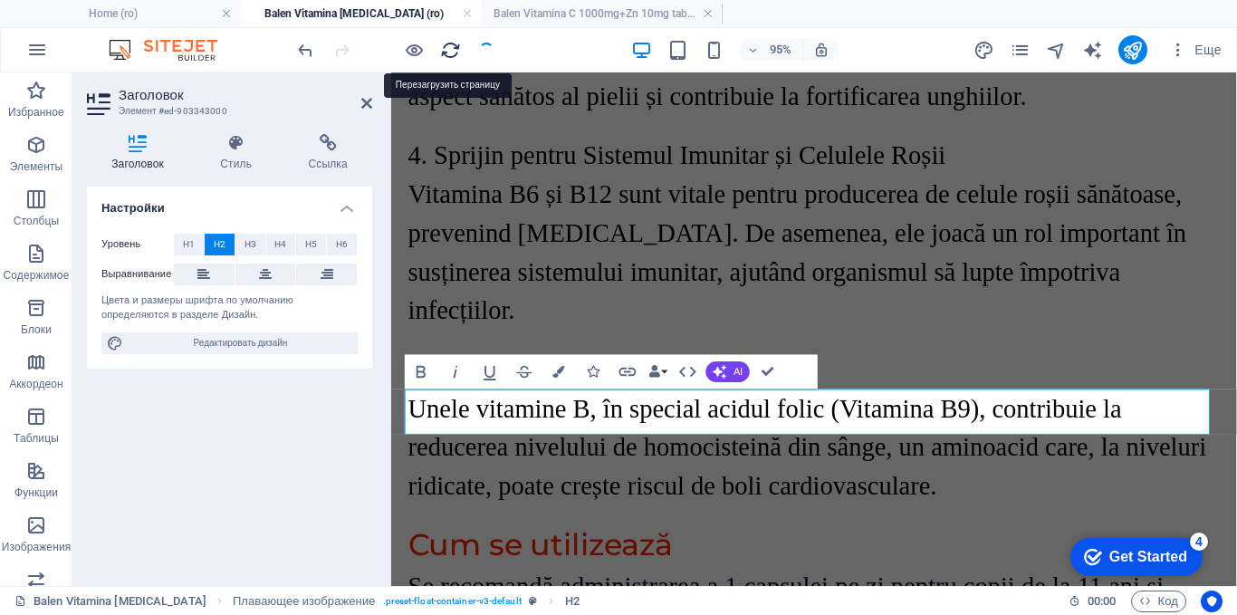
click at [449, 53] on icon "reload" at bounding box center [450, 50] width 21 height 21
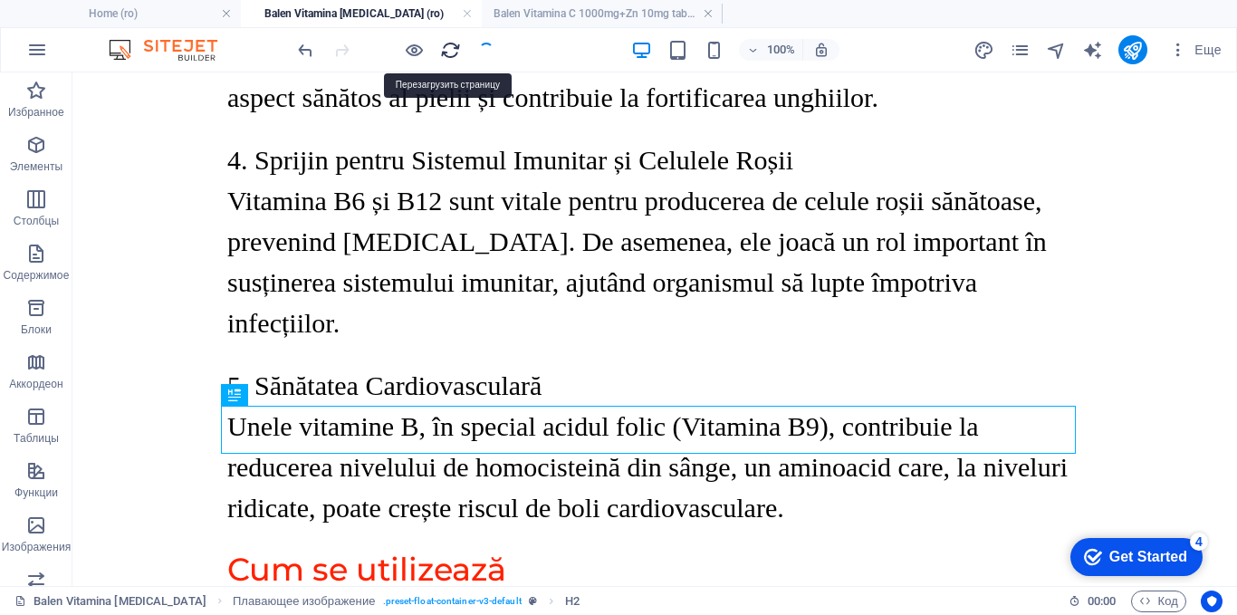
click at [452, 49] on icon "reload" at bounding box center [450, 50] width 21 height 21
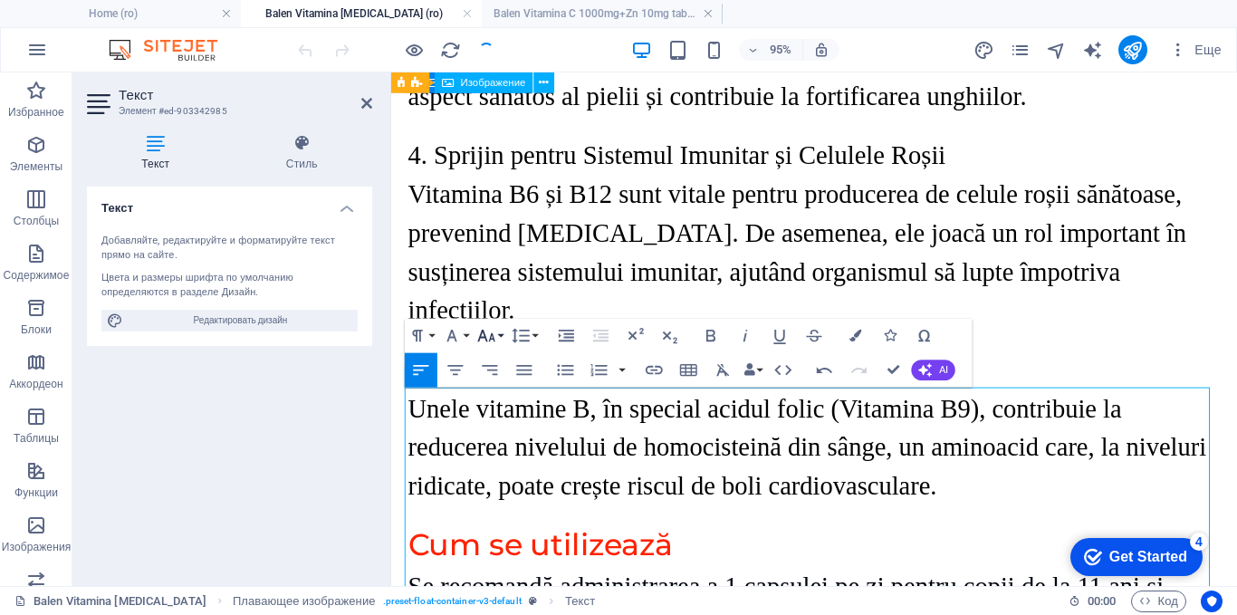
click at [500, 329] on button "Font Size" at bounding box center [490, 335] width 33 height 34
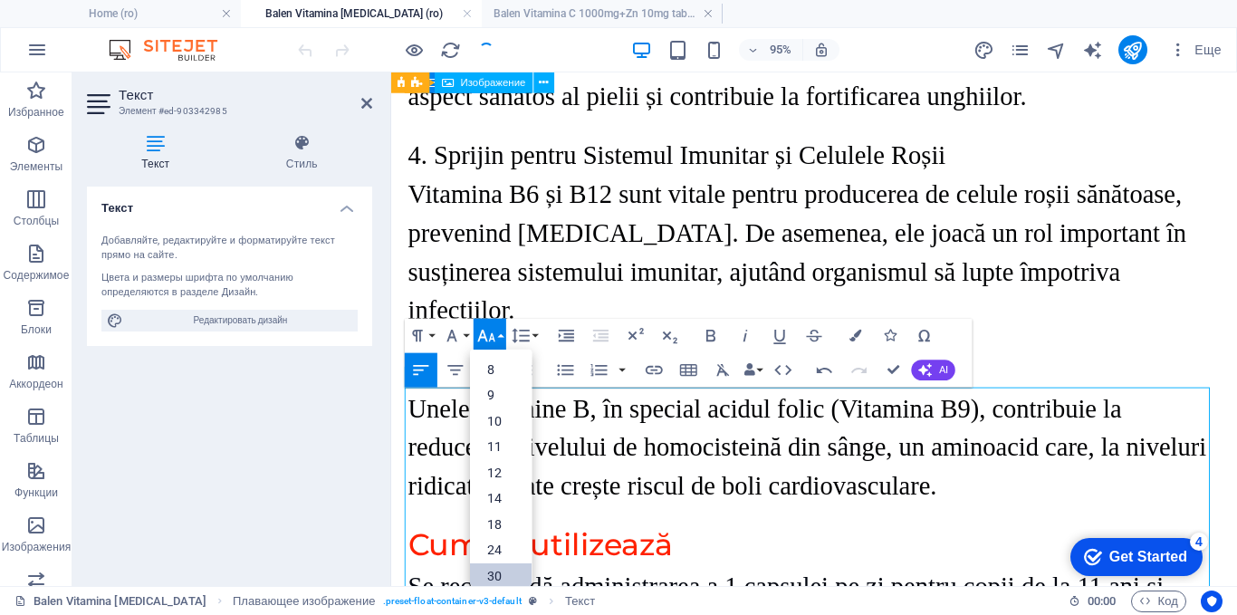
click at [499, 567] on link "30" at bounding box center [501, 575] width 62 height 26
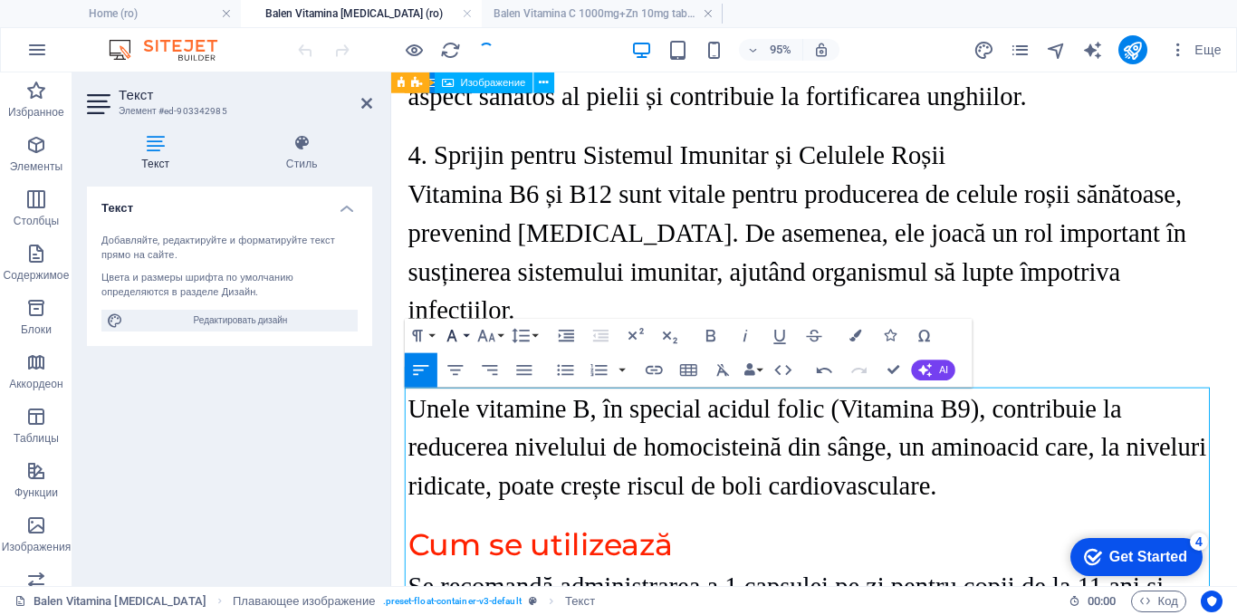
click at [456, 336] on icon "button" at bounding box center [452, 335] width 21 height 21
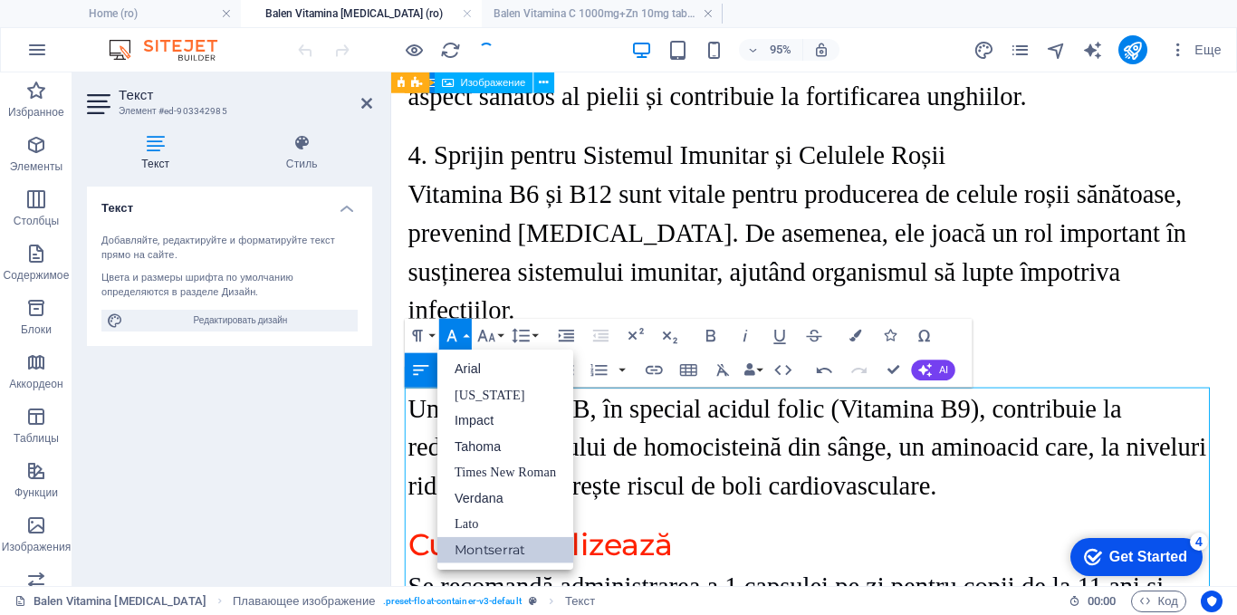
scroll to position [0, 0]
click at [494, 471] on link "Times New Roman" at bounding box center [505, 471] width 136 height 25
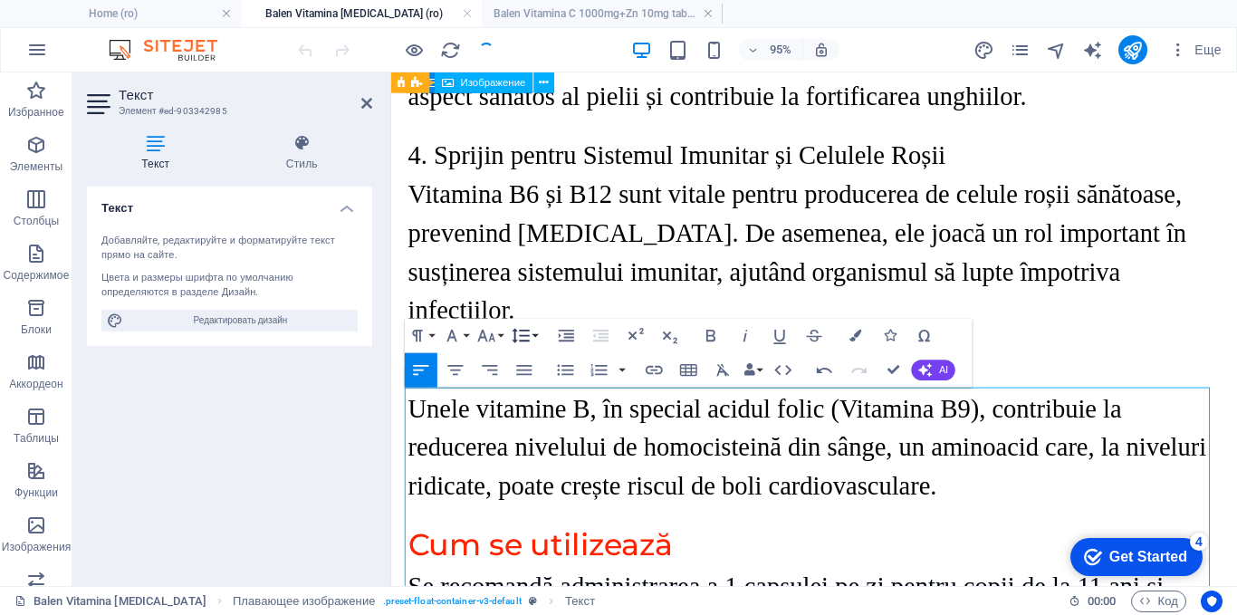
click at [521, 330] on icon "button" at bounding box center [521, 335] width 17 height 14
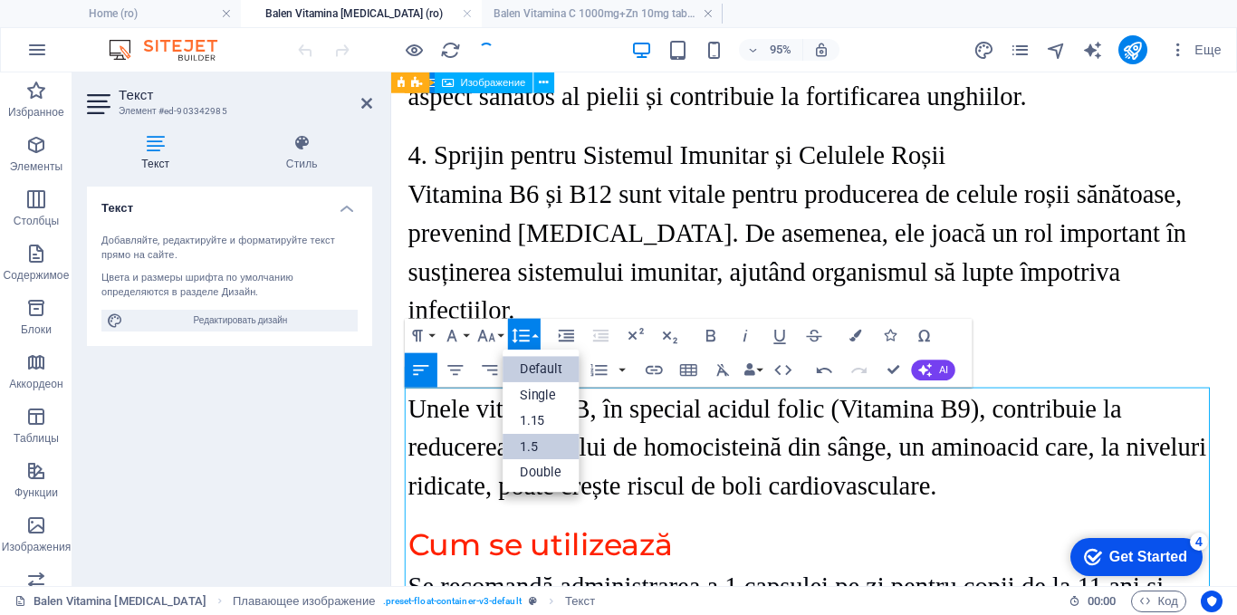
click at [528, 446] on link "1.5" at bounding box center [542, 447] width 77 height 26
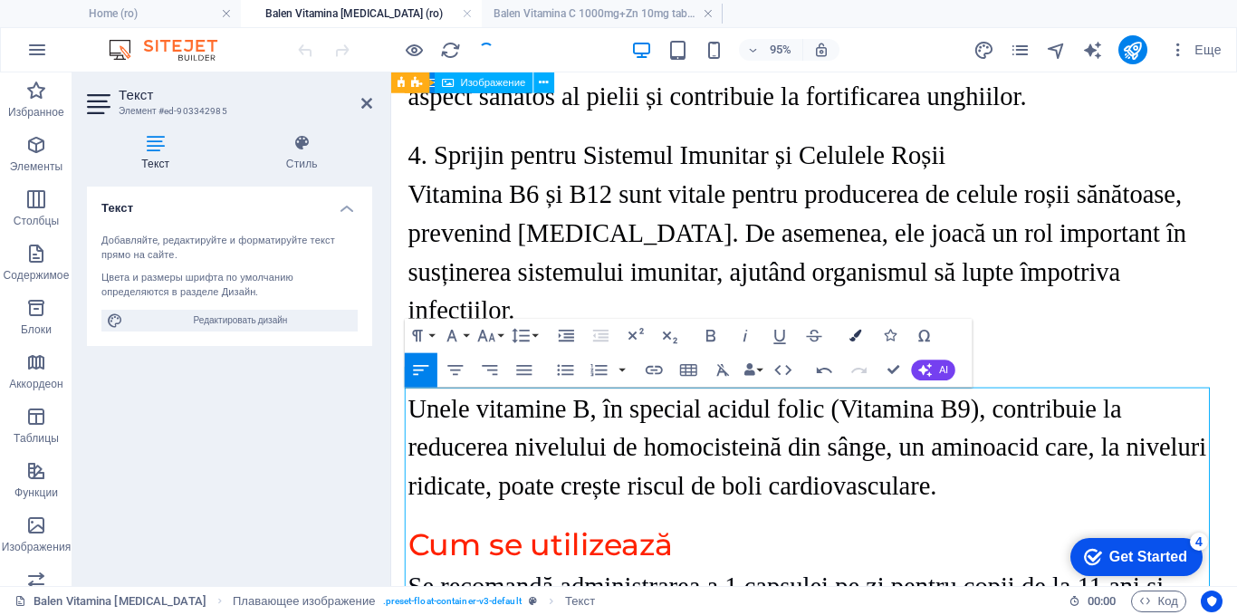
click at [851, 339] on icon "button" at bounding box center [856, 336] width 12 height 12
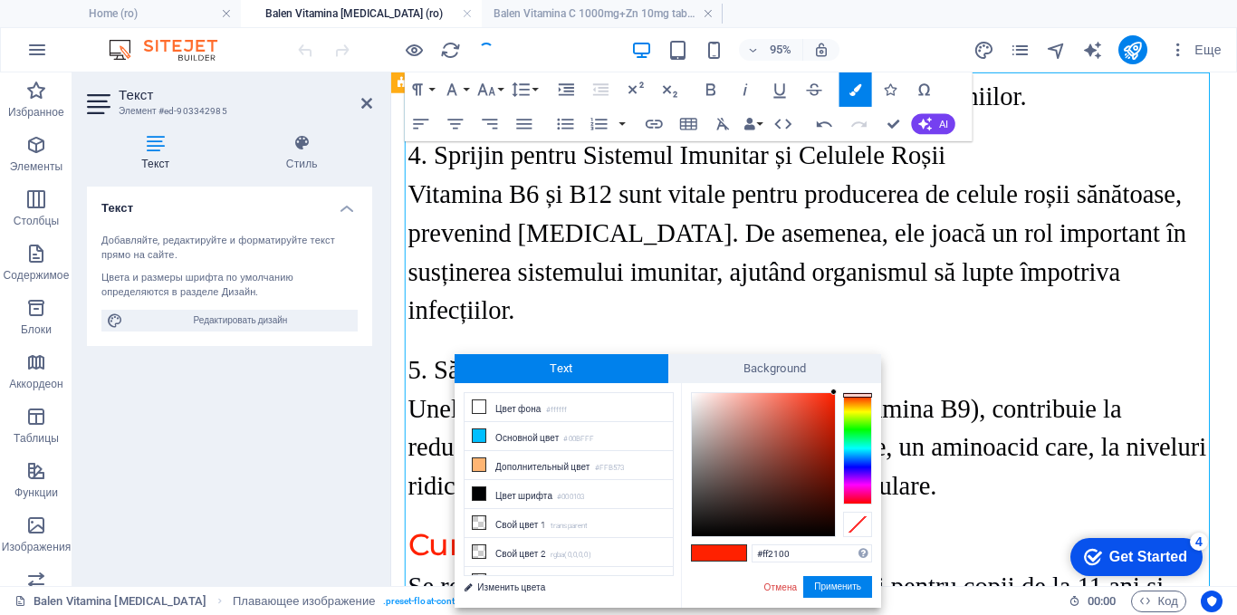
type input "#090100"
click at [828, 531] on div at bounding box center [763, 464] width 143 height 143
click at [823, 586] on button "Применить" at bounding box center [837, 587] width 69 height 22
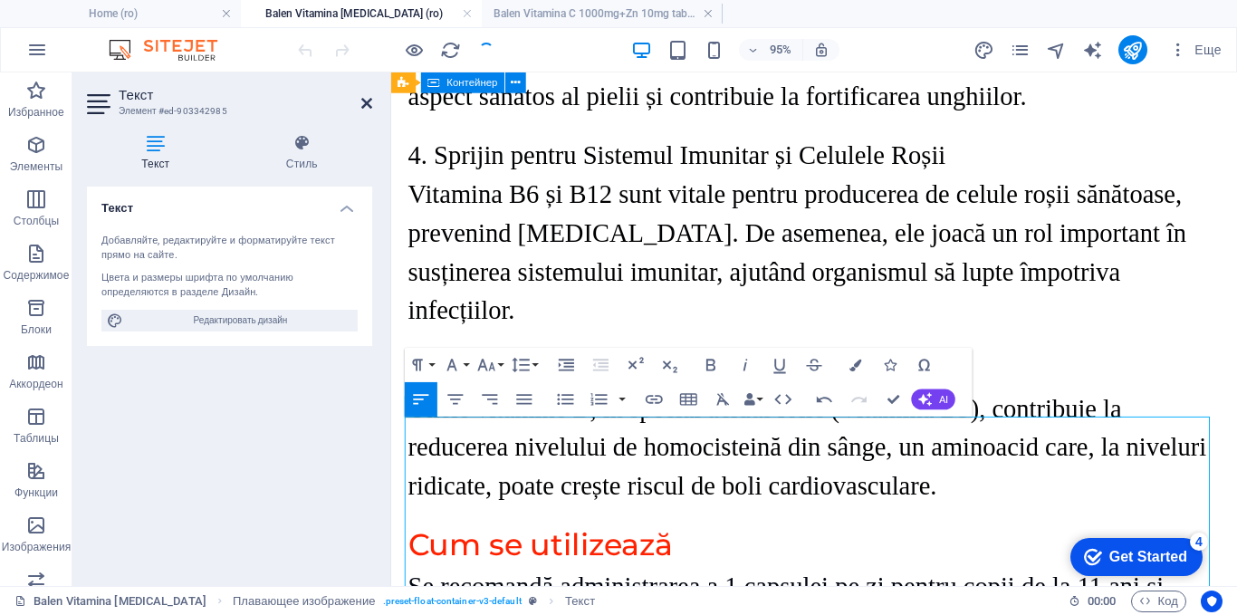
click at [368, 104] on icon at bounding box center [366, 103] width 11 height 14
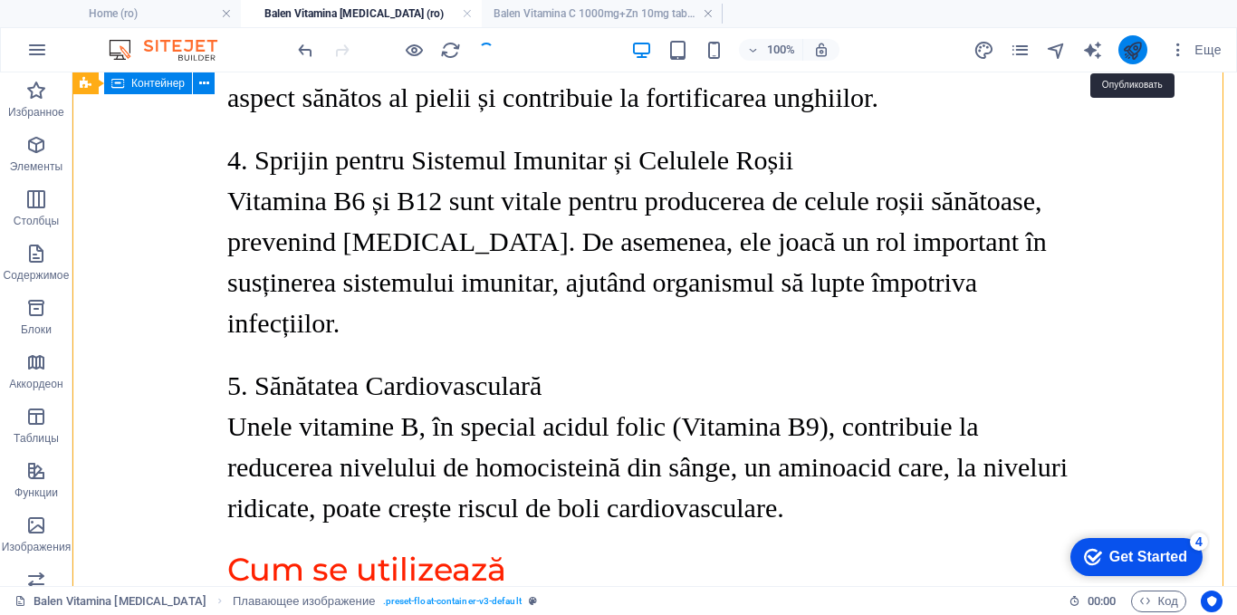
click at [1130, 58] on icon "publish" at bounding box center [1132, 50] width 21 height 21
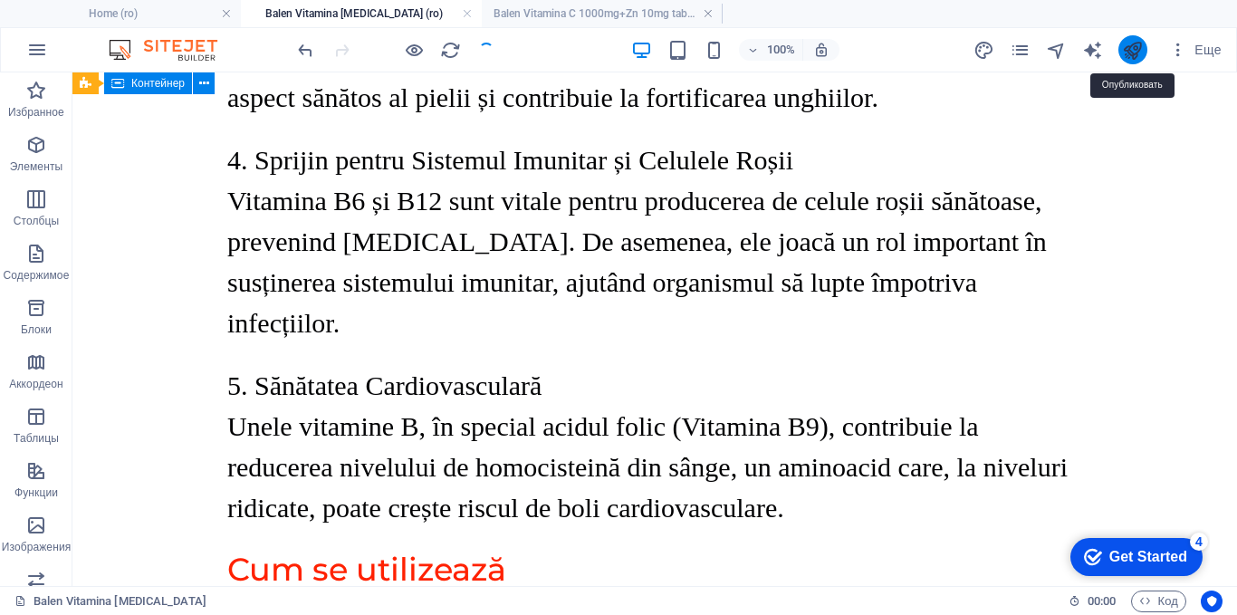
click at [1130, 54] on icon "publish" at bounding box center [1132, 50] width 21 height 21
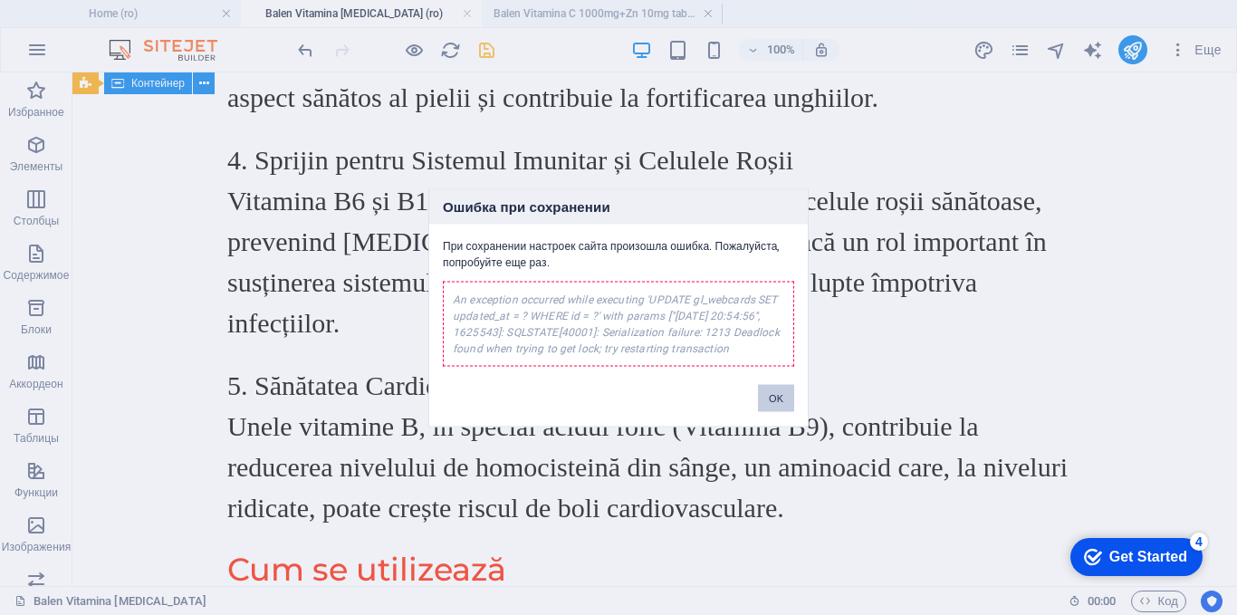
click at [774, 399] on button "OK" at bounding box center [776, 397] width 36 height 27
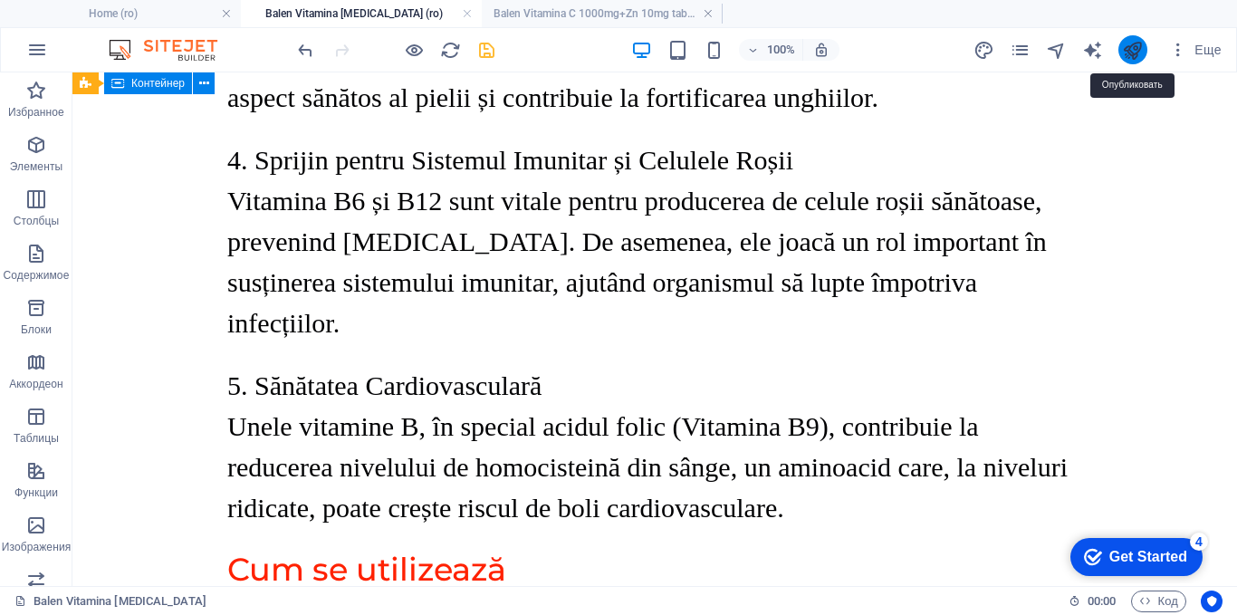
click at [1126, 51] on icon "publish" at bounding box center [1132, 50] width 21 height 21
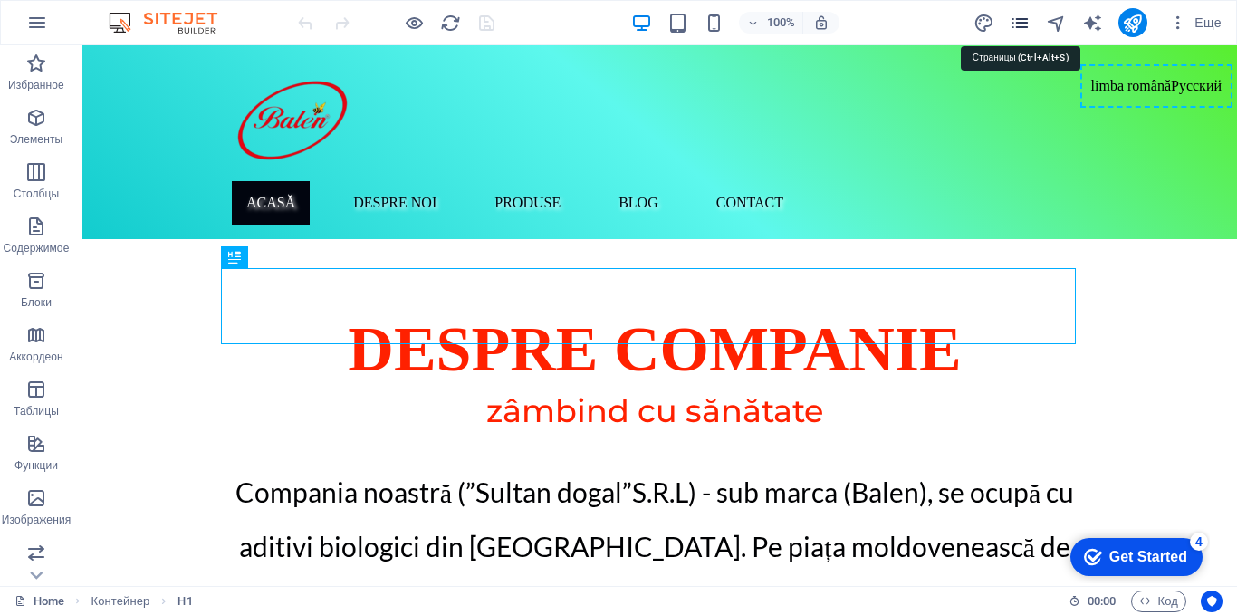
click at [1020, 15] on icon "pages" at bounding box center [1020, 23] width 21 height 21
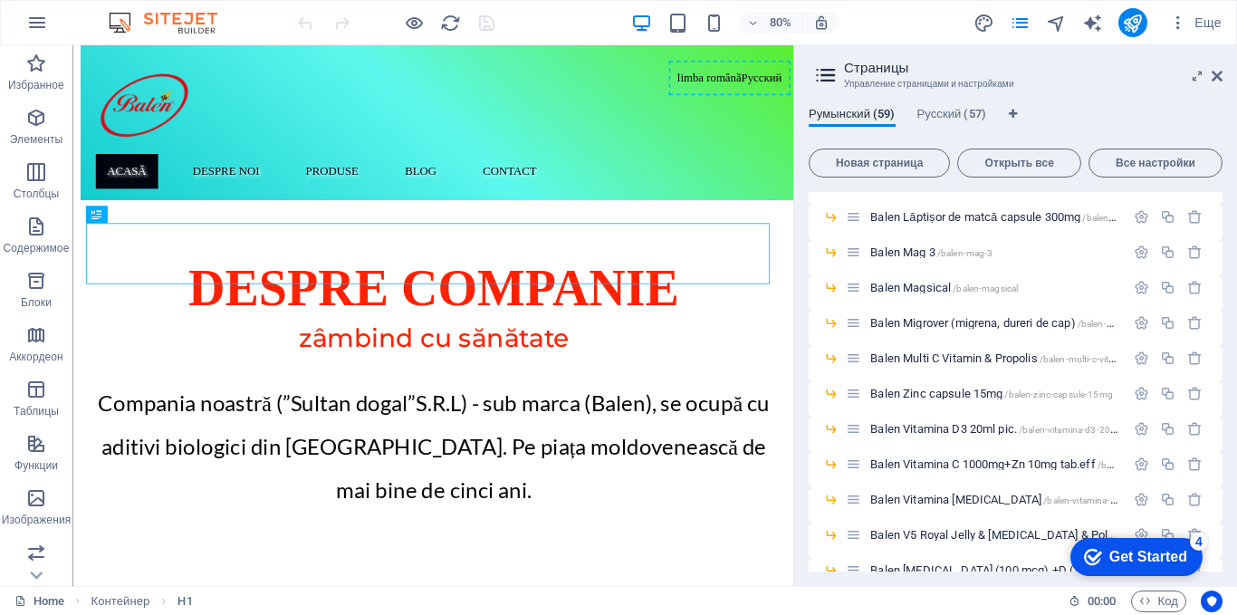
scroll to position [906, 0]
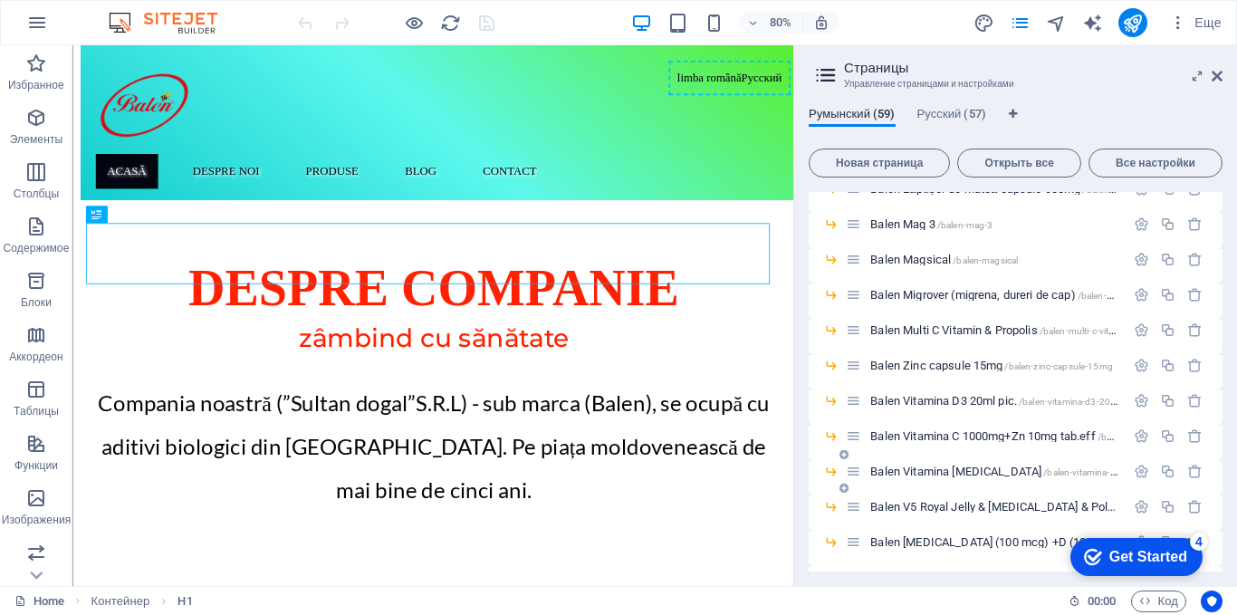
click at [940, 466] on span "Balen Vitamina [MEDICAL_DATA] /balen-vitamina-[MEDICAL_DATA]" at bounding box center [1027, 472] width 314 height 14
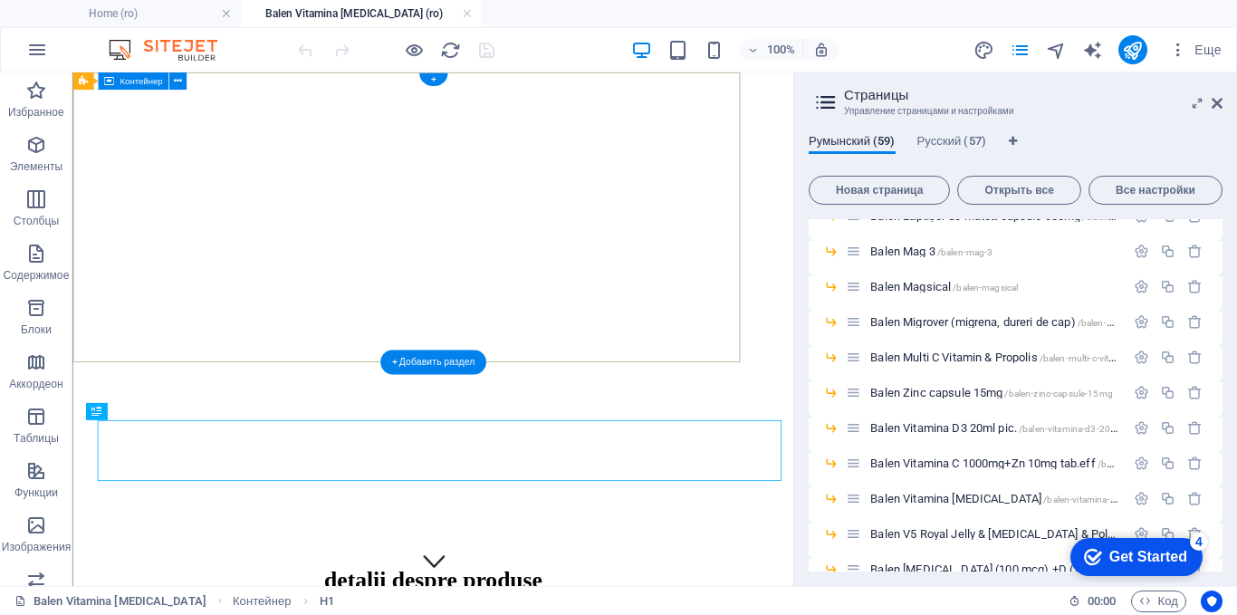
scroll to position [0, 0]
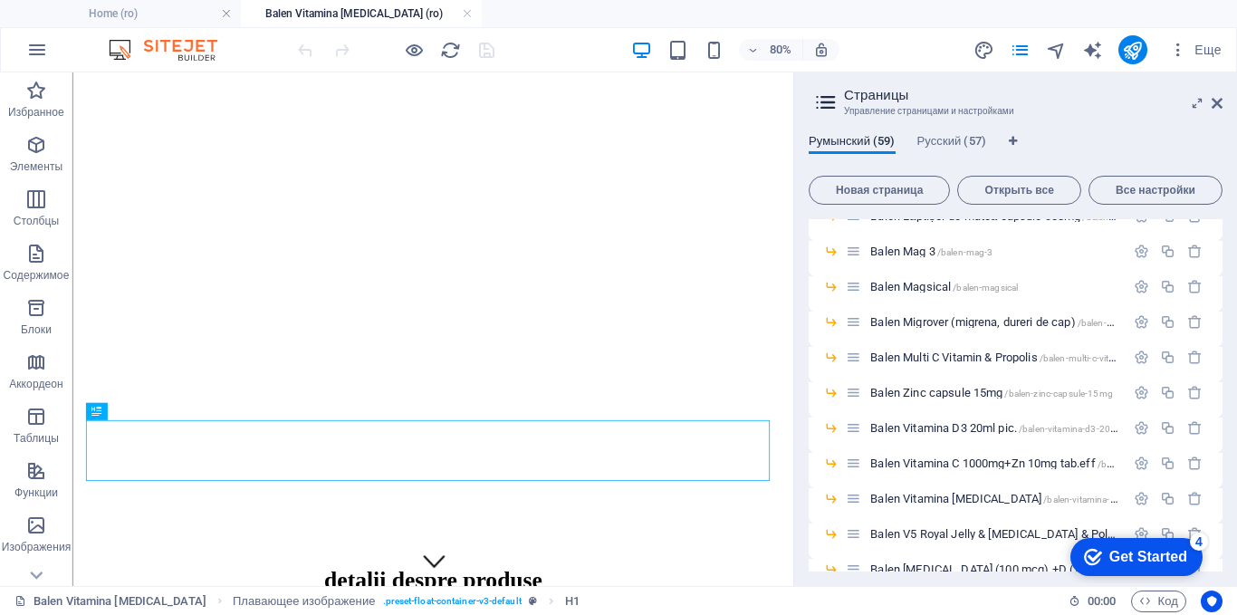
click at [1223, 101] on aside "Страницы Управление страницами и настройками Румынский (59) Русский (57) Новая …" at bounding box center [1015, 329] width 444 height 514
click at [1217, 102] on icon at bounding box center [1217, 103] width 11 height 14
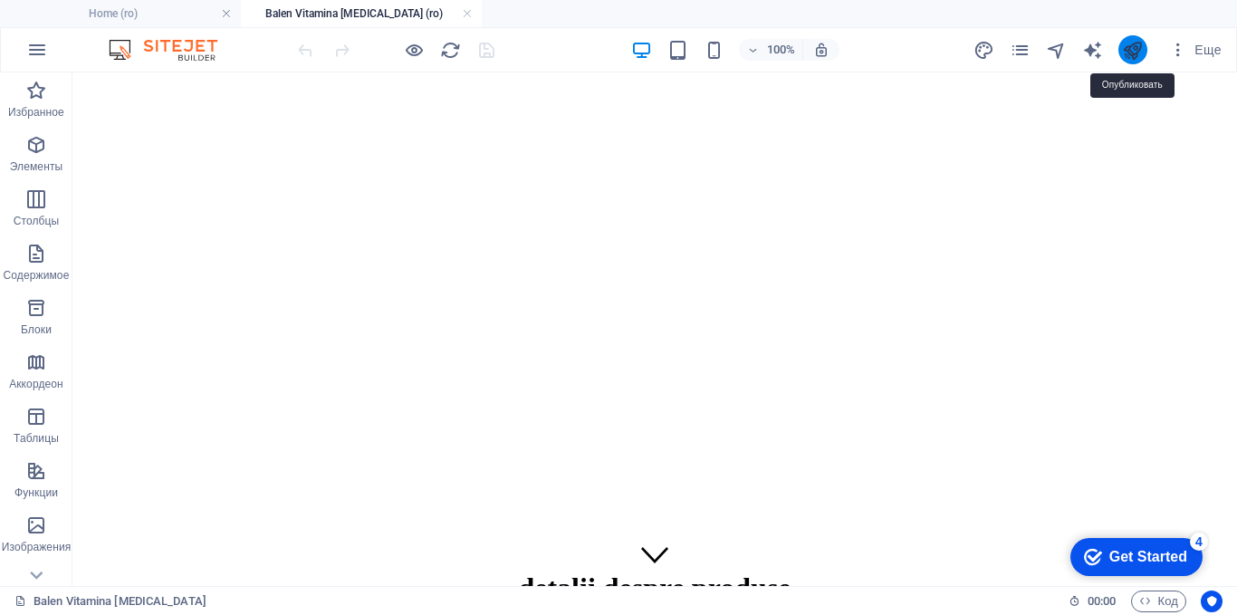
click at [1130, 45] on icon "publish" at bounding box center [1132, 50] width 21 height 21
